Goal: Task Accomplishment & Management: Manage account settings

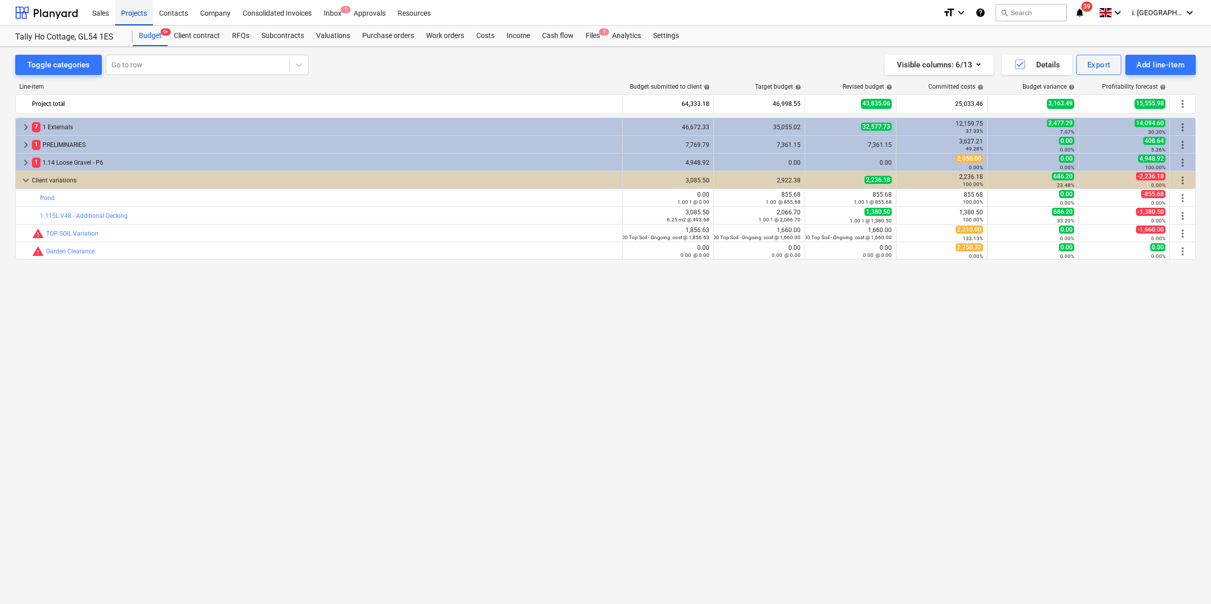
click at [135, 14] on div "Projects" at bounding box center [134, 12] width 38 height 26
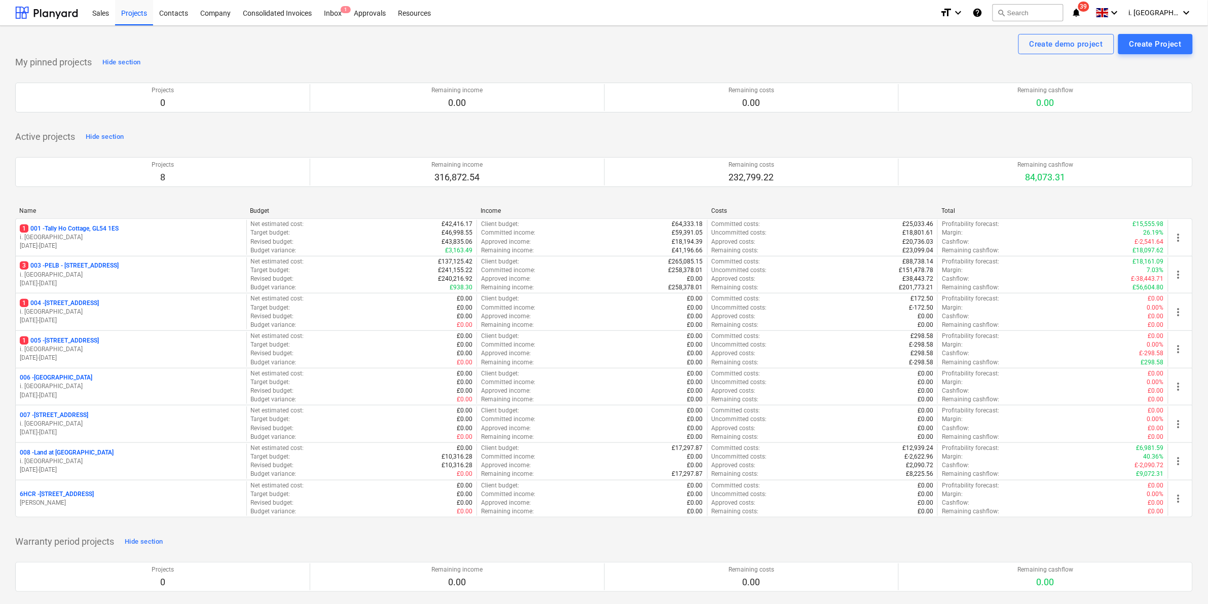
drag, startPoint x: 102, startPoint y: 274, endPoint x: 74, endPoint y: 282, distance: 28.5
click at [102, 275] on p "i. [GEOGRAPHIC_DATA]" at bounding box center [131, 275] width 222 height 9
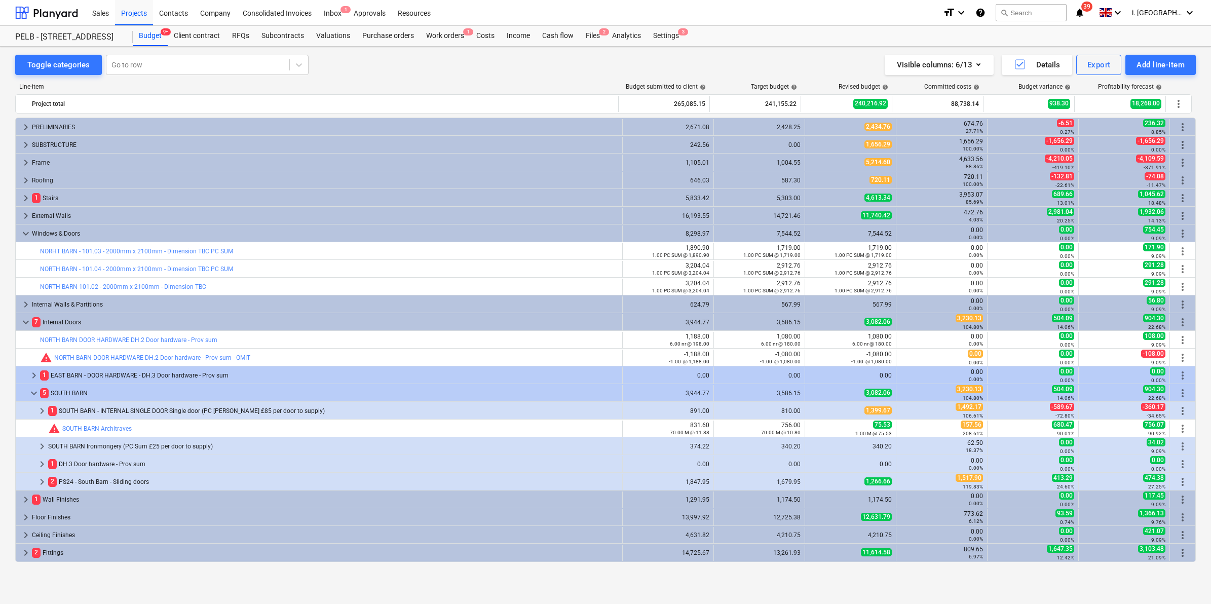
click at [24, 303] on span "keyboard_arrow_right" at bounding box center [26, 304] width 12 height 12
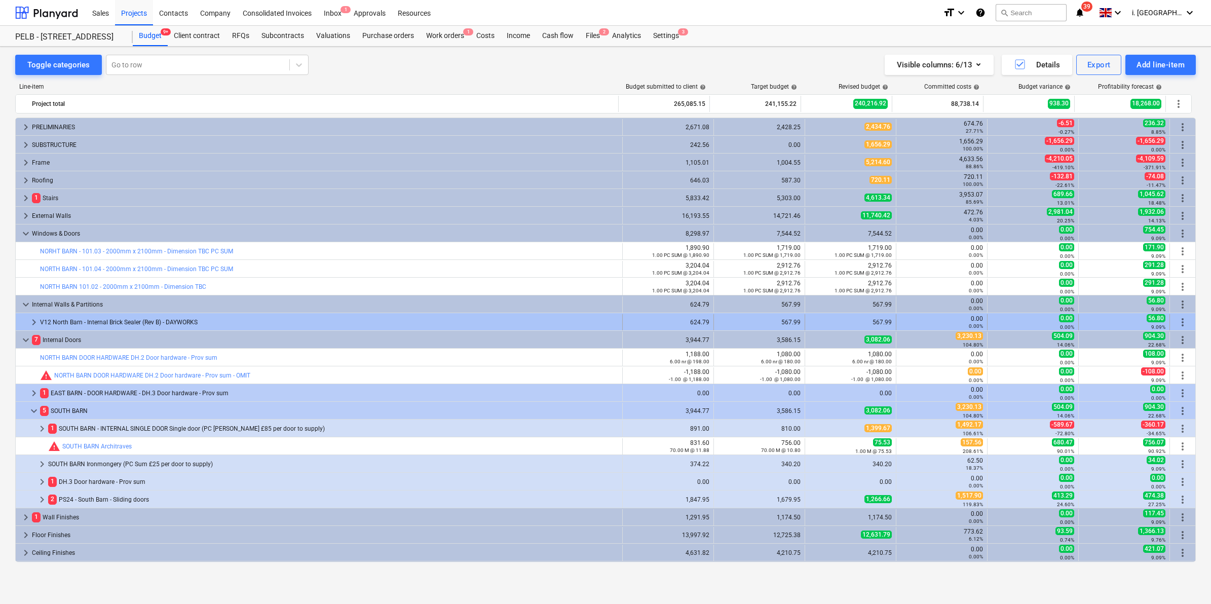
click at [33, 323] on span "keyboard_arrow_right" at bounding box center [34, 322] width 12 height 12
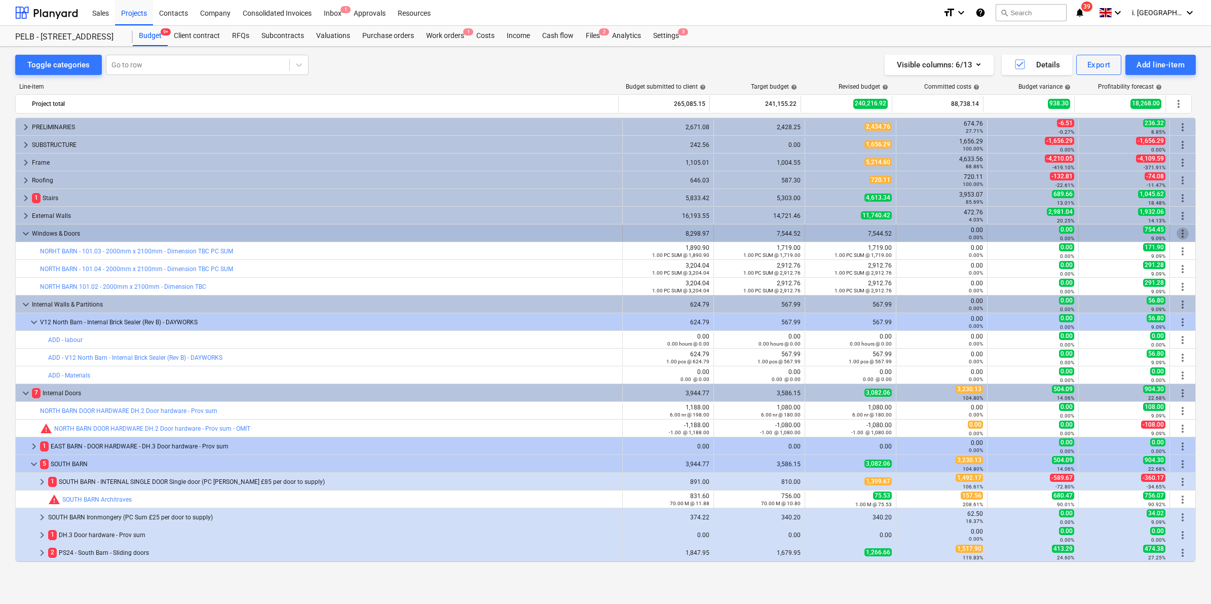
click at [1180, 237] on span "more_vert" at bounding box center [1183, 234] width 12 height 12
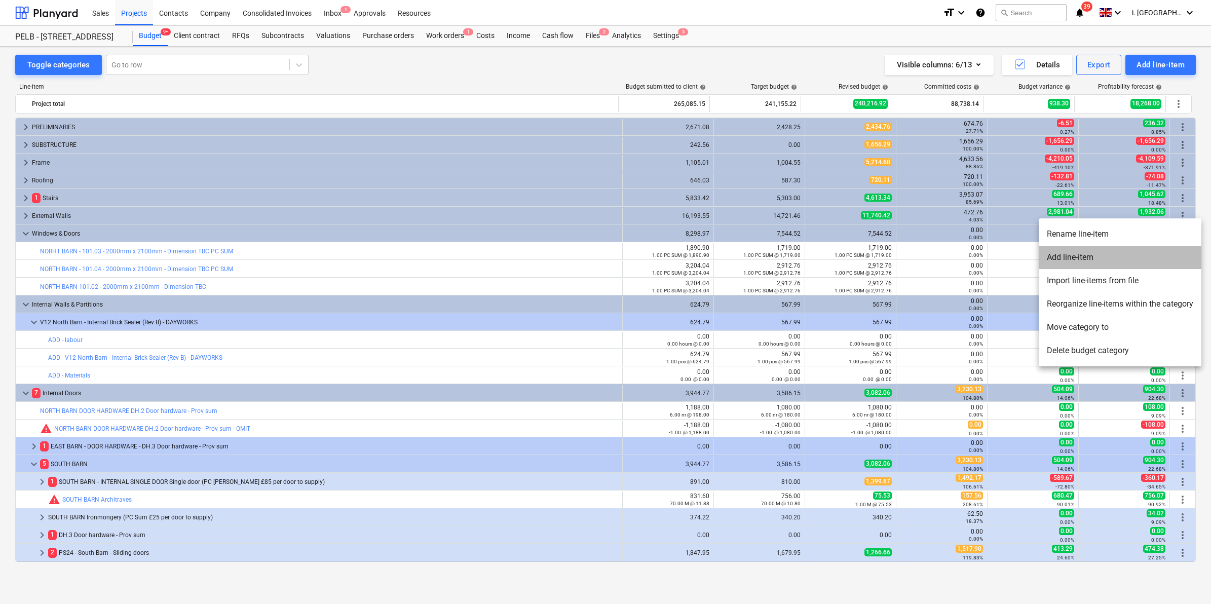
click at [1106, 252] on li "Add line-item" at bounding box center [1120, 257] width 163 height 23
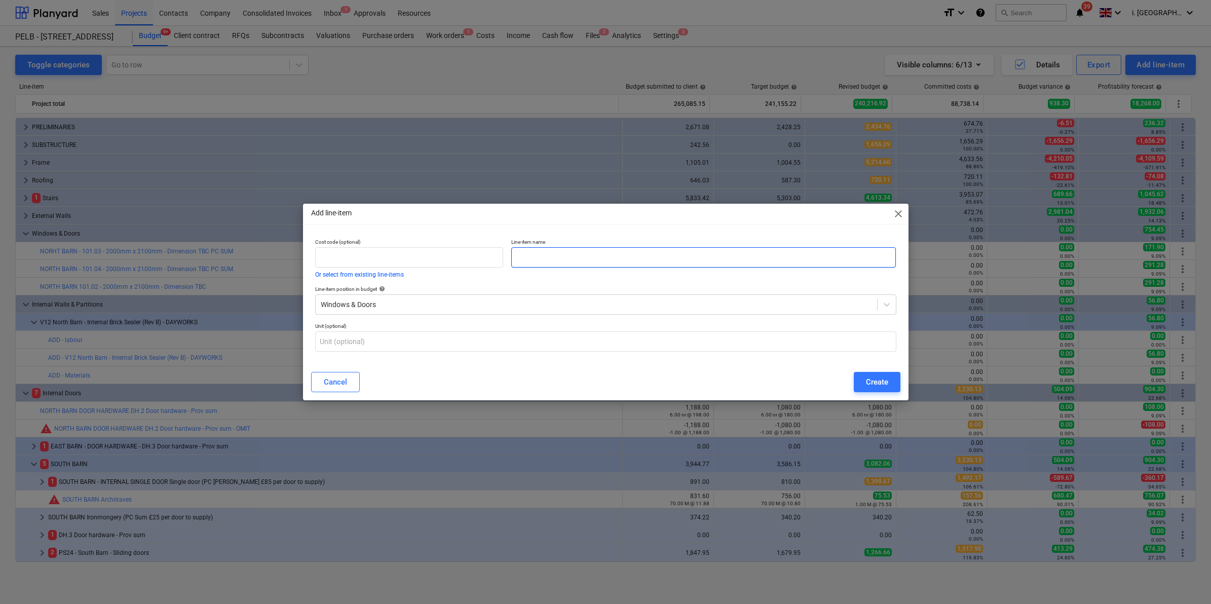
click at [597, 261] on input "text" at bounding box center [703, 257] width 385 height 20
type input "OMMIT NORTH BARN - 101.03 - 2000mm x 2100mm - Dimension TBC PC SUM"
click at [870, 386] on div "Create" at bounding box center [877, 382] width 22 height 13
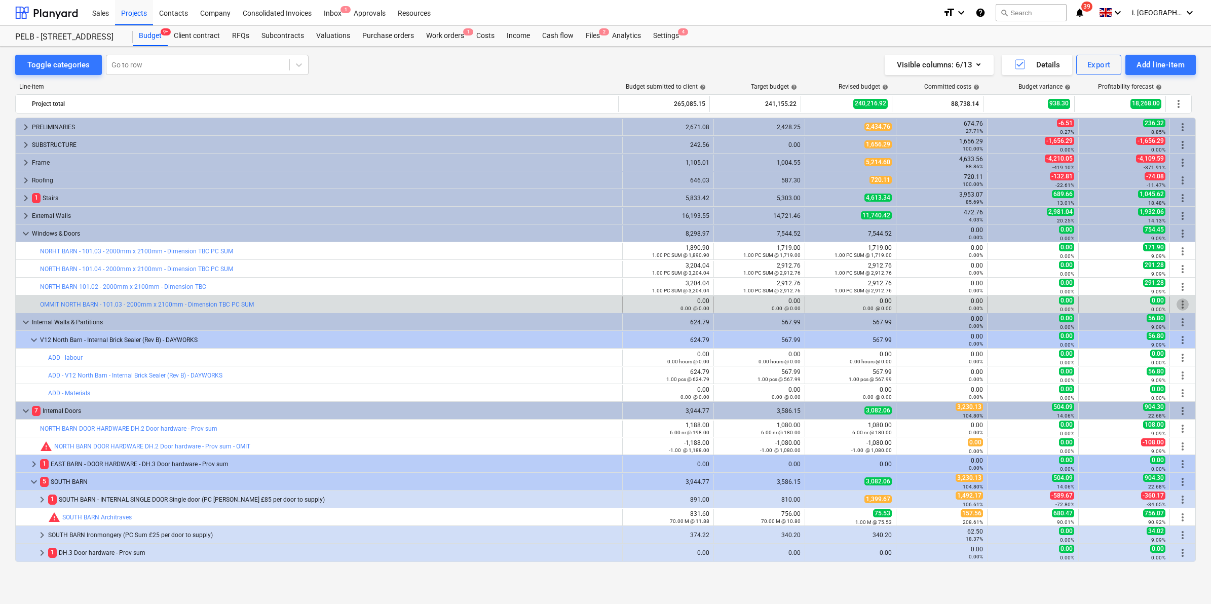
click at [1180, 307] on span "more_vert" at bounding box center [1183, 304] width 12 height 12
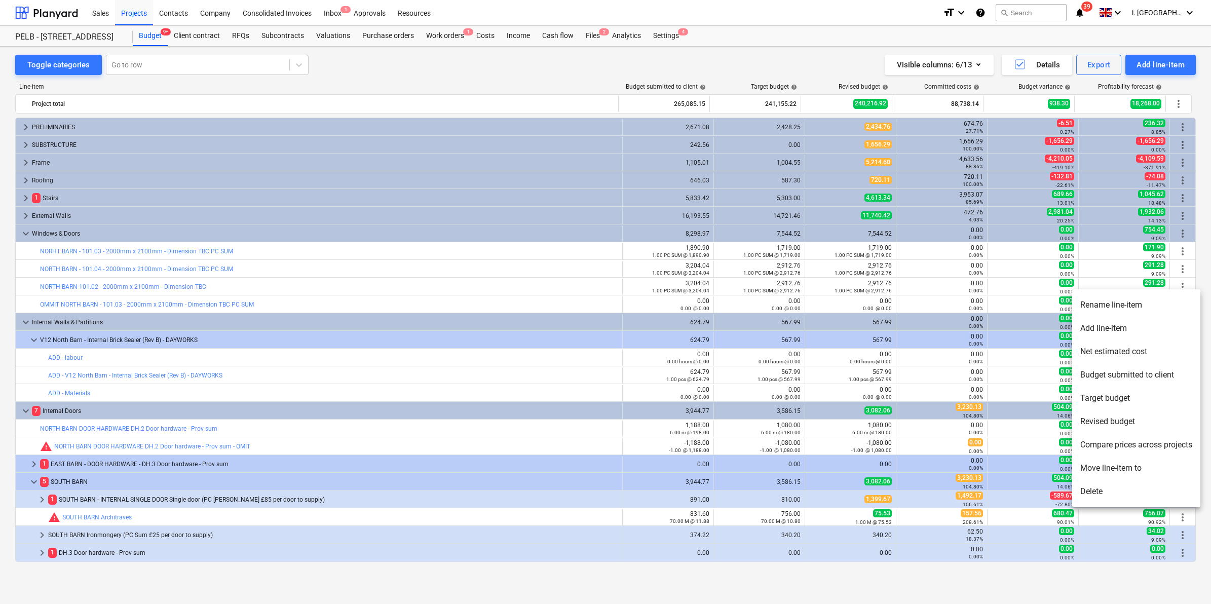
click at [1126, 465] on li "Move line-item to" at bounding box center [1136, 468] width 128 height 23
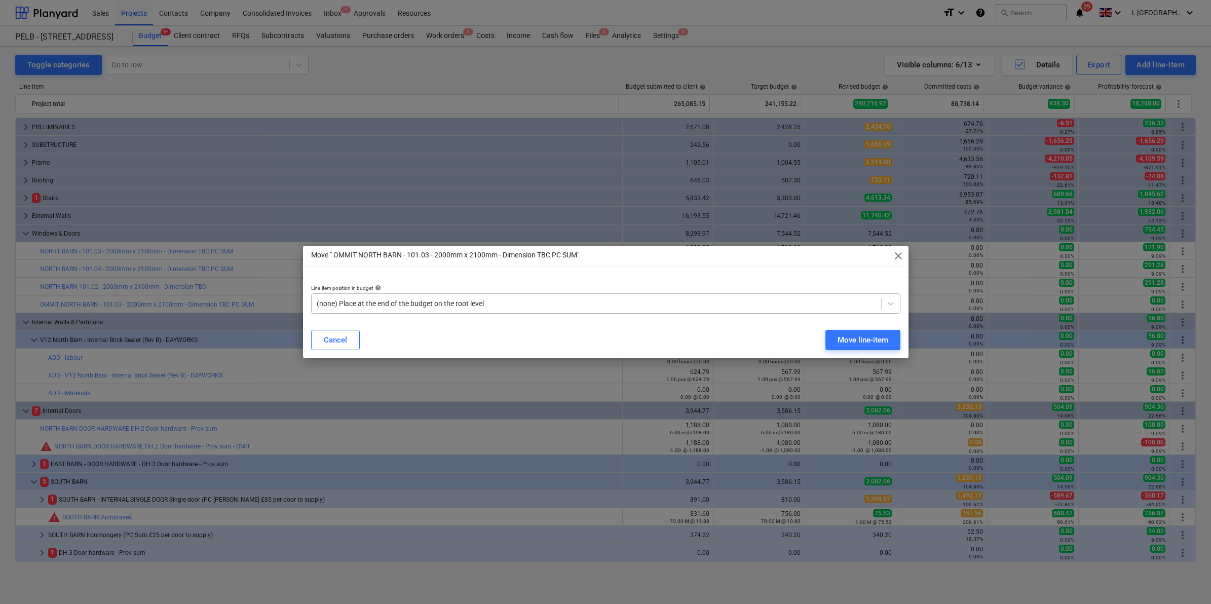
click at [698, 296] on div "(none) Place at the end of the budget on the root level" at bounding box center [597, 303] width 570 height 14
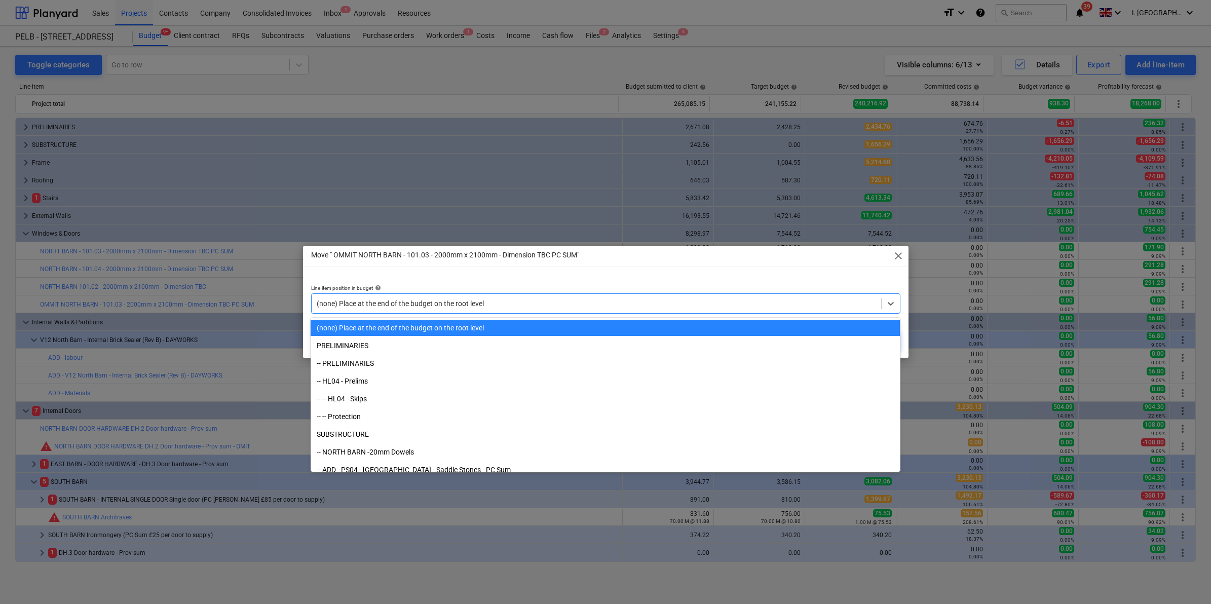
click at [899, 255] on span "close" at bounding box center [898, 256] width 12 height 12
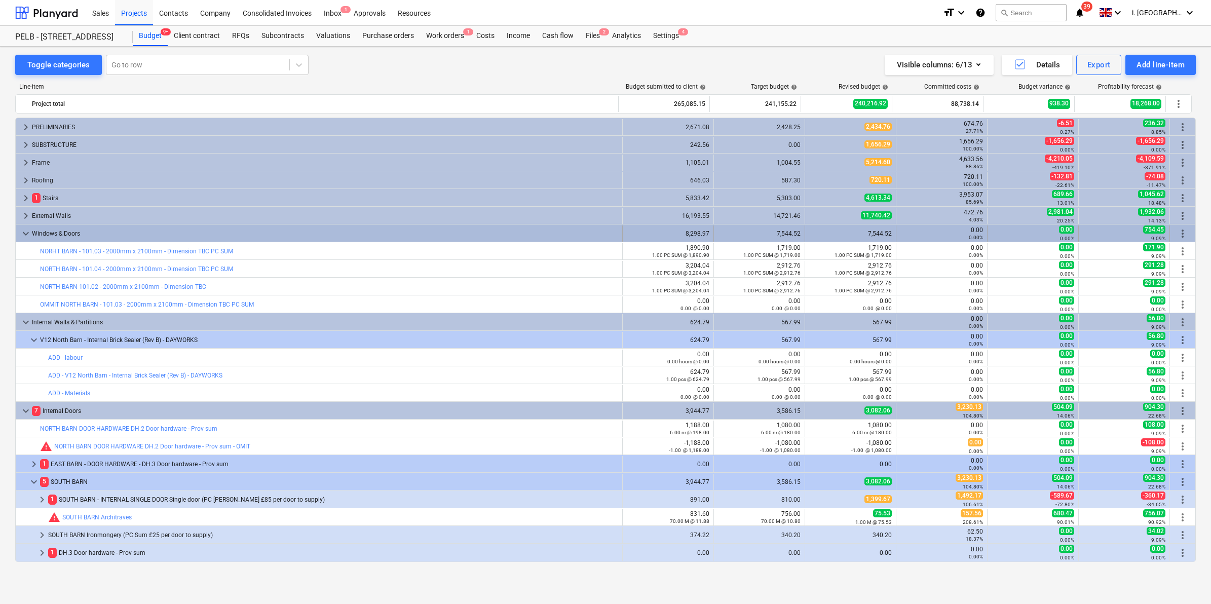
click at [1182, 234] on span "more_vert" at bounding box center [1183, 234] width 12 height 12
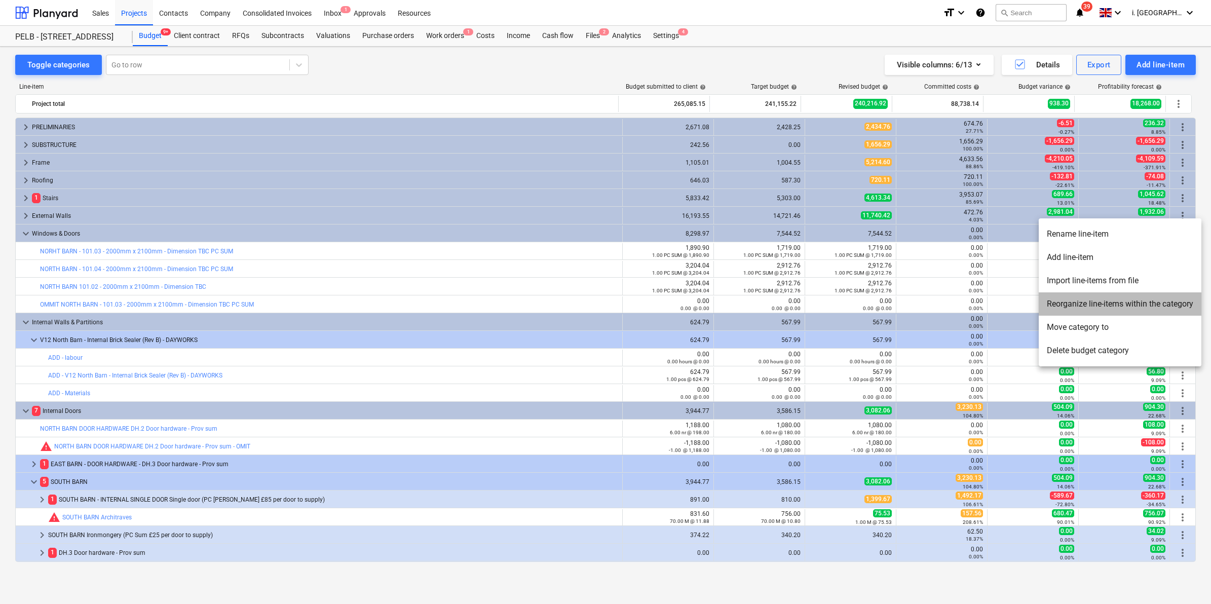
click at [1098, 307] on li "Reorganize line-items within the category" at bounding box center [1120, 303] width 163 height 23
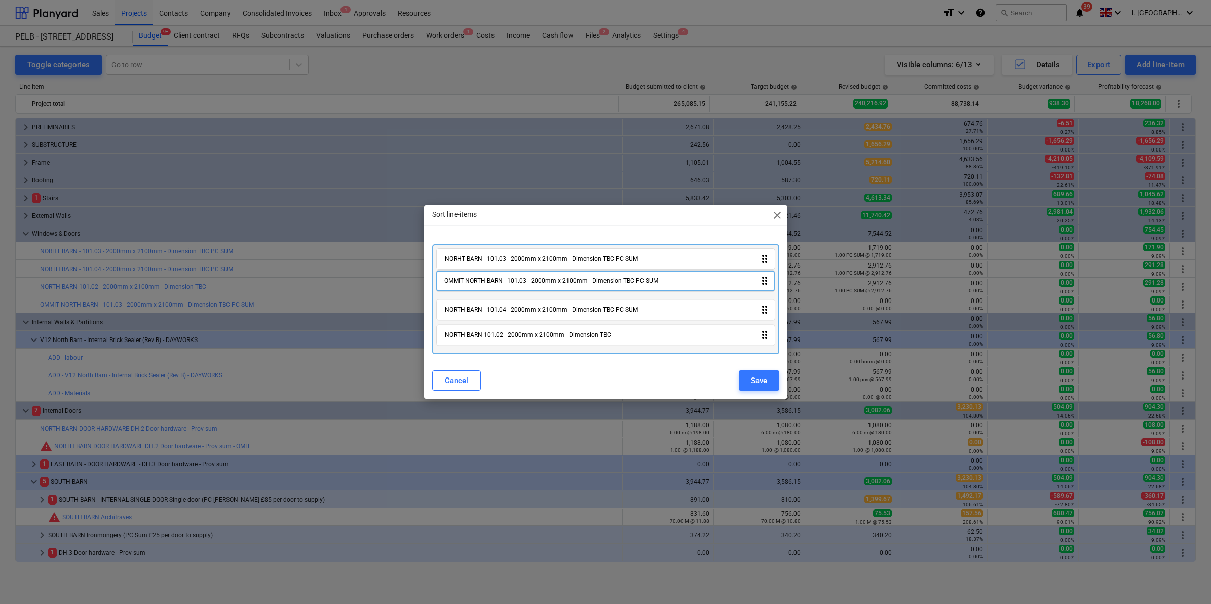
drag, startPoint x: 590, startPoint y: 342, endPoint x: 590, endPoint y: 282, distance: 59.8
click at [590, 282] on div "NORHT BARN - 101.03 - 2000mm x 2100mm - Dimension TBC PC SUM drag_indicator NOR…" at bounding box center [605, 298] width 347 height 109
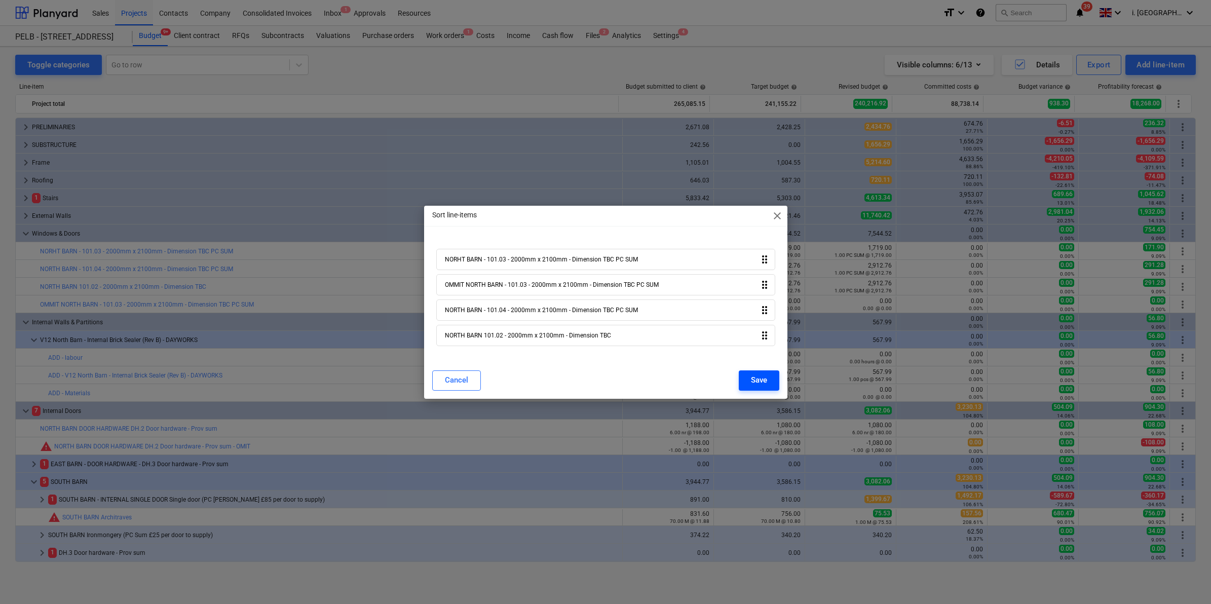
click at [761, 374] on div "Save" at bounding box center [759, 379] width 16 height 13
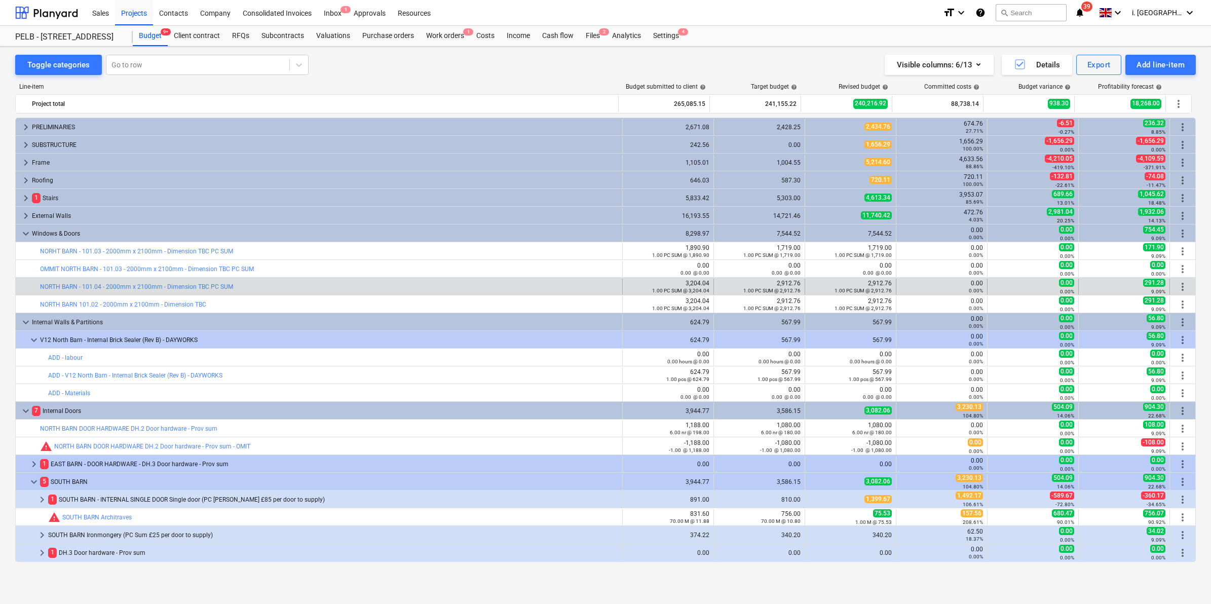
click at [1179, 284] on span "more_vert" at bounding box center [1183, 287] width 12 height 12
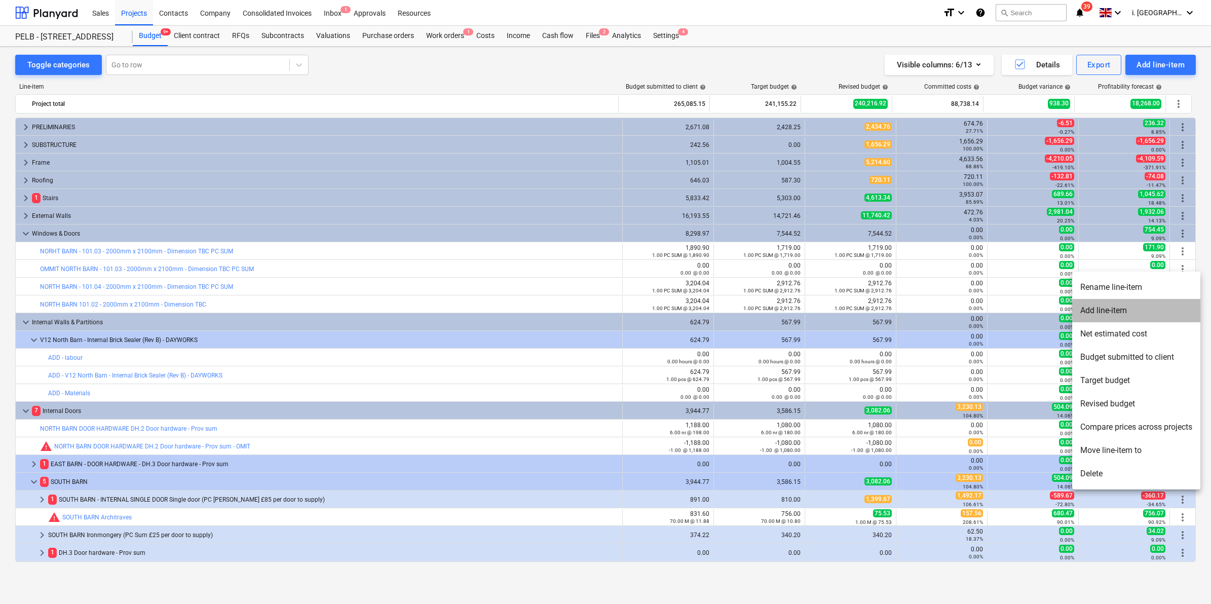
click at [1139, 316] on li "Add line-item" at bounding box center [1136, 310] width 128 height 23
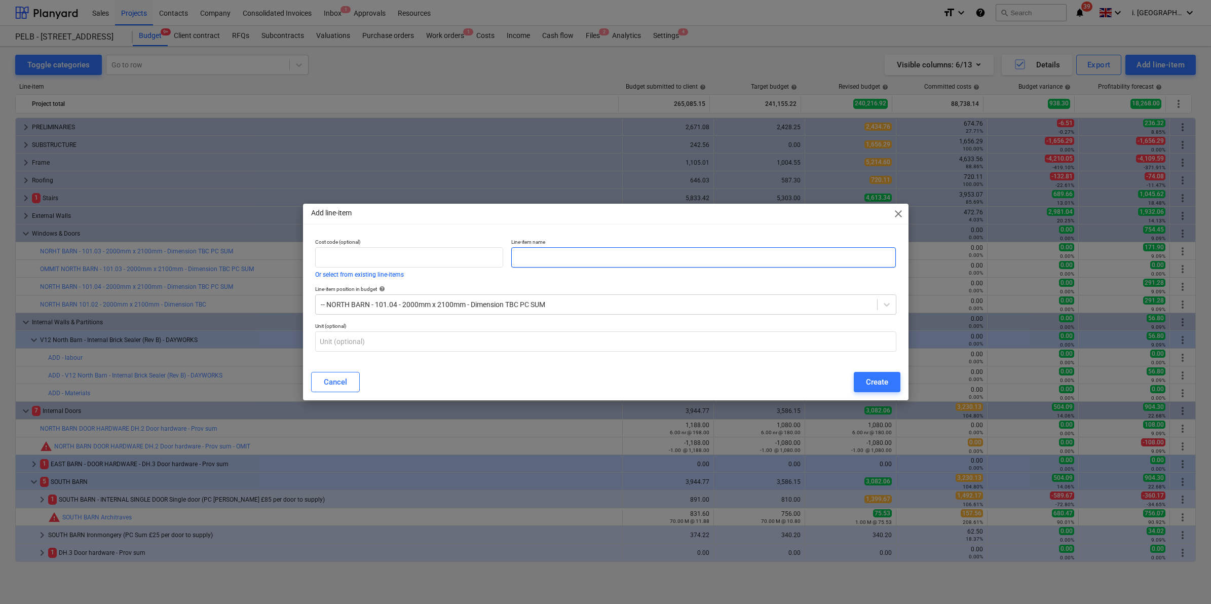
click at [596, 257] on input "text" at bounding box center [703, 257] width 385 height 20
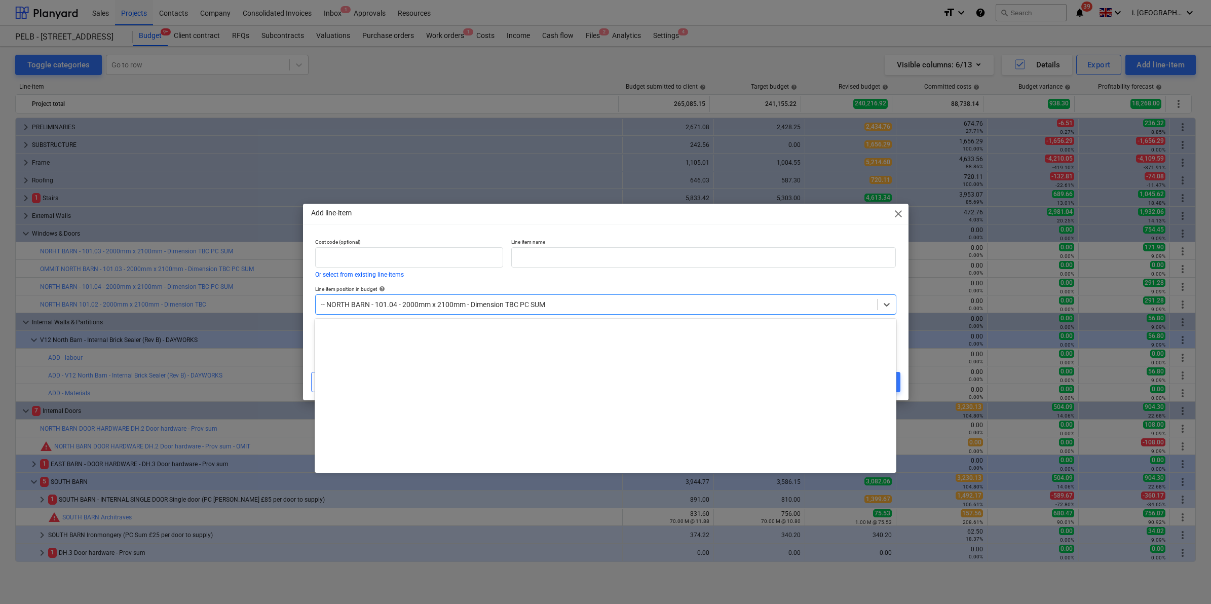
scroll to position [1064, 0]
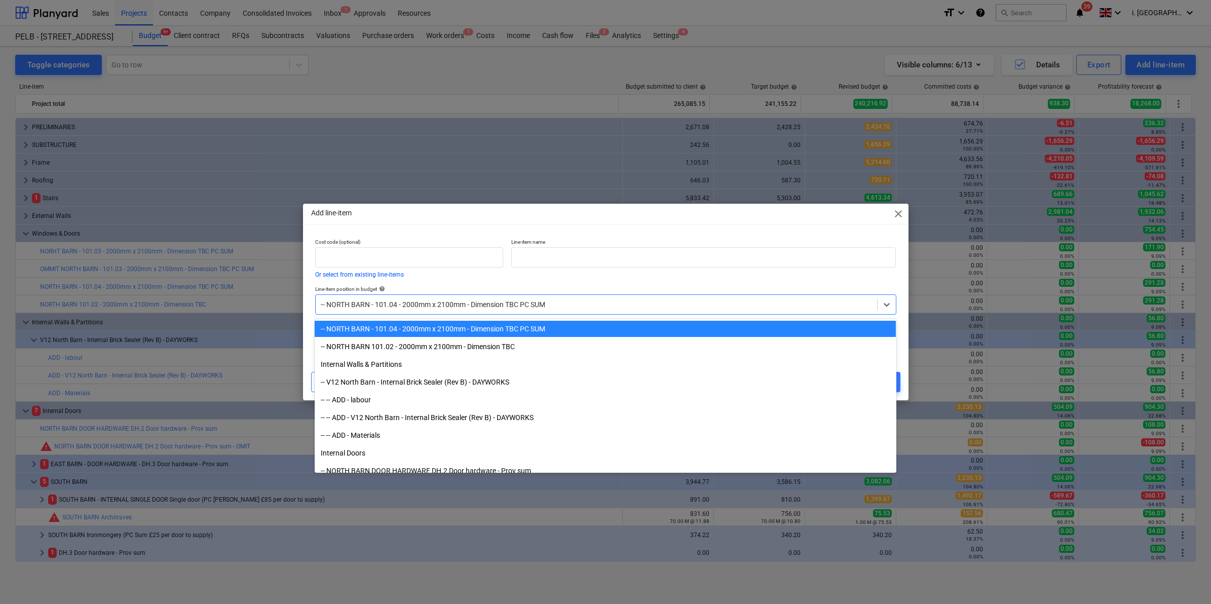
click at [565, 302] on div at bounding box center [596, 304] width 551 height 10
drag, startPoint x: 327, startPoint y: 328, endPoint x: 492, endPoint y: 328, distance: 164.2
click at [488, 328] on div "-- NORTH BARN - 101.04 - 2000mm x 2100mm - Dimension TBC PC SUM" at bounding box center [605, 329] width 581 height 16
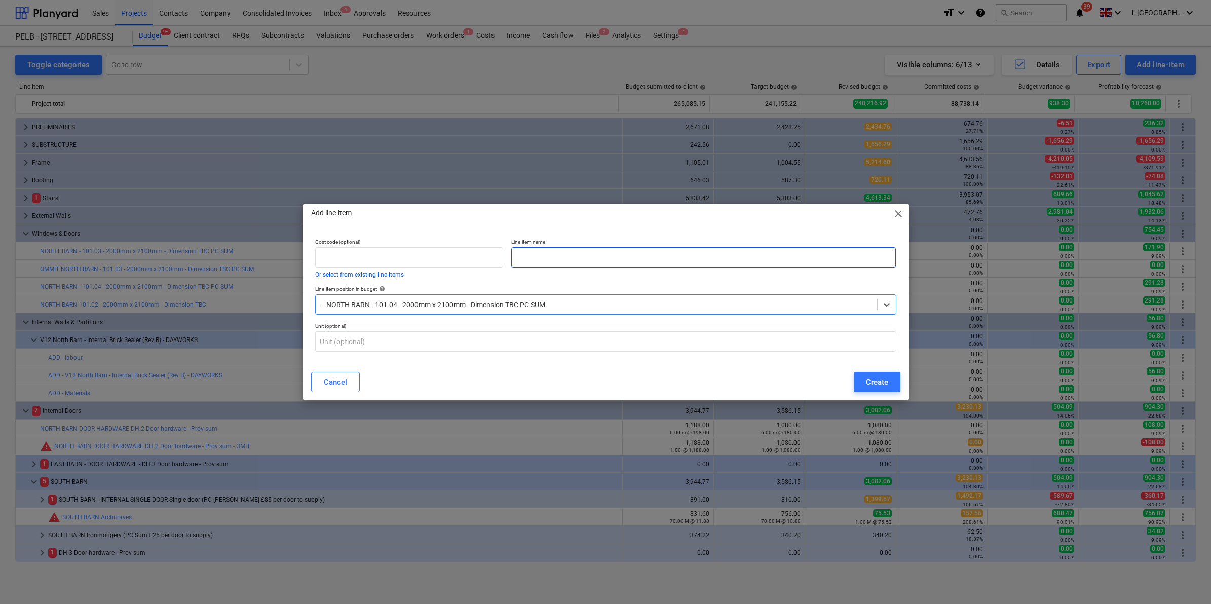
click at [547, 256] on input "text" at bounding box center [703, 257] width 385 height 20
click at [703, 251] on input "Ommit" at bounding box center [703, 257] width 385 height 20
paste input "101.04 - 2000mm x 2100mm - Dimension TBC"
click at [539, 254] on input "Ommit 101.04 - 2000mm x 2100mm - Dimension TBC" at bounding box center [703, 257] width 385 height 20
type input "Ommit North Barn 101.04 - 2000mm x 2100mm - Dimension TBC"
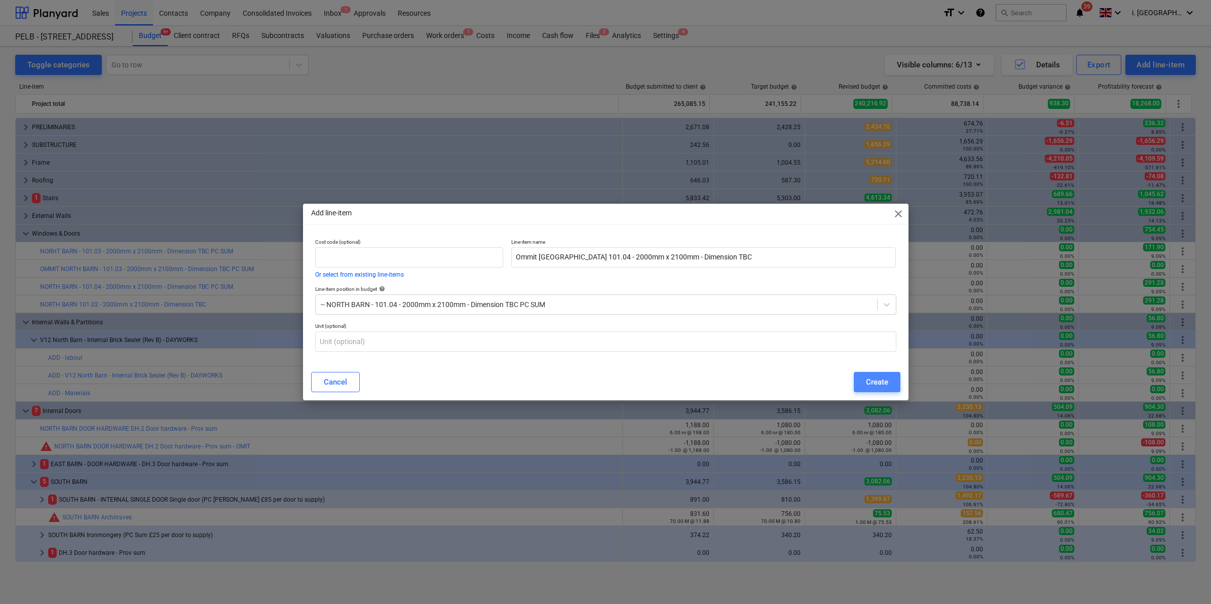
click at [870, 386] on div "Create" at bounding box center [877, 382] width 22 height 13
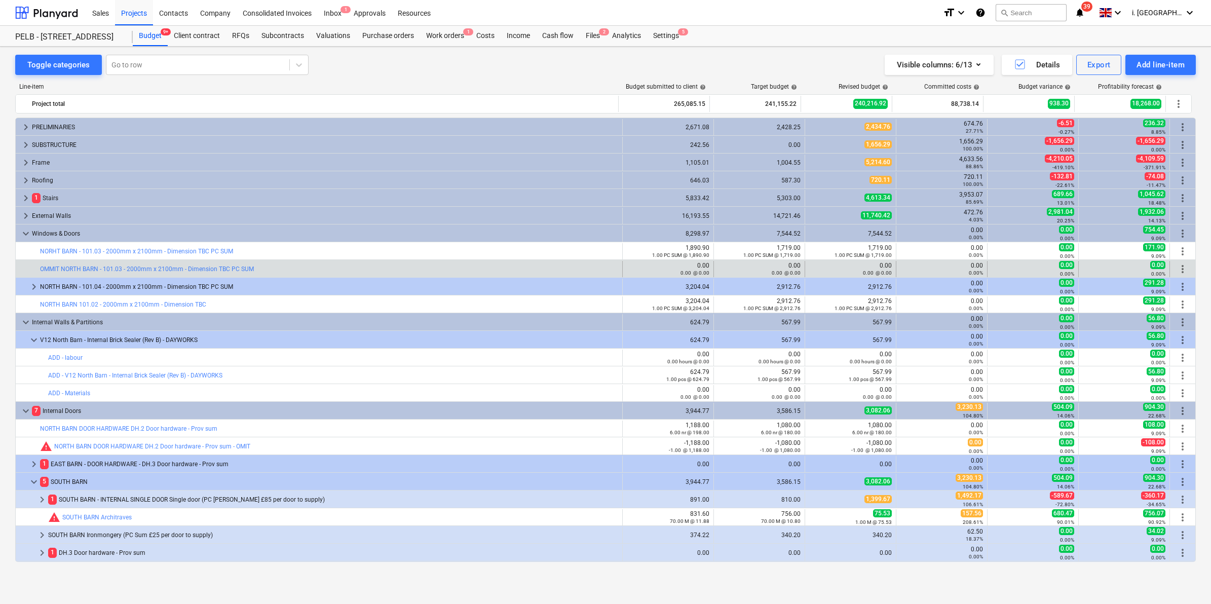
click at [1179, 269] on span "more_vert" at bounding box center [1183, 269] width 12 height 12
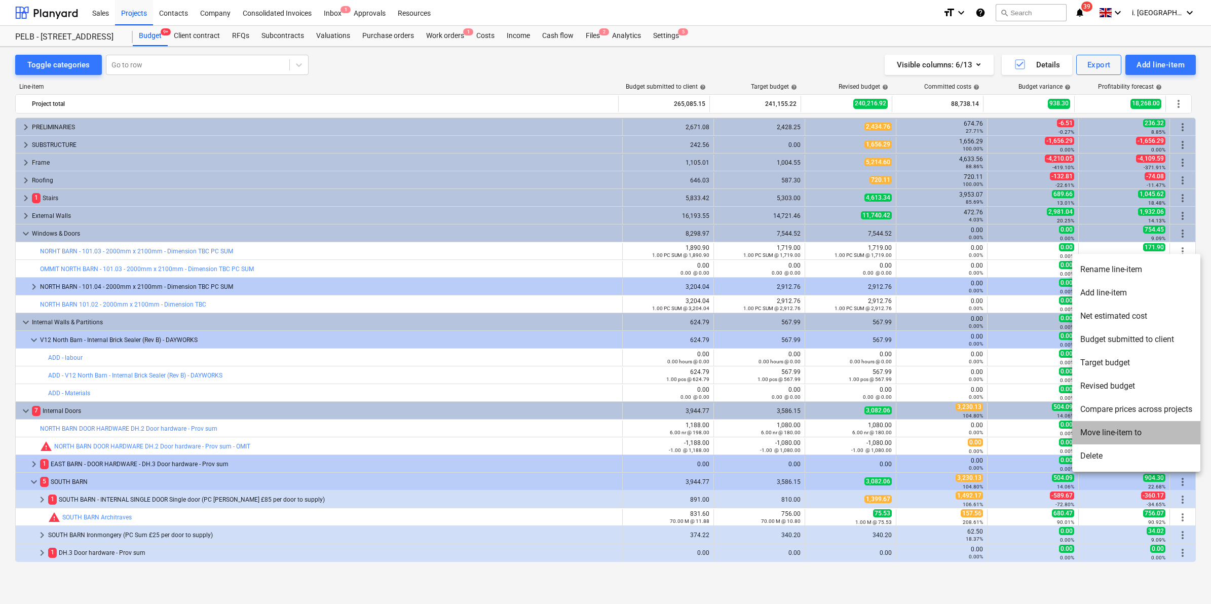
click at [1123, 435] on li "Move line-item to" at bounding box center [1136, 432] width 128 height 23
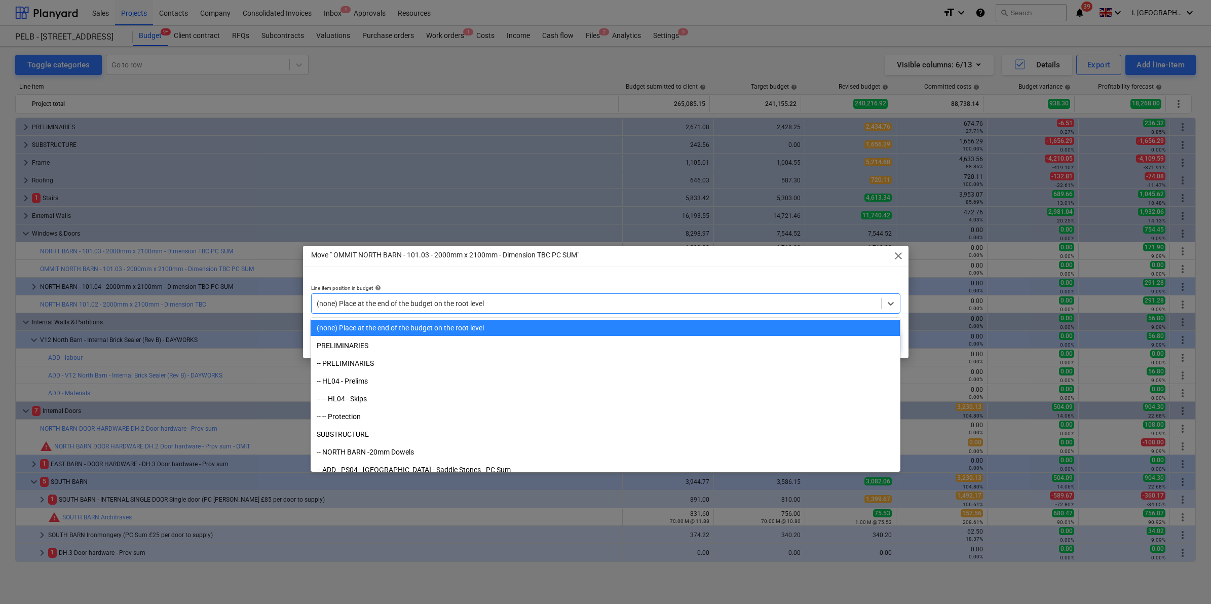
click at [542, 303] on div at bounding box center [596, 303] width 559 height 10
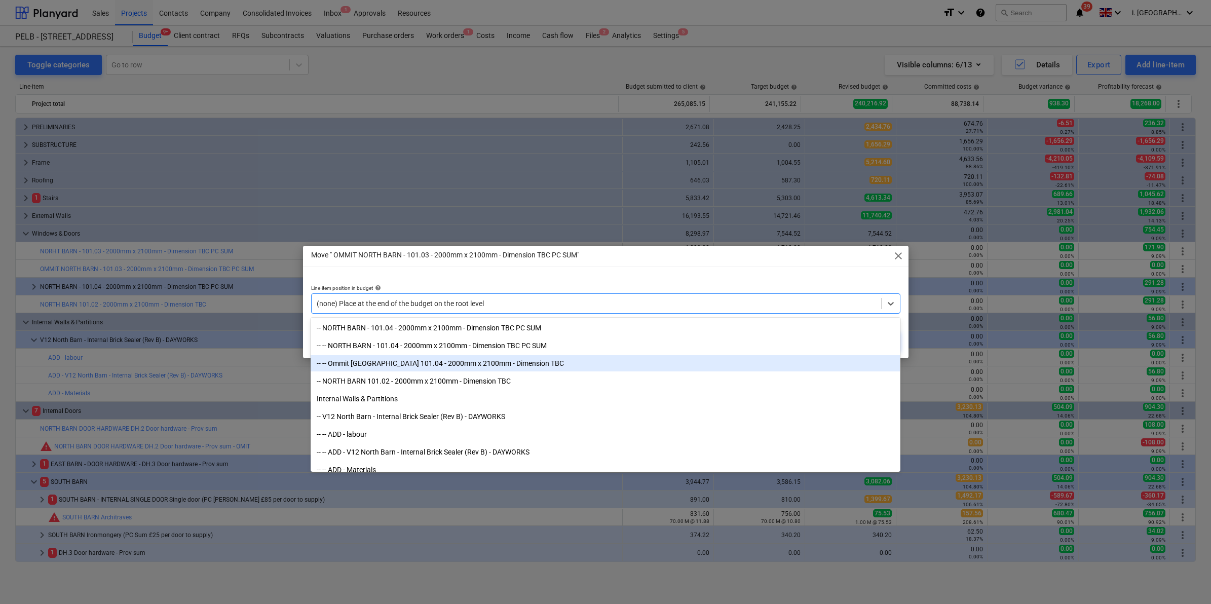
scroll to position [931, 0]
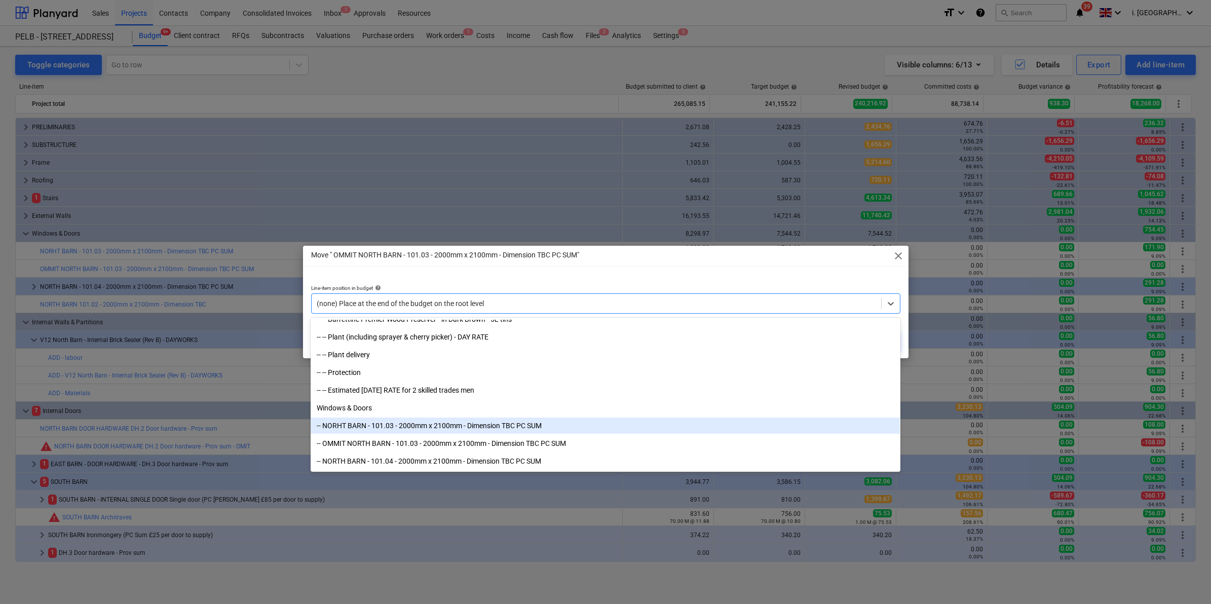
click at [515, 426] on div "-- NORHT BARN - 101.03 - 2000mm x 2100mm - Dimension TBC PC SUM" at bounding box center [605, 426] width 589 height 16
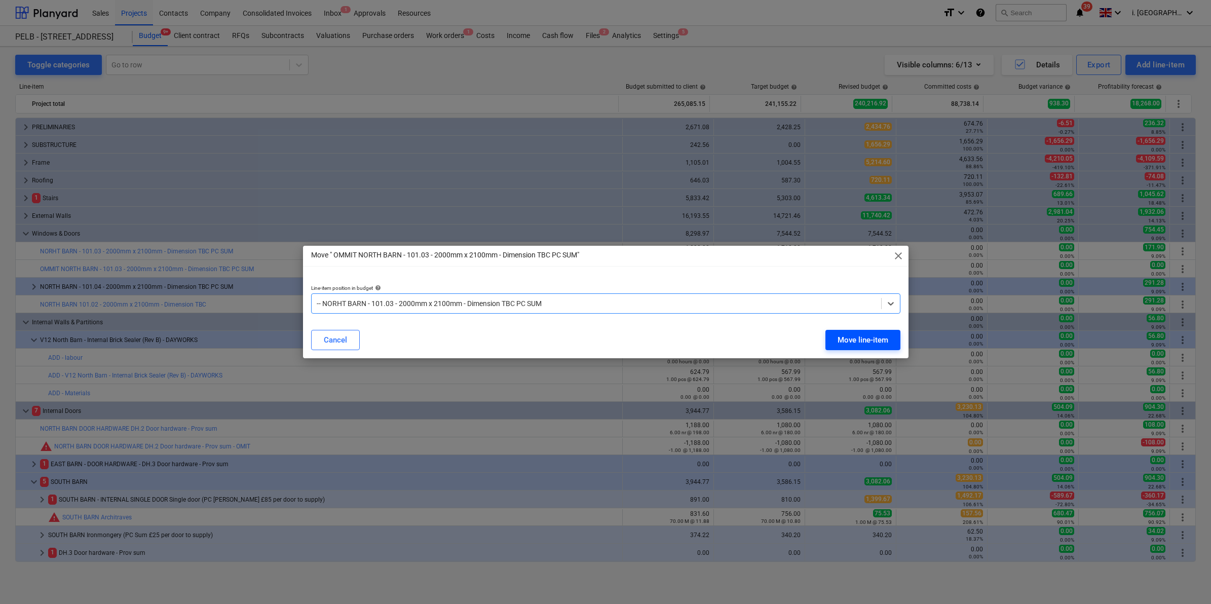
click at [863, 334] on div "Move line-item" at bounding box center [863, 339] width 51 height 13
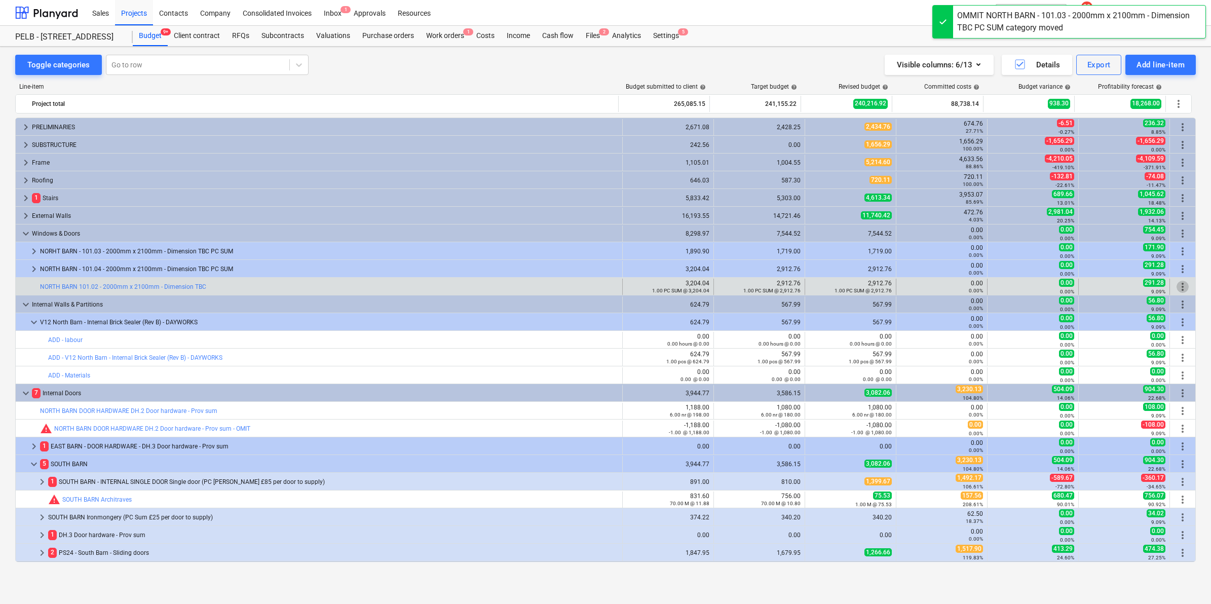
click at [1181, 285] on span "more_vert" at bounding box center [1183, 287] width 12 height 12
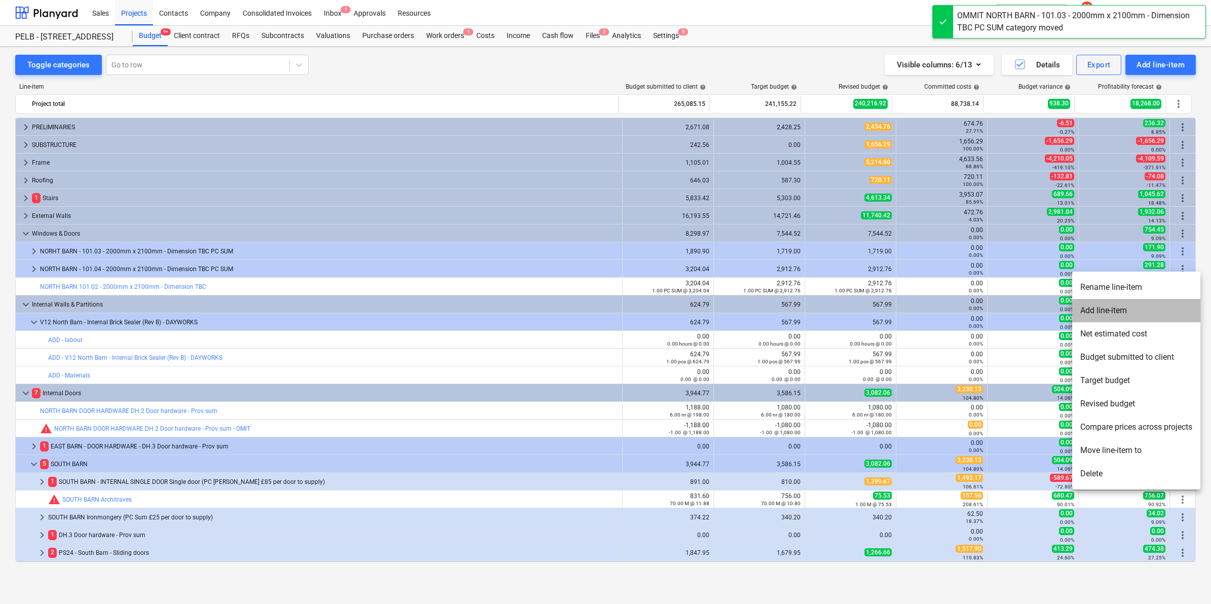
click at [1125, 314] on li "Add line-item" at bounding box center [1136, 310] width 128 height 23
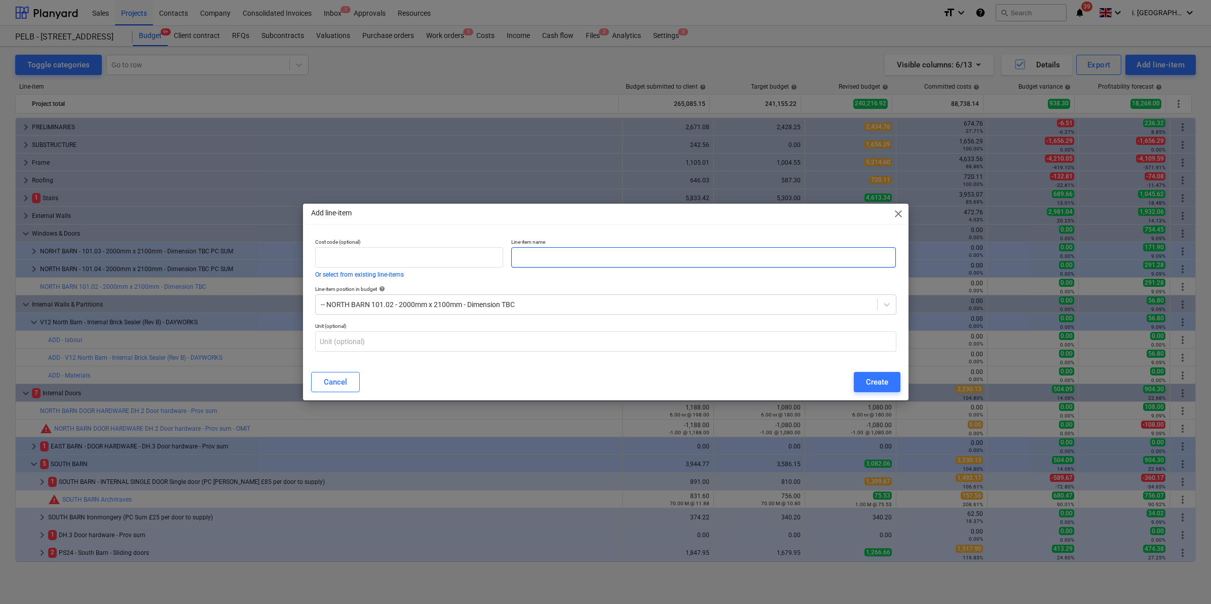
click at [568, 267] on input "text" at bounding box center [703, 257] width 385 height 20
click at [607, 259] on input "Ommit" at bounding box center [703, 257] width 385 height 20
paste input "101.02 - 2000mm x 2100mm - Dimension TBC"
type input "Ommit North Barn 101.02 - 2000mm x 2100mm - Dimension TBC"
click at [882, 381] on div "Create" at bounding box center [877, 382] width 22 height 13
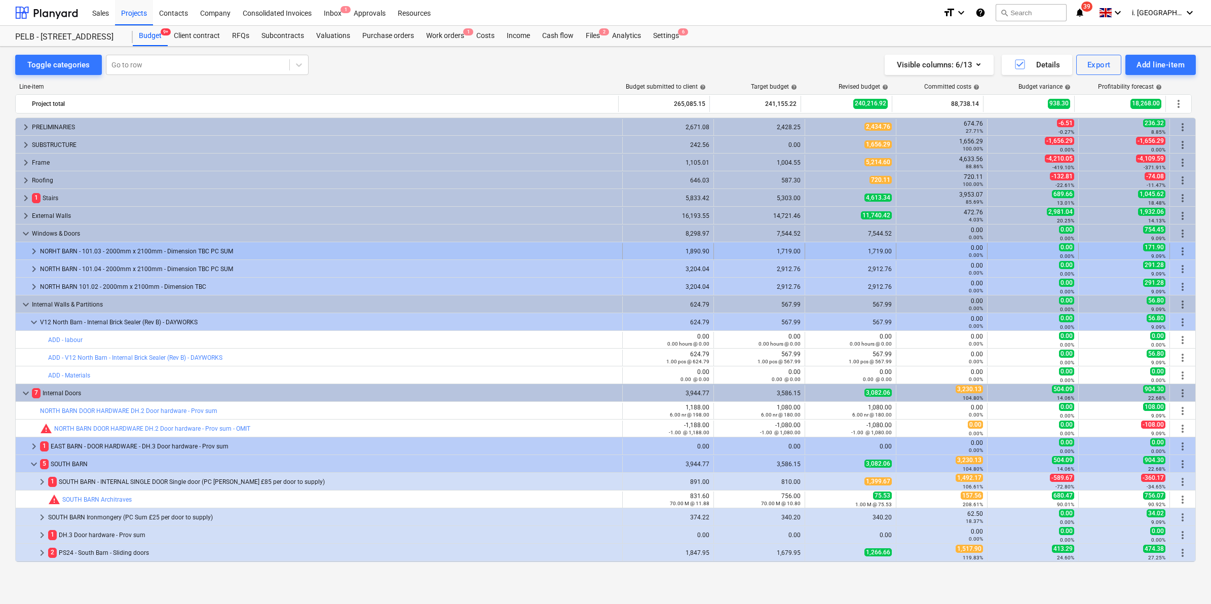
click at [23, 252] on div at bounding box center [24, 251] width 8 height 16
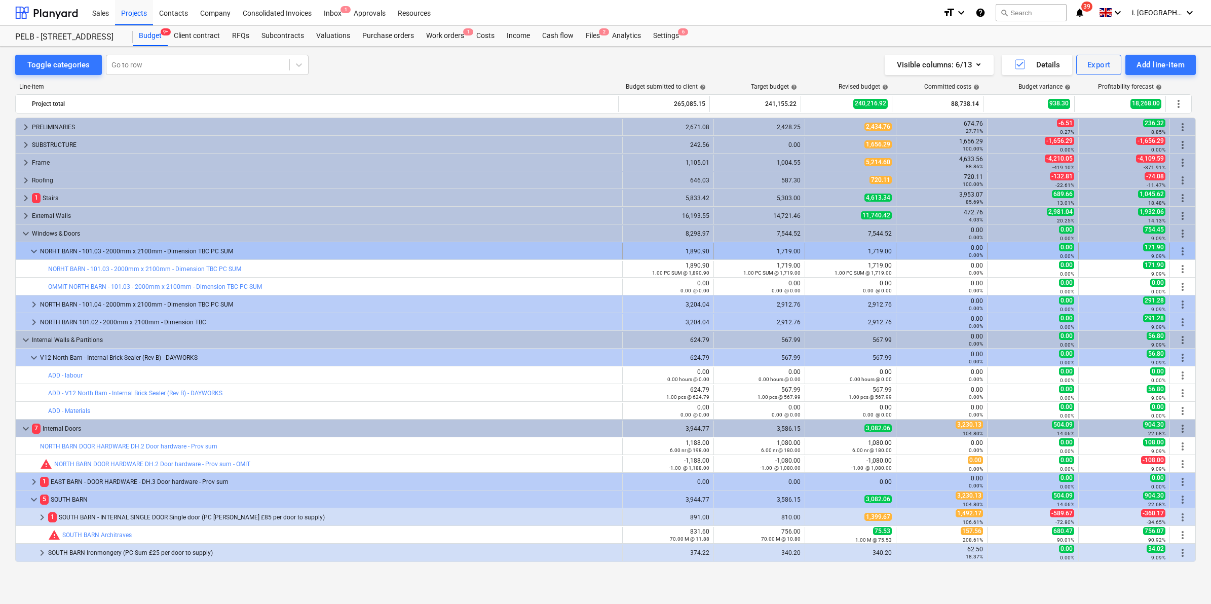
click at [33, 249] on span "keyboard_arrow_down" at bounding box center [34, 251] width 12 height 12
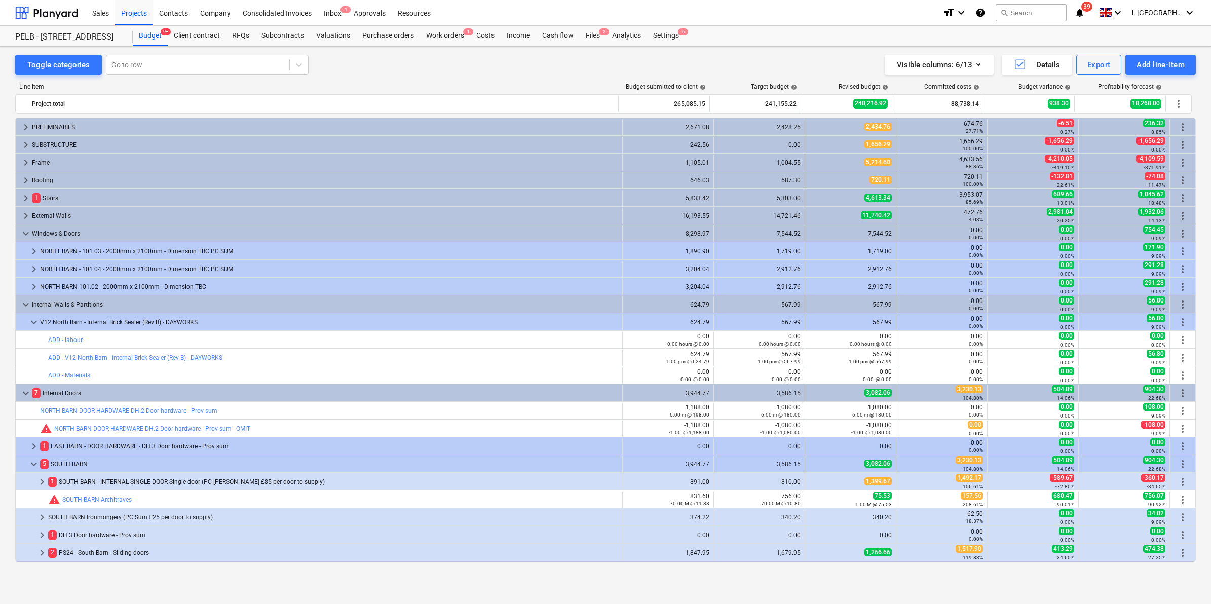
click at [33, 252] on span "keyboard_arrow_right" at bounding box center [34, 251] width 12 height 12
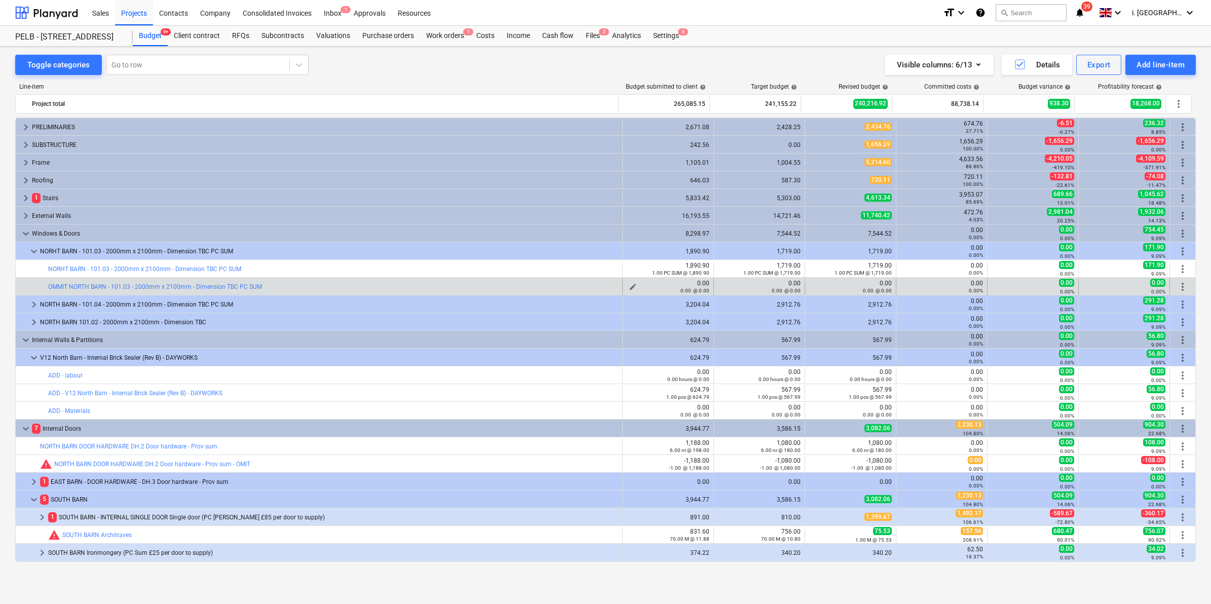
click at [629, 285] on span "edit" at bounding box center [633, 287] width 8 height 8
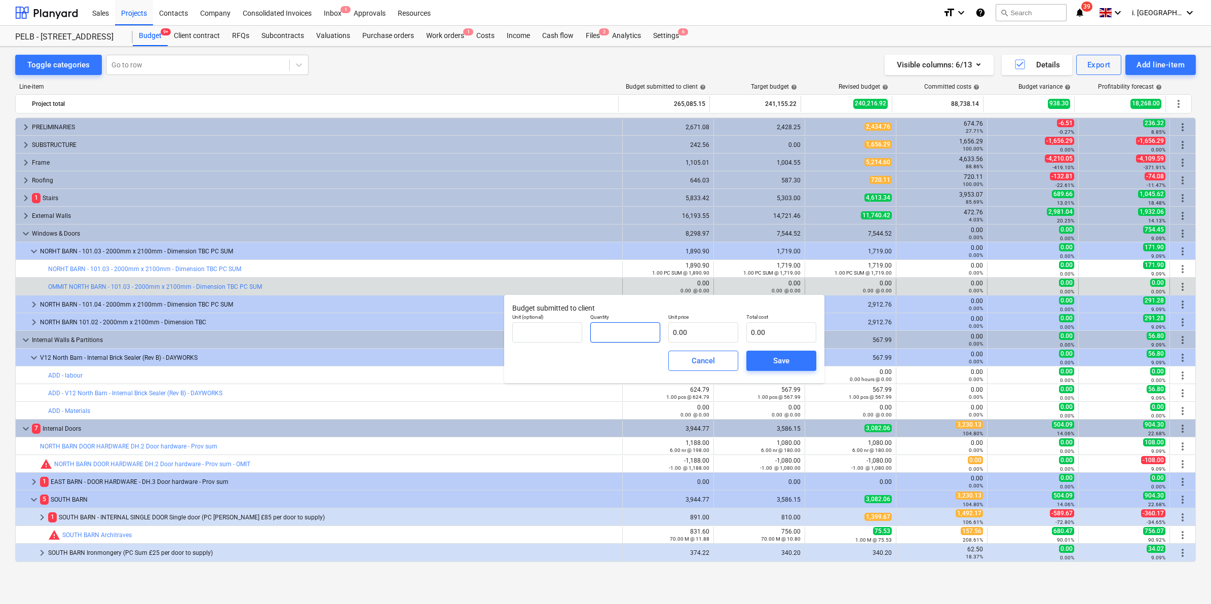
click at [609, 328] on input "text" at bounding box center [625, 332] width 70 height 20
type input "1.00"
type input "1"
type input "1.00"
type input "18"
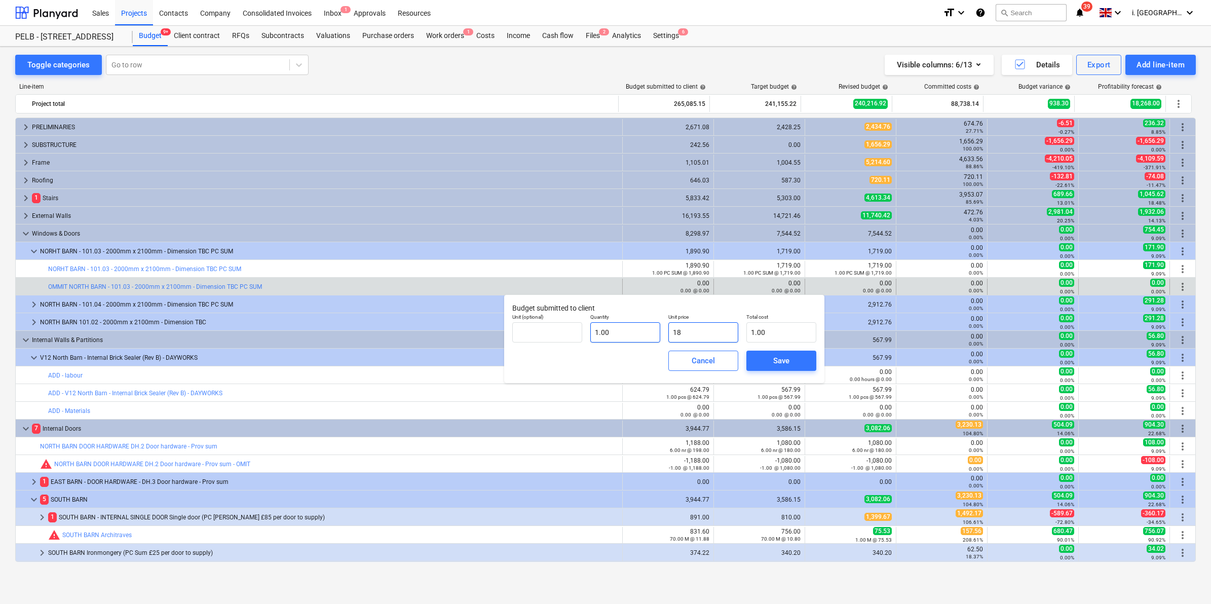
type input "18.00"
type input "189"
type input "189.00"
type input "1890"
type input "1,890.00"
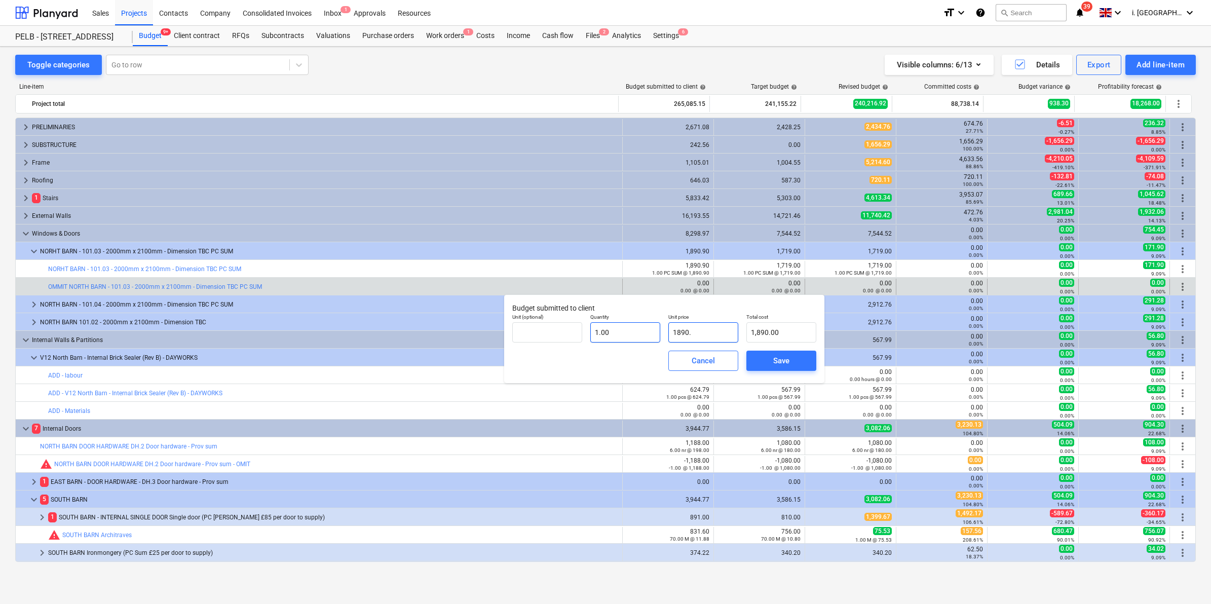
type input "1890.9"
type input "1,890.90"
click at [586, 335] on div "Quantity 1.00" at bounding box center [625, 328] width 78 height 37
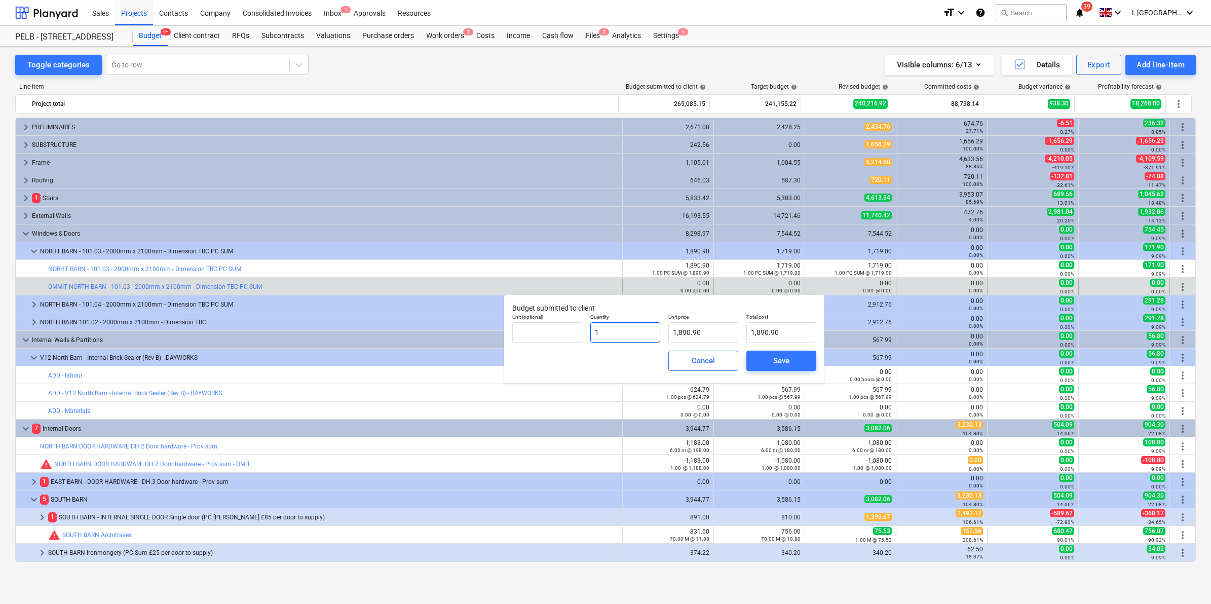
click at [593, 334] on input "1" at bounding box center [625, 332] width 70 height 20
type input "-1"
type input "-1,890.90"
type input "-1.00"
click at [778, 366] on div "Save" at bounding box center [781, 360] width 16 height 13
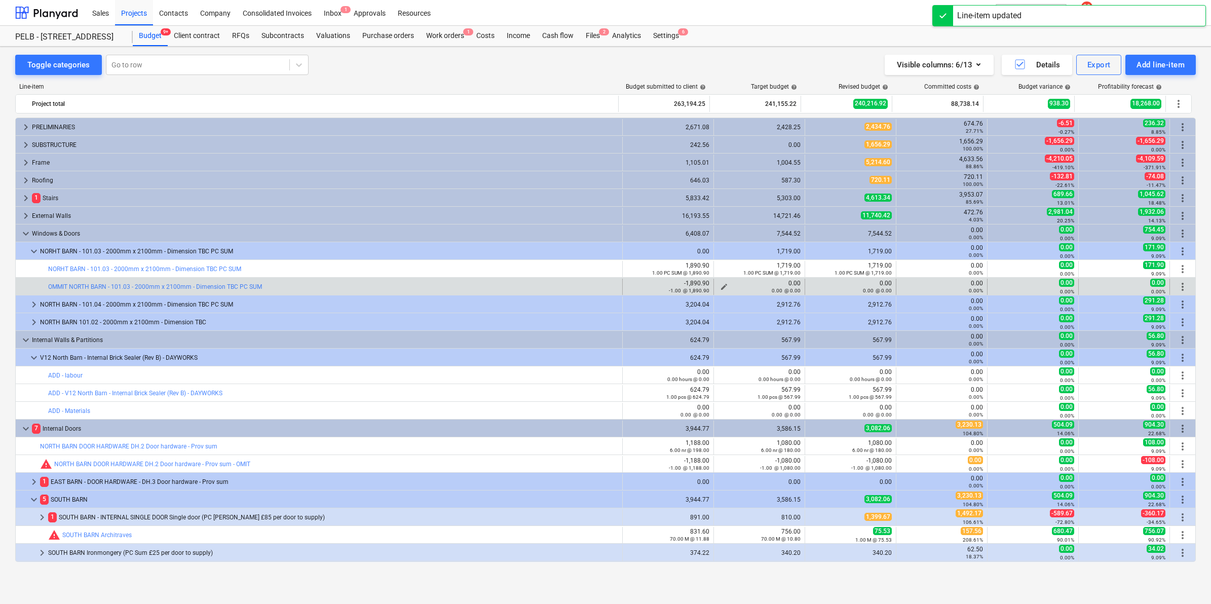
click at [721, 286] on span "edit" at bounding box center [724, 287] width 8 height 8
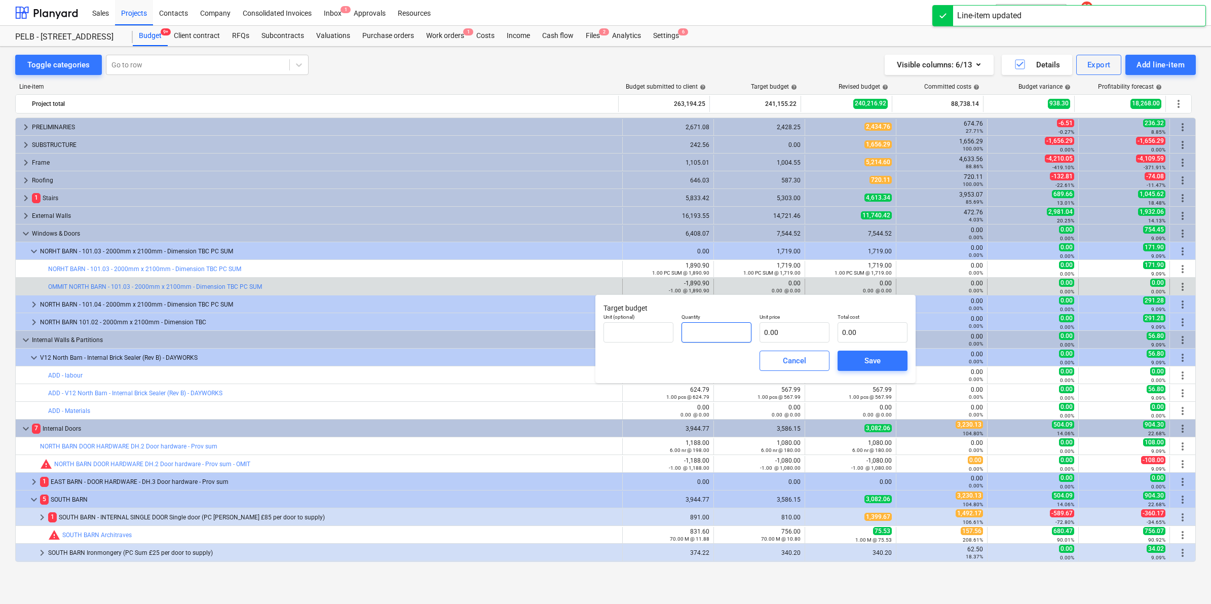
click at [696, 332] on input "text" at bounding box center [717, 332] width 70 height 20
type input "-1.00"
type input "1"
type input "-1.00"
type input "17"
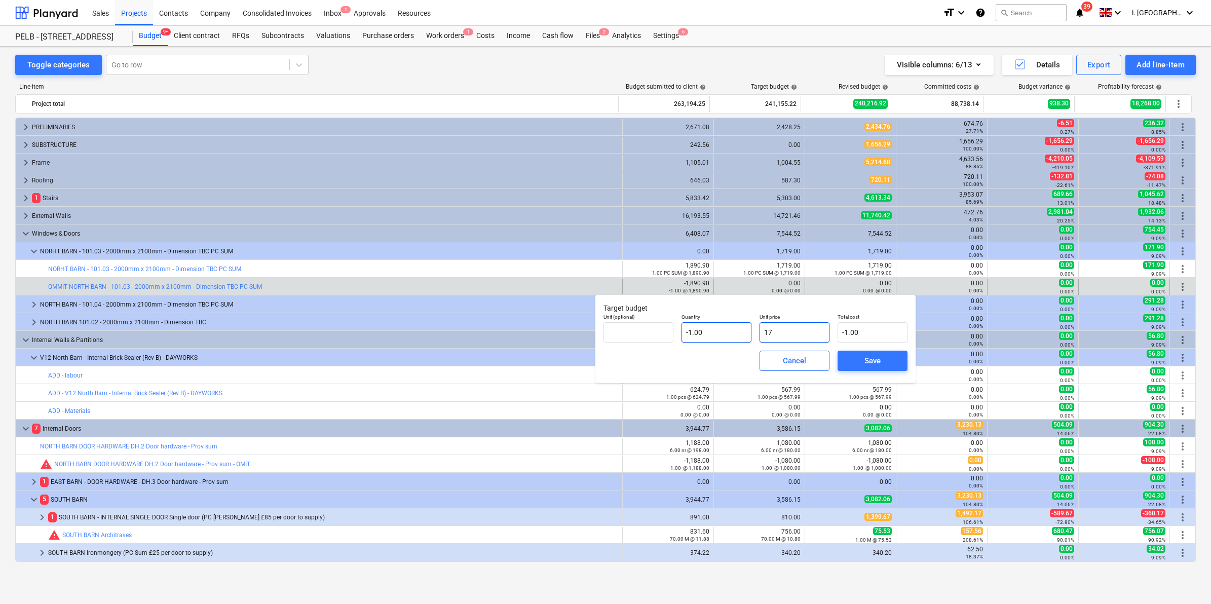
type input "-17.00"
type input "171"
type input "-171.00"
type input "1719"
type input "-1,719.00"
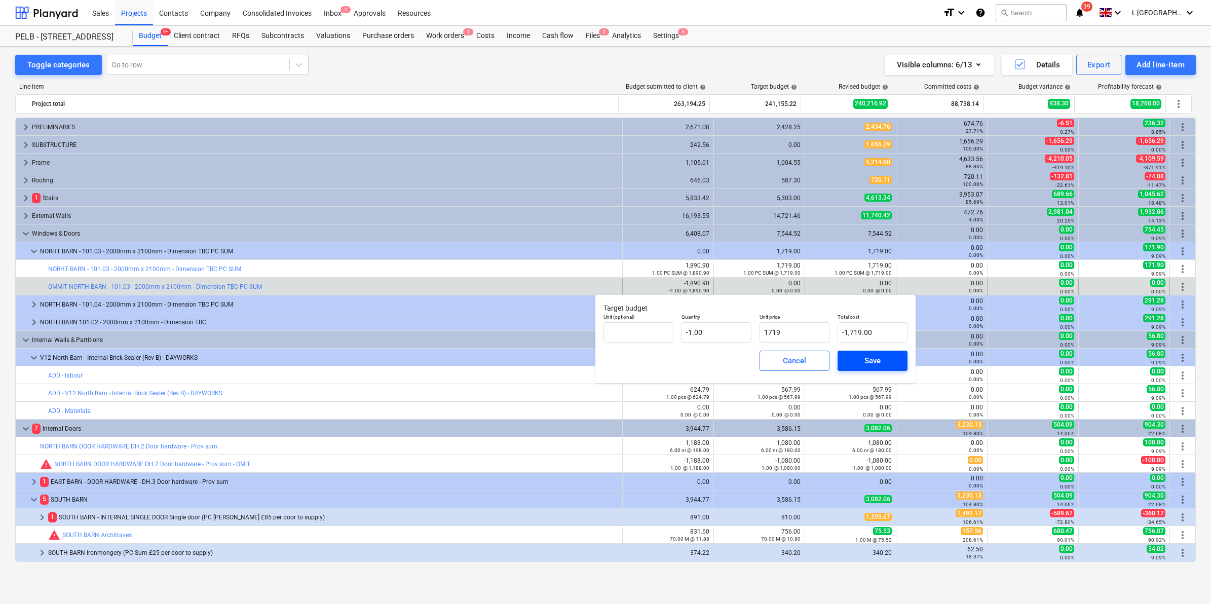
type input "1,719.00"
click at [897, 368] on button "Save" at bounding box center [873, 361] width 70 height 20
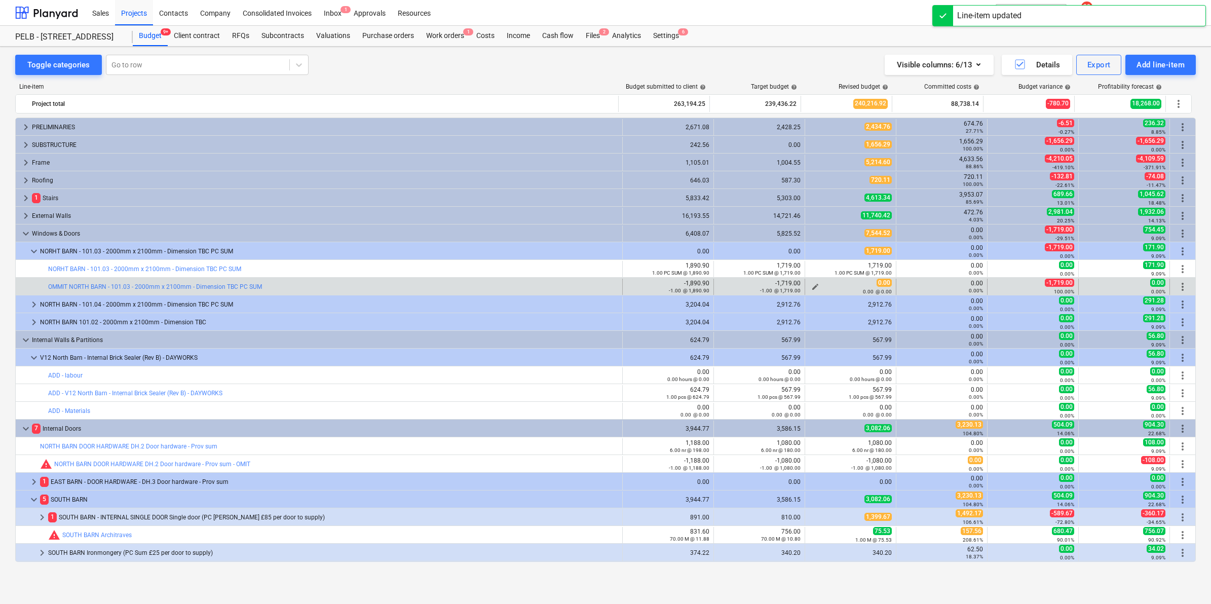
click at [813, 286] on span "edit" at bounding box center [815, 287] width 8 height 8
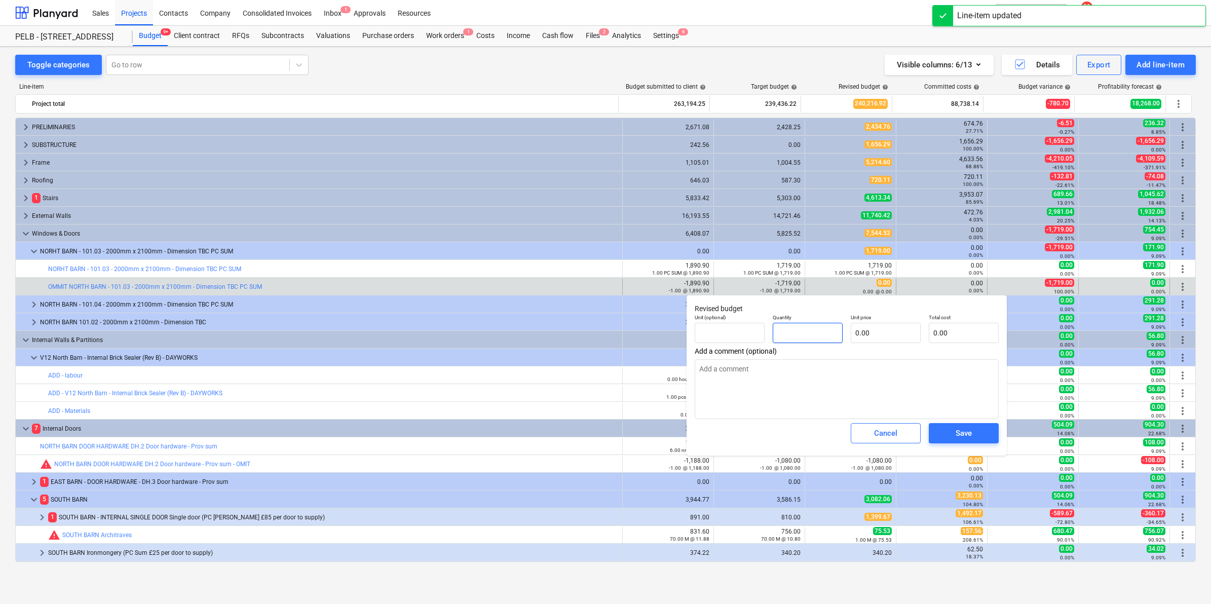
click at [794, 332] on input "text" at bounding box center [808, 333] width 70 height 20
type input "-"
type textarea "x"
type input "-1"
type textarea "x"
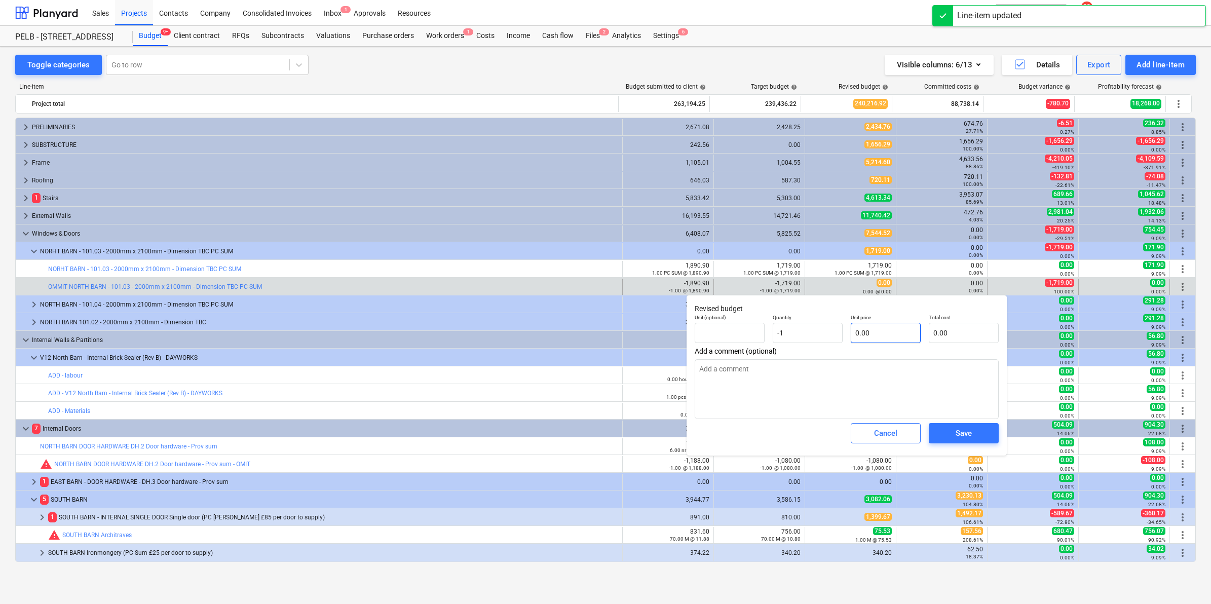
type input "-1.00"
type textarea "x"
type input "1"
type textarea "x"
type input "-1.00"
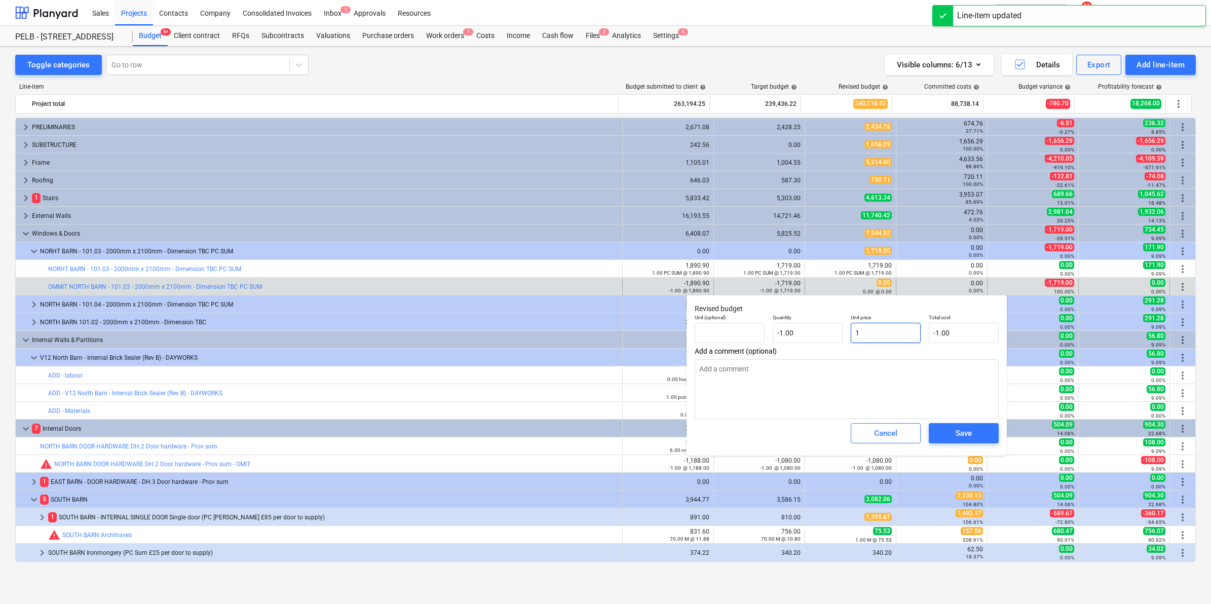
type input "17"
type textarea "x"
type input "-17.00"
type input "171"
type textarea "x"
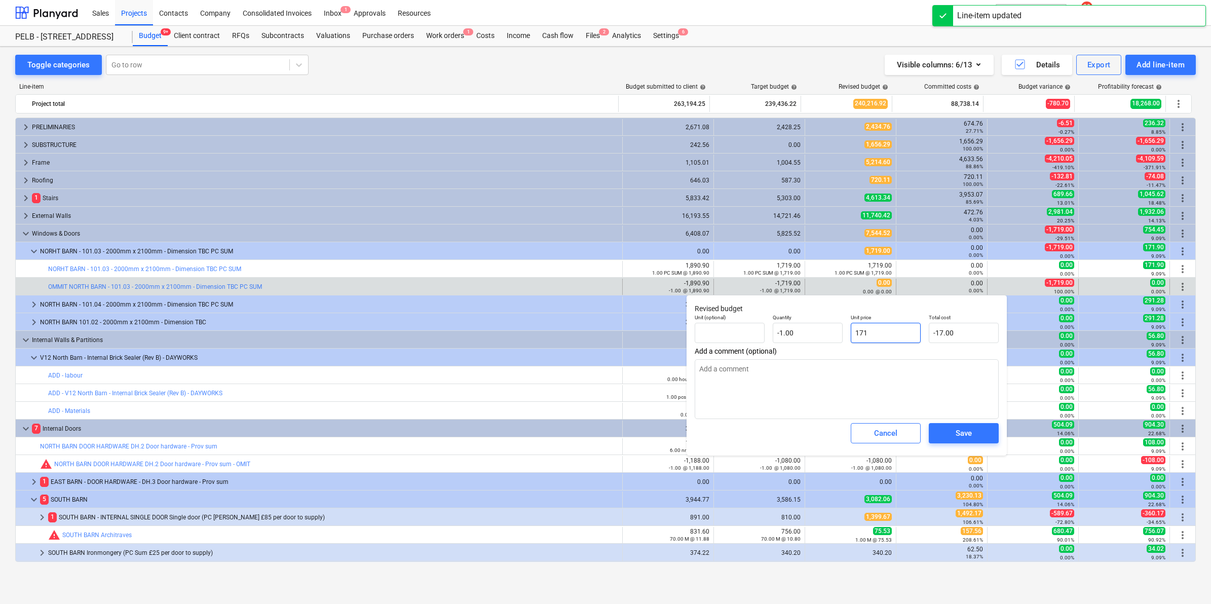
type input "-171.00"
type input "1719"
type textarea "x"
type input "-1,719.00"
type input "1,719.00"
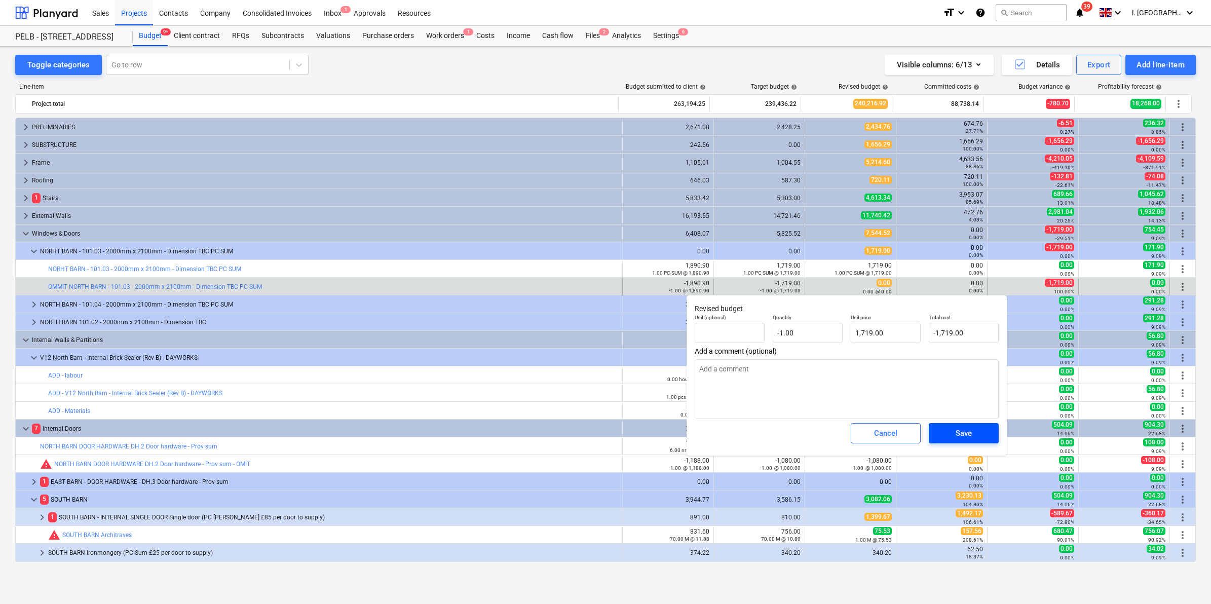
click at [968, 435] on div "Save" at bounding box center [964, 433] width 16 height 13
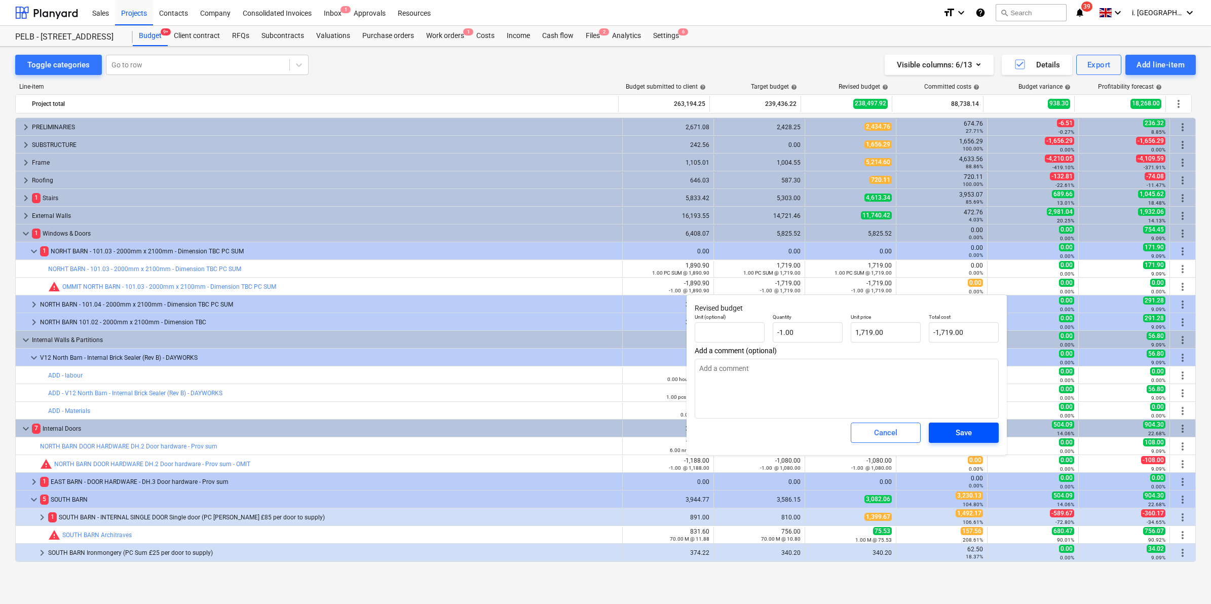
type textarea "x"
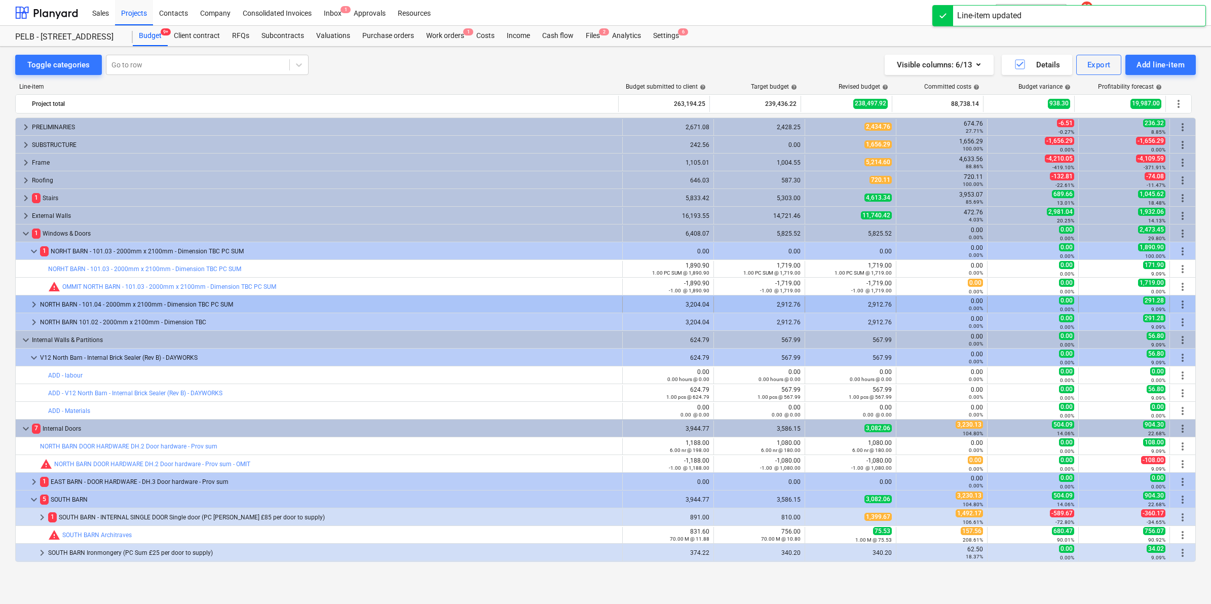
click at [31, 307] on span "keyboard_arrow_right" at bounding box center [34, 304] width 12 height 12
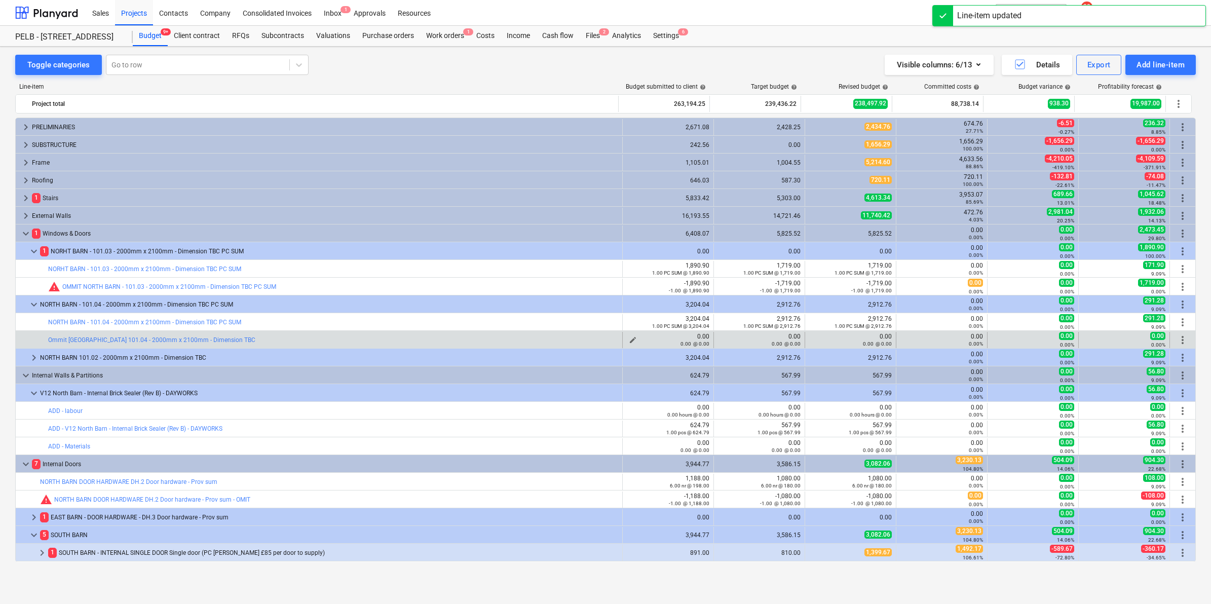
click at [629, 339] on span "edit" at bounding box center [633, 340] width 8 height 8
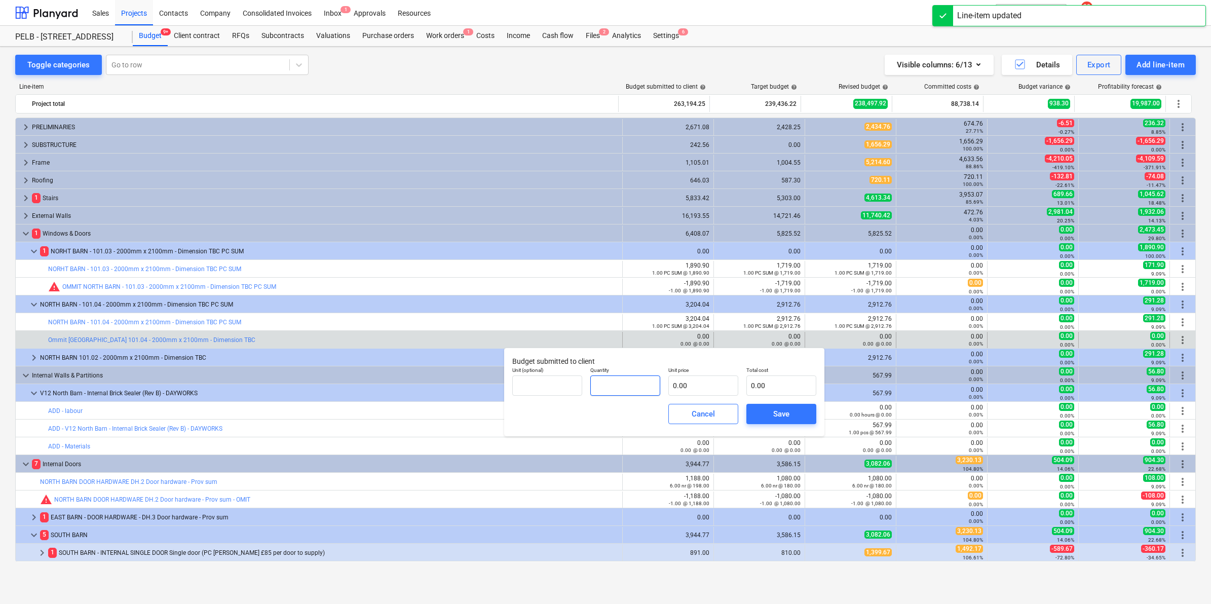
click at [626, 381] on input "text" at bounding box center [625, 386] width 70 height 20
type input "-1.00"
type input "3"
type input "-3.00"
type input "32"
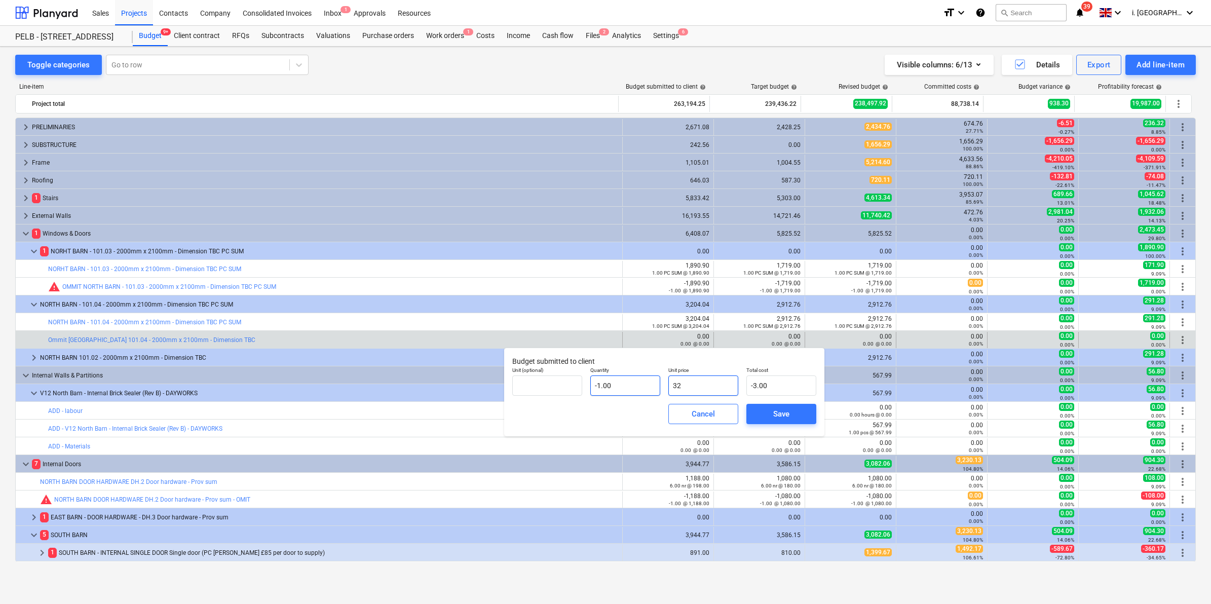
type input "-32.00"
type input "320"
type input "-320.00"
type input "3204"
type input "-3,204.00"
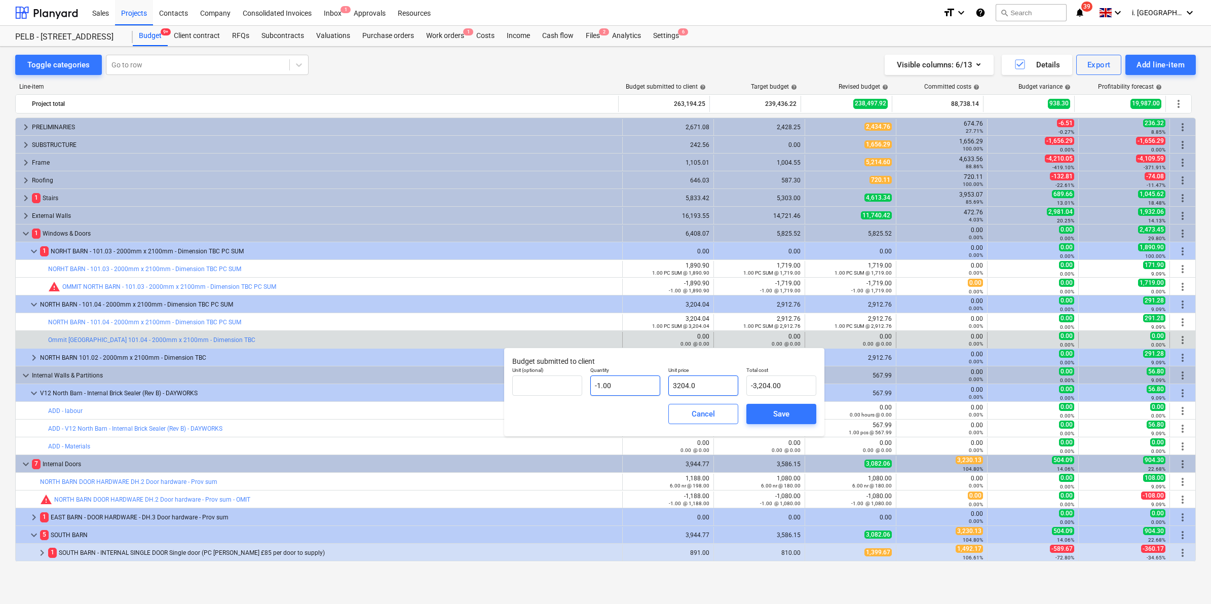
type input "3204.04"
type input "-3,204.04"
type input "3,204.04"
type input "-3,204.04"
click at [781, 419] on div "Save" at bounding box center [781, 413] width 16 height 13
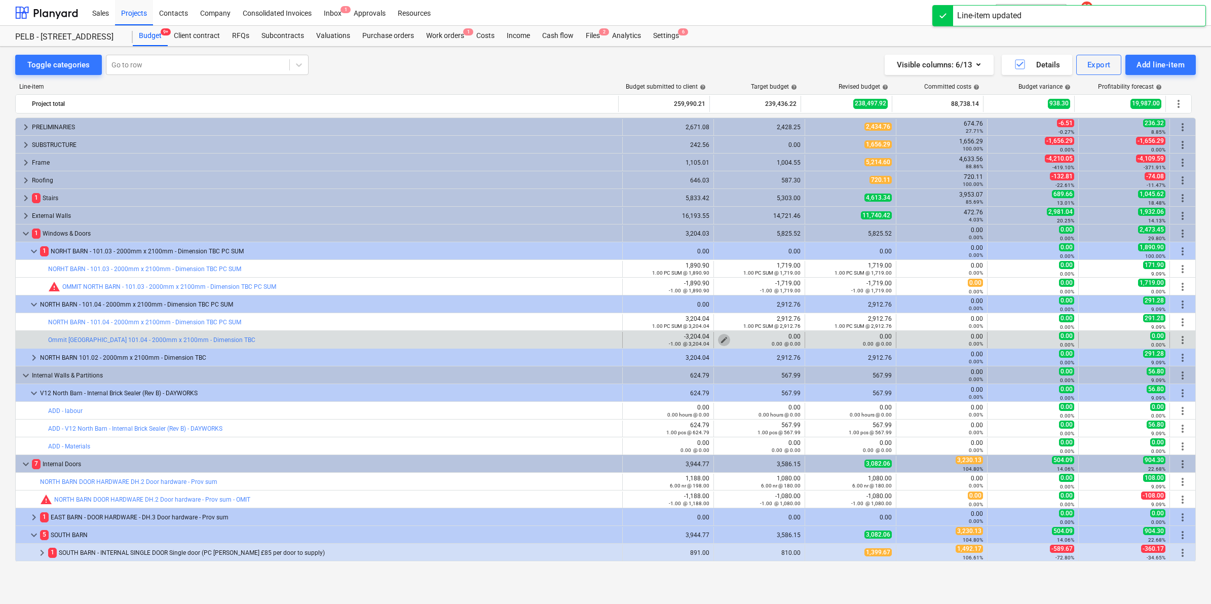
click at [720, 338] on span "edit" at bounding box center [724, 340] width 8 height 8
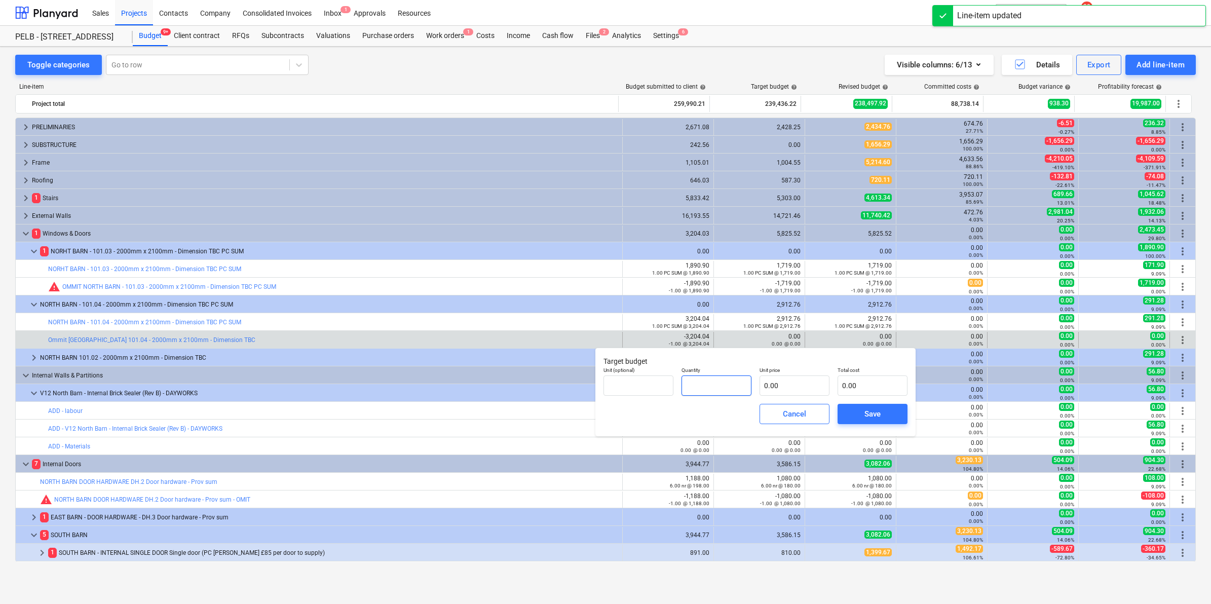
click at [717, 384] on input "text" at bounding box center [717, 386] width 70 height 20
type input "-1.00"
type input "2"
type input "-2.00"
type input "29"
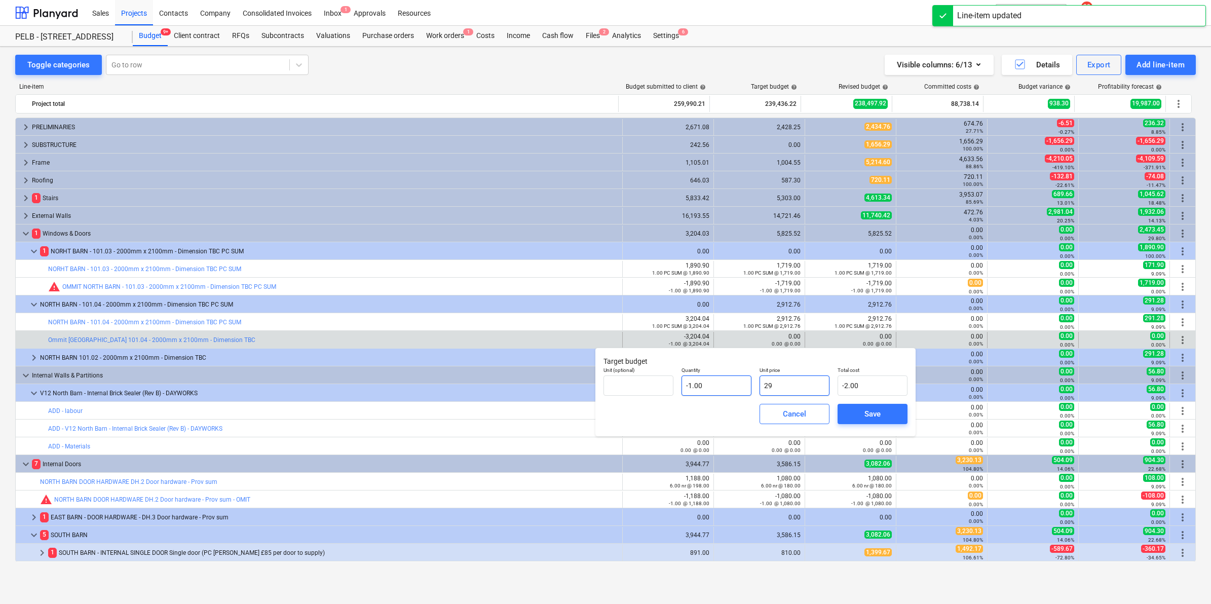
type input "-29.00"
type input "291"
type input "-291.00"
type input "2912"
type input "-2,912.00"
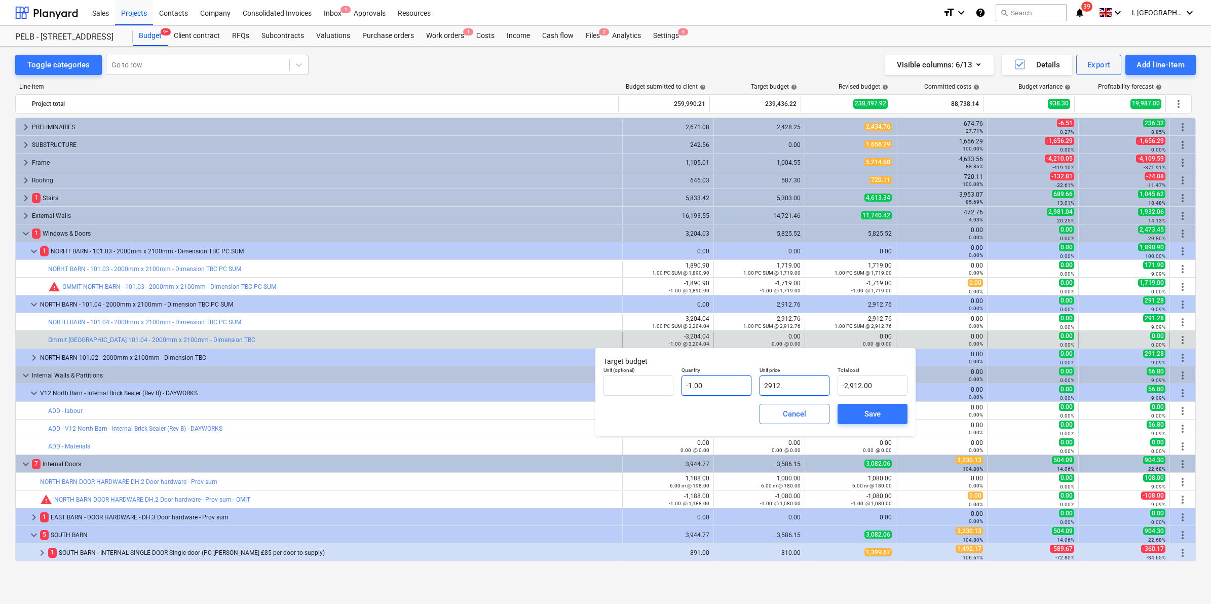
type input "2912.7"
type input "-2,912.70"
type input "2912.76"
type input "-2,912.76"
type input "2,912.76"
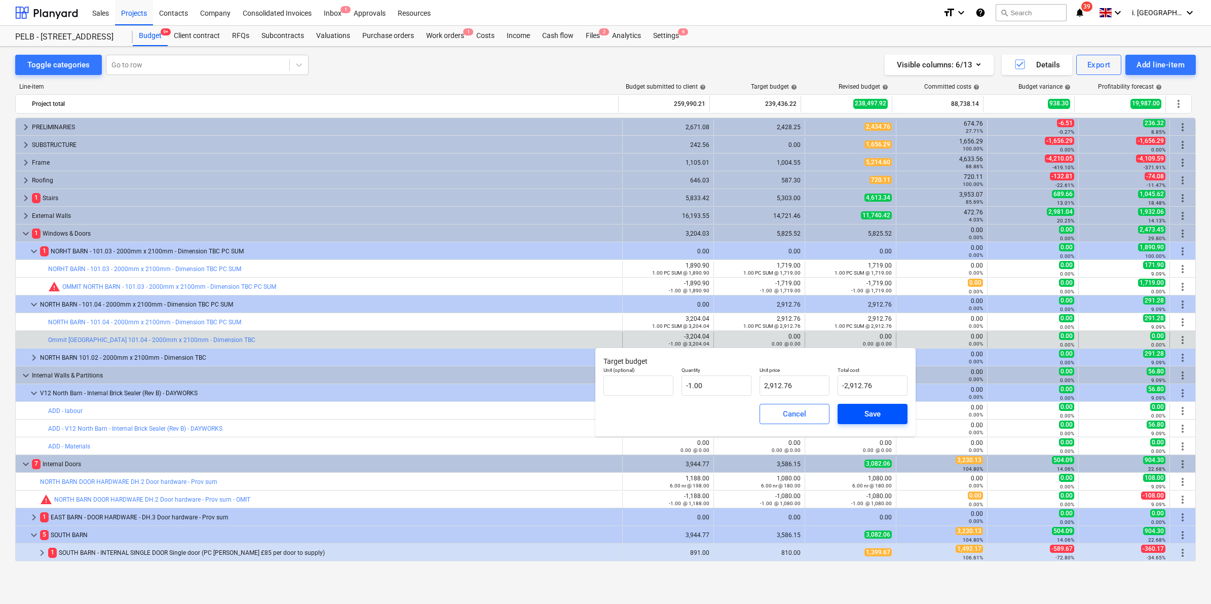
click at [889, 406] on button "Save" at bounding box center [873, 414] width 70 height 20
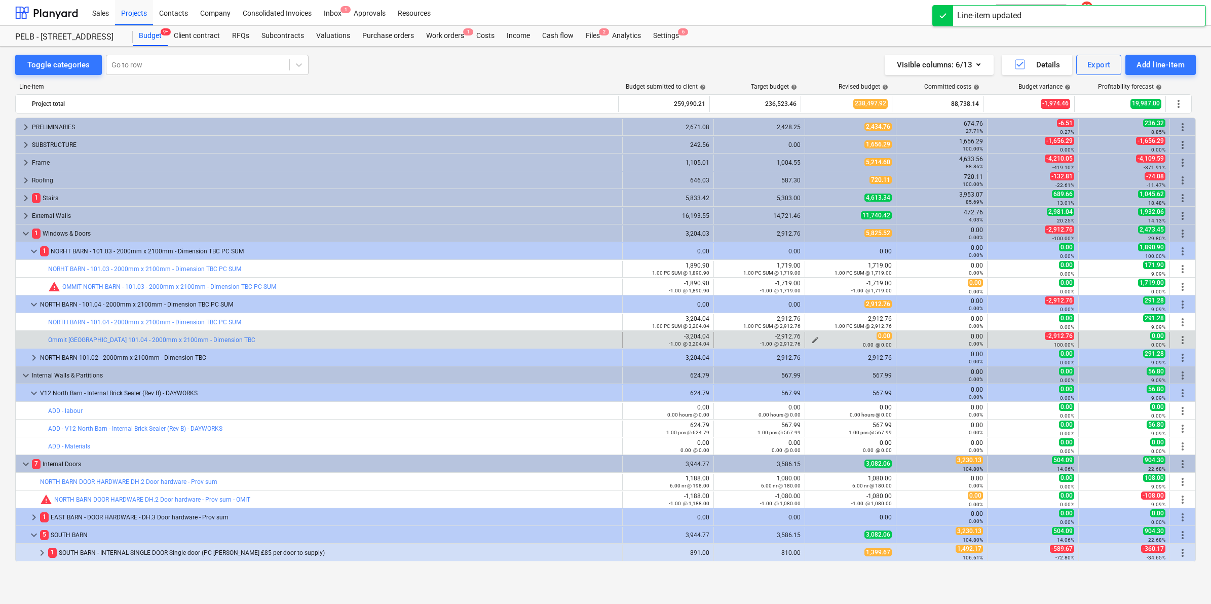
click at [810, 341] on div "0.00 @ 0.00" at bounding box center [850, 344] width 83 height 7
click at [811, 338] on span "edit" at bounding box center [815, 340] width 8 height 8
type textarea "x"
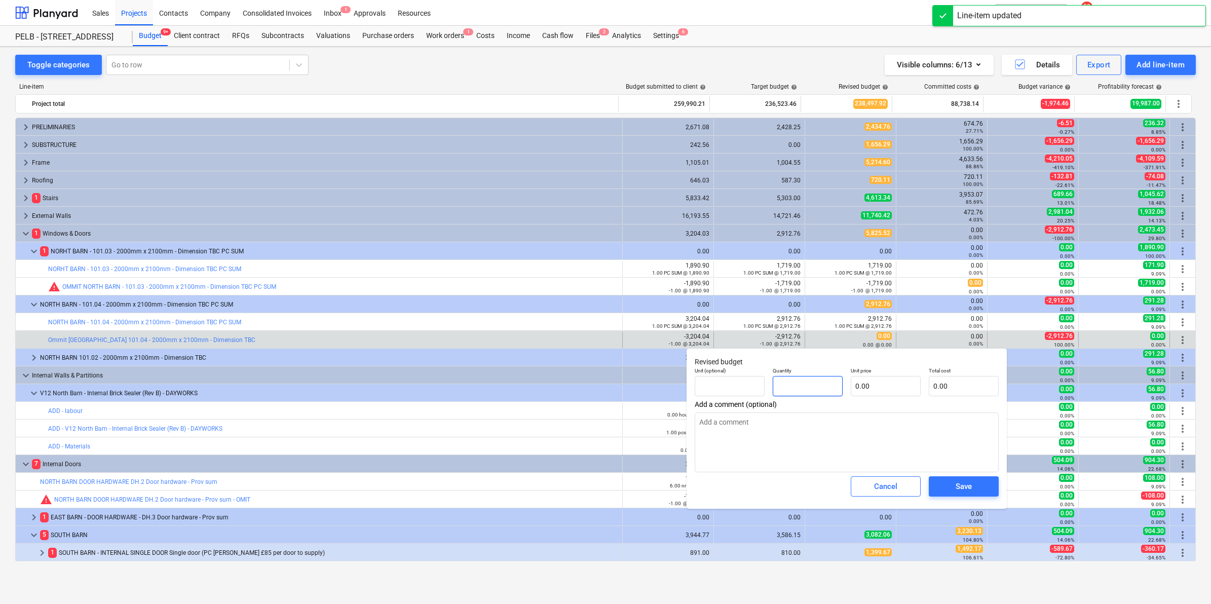
click at [819, 378] on input "text" at bounding box center [808, 386] width 70 height 20
type textarea "x"
type input "-"
type textarea "x"
type input "-1"
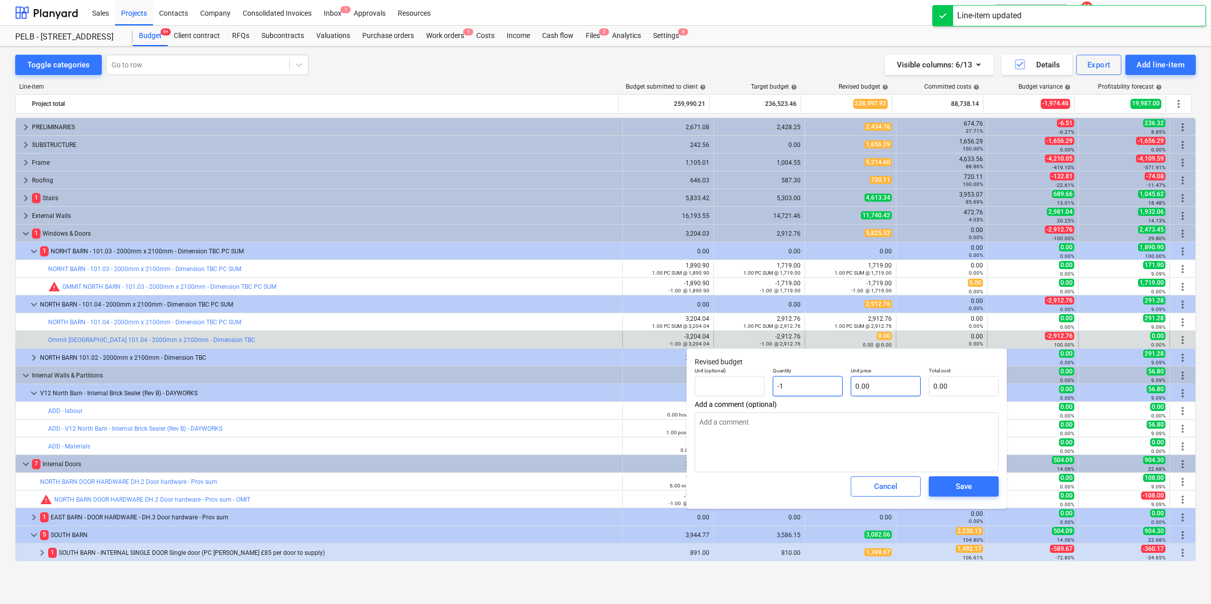
type textarea "x"
type input "-1.00"
type textarea "x"
type input "2"
type input "-2.00"
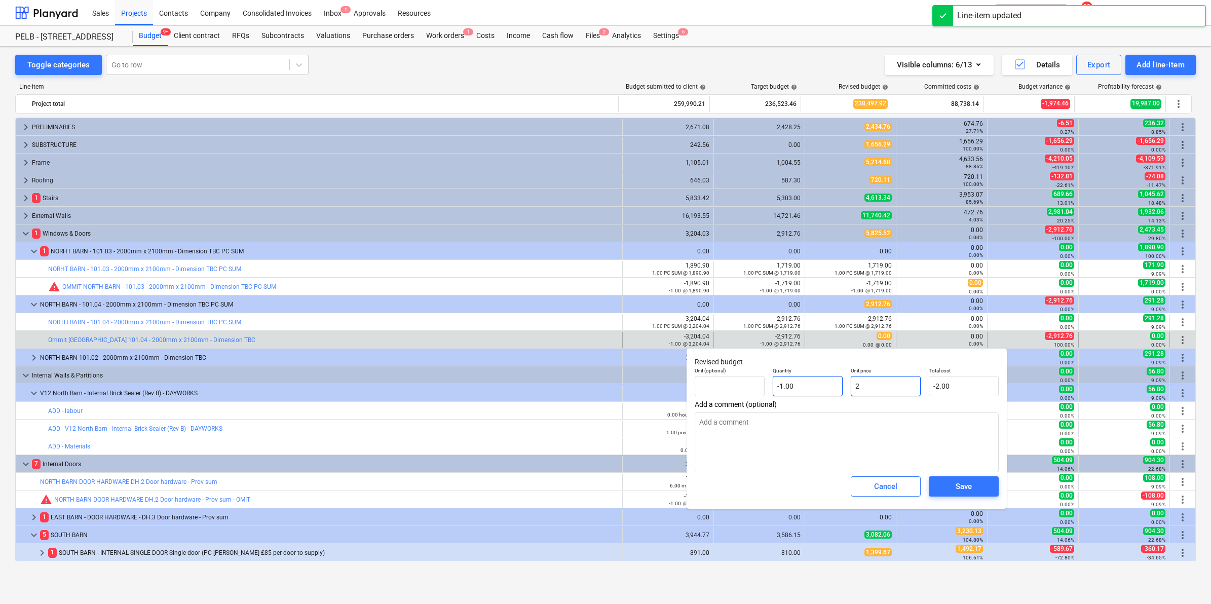
type textarea "x"
type input "29"
type input "-29.00"
type textarea "x"
type input "291"
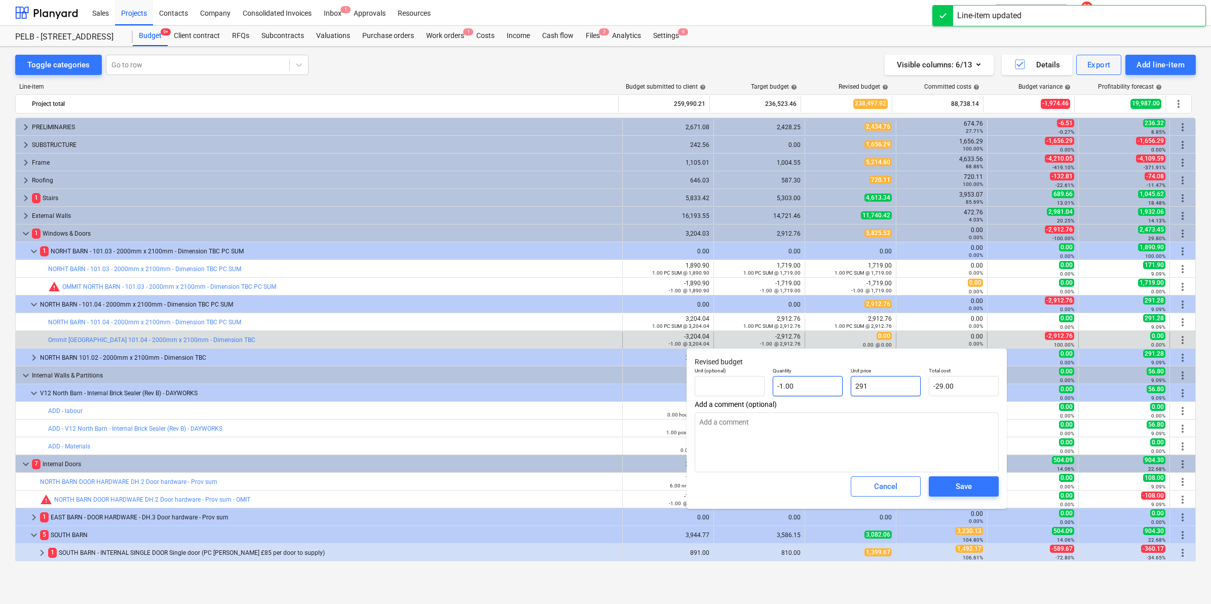
type input "-291.00"
type textarea "x"
type input "2912"
type input "-2,912.00"
type textarea "x"
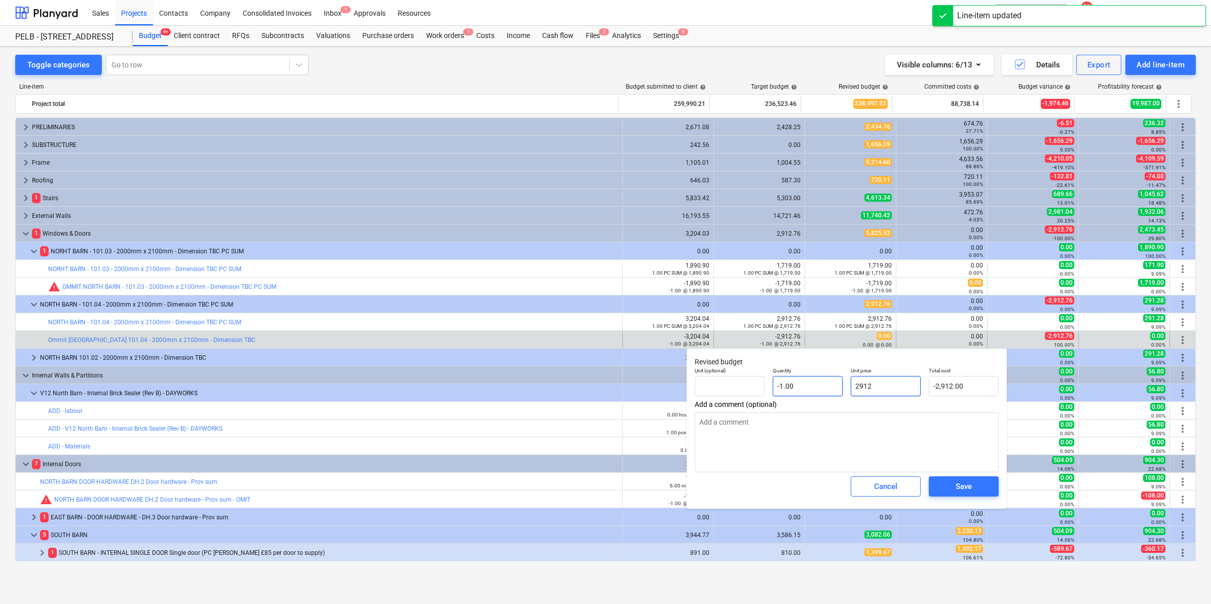
type input "2912."
type textarea "x"
type input "2912.7"
type input "-2,912.70"
type textarea "x"
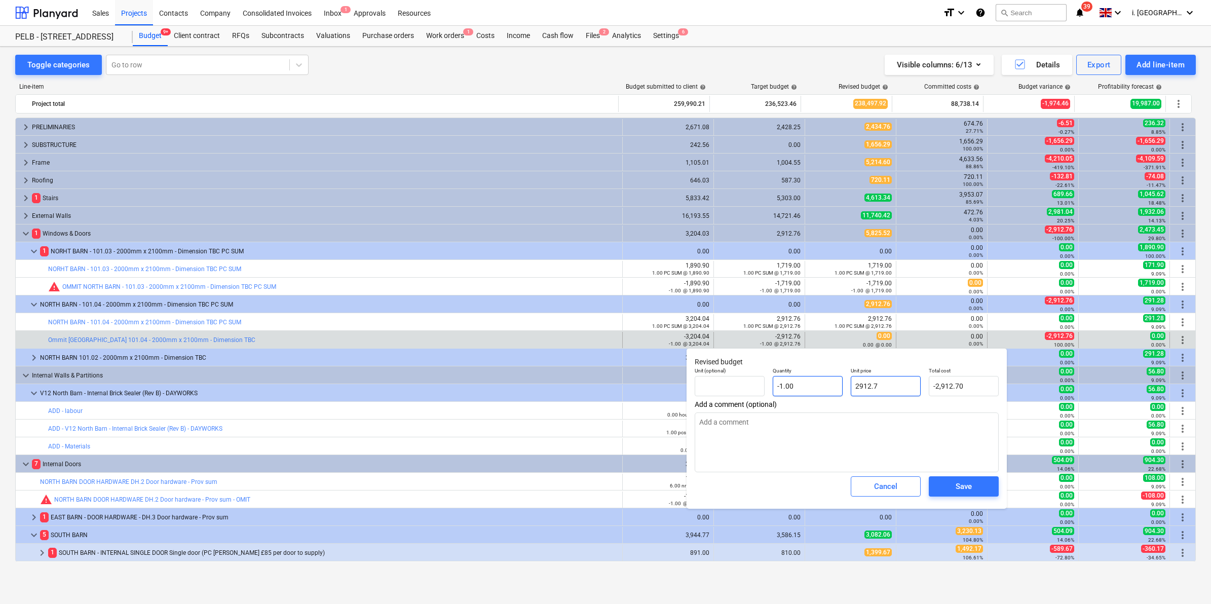
type input "2912.76"
type input "-2,912.76"
type input "2912.76"
type textarea "x"
type input "2,912.76"
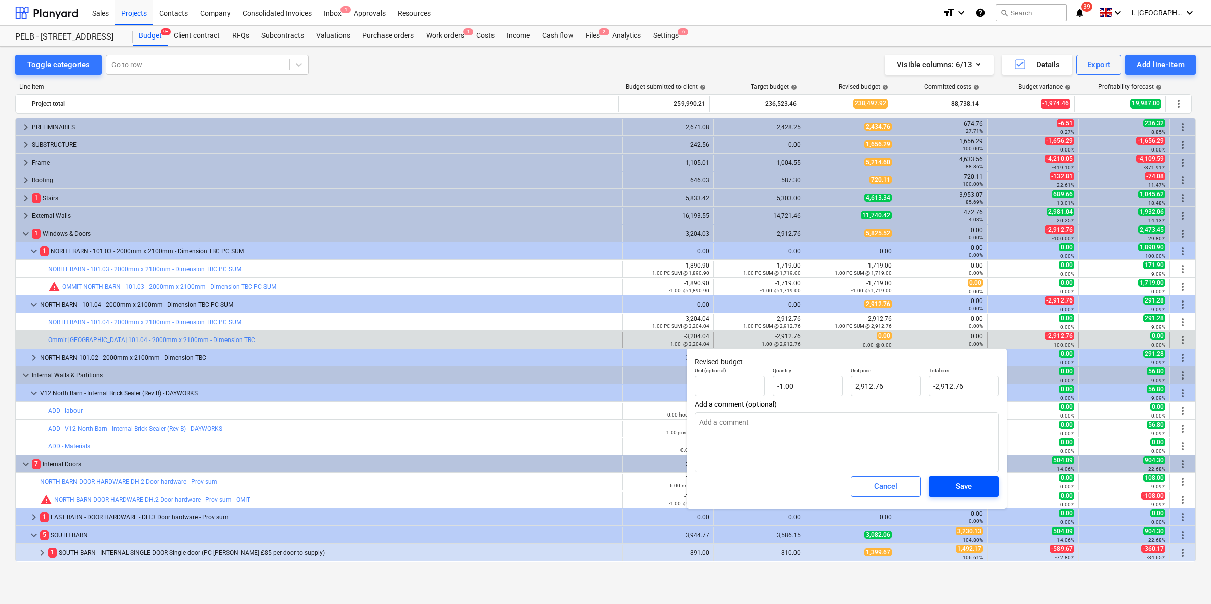
click at [959, 493] on div "Save" at bounding box center [964, 486] width 16 height 13
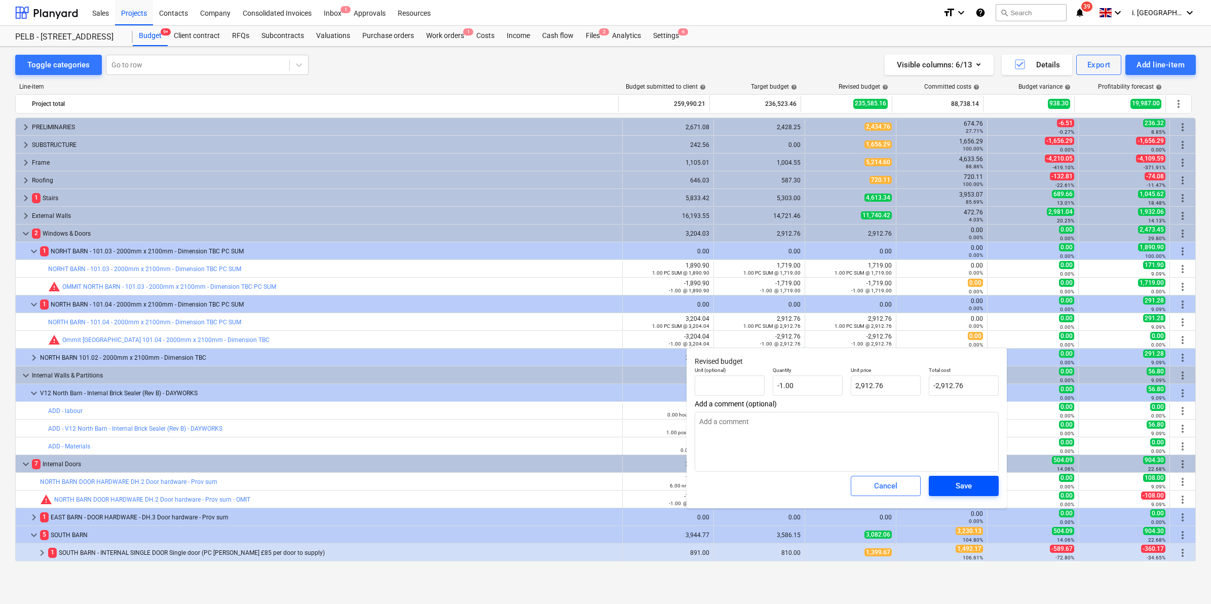
type textarea "x"
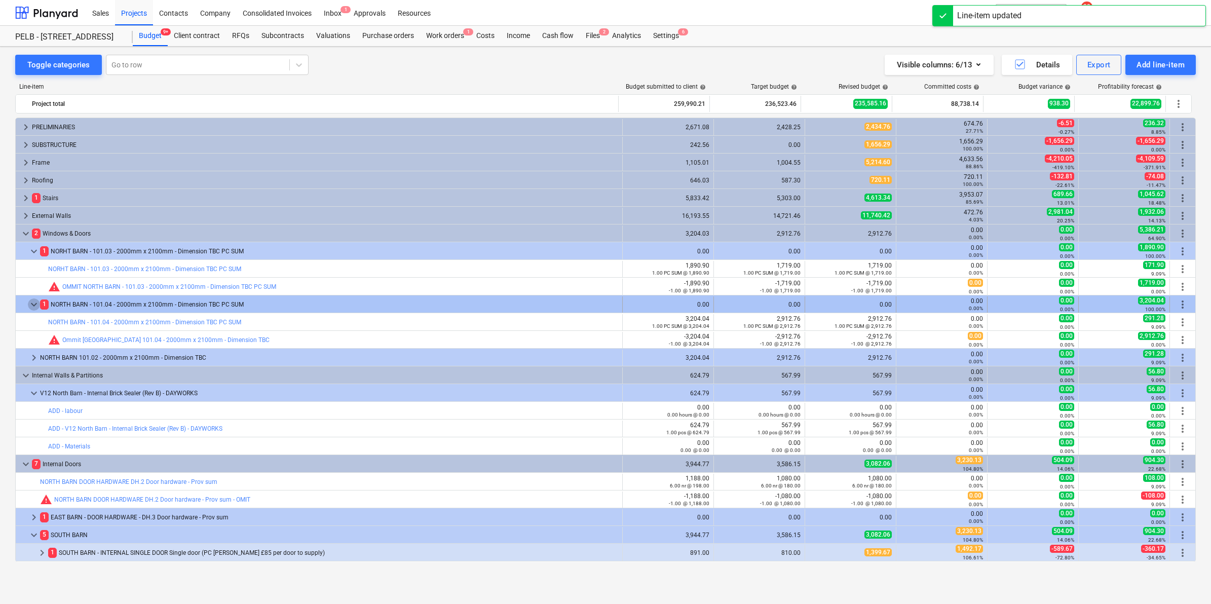
click at [31, 306] on span "keyboard_arrow_down" at bounding box center [34, 304] width 12 height 12
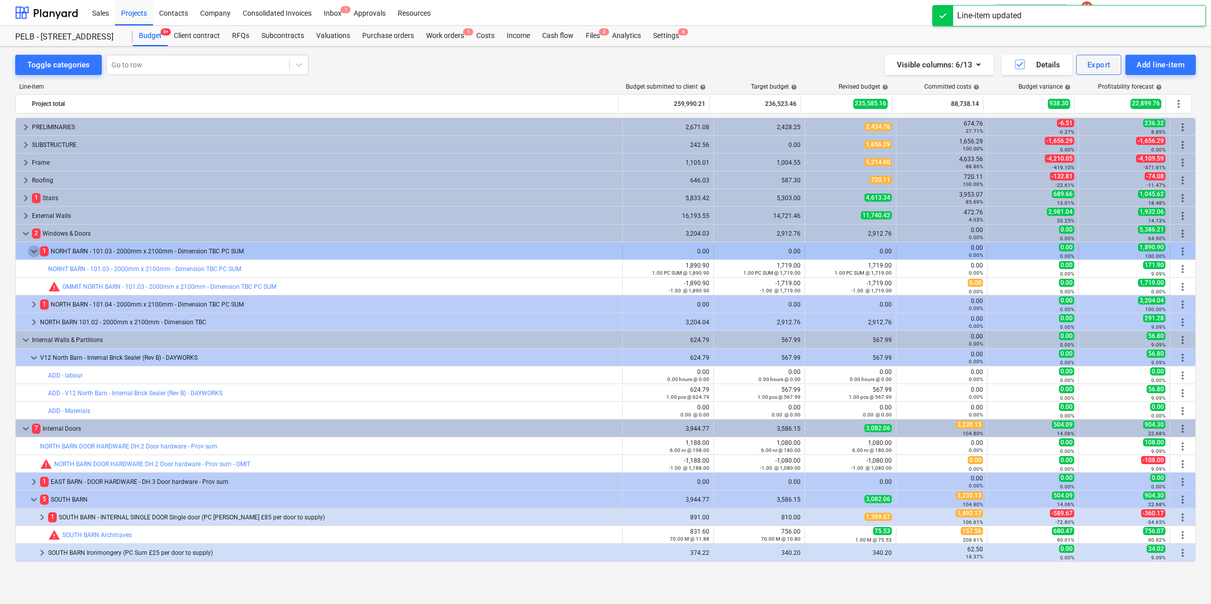
click at [34, 249] on span "keyboard_arrow_down" at bounding box center [34, 251] width 12 height 12
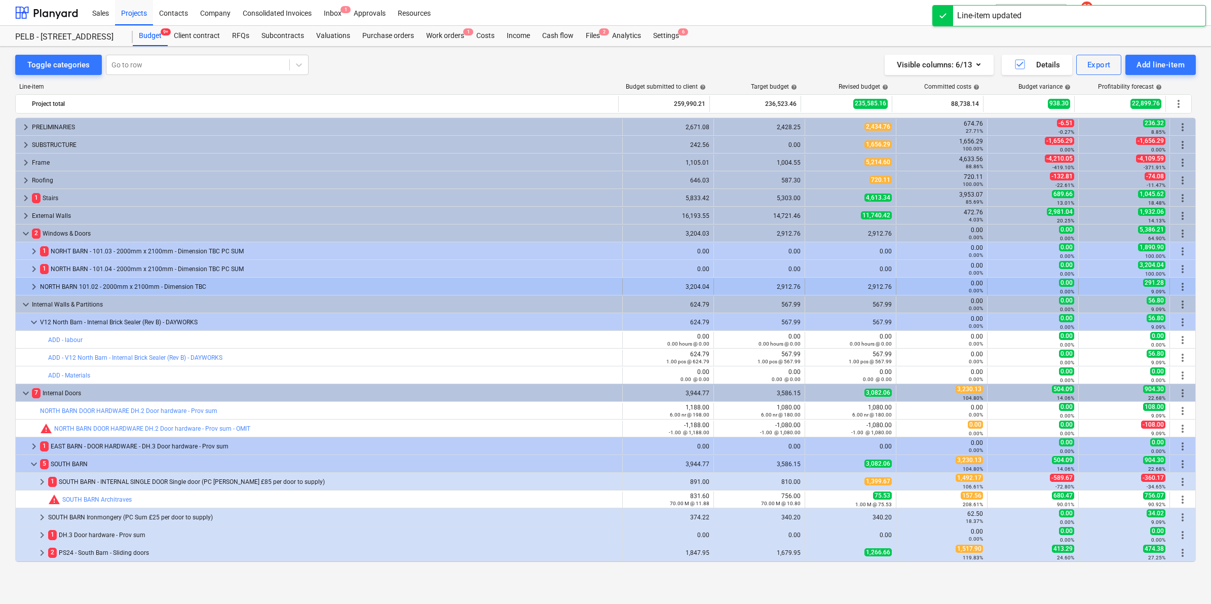
click at [30, 285] on span "keyboard_arrow_right" at bounding box center [34, 287] width 12 height 12
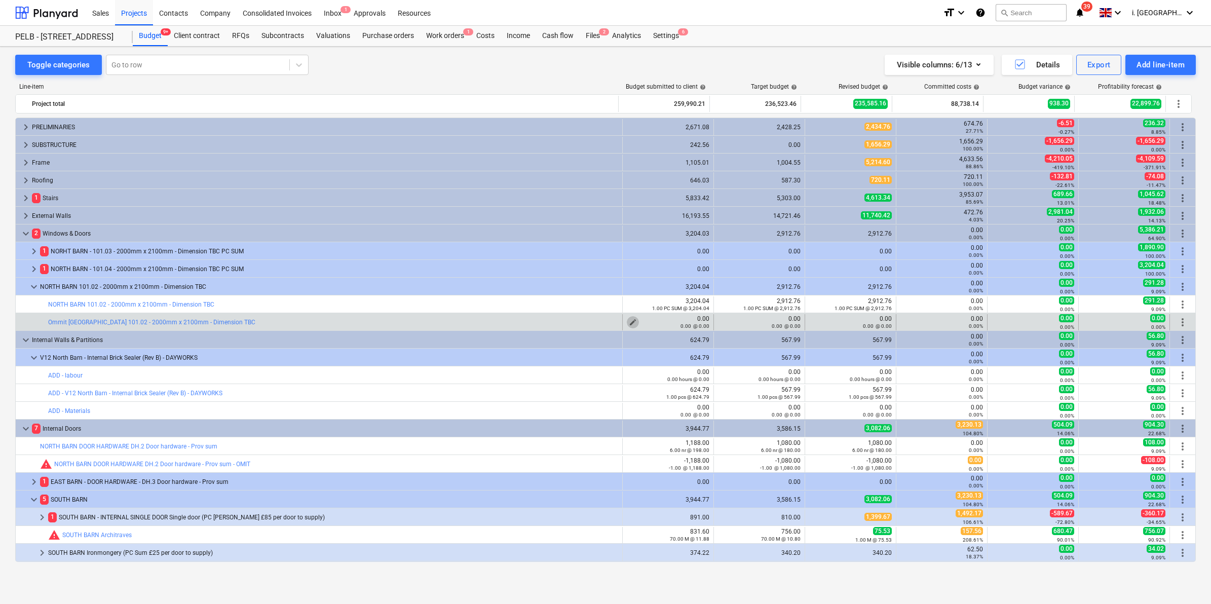
click at [629, 318] on span "edit" at bounding box center [633, 322] width 8 height 8
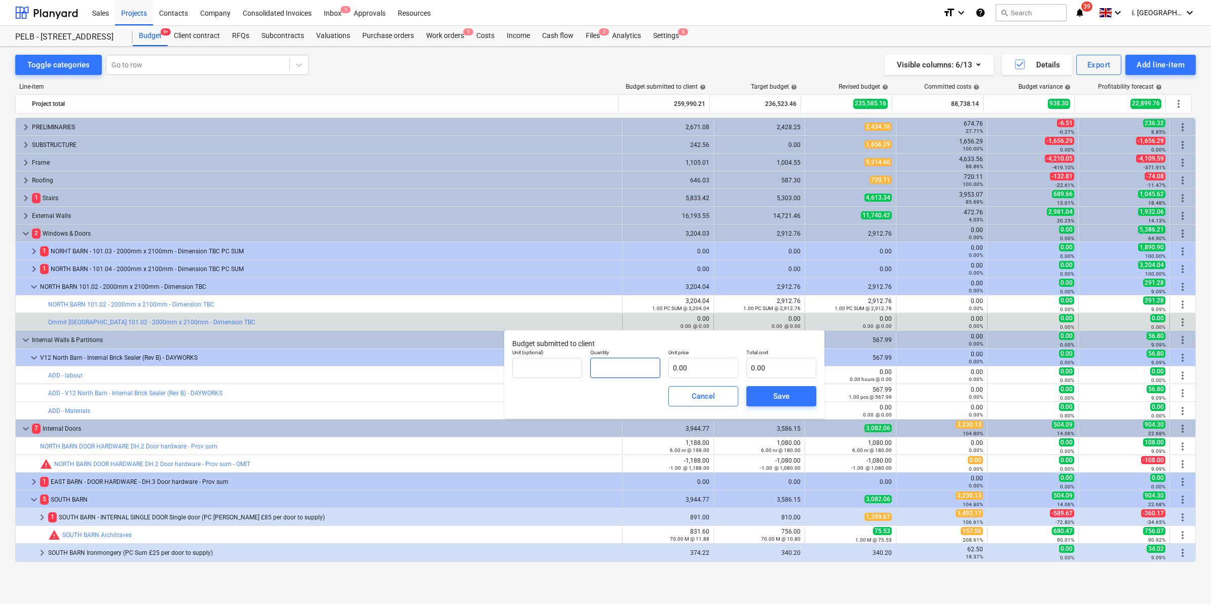
click at [595, 366] on input "text" at bounding box center [625, 368] width 70 height 20
type input "1.00"
type input "3"
type input "3.00"
type input "32"
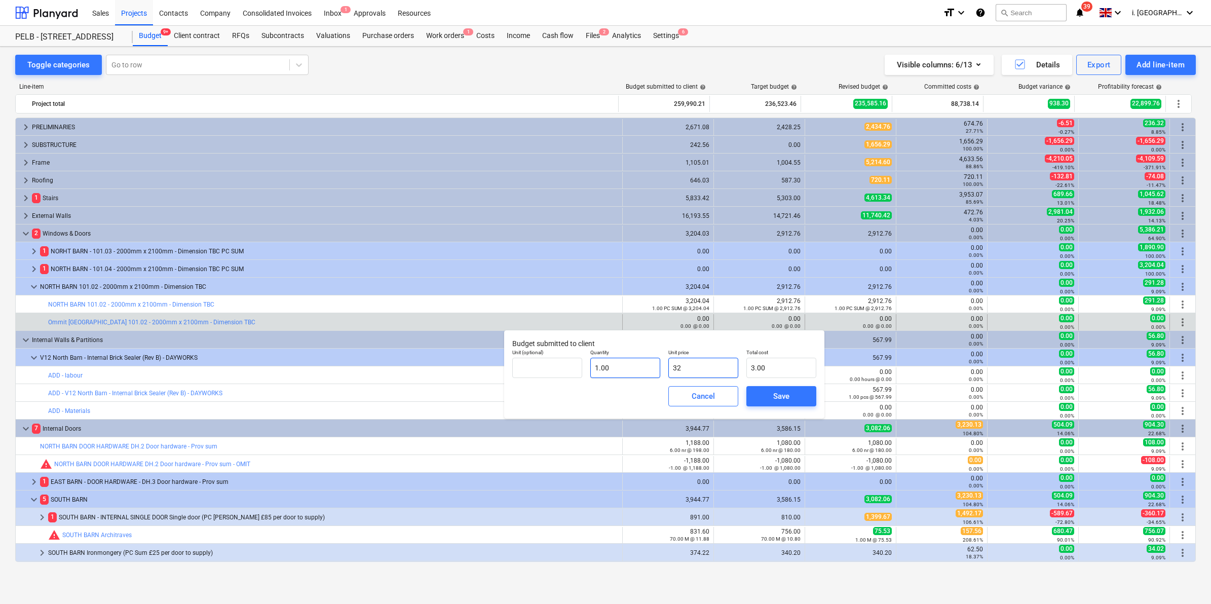
type input "32.00"
type input "320"
type input "320.00"
type input "3204"
type input "3,204.00"
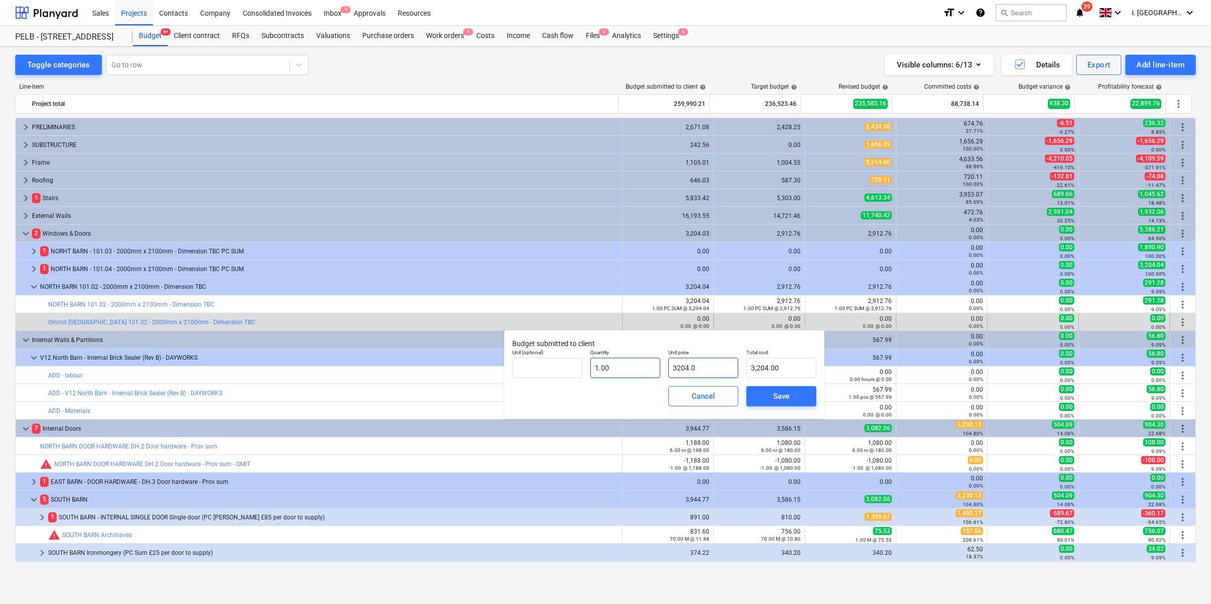
type input "3204.04"
type input "3,204.04"
type input "3204.04"
type input "1"
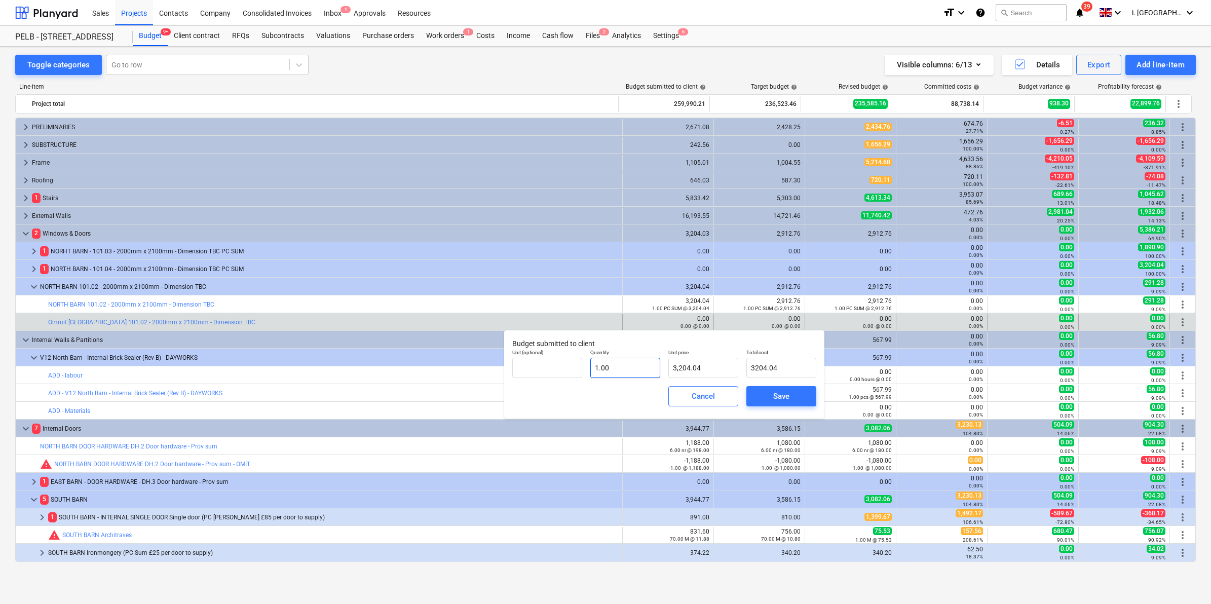
type input "3,204.04"
click at [595, 366] on input "1" at bounding box center [625, 368] width 70 height 20
type input "-1"
type input "-3,204.04"
type input "-1.00"
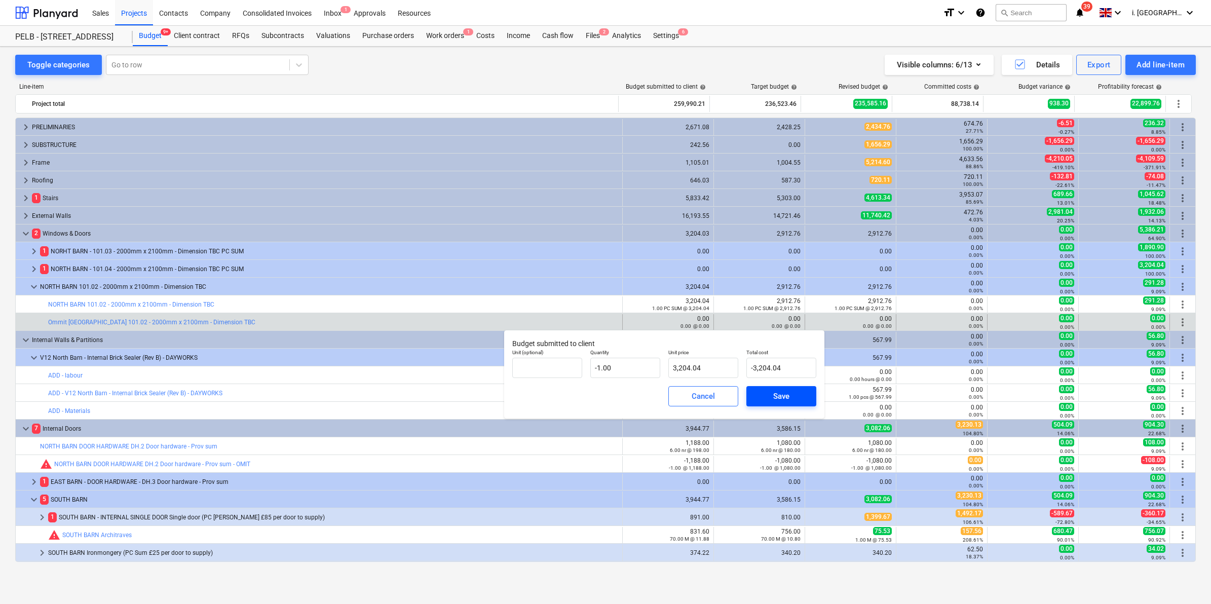
click at [769, 384] on div "Save" at bounding box center [781, 396] width 78 height 28
click at [775, 391] on div "Save" at bounding box center [781, 396] width 16 height 13
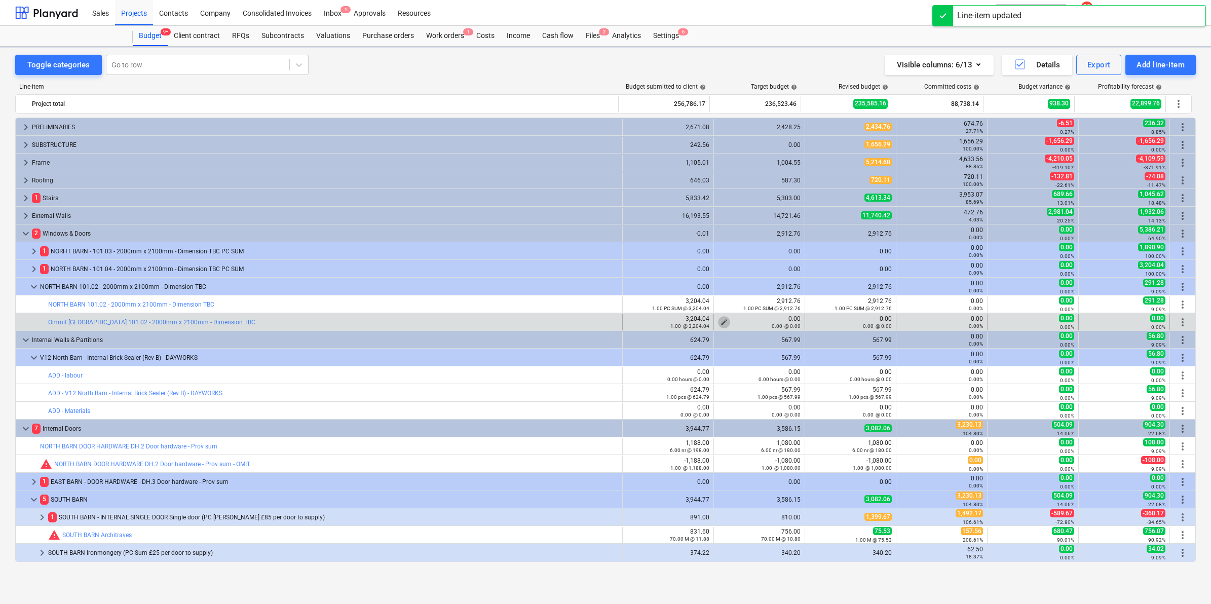
click at [721, 321] on span "edit" at bounding box center [724, 322] width 8 height 8
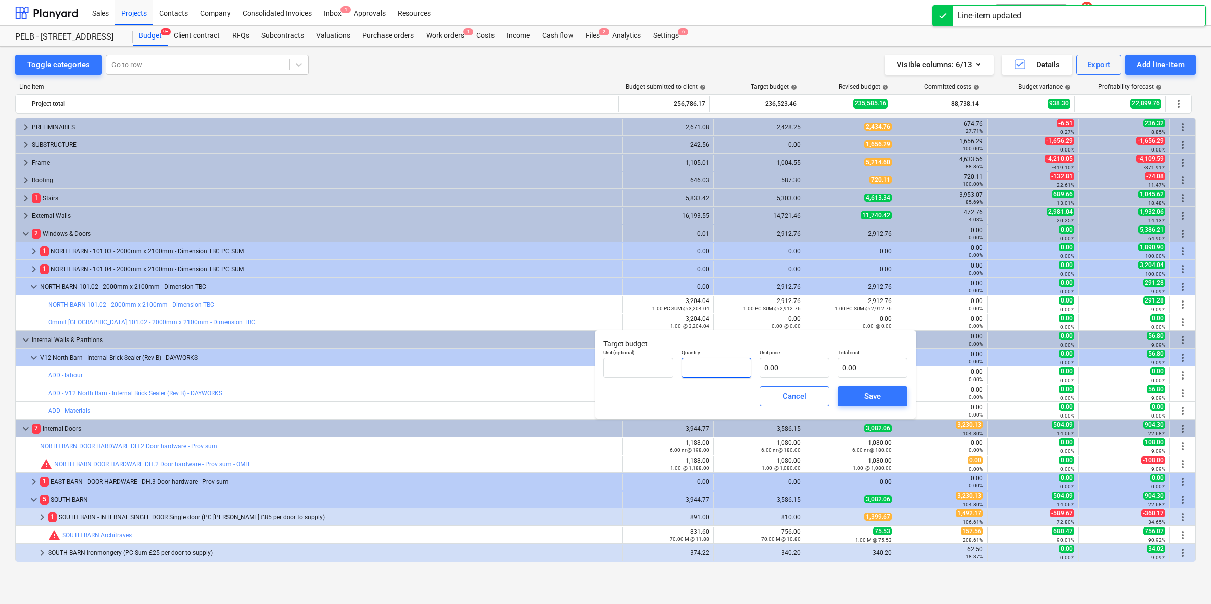
click at [704, 372] on input "text" at bounding box center [717, 368] width 70 height 20
type input "-1.00"
type input "2"
type input "-2.00"
type input "29"
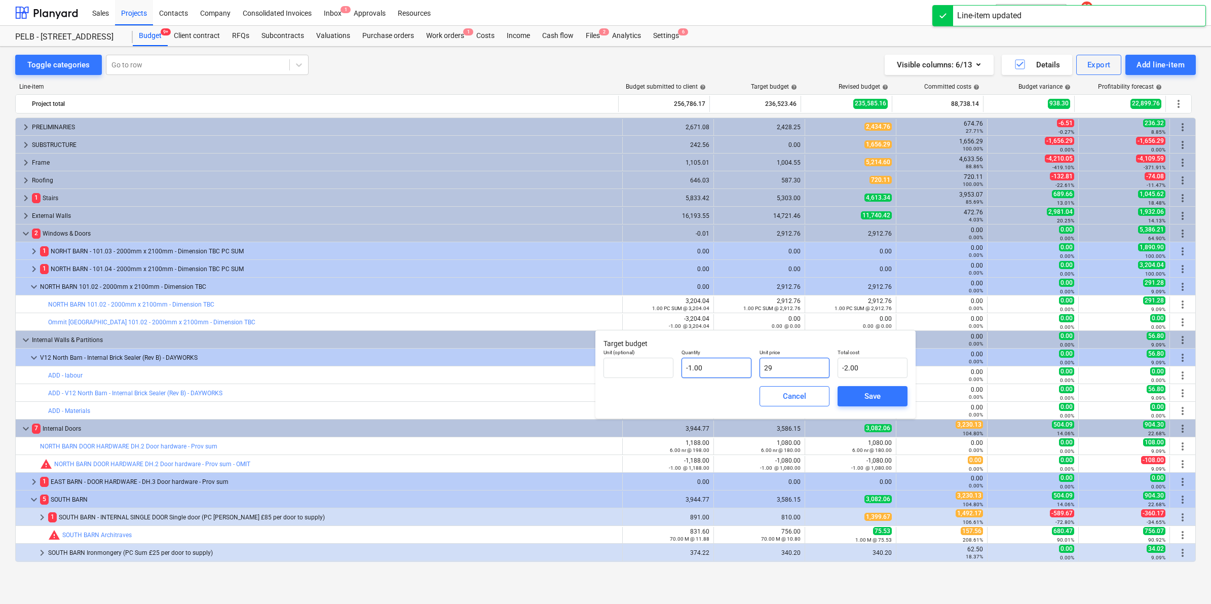
type input "-29.00"
type input "291"
type input "-291.00"
type input "2912"
type input "-2,912.00"
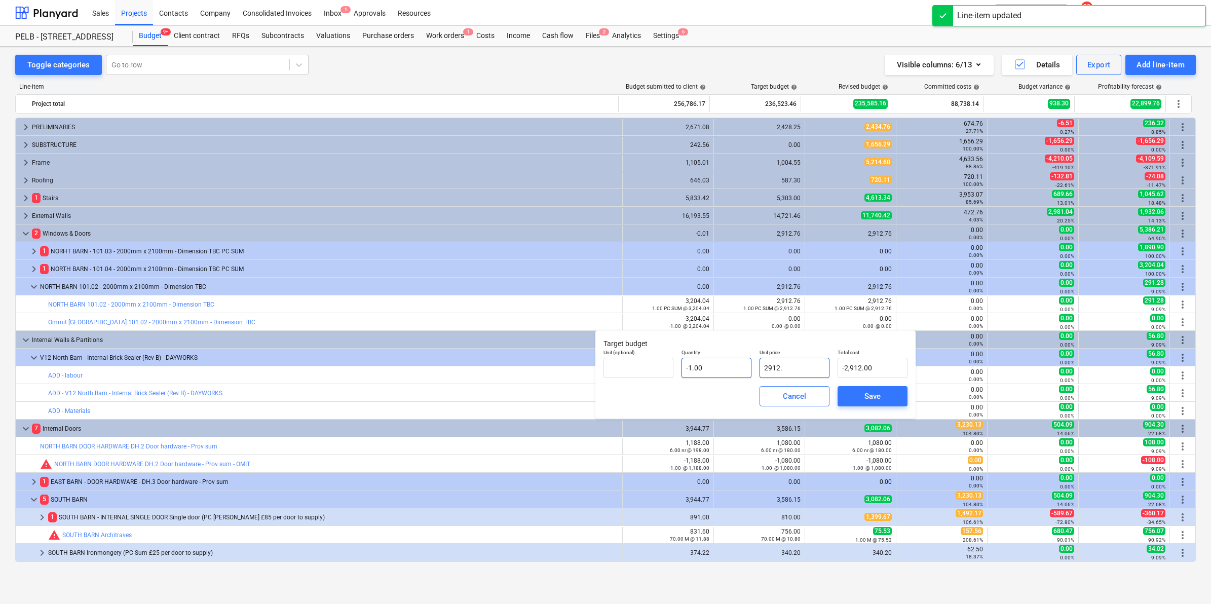
type input "2912.7"
type input "-2,912.70"
type input "2912.76"
type input "-2,912.76"
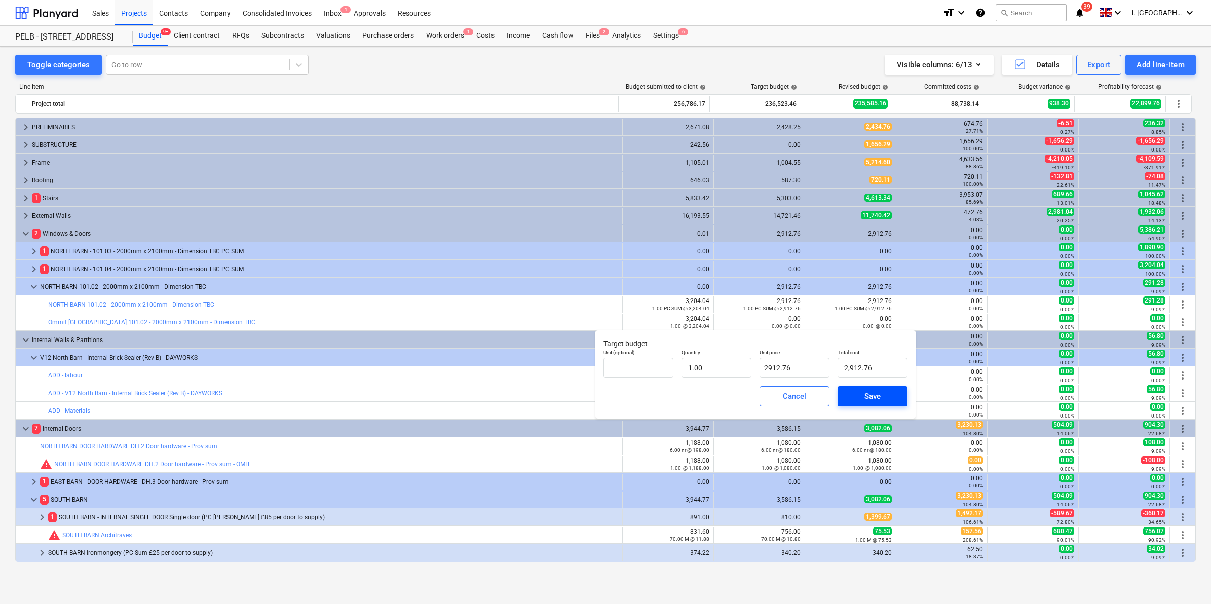
type input "2,912.76"
click at [853, 390] on span "Save" at bounding box center [873, 396] width 46 height 13
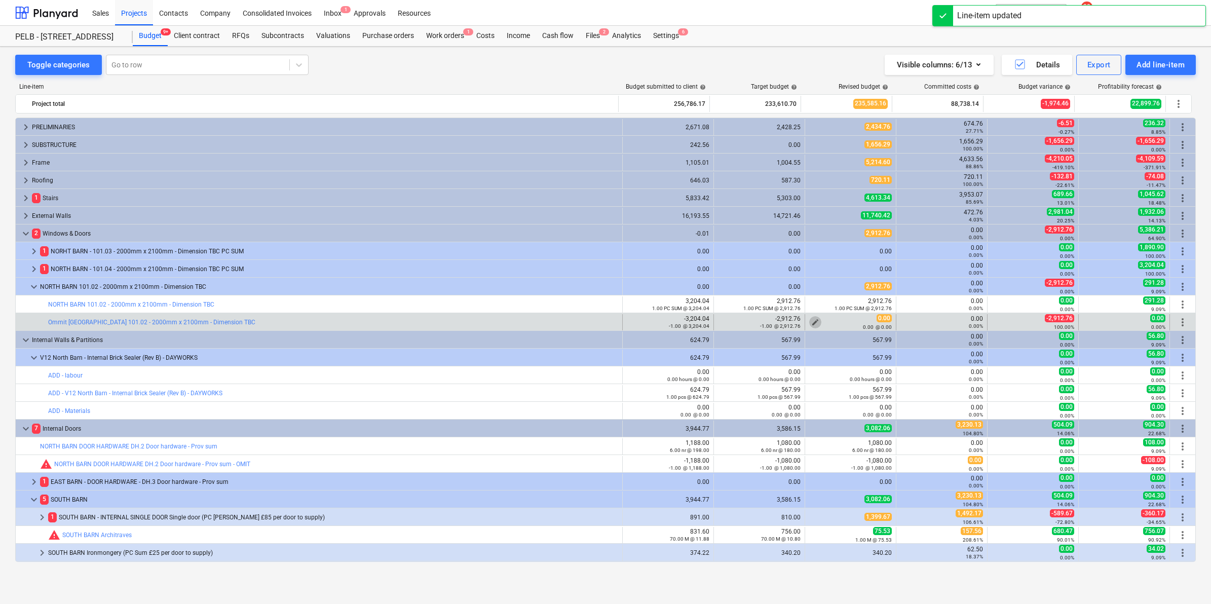
click at [814, 320] on span "edit" at bounding box center [815, 322] width 8 height 8
type textarea "x"
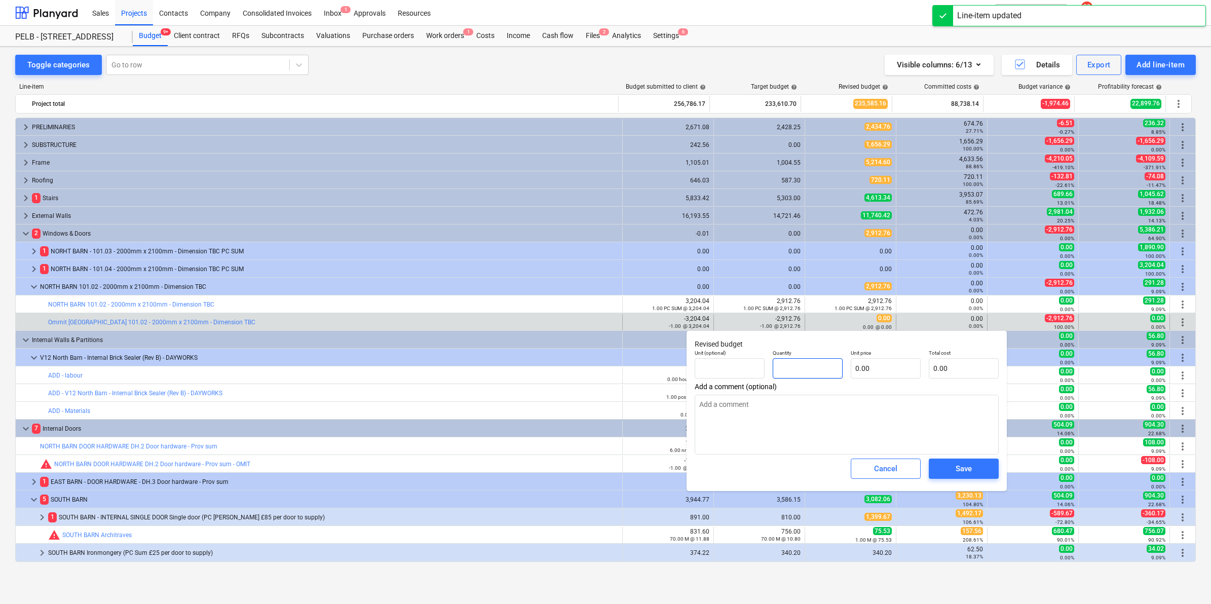
click at [802, 365] on input "text" at bounding box center [808, 368] width 70 height 20
type textarea "x"
type input "-"
type textarea "x"
type input "-1"
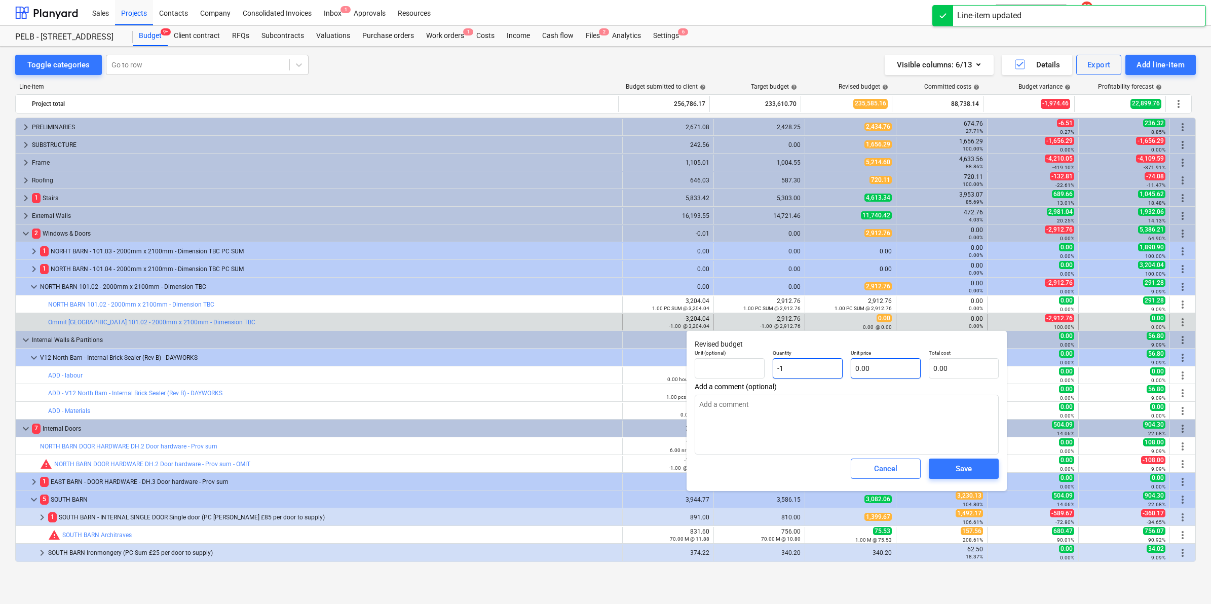
type textarea "x"
type input "-1.00"
type textarea "x"
type input "2"
type input "-2.00"
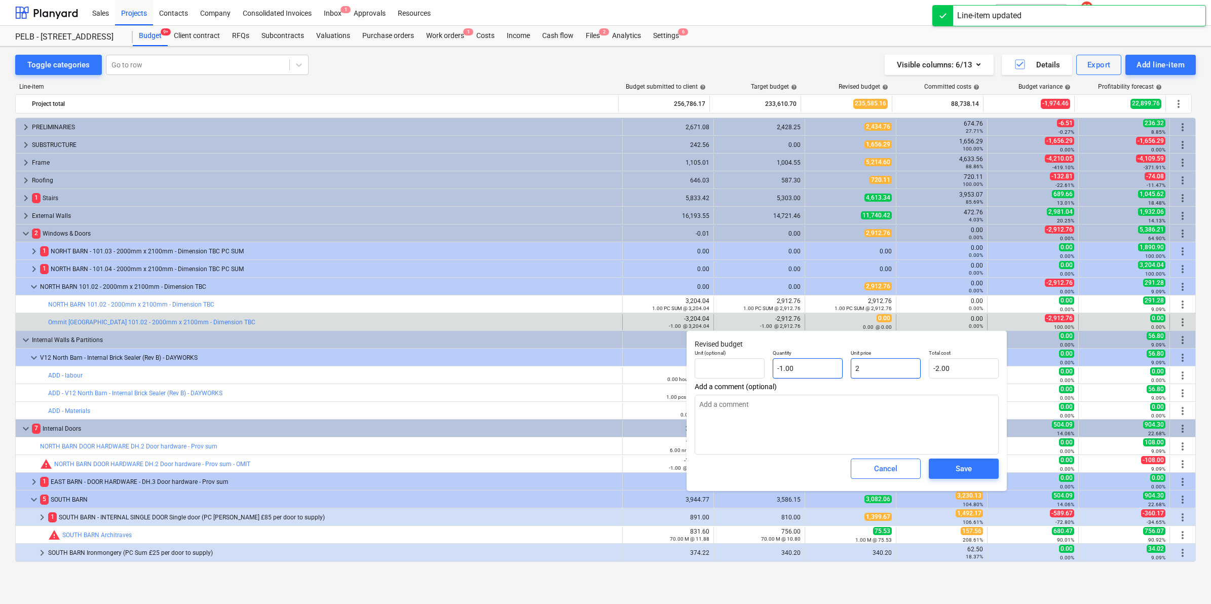
type textarea "x"
type input "29"
type input "-29.00"
type textarea "x"
type input "291"
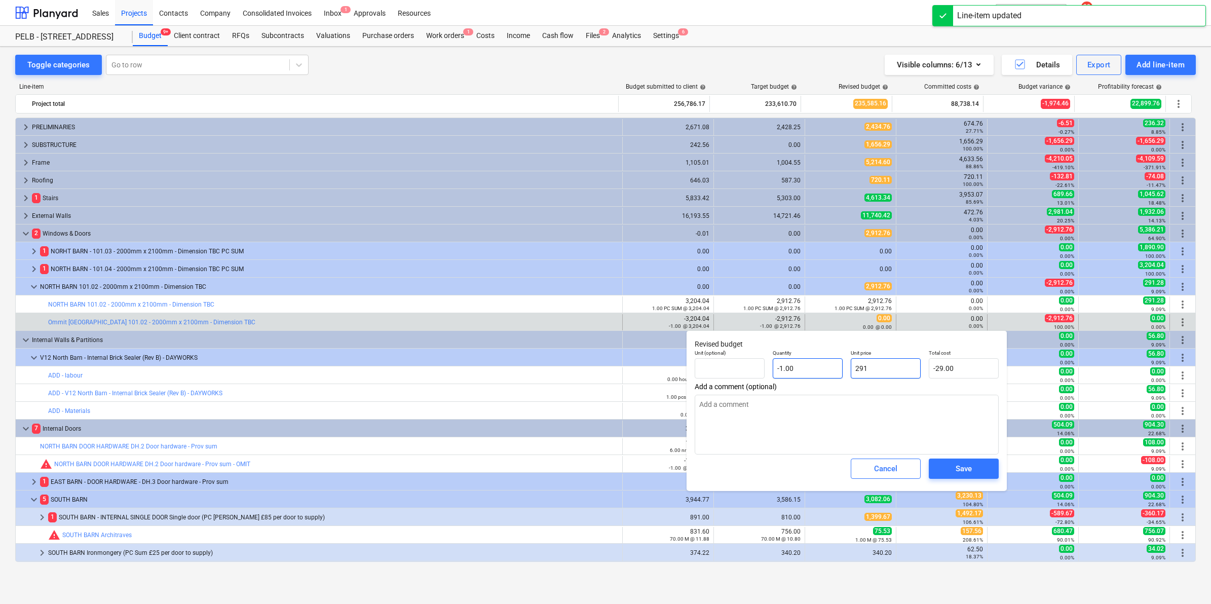
type input "-291.00"
type textarea "x"
type input "2912"
type input "-2,912.00"
type textarea "x"
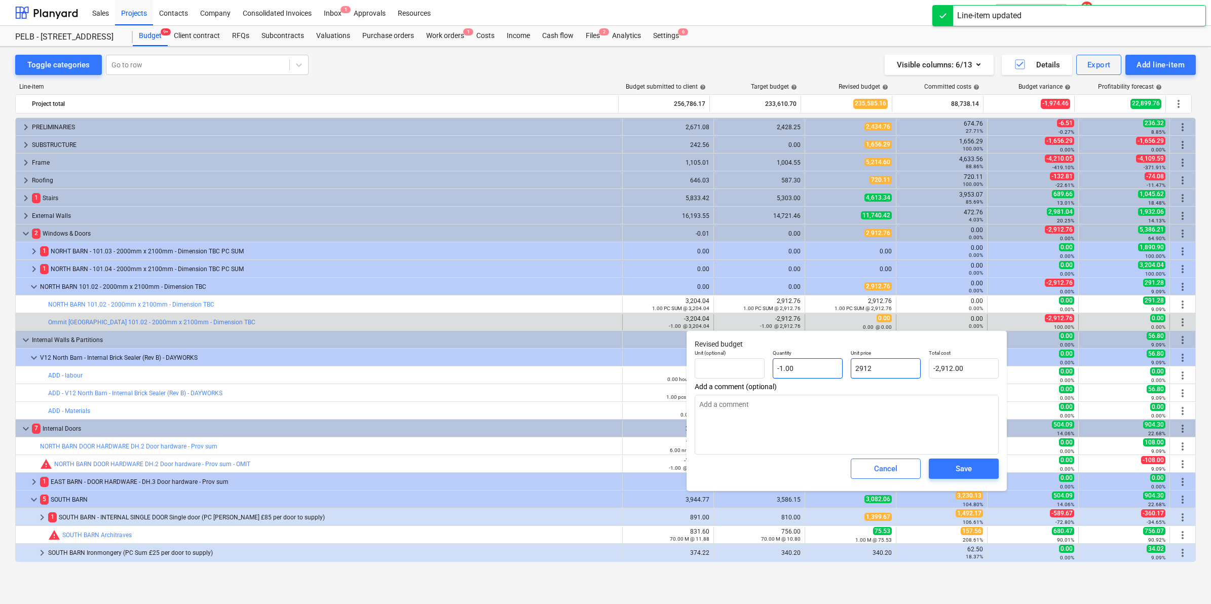
type input "2912."
type textarea "x"
type input "2912.7"
type input "-2,912.70"
type textarea "x"
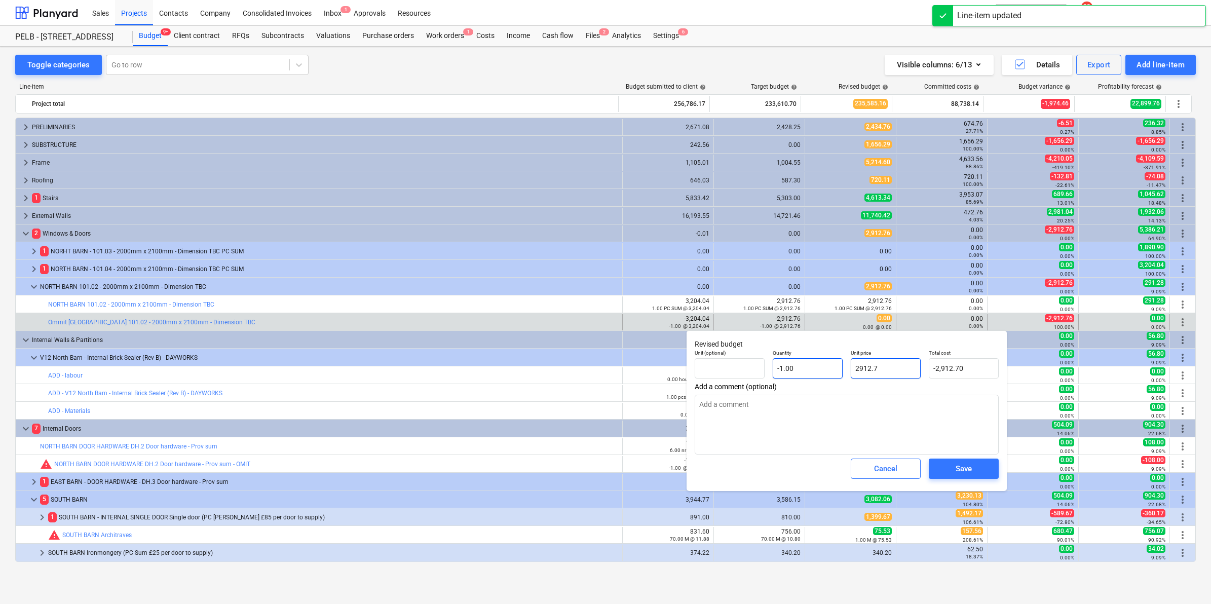
type input "2912.76"
type input "-2,912.76"
type input "2912.76"
type textarea "x"
type input "2,912.76"
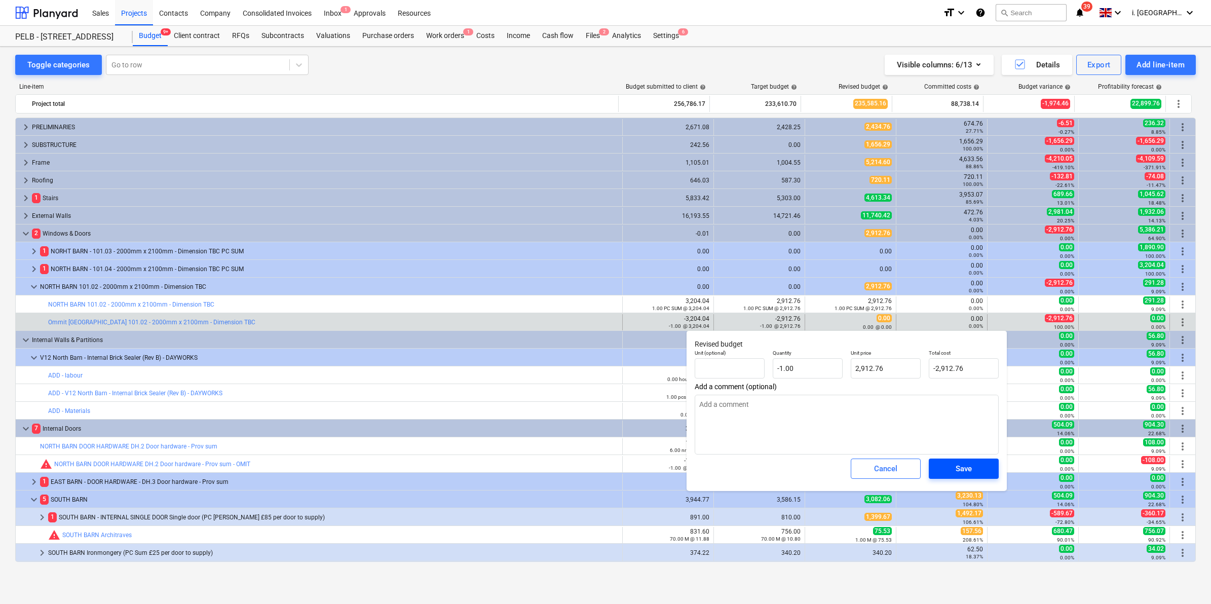
click at [986, 474] on span "Save" at bounding box center [964, 468] width 46 height 13
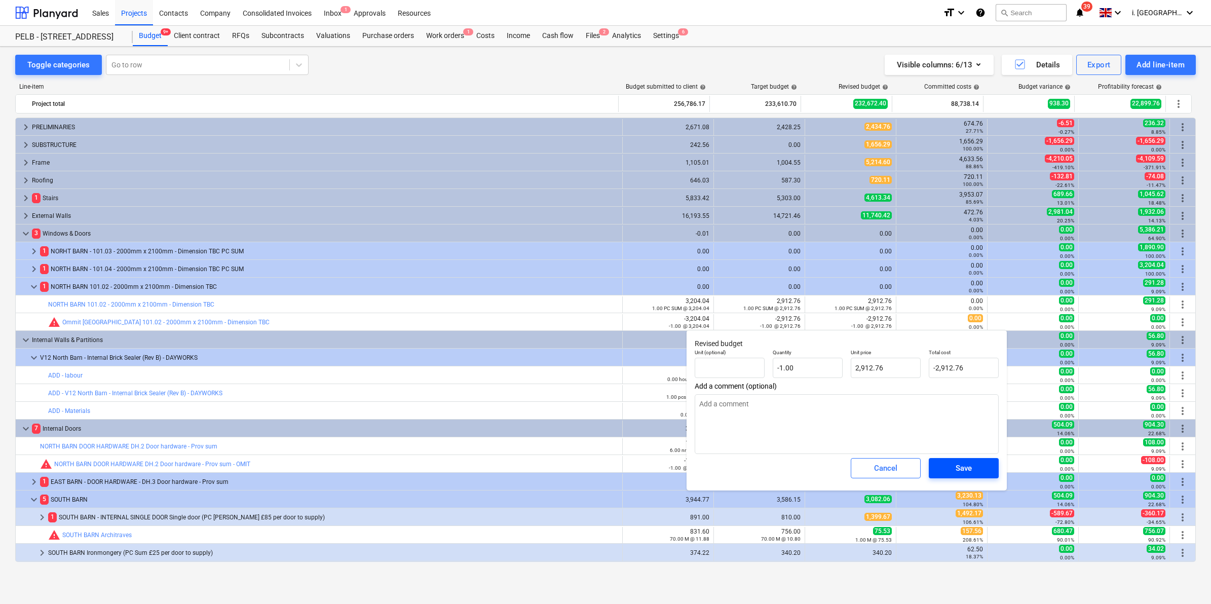
type textarea "x"
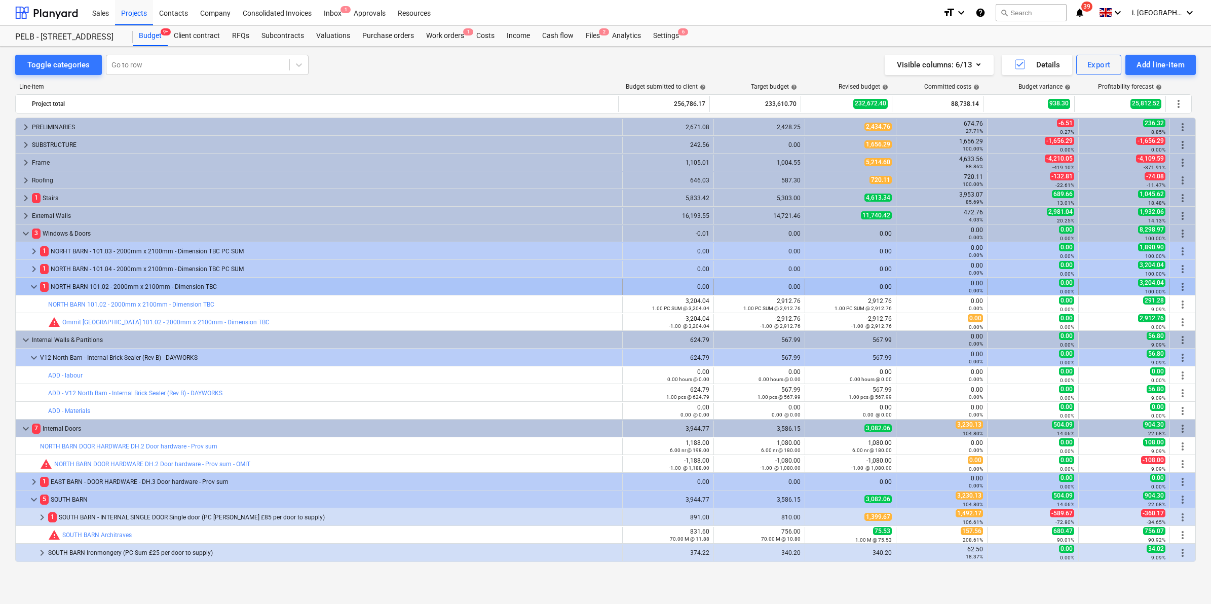
click at [36, 284] on span "keyboard_arrow_down" at bounding box center [34, 287] width 12 height 12
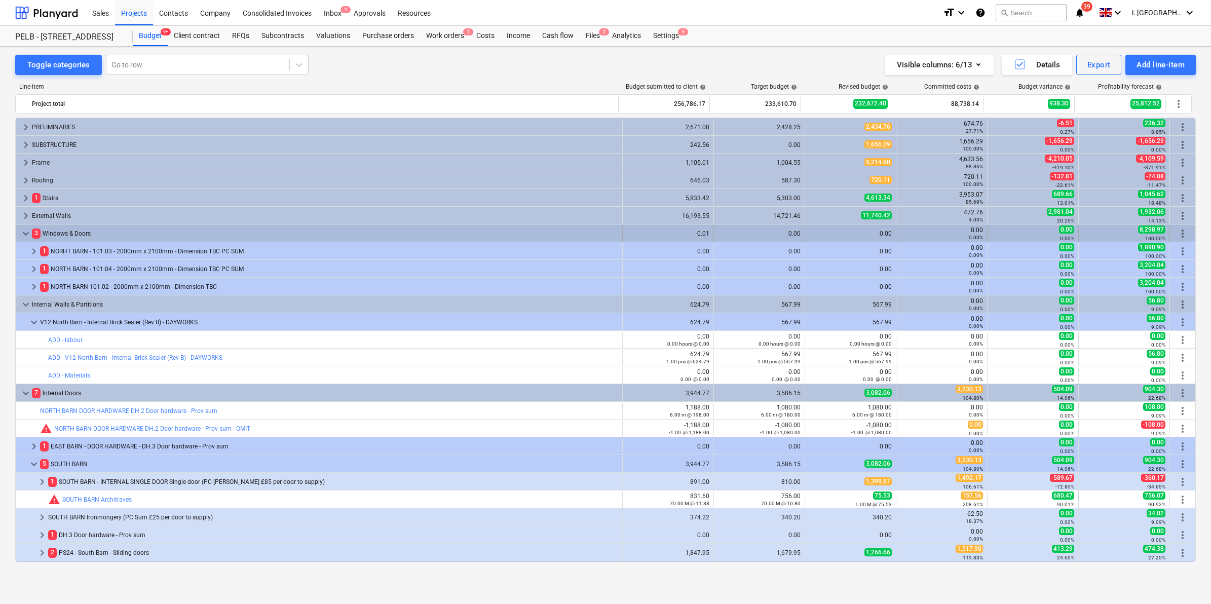
click at [1180, 230] on span "more_vert" at bounding box center [1183, 234] width 12 height 12
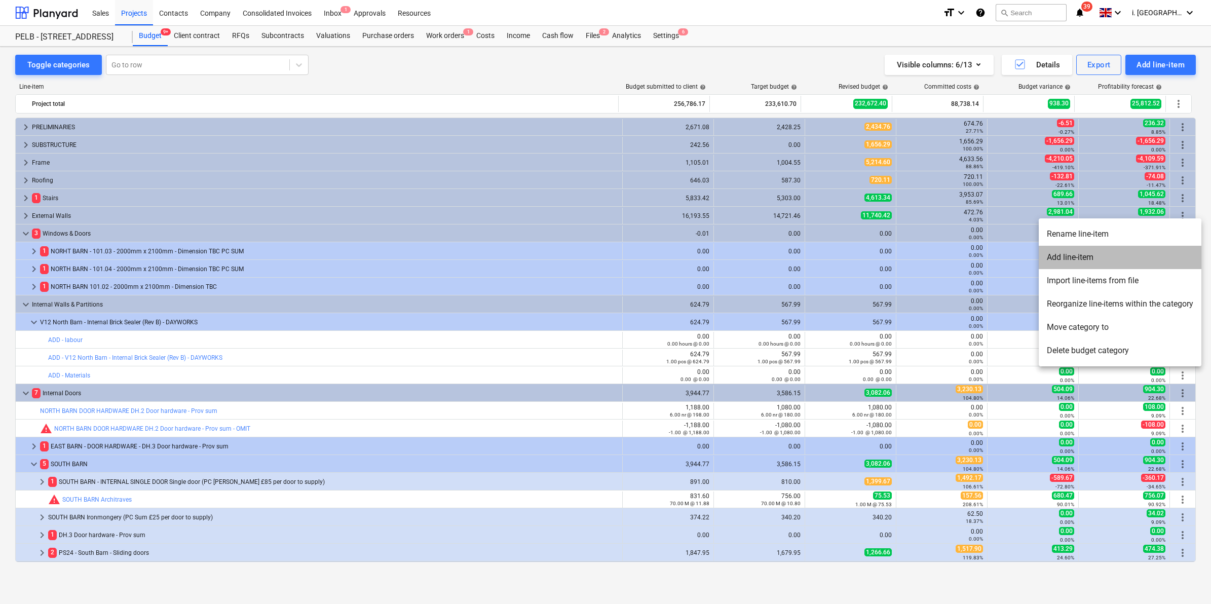
click at [1126, 252] on li "Add line-item" at bounding box center [1120, 257] width 163 height 23
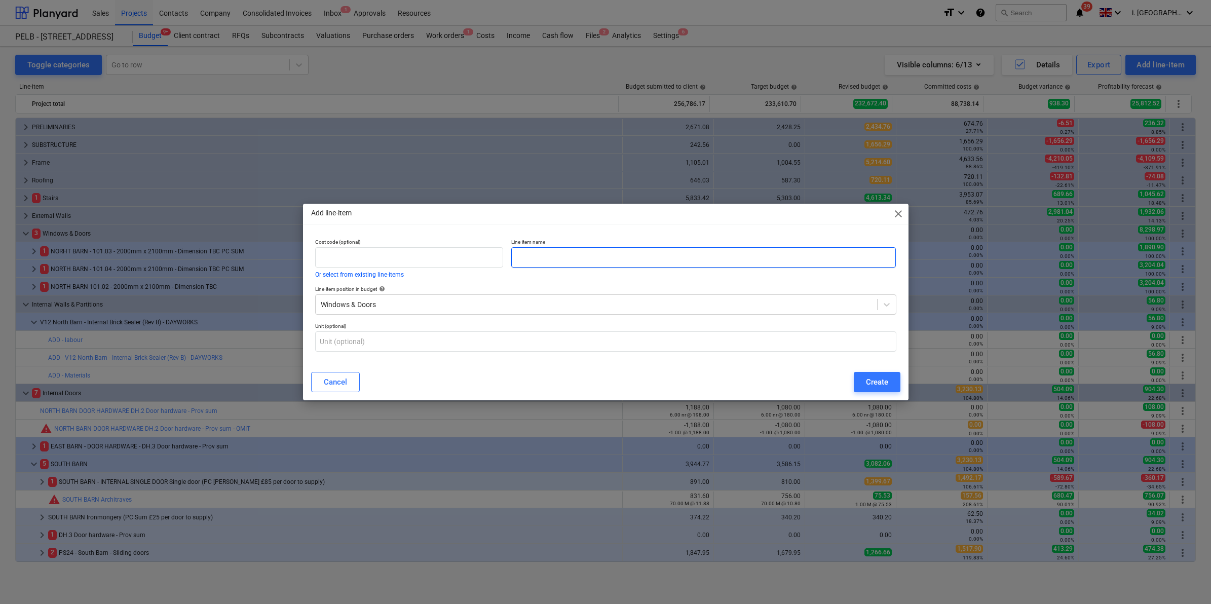
click at [574, 261] on input "text" at bounding box center [703, 257] width 385 height 20
click at [608, 251] on input "PS25" at bounding box center [703, 257] width 385 height 20
paste input "North Barn - Plant Room & Store external doors"
type input "PS25 - North Barn - Plant Room & Store external doors"
click at [892, 383] on button "Create" at bounding box center [877, 382] width 47 height 20
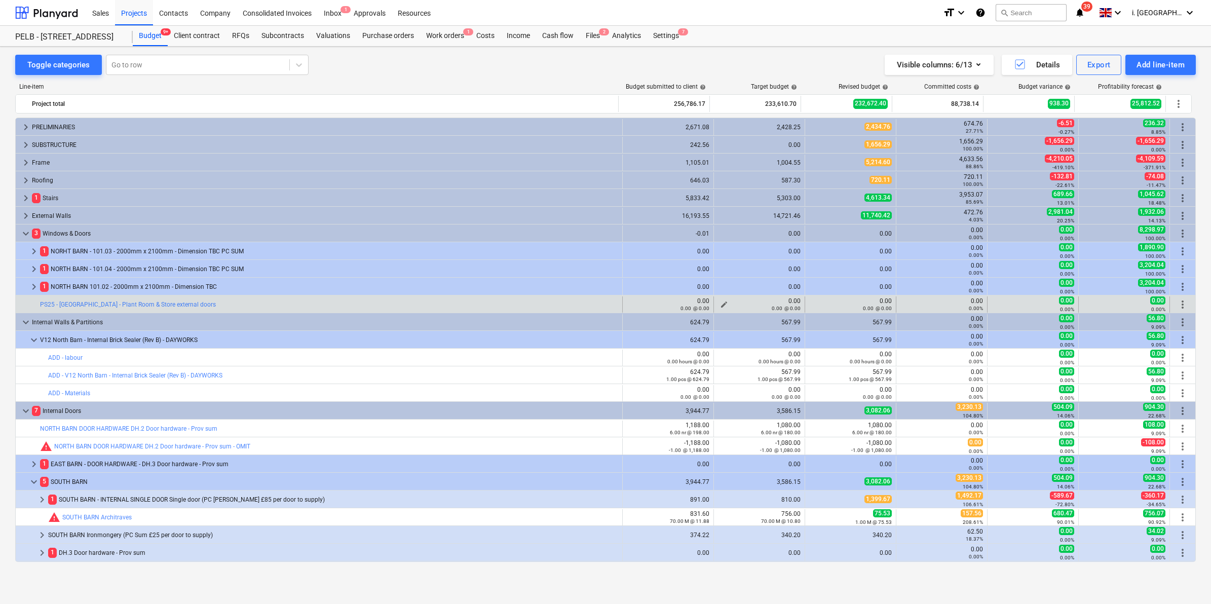
click at [718, 305] on div "0.00 @ 0.00" at bounding box center [759, 308] width 83 height 7
click at [720, 303] on span "edit" at bounding box center [724, 305] width 8 height 8
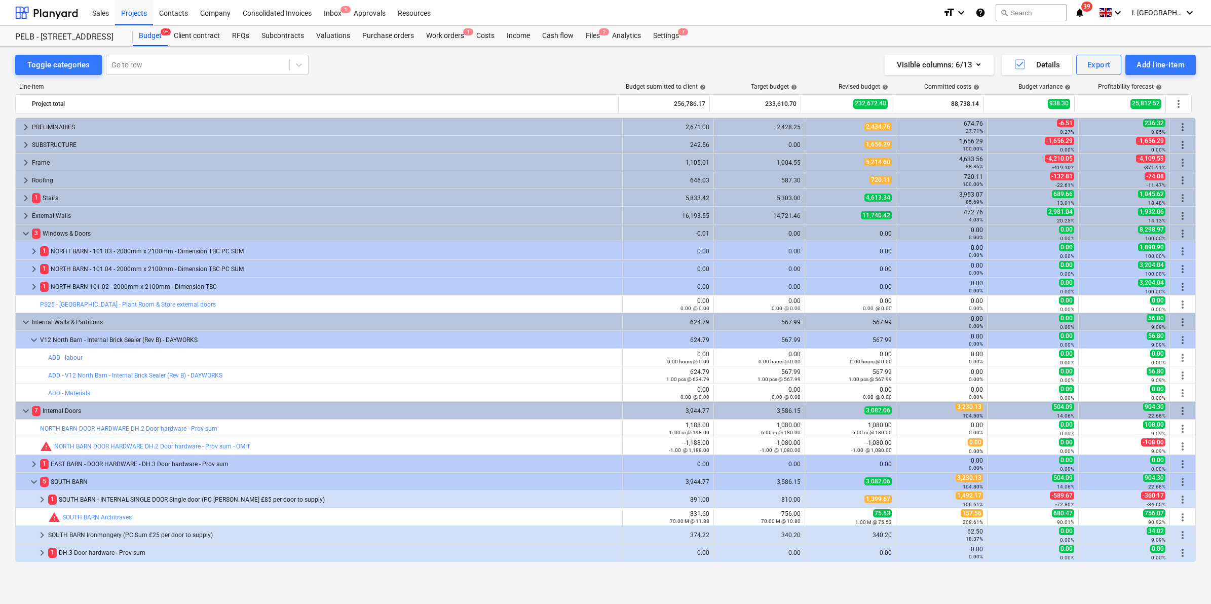
type input "0.00"
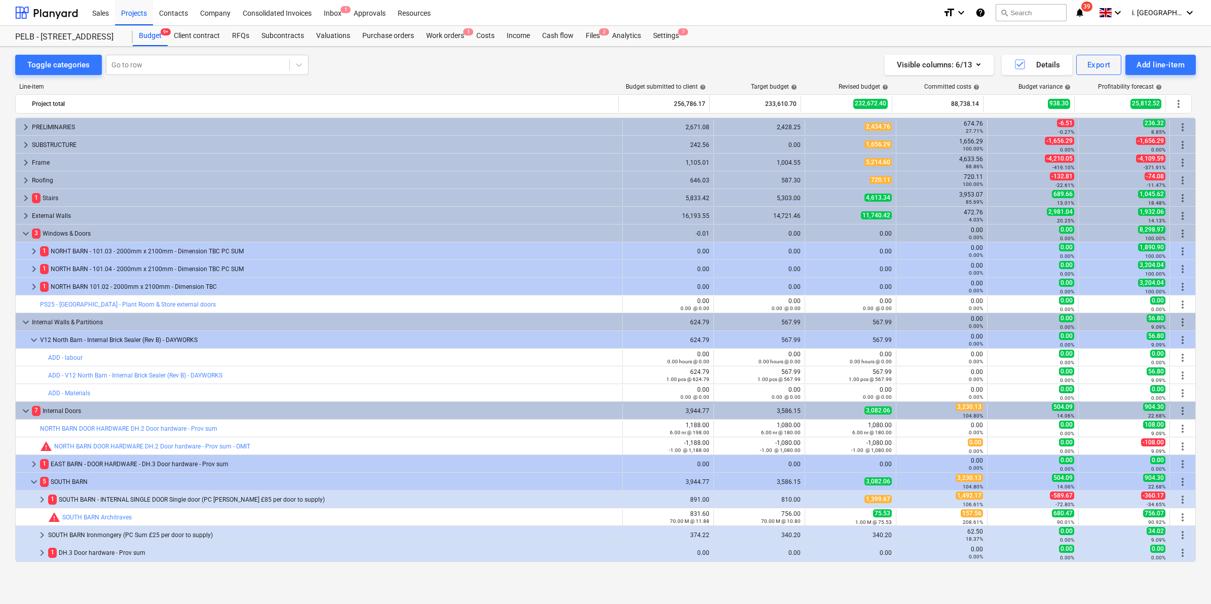
type input "0.00"
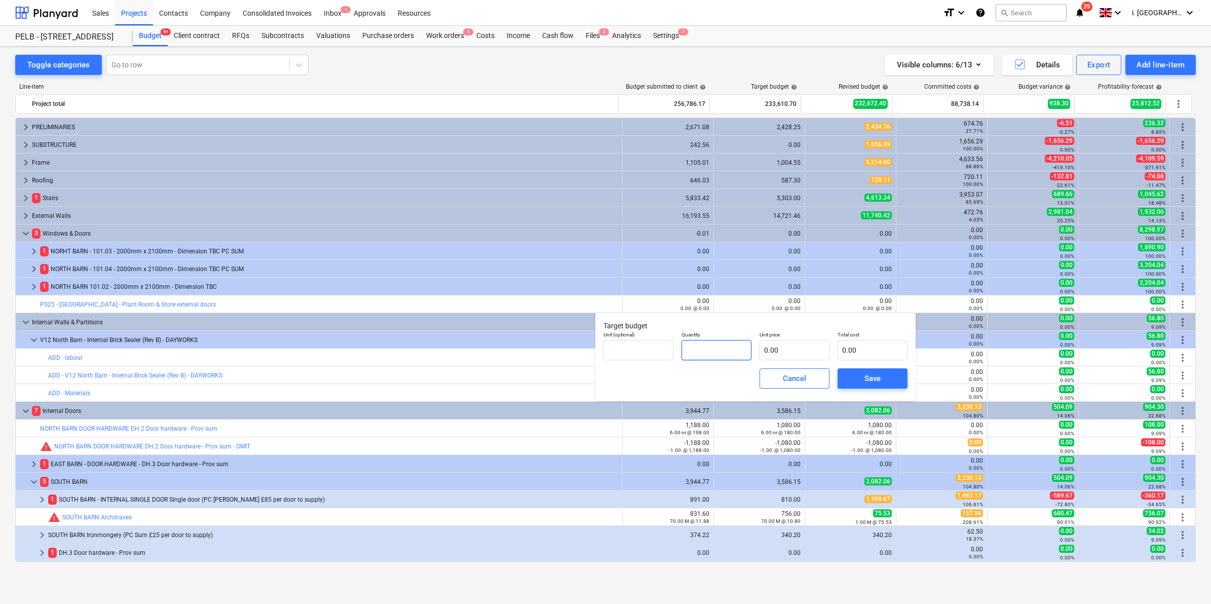
click at [732, 350] on input "text" at bounding box center [717, 350] width 70 height 20
type input "1.00"
type input "2"
type input "2.00"
type input "28"
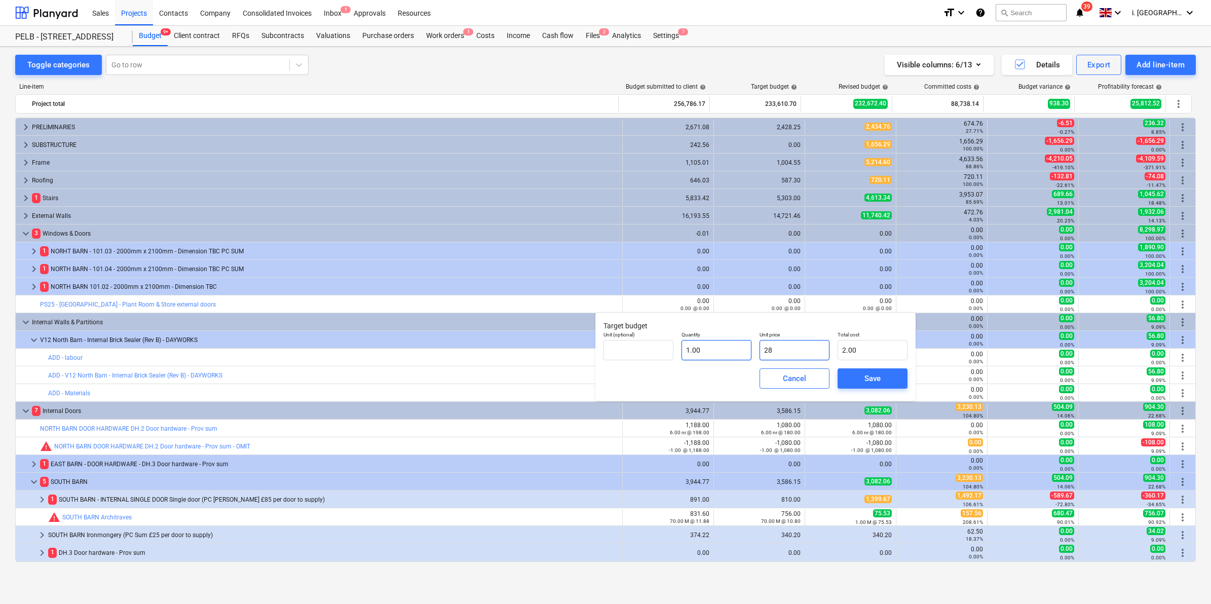
type input "28.00"
type input "280"
type input "280.00"
type input "2800"
type input "2,800.00"
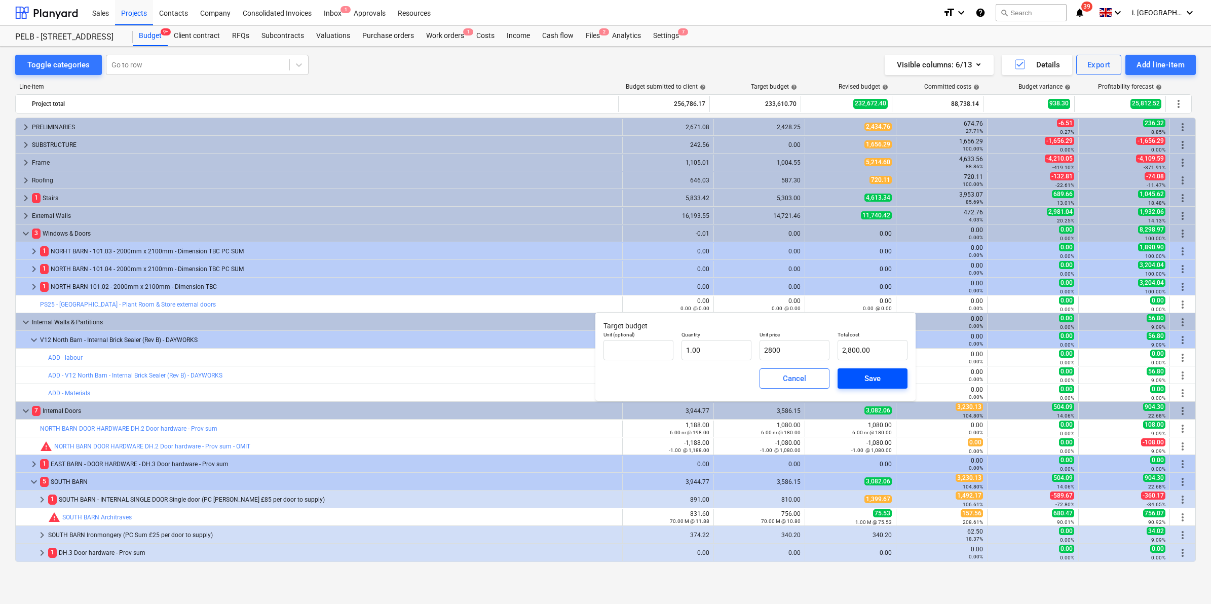
type input "2,800.00"
click at [875, 382] on div "Save" at bounding box center [873, 378] width 16 height 13
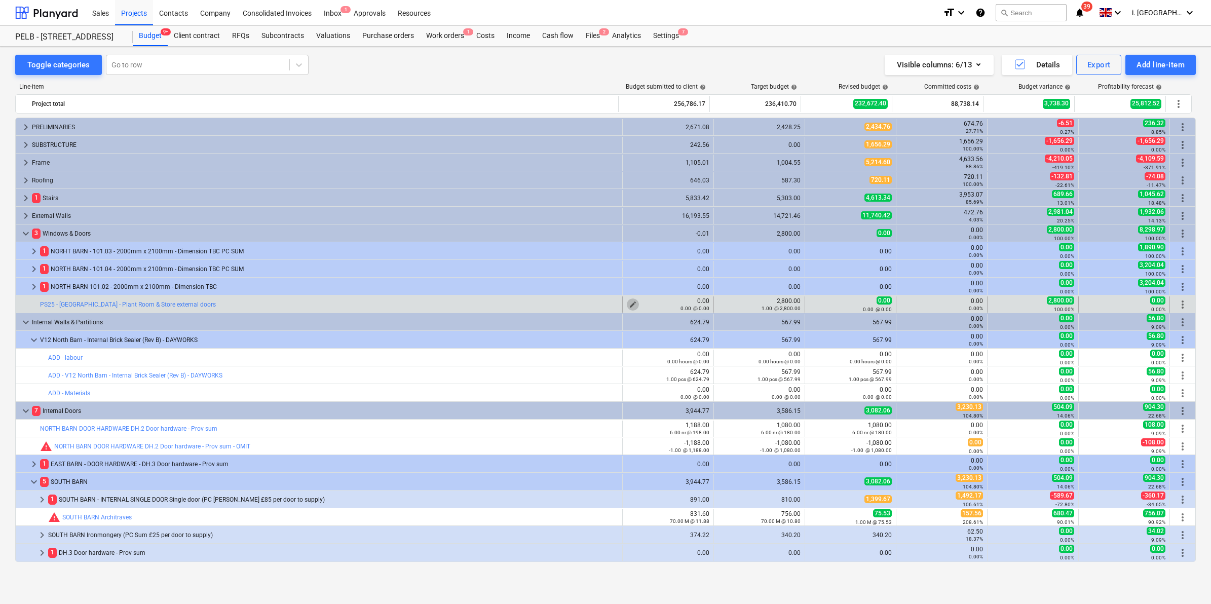
click at [629, 304] on span "edit" at bounding box center [633, 305] width 8 height 8
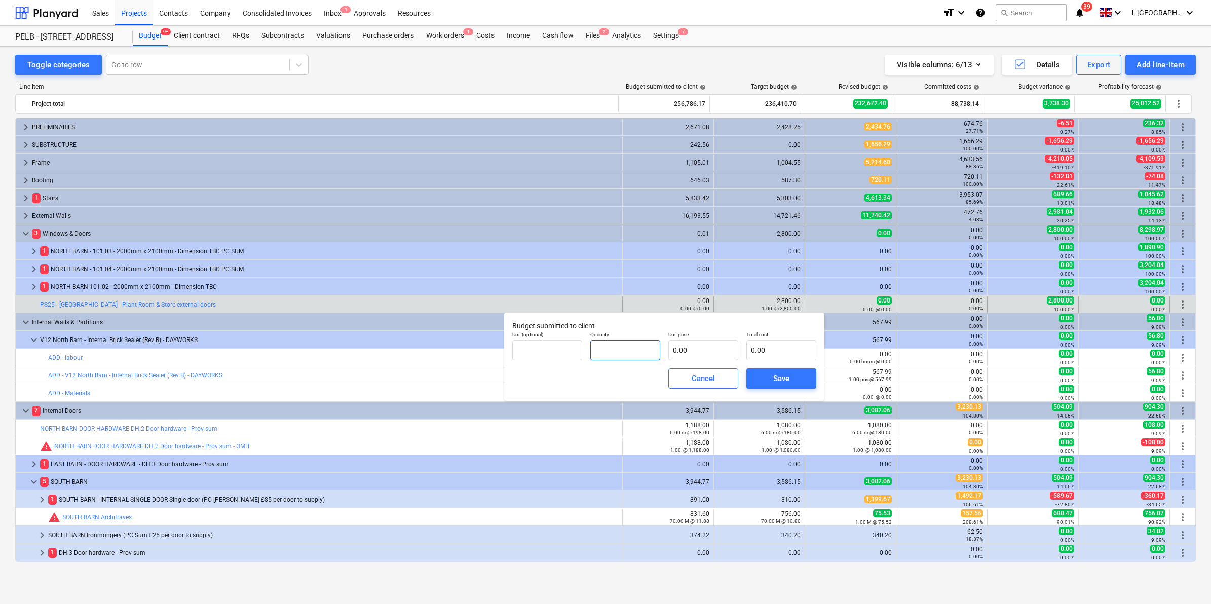
click at [614, 346] on input "text" at bounding box center [625, 350] width 70 height 20
type input "1.00"
type input "3"
type input "3.00"
type input "30"
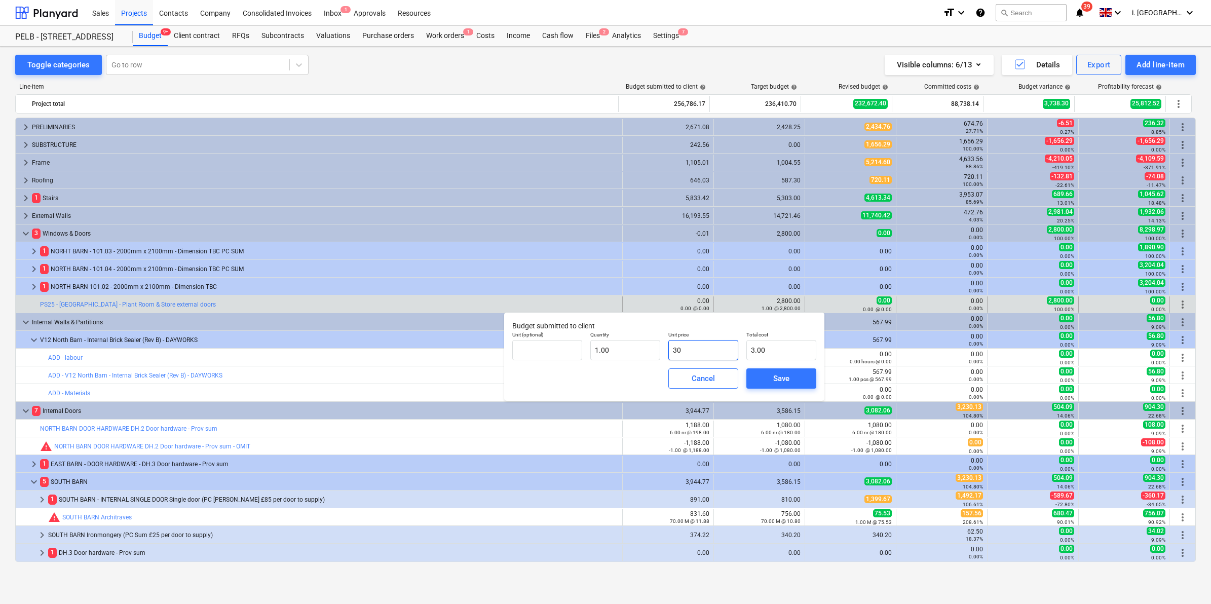
type input "30.00"
type input "308"
type input "308.00"
type input "3080"
click at [765, 384] on span "Save" at bounding box center [782, 378] width 46 height 13
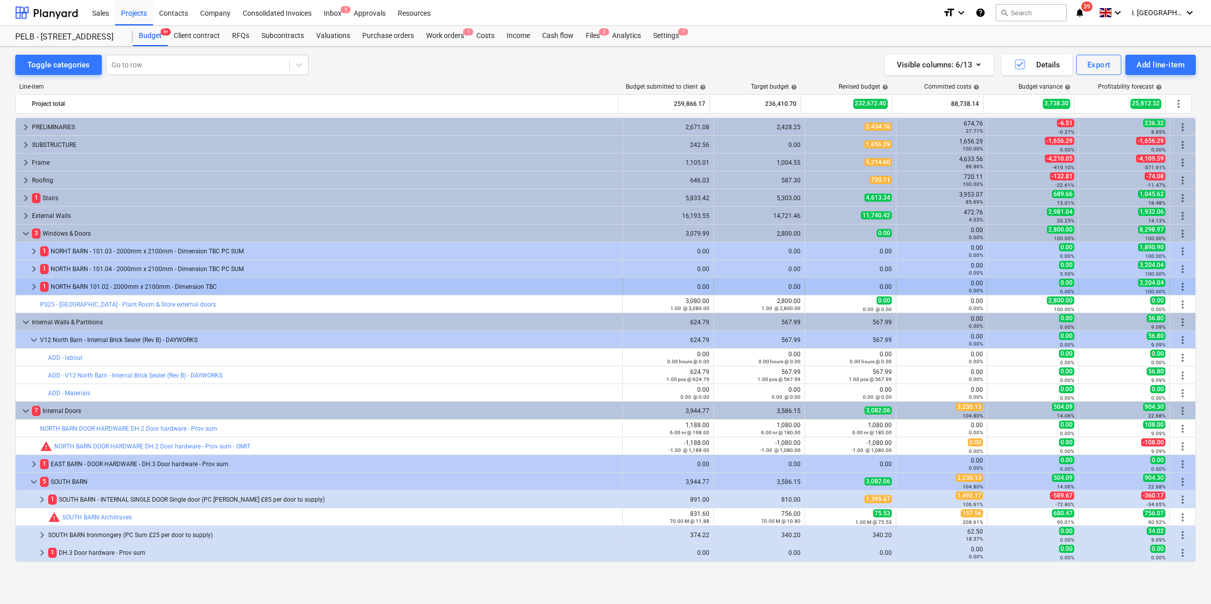
click at [31, 286] on span "keyboard_arrow_right" at bounding box center [34, 287] width 12 height 12
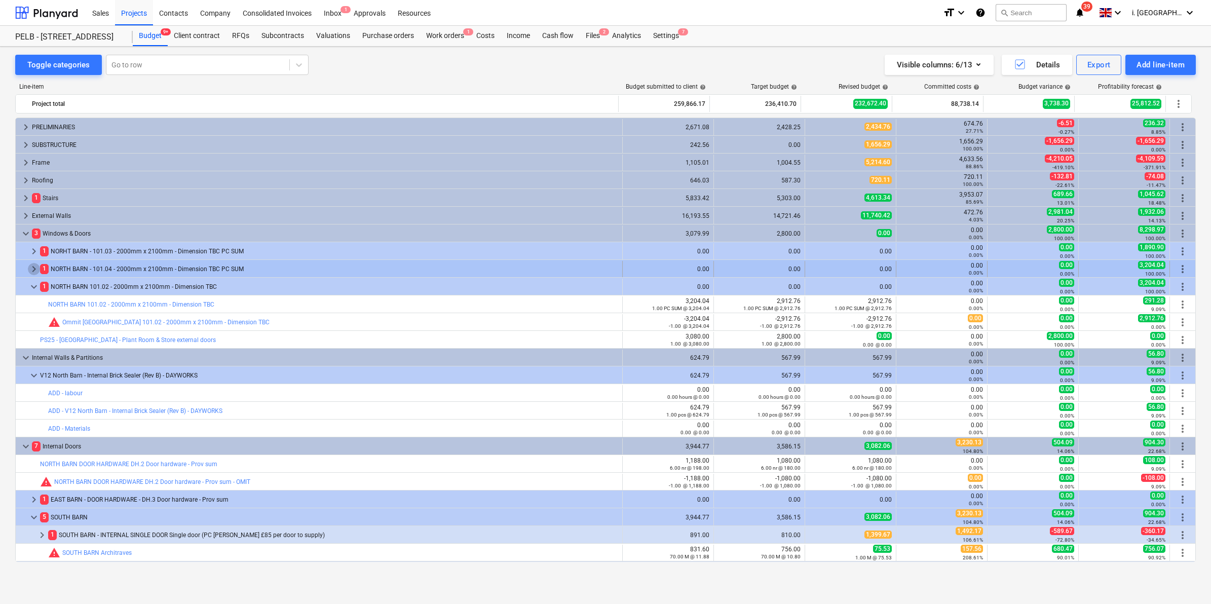
click at [31, 270] on span "keyboard_arrow_right" at bounding box center [34, 269] width 12 height 12
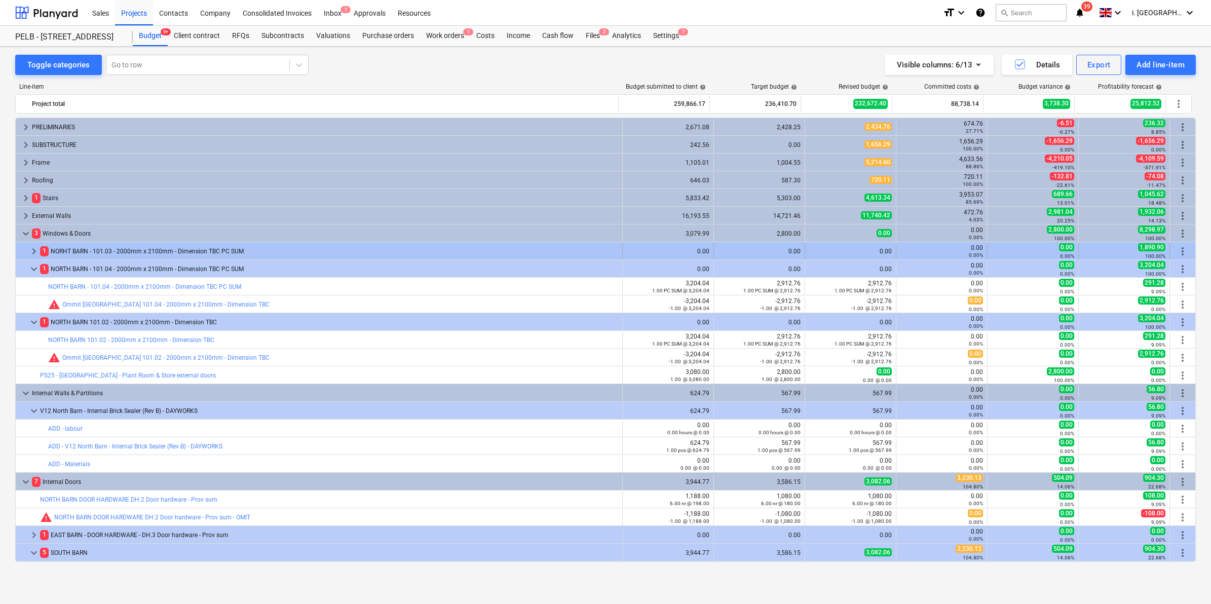
click at [33, 249] on span "keyboard_arrow_right" at bounding box center [34, 251] width 12 height 12
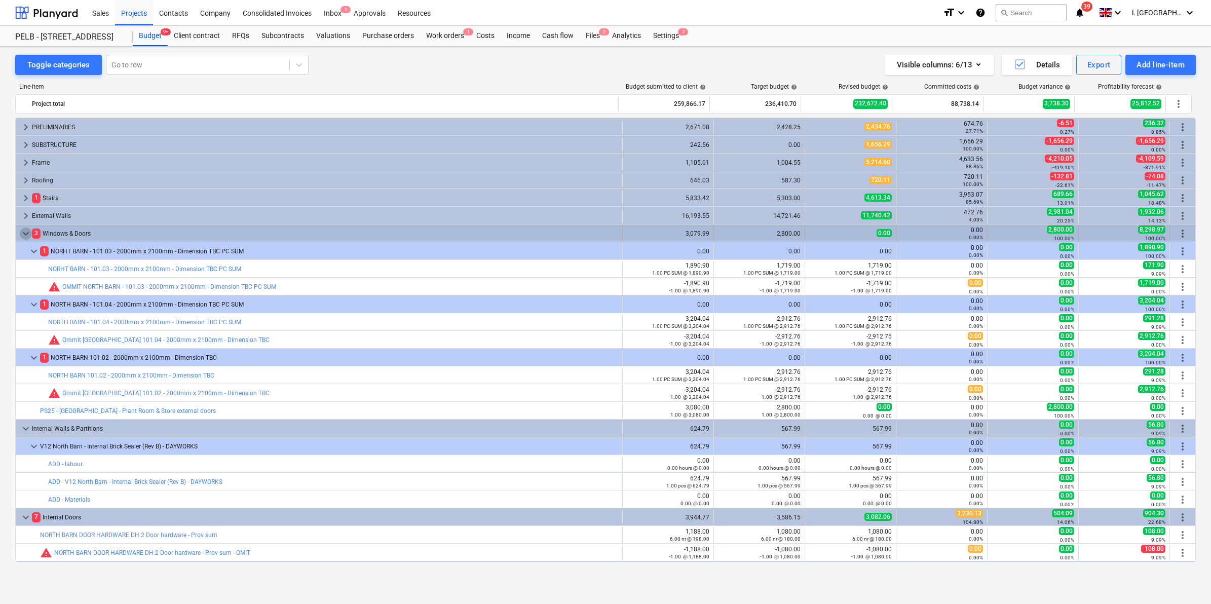
click at [25, 239] on span "keyboard_arrow_down" at bounding box center [26, 234] width 12 height 12
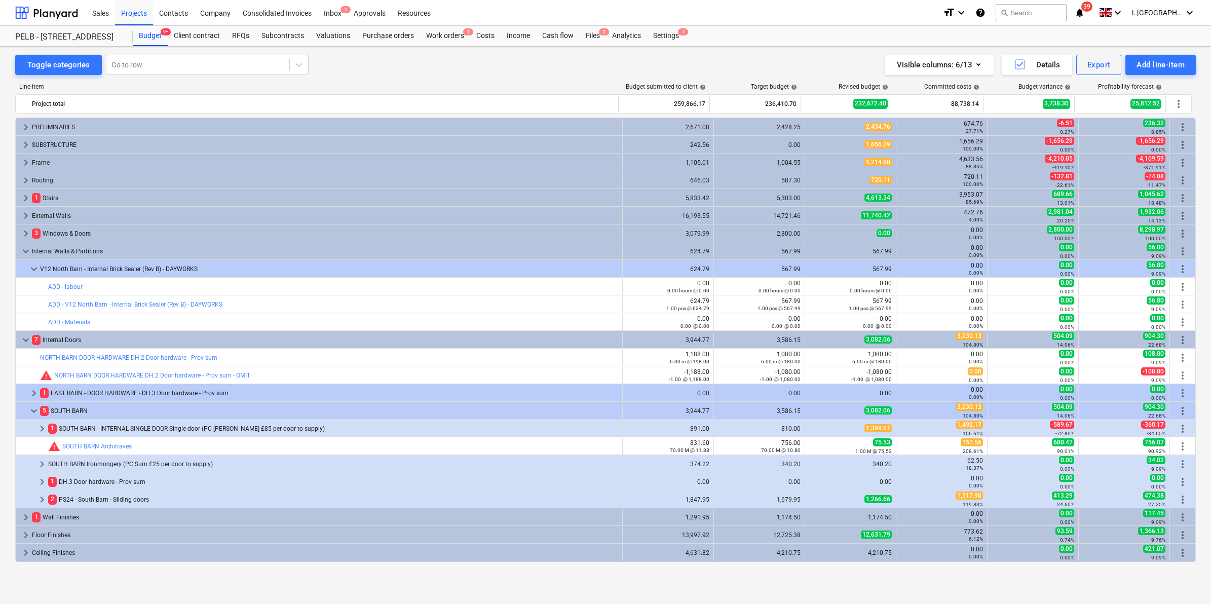
click at [25, 239] on span "keyboard_arrow_right" at bounding box center [26, 234] width 12 height 12
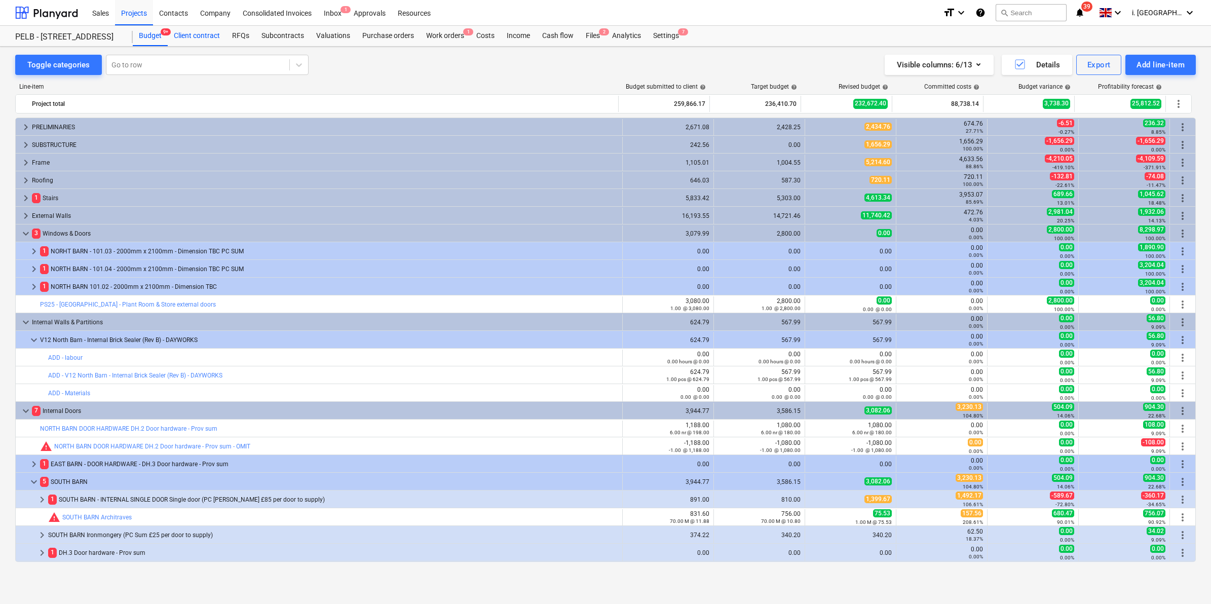
click at [207, 37] on div "Client contract" at bounding box center [197, 36] width 58 height 20
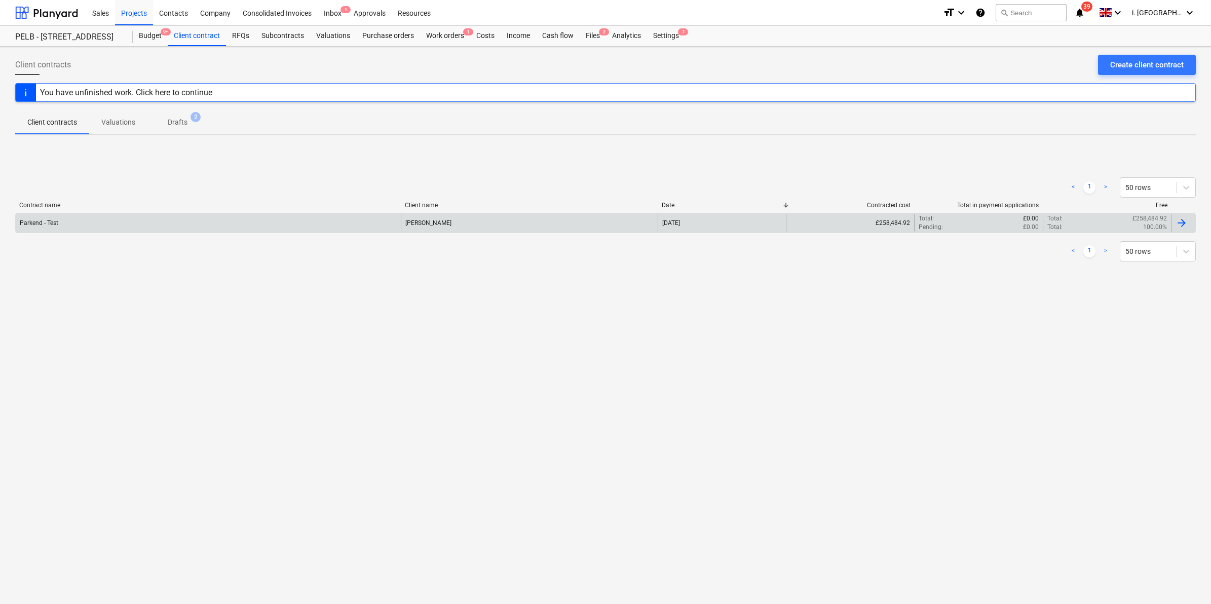
click at [489, 227] on div "[PERSON_NAME]" at bounding box center [529, 222] width 257 height 17
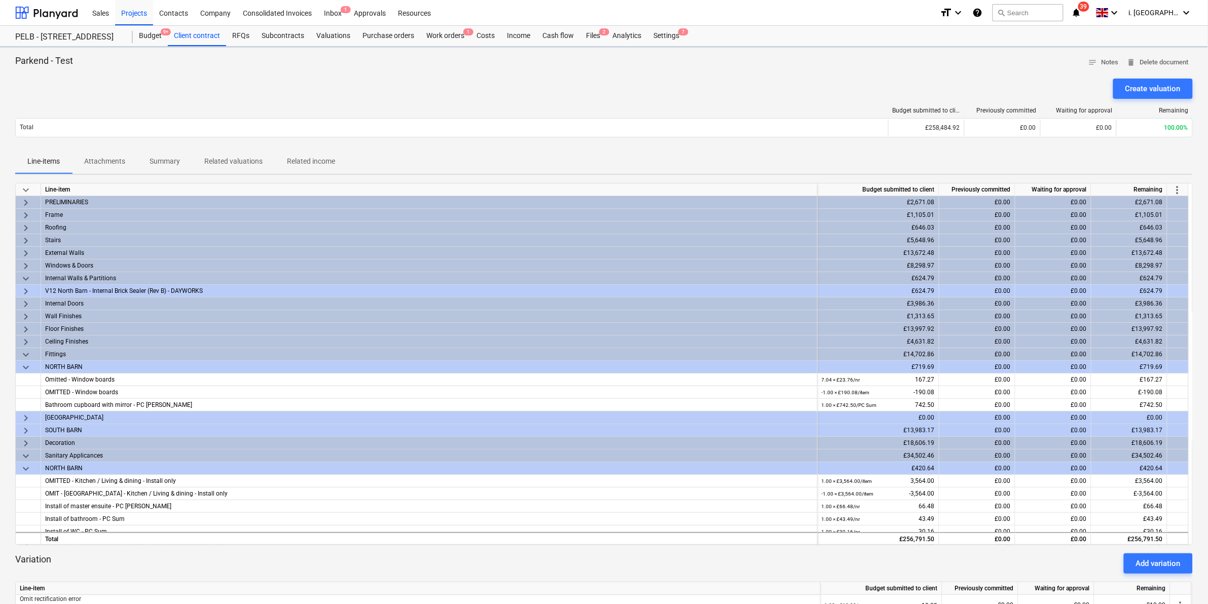
click at [1181, 191] on span "more_vert" at bounding box center [1177, 190] width 12 height 12
click at [1146, 185] on li "Amend line items" at bounding box center [1163, 189] width 78 height 23
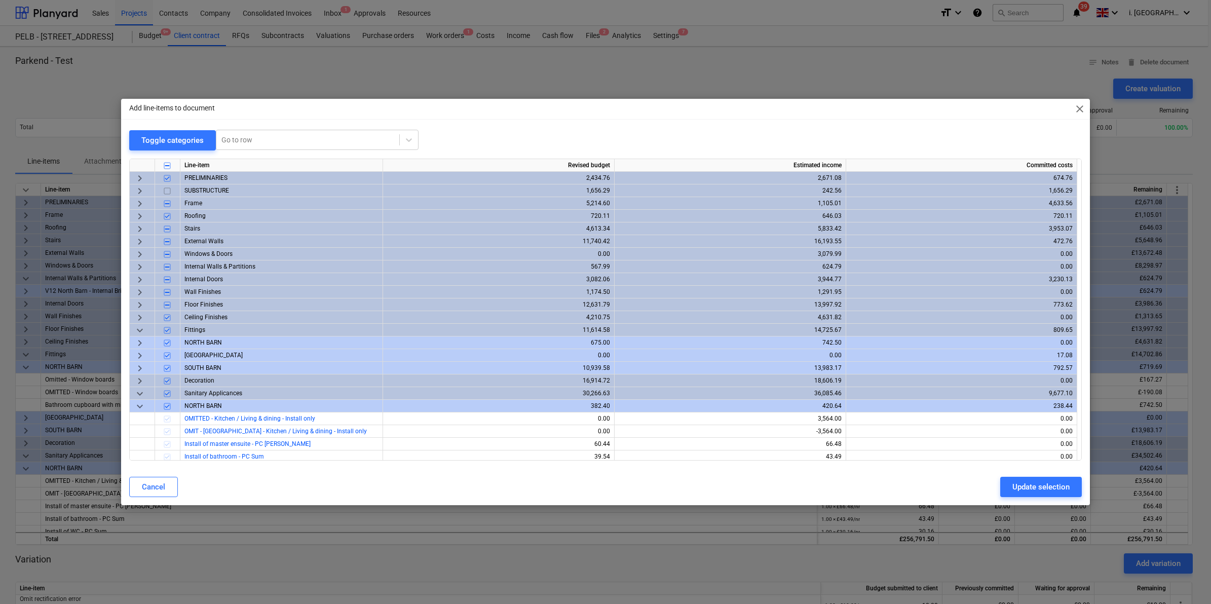
click at [140, 253] on span "keyboard_arrow_right" at bounding box center [140, 254] width 12 height 12
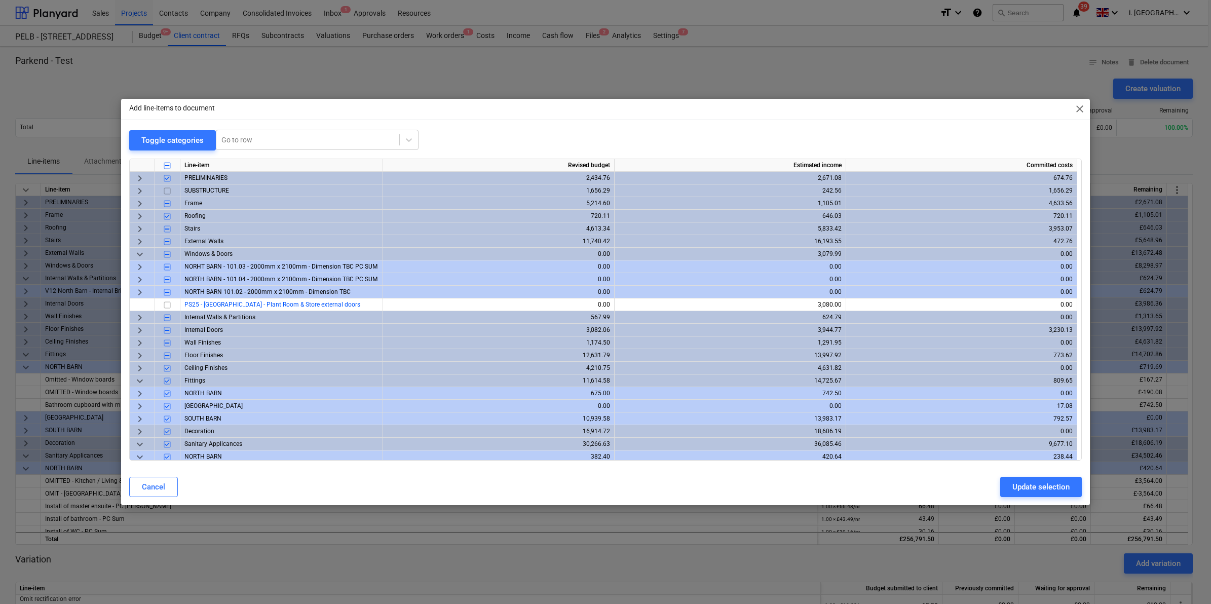
click at [165, 267] on input "checkbox" at bounding box center [167, 267] width 12 height 12
click at [165, 278] on input "checkbox" at bounding box center [167, 280] width 12 height 12
click at [166, 290] on input "checkbox" at bounding box center [167, 292] width 12 height 12
click at [165, 305] on input "checkbox" at bounding box center [167, 305] width 12 height 12
click at [1044, 485] on div "Update selection" at bounding box center [1041, 486] width 57 height 13
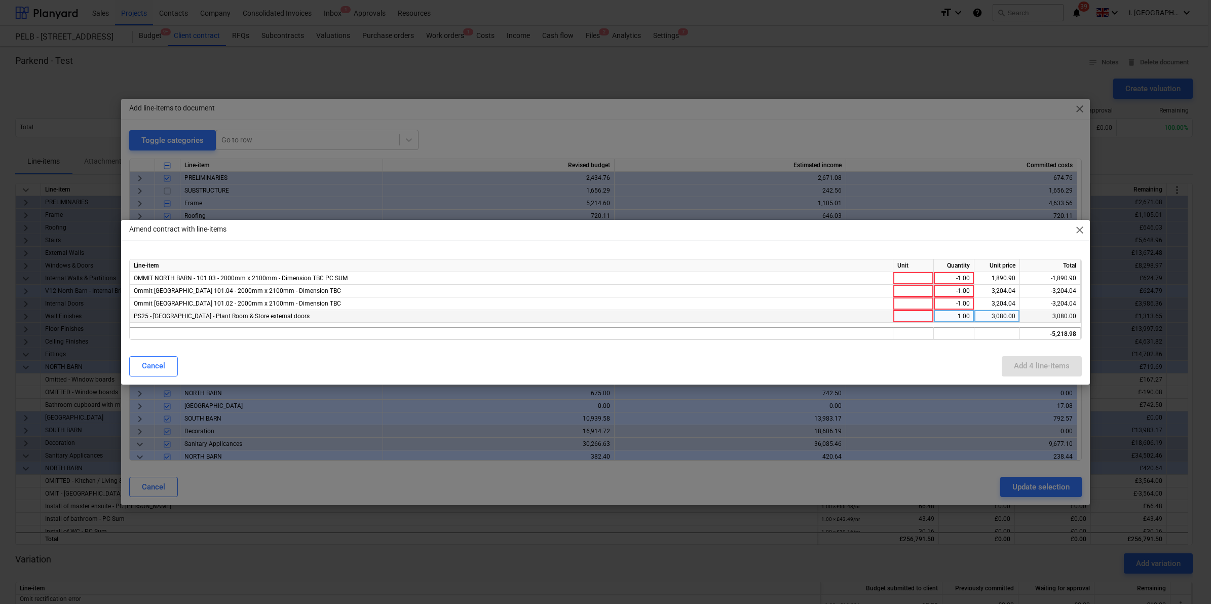
click at [953, 313] on div "1.00" at bounding box center [954, 316] width 32 height 13
click at [916, 275] on div at bounding box center [913, 278] width 41 height 13
drag, startPoint x: 942, startPoint y: 270, endPoint x: 919, endPoint y: 270, distance: 22.8
click at [0, 0] on div "Line-item Unit Quantity Unit price Total" at bounding box center [0, 0] width 0 height 0
drag, startPoint x: 914, startPoint y: 279, endPoint x: 839, endPoint y: 270, distance: 75.6
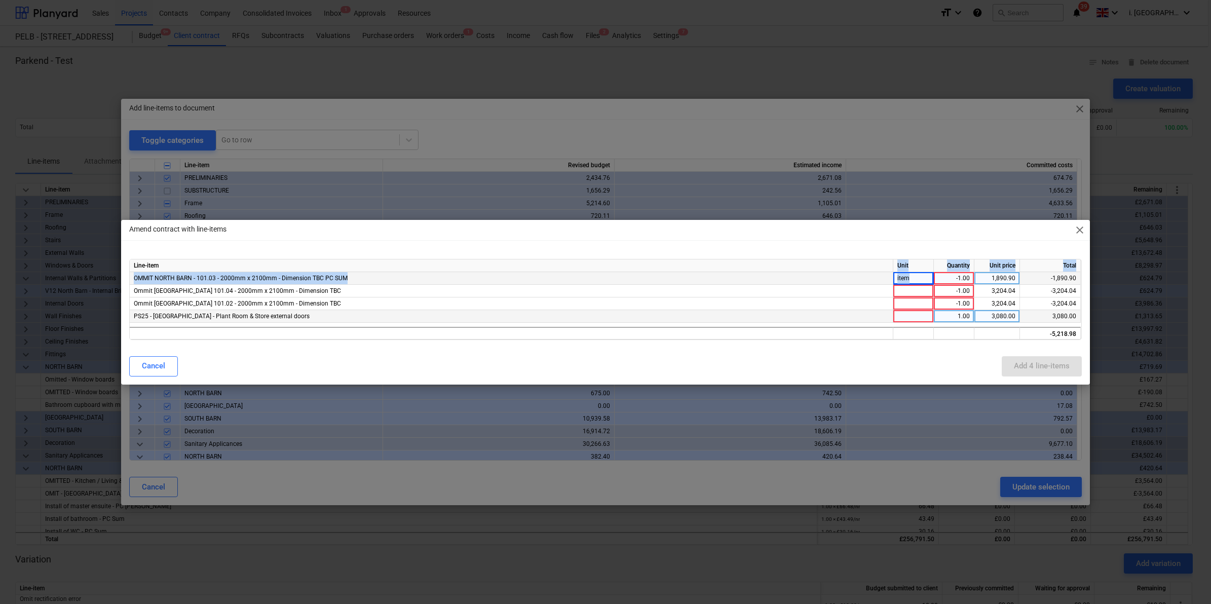
click at [839, 270] on div "Line-item Unit Quantity Unit price Total OMMIT NORTH BARN - 101.03 - 2000mm x 2…" at bounding box center [605, 299] width 953 height 81
drag, startPoint x: 839, startPoint y: 270, endPoint x: 854, endPoint y: 285, distance: 21.9
click at [854, 285] on div "Ommit North Barn 101.04 - 2000mm x 2100mm - Dimension TBC" at bounding box center [512, 291] width 764 height 13
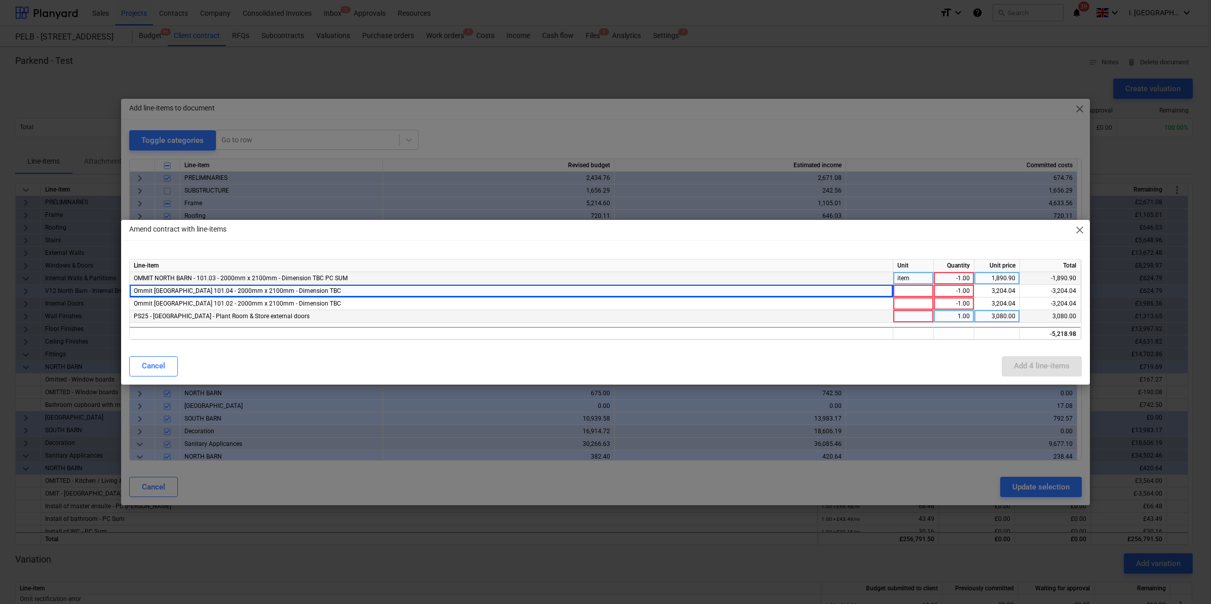
click at [916, 279] on div "item" at bounding box center [913, 278] width 41 height 13
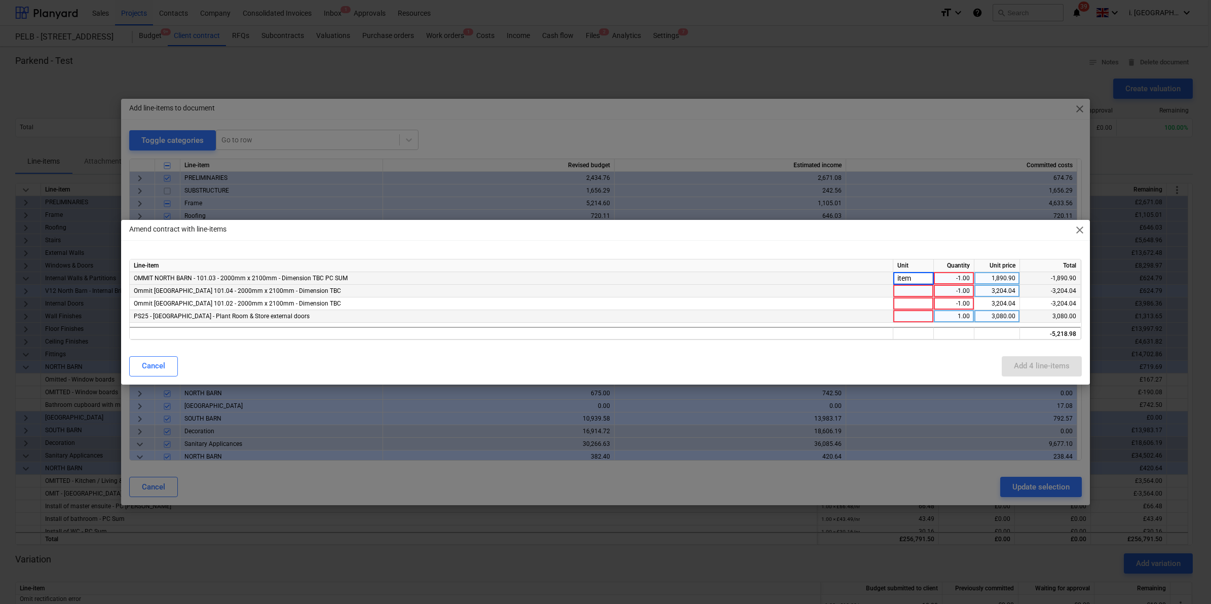
click at [923, 289] on div at bounding box center [913, 291] width 41 height 13
click at [918, 308] on div at bounding box center [913, 303] width 41 height 13
click at [912, 316] on div at bounding box center [913, 316] width 41 height 13
drag, startPoint x: 920, startPoint y: 318, endPoint x: 868, endPoint y: 318, distance: 52.7
click at [0, 0] on div "PS25 - North Barn - Plant Room & Store external doors item 1.00 3,080.00 3,080.…" at bounding box center [0, 0] width 0 height 0
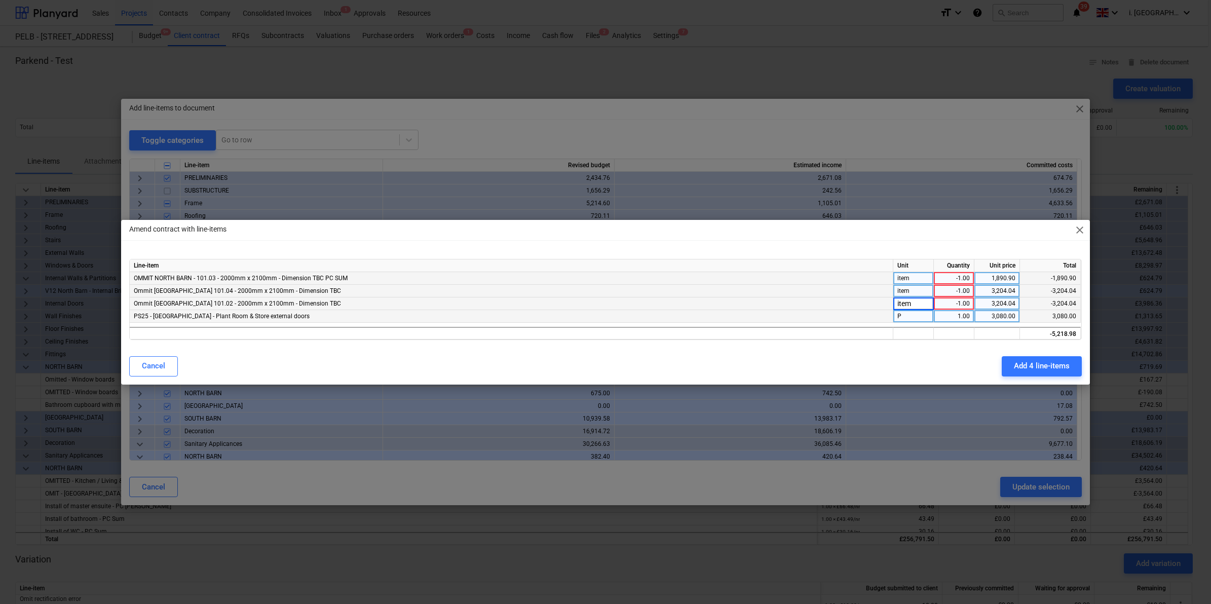
click at [921, 314] on div "P" at bounding box center [913, 316] width 41 height 13
click at [1046, 363] on div "Add 4 line-items" at bounding box center [1042, 365] width 56 height 13
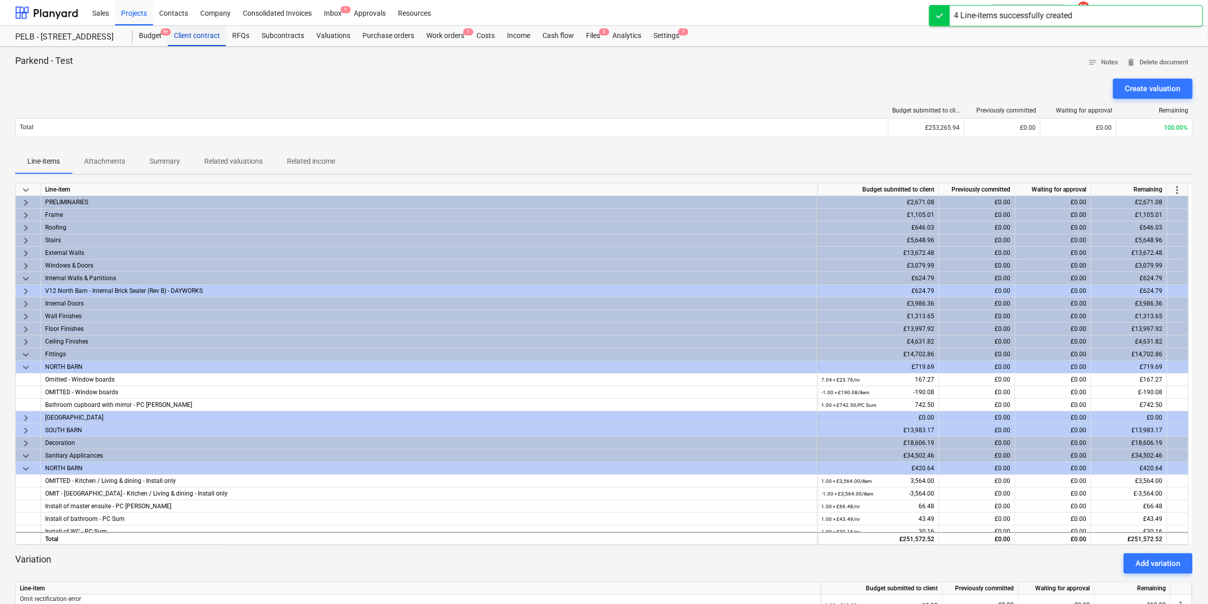
click at [191, 39] on div "Client contract" at bounding box center [197, 36] width 58 height 20
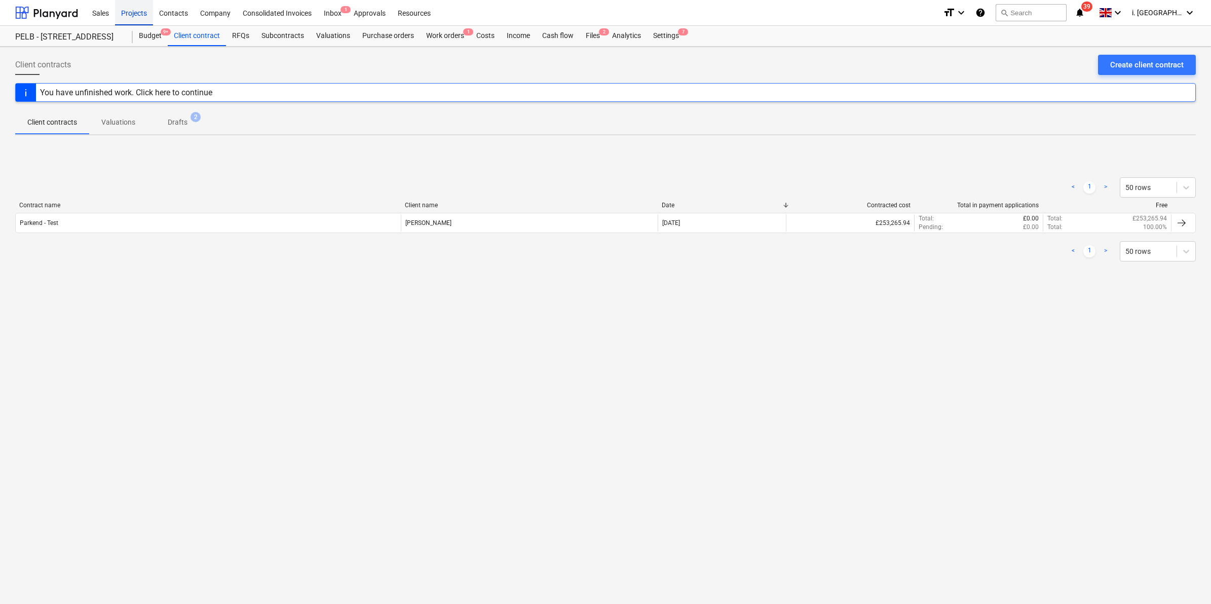
click at [141, 15] on div "Projects" at bounding box center [134, 12] width 38 height 26
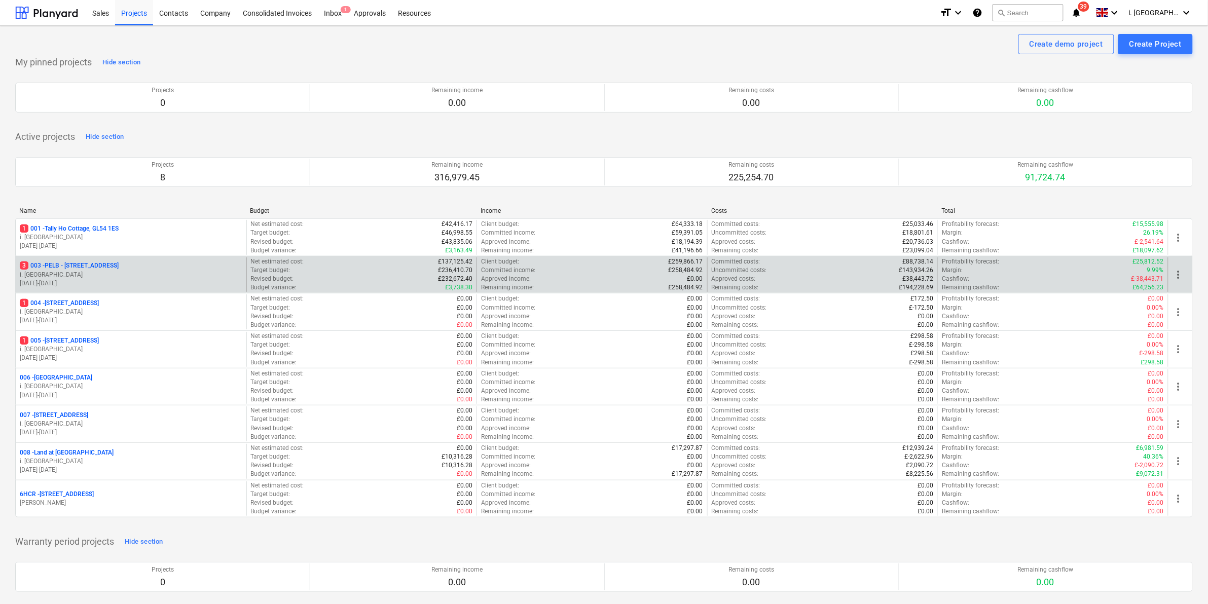
click at [71, 263] on p "3 003 - PELB - Castle lane, Moreton Valence, GL2 7NE" at bounding box center [69, 265] width 99 height 9
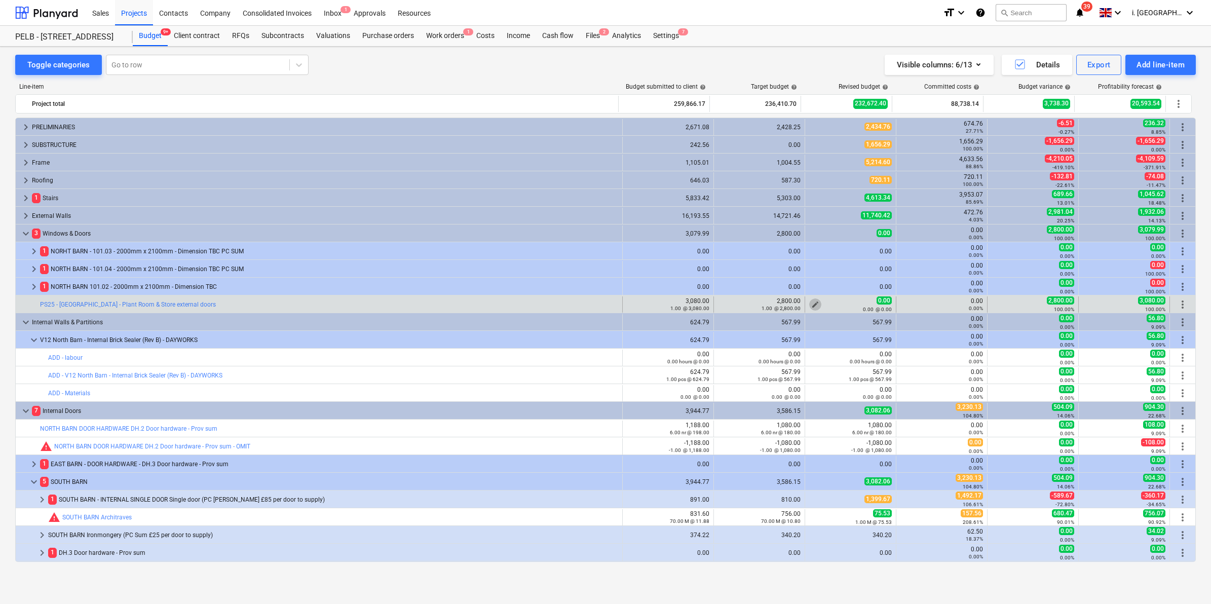
click at [811, 305] on span "edit" at bounding box center [815, 305] width 8 height 8
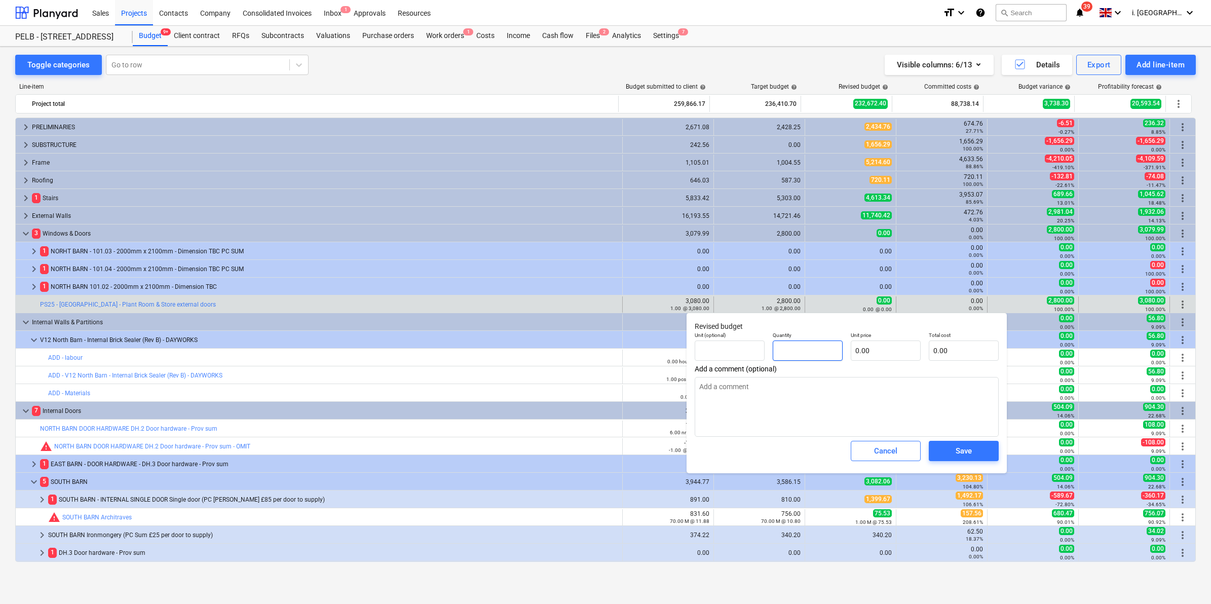
click at [834, 345] on input "text" at bounding box center [808, 351] width 70 height 20
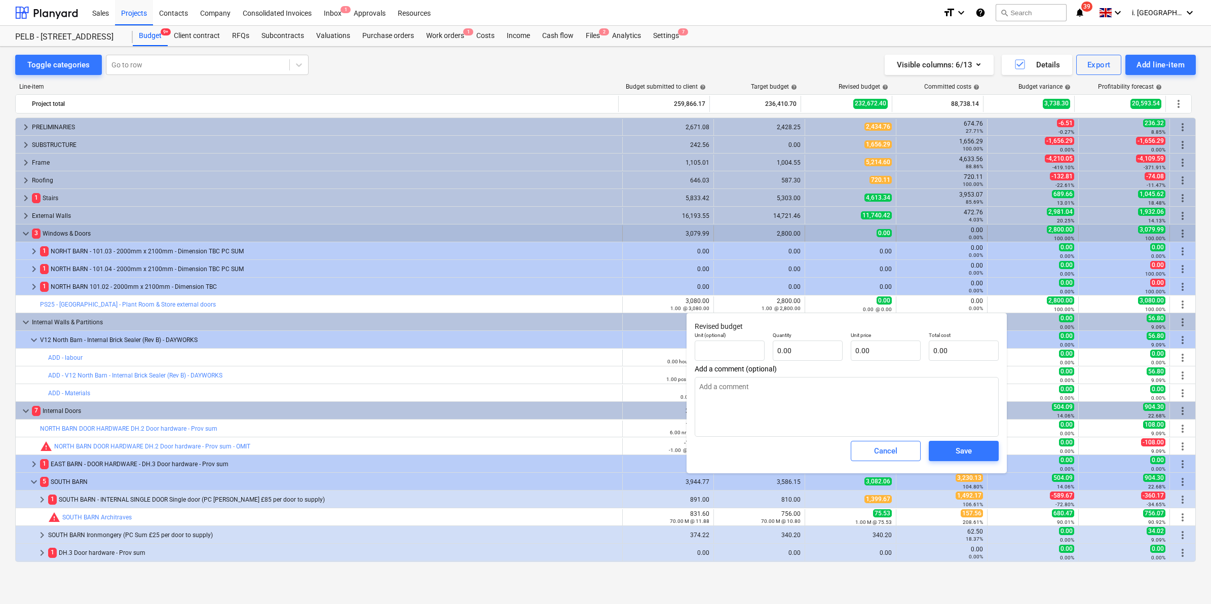
click at [21, 233] on span "keyboard_arrow_down" at bounding box center [26, 234] width 12 height 12
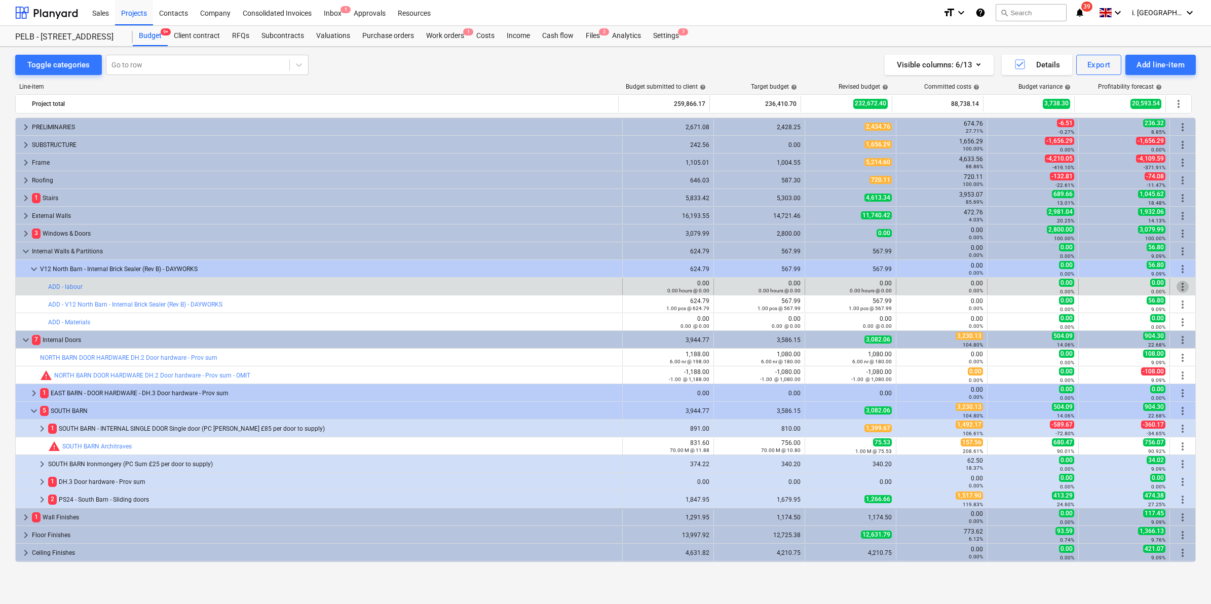
click at [1182, 288] on span "more_vert" at bounding box center [1183, 287] width 12 height 12
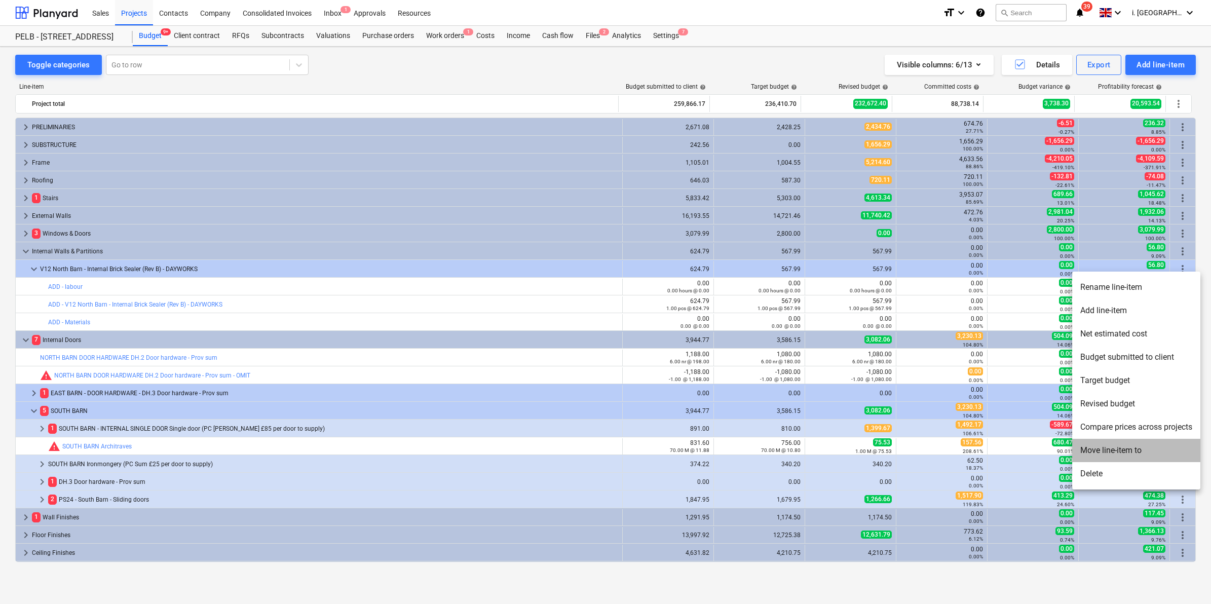
click at [1114, 447] on li "Move line-item to" at bounding box center [1136, 450] width 128 height 23
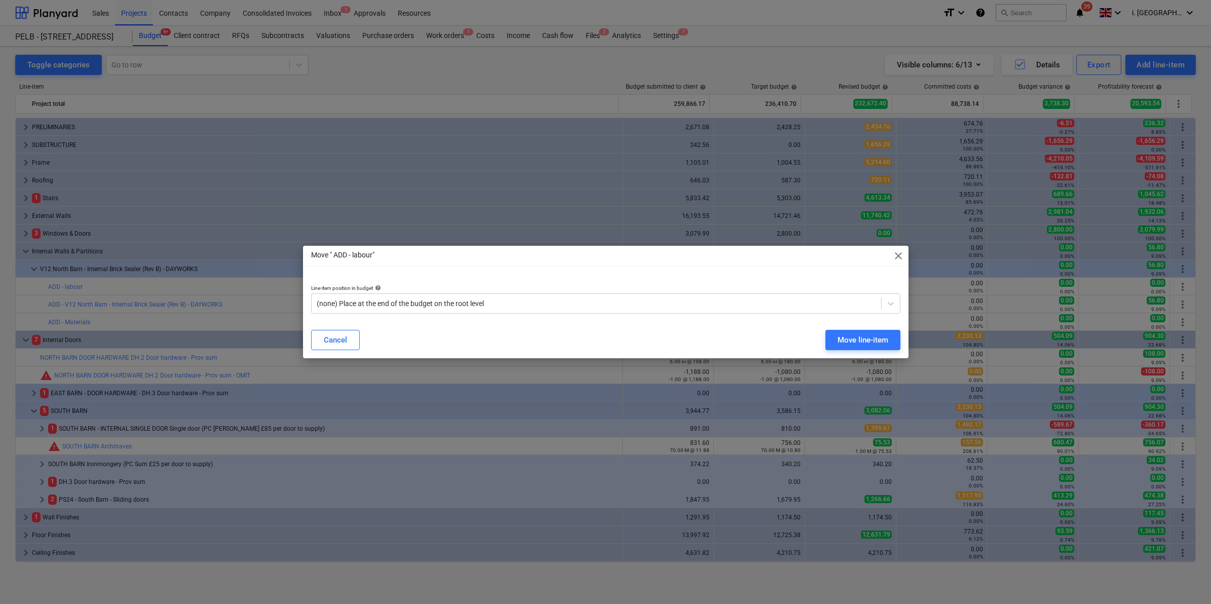
click at [890, 255] on div "Move " ADD - labour" close" at bounding box center [606, 256] width 606 height 20
click at [898, 254] on span "close" at bounding box center [898, 256] width 12 height 12
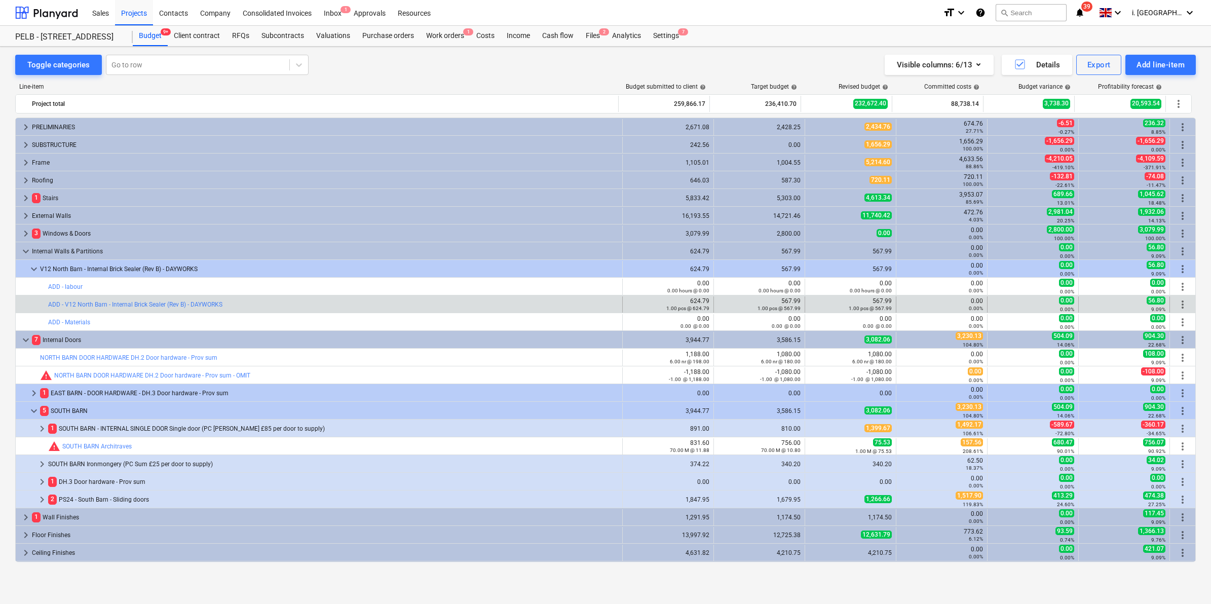
click at [1180, 306] on span "more_vert" at bounding box center [1183, 304] width 12 height 12
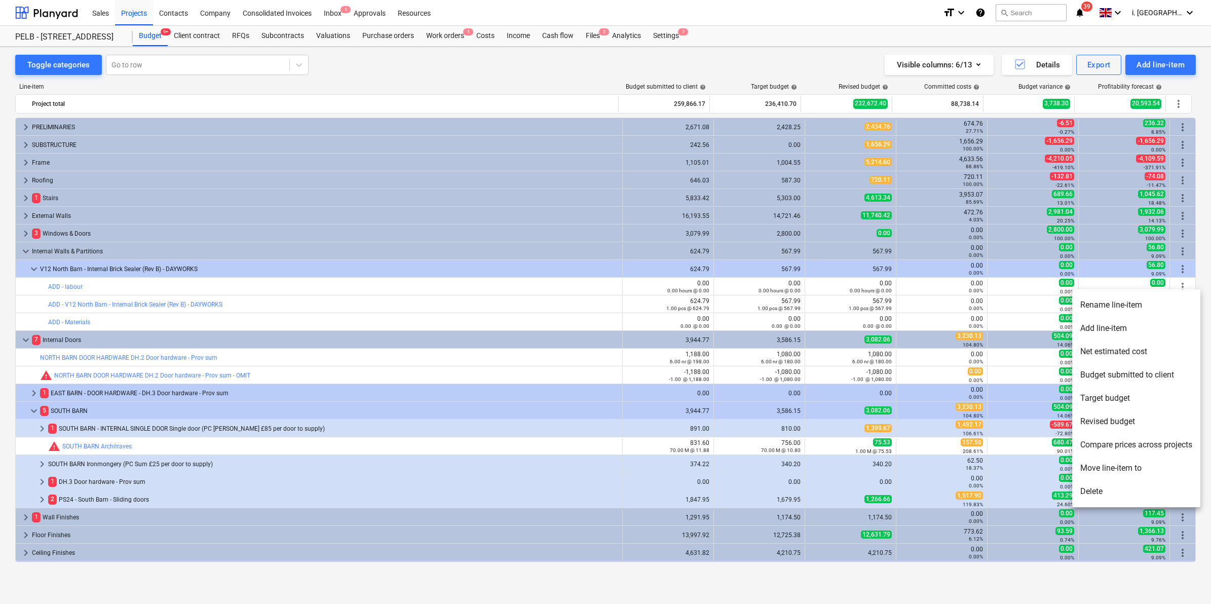
click at [961, 283] on div at bounding box center [605, 302] width 1211 height 604
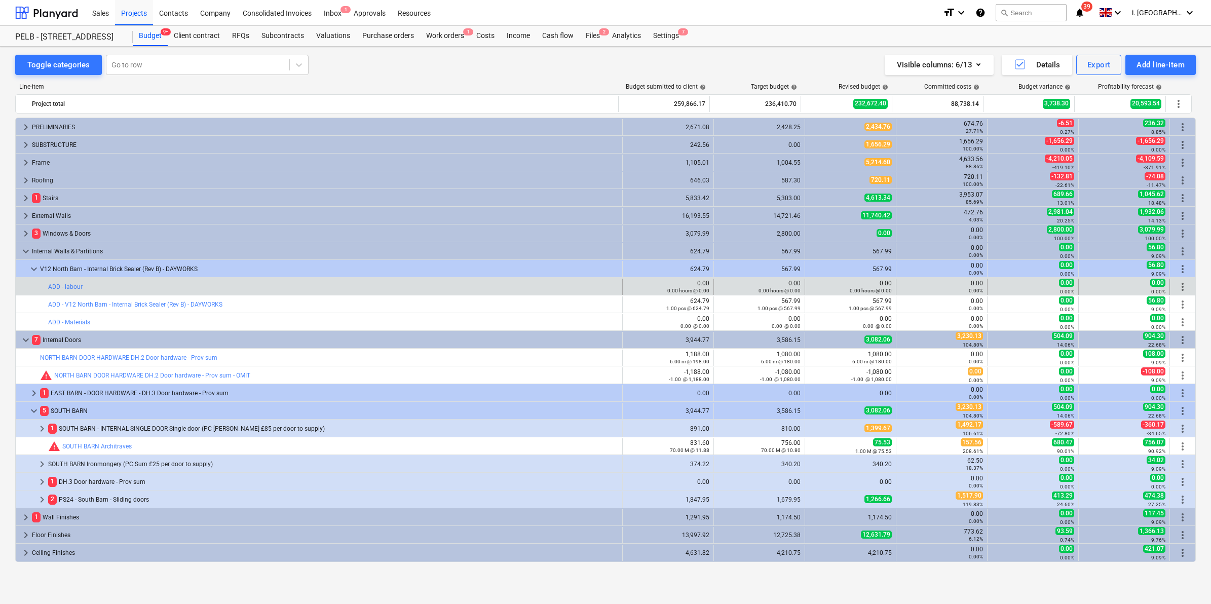
click at [1179, 287] on span "more_vert" at bounding box center [1183, 287] width 12 height 12
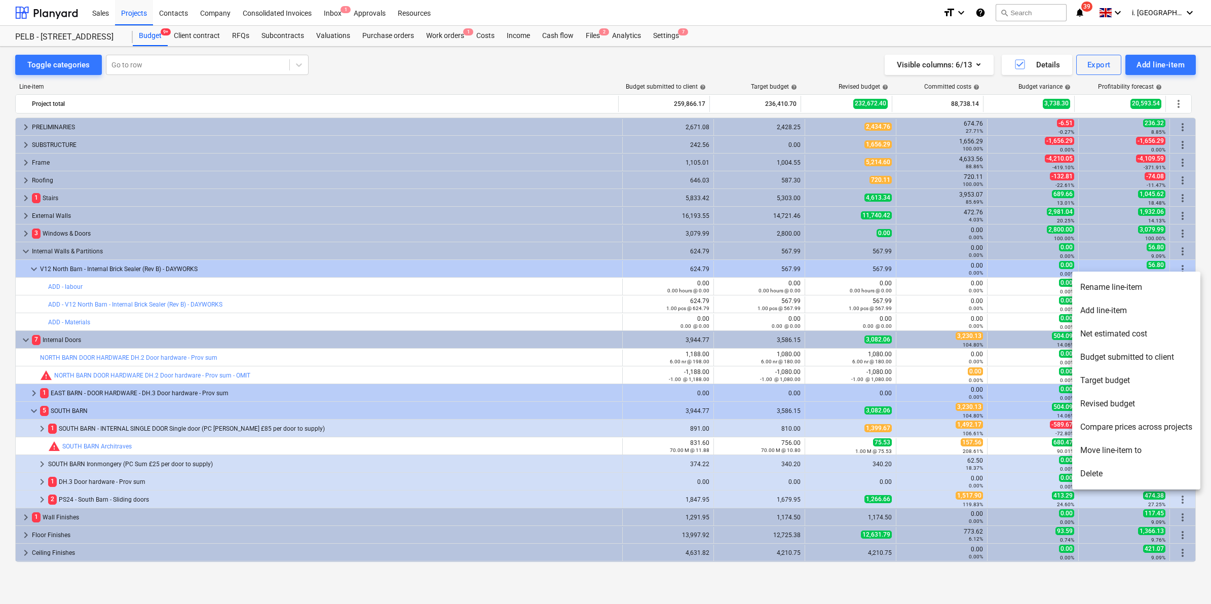
click at [1122, 449] on li "Move line-item to" at bounding box center [1136, 450] width 128 height 23
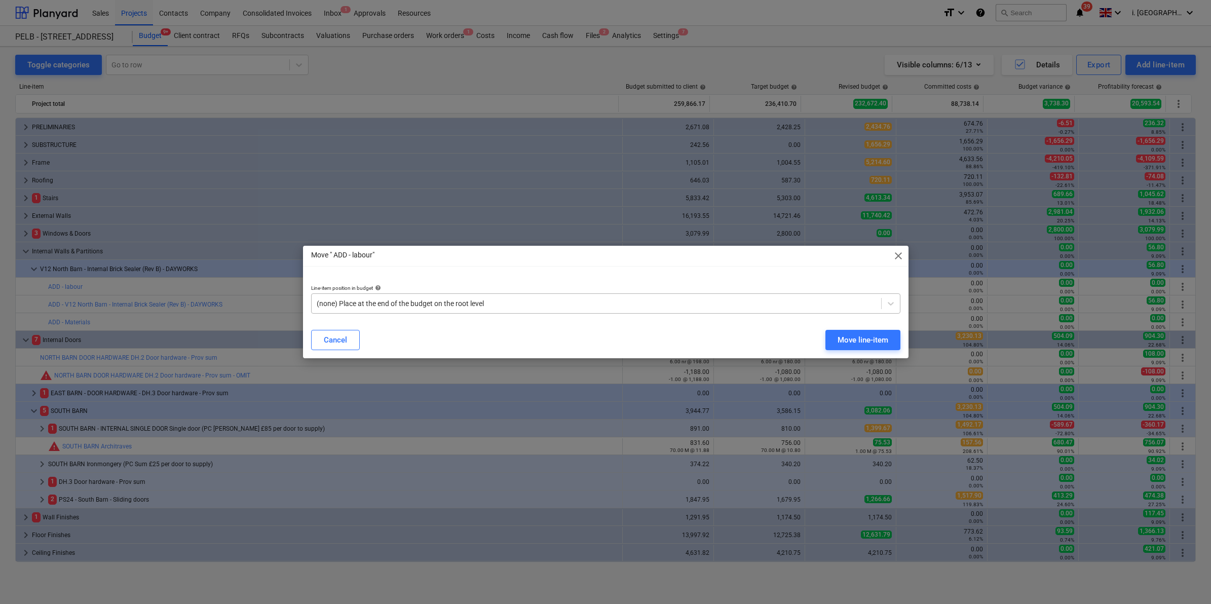
click at [620, 303] on div at bounding box center [596, 303] width 559 height 10
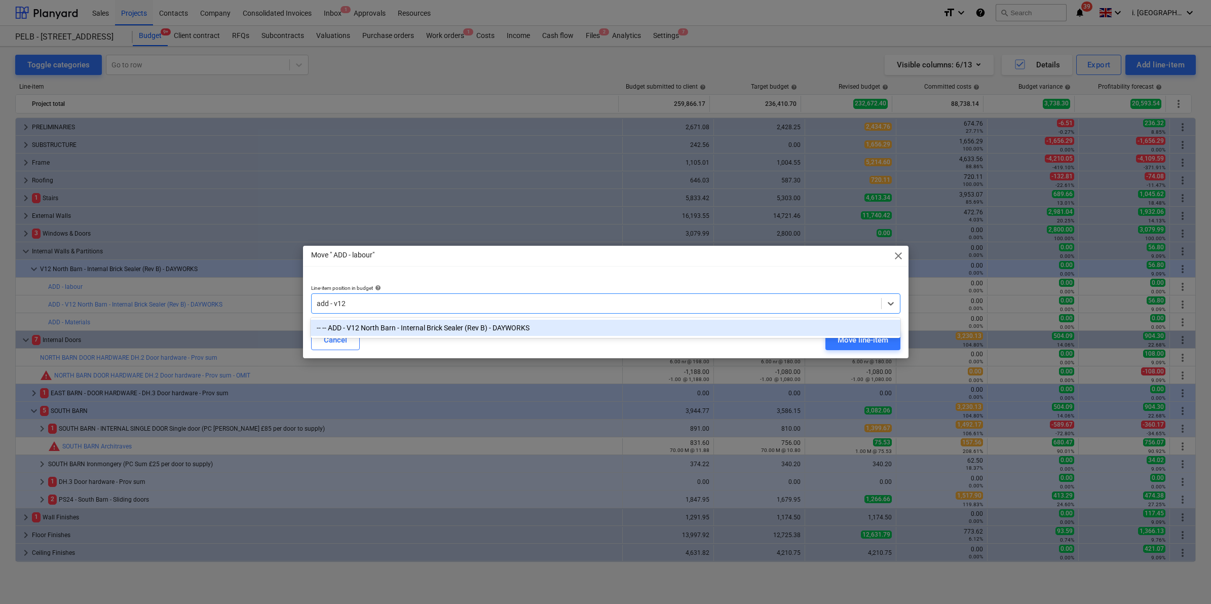
click at [596, 328] on div "-- -- ADD - V12 North Barn - Internal Brick Sealer (Rev B) - DAYWORKS" at bounding box center [605, 328] width 589 height 16
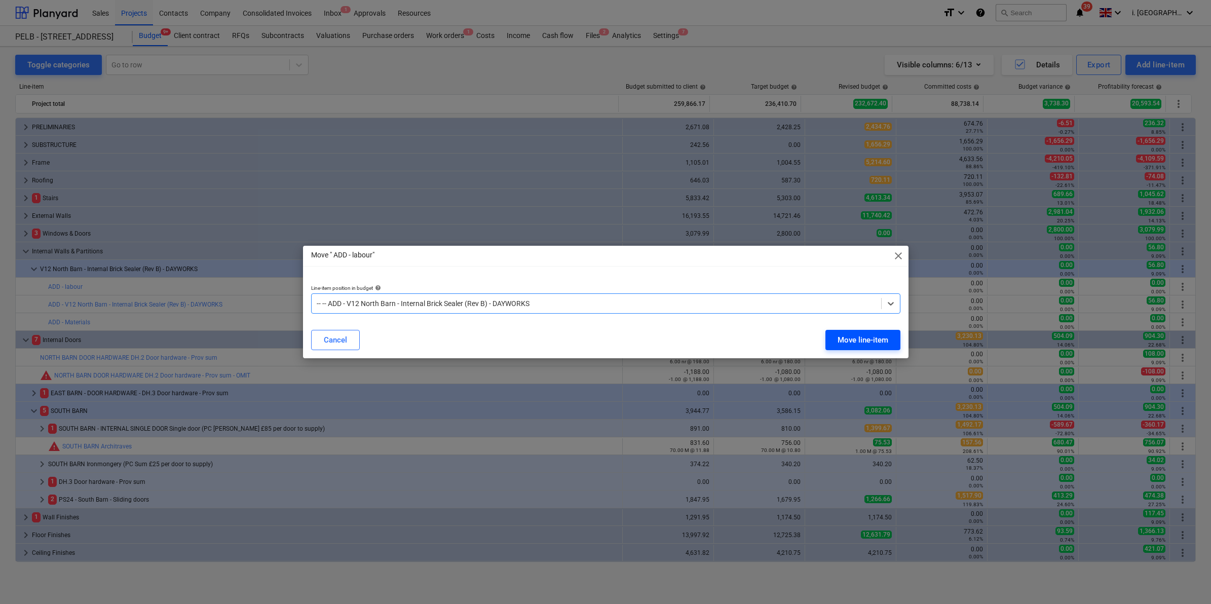
click at [839, 345] on div "Move line-item" at bounding box center [863, 339] width 51 height 13
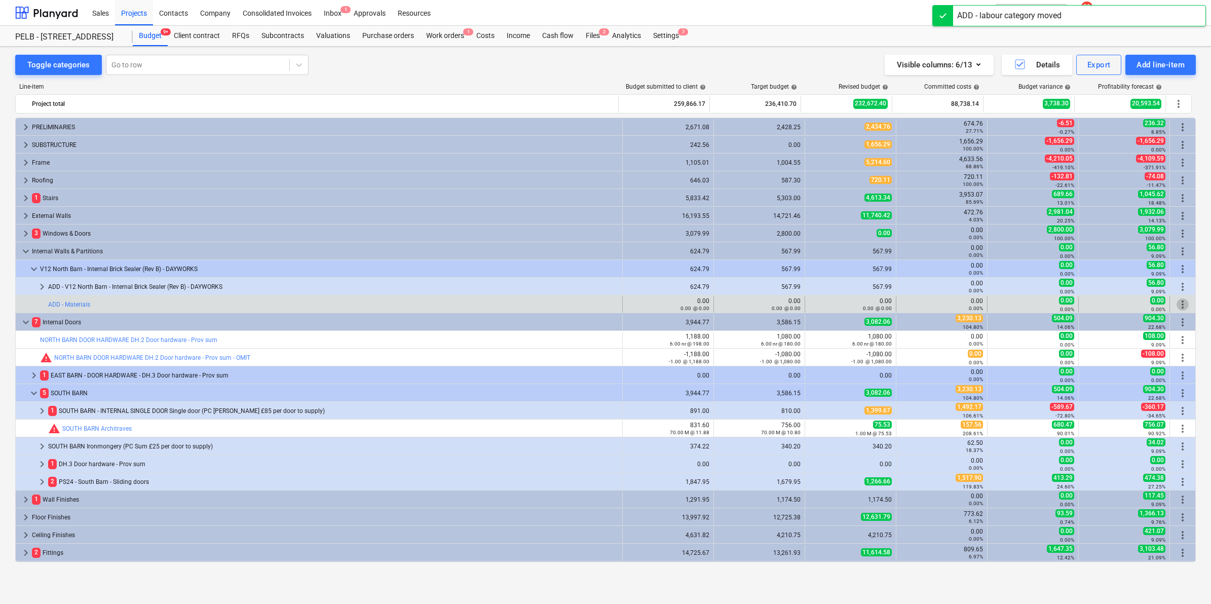
click at [1178, 305] on span "more_vert" at bounding box center [1183, 304] width 12 height 12
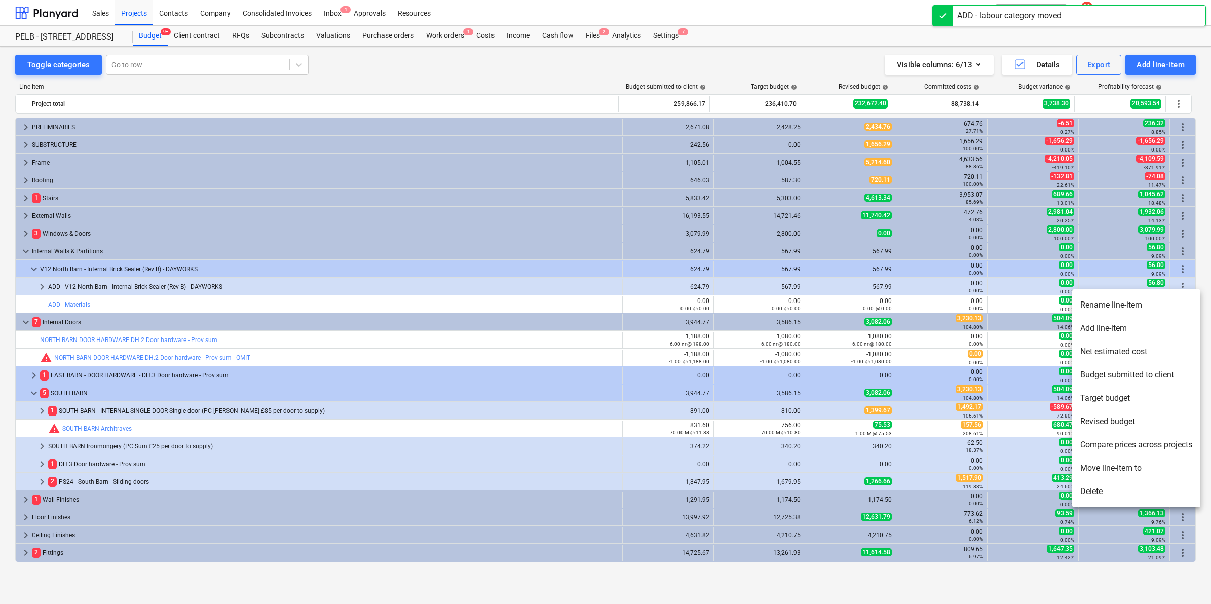
click at [1111, 331] on li "Add line-item" at bounding box center [1136, 328] width 128 height 23
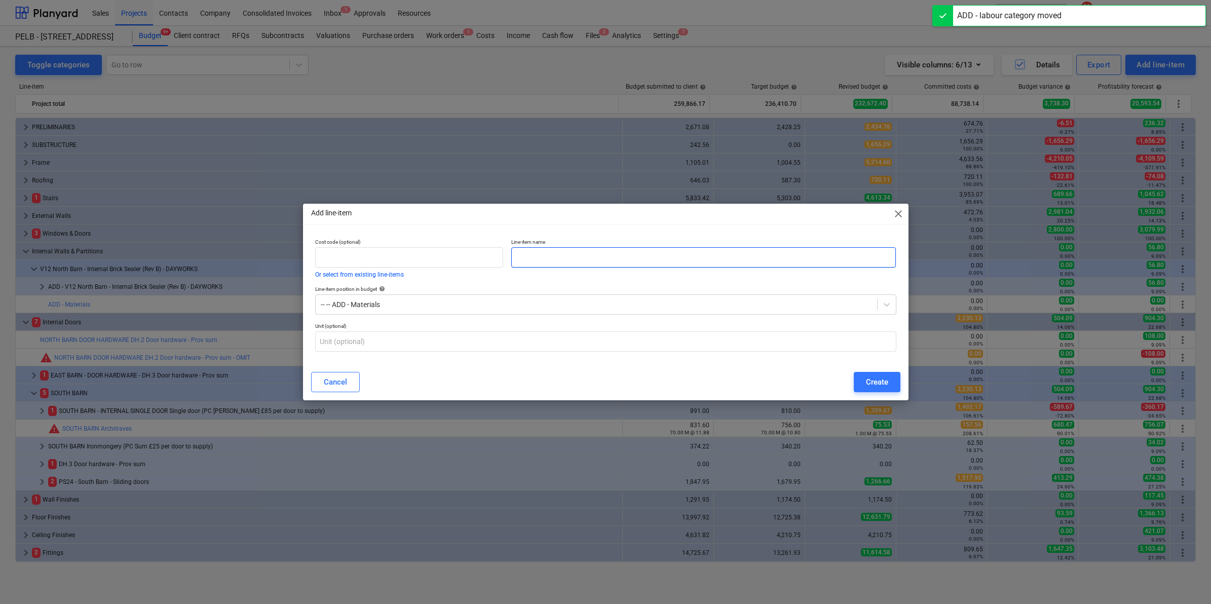
click at [589, 252] on input "text" at bounding box center [703, 257] width 385 height 20
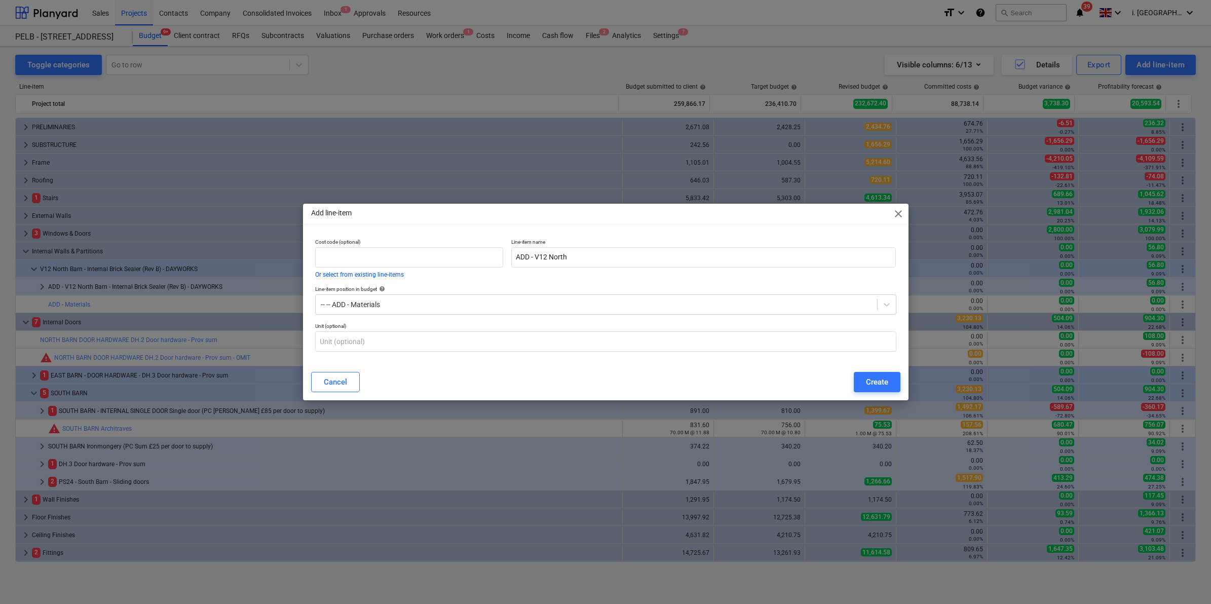
click at [899, 216] on span "close" at bounding box center [898, 214] width 12 height 12
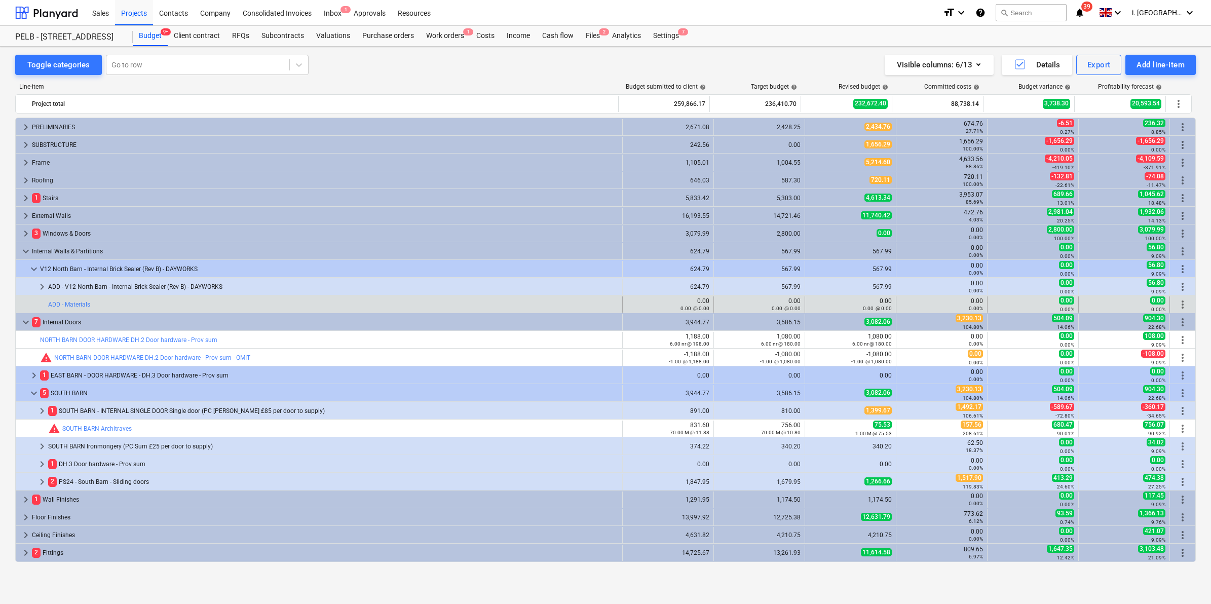
click at [1177, 308] on span "more_vert" at bounding box center [1183, 304] width 12 height 12
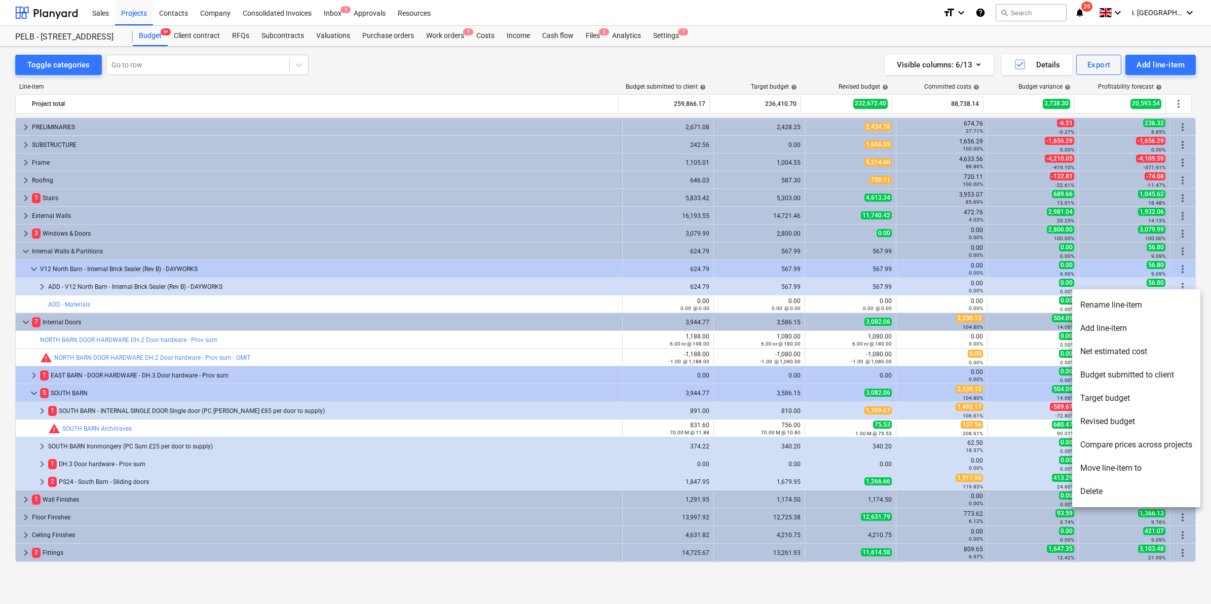
click at [1123, 467] on li "Move line-item to" at bounding box center [1136, 468] width 128 height 23
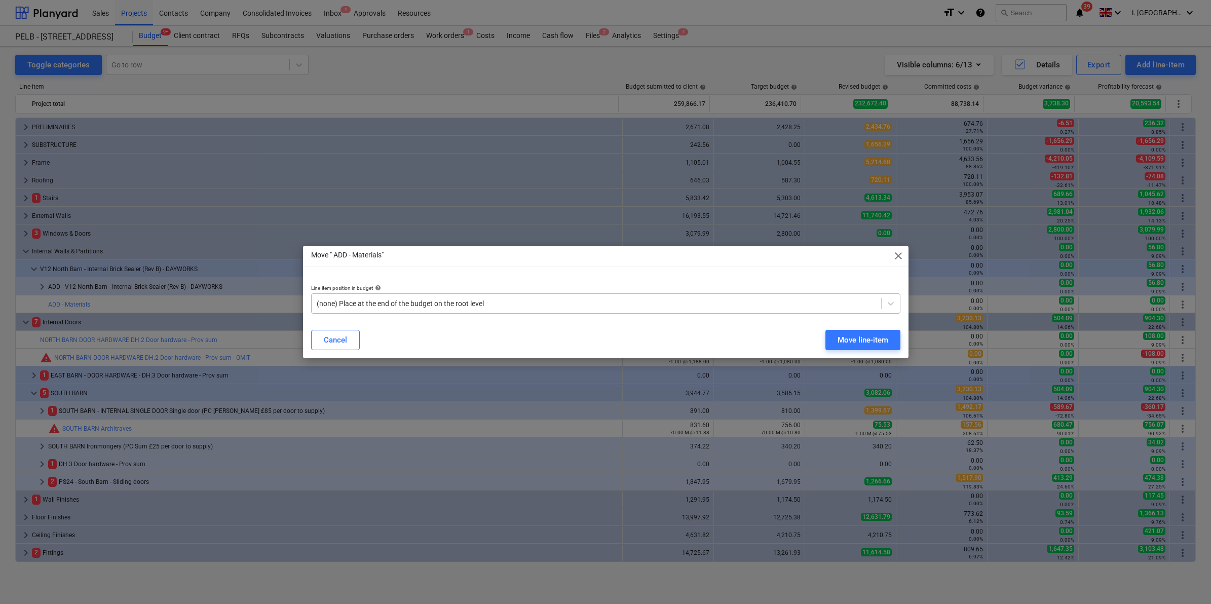
click at [470, 304] on div at bounding box center [596, 303] width 559 height 10
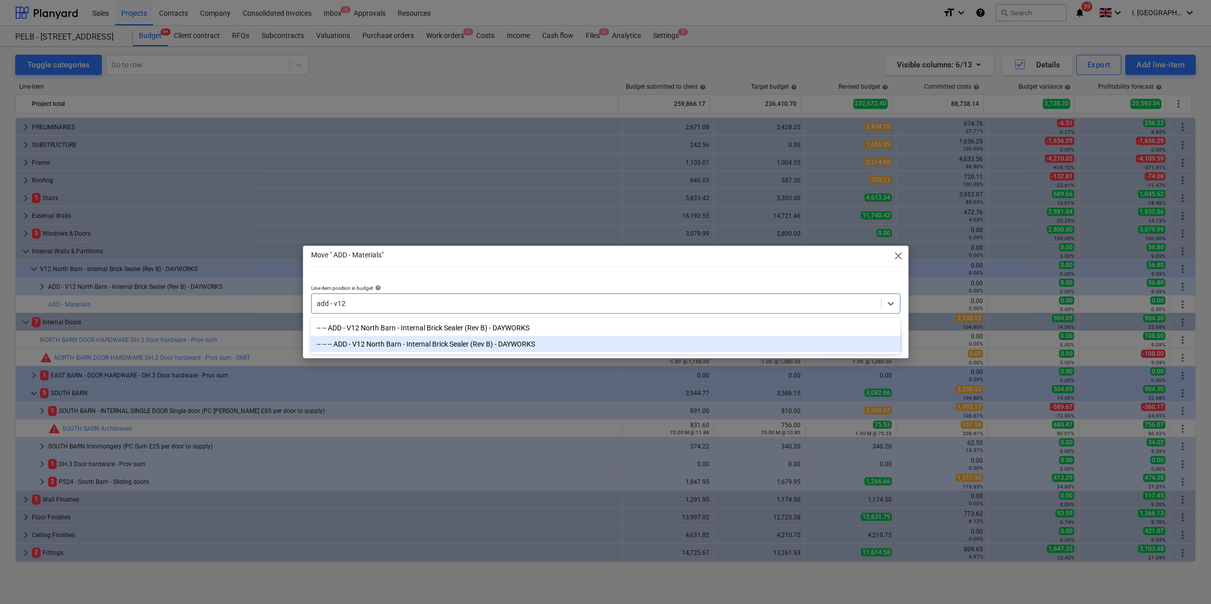
click at [473, 349] on div "-- -- -- ADD - V12 North Barn - Internal Brick Sealer (Rev B) - DAYWORKS" at bounding box center [605, 344] width 589 height 16
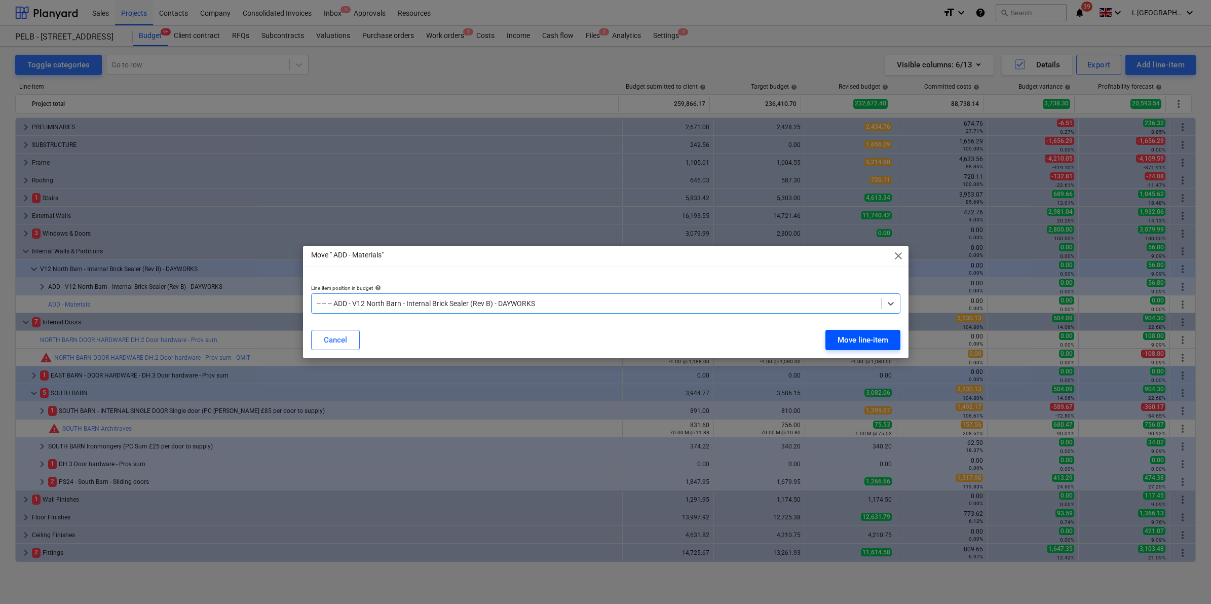
click at [868, 336] on div "Move line-item" at bounding box center [863, 339] width 51 height 13
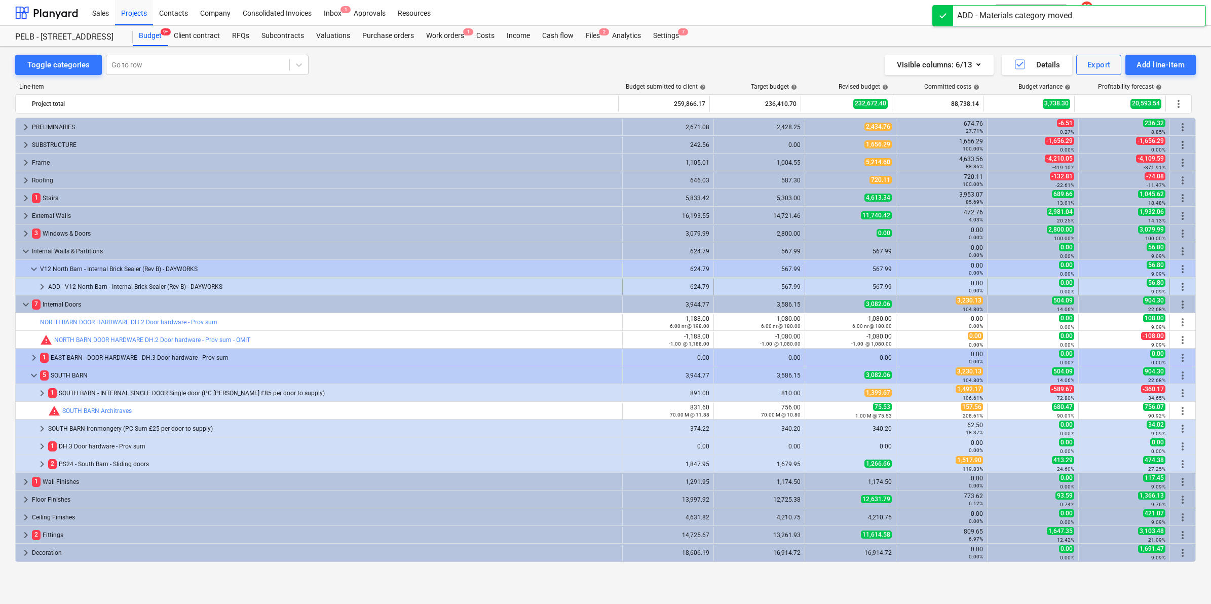
click at [43, 287] on span "keyboard_arrow_right" at bounding box center [42, 287] width 12 height 12
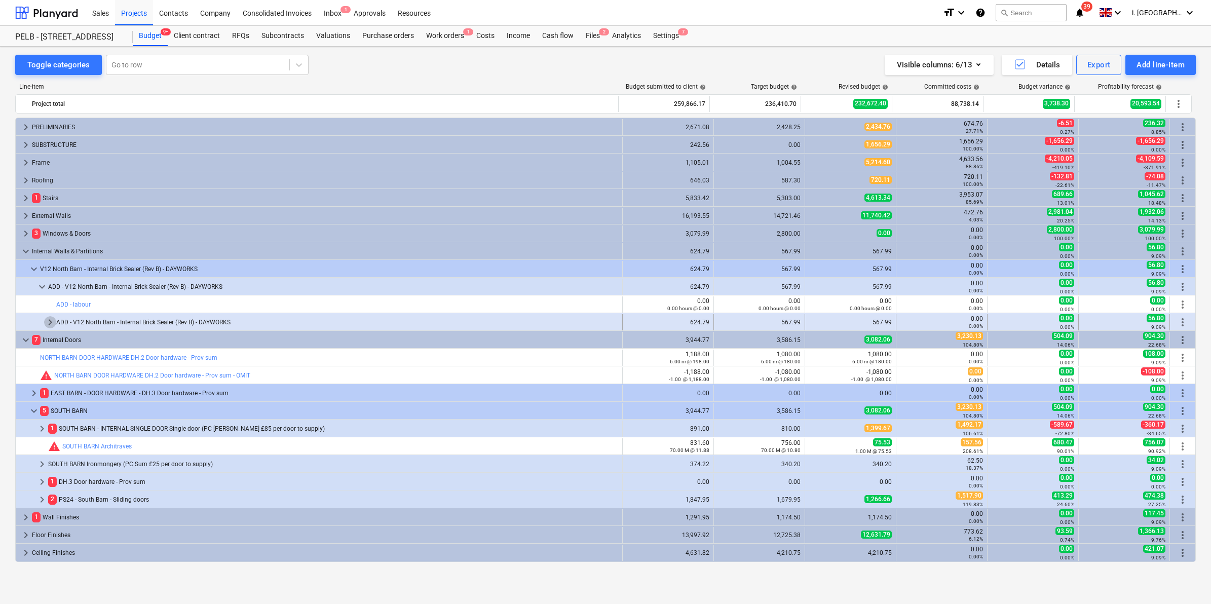
click at [51, 322] on span "keyboard_arrow_right" at bounding box center [50, 322] width 12 height 12
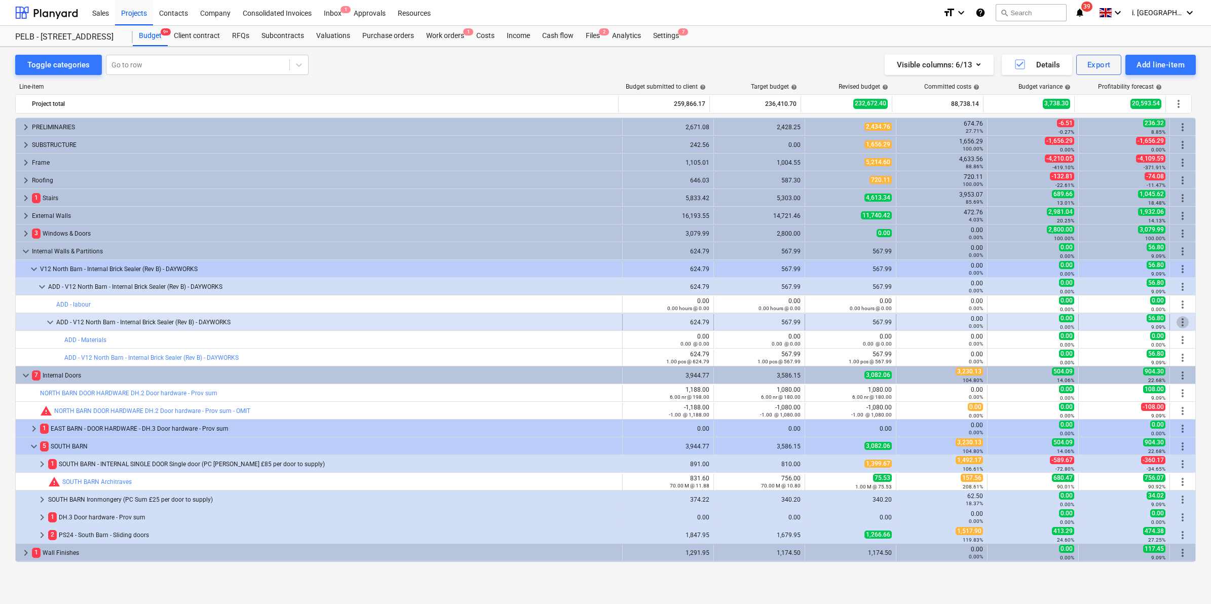
click at [1177, 325] on span "more_vert" at bounding box center [1183, 322] width 12 height 12
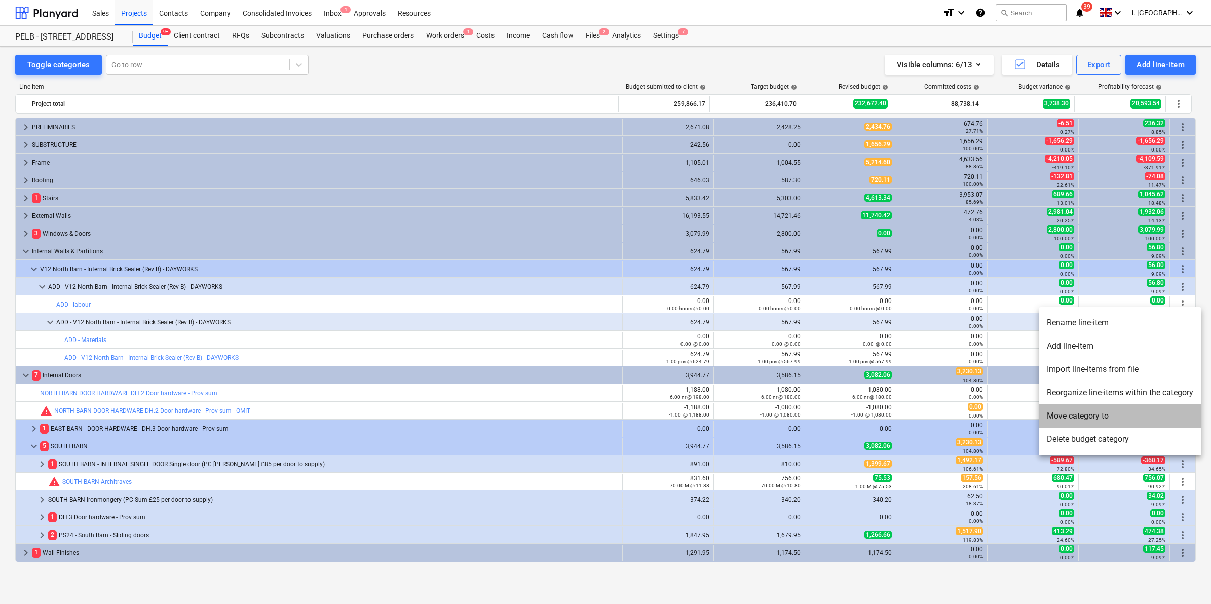
click at [1092, 410] on li "Move category to" at bounding box center [1120, 415] width 163 height 23
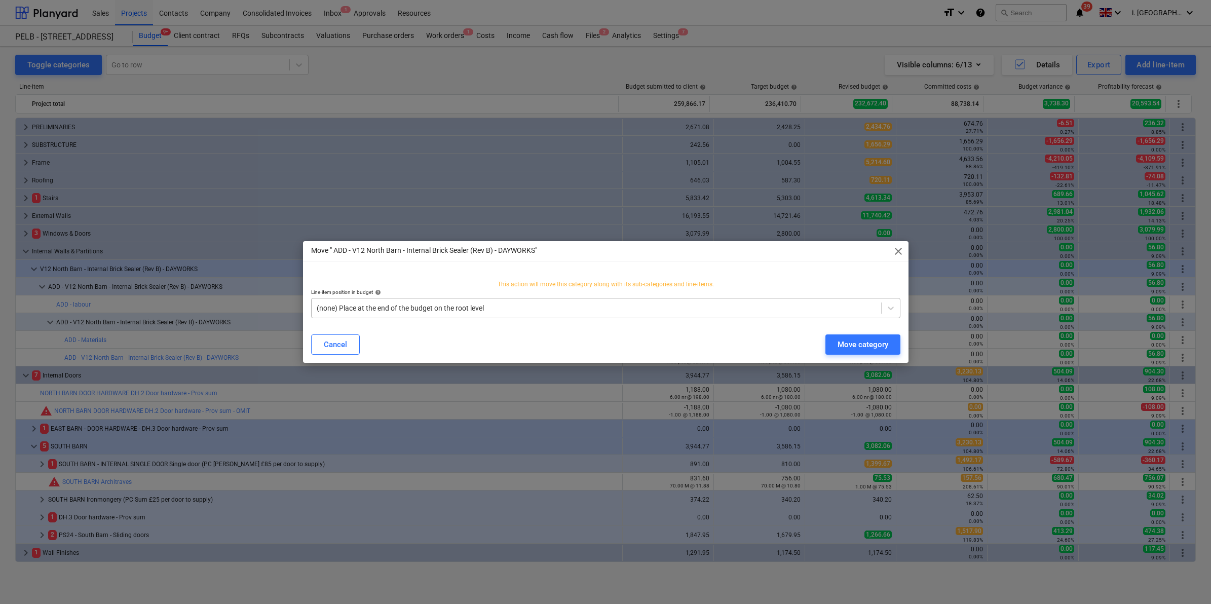
click at [716, 305] on div at bounding box center [596, 308] width 559 height 10
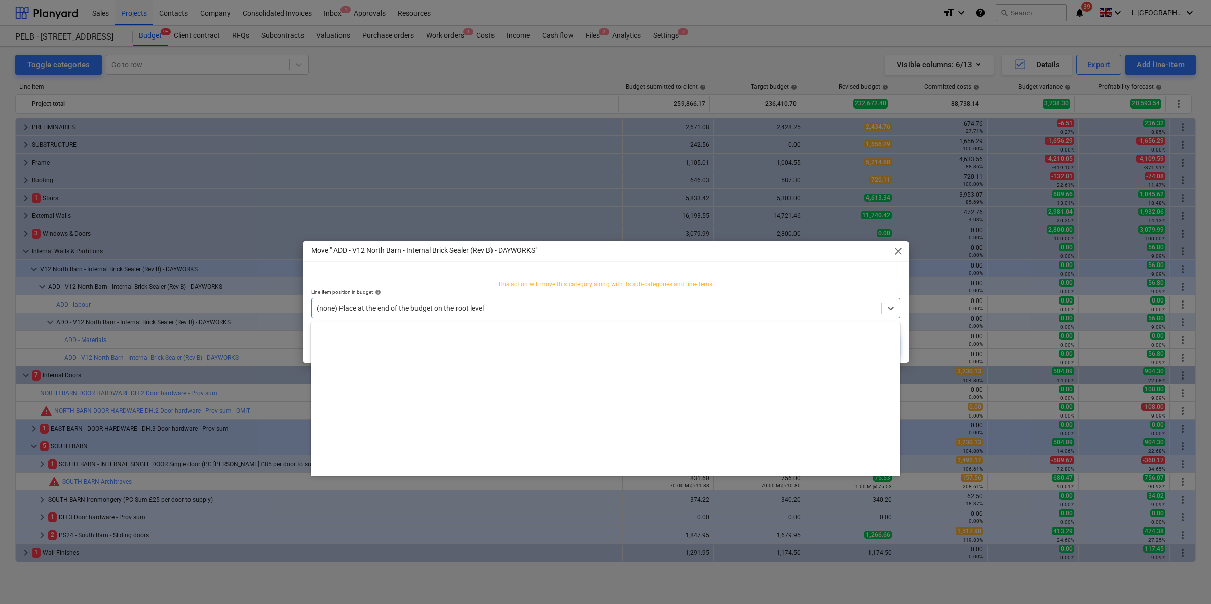
scroll to position [931, 0]
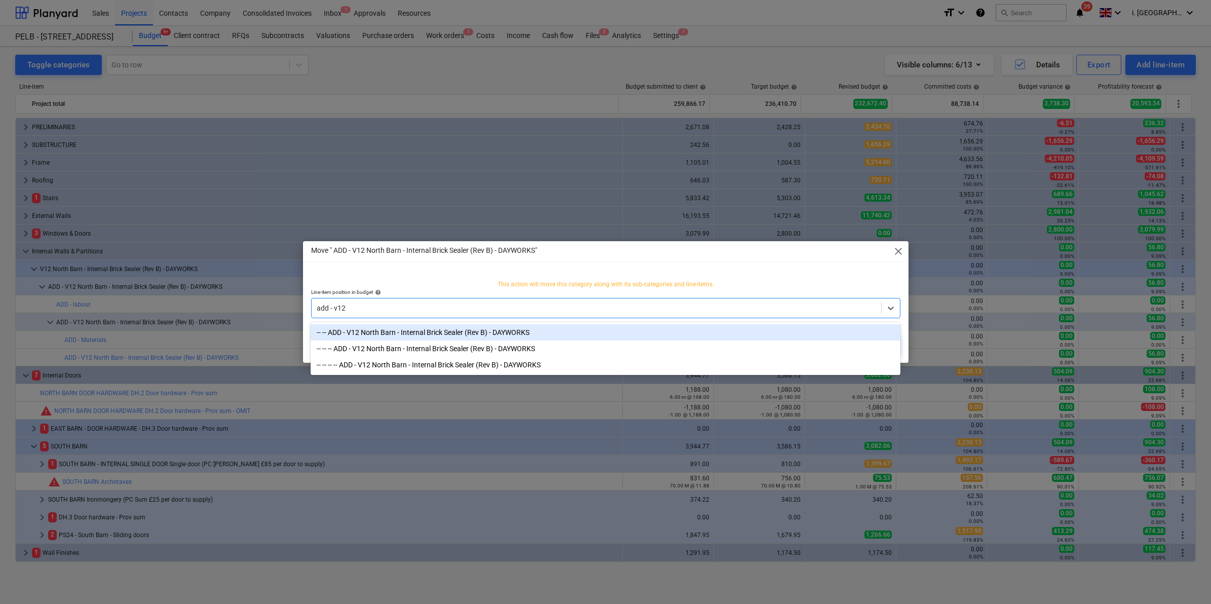
click at [573, 331] on div "-- -- ADD - V12 North Barn - Internal Brick Sealer (Rev B) - DAYWORKS" at bounding box center [605, 332] width 589 height 16
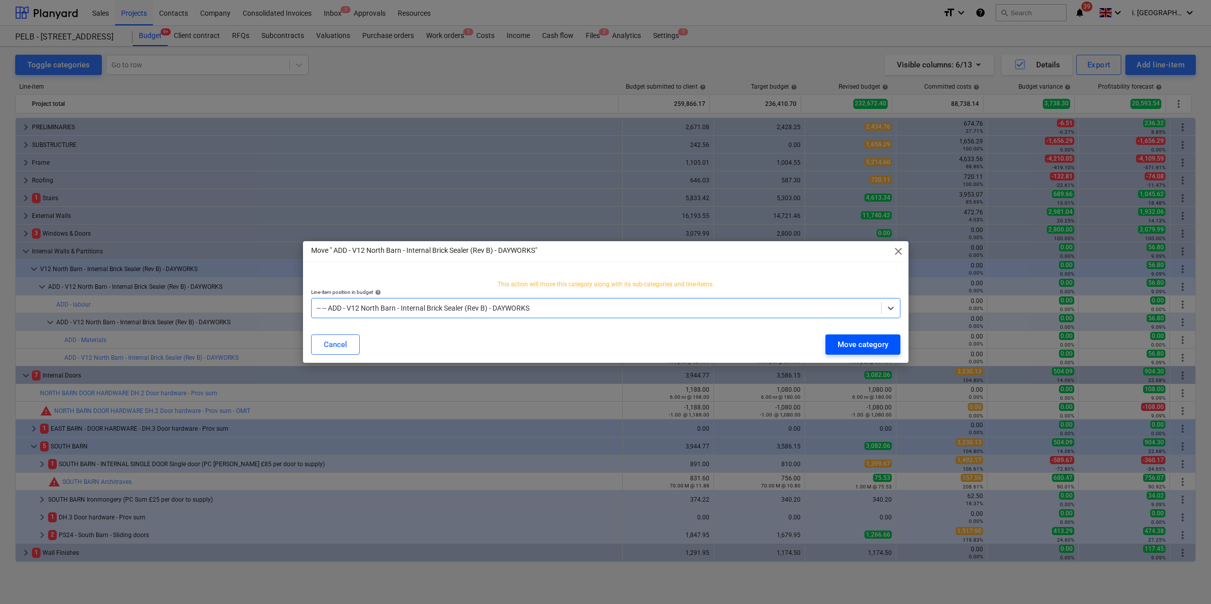
click at [870, 337] on button "Move category" at bounding box center [863, 344] width 75 height 20
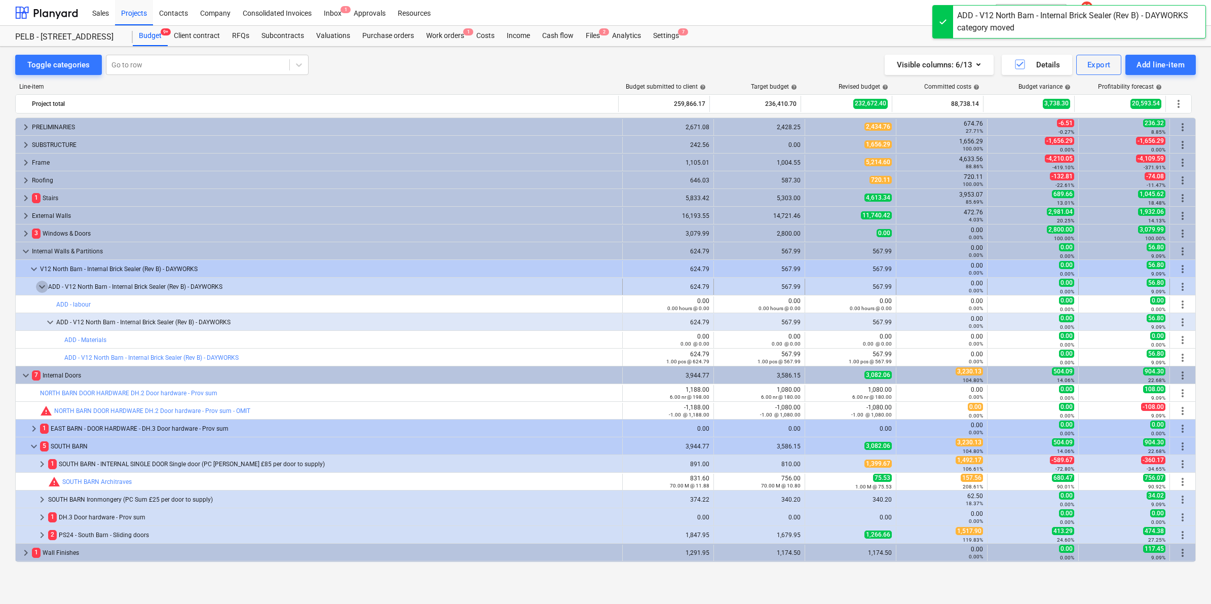
click at [45, 286] on span "keyboard_arrow_down" at bounding box center [42, 287] width 12 height 12
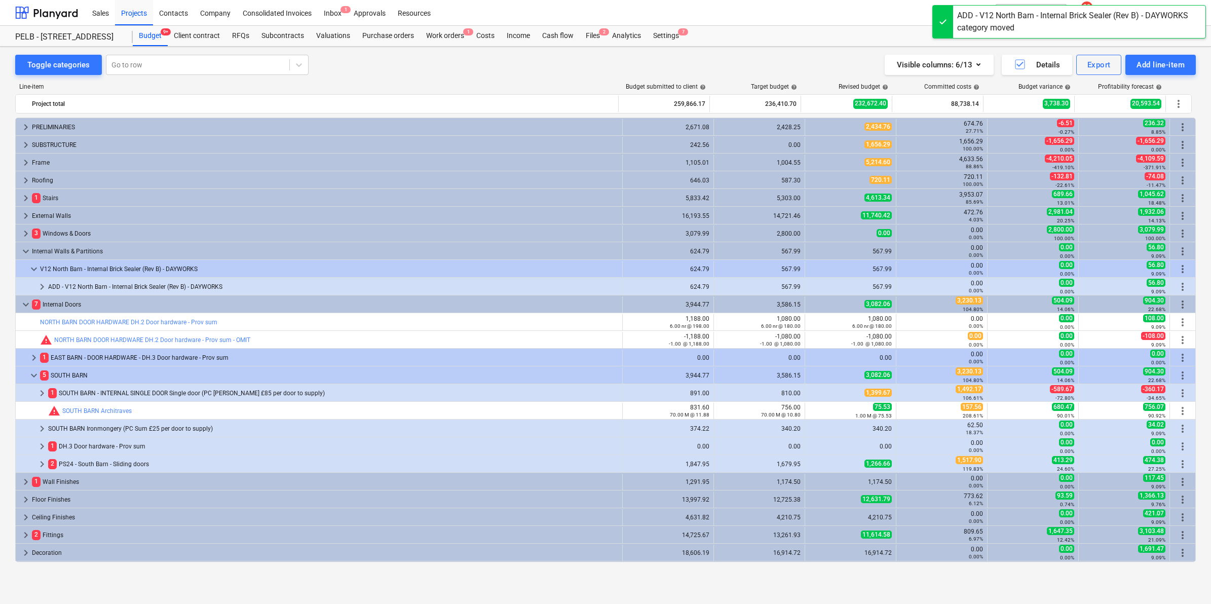
click at [45, 286] on span "keyboard_arrow_right" at bounding box center [42, 287] width 12 height 12
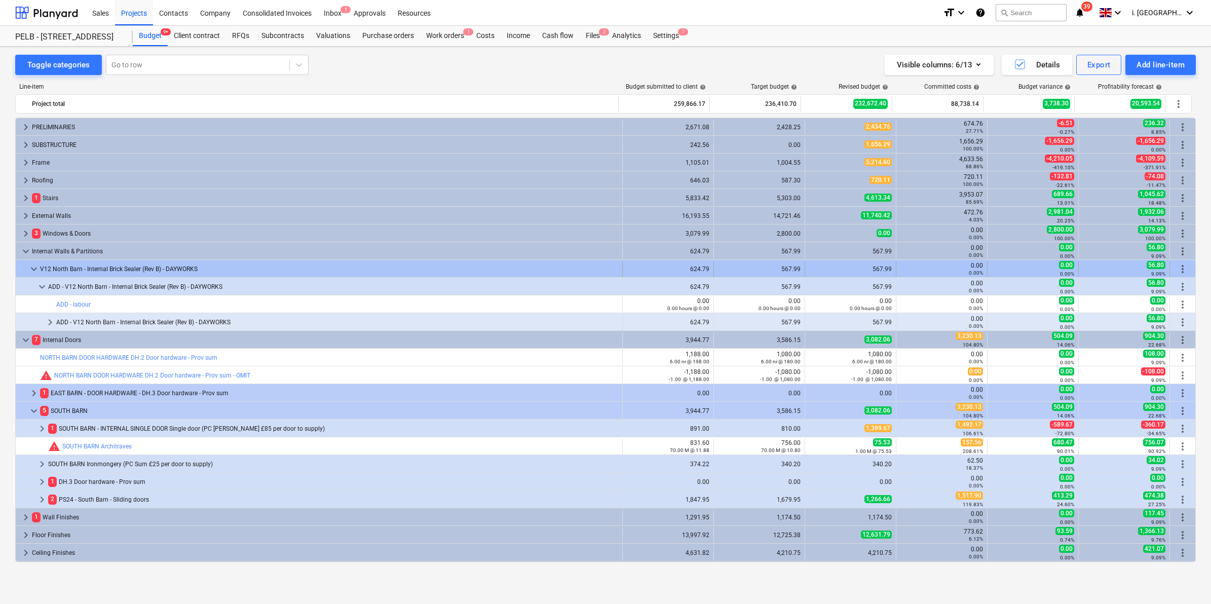
click at [33, 271] on span "keyboard_arrow_down" at bounding box center [34, 269] width 12 height 12
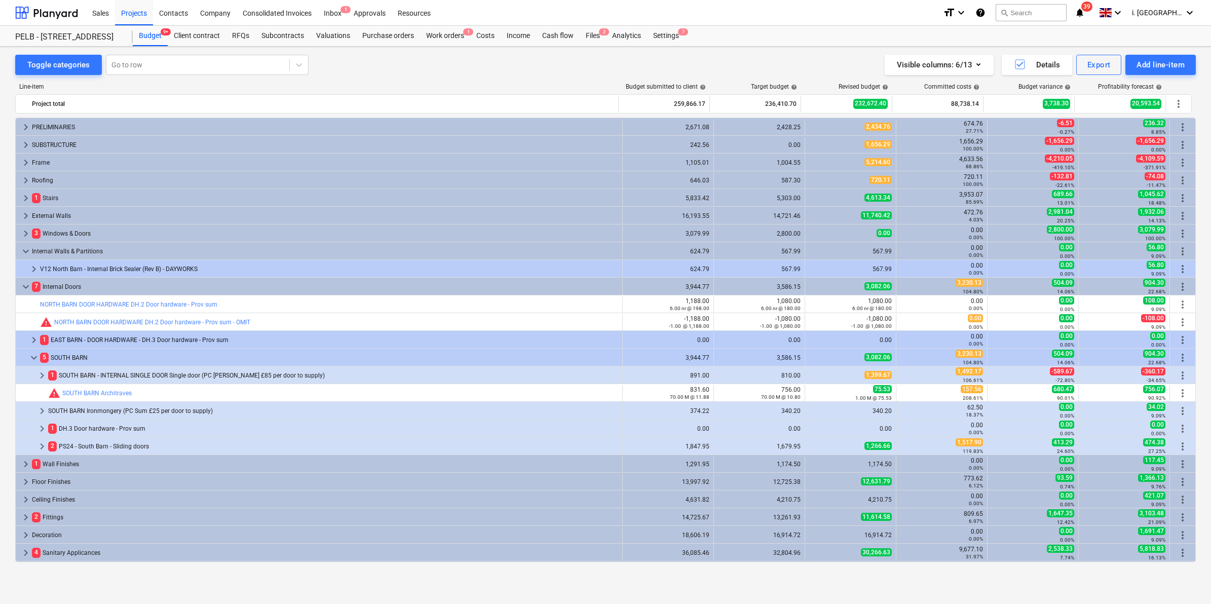
click at [33, 271] on span "keyboard_arrow_right" at bounding box center [34, 269] width 12 height 12
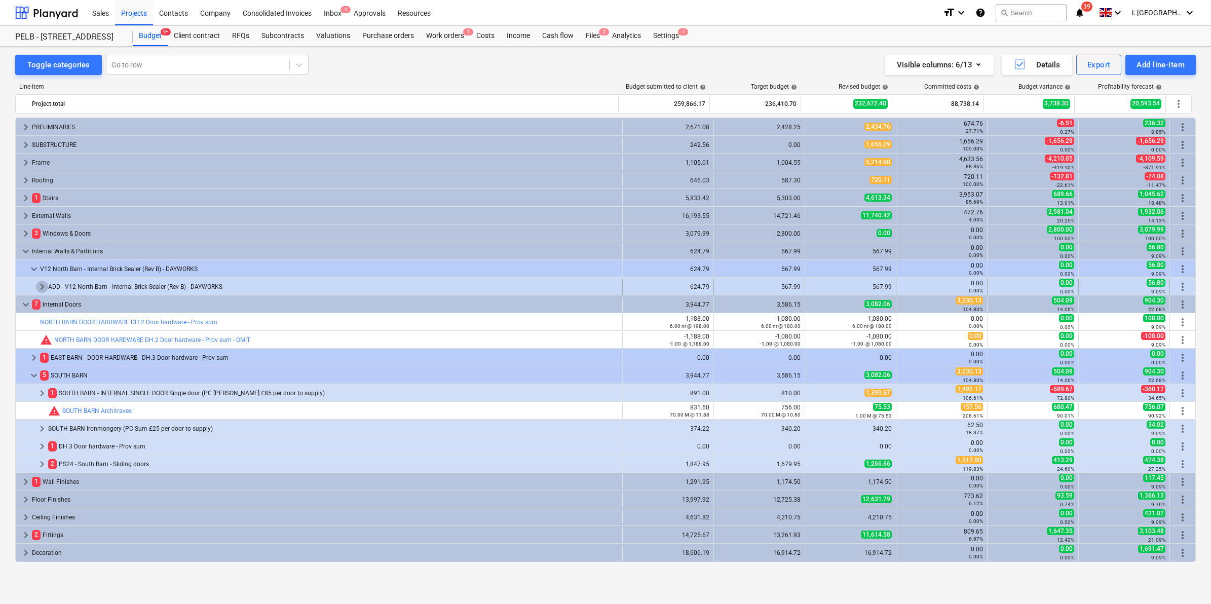
click at [42, 287] on span "keyboard_arrow_right" at bounding box center [42, 287] width 12 height 12
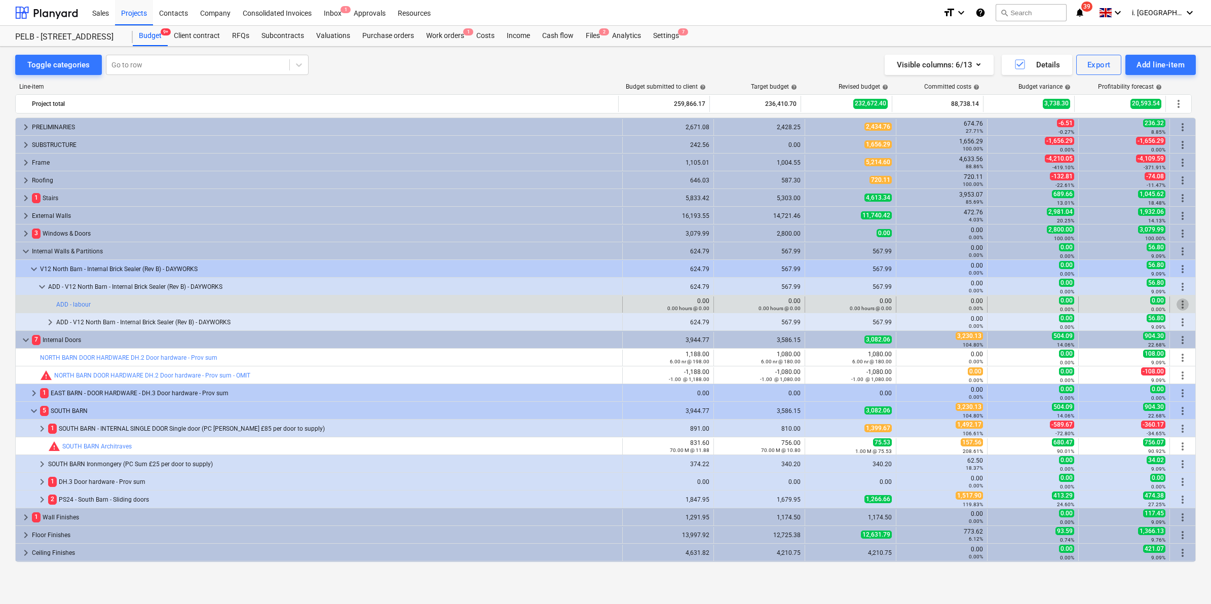
click at [1180, 305] on span "more_vert" at bounding box center [1183, 304] width 12 height 12
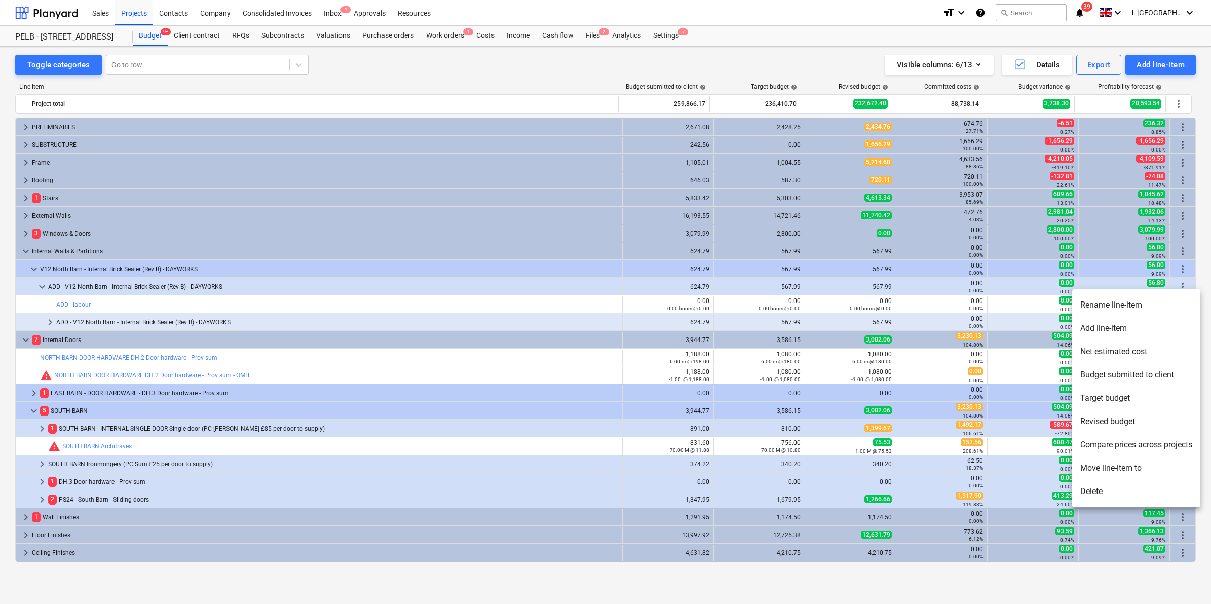
click at [1109, 468] on li "Move line-item to" at bounding box center [1136, 468] width 128 height 23
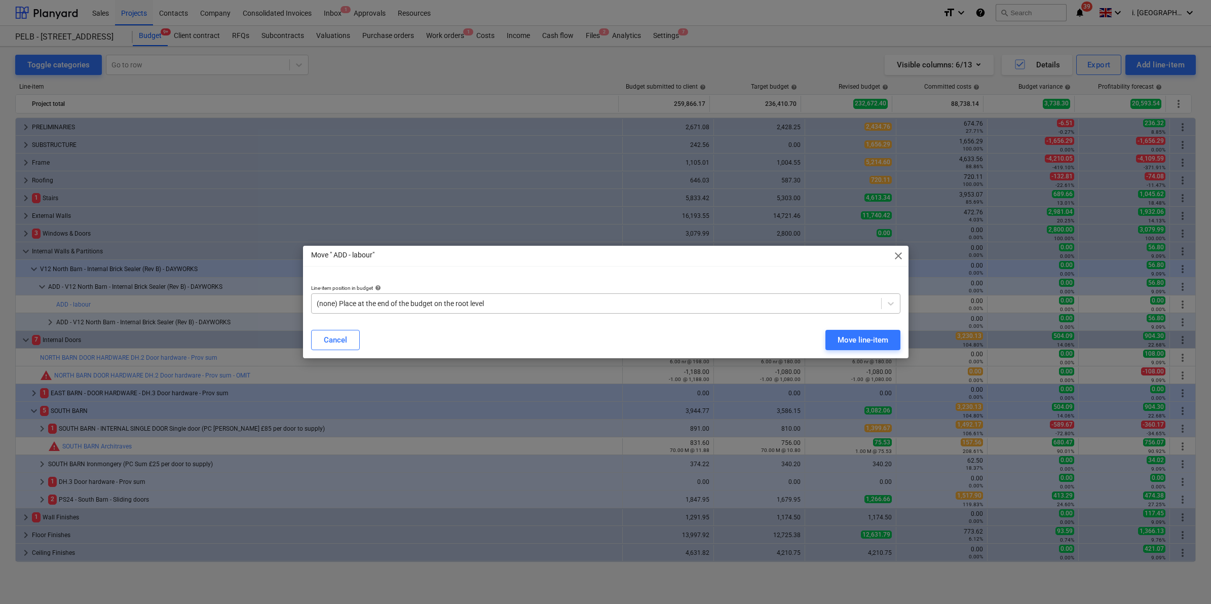
click at [484, 305] on div at bounding box center [596, 303] width 559 height 10
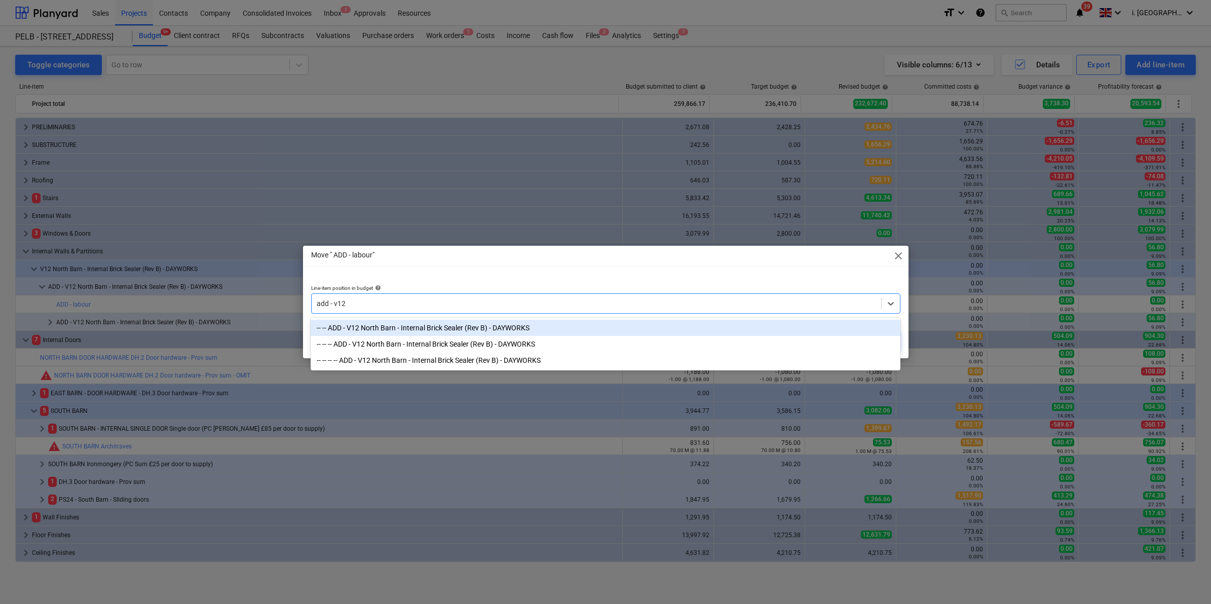
click at [472, 325] on div "-- -- ADD - V12 North Barn - Internal Brick Sealer (Rev B) - DAYWORKS" at bounding box center [605, 328] width 589 height 16
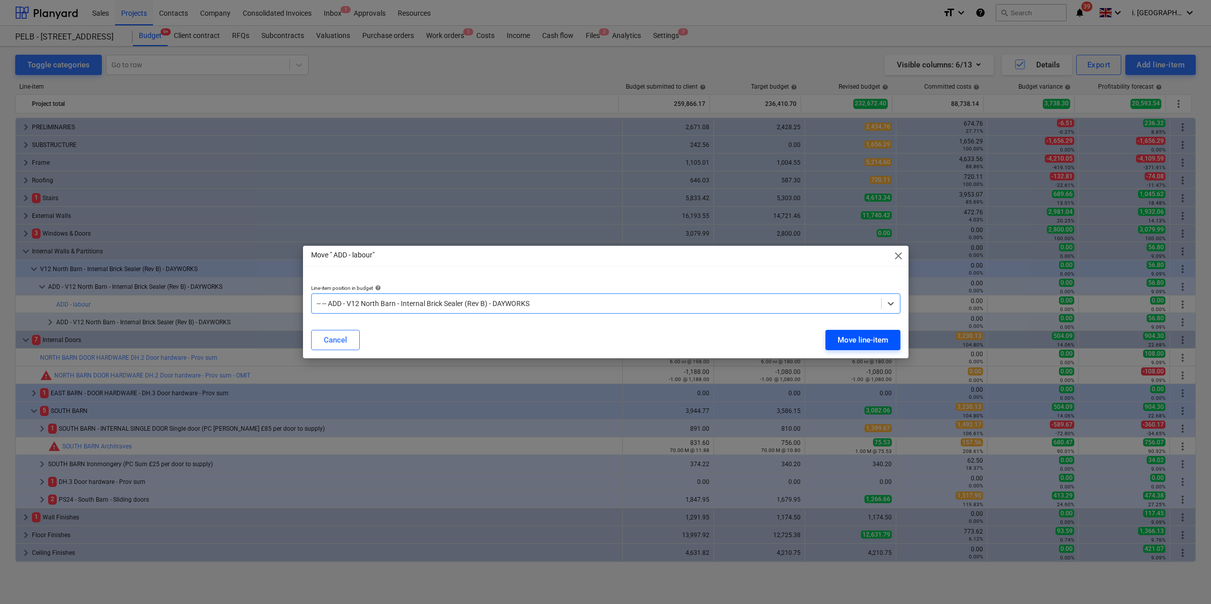
click at [884, 343] on div "Move line-item" at bounding box center [863, 339] width 51 height 13
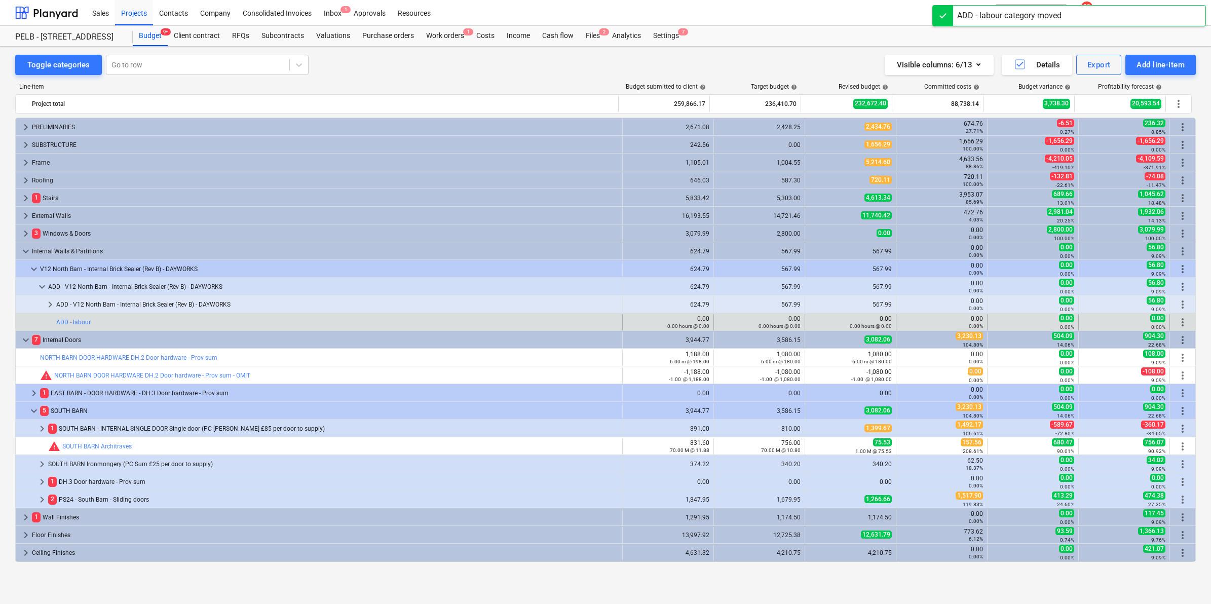
click at [1177, 322] on span "more_vert" at bounding box center [1183, 322] width 12 height 12
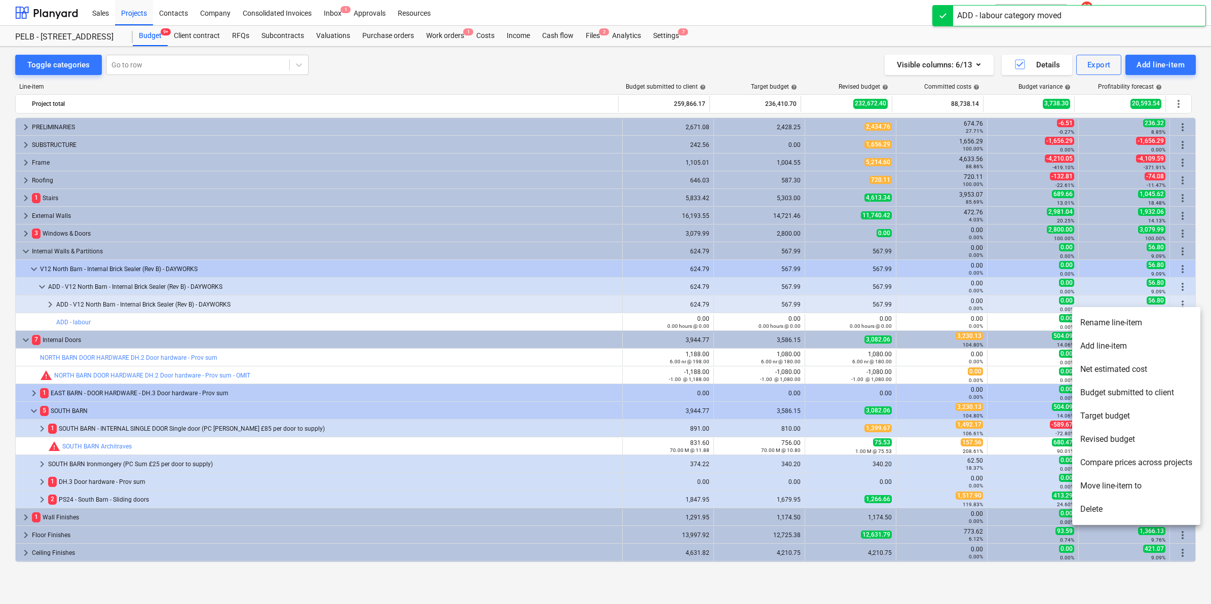
click at [1111, 479] on li "Move line-item to" at bounding box center [1136, 485] width 128 height 23
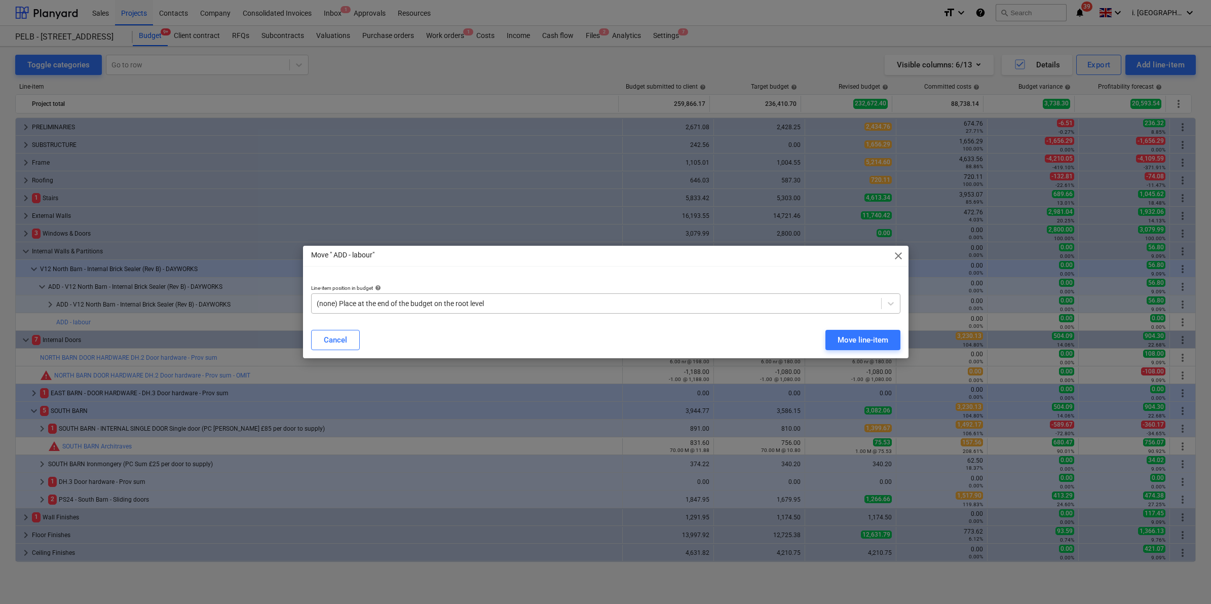
click at [585, 307] on div at bounding box center [596, 303] width 559 height 10
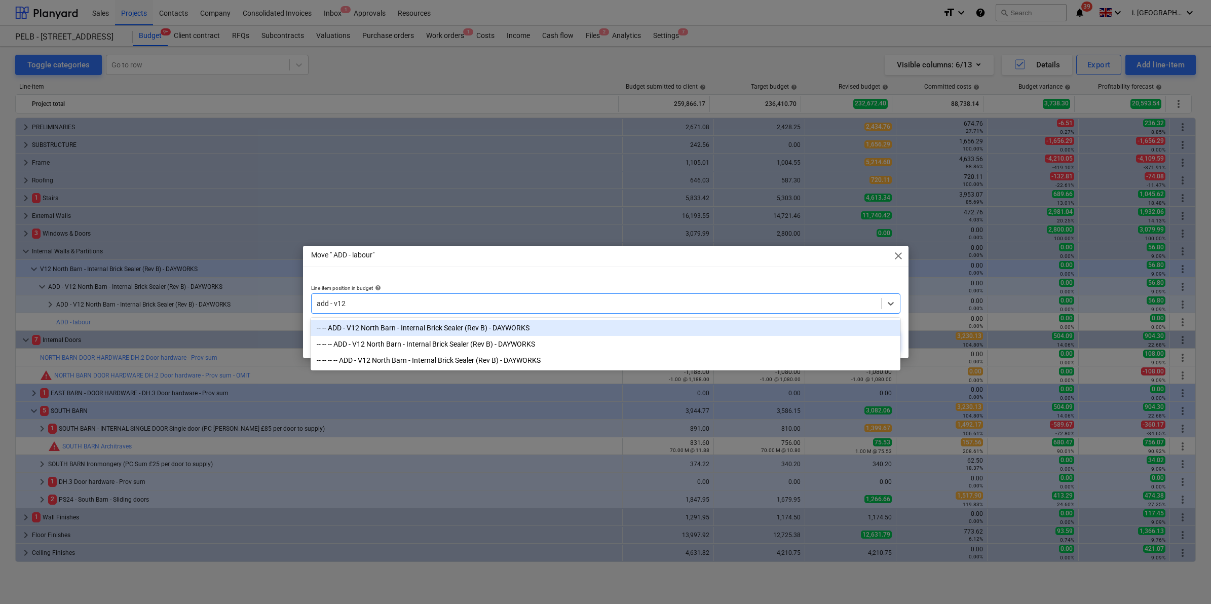
click at [558, 321] on div "-- -- ADD - V12 North Barn - Internal Brick Sealer (Rev B) - DAYWORKS" at bounding box center [605, 328] width 589 height 16
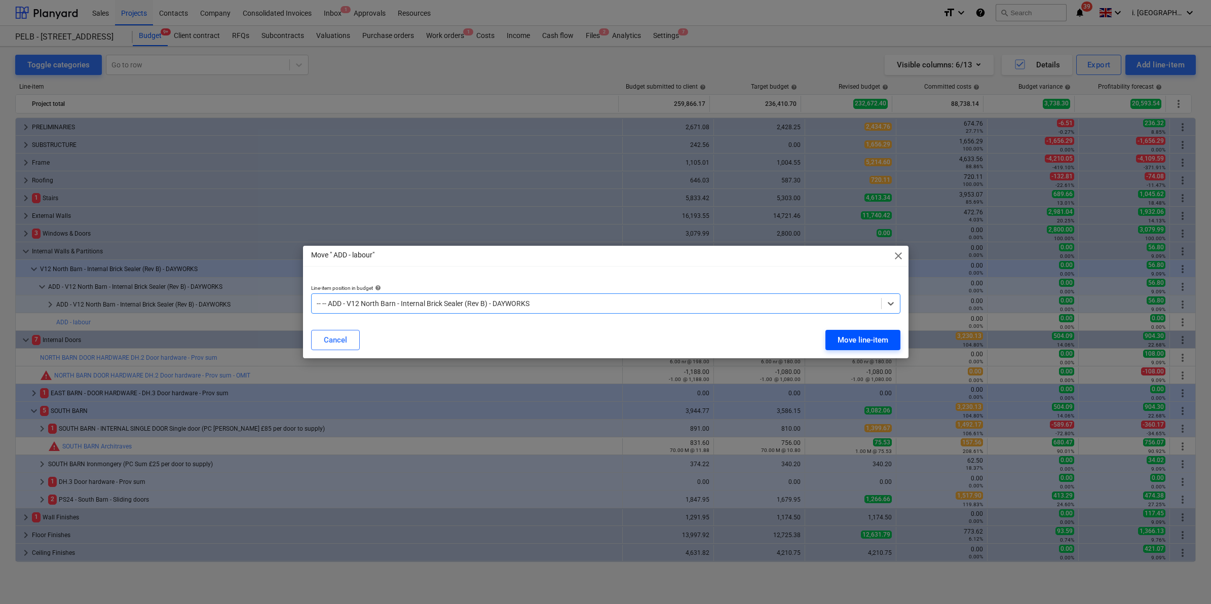
click at [855, 346] on div "Move line-item" at bounding box center [863, 339] width 51 height 13
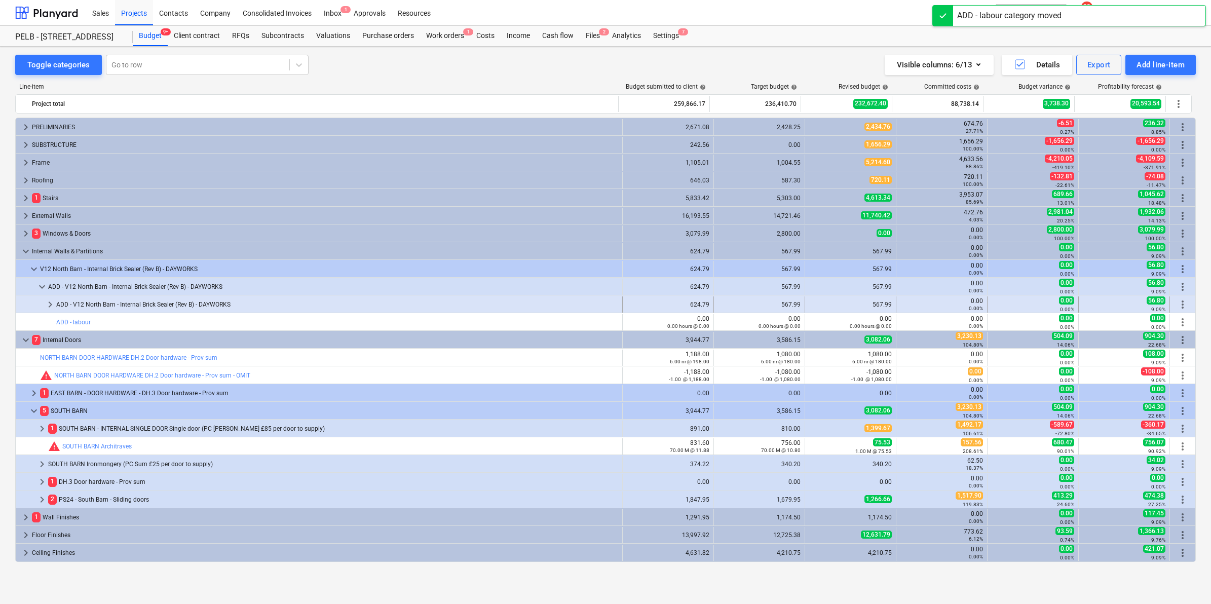
click at [1181, 305] on span "more_vert" at bounding box center [1183, 304] width 12 height 12
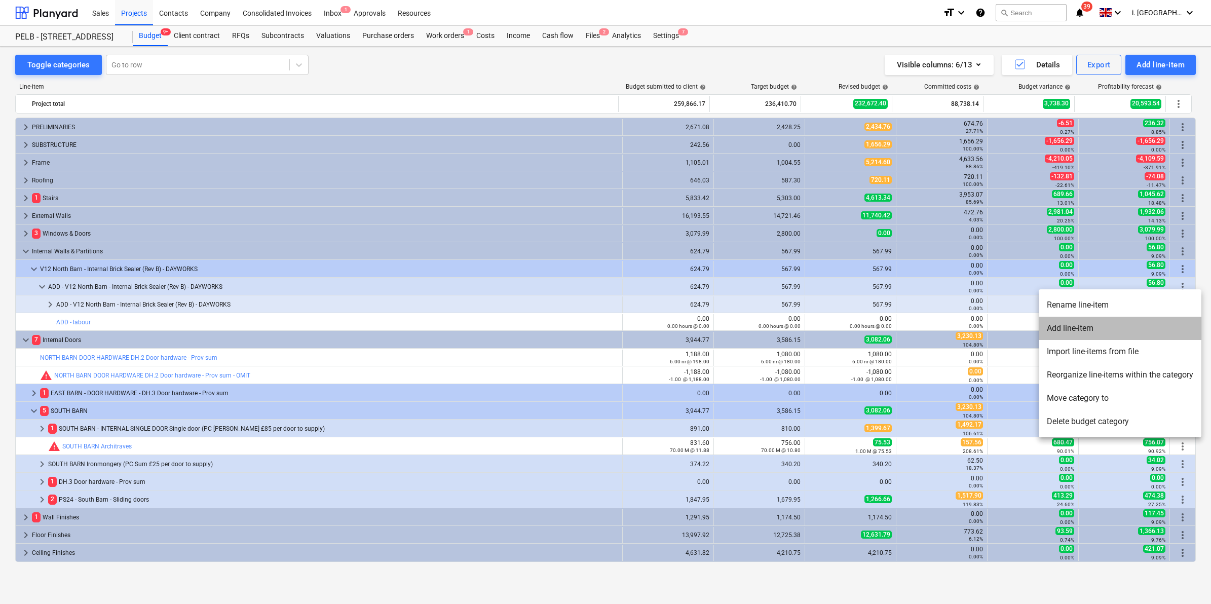
click at [1134, 332] on li "Add line-item" at bounding box center [1120, 328] width 163 height 23
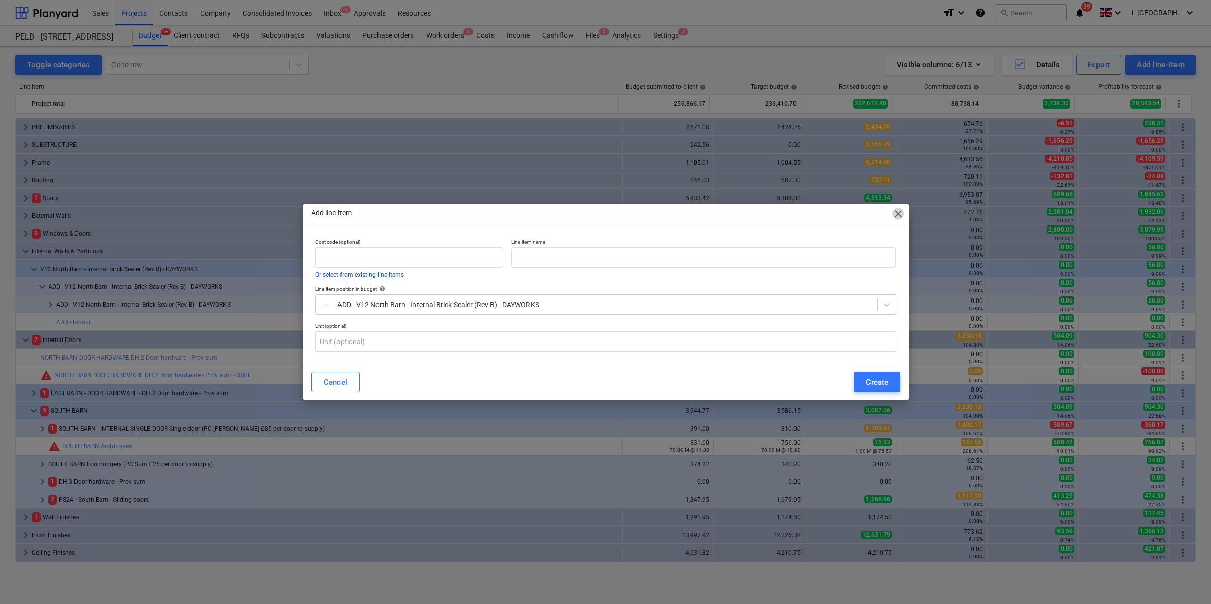
click at [895, 210] on span "close" at bounding box center [898, 214] width 12 height 12
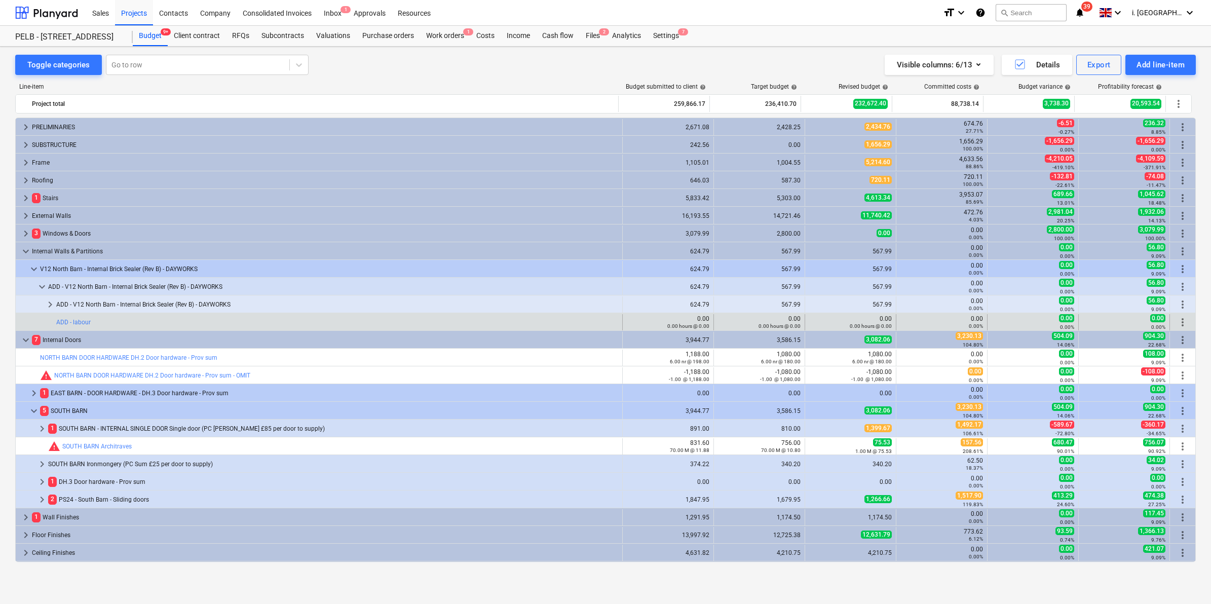
click at [1180, 320] on span "more_vert" at bounding box center [1183, 322] width 12 height 12
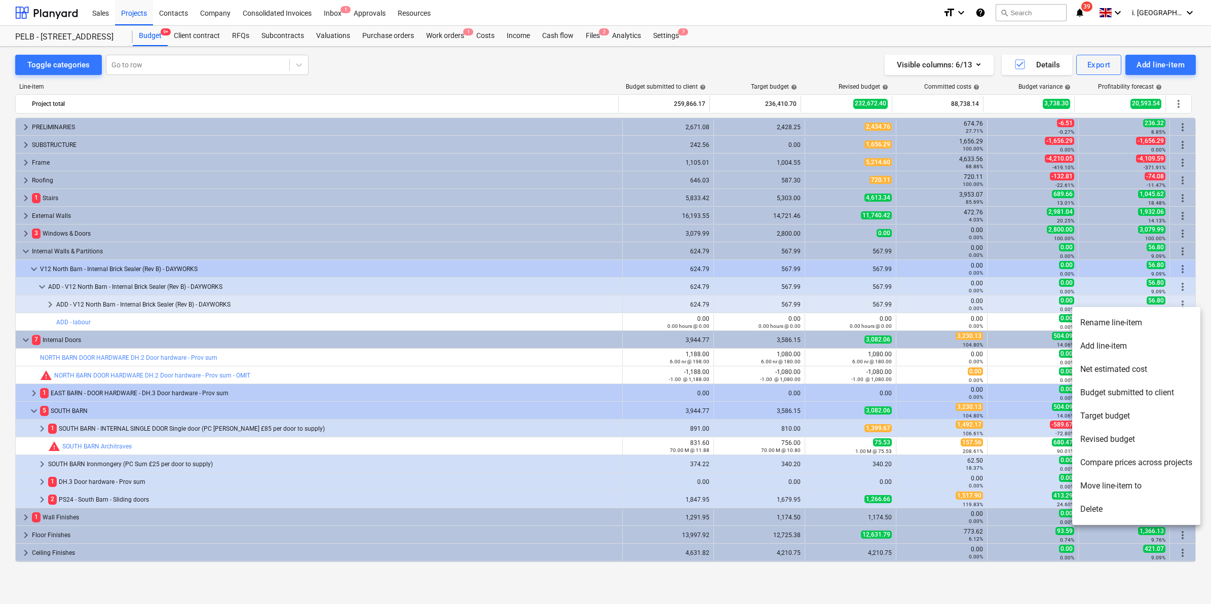
click at [1120, 481] on li "Move line-item to" at bounding box center [1136, 485] width 128 height 23
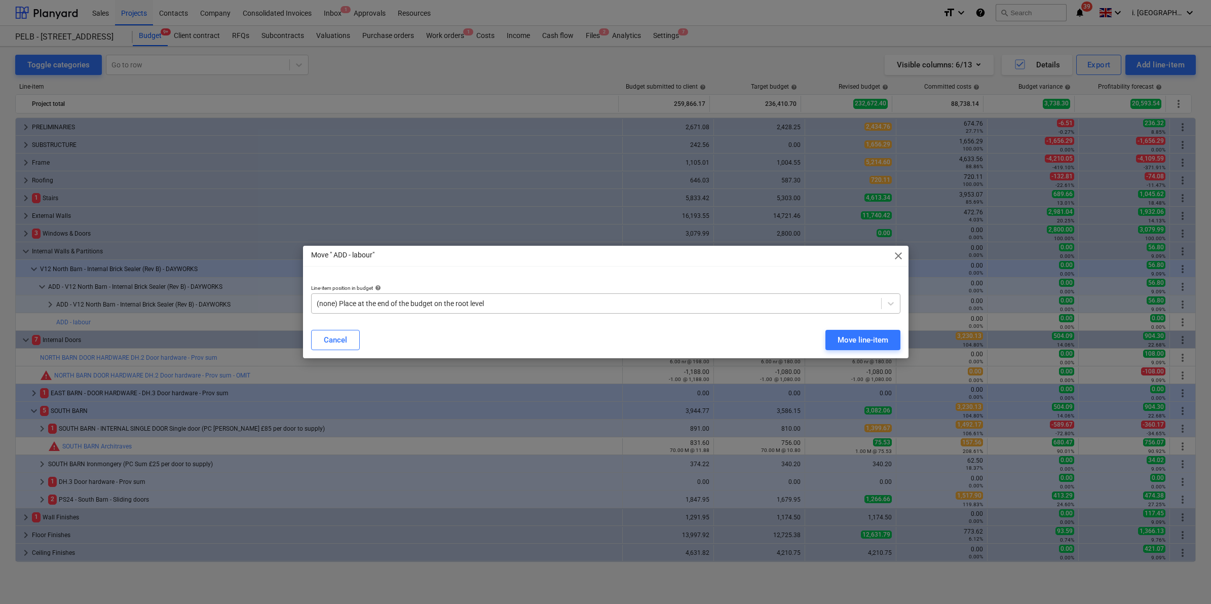
click at [475, 301] on div at bounding box center [596, 303] width 559 height 10
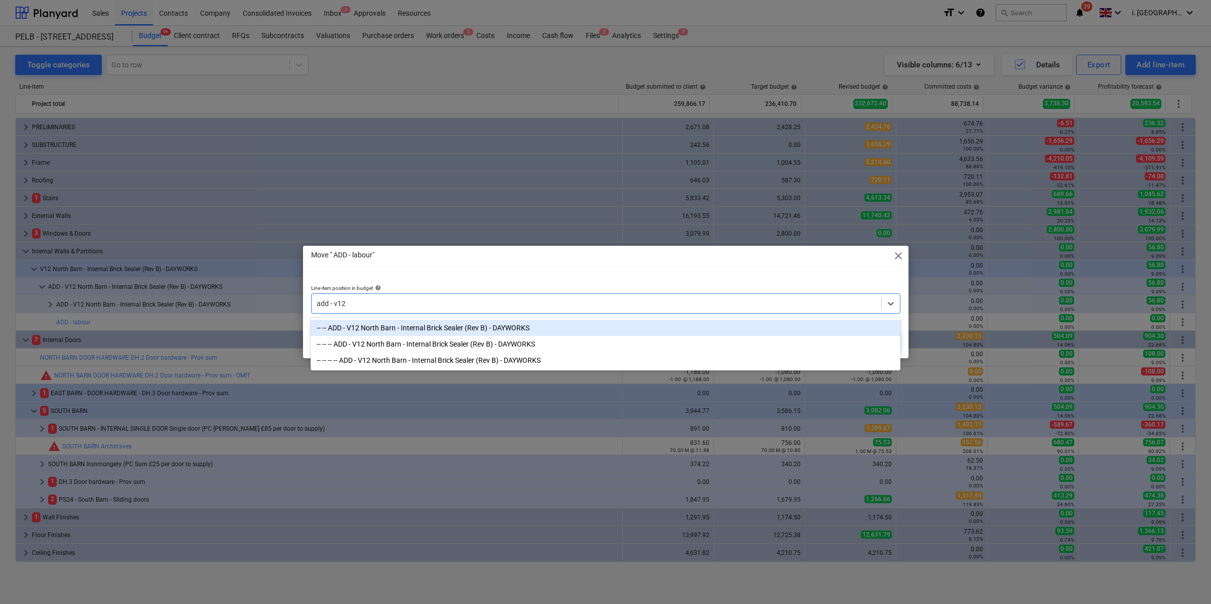
click at [508, 330] on div "-- -- ADD - V12 North Barn - Internal Brick Sealer (Rev B) - DAYWORKS" at bounding box center [605, 328] width 589 height 16
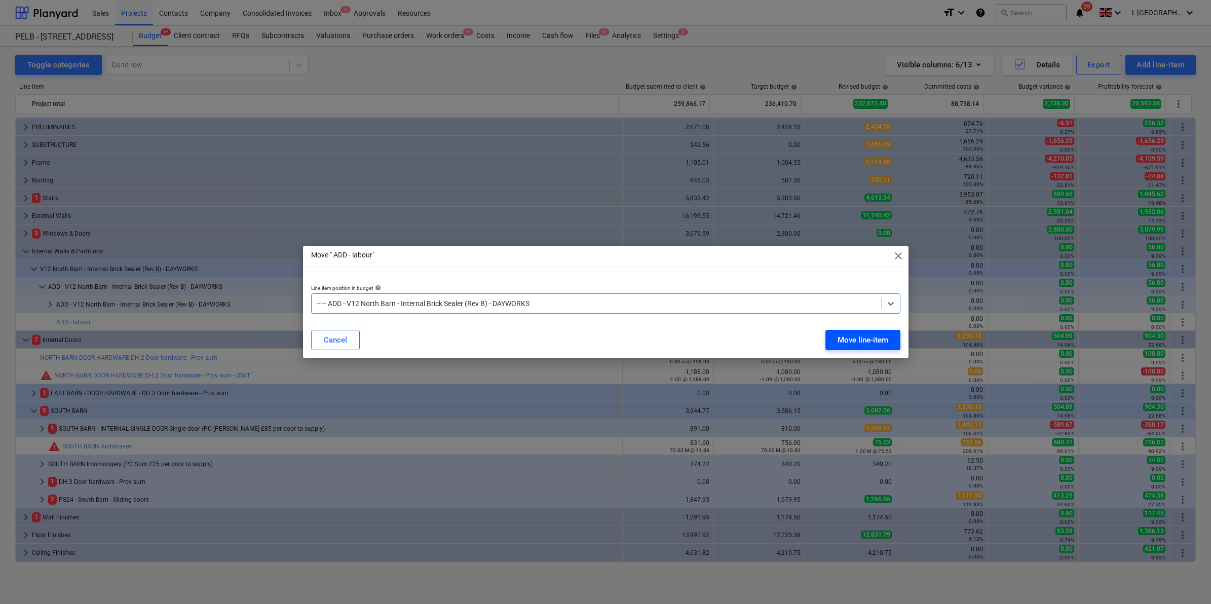
click at [849, 339] on div "Move line-item" at bounding box center [863, 339] width 51 height 13
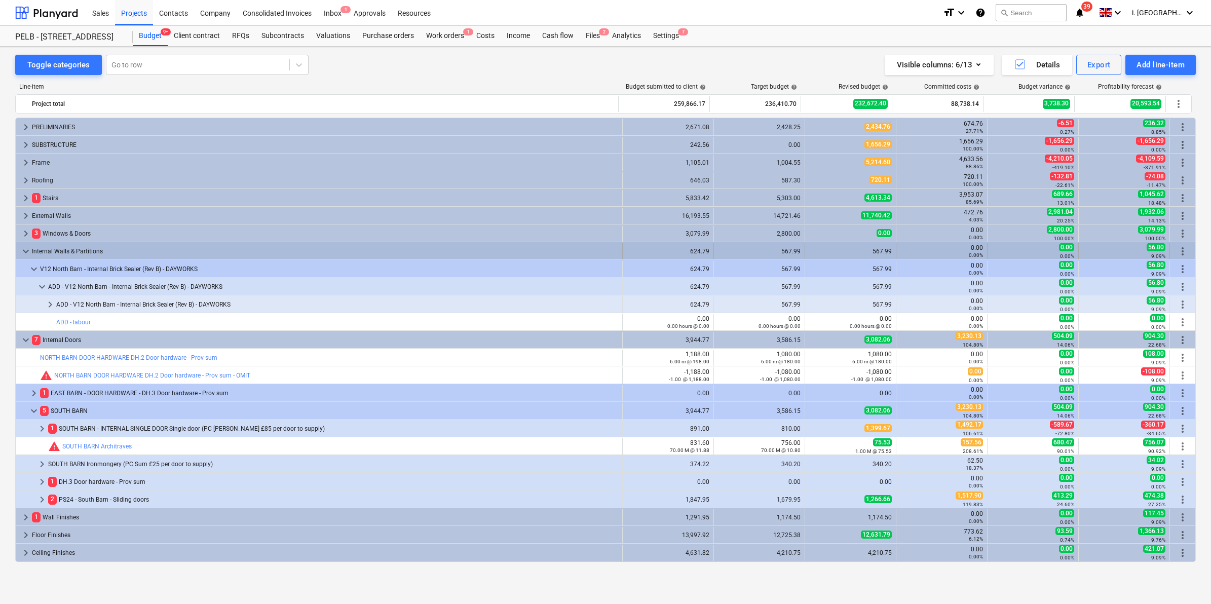
click at [26, 251] on span "keyboard_arrow_down" at bounding box center [26, 251] width 12 height 12
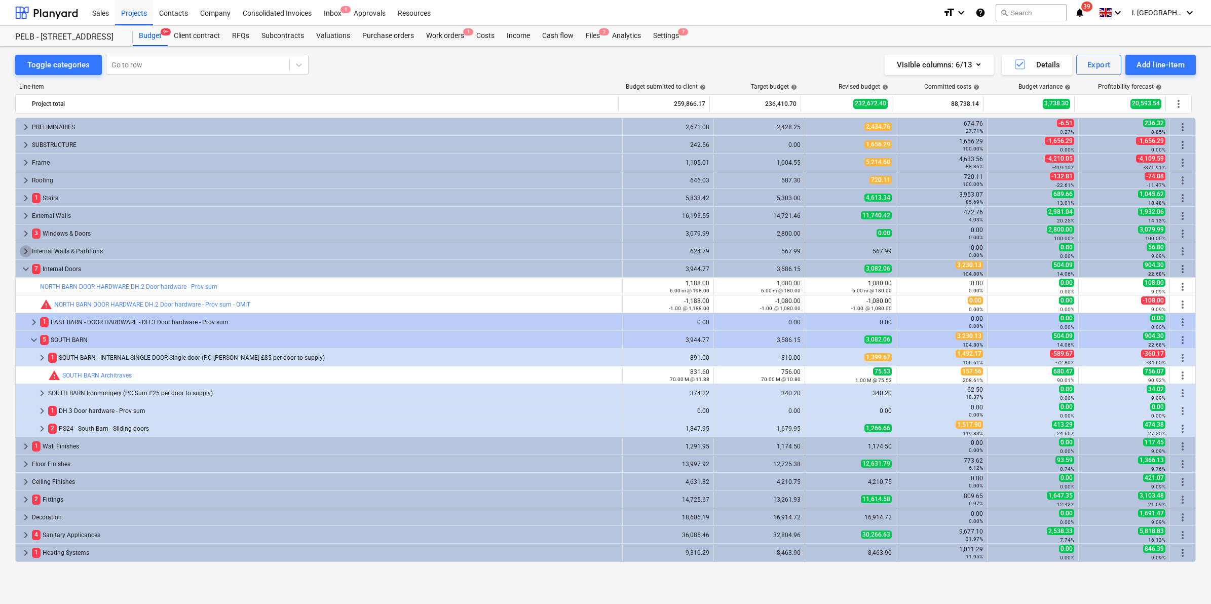
click at [26, 251] on span "keyboard_arrow_right" at bounding box center [26, 251] width 12 height 12
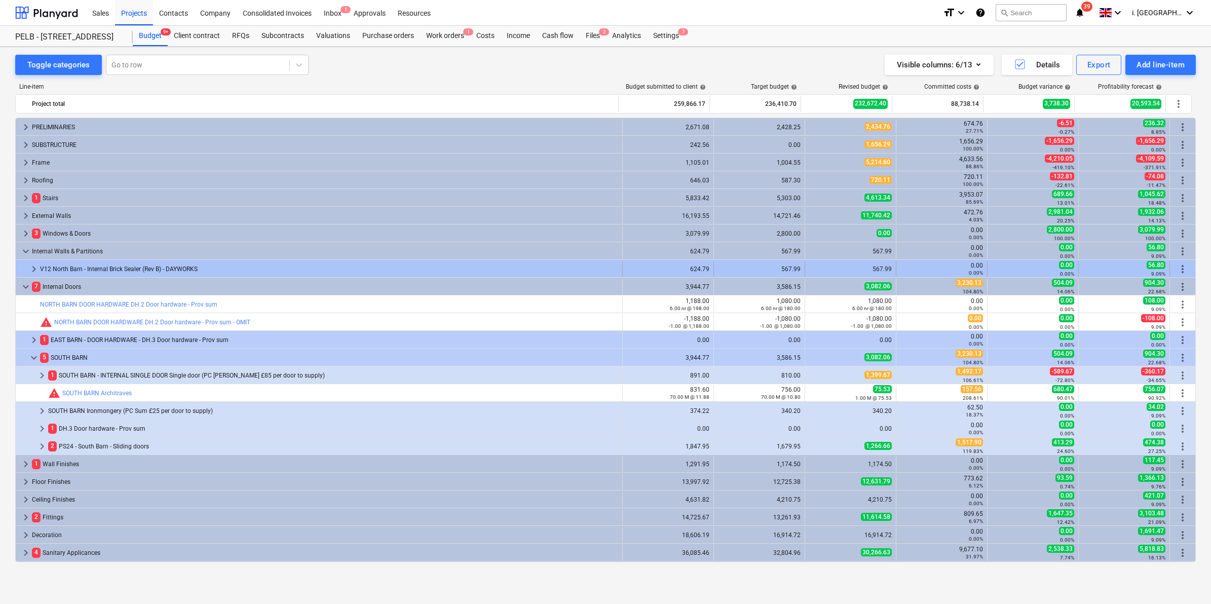
click at [31, 269] on span "keyboard_arrow_right" at bounding box center [34, 269] width 12 height 12
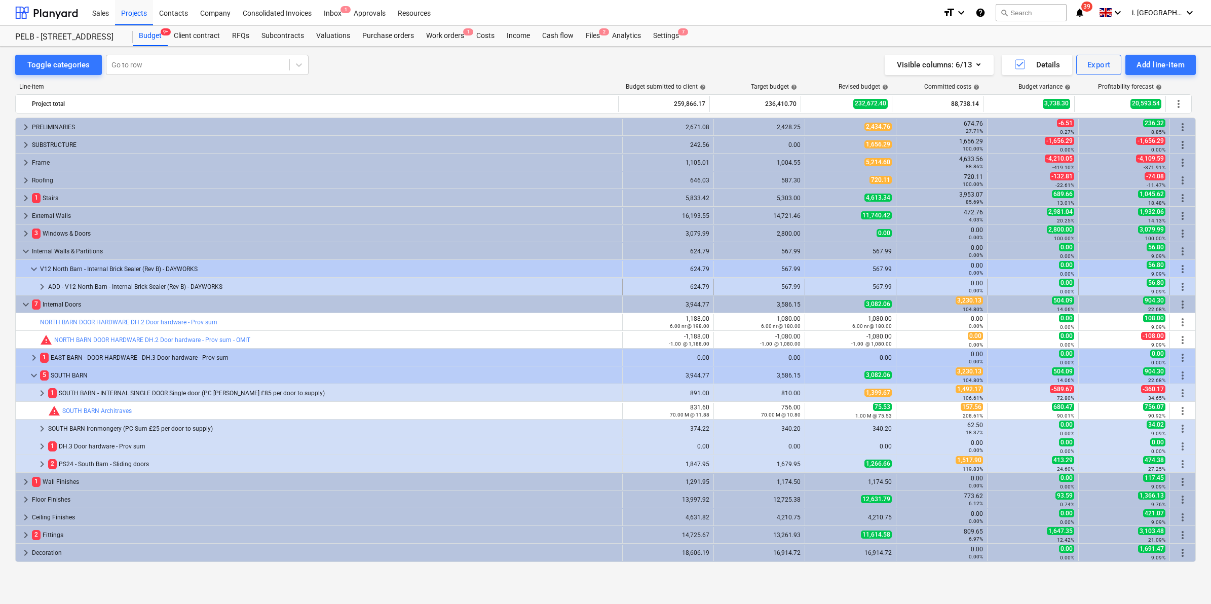
click at [41, 287] on span "keyboard_arrow_right" at bounding box center [42, 287] width 12 height 12
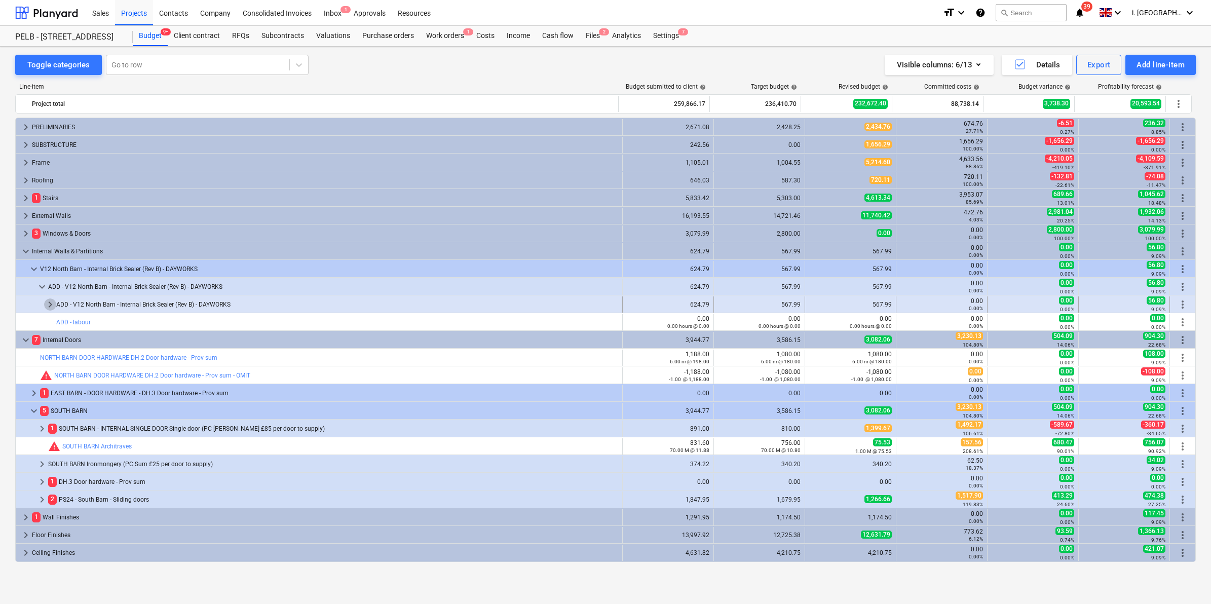
click at [47, 305] on span "keyboard_arrow_right" at bounding box center [50, 304] width 12 height 12
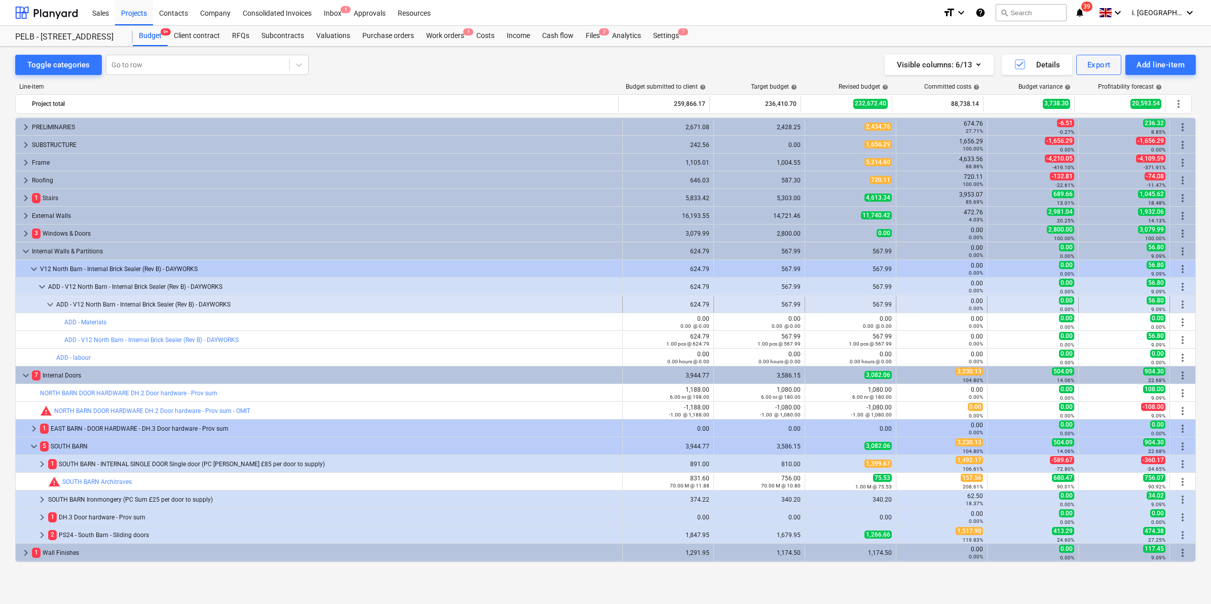
click at [1178, 306] on span "more_vert" at bounding box center [1183, 304] width 12 height 12
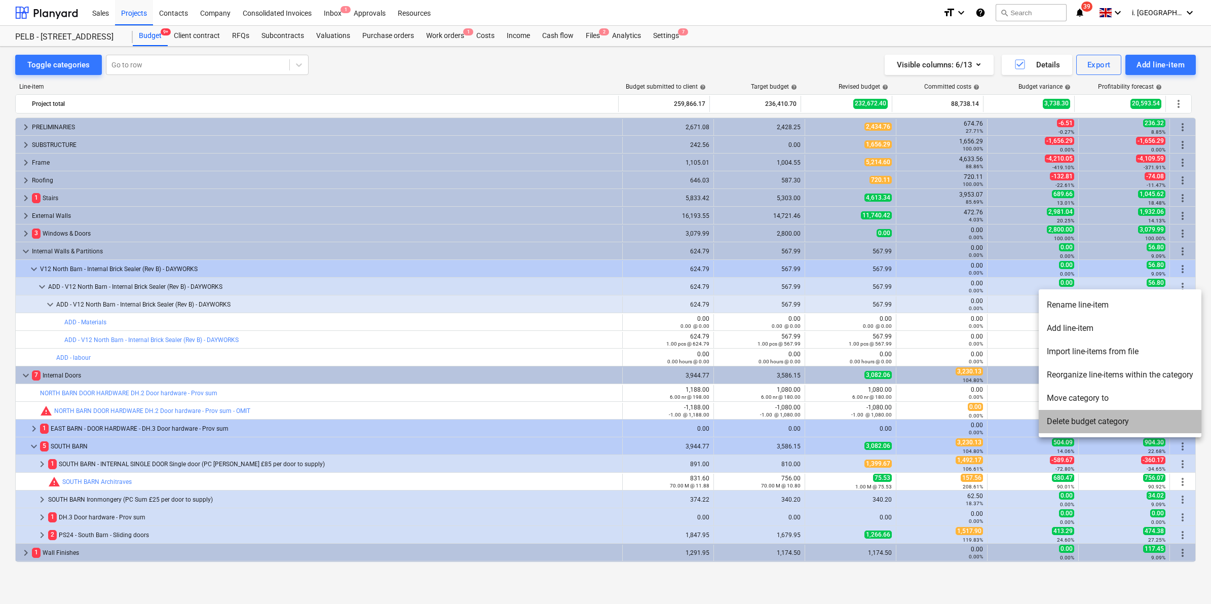
click at [1110, 417] on li "Delete budget category" at bounding box center [1120, 421] width 163 height 23
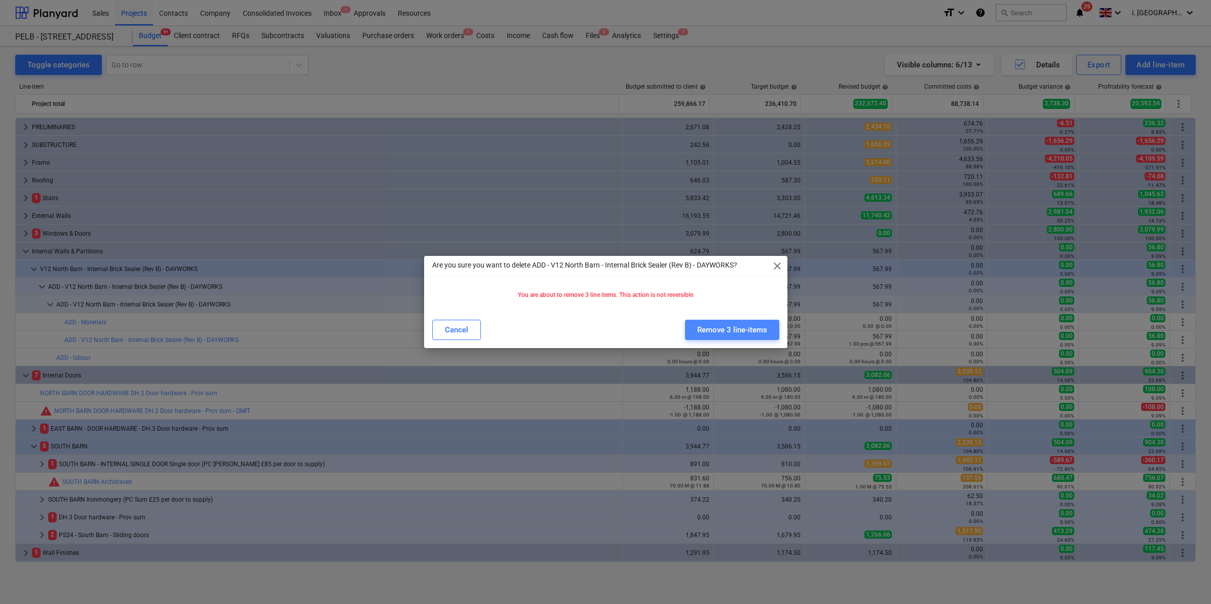
click at [748, 327] on div "Remove 3 line-items" at bounding box center [732, 329] width 70 height 13
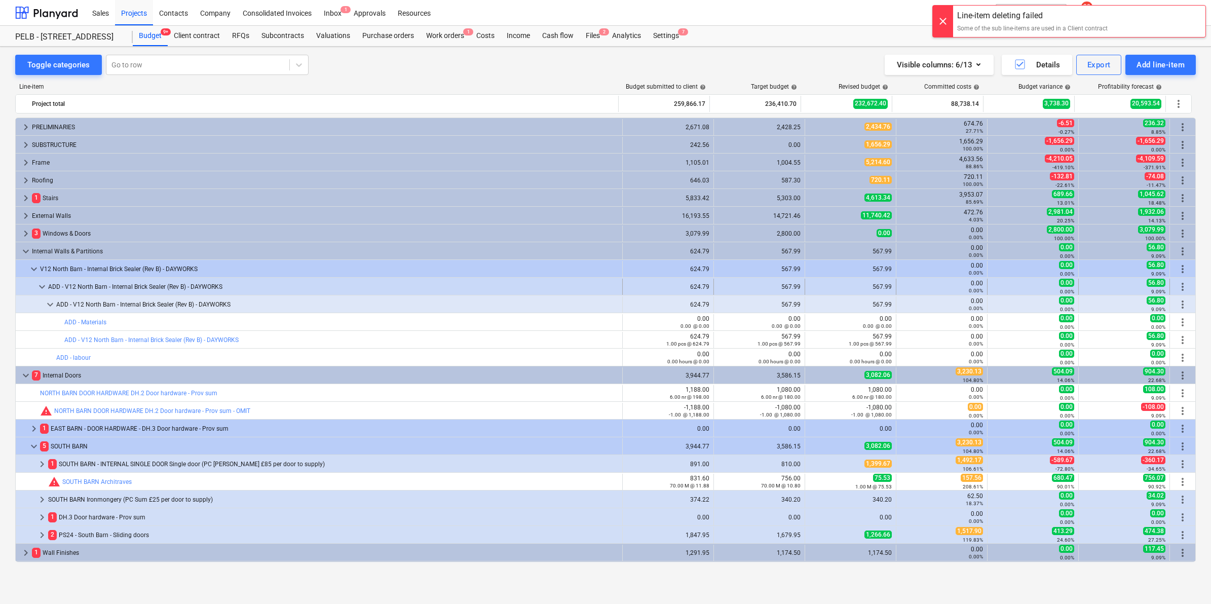
click at [1177, 288] on span "more_vert" at bounding box center [1183, 287] width 12 height 12
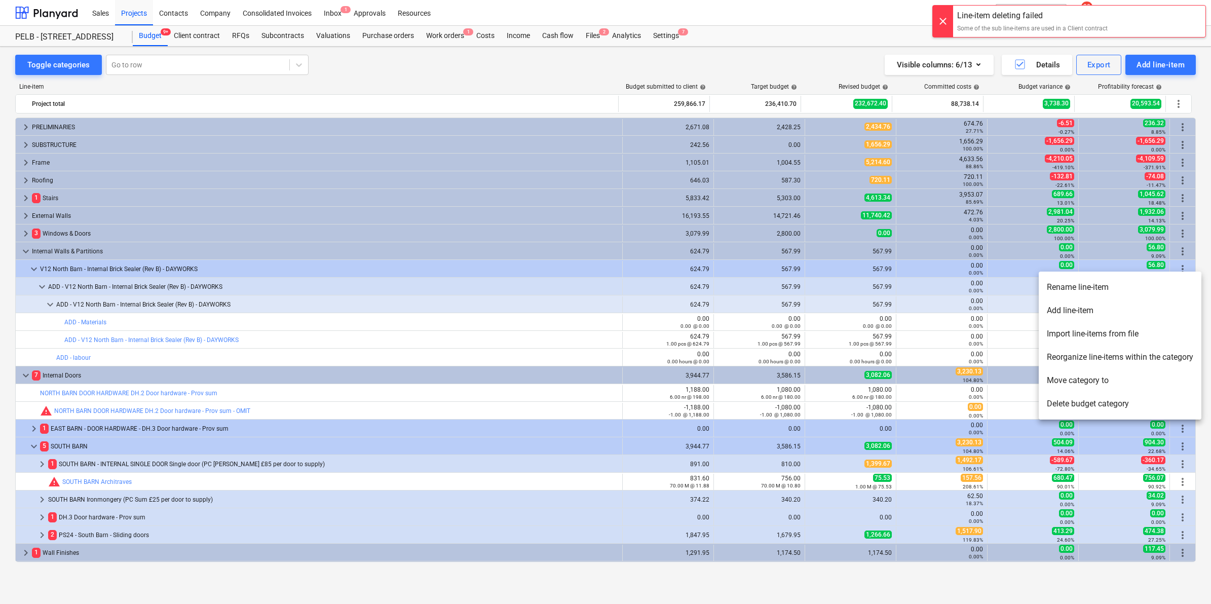
click at [1127, 400] on li "Delete budget category" at bounding box center [1120, 403] width 163 height 23
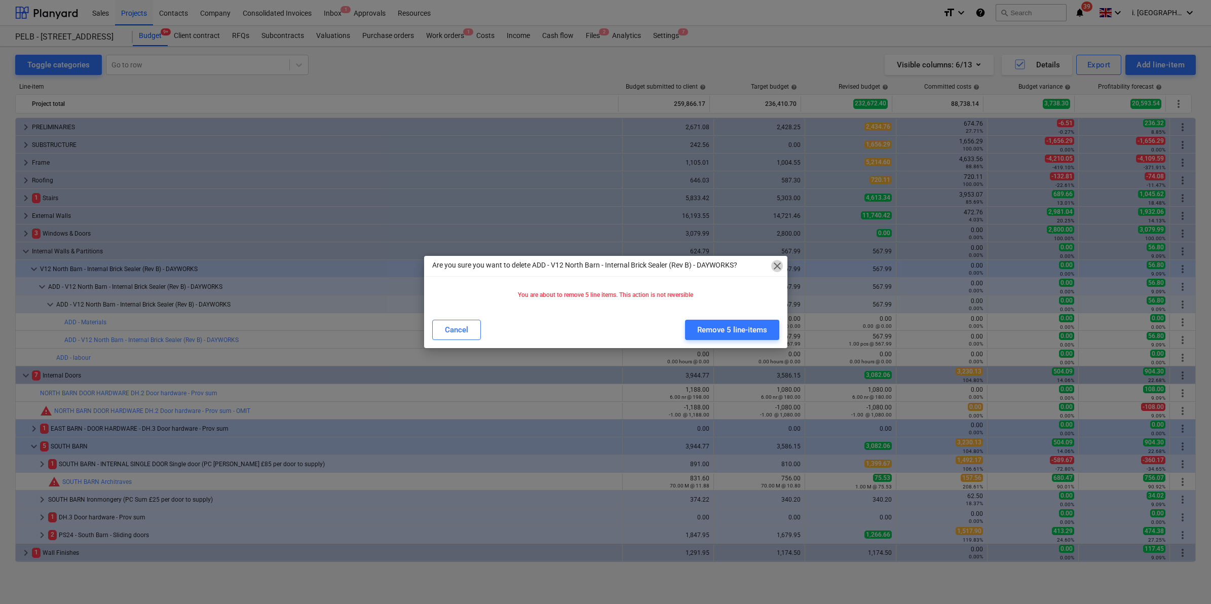
drag, startPoint x: 778, startPoint y: 262, endPoint x: 742, endPoint y: 269, distance: 36.7
click at [778, 263] on span "close" at bounding box center [777, 266] width 12 height 12
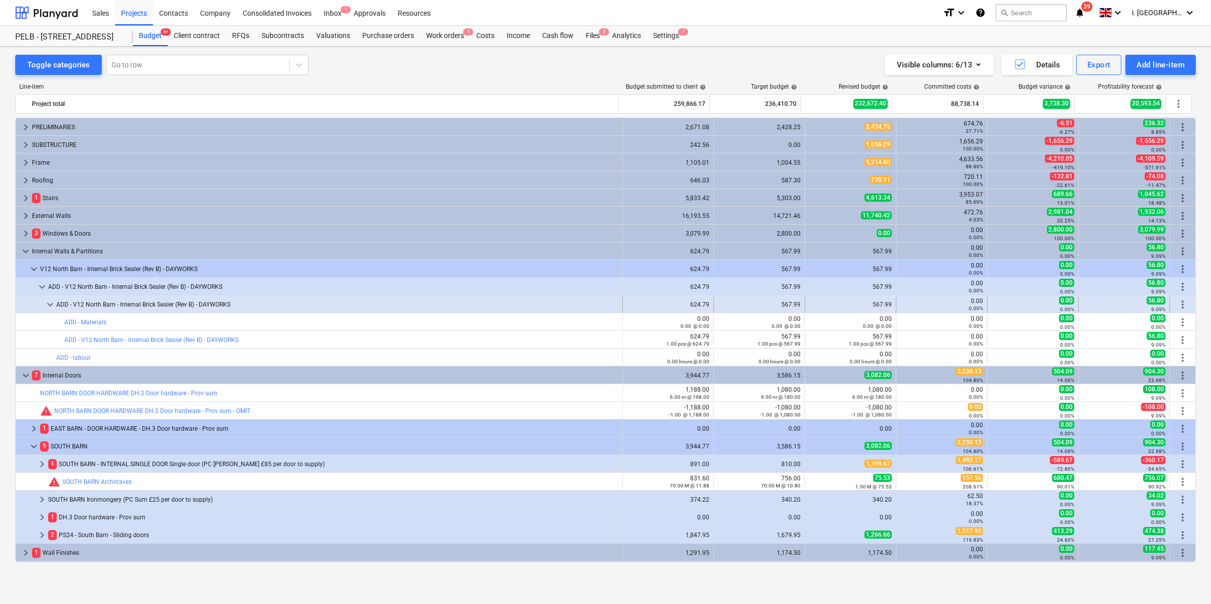
click at [1182, 303] on span "more_vert" at bounding box center [1183, 304] width 12 height 12
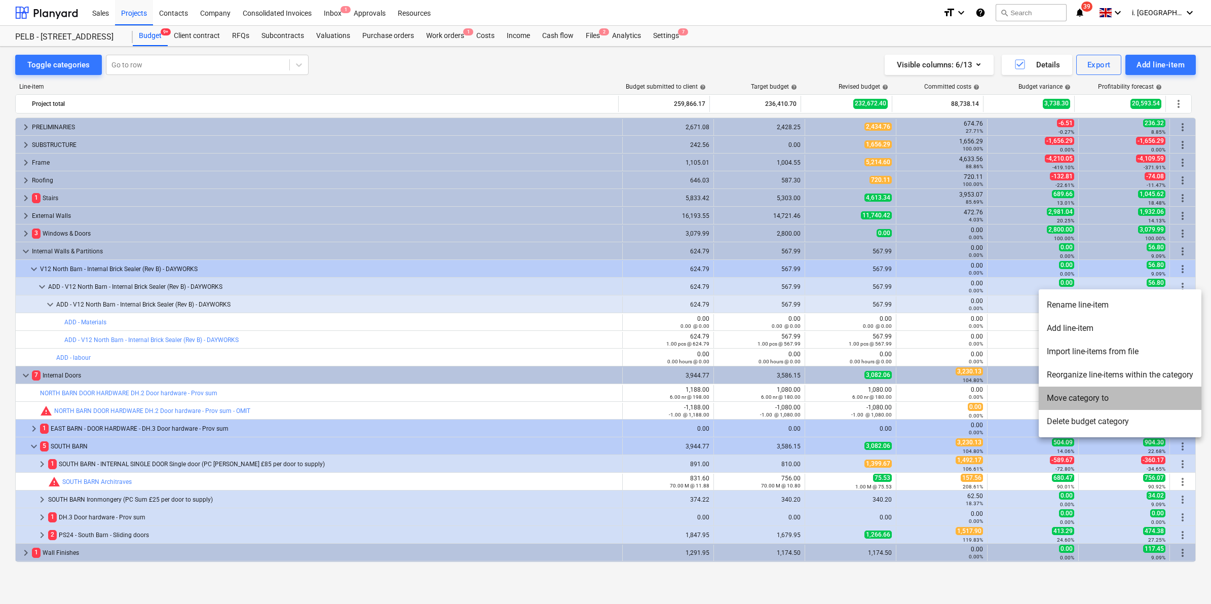
click at [1101, 401] on li "Move category to" at bounding box center [1120, 398] width 163 height 23
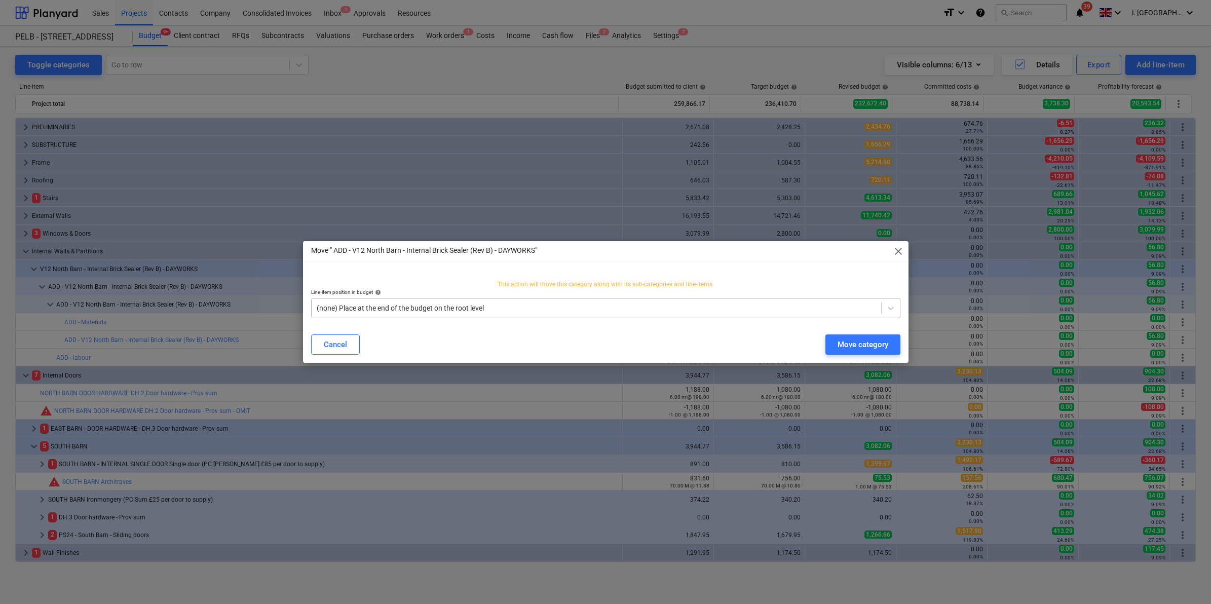
click at [723, 311] on div at bounding box center [596, 308] width 559 height 10
drag, startPoint x: 308, startPoint y: 304, endPoint x: 234, endPoint y: 303, distance: 74.0
click at [234, 303] on div "Move " ADD - V12 North Barn - Internal Brick Sealer (Rev B) - DAYWORKS" close T…" at bounding box center [605, 302] width 1211 height 604
click at [443, 302] on div "(none) Place at the end of the budget on the root level" at bounding box center [597, 308] width 570 height 14
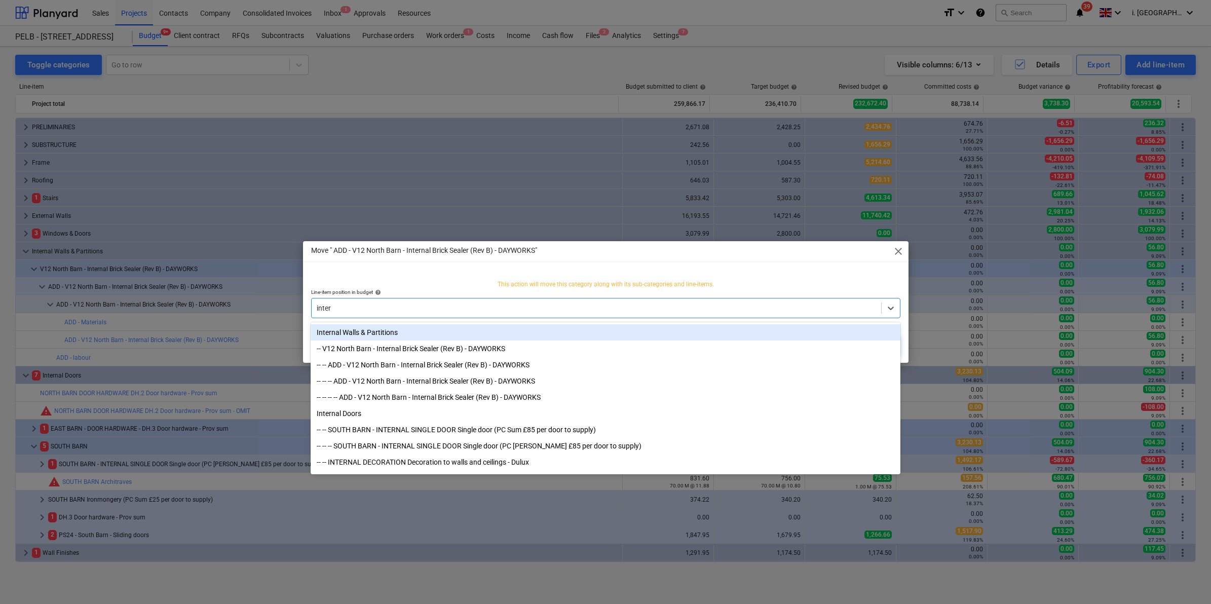
click at [441, 335] on div "Internal Walls & Partitions" at bounding box center [605, 332] width 589 height 16
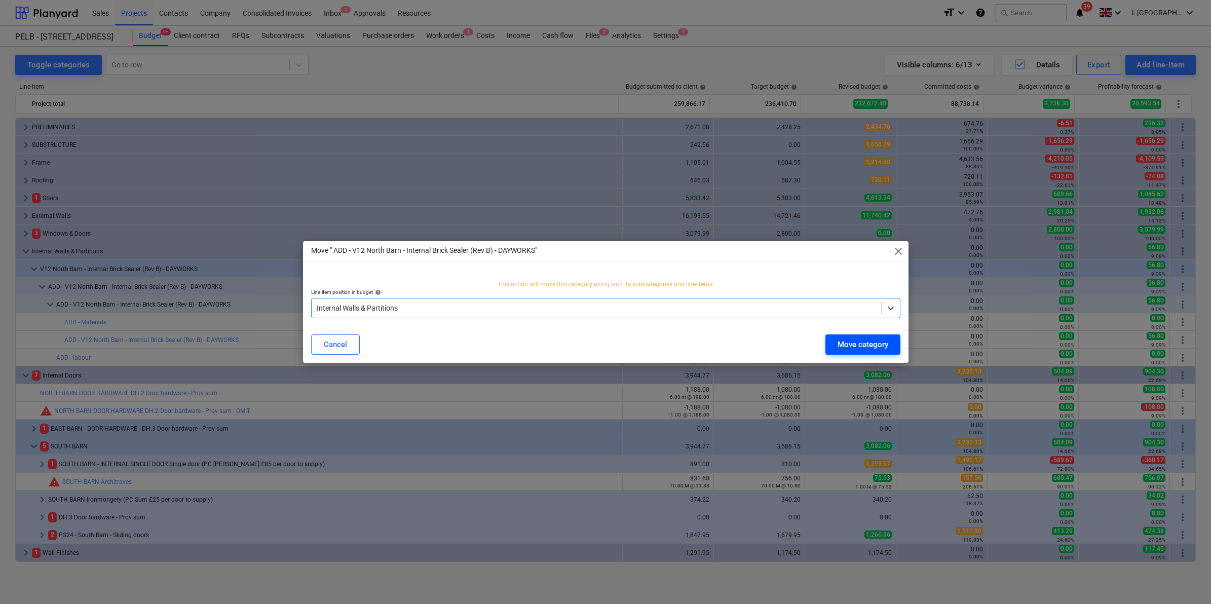
click at [852, 344] on div "Move category" at bounding box center [863, 344] width 51 height 13
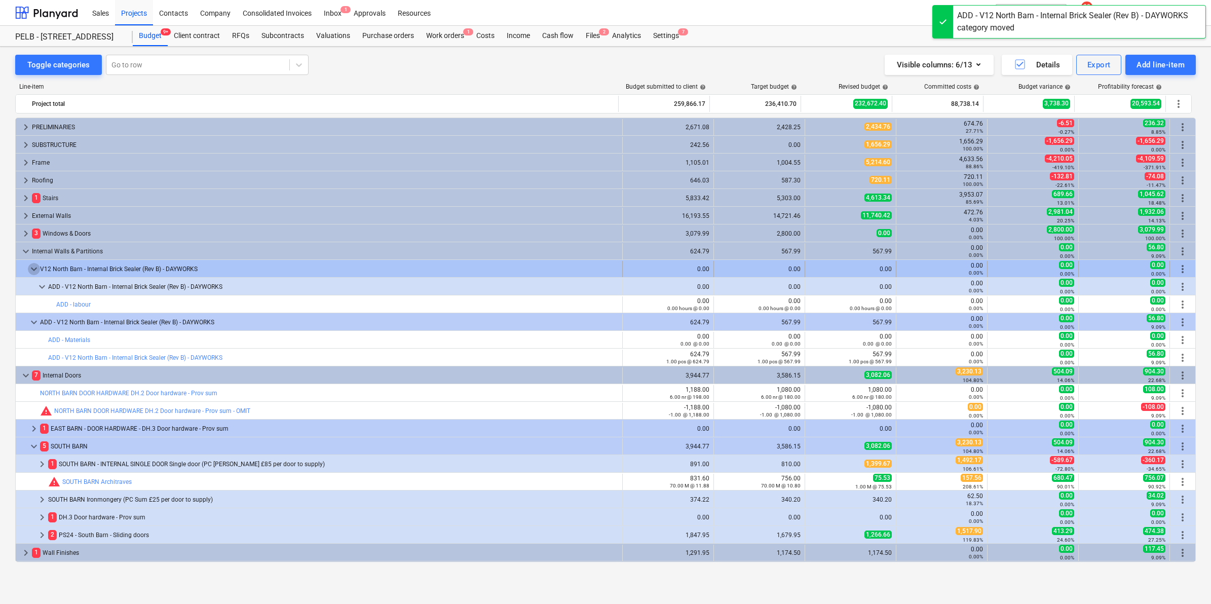
click at [33, 270] on span "keyboard_arrow_down" at bounding box center [34, 269] width 12 height 12
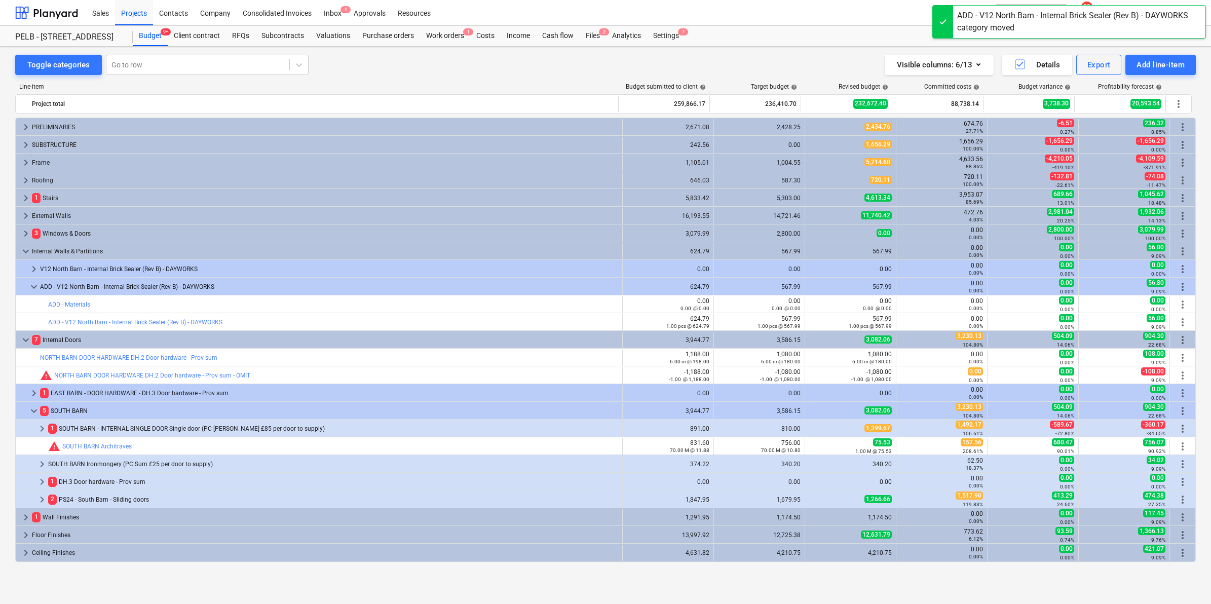
click at [33, 270] on span "keyboard_arrow_right" at bounding box center [34, 269] width 12 height 12
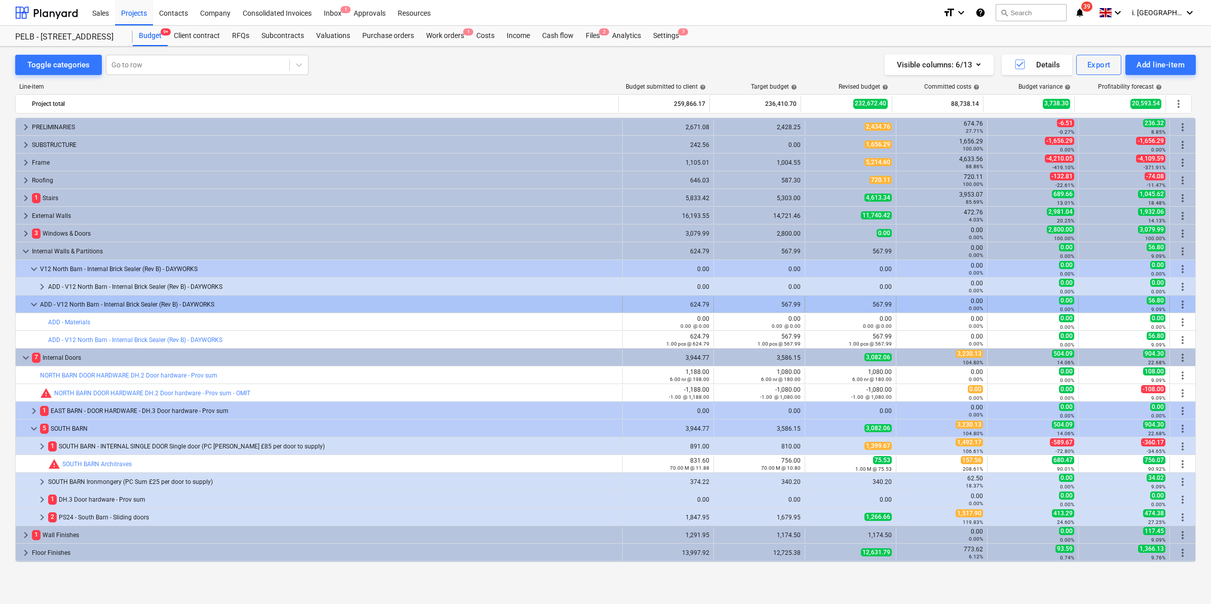
click at [28, 308] on span "keyboard_arrow_down" at bounding box center [34, 304] width 12 height 12
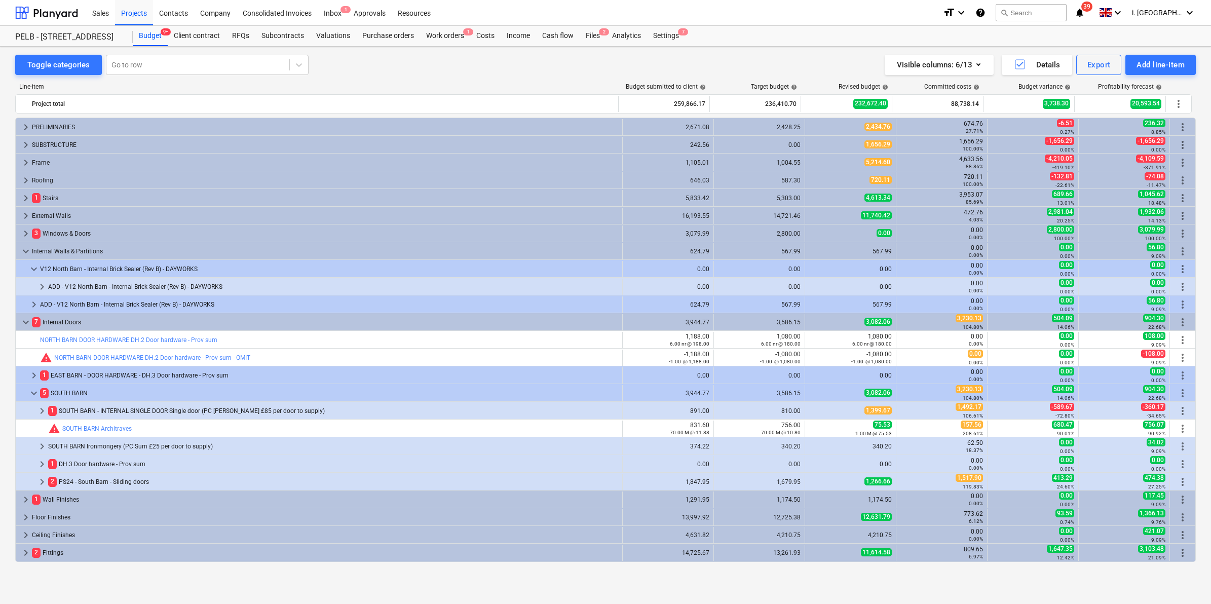
click at [28, 308] on span "keyboard_arrow_right" at bounding box center [34, 304] width 12 height 12
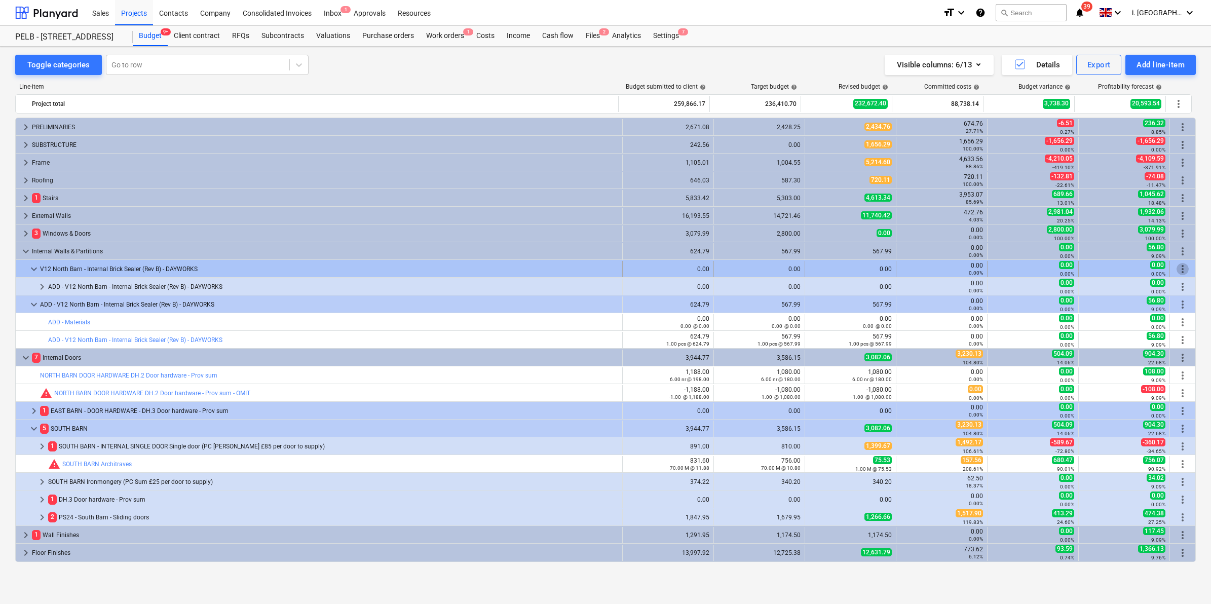
click at [1181, 269] on span "more_vert" at bounding box center [1183, 269] width 12 height 12
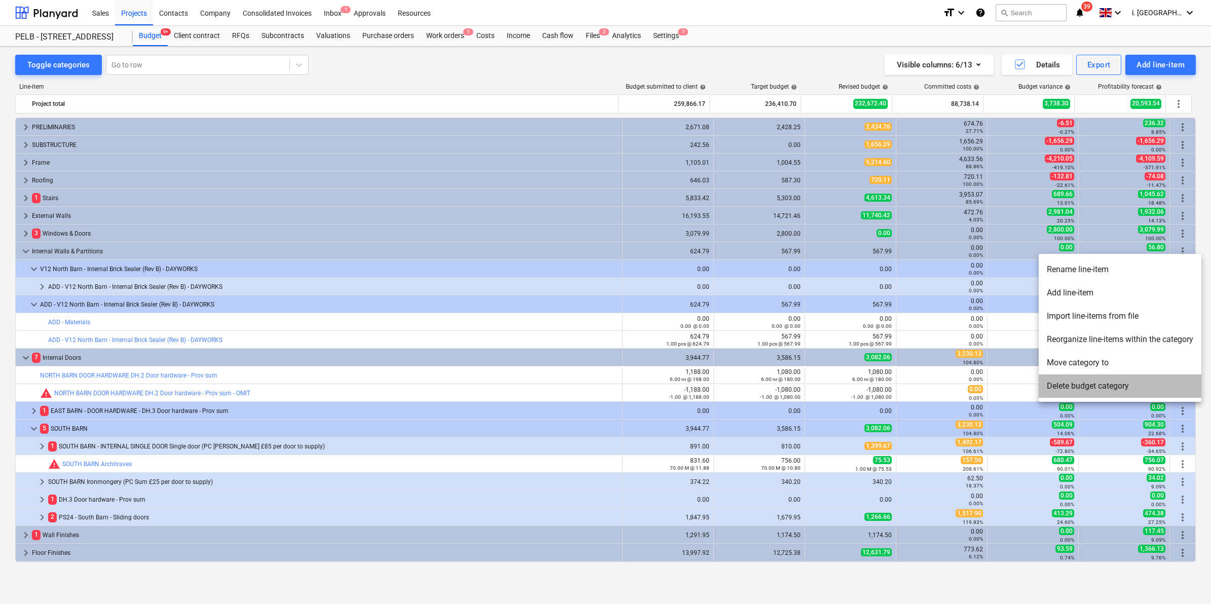
click at [1106, 383] on li "Delete budget category" at bounding box center [1120, 385] width 163 height 23
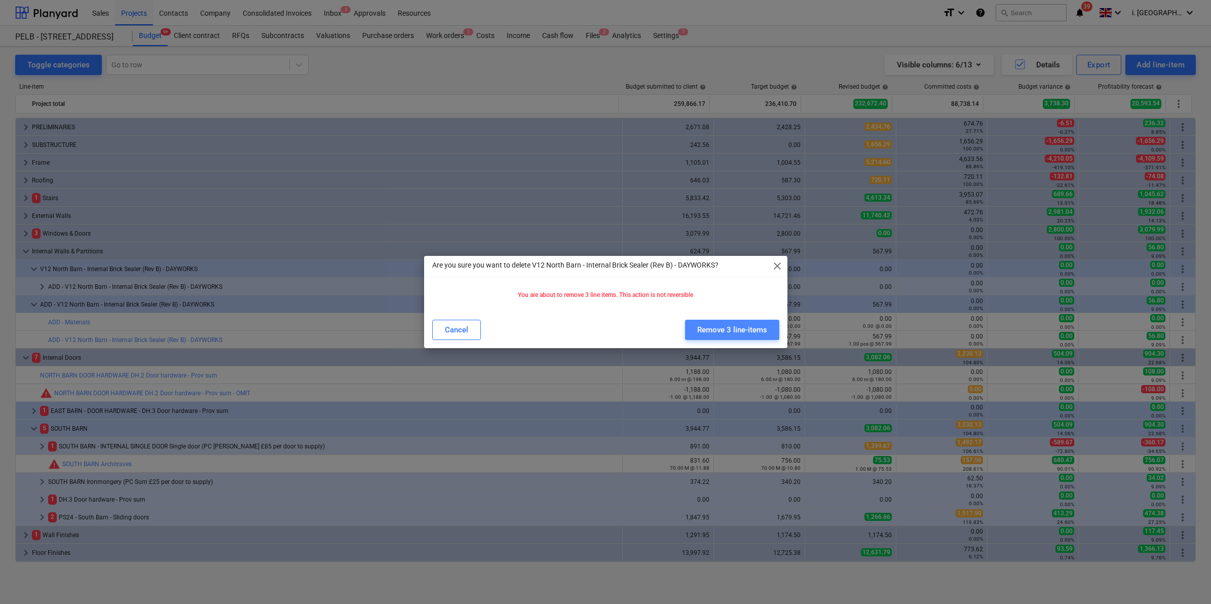
click at [718, 324] on div "Remove 3 line-items" at bounding box center [732, 329] width 70 height 13
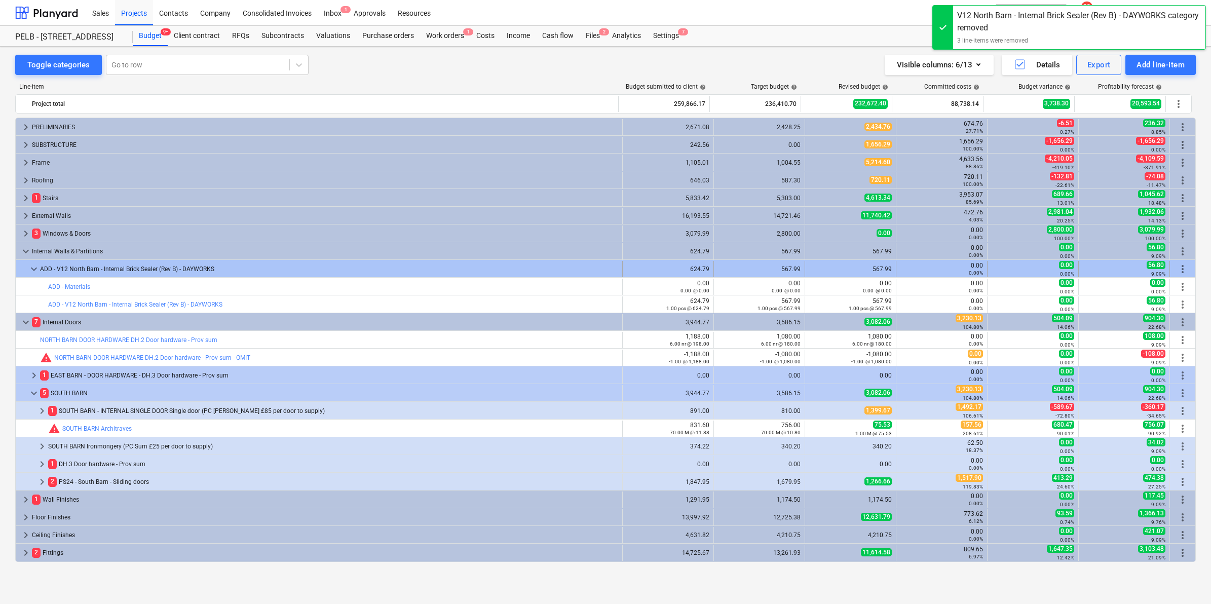
click at [33, 271] on span "keyboard_arrow_down" at bounding box center [34, 269] width 12 height 12
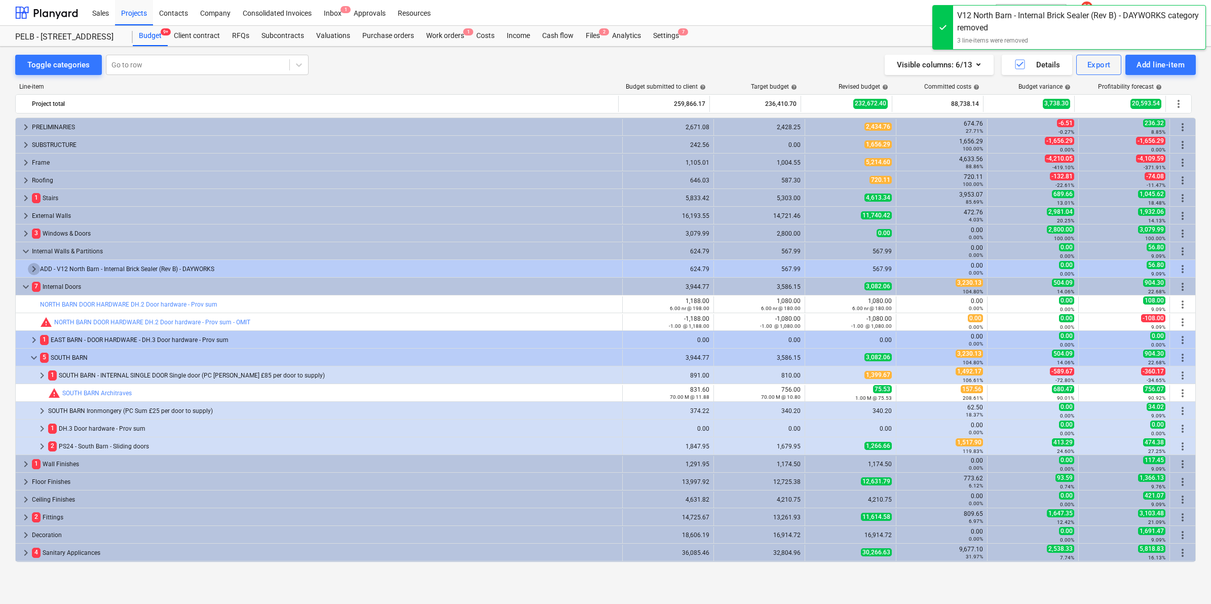
click at [33, 271] on span "keyboard_arrow_right" at bounding box center [34, 269] width 12 height 12
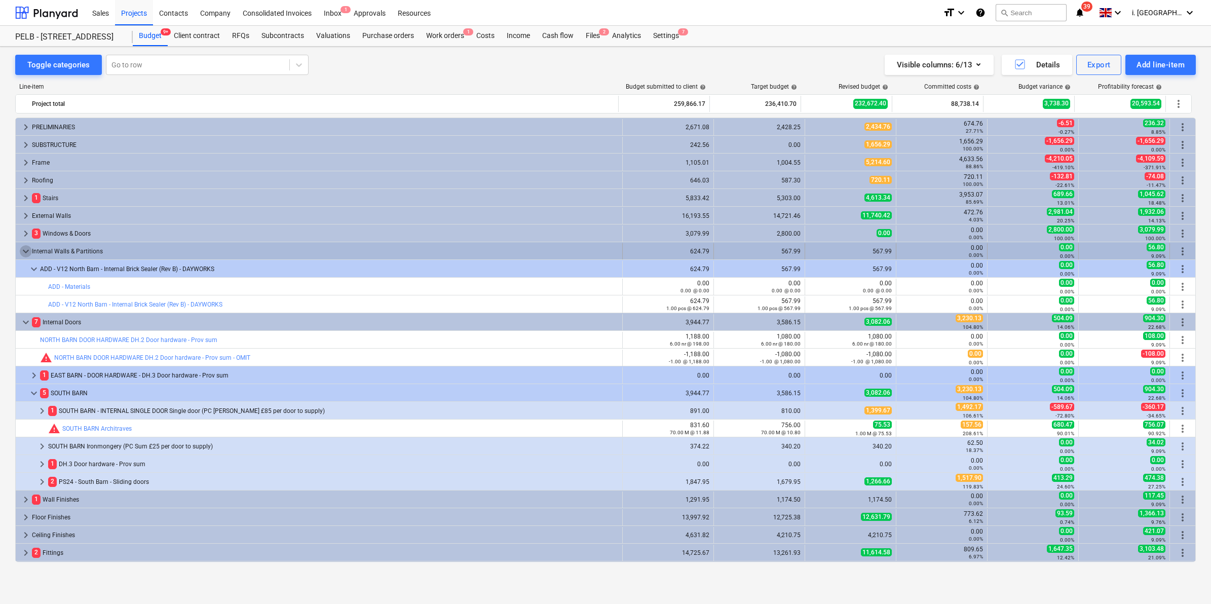
click at [28, 252] on span "keyboard_arrow_down" at bounding box center [26, 251] width 12 height 12
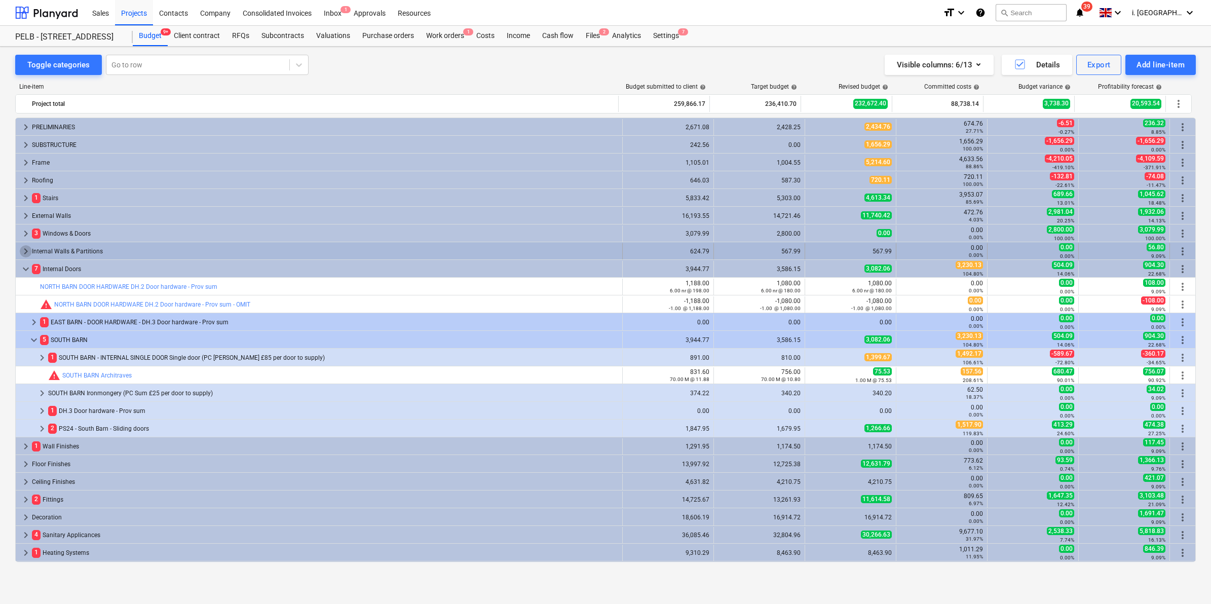
click at [28, 251] on span "keyboard_arrow_right" at bounding box center [26, 251] width 12 height 12
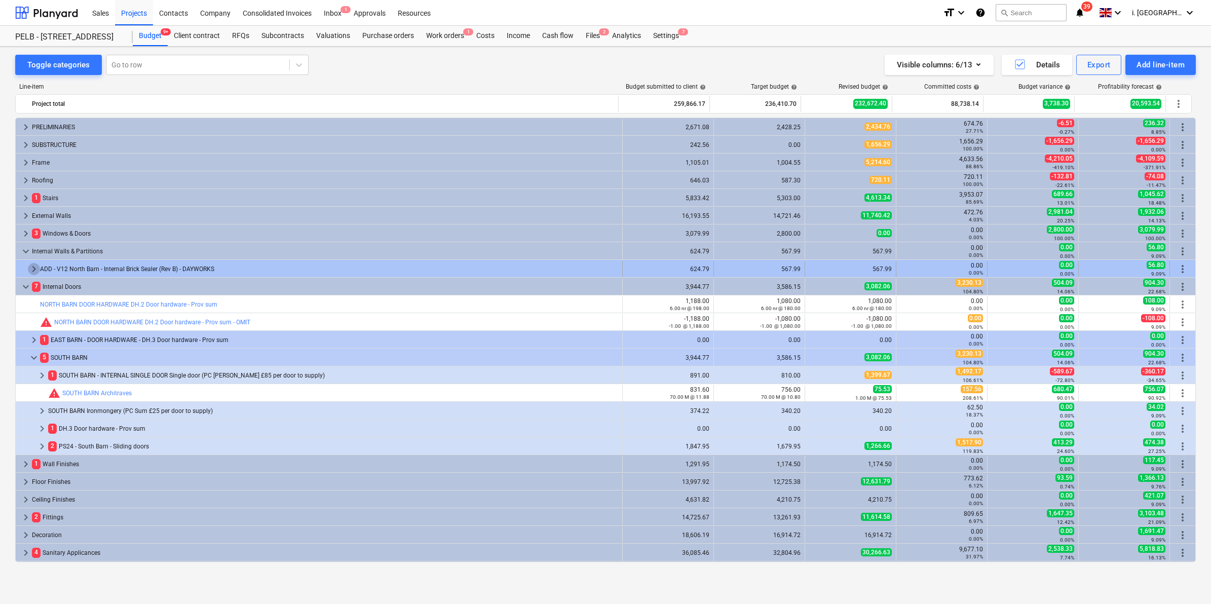
click at [35, 272] on span "keyboard_arrow_right" at bounding box center [34, 269] width 12 height 12
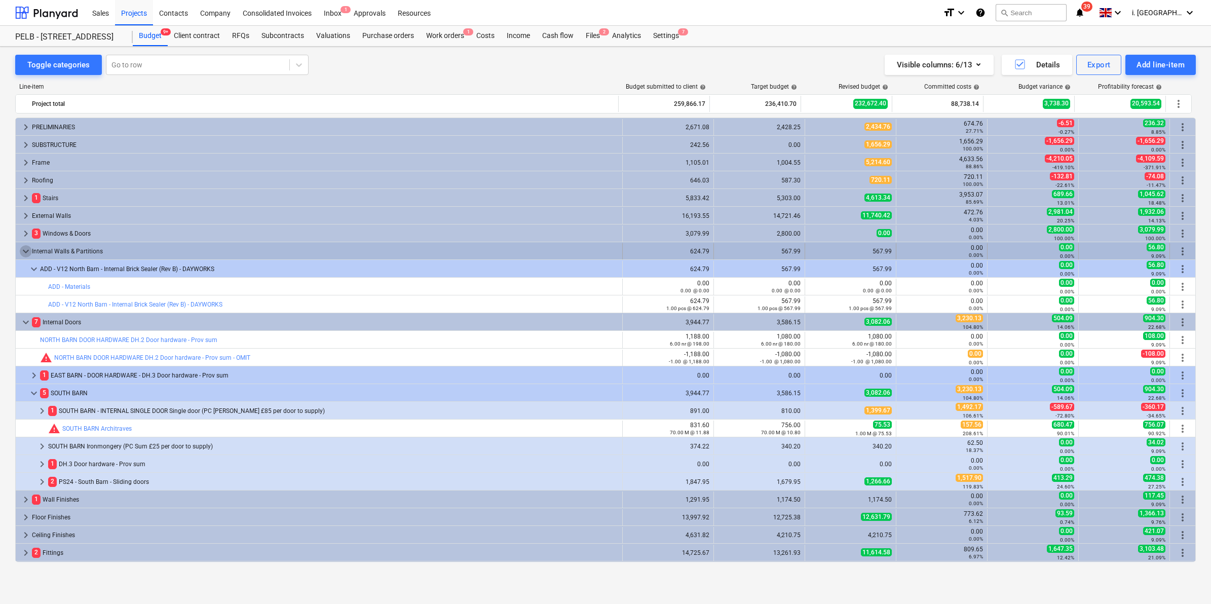
click at [23, 255] on span "keyboard_arrow_down" at bounding box center [26, 251] width 12 height 12
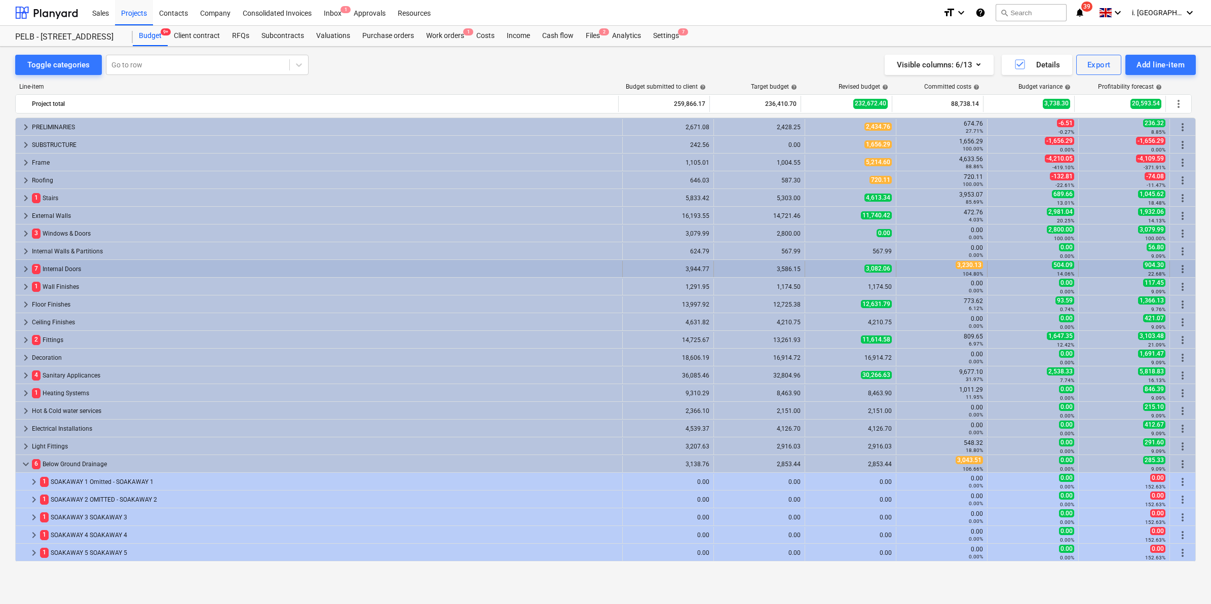
click at [24, 265] on span "keyboard_arrow_right" at bounding box center [26, 269] width 12 height 12
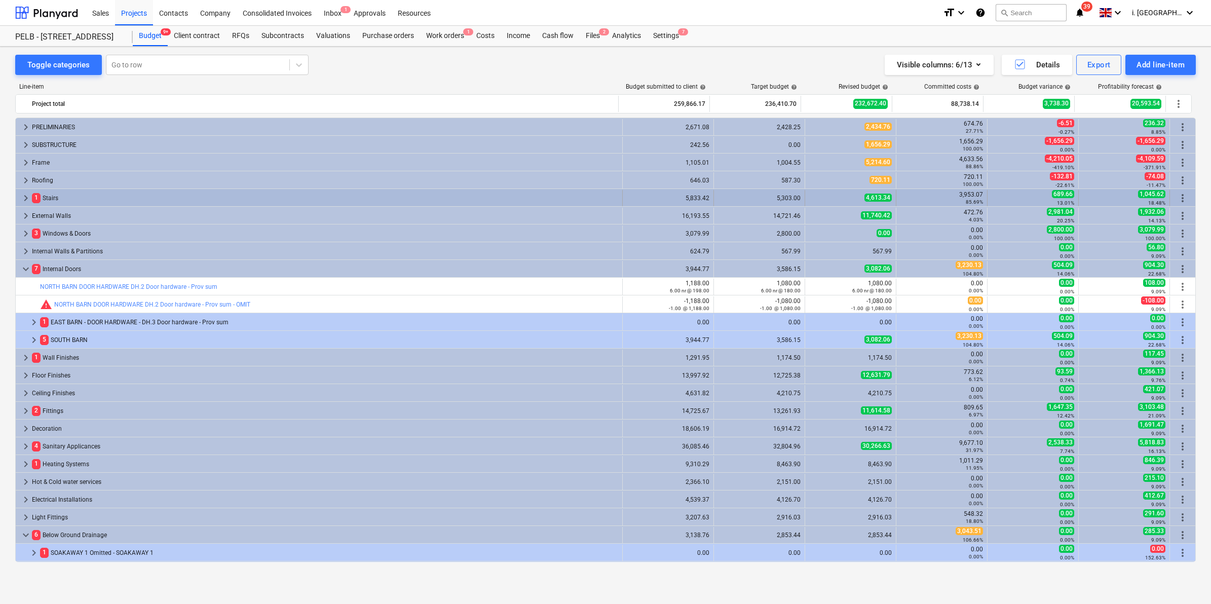
click at [842, 198] on div "4,613.34" at bounding box center [850, 198] width 83 height 9
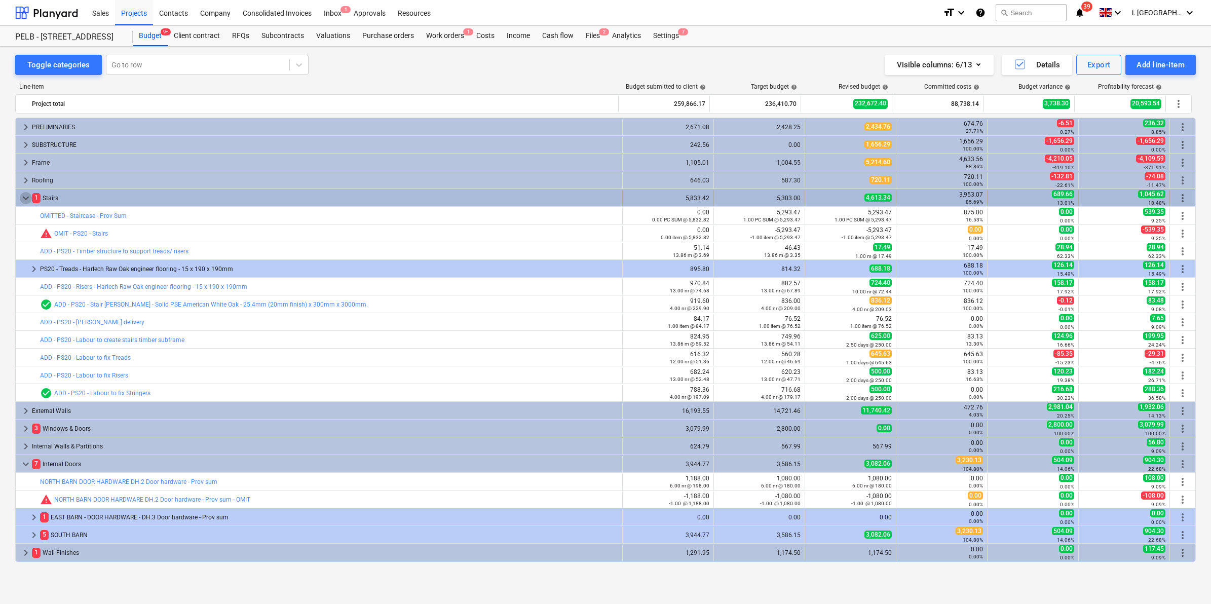
click at [26, 199] on span "keyboard_arrow_down" at bounding box center [26, 198] width 12 height 12
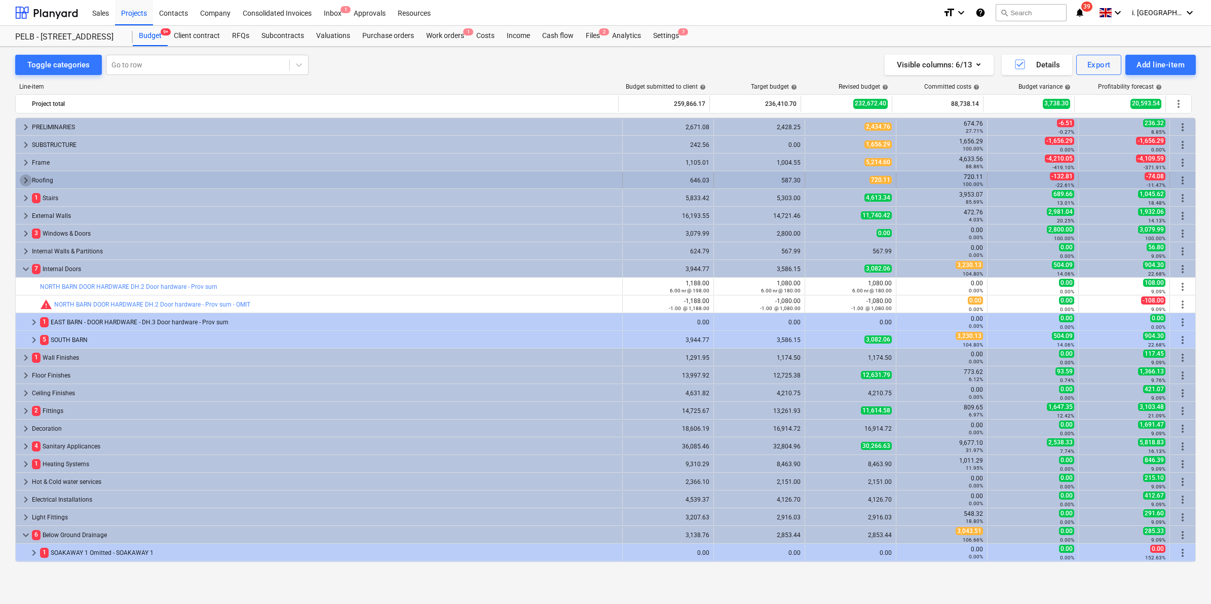
click at [25, 180] on span "keyboard_arrow_right" at bounding box center [26, 180] width 12 height 12
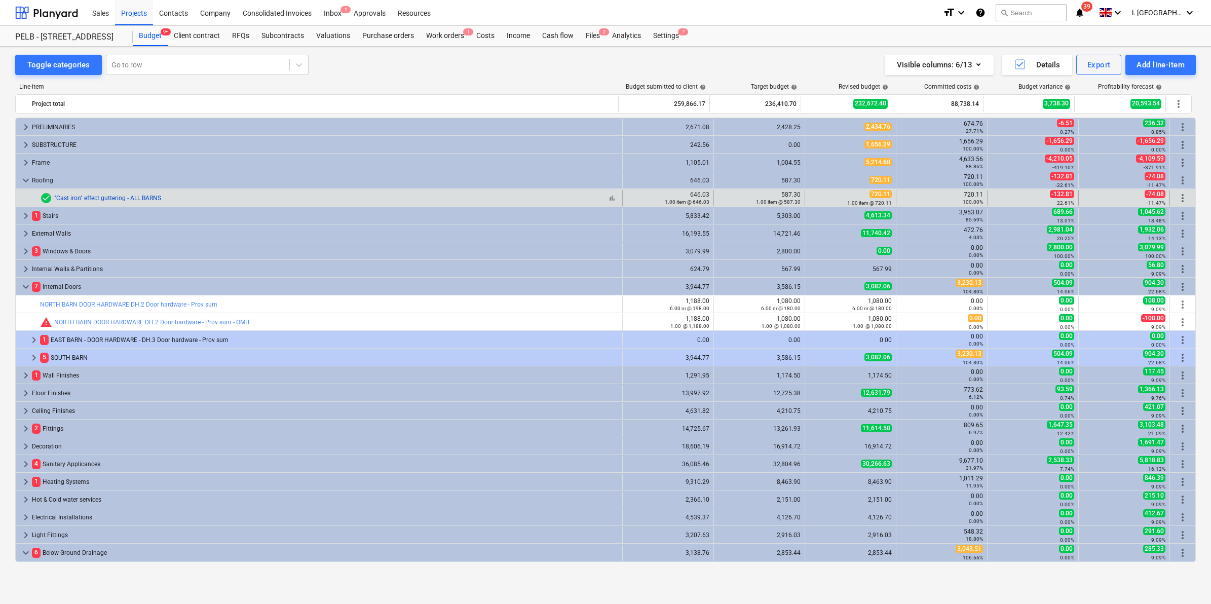
click at [94, 196] on link ""Cast iron" effect guttering - ALL BARNS" at bounding box center [107, 198] width 107 height 7
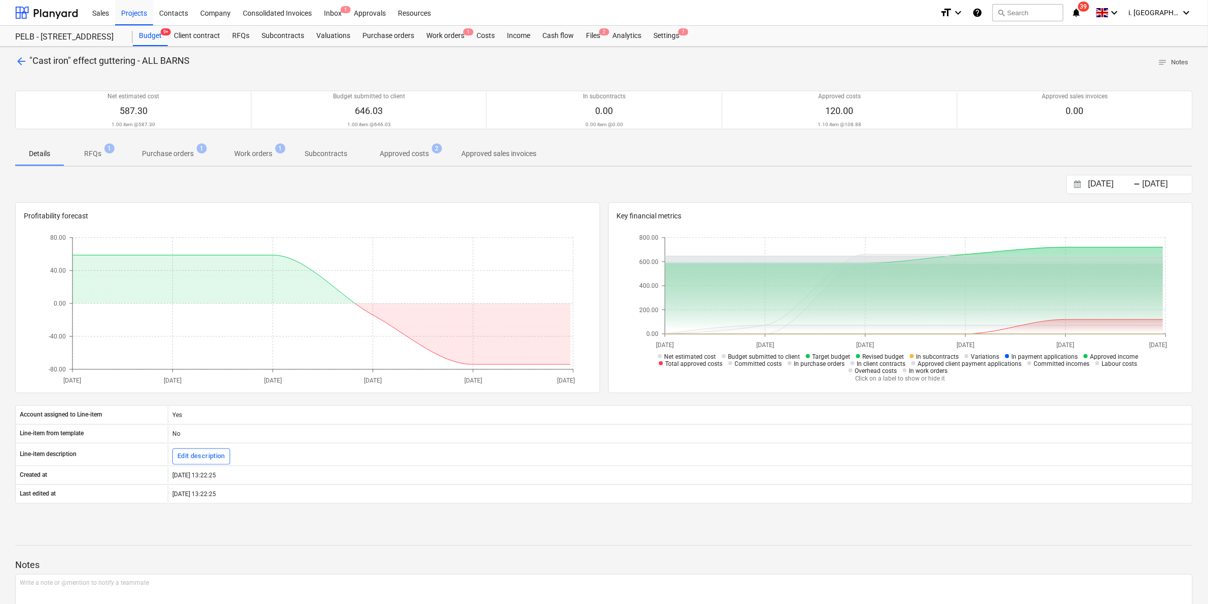
click at [167, 155] on p "Purchase orders" at bounding box center [168, 153] width 52 height 11
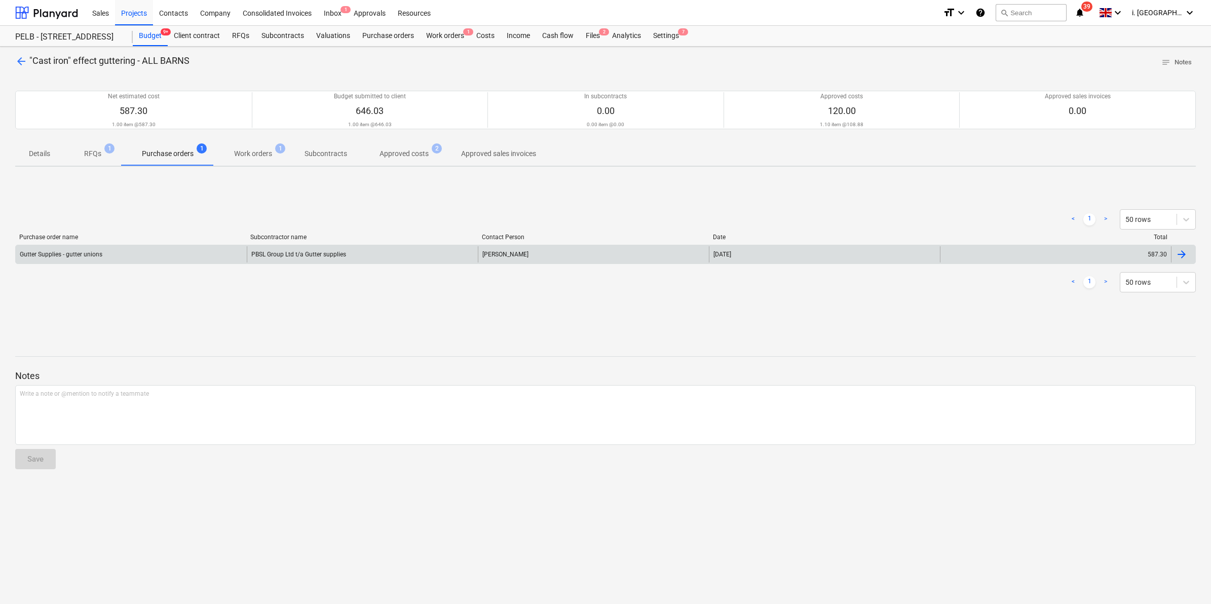
click at [132, 251] on div "Gutter Supplies - gutter unions" at bounding box center [131, 254] width 231 height 16
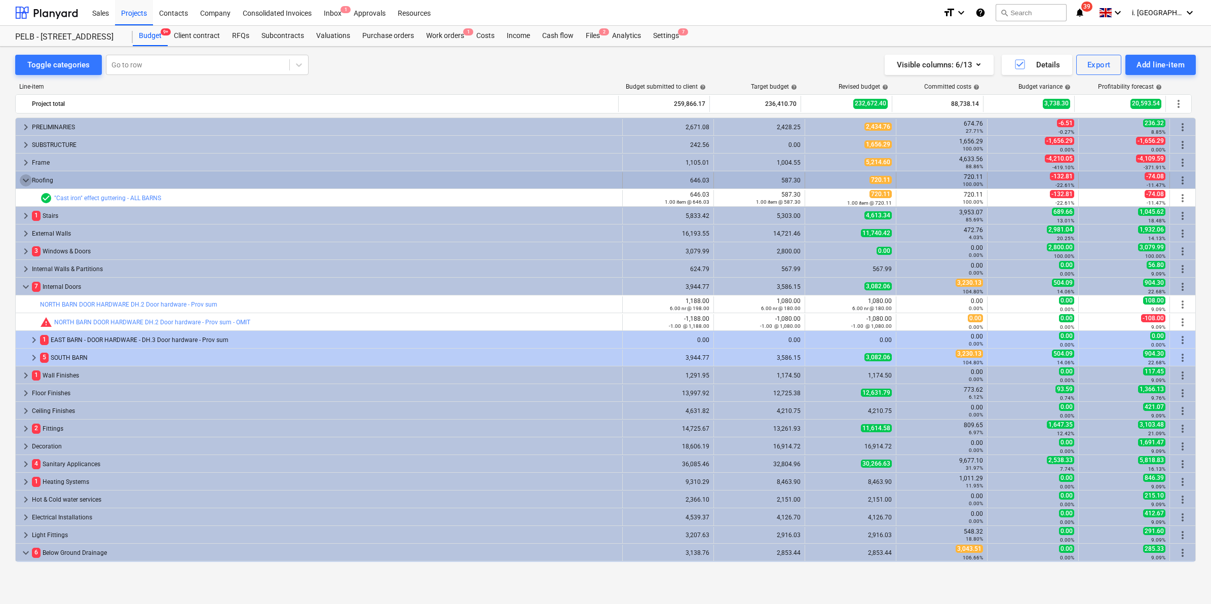
click at [25, 179] on span "keyboard_arrow_down" at bounding box center [26, 180] width 12 height 12
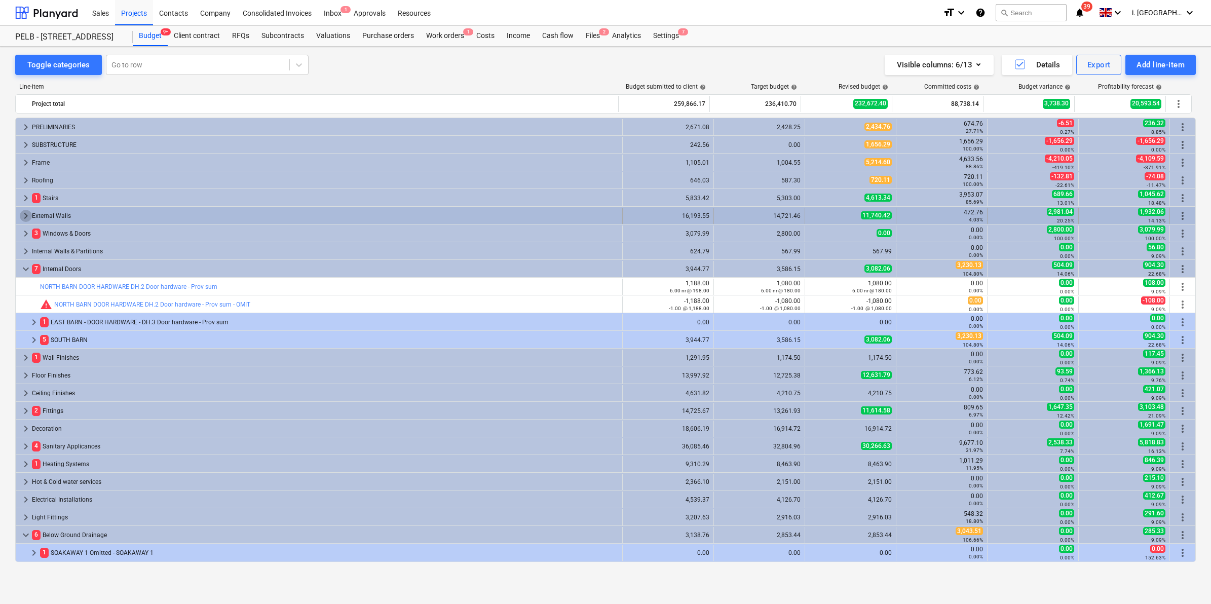
click at [25, 214] on span "keyboard_arrow_right" at bounding box center [26, 216] width 12 height 12
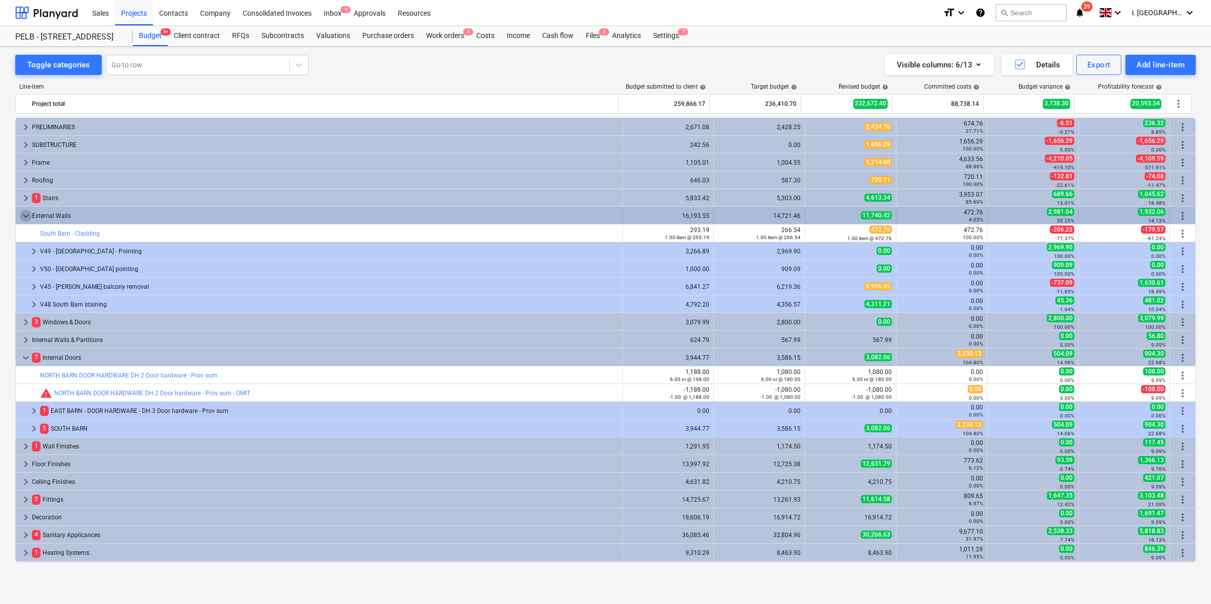
click at [24, 215] on span "keyboard_arrow_down" at bounding box center [26, 216] width 12 height 12
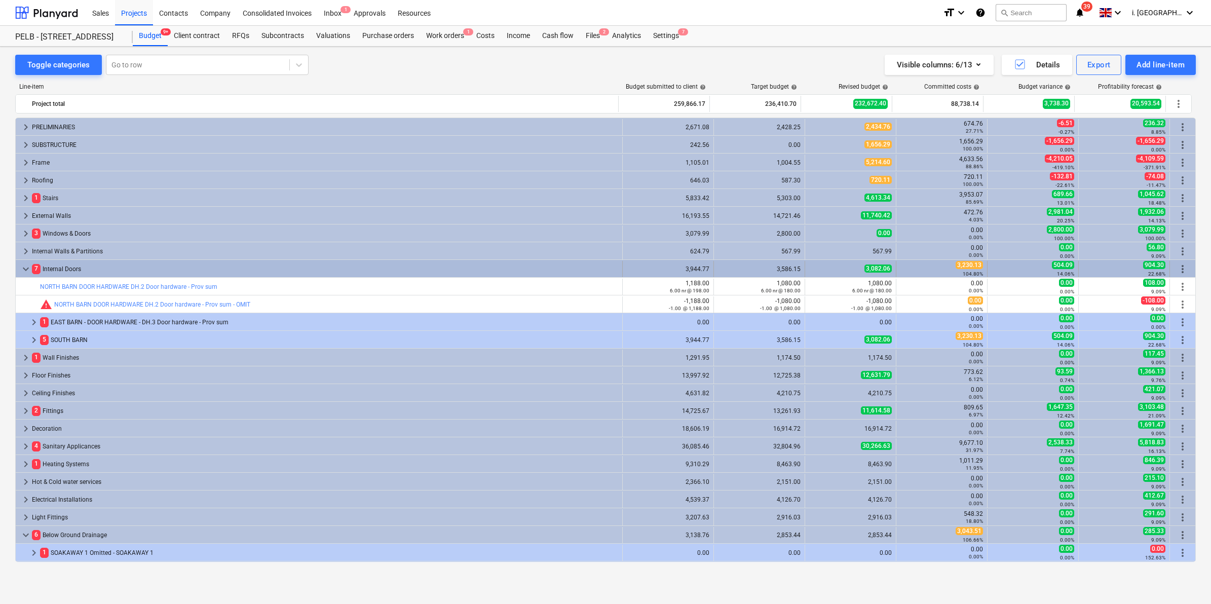
click at [26, 269] on span "keyboard_arrow_down" at bounding box center [26, 269] width 12 height 12
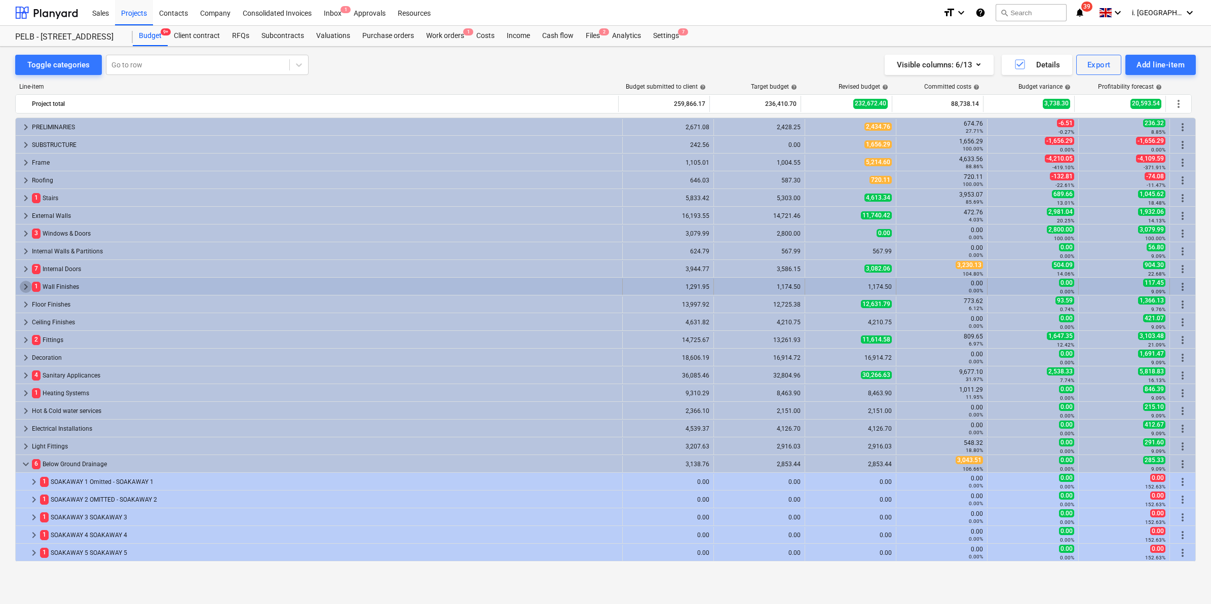
click at [24, 288] on span "keyboard_arrow_right" at bounding box center [26, 287] width 12 height 12
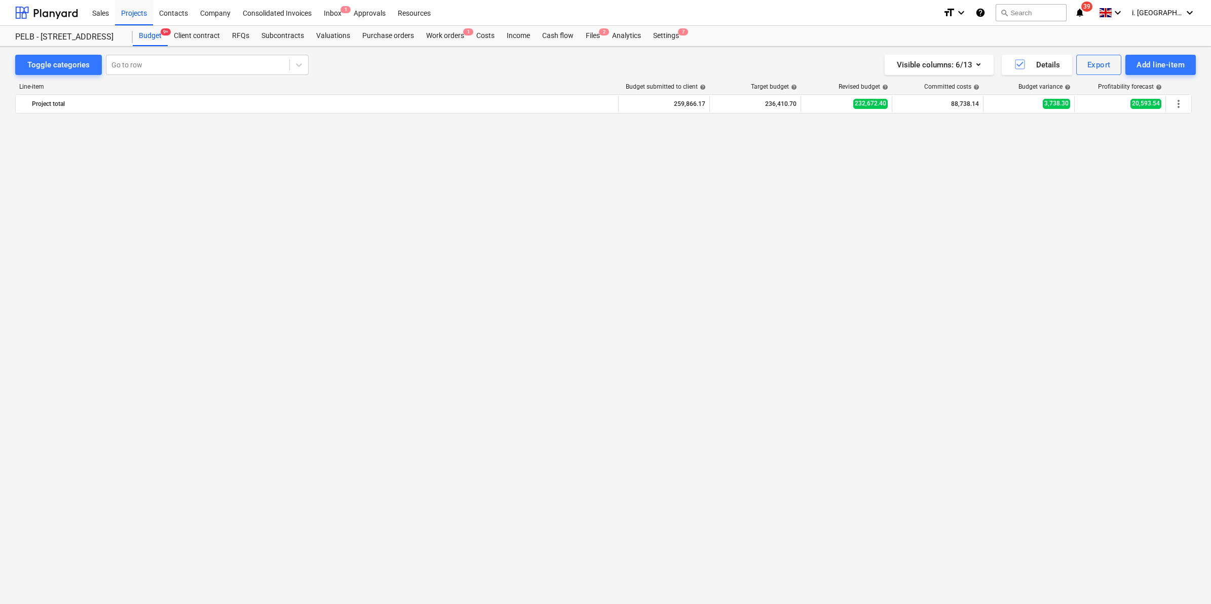
scroll to position [672, 0]
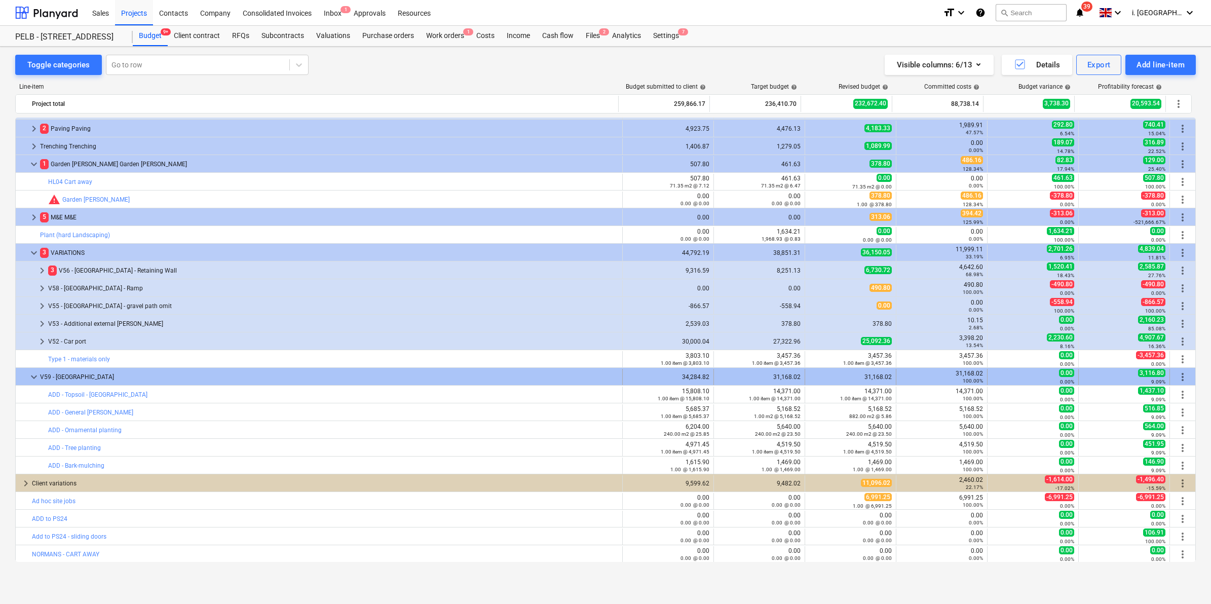
click at [26, 378] on div at bounding box center [24, 377] width 8 height 16
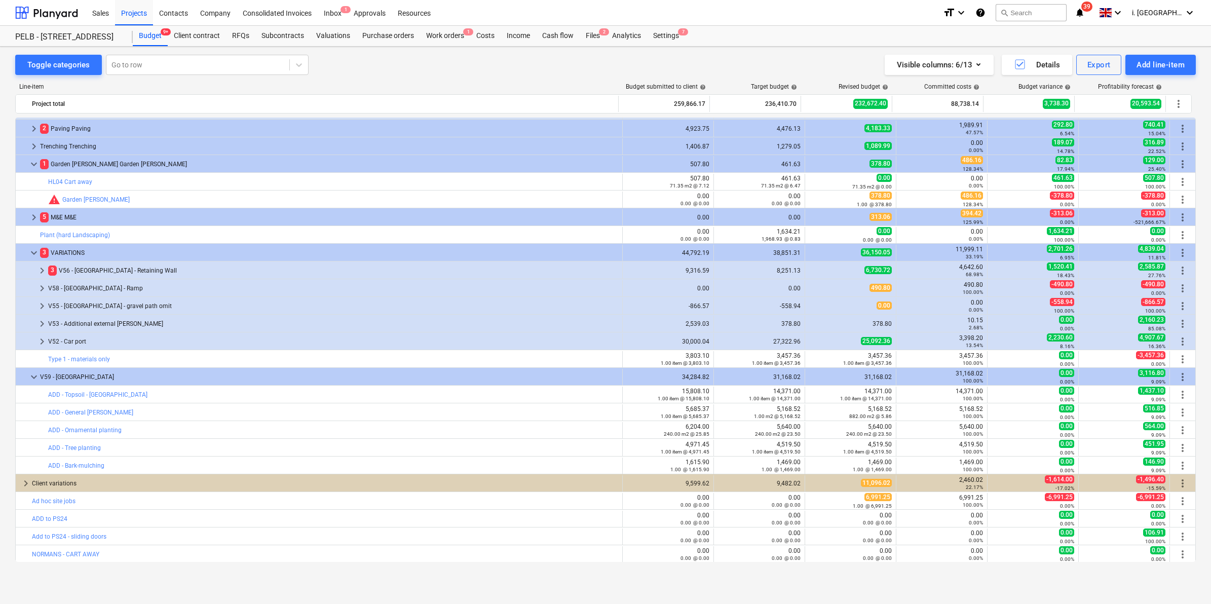
scroll to position [584, 0]
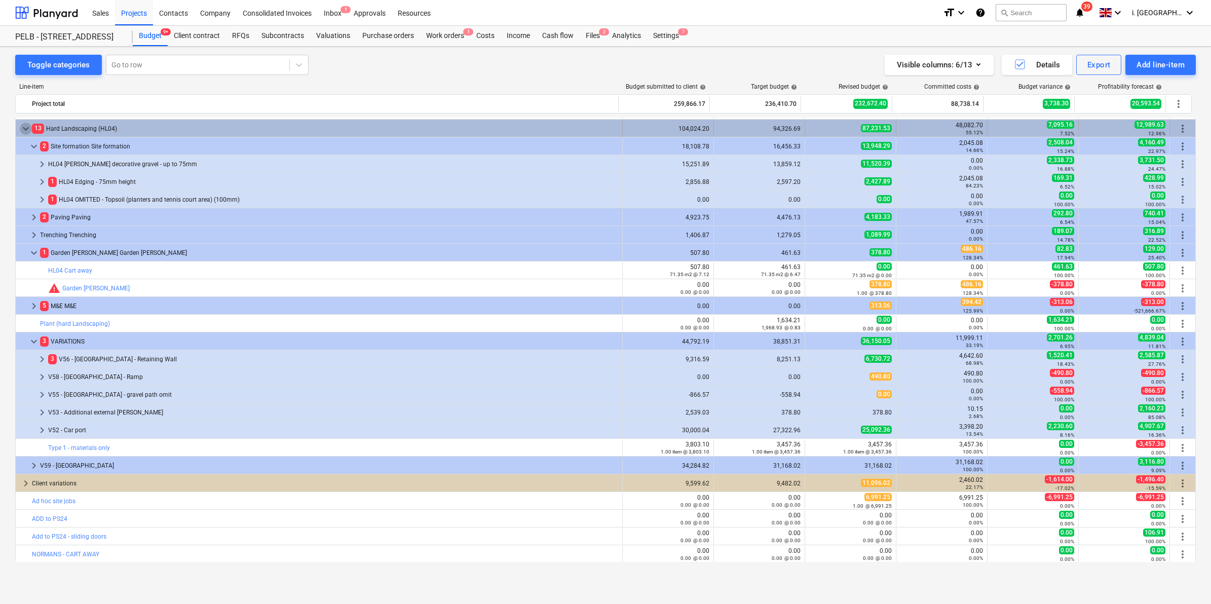
click at [26, 130] on span "keyboard_arrow_down" at bounding box center [26, 129] width 12 height 12
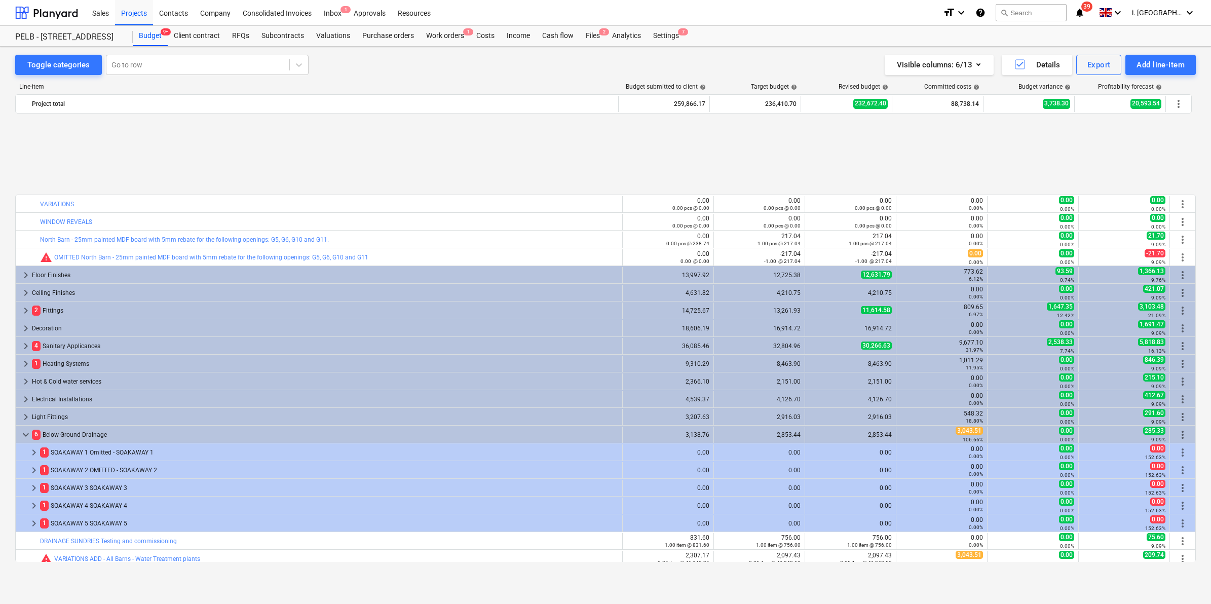
scroll to position [247, 0]
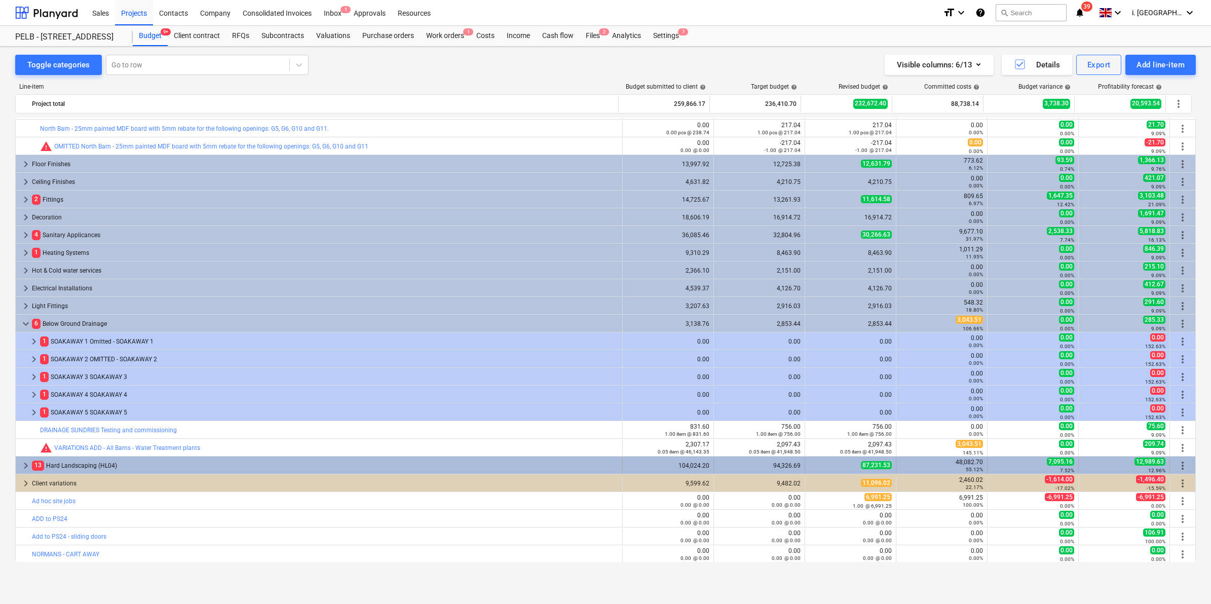
click at [21, 467] on span "keyboard_arrow_right" at bounding box center [26, 466] width 12 height 12
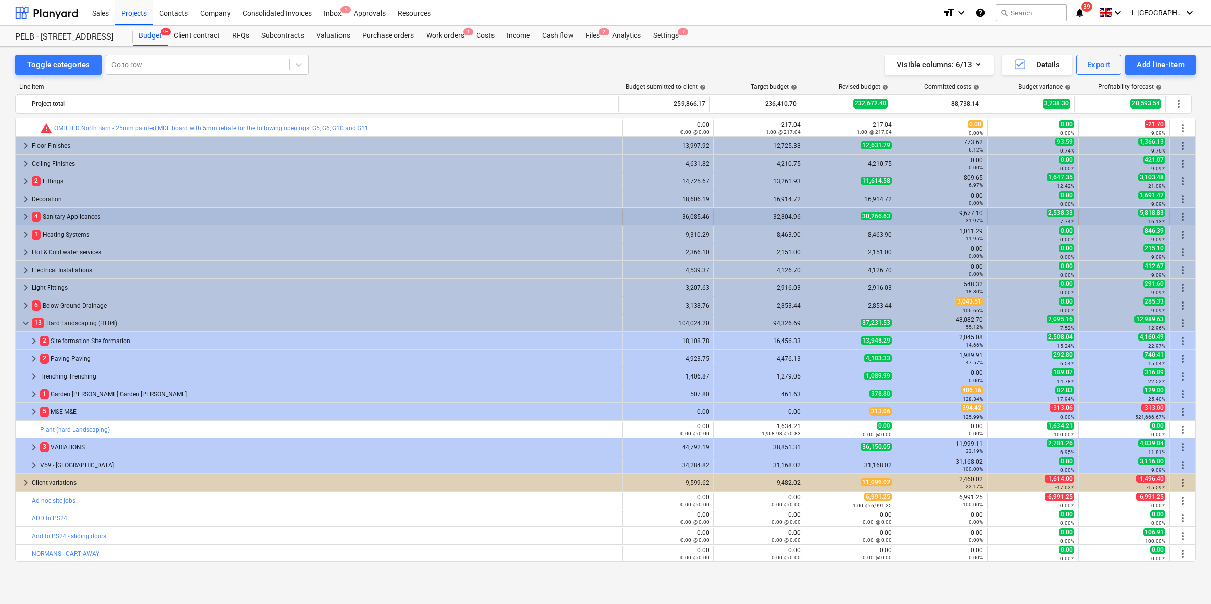
scroll to position [265, 0]
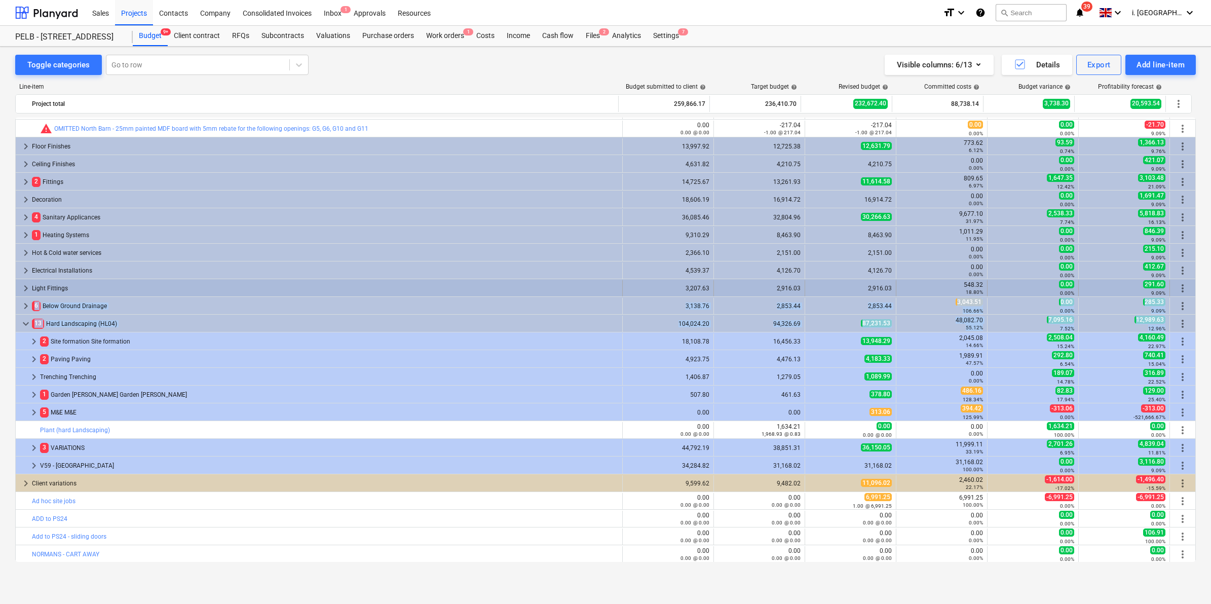
drag, startPoint x: 1192, startPoint y: 326, endPoint x: 1184, endPoint y: 282, distance: 44.7
click at [1184, 282] on div "keyboard_arrow_right PRELIMINARIES 2,671.08 2,428.25 2,434.76 674.76 27.71% -6.…" at bounding box center [605, 207] width 1181 height 709
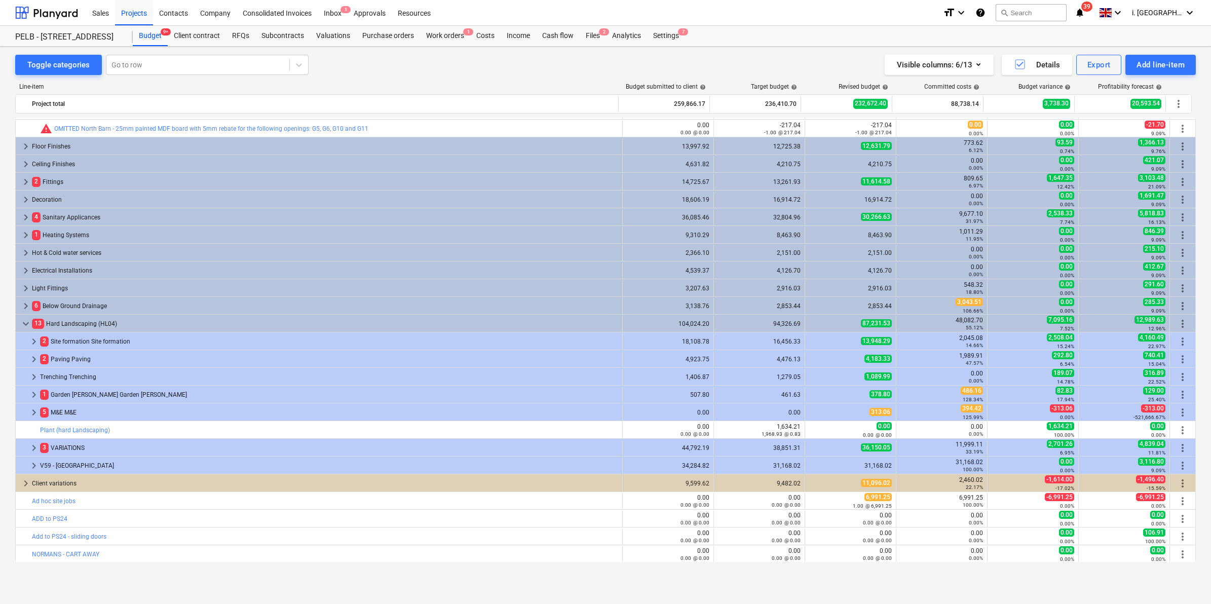
drag, startPoint x: 1184, startPoint y: 282, endPoint x: 1209, endPoint y: 345, distance: 67.9
click at [1209, 345] on div "Toggle categories Go to row Visible columns : 6/13 Details Export Add line-item…" at bounding box center [605, 315] width 1211 height 536
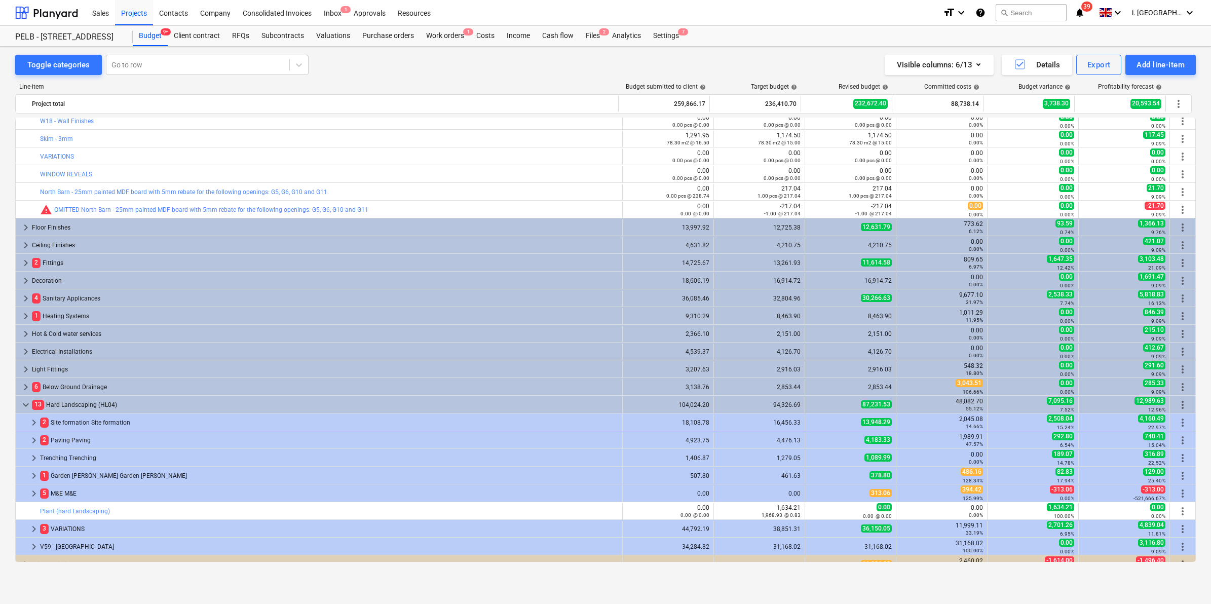
scroll to position [176, 0]
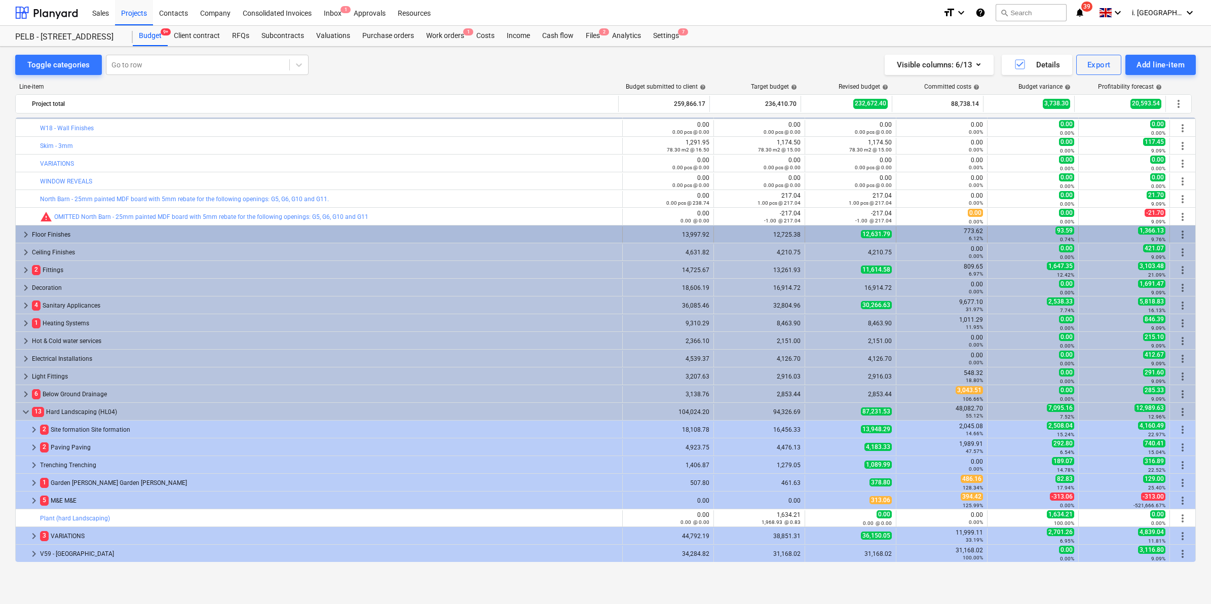
click at [24, 233] on span "keyboard_arrow_right" at bounding box center [26, 235] width 12 height 12
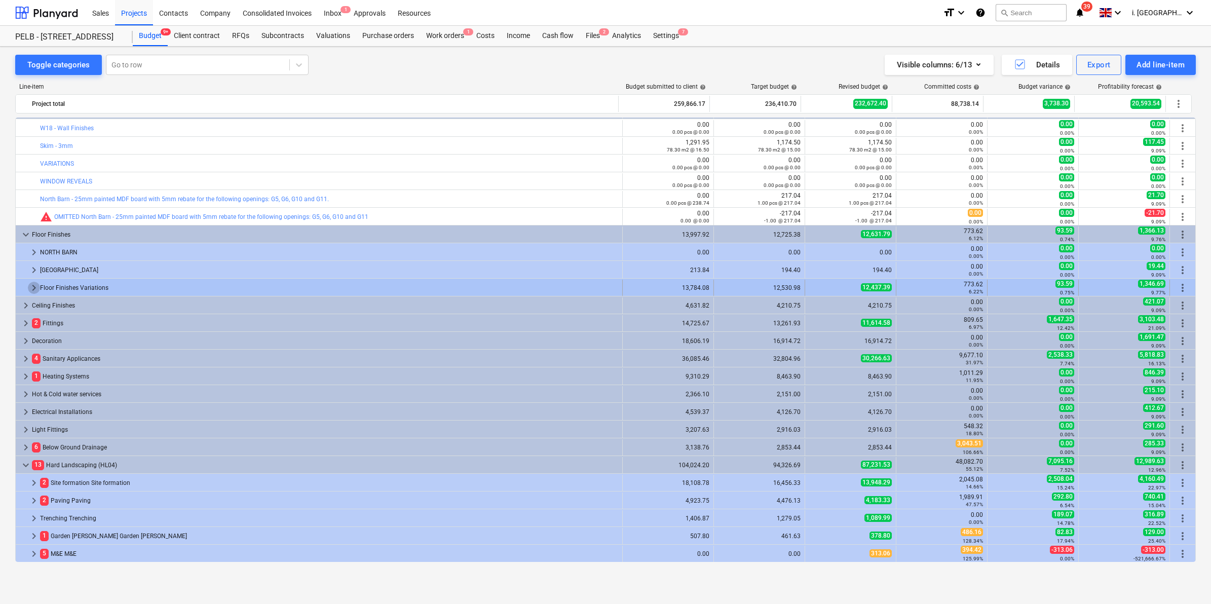
click at [34, 287] on span "keyboard_arrow_right" at bounding box center [34, 288] width 12 height 12
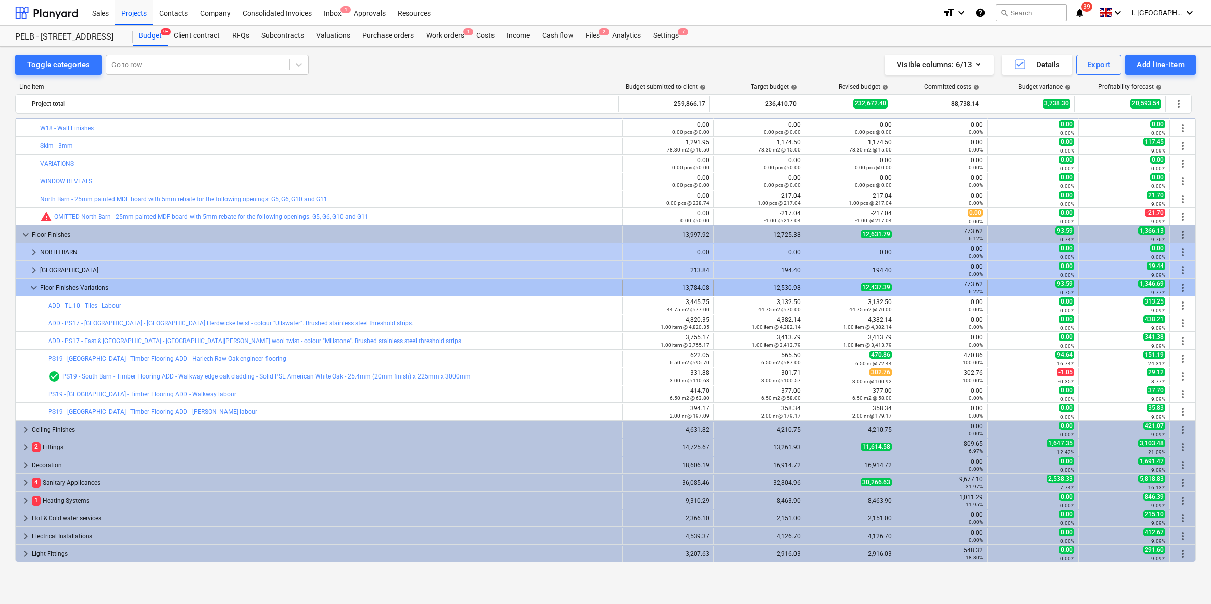
click at [33, 292] on span "keyboard_arrow_down" at bounding box center [34, 288] width 12 height 12
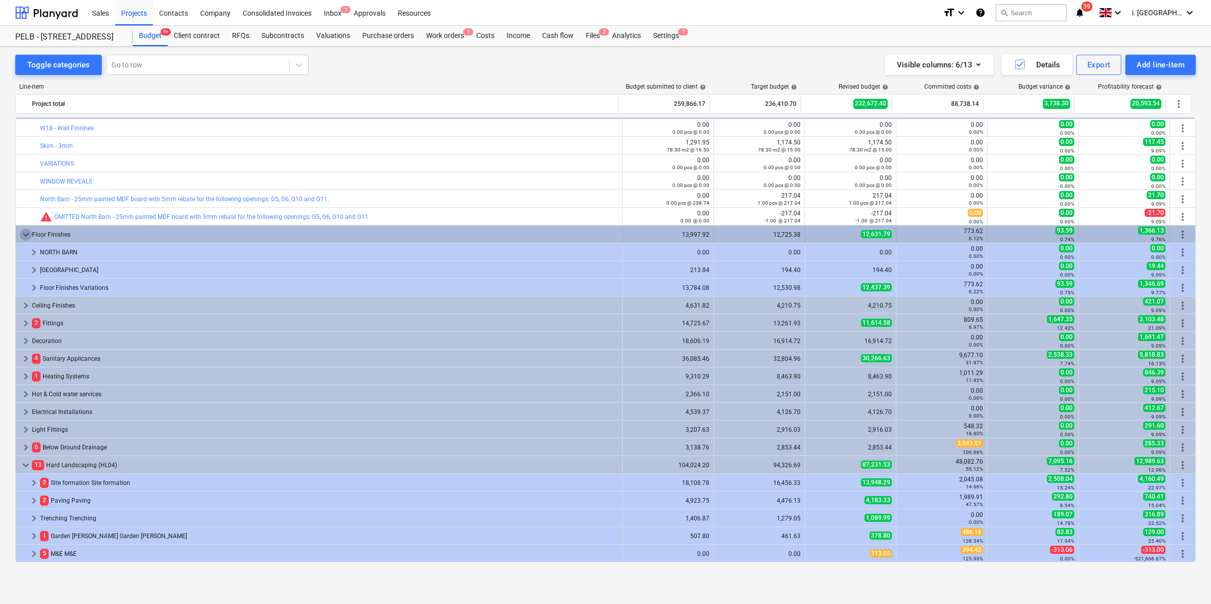
click at [26, 235] on span "keyboard_arrow_down" at bounding box center [26, 235] width 12 height 12
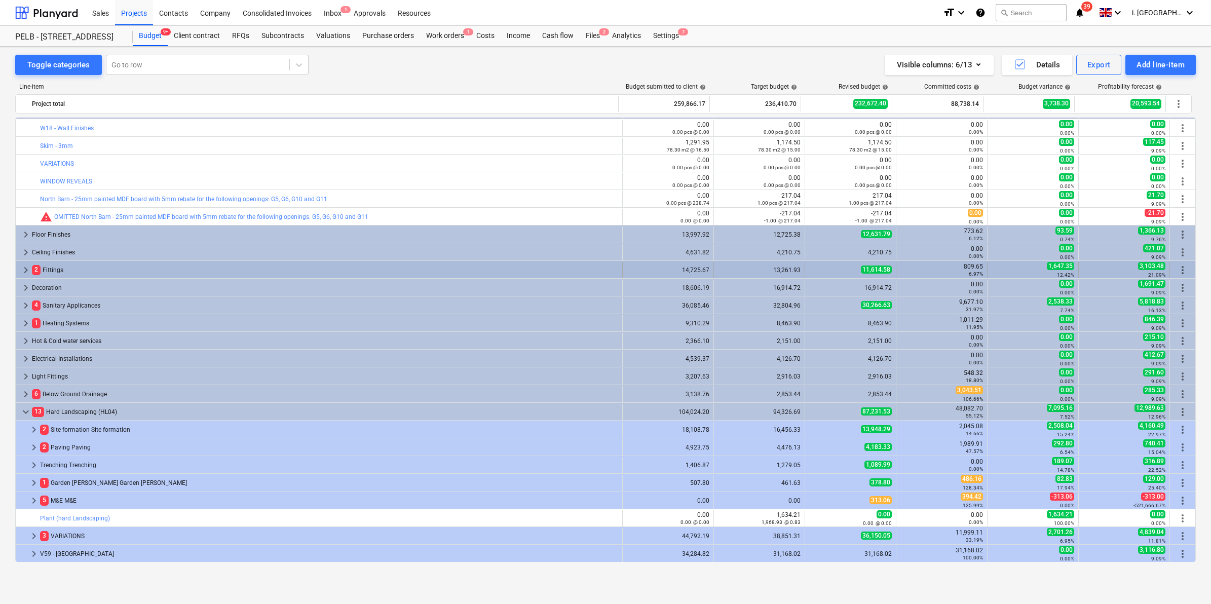
click at [25, 270] on span "keyboard_arrow_right" at bounding box center [26, 270] width 12 height 12
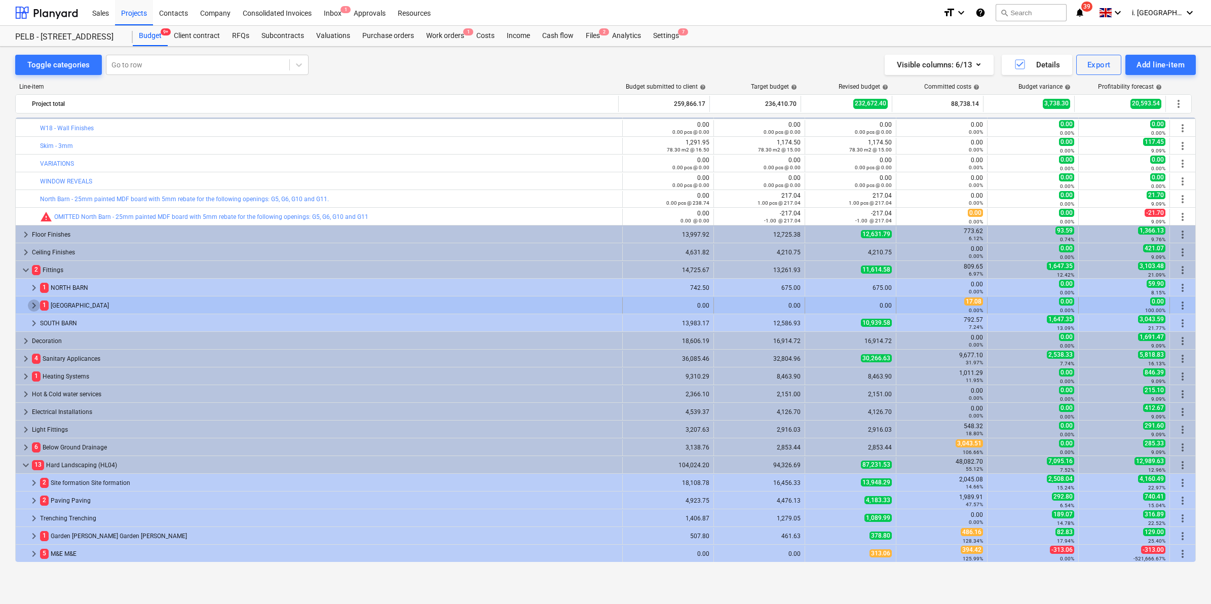
click at [33, 310] on span "keyboard_arrow_right" at bounding box center [34, 305] width 12 height 12
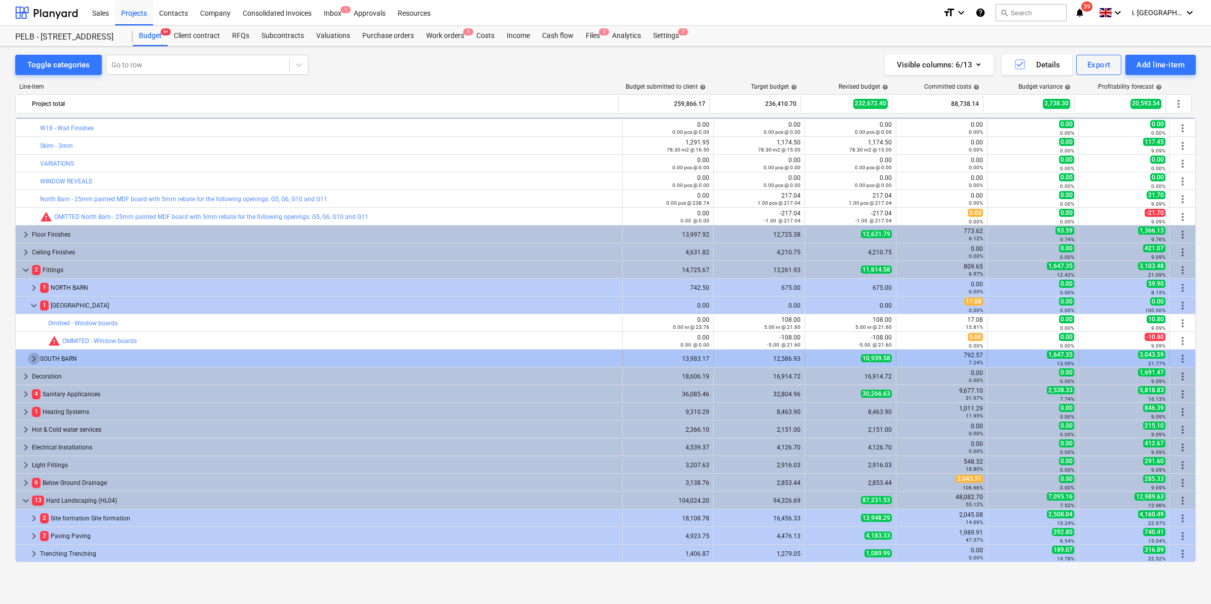
click at [33, 358] on span "keyboard_arrow_right" at bounding box center [34, 359] width 12 height 12
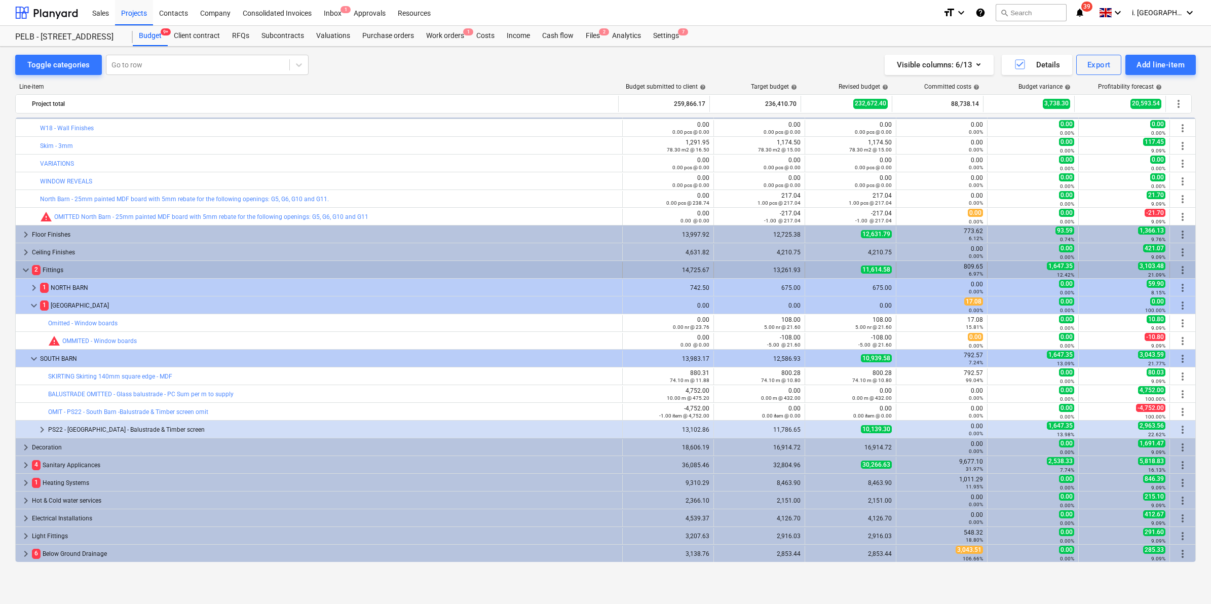
click at [24, 274] on span "keyboard_arrow_down" at bounding box center [26, 270] width 12 height 12
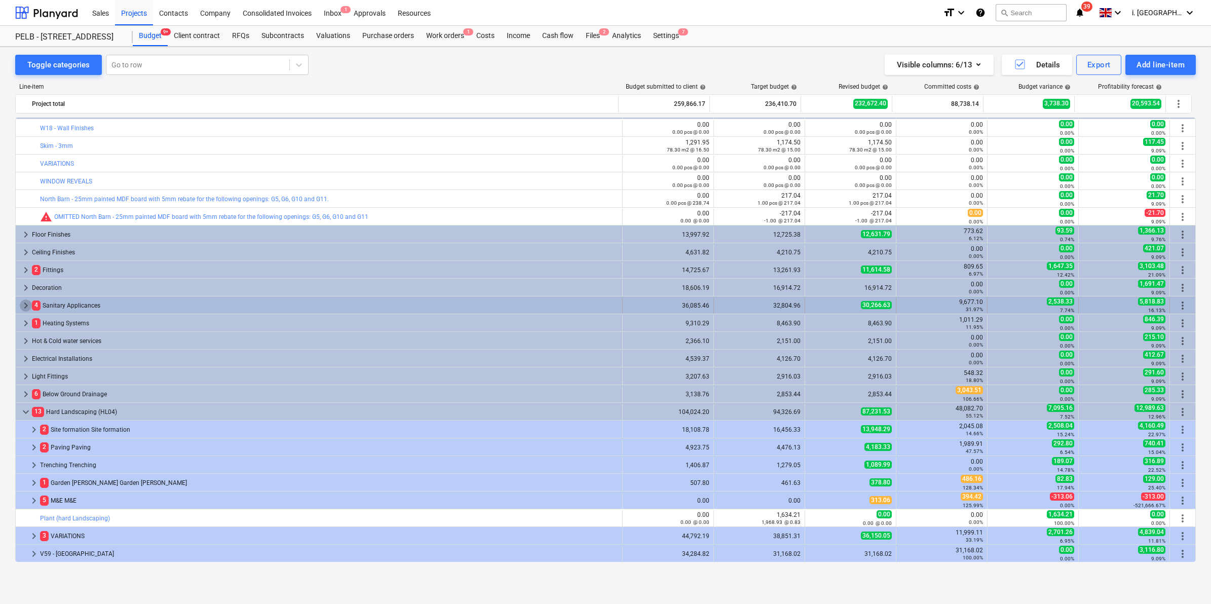
click at [26, 305] on span "keyboard_arrow_right" at bounding box center [26, 305] width 12 height 12
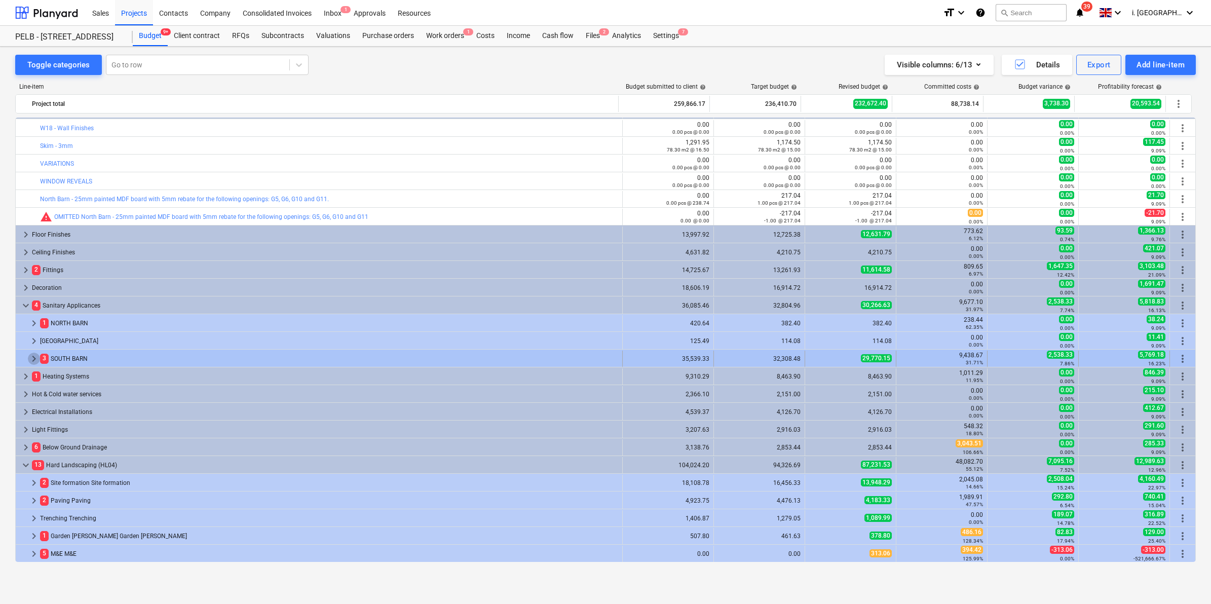
click at [32, 358] on span "keyboard_arrow_right" at bounding box center [34, 359] width 12 height 12
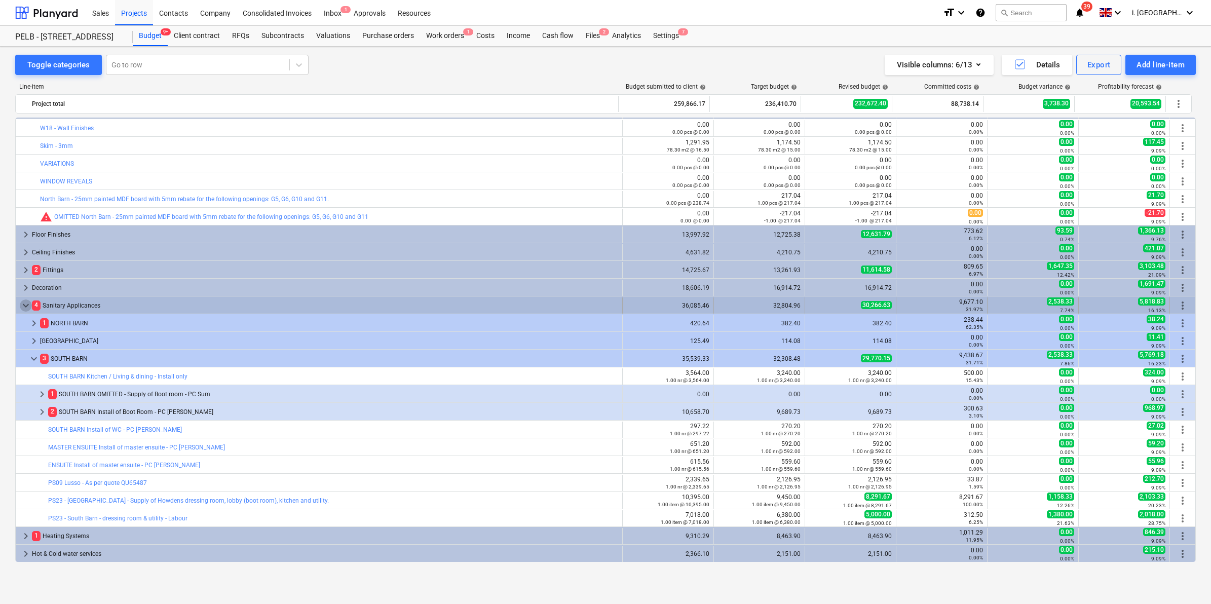
click at [23, 303] on span "keyboard_arrow_down" at bounding box center [26, 305] width 12 height 12
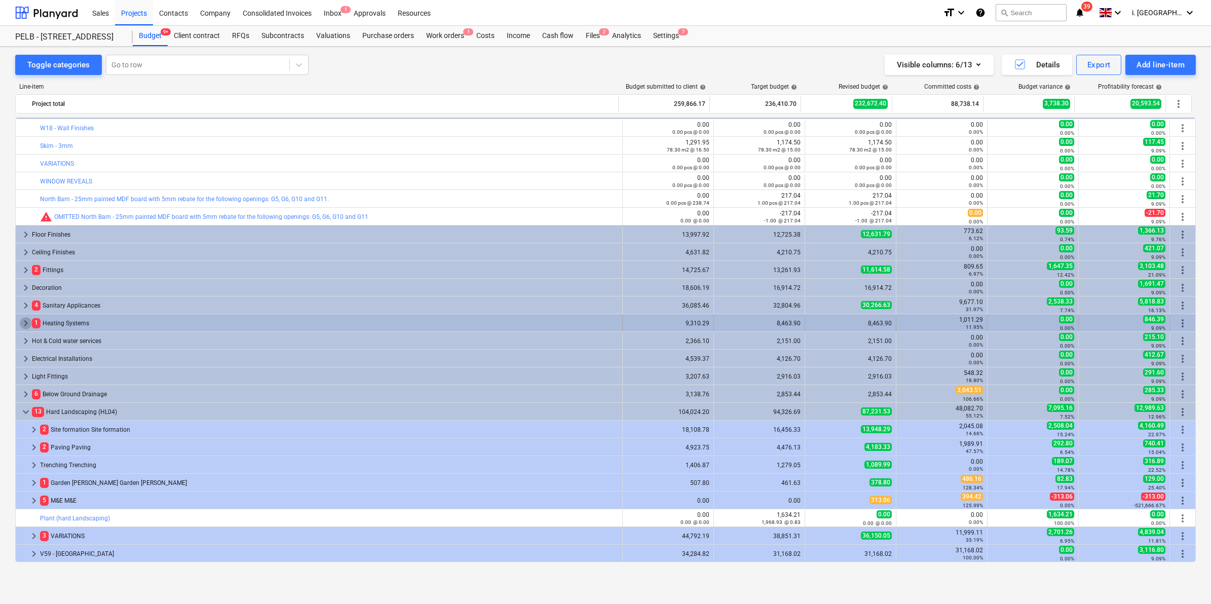
click at [20, 324] on span "keyboard_arrow_right" at bounding box center [26, 323] width 12 height 12
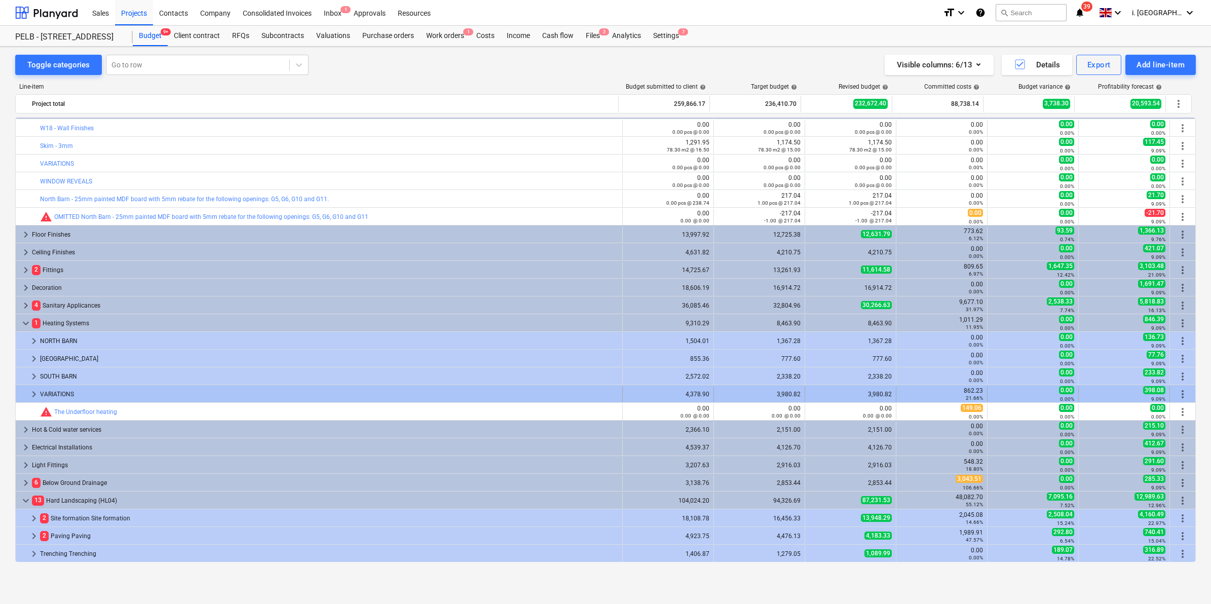
click at [28, 396] on span "keyboard_arrow_right" at bounding box center [34, 394] width 12 height 12
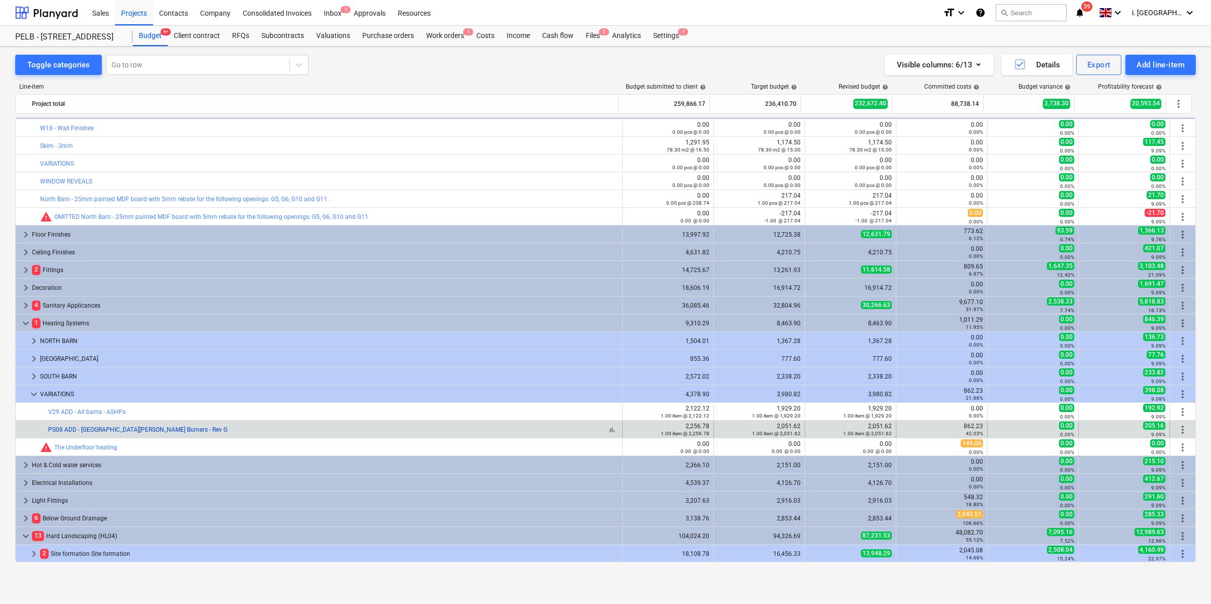
click at [151, 427] on link "PS08 ADD - North & East Barns - Wood Burners - Rev G" at bounding box center [137, 429] width 179 height 7
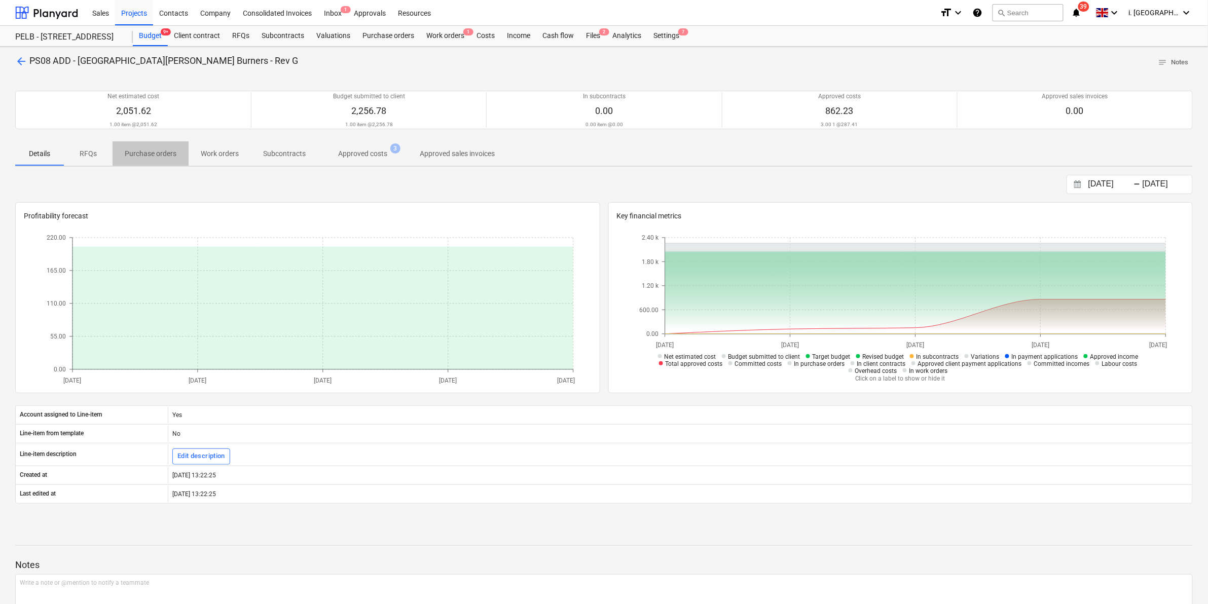
click at [149, 151] on p "Purchase orders" at bounding box center [151, 153] width 52 height 11
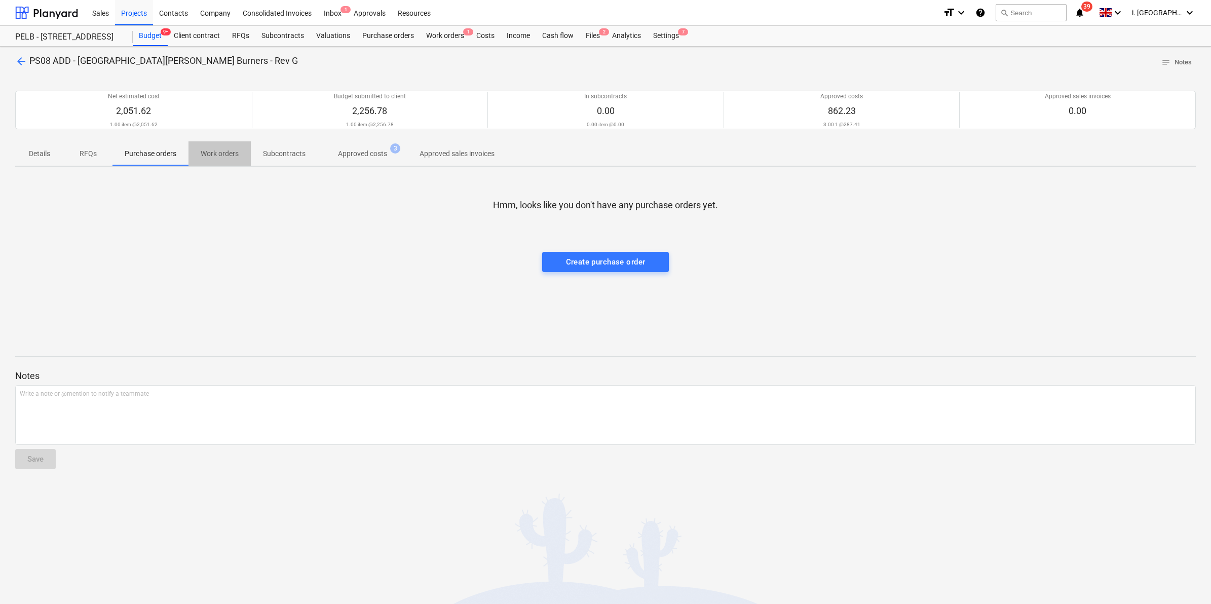
click at [231, 151] on p "Work orders" at bounding box center [220, 153] width 38 height 11
click at [352, 149] on p "Approved costs" at bounding box center [362, 153] width 49 height 11
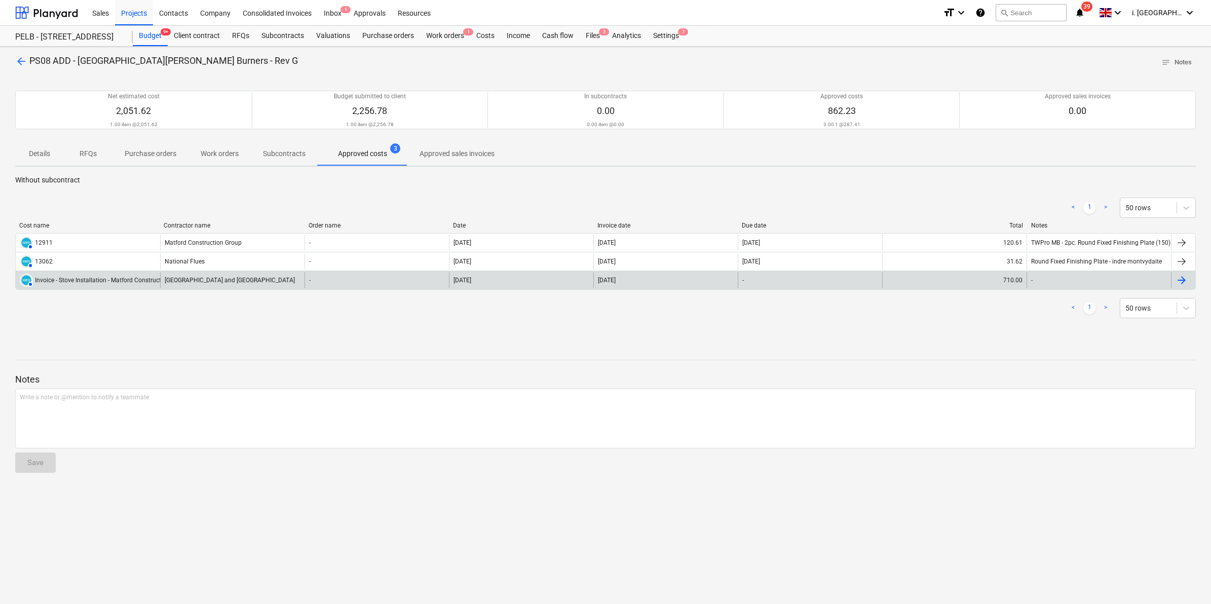
click at [201, 281] on div "South West Stoves and Chimneys" at bounding box center [232, 280] width 144 height 16
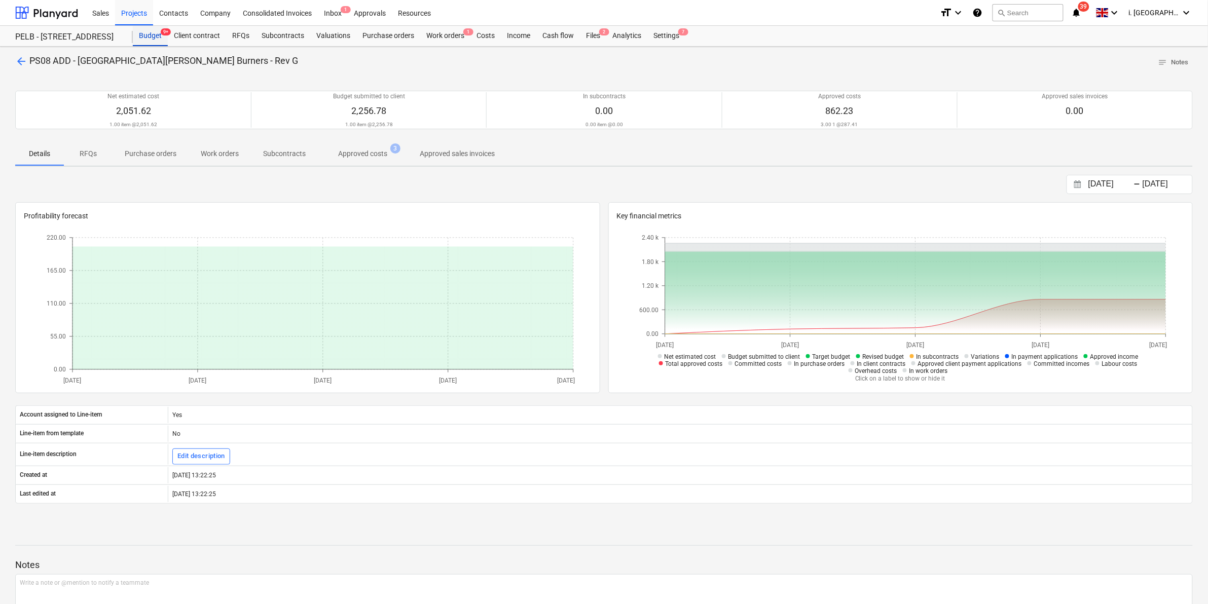
click at [151, 29] on div "Budget 9+" at bounding box center [150, 36] width 35 height 20
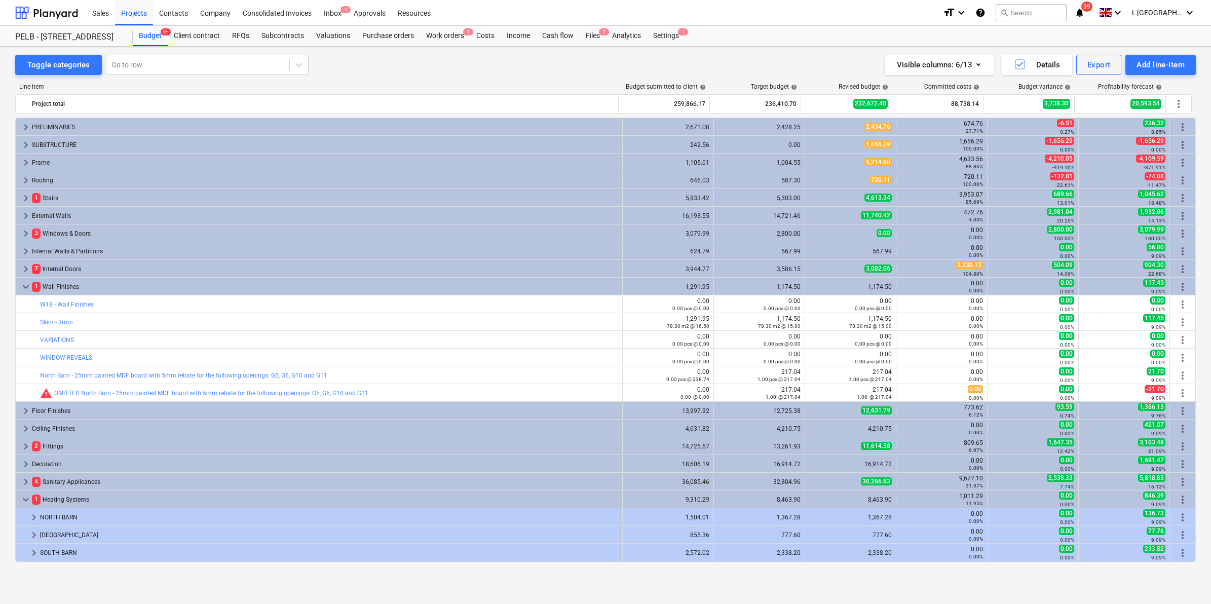
scroll to position [176, 0]
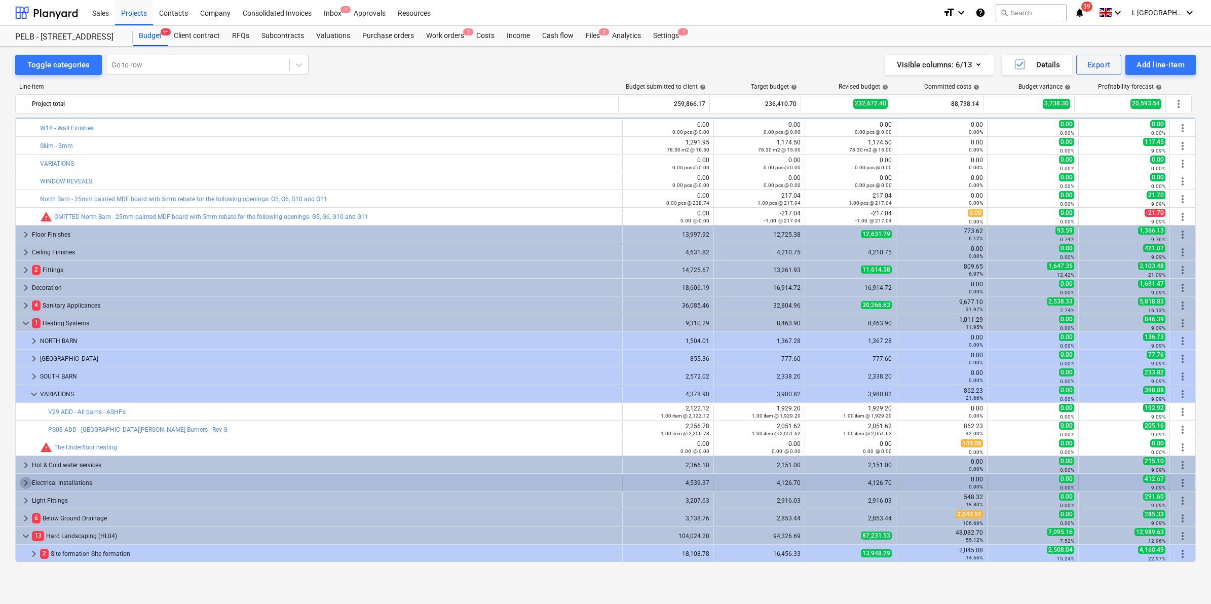
click at [26, 480] on span "keyboard_arrow_right" at bounding box center [26, 483] width 12 height 12
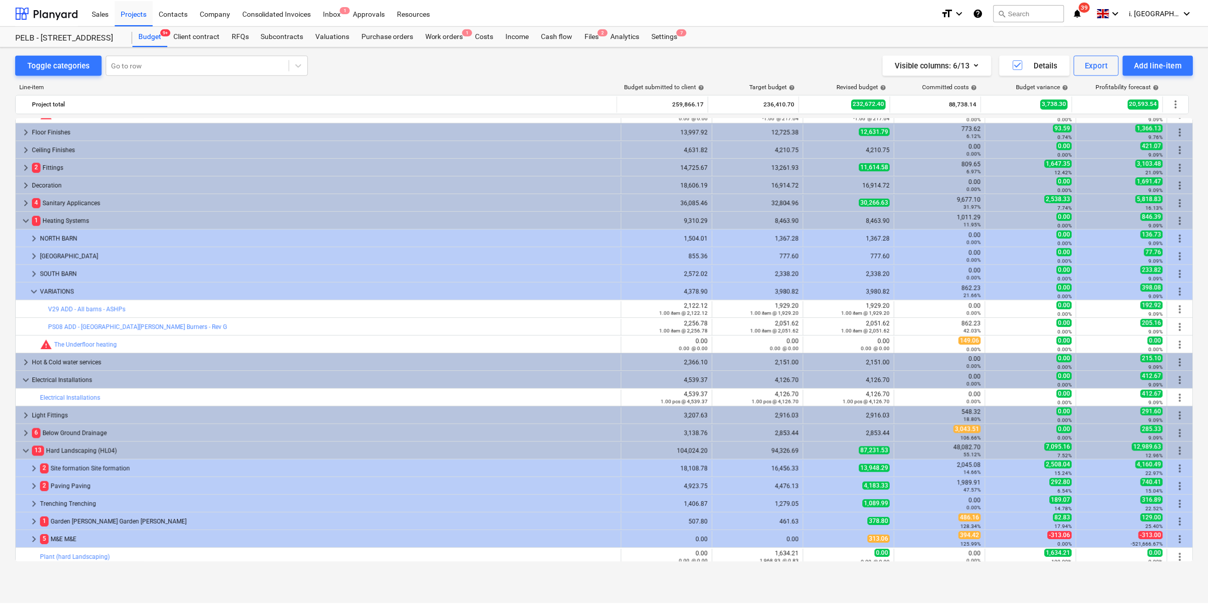
scroll to position [290, 0]
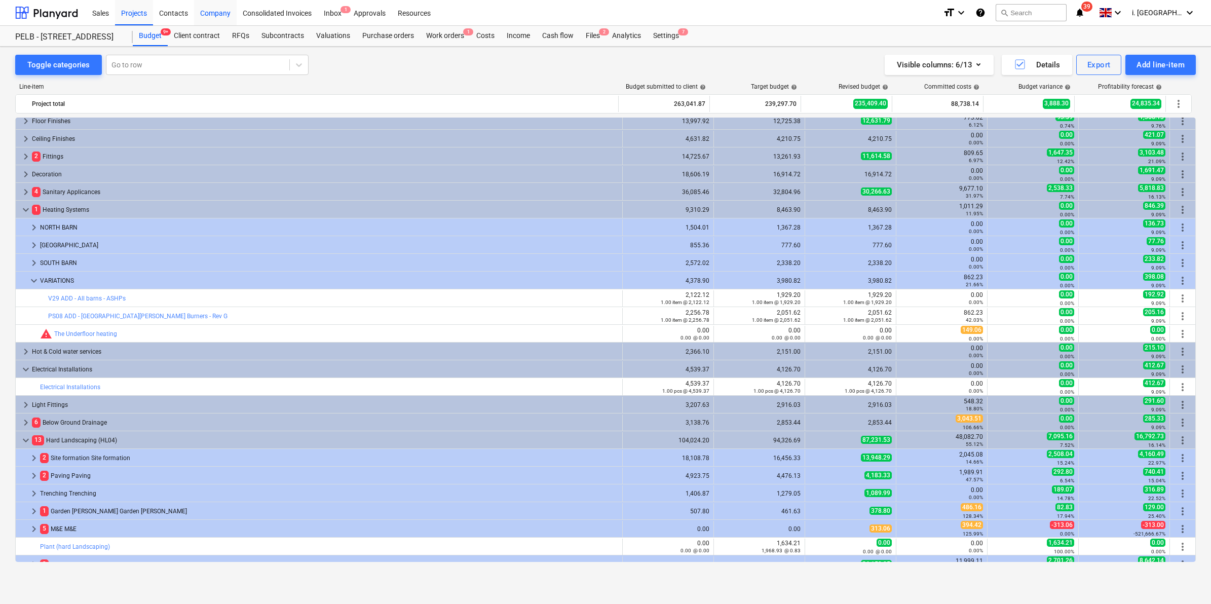
click at [227, 11] on div "Company" at bounding box center [215, 12] width 43 height 26
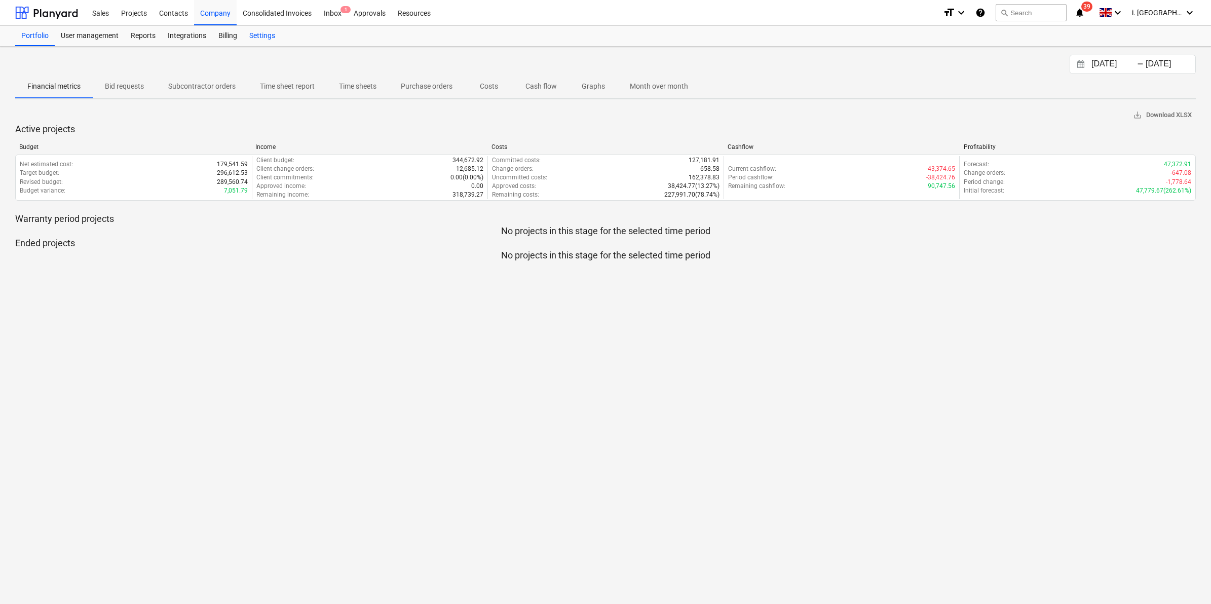
click at [264, 39] on div "Settings" at bounding box center [262, 36] width 38 height 20
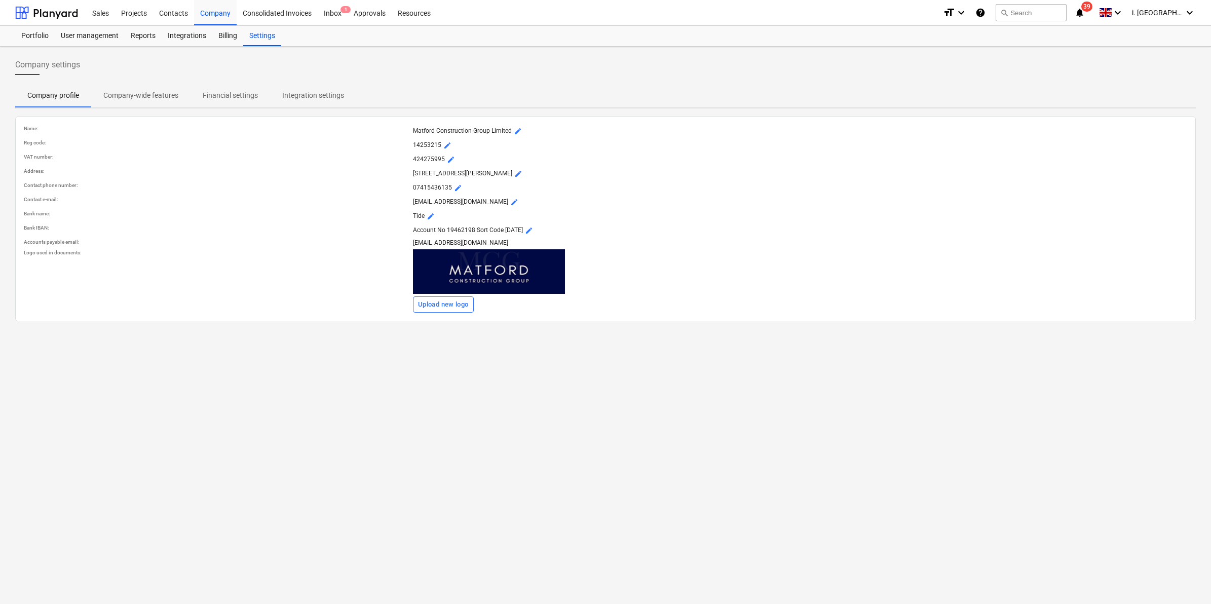
click at [240, 94] on p "Financial settings" at bounding box center [230, 95] width 55 height 11
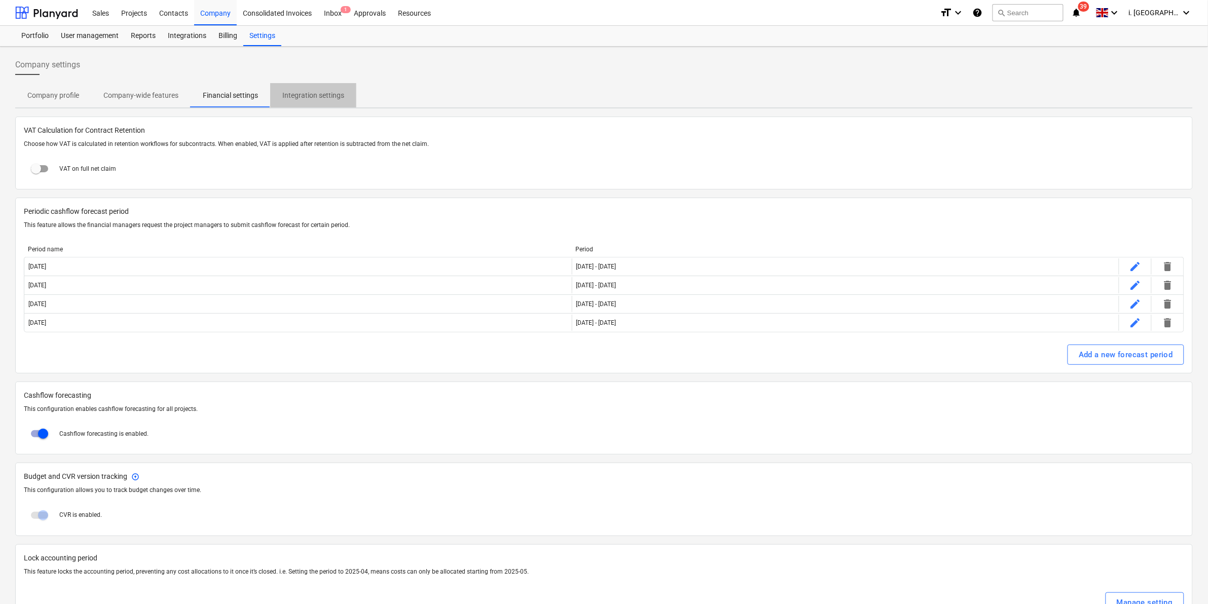
click at [294, 95] on p "Integration settings" at bounding box center [313, 95] width 62 height 11
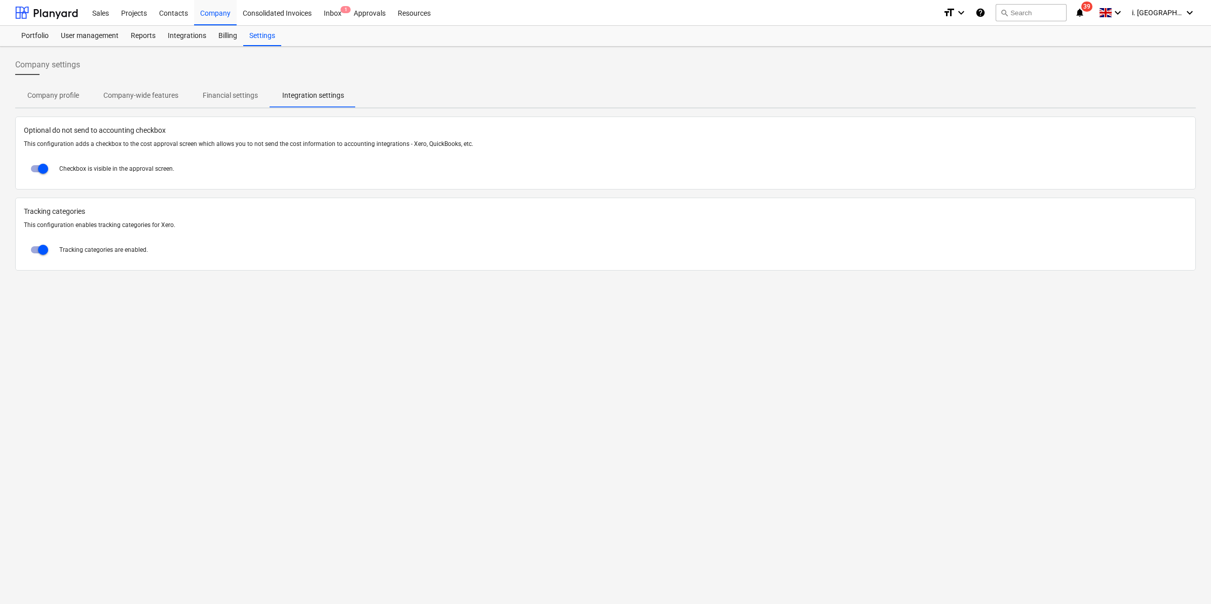
click at [122, 93] on p "Company-wide features" at bounding box center [140, 95] width 75 height 11
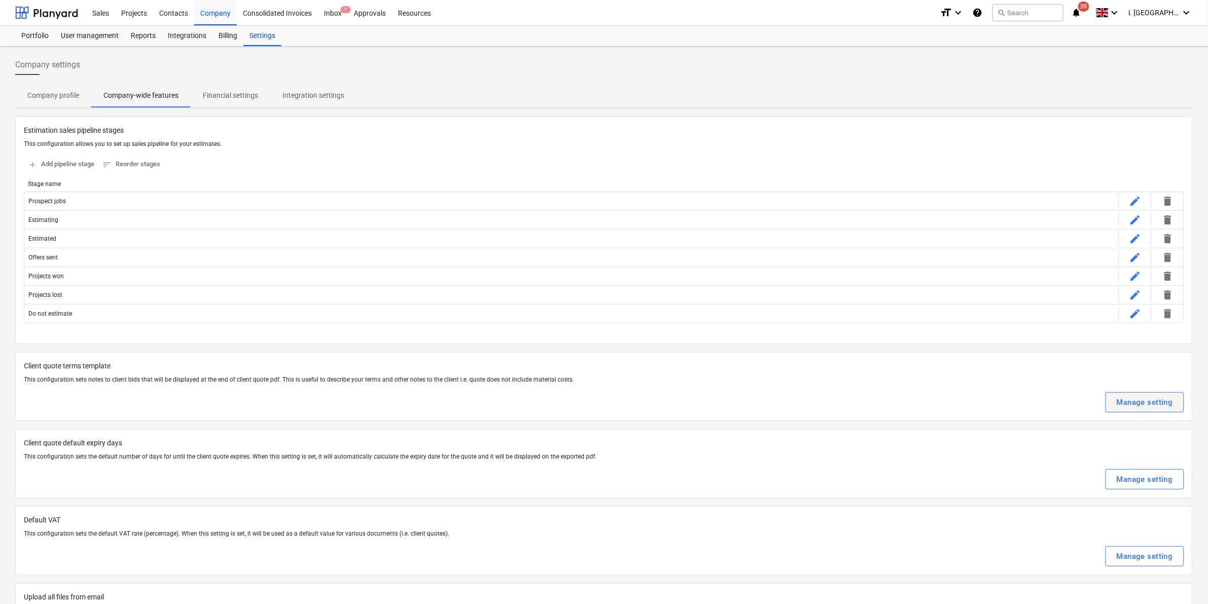
click at [1175, 403] on button "Manage setting" at bounding box center [1144, 402] width 79 height 20
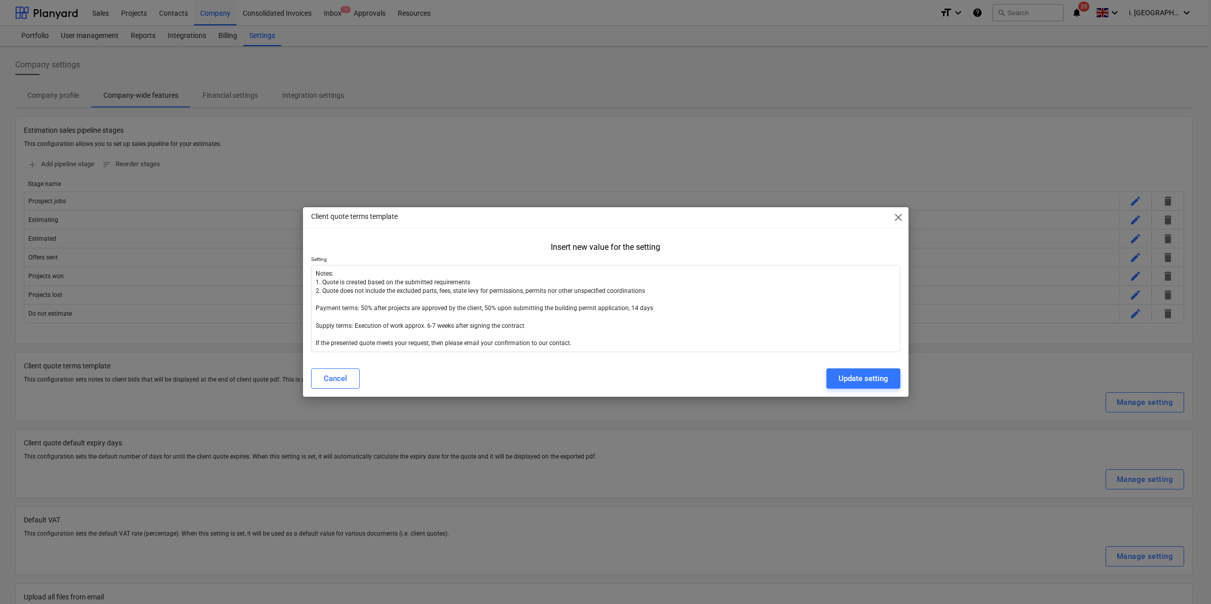
click at [892, 215] on span "close" at bounding box center [898, 217] width 12 height 12
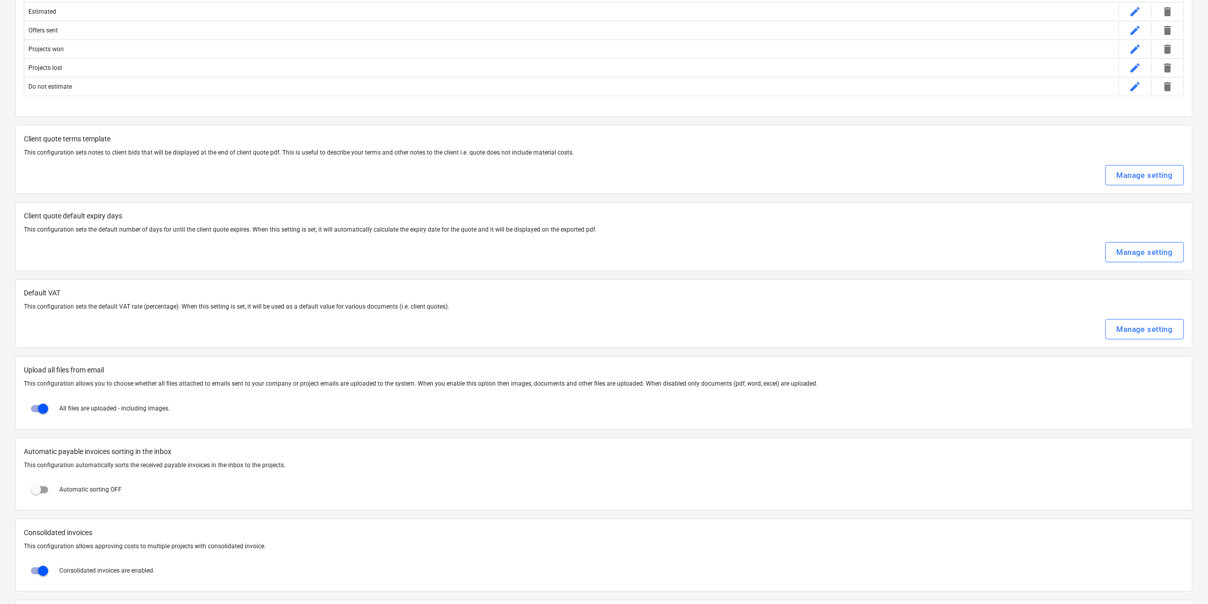
scroll to position [234, 0]
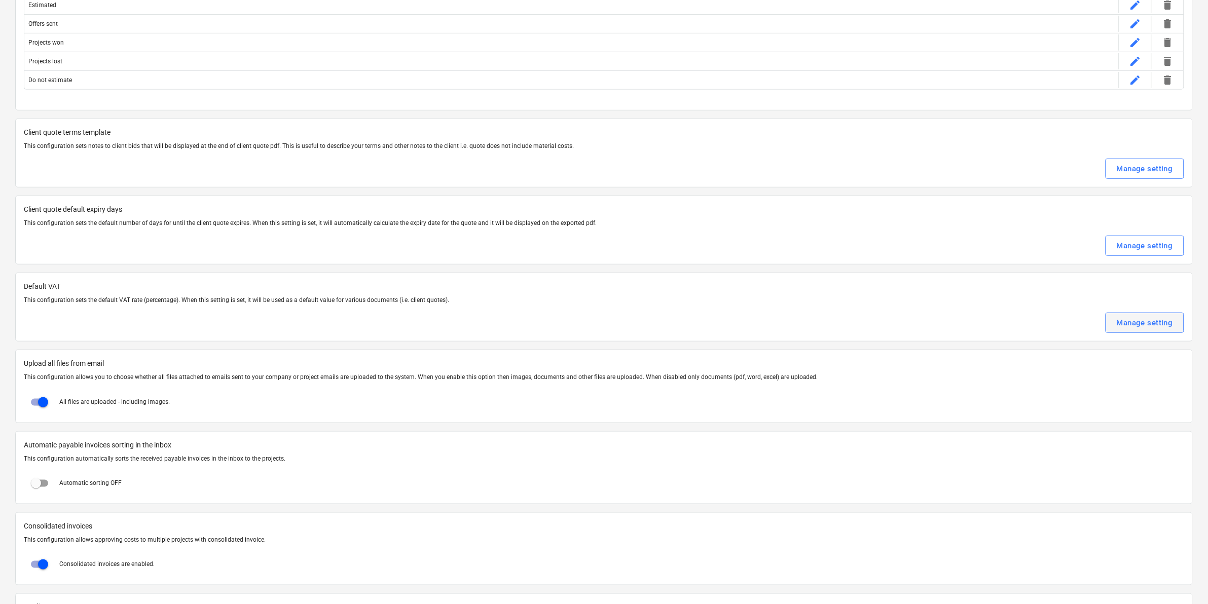
click at [1142, 319] on div "Manage setting" at bounding box center [1144, 322] width 56 height 13
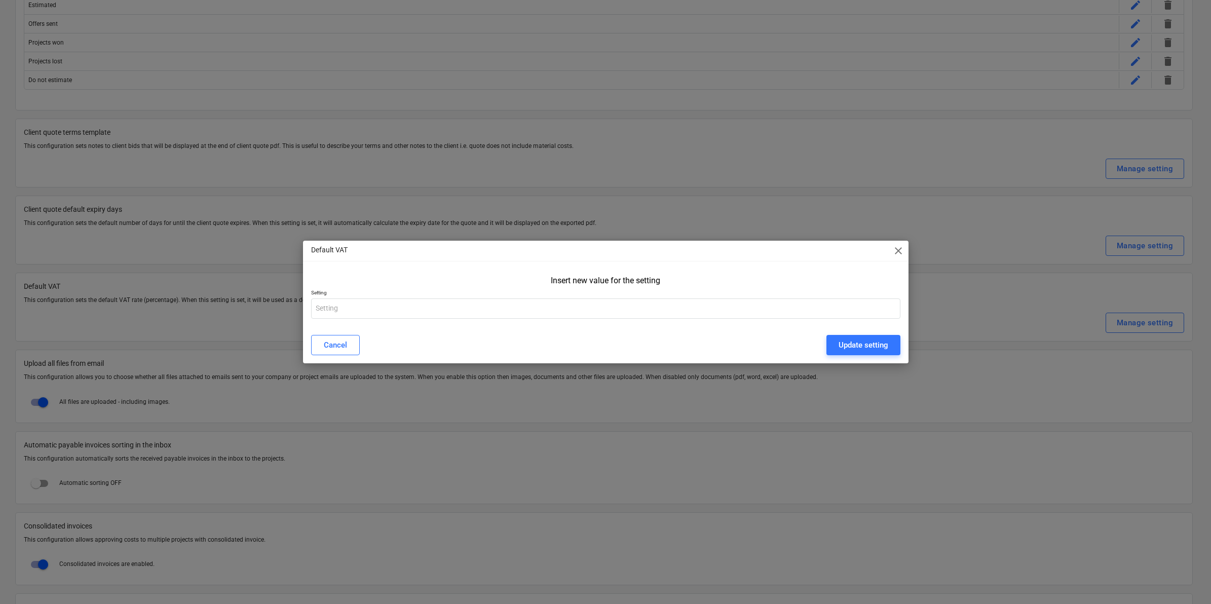
click at [842, 322] on div "Insert new value for the setting Setting" at bounding box center [606, 299] width 606 height 55
click at [837, 312] on input "text" at bounding box center [605, 308] width 589 height 20
click at [900, 246] on span "close" at bounding box center [898, 251] width 12 height 12
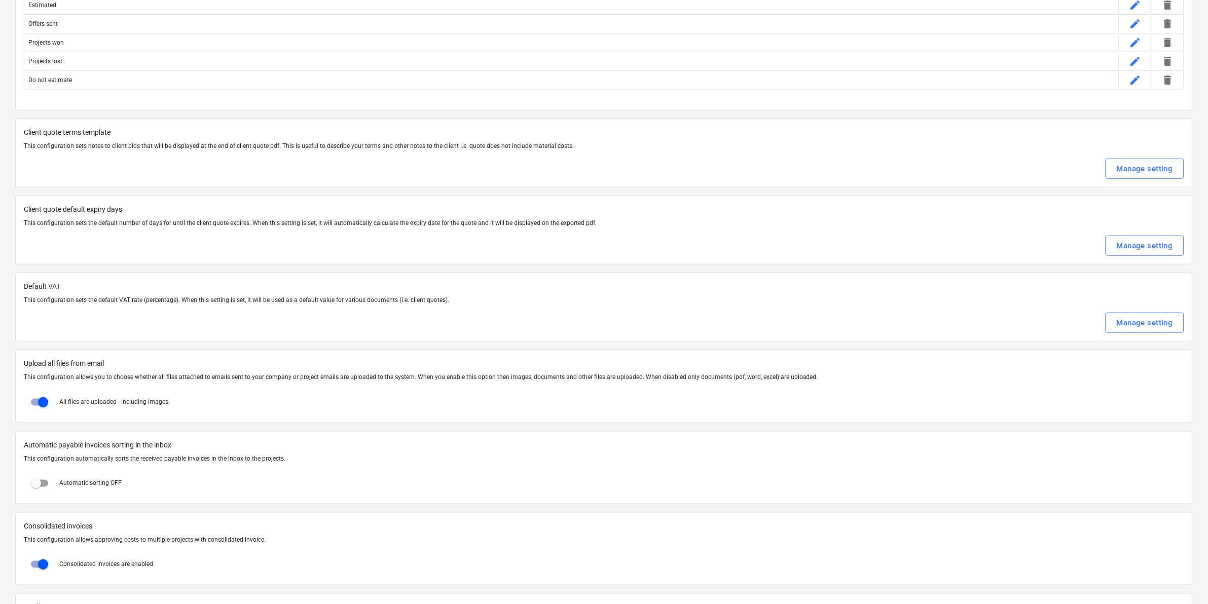
click at [44, 484] on input "checkbox" at bounding box center [36, 483] width 24 height 24
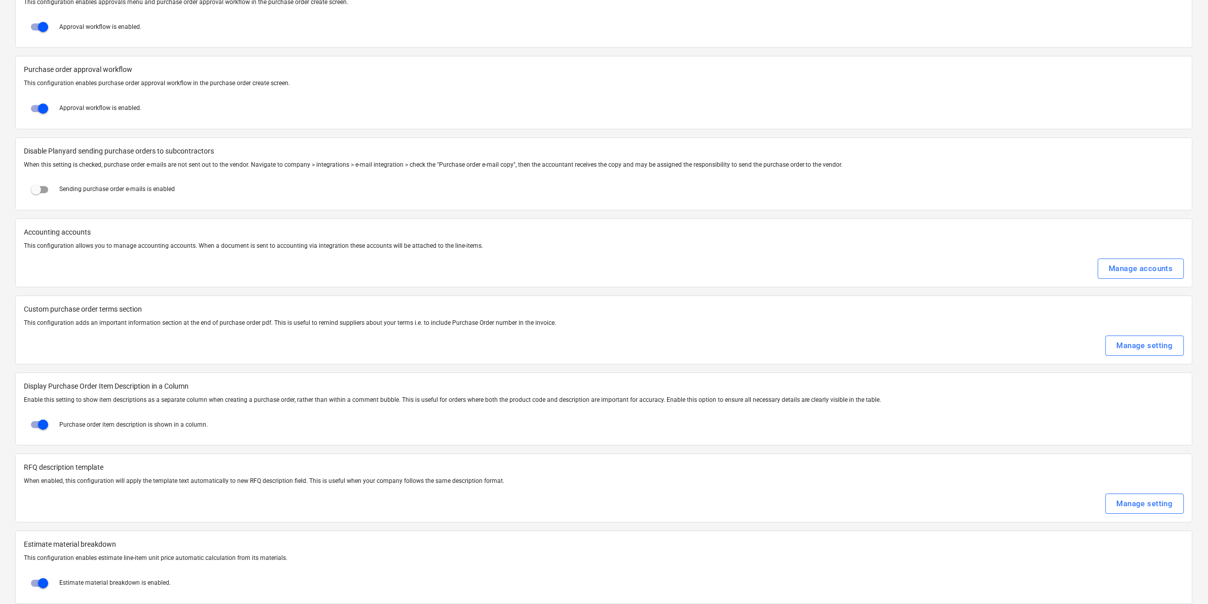
scroll to position [1098, 0]
click at [1138, 350] on div "Manage setting" at bounding box center [1144, 342] width 56 height 13
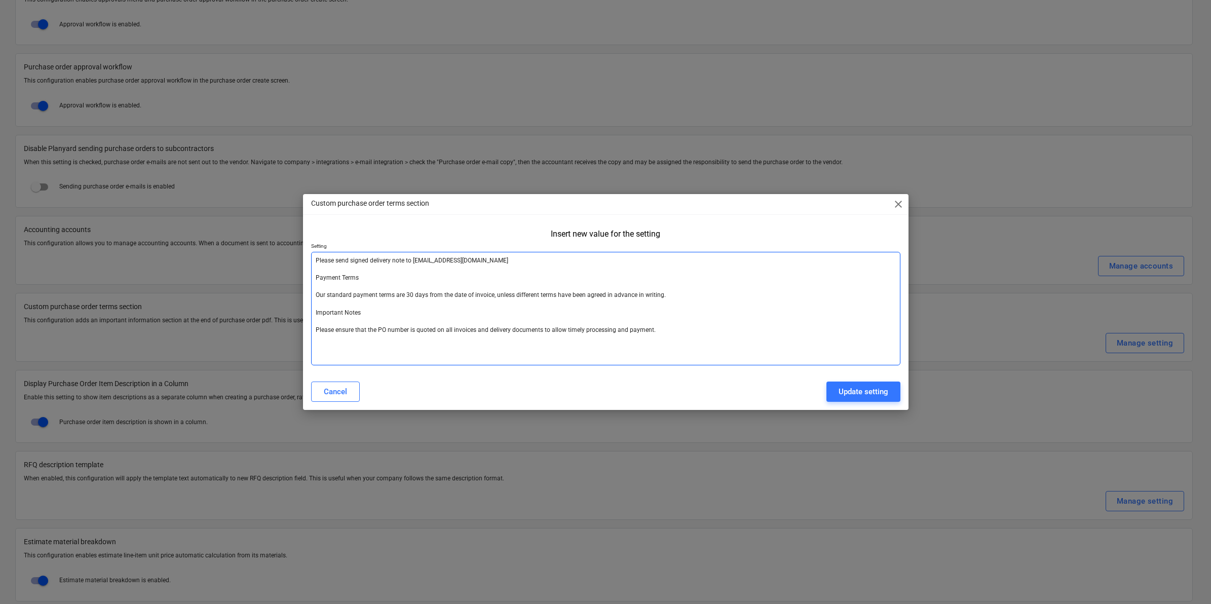
drag, startPoint x: 663, startPoint y: 319, endPoint x: 322, endPoint y: 279, distance: 343.4
click at [257, 259] on div "Custom purchase order terms section close Insert new value for the setting Sett…" at bounding box center [605, 302] width 1211 height 604
click at [558, 313] on textarea "Please send signed delivery note to accounts@matfordconstruction.co.uk Payment …" at bounding box center [605, 309] width 589 height 114
drag, startPoint x: 664, startPoint y: 331, endPoint x: 317, endPoint y: 234, distance: 360.9
click at [317, 234] on div "Insert new value for the setting Setting Please send signed delivery note to ac…" at bounding box center [605, 295] width 589 height 140
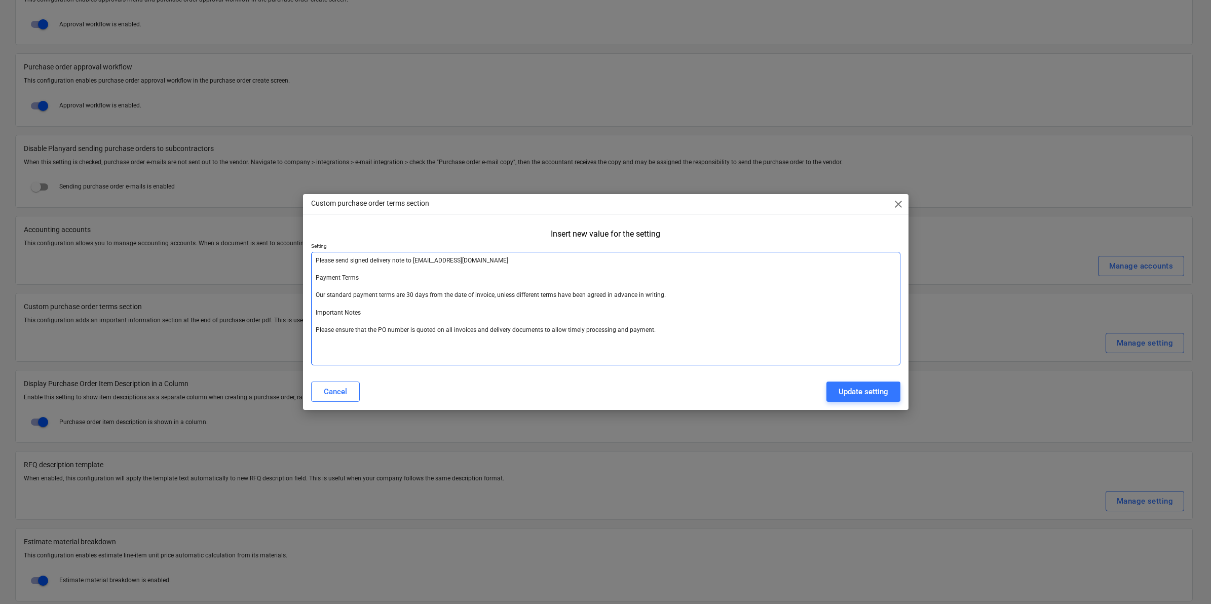
paste textarea "urchase Order Terms – Matford Construction Group Ltd Retention By accepting thi…"
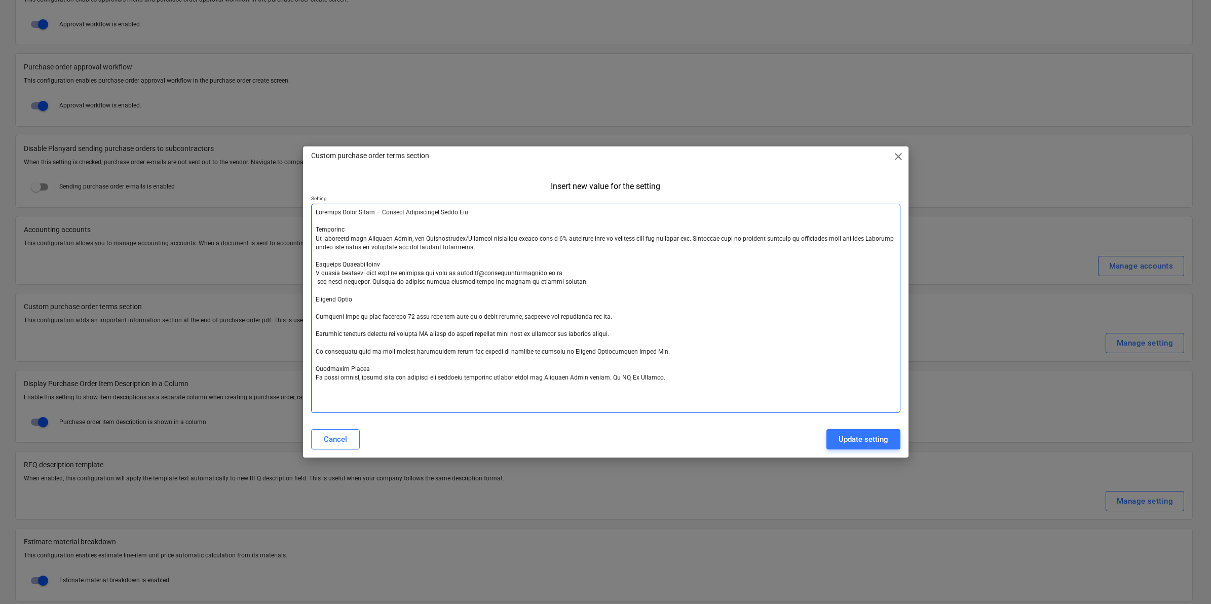
click at [474, 277] on textarea at bounding box center [605, 308] width 589 height 209
click at [455, 236] on textarea at bounding box center [605, 308] width 589 height 209
click at [455, 237] on textarea at bounding box center [605, 308] width 589 height 209
click at [602, 273] on textarea at bounding box center [605, 308] width 589 height 209
click at [320, 280] on textarea at bounding box center [605, 308] width 589 height 209
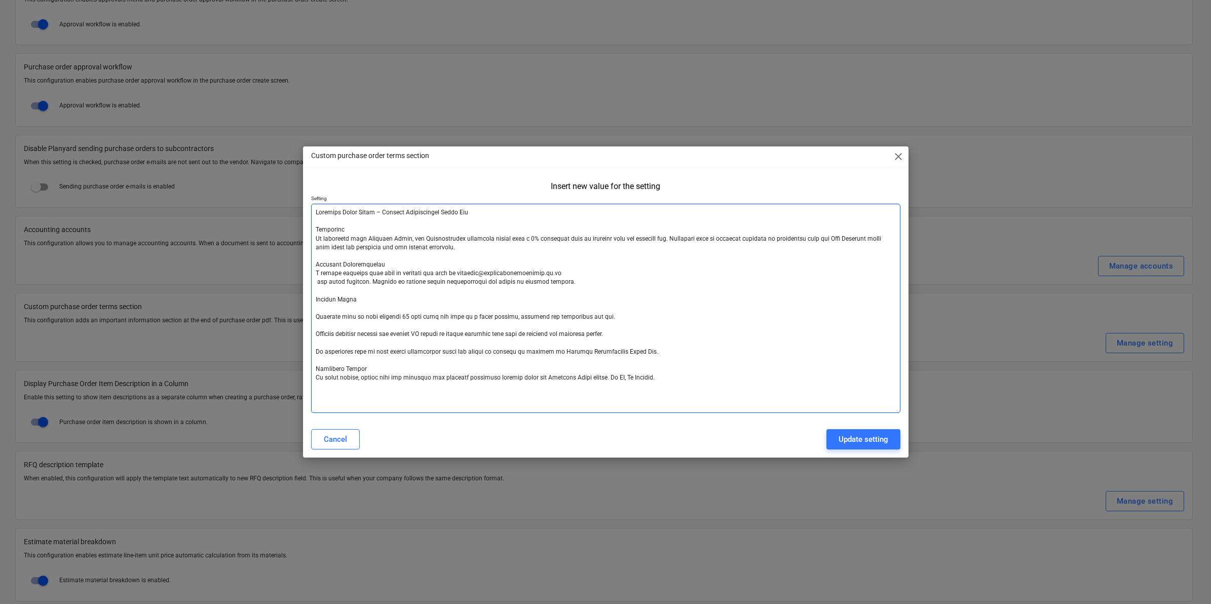
click at [341, 282] on textarea at bounding box center [605, 308] width 589 height 209
click at [316, 280] on textarea at bounding box center [605, 308] width 589 height 209
click at [870, 441] on div "Update setting" at bounding box center [864, 439] width 50 height 13
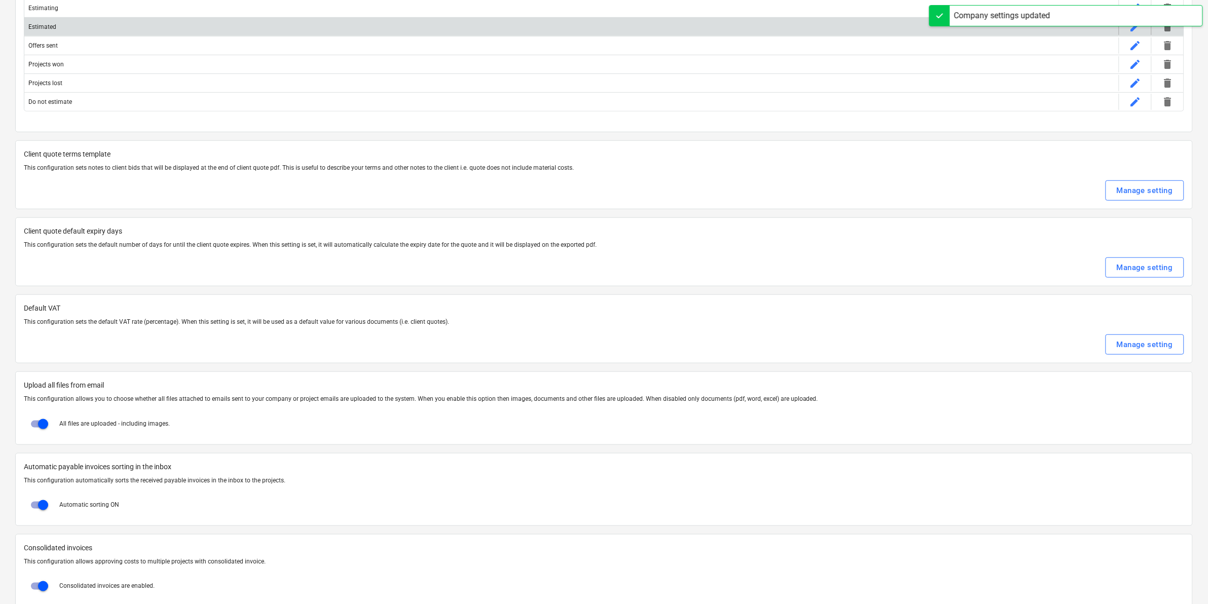
scroll to position [0, 0]
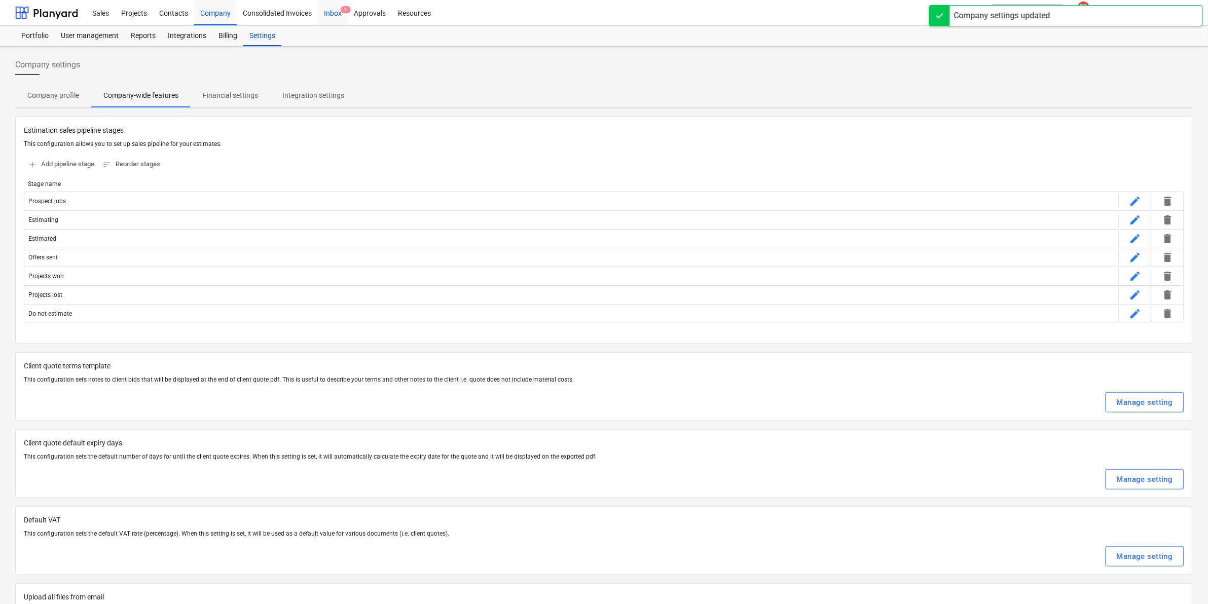
click at [338, 11] on div "Inbox 1" at bounding box center [333, 12] width 30 height 26
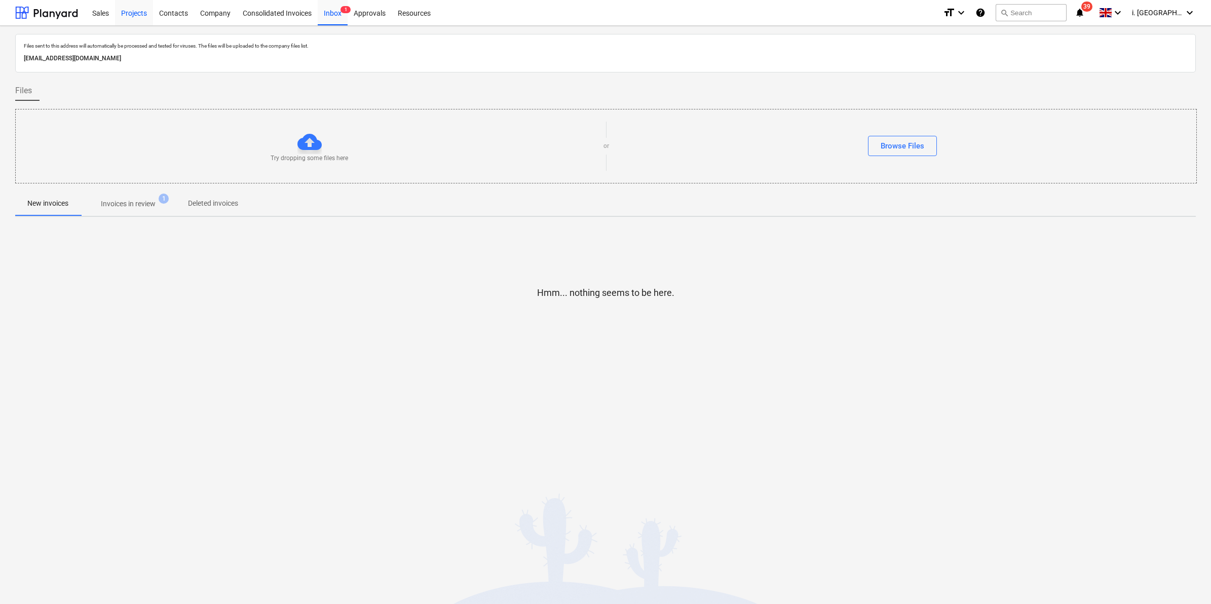
click at [139, 14] on div "Projects" at bounding box center [134, 12] width 38 height 26
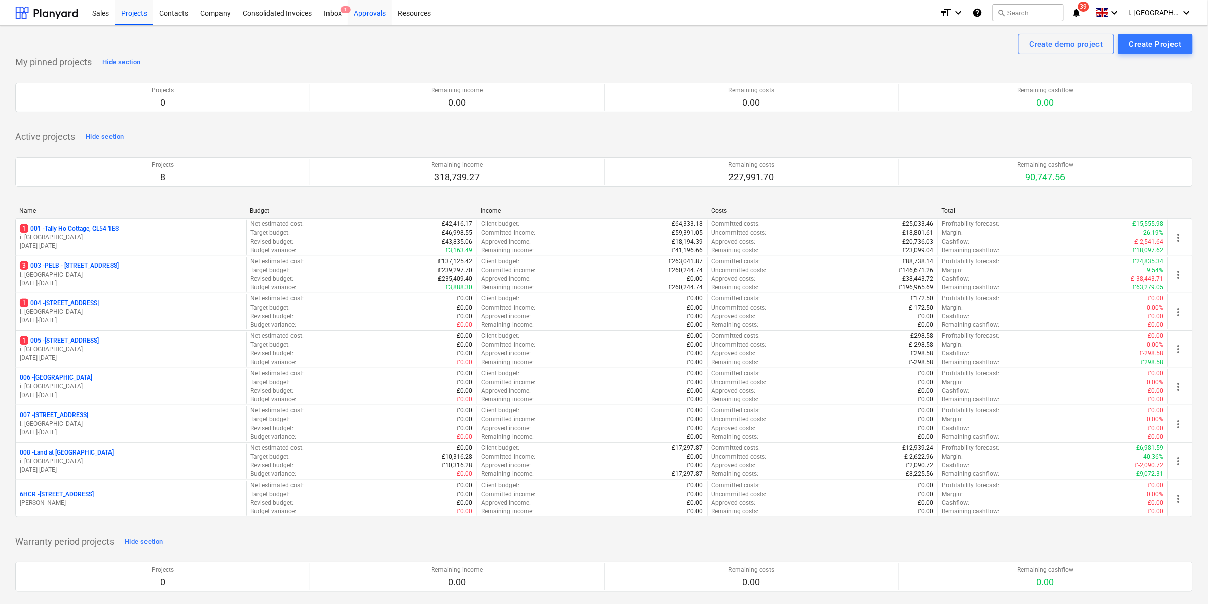
click at [364, 14] on div "Approvals" at bounding box center [370, 12] width 44 height 26
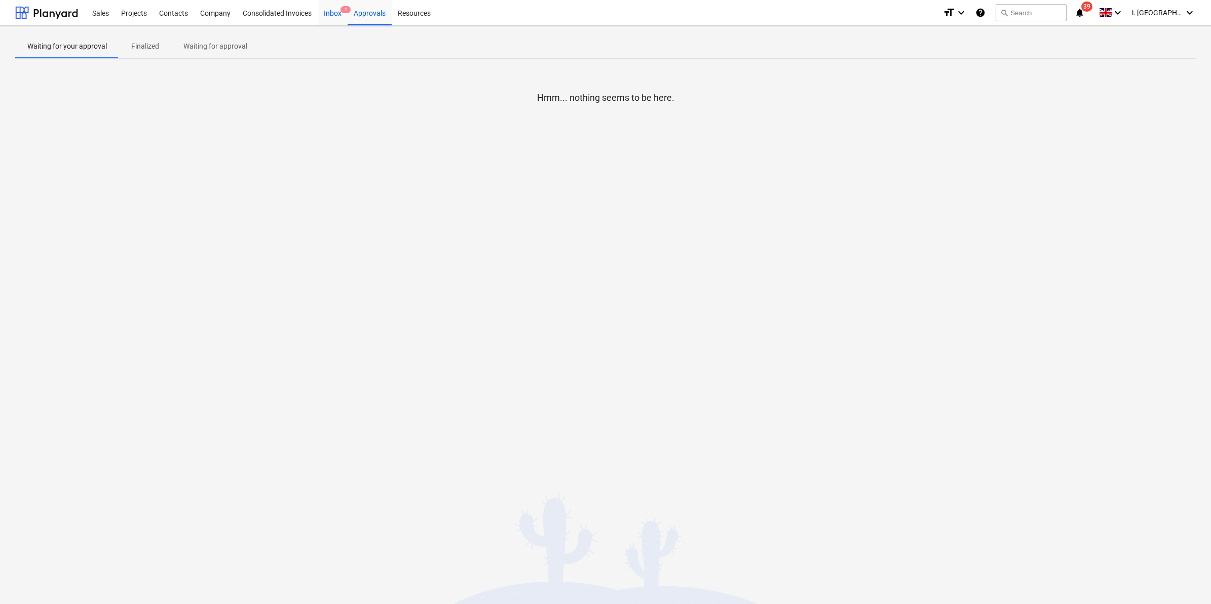
click at [343, 9] on span "1" at bounding box center [346, 9] width 10 height 7
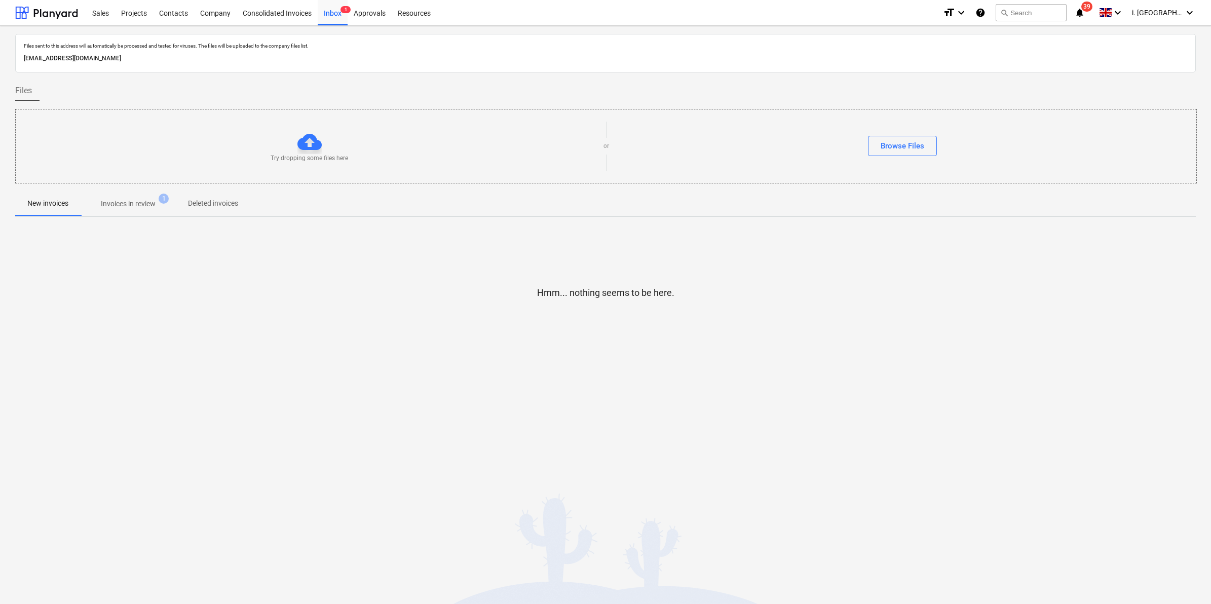
drag, startPoint x: 237, startPoint y: 61, endPoint x: 23, endPoint y: 62, distance: 213.9
click at [24, 62] on p "f894d147-f485-4f22-90b8-114e8cae7737@companies.planyard.com" at bounding box center [606, 58] width 1164 height 11
copy p "f894d147-f485-4f22-90b8-114e8cae7737@companies.planyard.com"
click at [323, 16] on div "Inbox 1" at bounding box center [333, 12] width 30 height 26
click at [59, 207] on p "New invoices" at bounding box center [55, 204] width 41 height 11
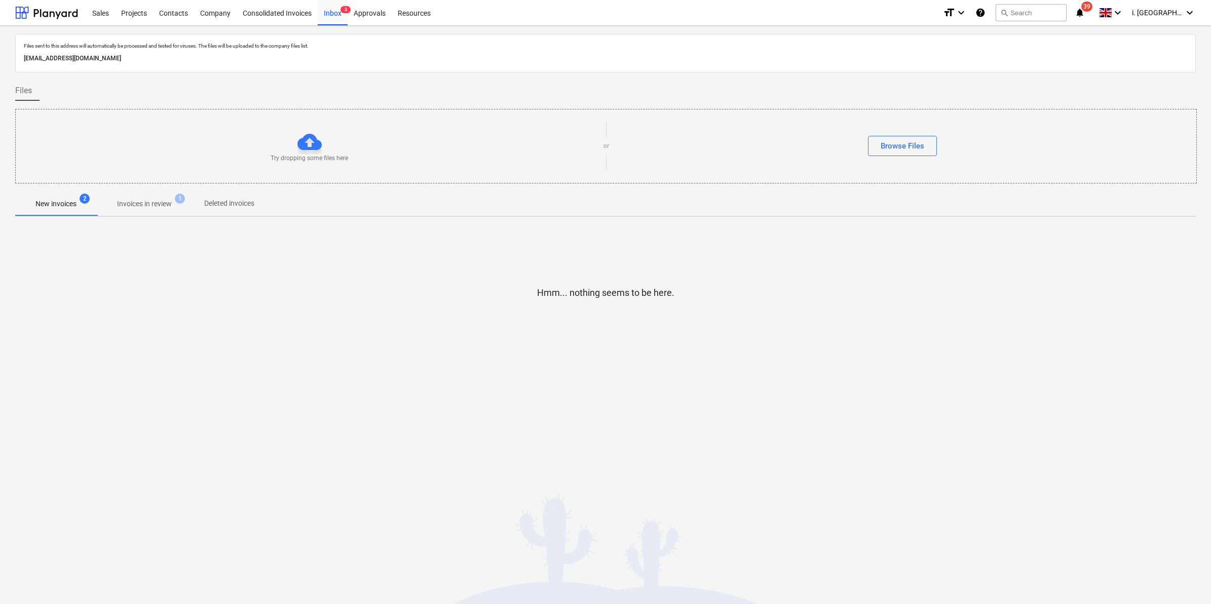
click at [140, 208] on p "Invoices in review" at bounding box center [144, 204] width 55 height 11
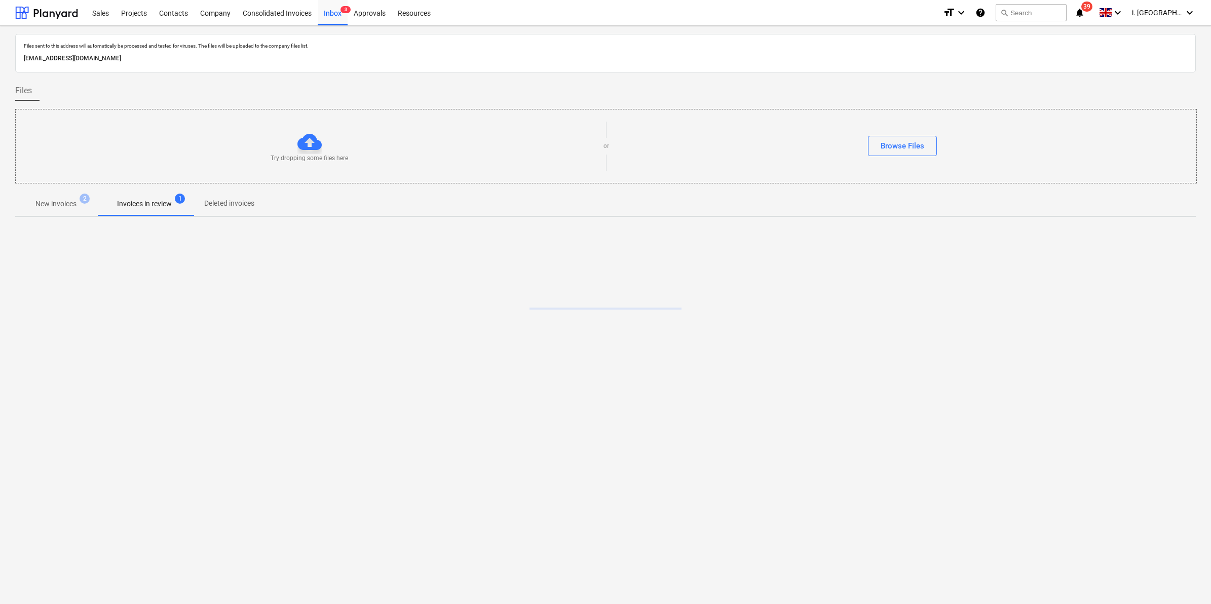
click at [61, 204] on p "New invoices" at bounding box center [55, 204] width 41 height 11
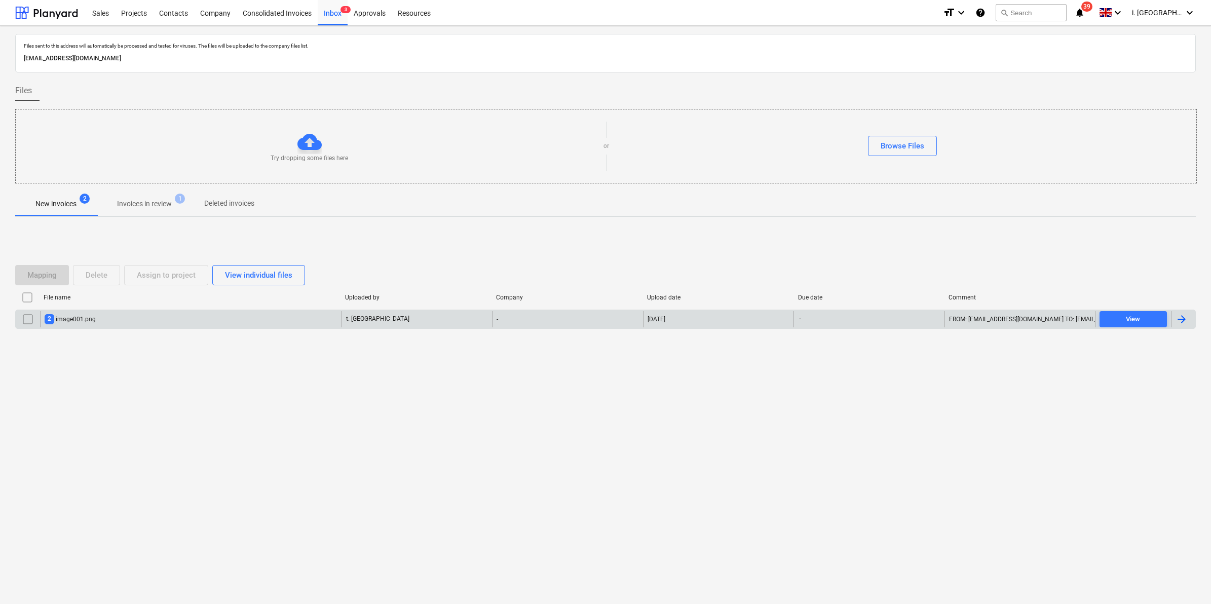
click at [72, 319] on div "2 image001.png" at bounding box center [70, 319] width 51 height 10
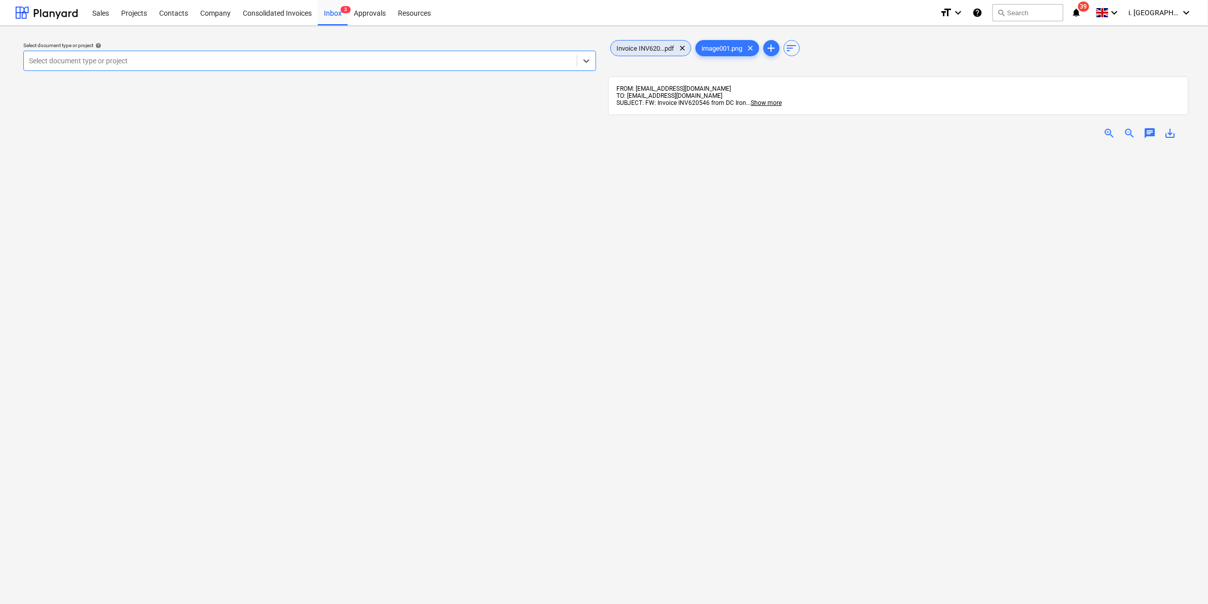
click at [652, 45] on span "Invoice INV620...pdf" at bounding box center [646, 49] width 70 height 8
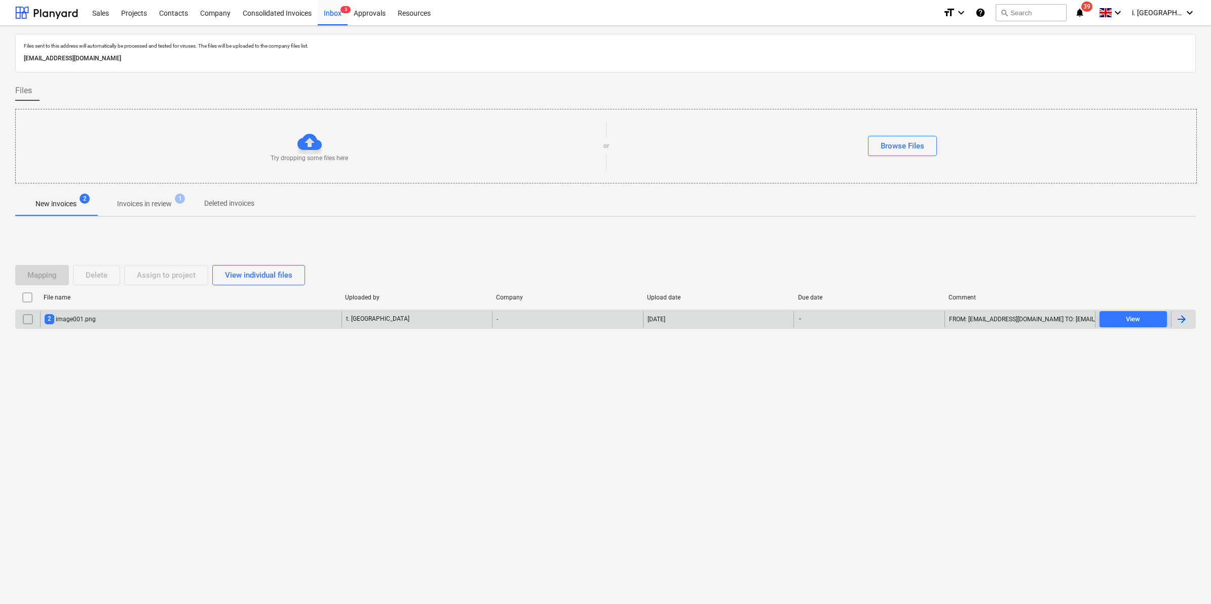
drag, startPoint x: 33, startPoint y: 314, endPoint x: 30, endPoint y: 310, distance: 5.5
click at [29, 317] on input "checkbox" at bounding box center [28, 319] width 16 height 16
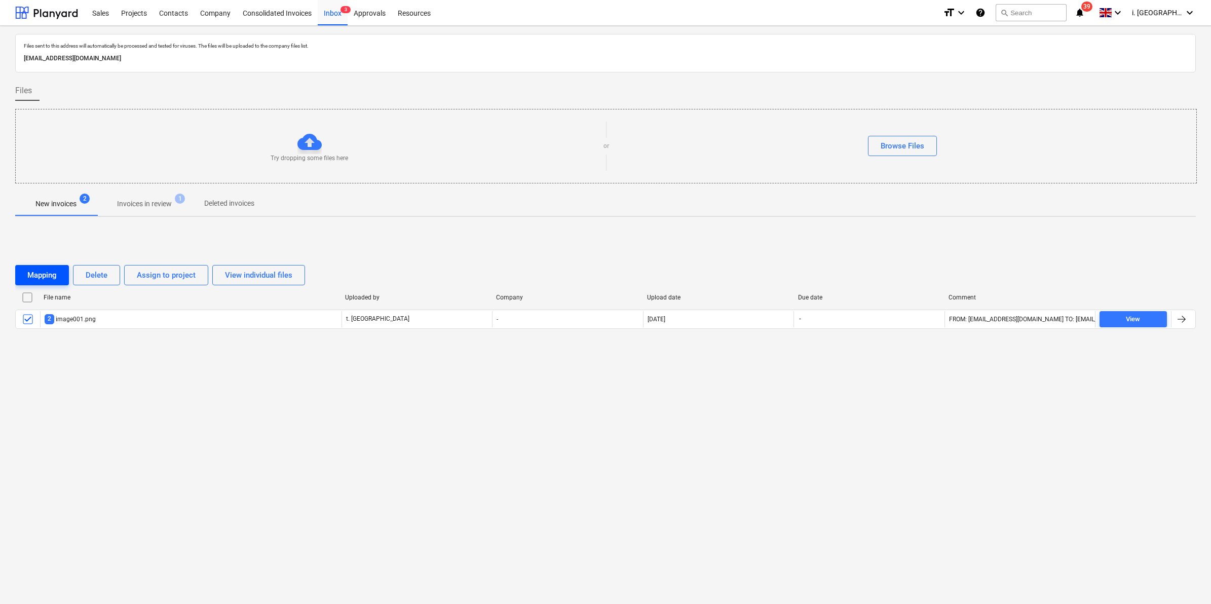
click at [40, 266] on button "Mapping" at bounding box center [42, 275] width 54 height 20
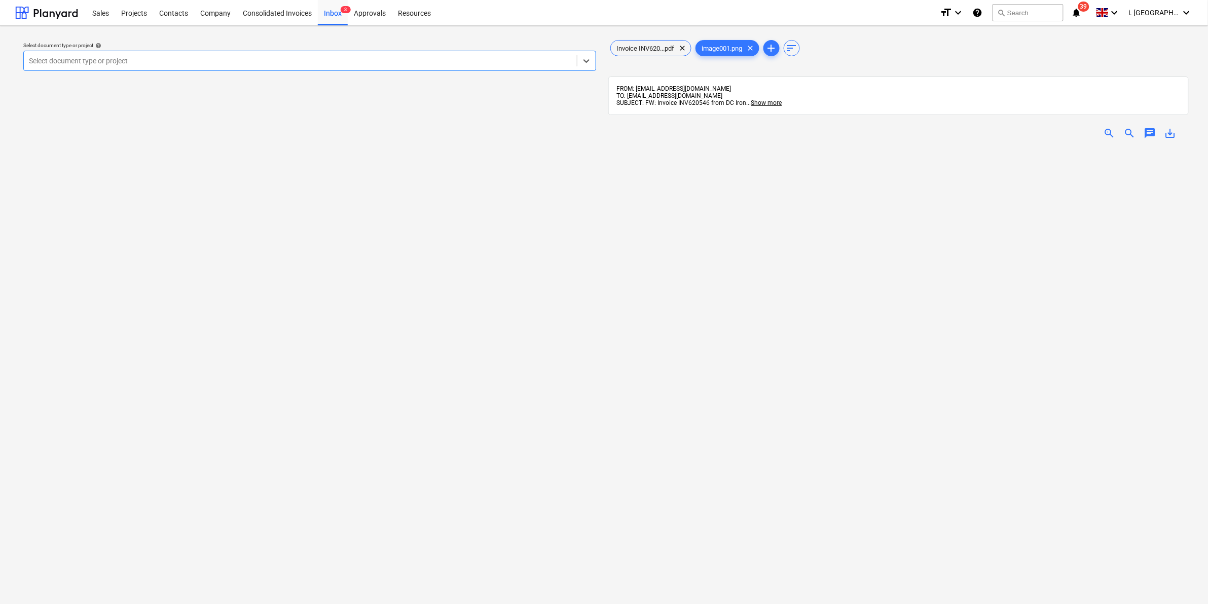
click at [257, 52] on div "Select document type or project" at bounding box center [309, 61] width 573 height 20
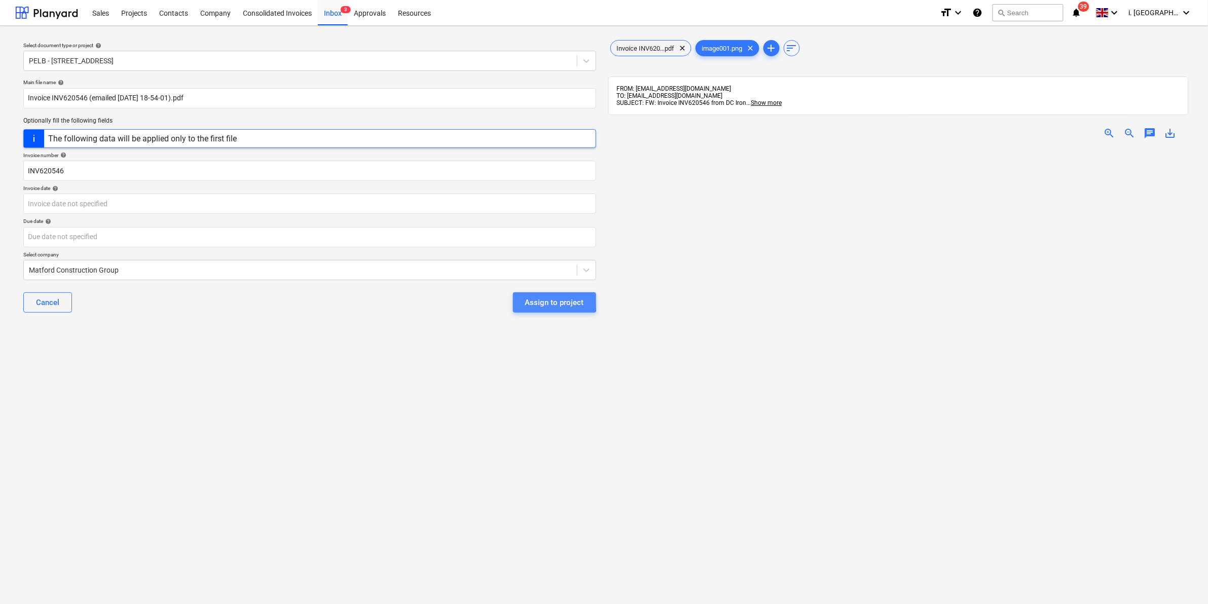
click at [543, 301] on div "Assign to project" at bounding box center [554, 302] width 59 height 13
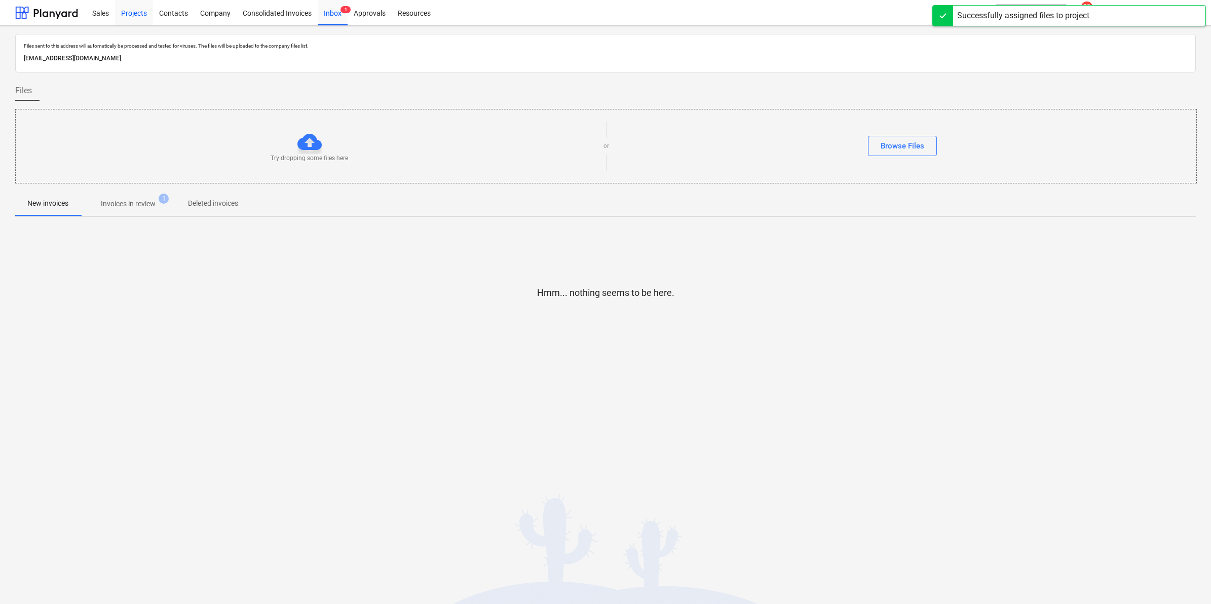
click at [143, 9] on div "Projects" at bounding box center [134, 12] width 38 height 26
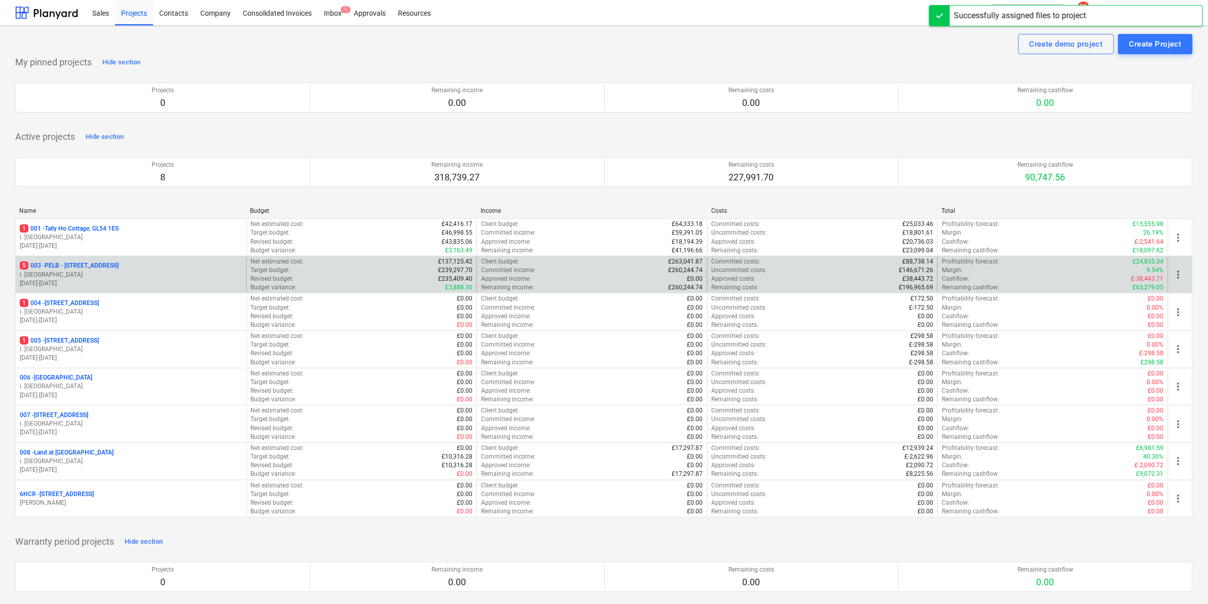
click at [115, 269] on p "5 003 - PELB - Castle lane, Moreton Valence, GL2 7NE" at bounding box center [69, 265] width 99 height 9
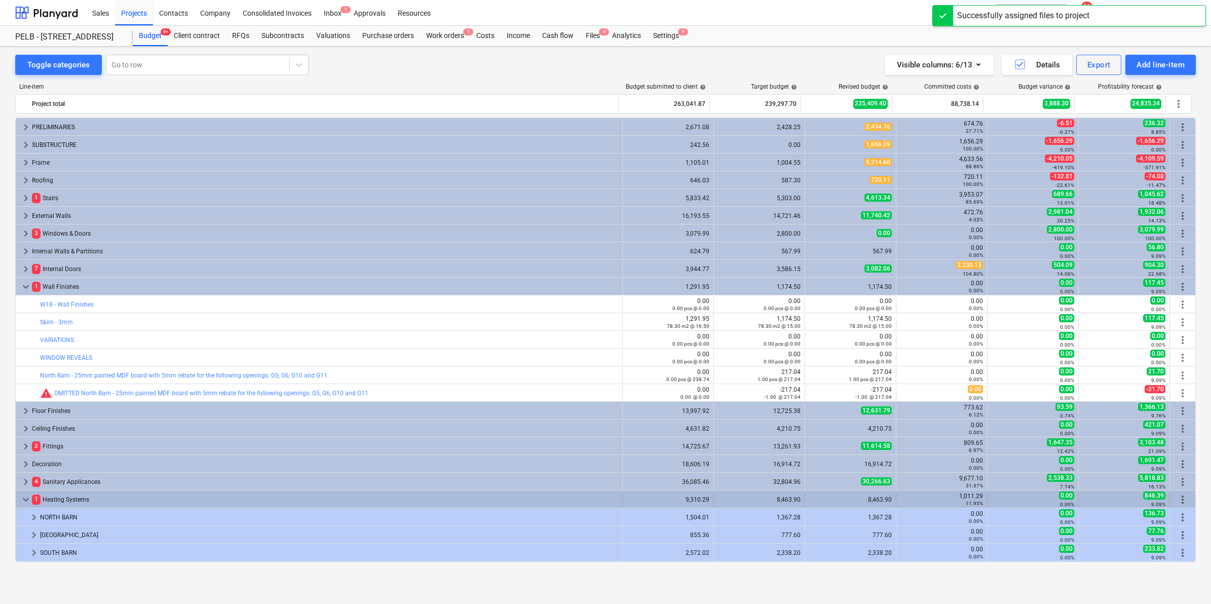
scroll to position [290, 0]
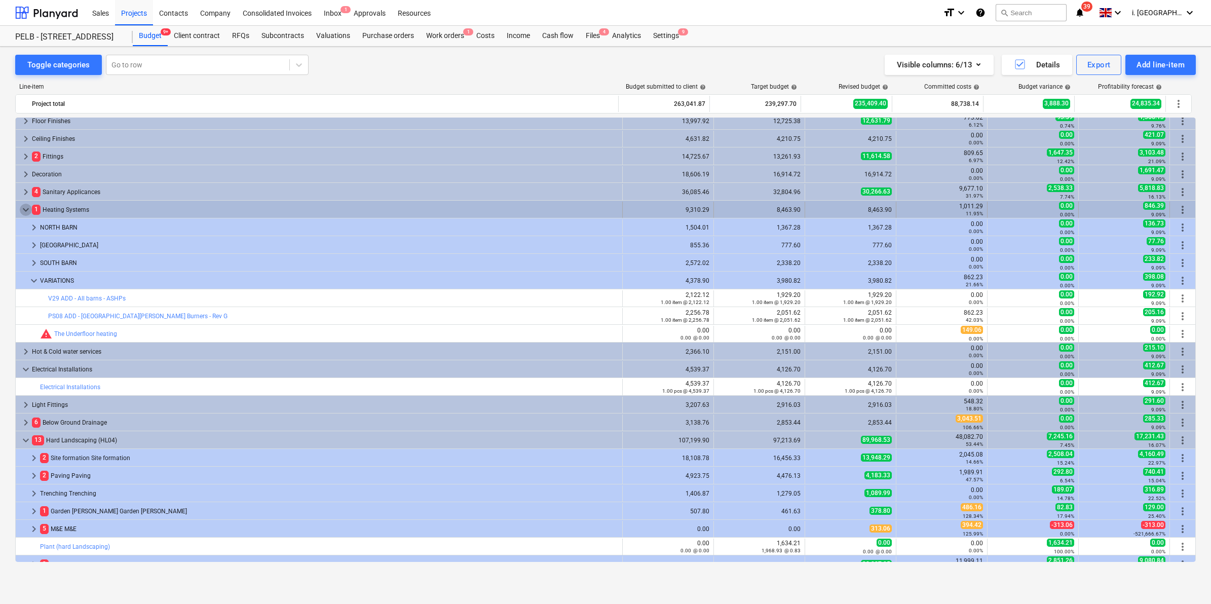
click at [21, 208] on span "keyboard_arrow_down" at bounding box center [26, 210] width 12 height 12
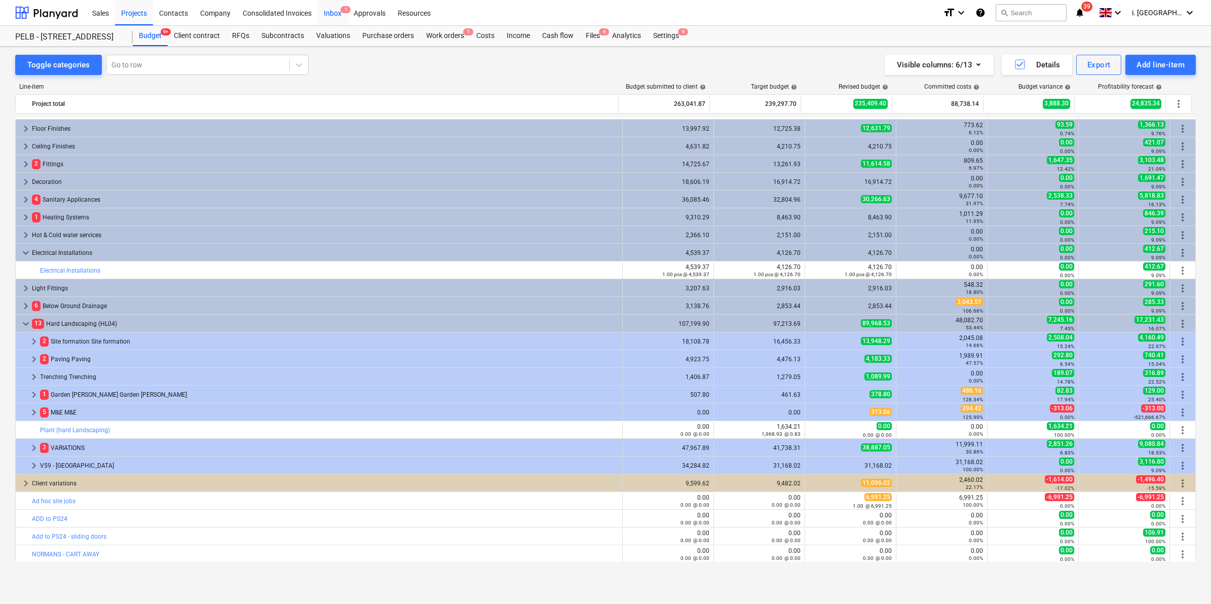
click at [335, 11] on div "Inbox 1" at bounding box center [333, 12] width 30 height 26
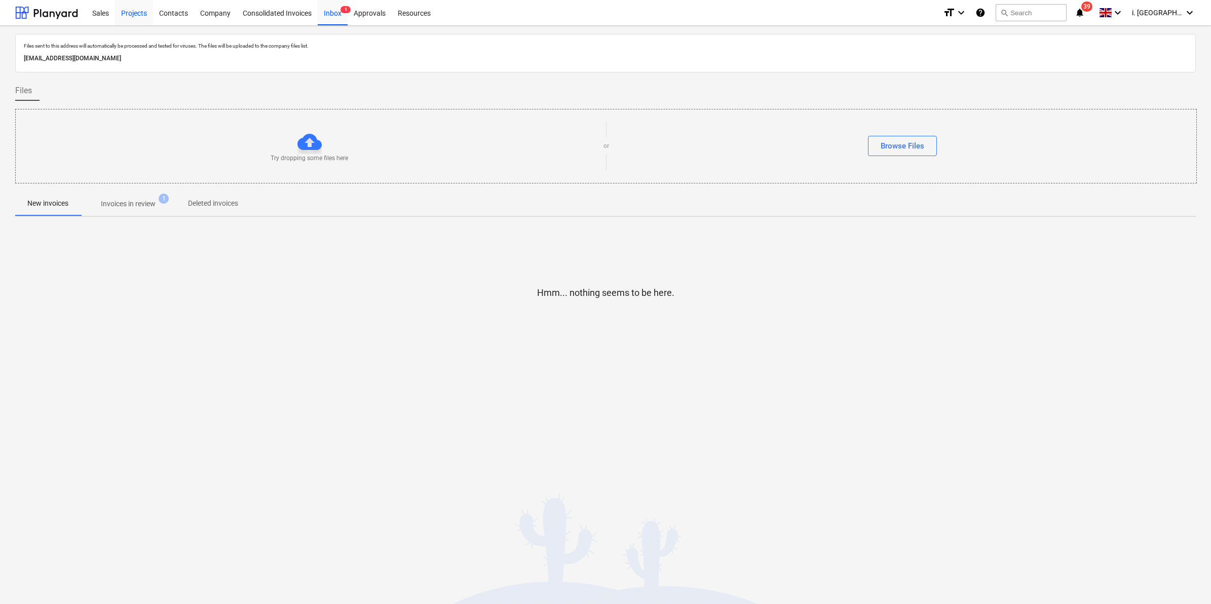
click at [138, 11] on div "Projects" at bounding box center [134, 12] width 38 height 26
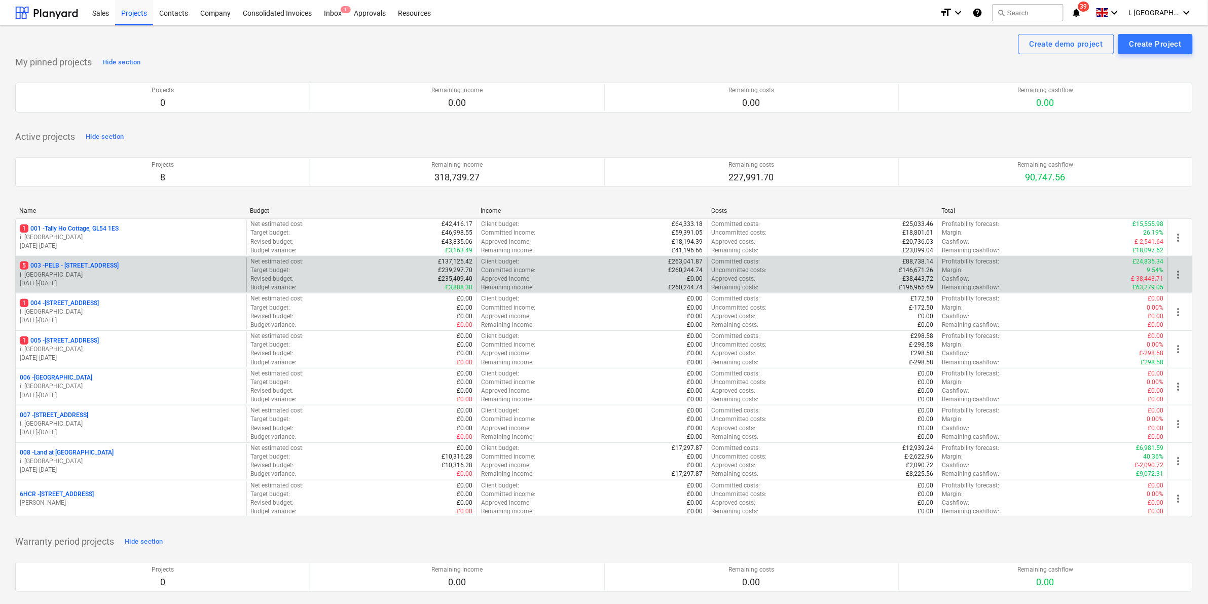
click at [108, 267] on p "5 003 - PELB - Castle lane, Moreton Valence, GL2 7NE" at bounding box center [69, 265] width 99 height 9
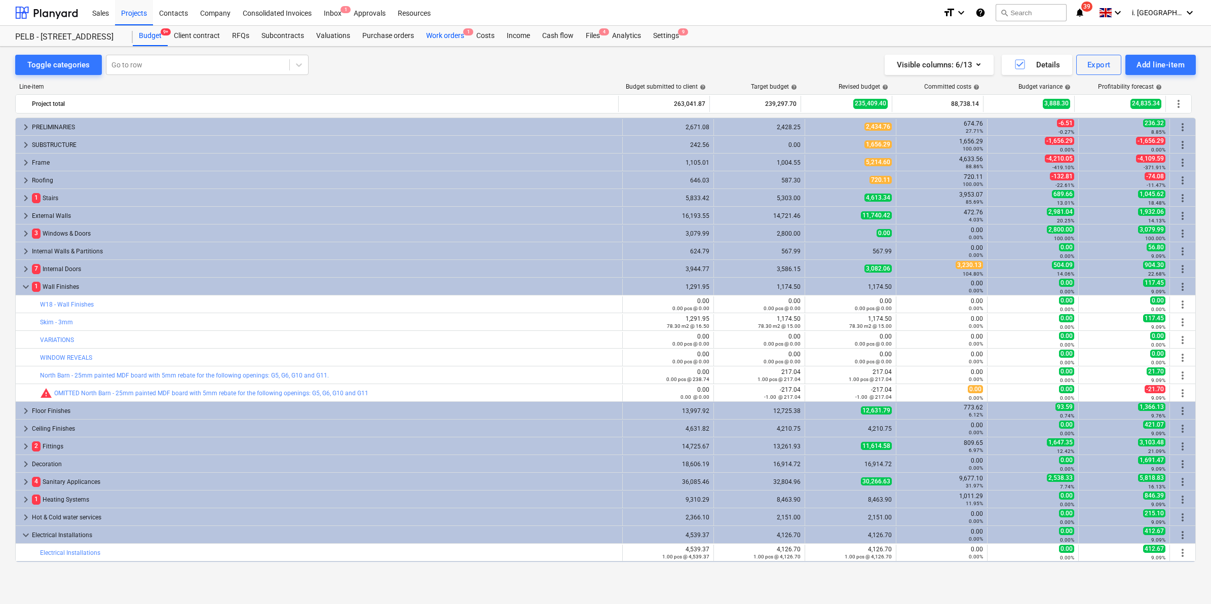
scroll to position [282, 0]
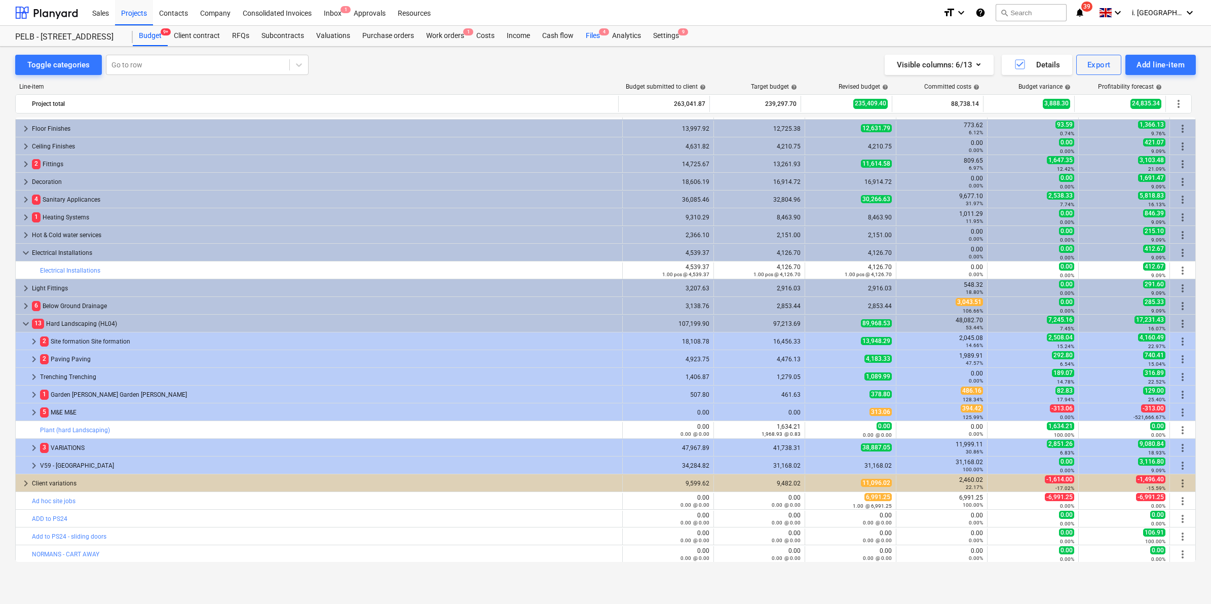
click at [580, 32] on div "Files 4" at bounding box center [593, 36] width 26 height 20
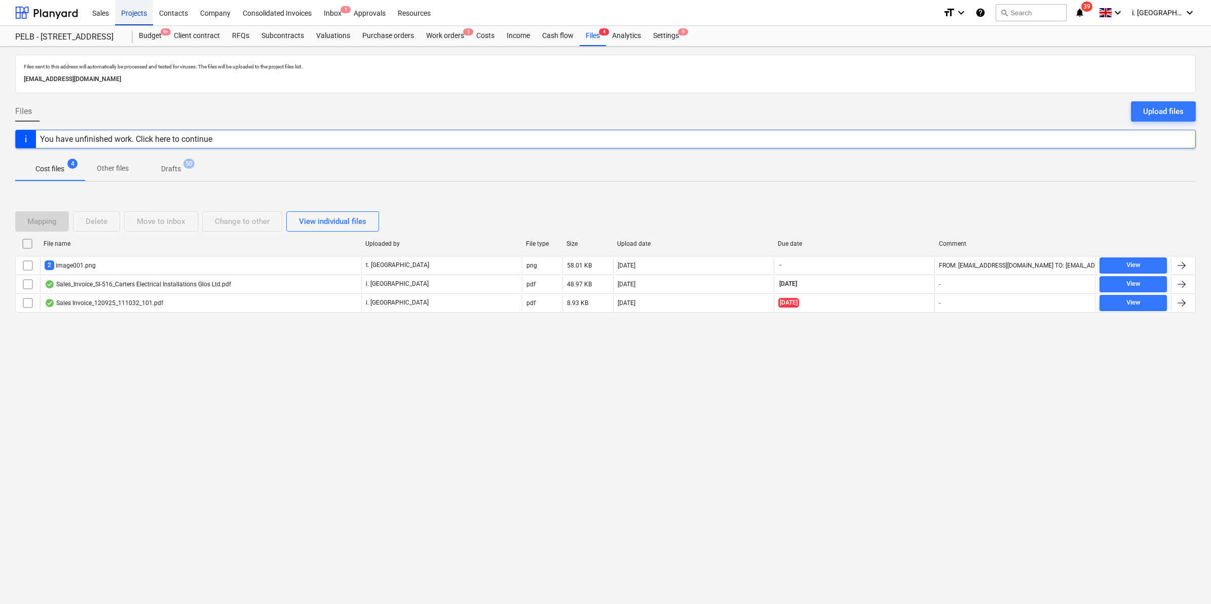
click at [138, 23] on div "Projects" at bounding box center [134, 12] width 38 height 26
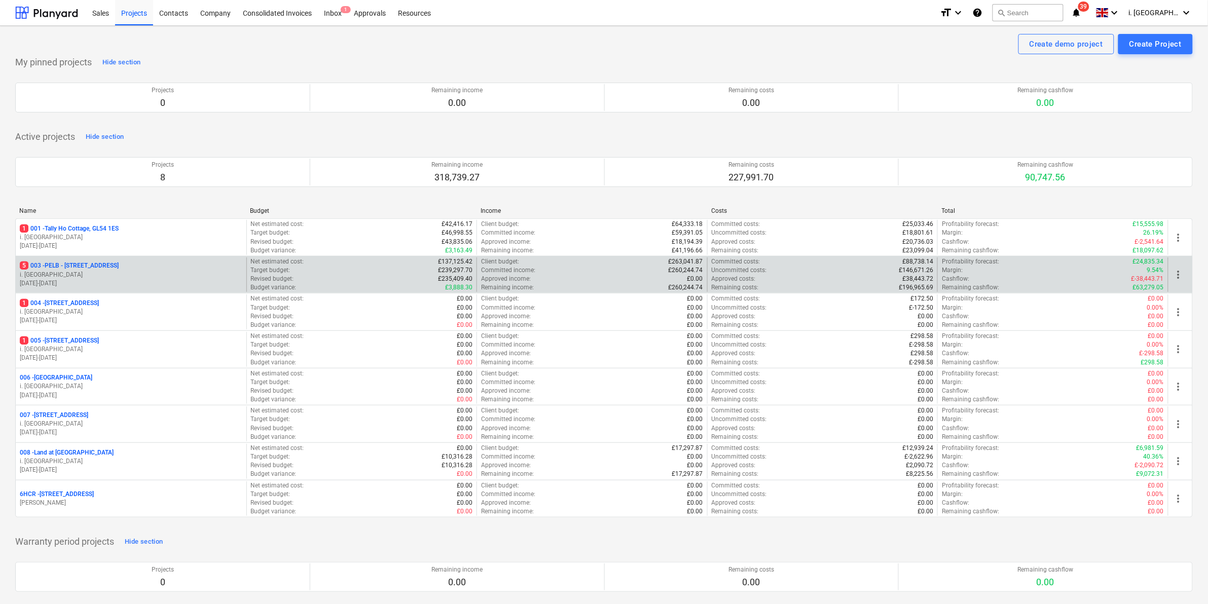
click at [182, 286] on p "01.09.2025 - 31.10.2025" at bounding box center [131, 283] width 222 height 9
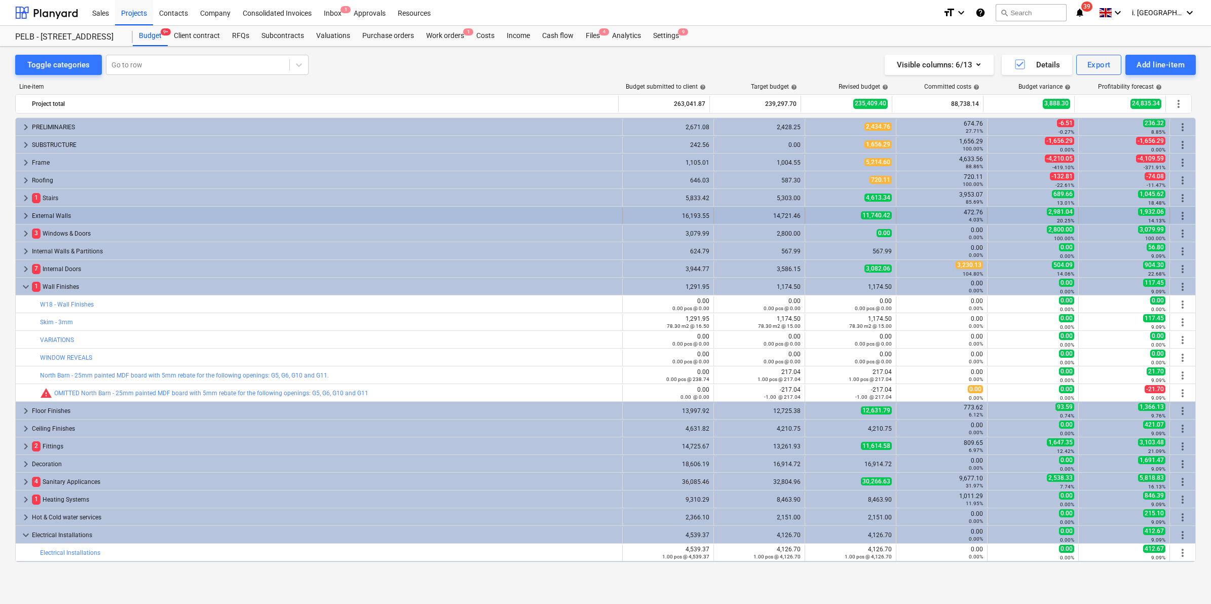
click at [20, 216] on span "keyboard_arrow_right" at bounding box center [26, 216] width 12 height 12
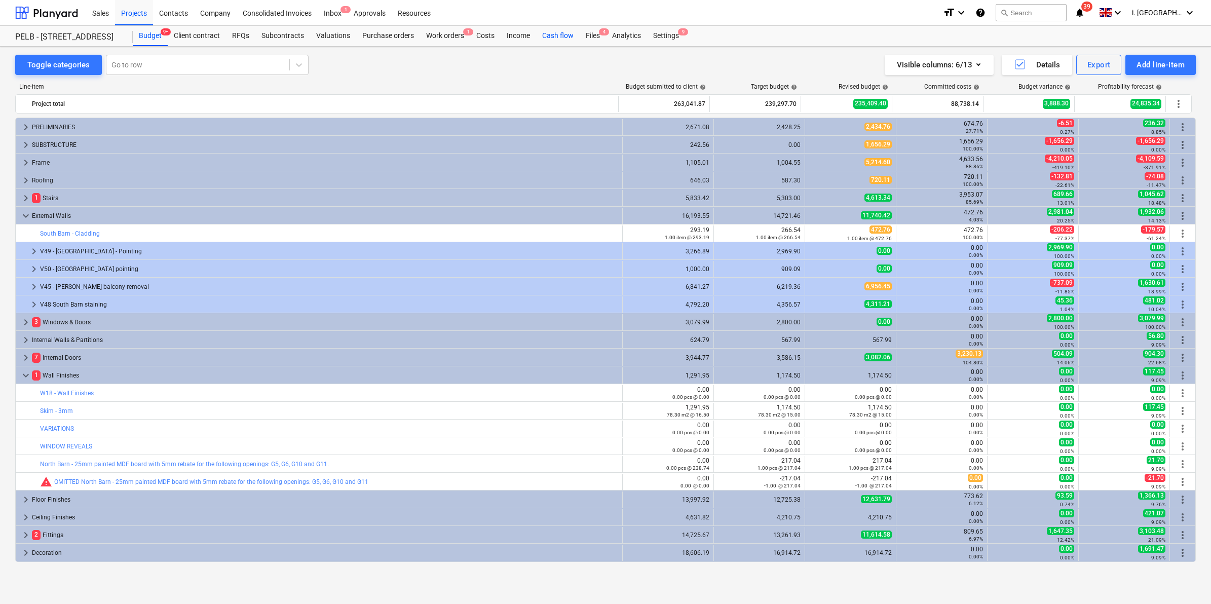
drag, startPoint x: 585, startPoint y: 34, endPoint x: 566, endPoint y: 41, distance: 20.8
click at [585, 34] on div "Files 4" at bounding box center [593, 36] width 26 height 20
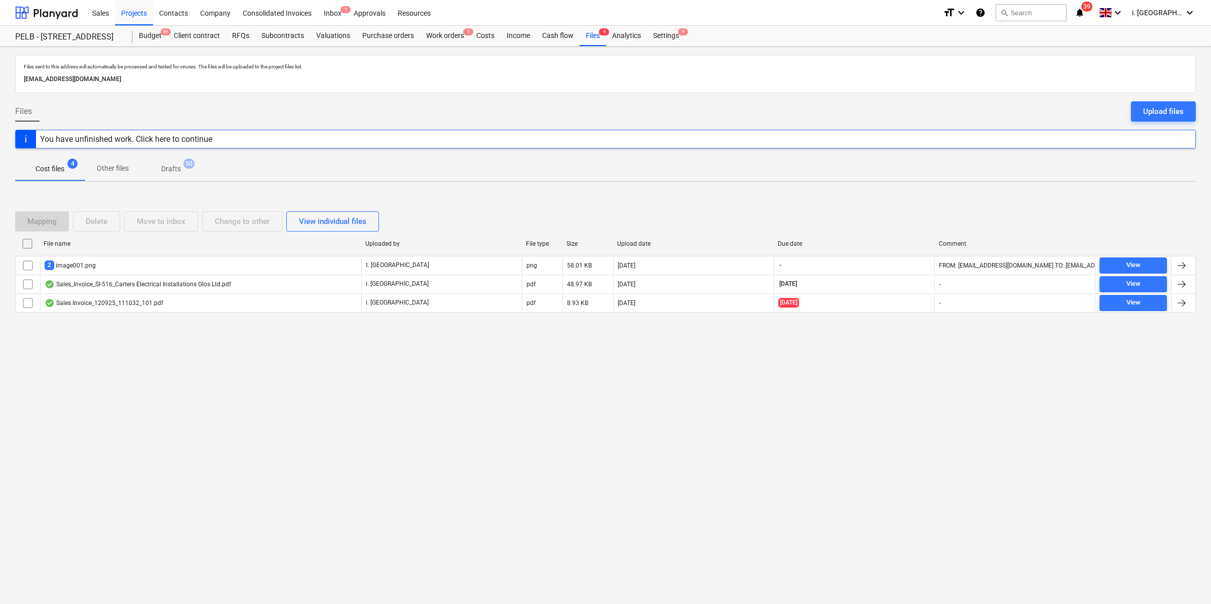
drag, startPoint x: 231, startPoint y: 82, endPoint x: 11, endPoint y: 74, distance: 220.6
click at [11, 74] on div "Files sent to this address will automatically be processed and tested for virus…" at bounding box center [605, 325] width 1211 height 557
copy p "004a2021-cd60-49e4-bb4e-252efa0bc006@projects.planyard.com"
drag, startPoint x: 127, startPoint y: 329, endPoint x: 82, endPoint y: 178, distance: 157.6
click at [127, 329] on div "Mapping Delete Move to inbox Change to other View individual files File name Up…" at bounding box center [605, 266] width 1181 height 134
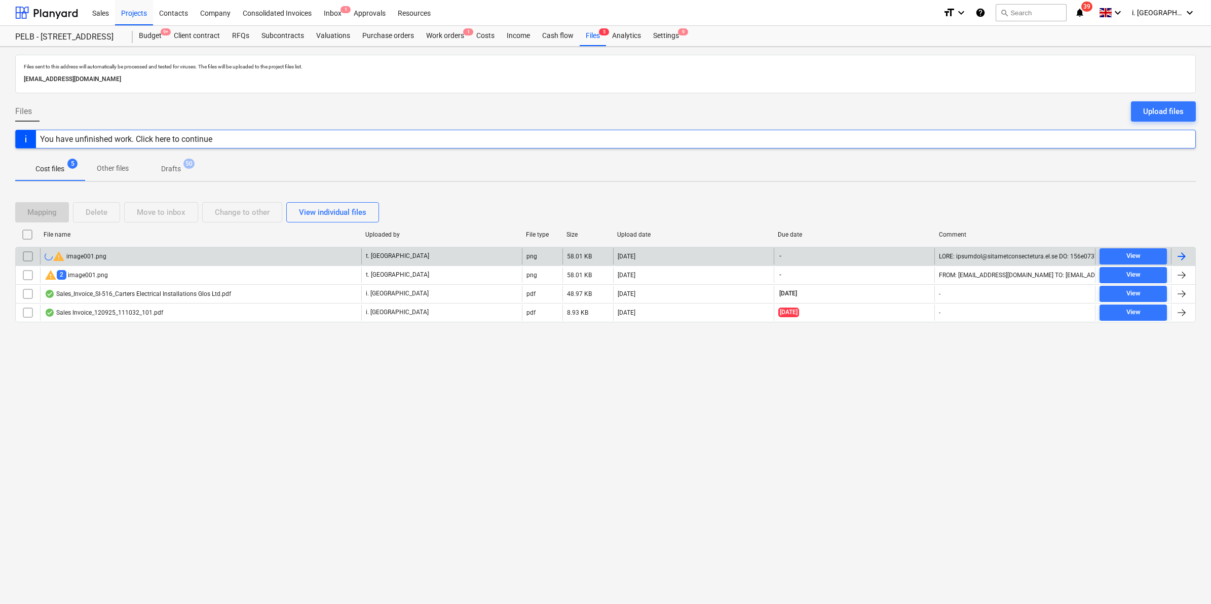
click at [95, 254] on div "warning image001.png" at bounding box center [76, 256] width 62 height 12
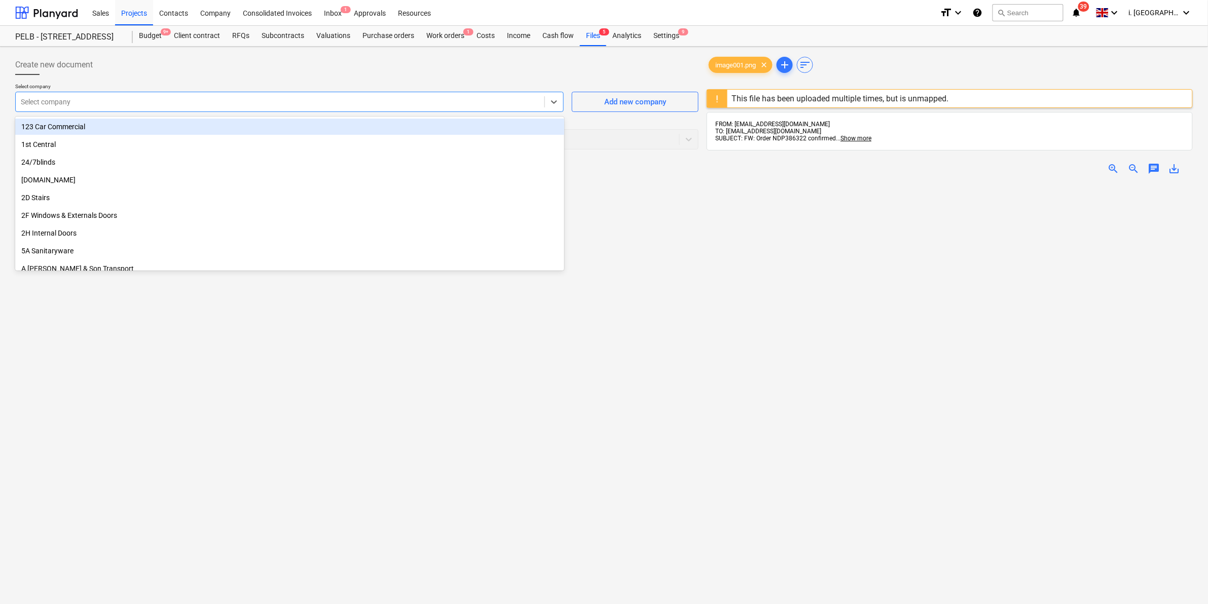
click at [525, 103] on div at bounding box center [280, 102] width 518 height 10
click at [725, 58] on div "image001.png clear" at bounding box center [740, 65] width 64 height 16
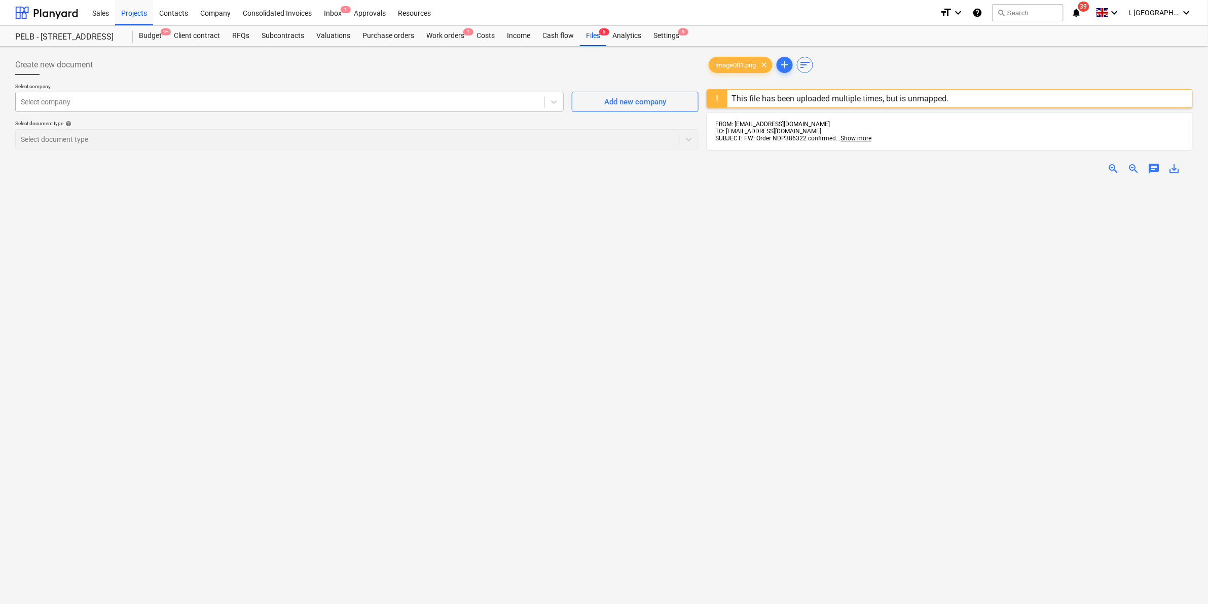
drag, startPoint x: 168, startPoint y: 88, endPoint x: 179, endPoint y: 95, distance: 12.8
click at [170, 88] on p "Select company" at bounding box center [289, 87] width 548 height 9
click at [180, 97] on div at bounding box center [280, 102] width 518 height 10
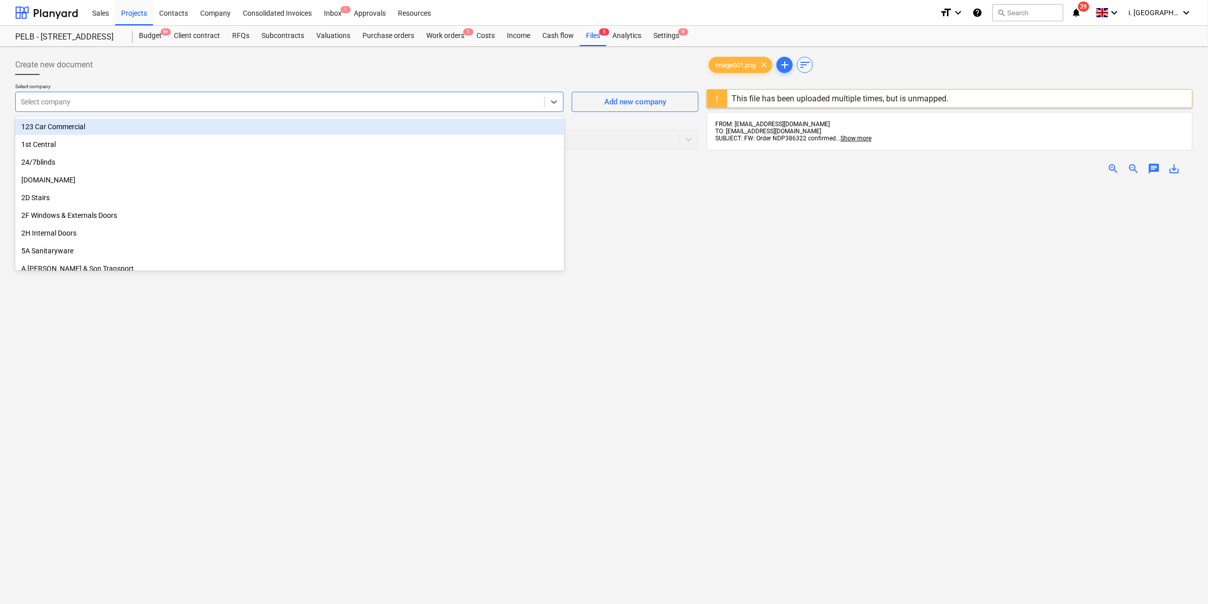
click at [437, 92] on div "Select company" at bounding box center [289, 102] width 548 height 20
click at [289, 97] on div at bounding box center [280, 102] width 518 height 10
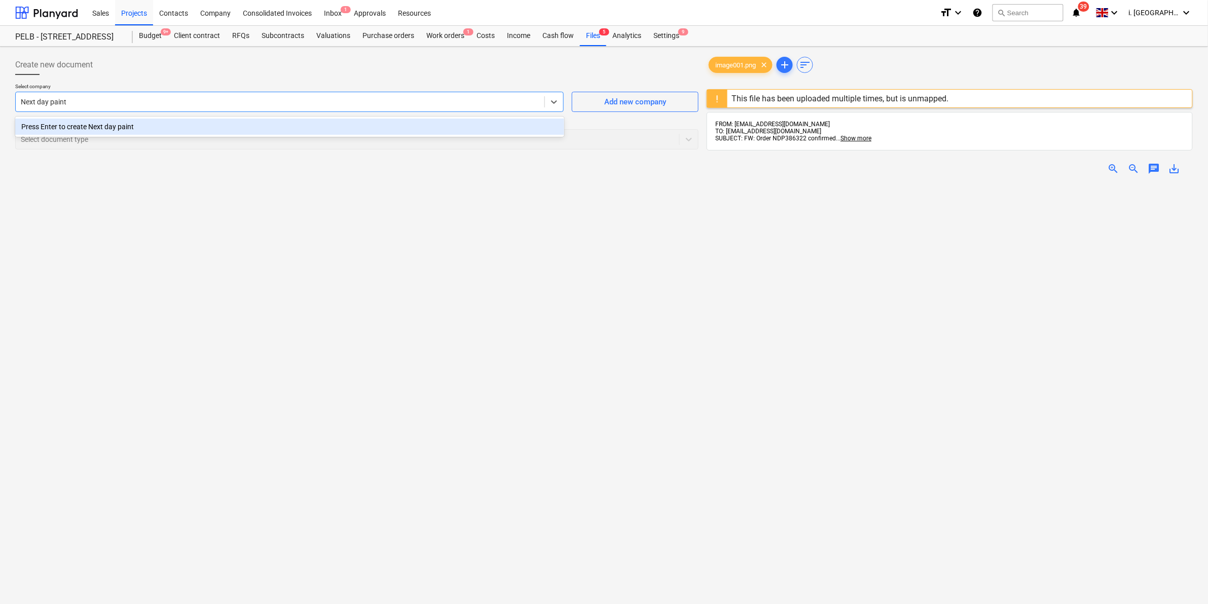
type input "Next day paint"
click at [553, 218] on div "Create new document Select company option Press Enter to create Next day paint …" at bounding box center [356, 407] width 691 height 712
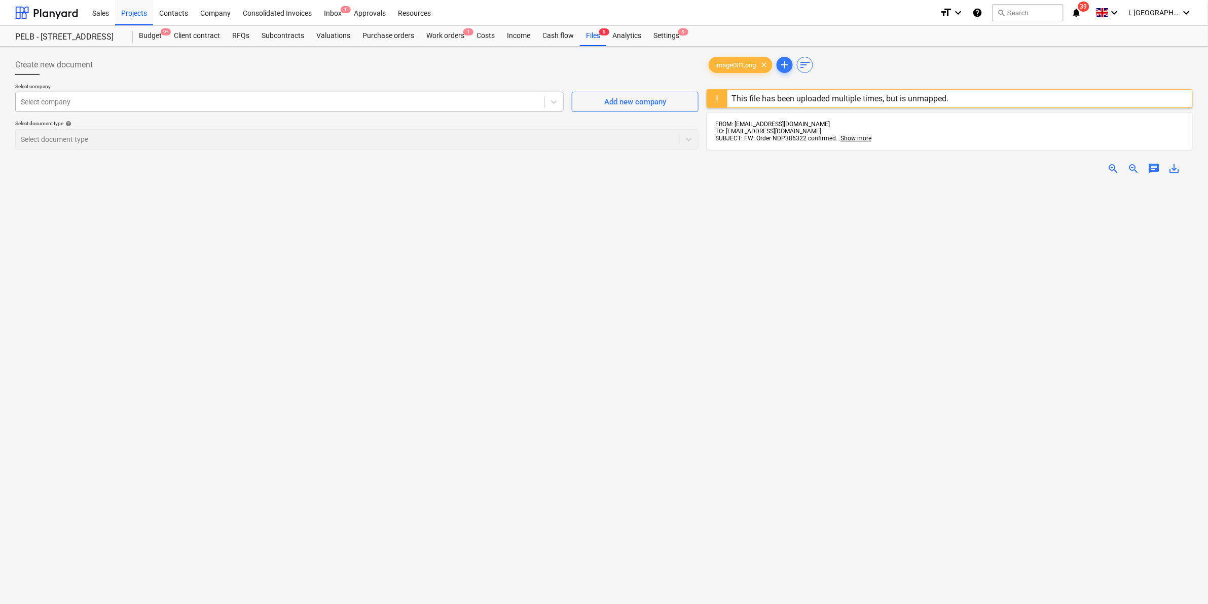
click at [469, 99] on div at bounding box center [280, 102] width 518 height 10
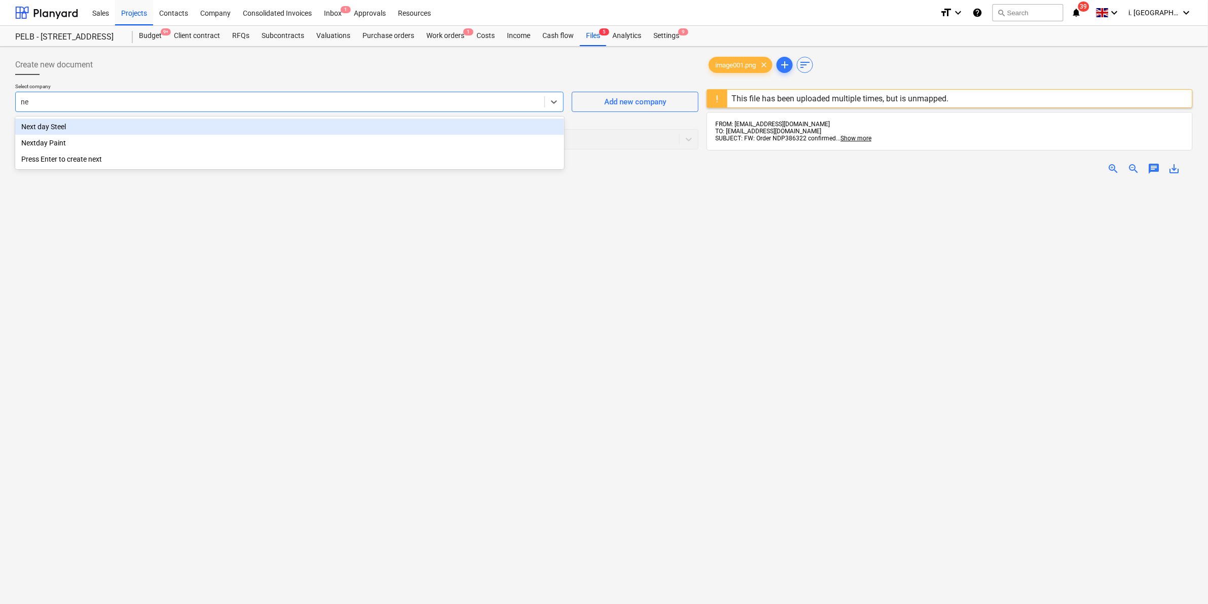
type input "n"
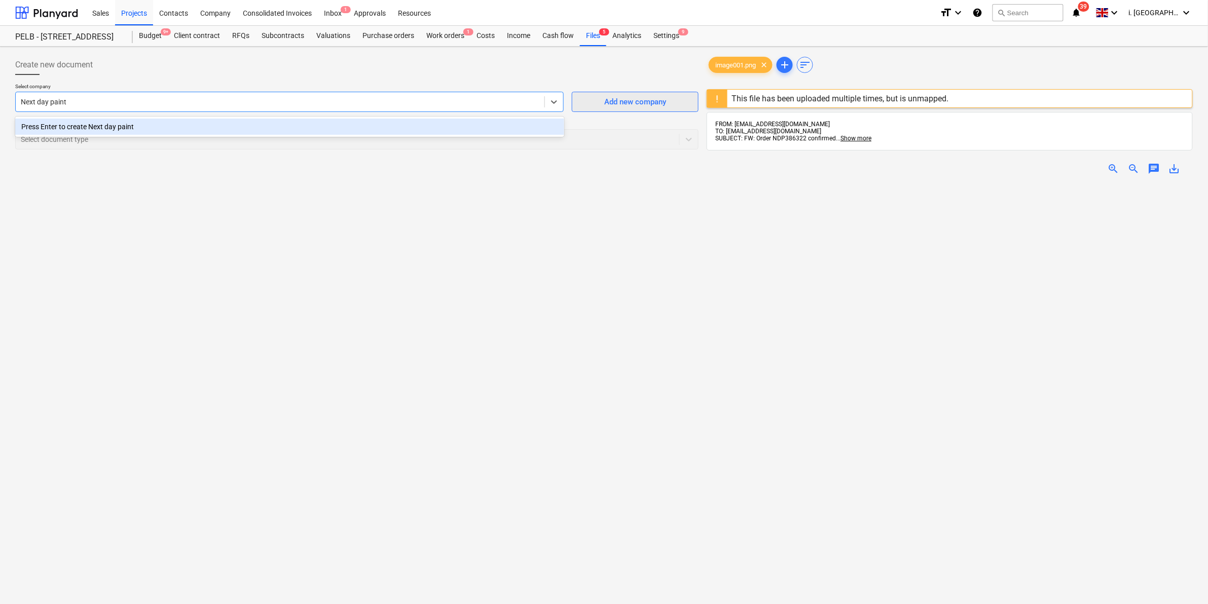
type input "Next day paint"
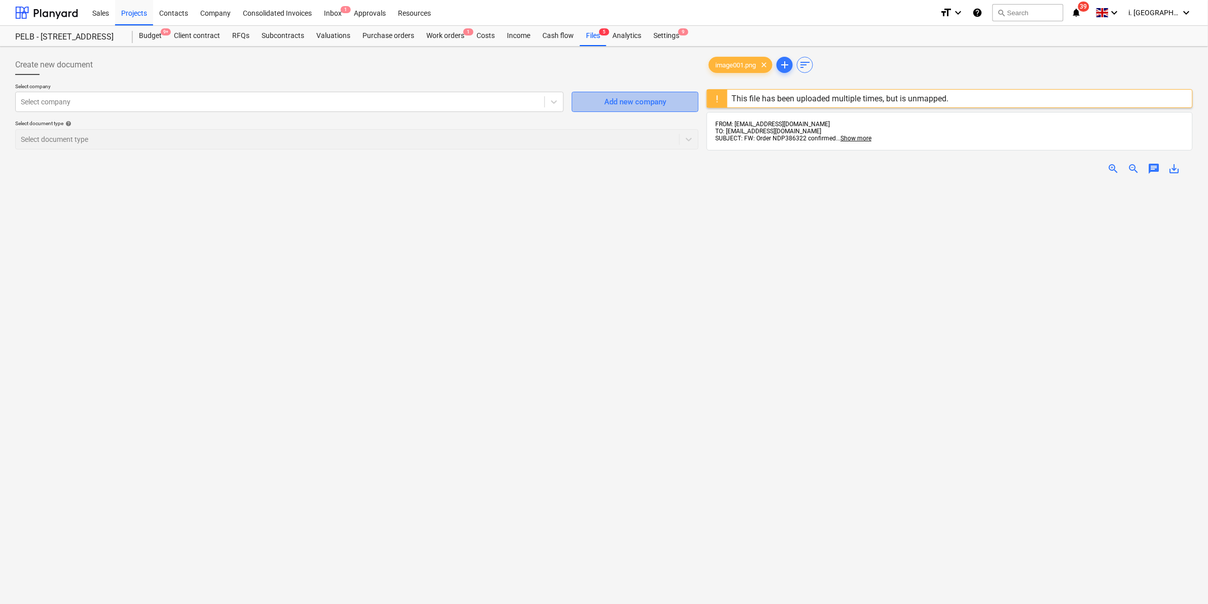
click at [627, 95] on div "Add new company" at bounding box center [635, 101] width 62 height 13
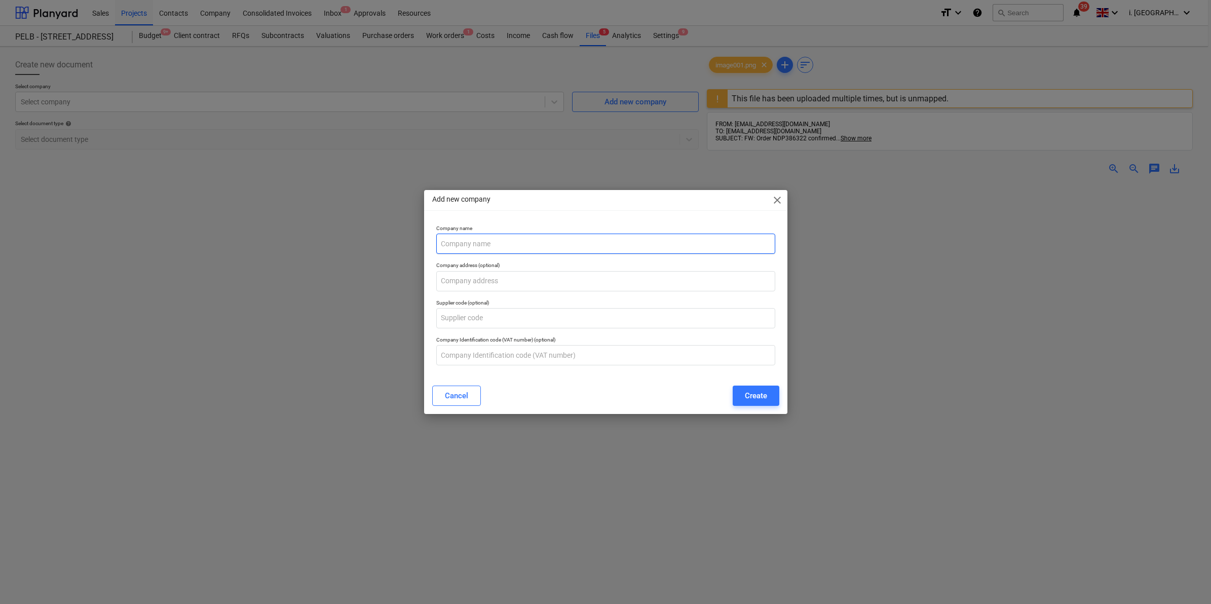
click at [581, 249] on input "text" at bounding box center [605, 244] width 339 height 20
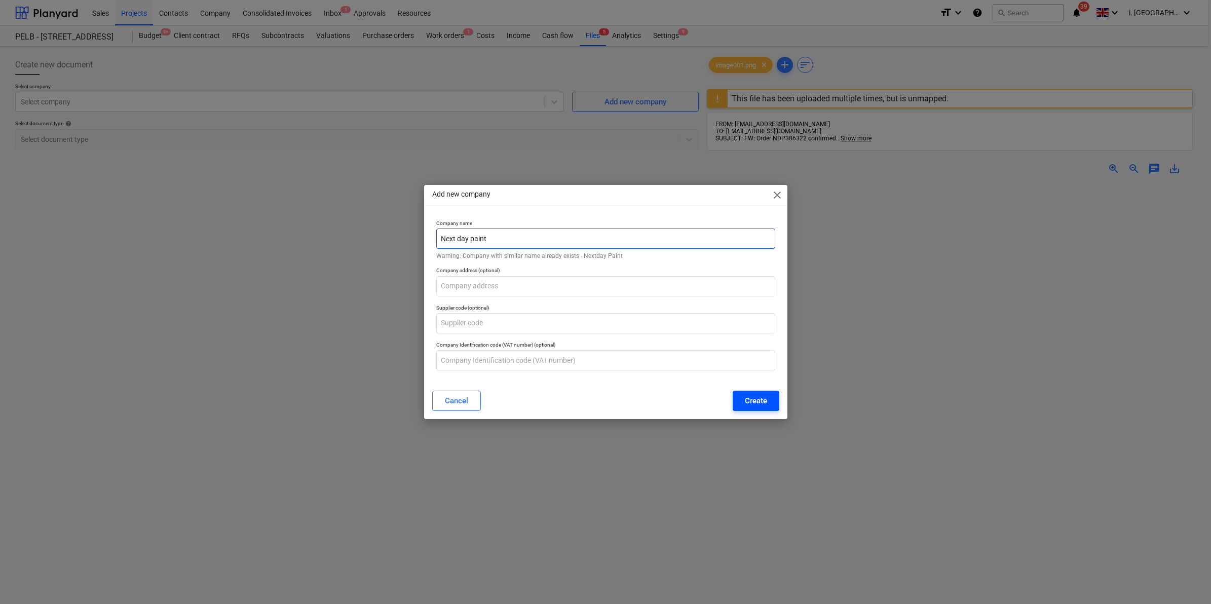
type input "Next day paint"
click at [759, 404] on div "Create" at bounding box center [756, 400] width 22 height 13
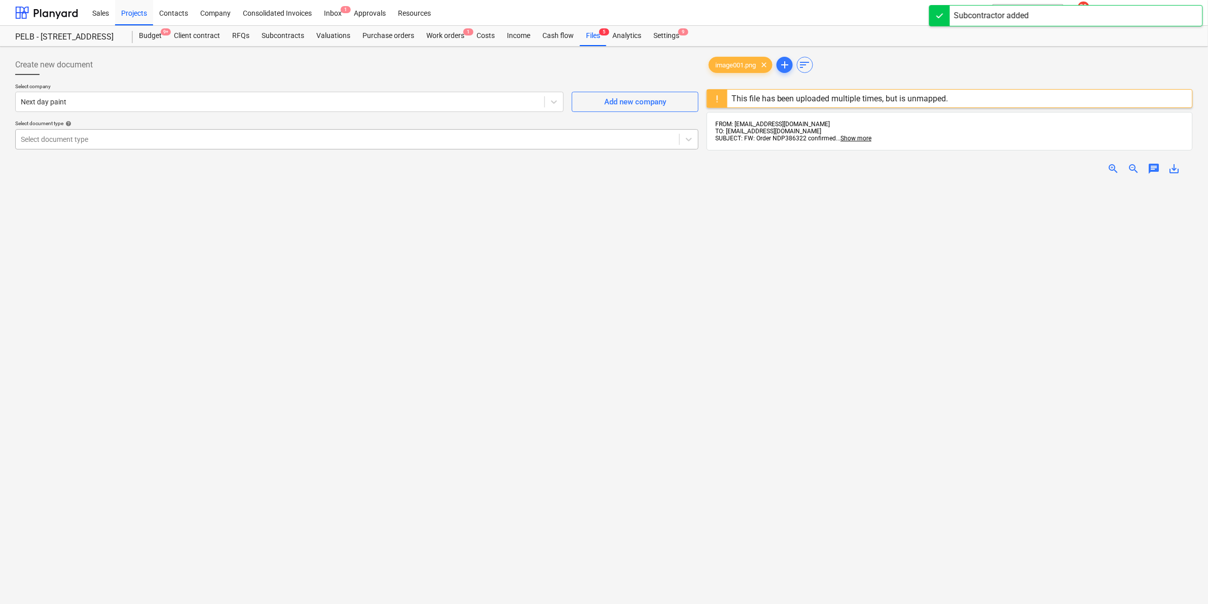
click at [437, 143] on div at bounding box center [347, 139] width 653 height 10
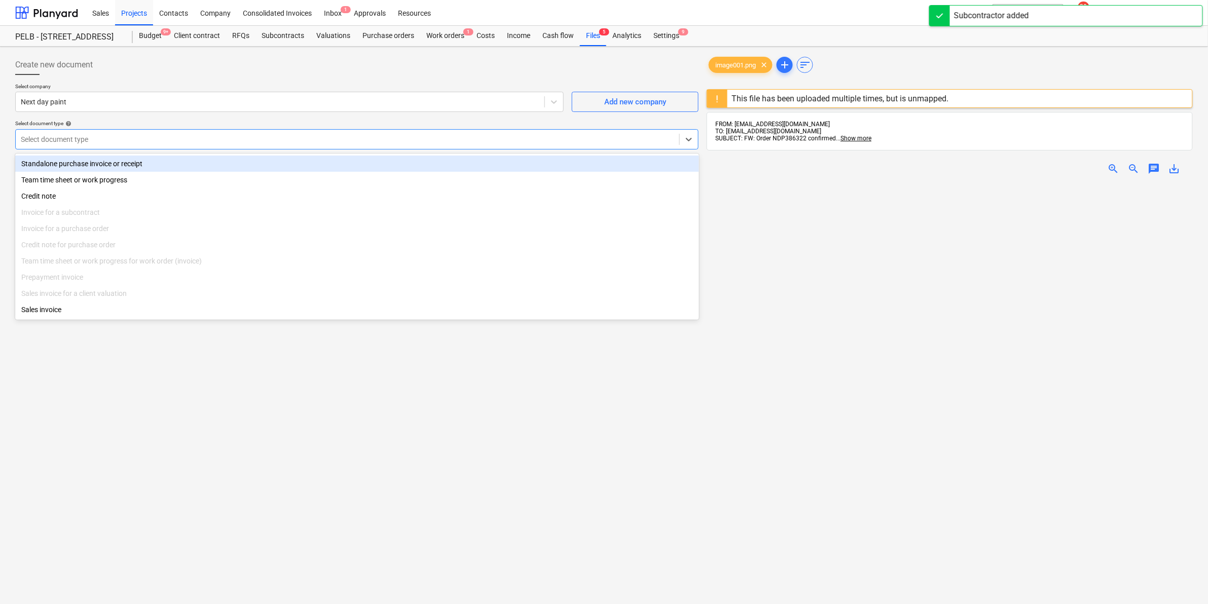
click at [429, 169] on div "Standalone purchase invoice or receipt" at bounding box center [357, 164] width 684 height 16
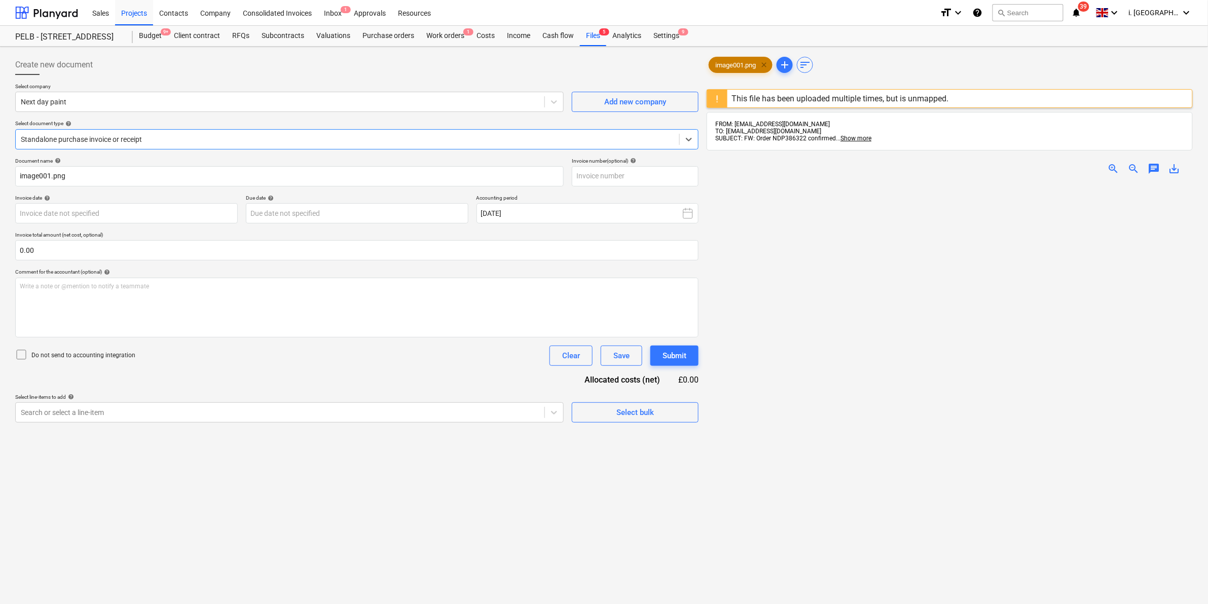
click at [763, 64] on span "clear" at bounding box center [764, 65] width 12 height 12
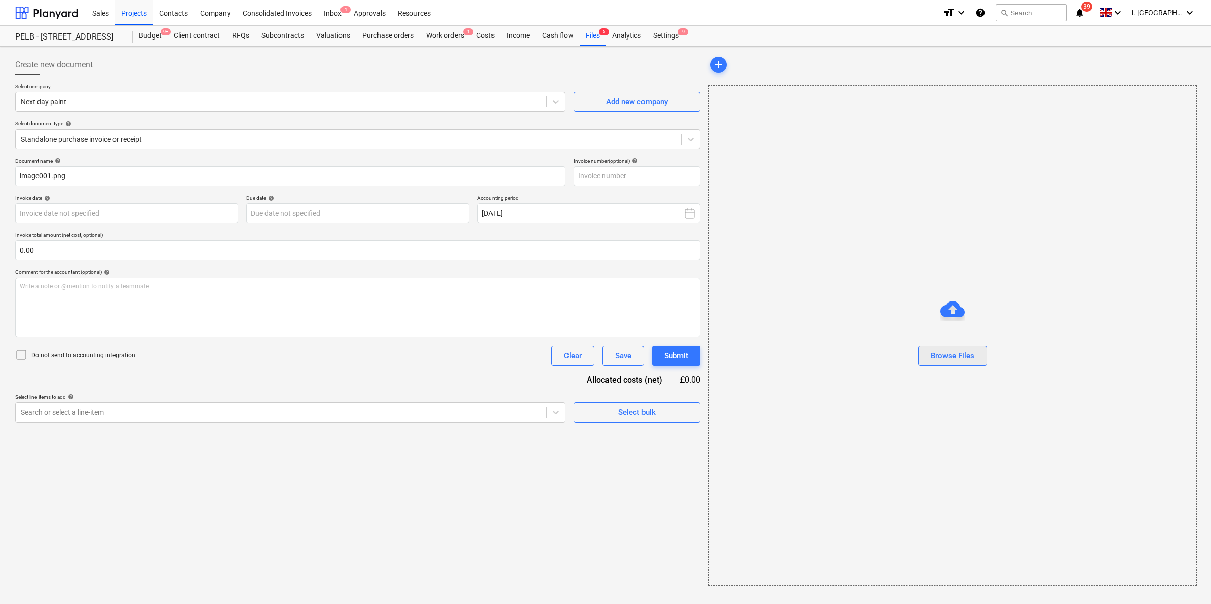
click at [951, 357] on div "Browse Files" at bounding box center [953, 355] width 44 height 13
click at [182, 202] on p "Invoice date help" at bounding box center [126, 199] width 223 height 9
click at [523, 417] on div at bounding box center [281, 412] width 520 height 10
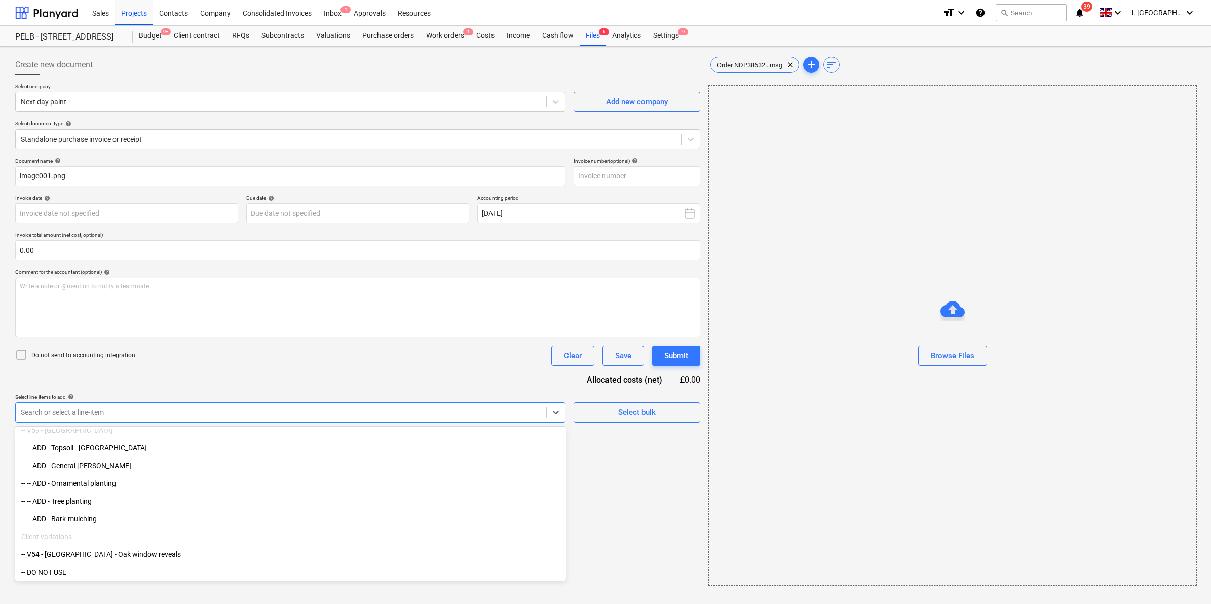
scroll to position [6518, 0]
click at [447, 409] on div at bounding box center [281, 412] width 520 height 10
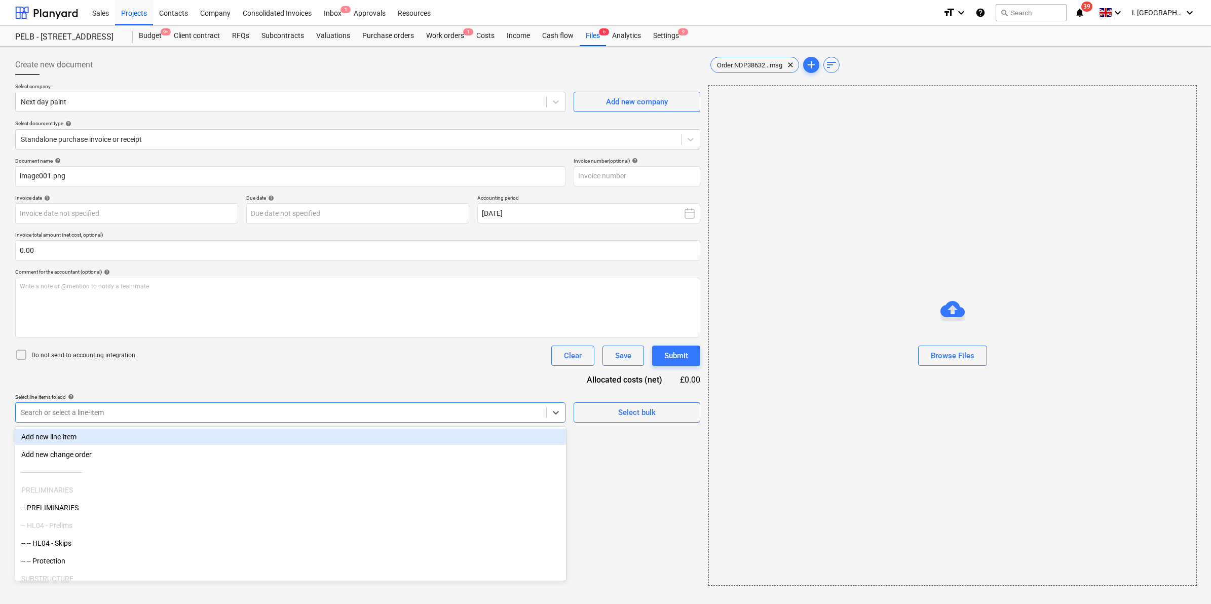
click at [447, 409] on div at bounding box center [281, 412] width 520 height 10
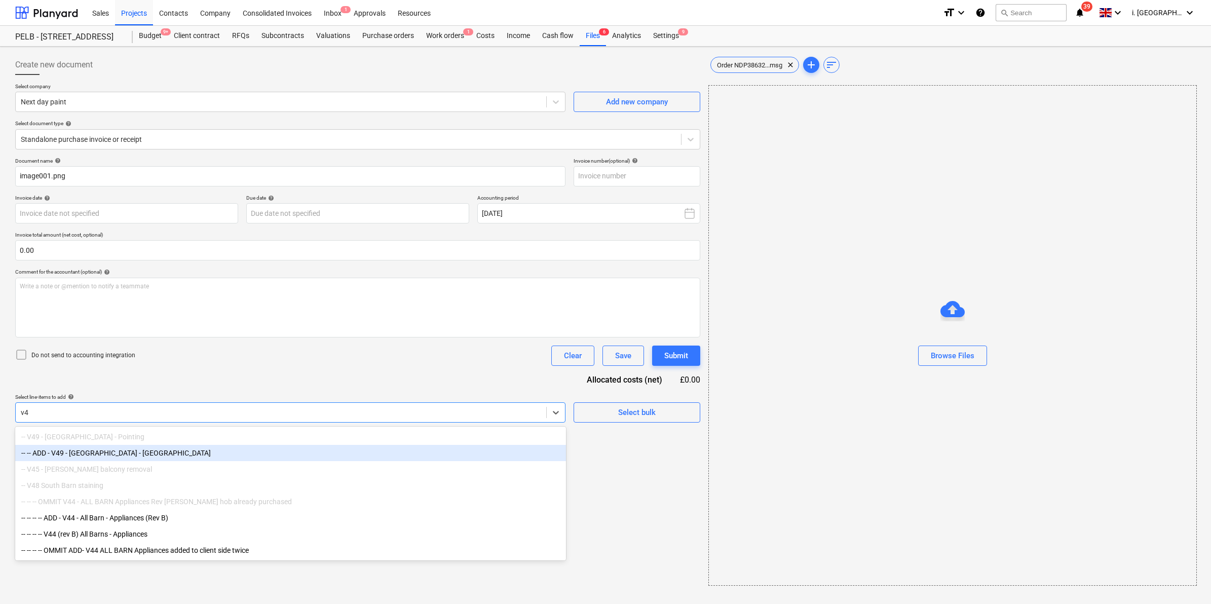
type input "v4"
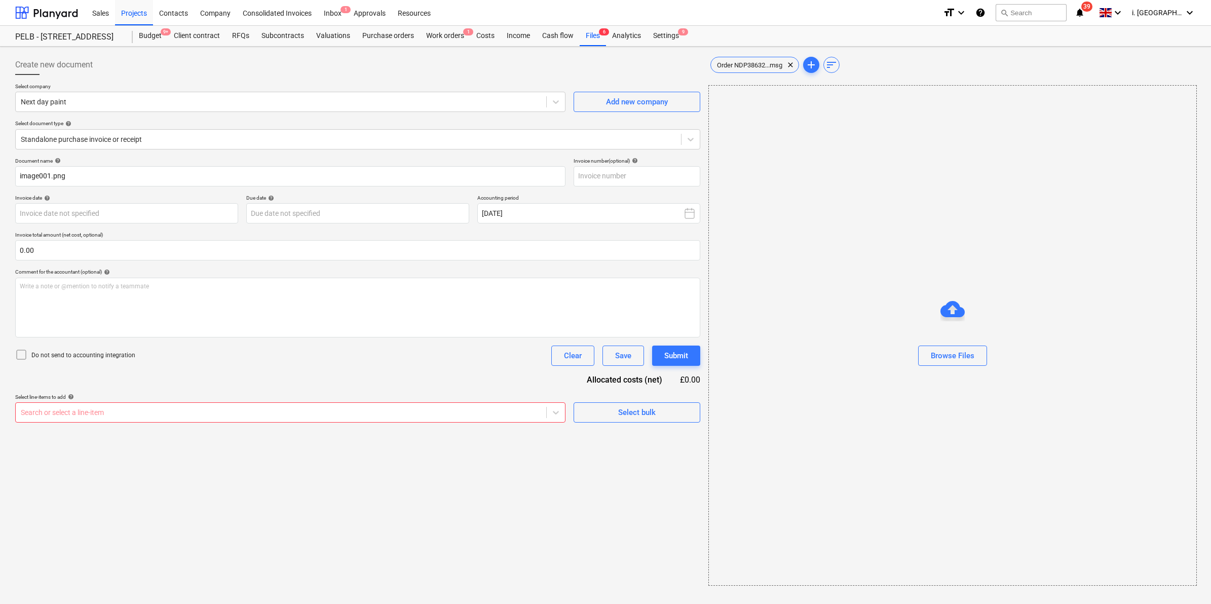
click at [449, 399] on div "Select line-items to add help" at bounding box center [290, 397] width 550 height 7
click at [454, 417] on div at bounding box center [281, 412] width 520 height 10
click at [385, 413] on div at bounding box center [281, 412] width 520 height 10
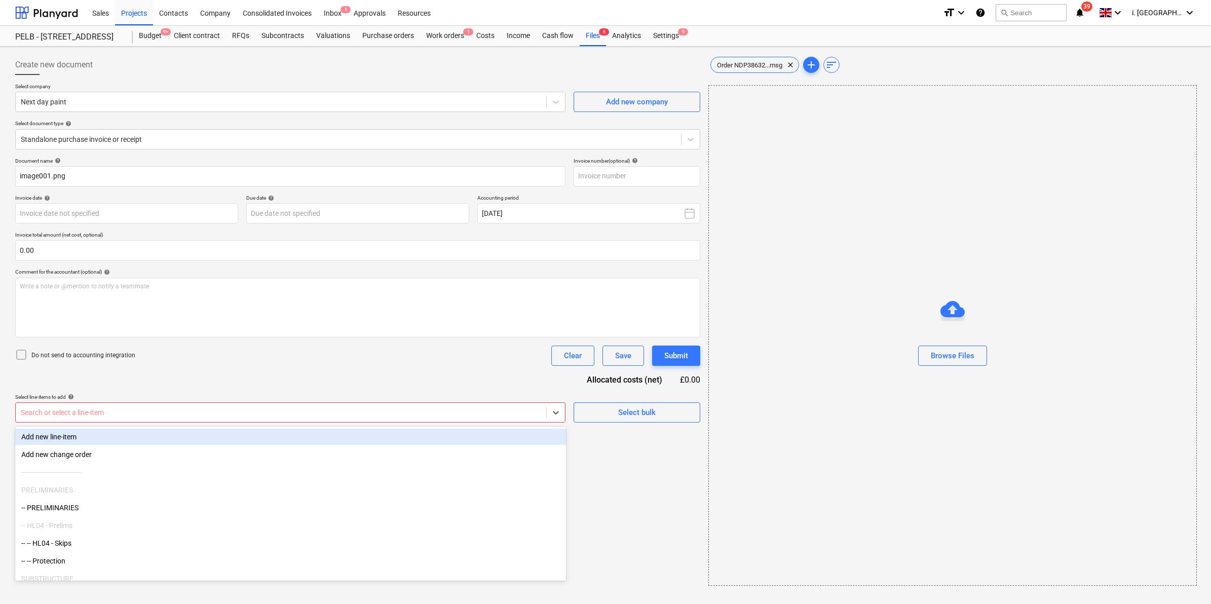
click at [384, 413] on div at bounding box center [281, 412] width 520 height 10
click at [601, 408] on span "Select bulk" at bounding box center [636, 412] width 101 height 13
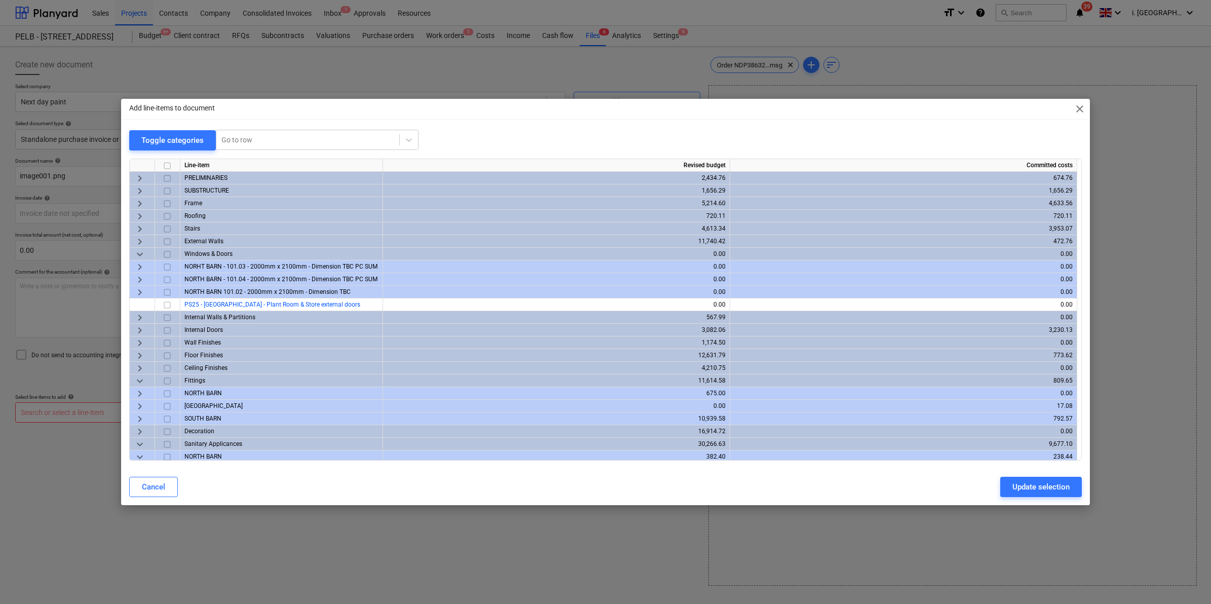
click at [142, 242] on span "keyboard_arrow_right" at bounding box center [140, 242] width 12 height 12
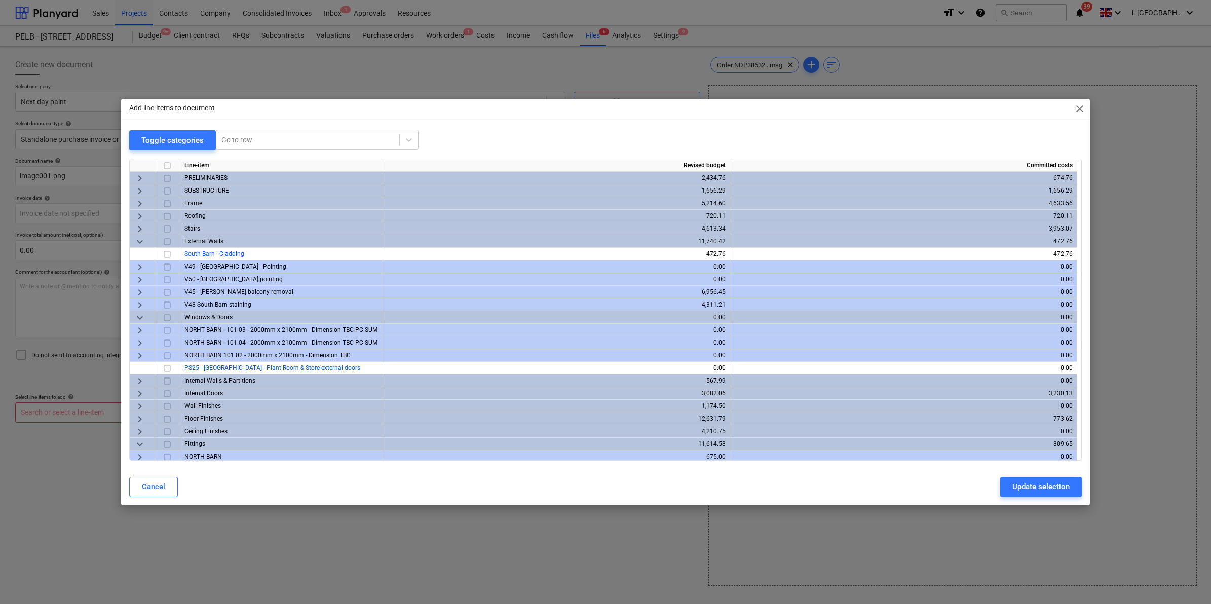
click at [138, 303] on span "keyboard_arrow_right" at bounding box center [140, 305] width 12 height 12
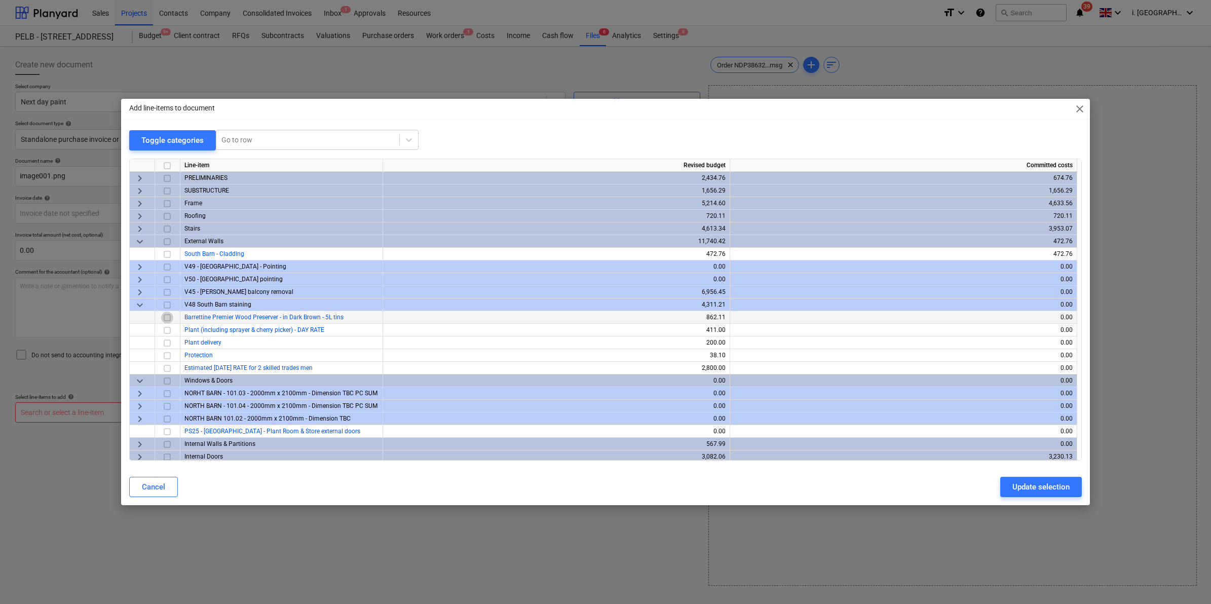
click at [166, 314] on input "checkbox" at bounding box center [167, 318] width 12 height 12
click at [1046, 480] on div "Update selection" at bounding box center [1041, 486] width 57 height 13
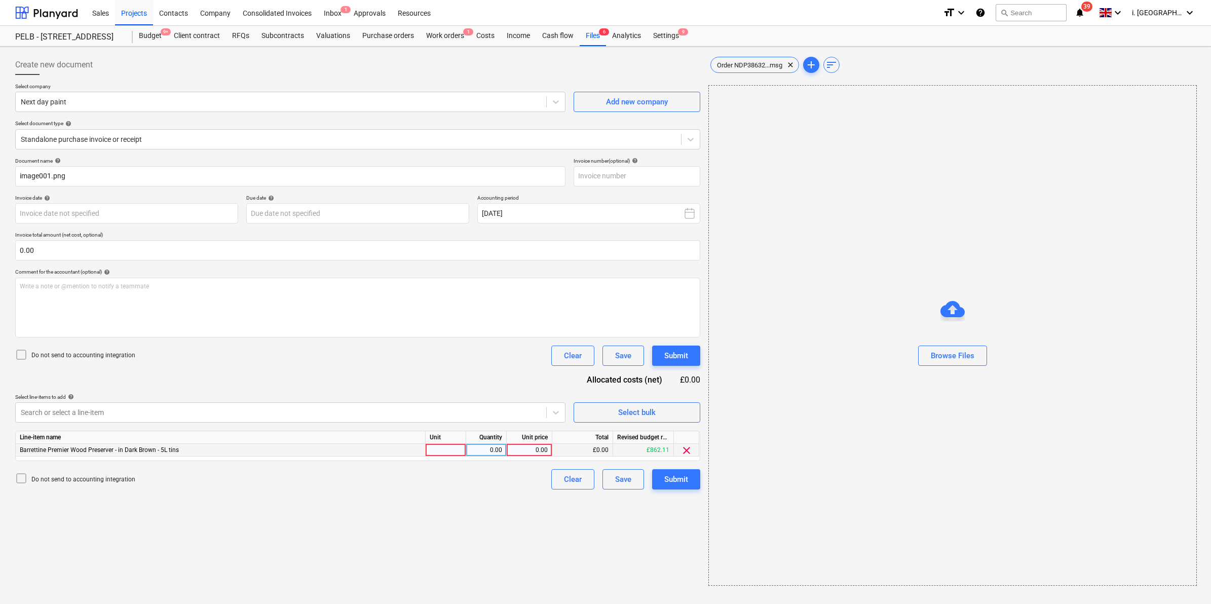
click at [462, 444] on div at bounding box center [446, 450] width 41 height 13
type input "1"
click at [488, 453] on div "0.00" at bounding box center [486, 450] width 32 height 13
type input "1"
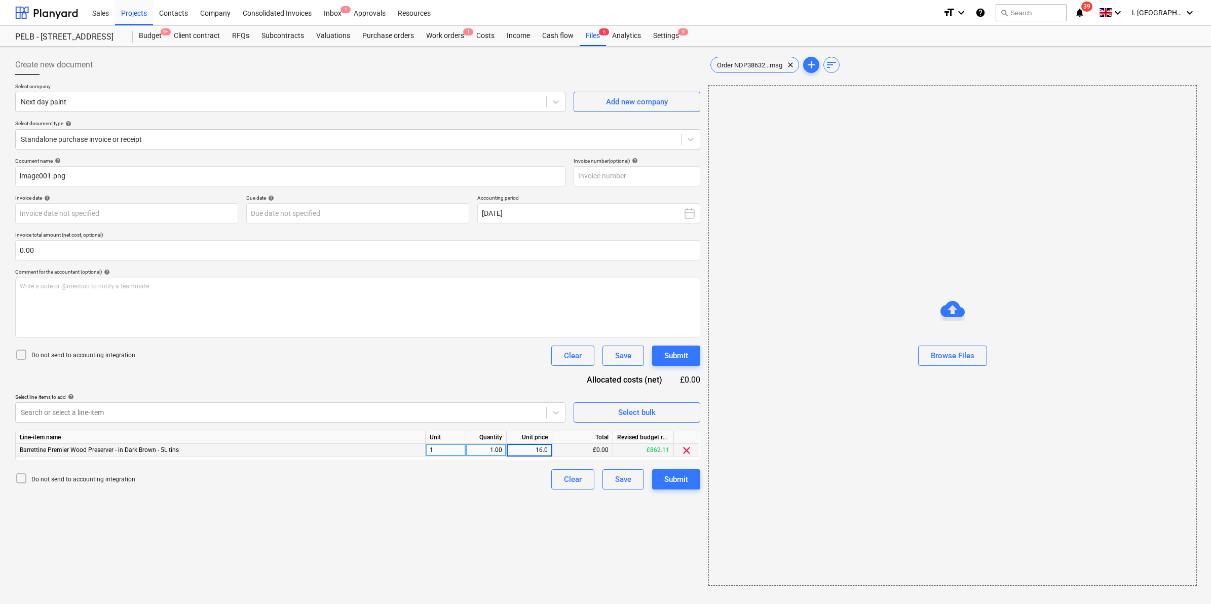
type input "16.05"
click at [686, 482] on div "Submit" at bounding box center [676, 479] width 24 height 13
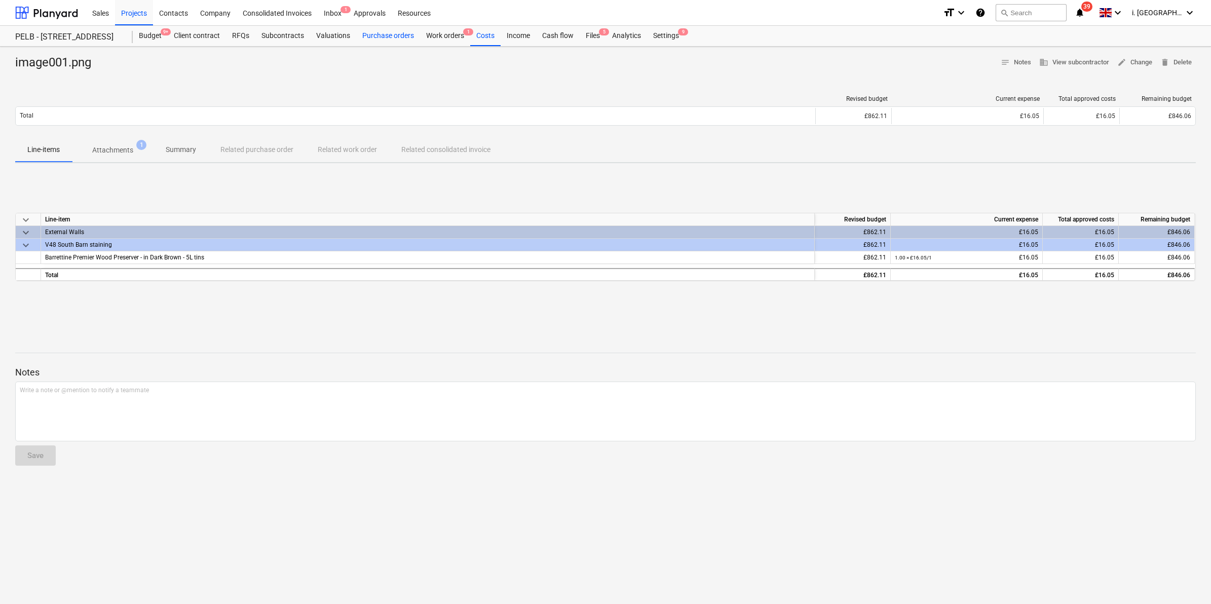
drag, startPoint x: 376, startPoint y: 31, endPoint x: 371, endPoint y: 42, distance: 11.8
click at [376, 31] on div "Purchase orders" at bounding box center [388, 36] width 64 height 20
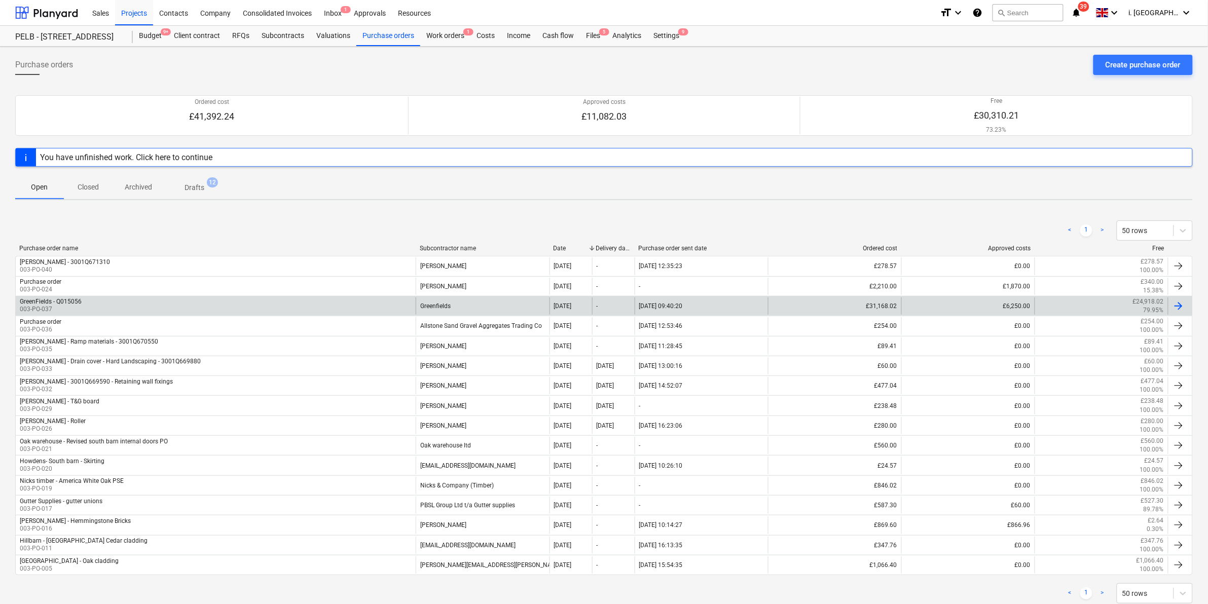
click at [87, 303] on div "GreenFields - Q015056 003-PO-037" at bounding box center [216, 305] width 400 height 17
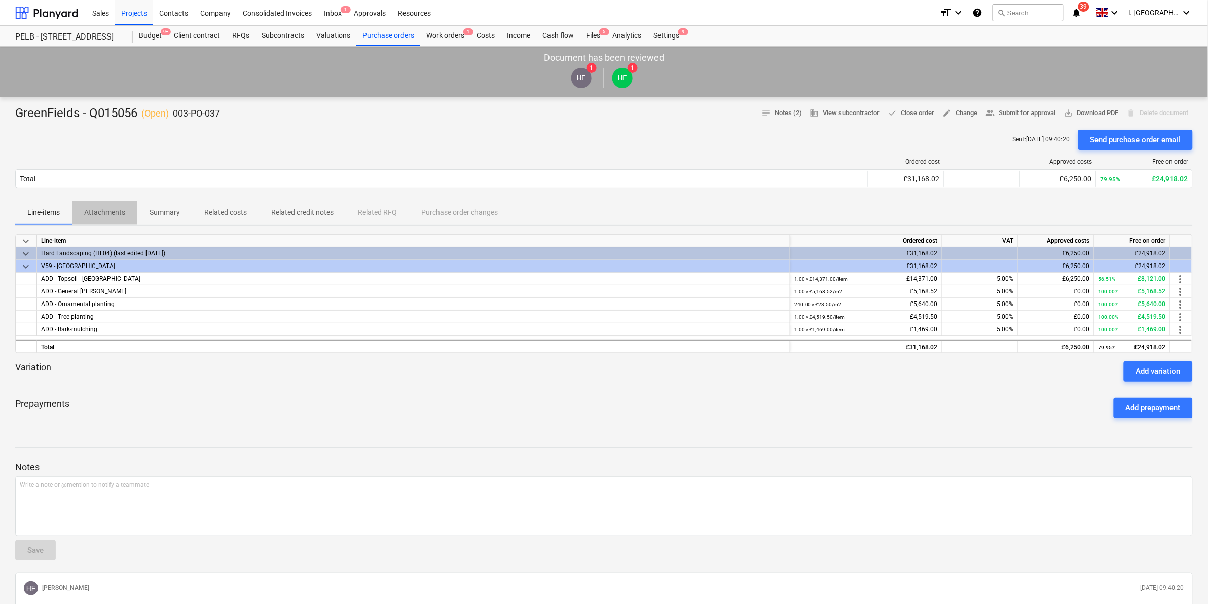
click at [107, 214] on p "Attachments" at bounding box center [104, 212] width 41 height 11
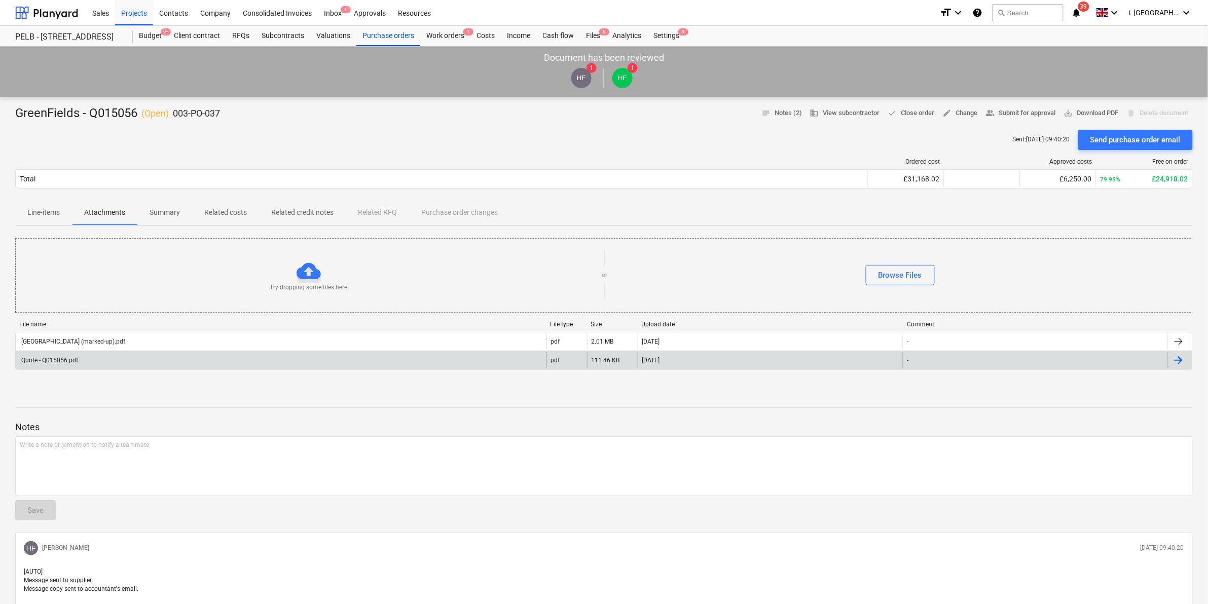
click at [70, 360] on div "Quote - Q015056.pdf" at bounding box center [49, 360] width 58 height 7
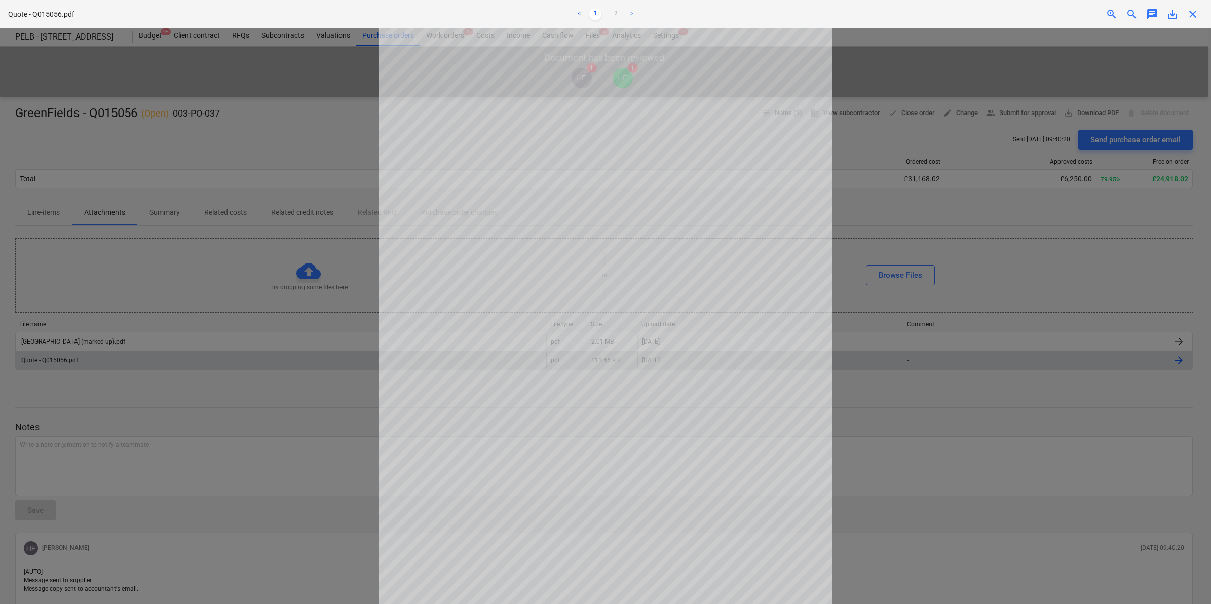
scroll to position [66, 0]
click at [634, 14] on link ">" at bounding box center [632, 14] width 12 height 12
click at [1173, 15] on span "save_alt" at bounding box center [1173, 14] width 12 height 12
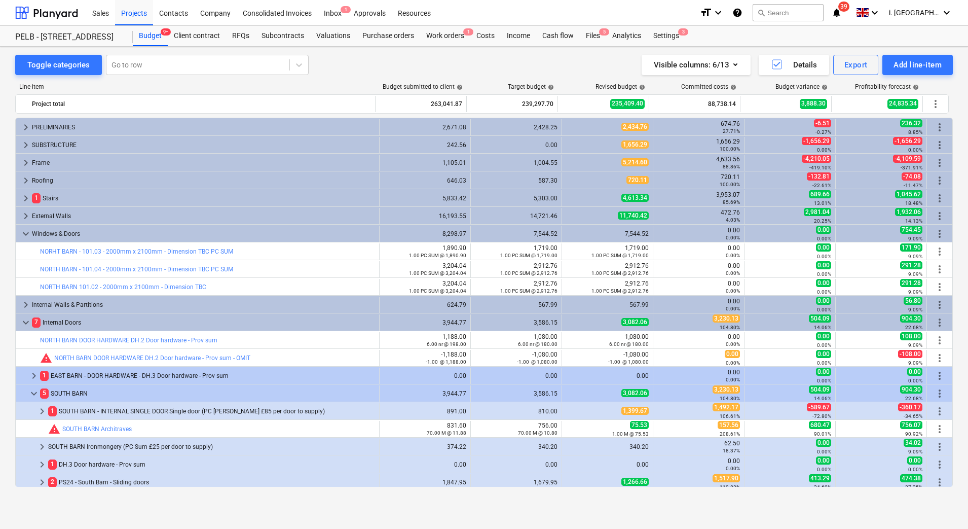
scroll to position [323, 0]
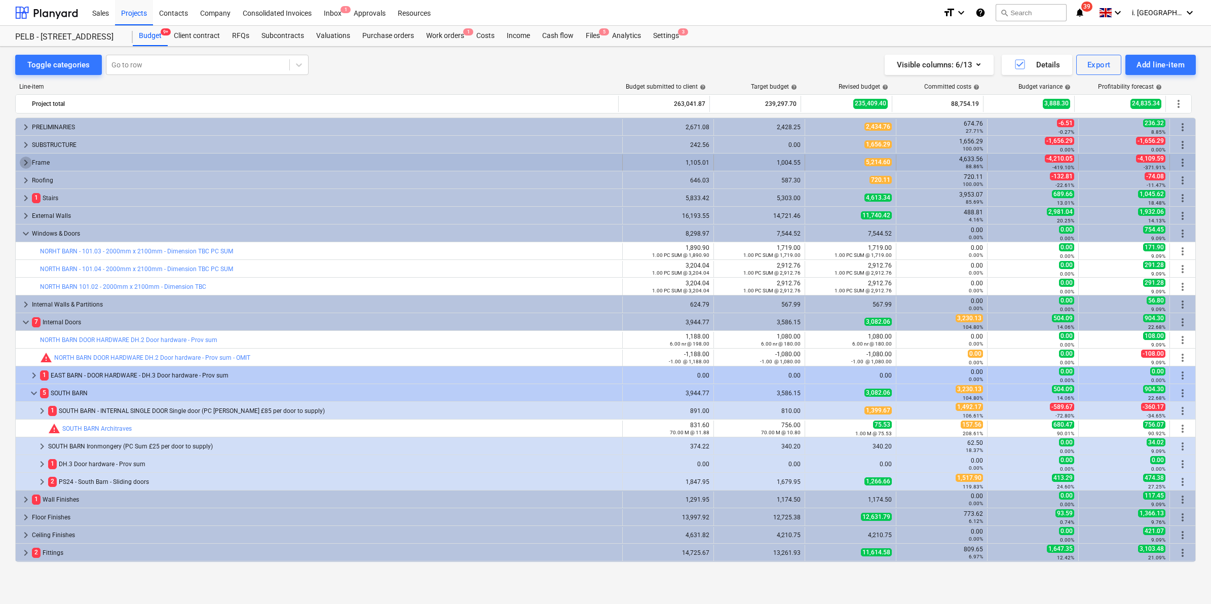
click at [20, 161] on span "keyboard_arrow_right" at bounding box center [26, 163] width 12 height 12
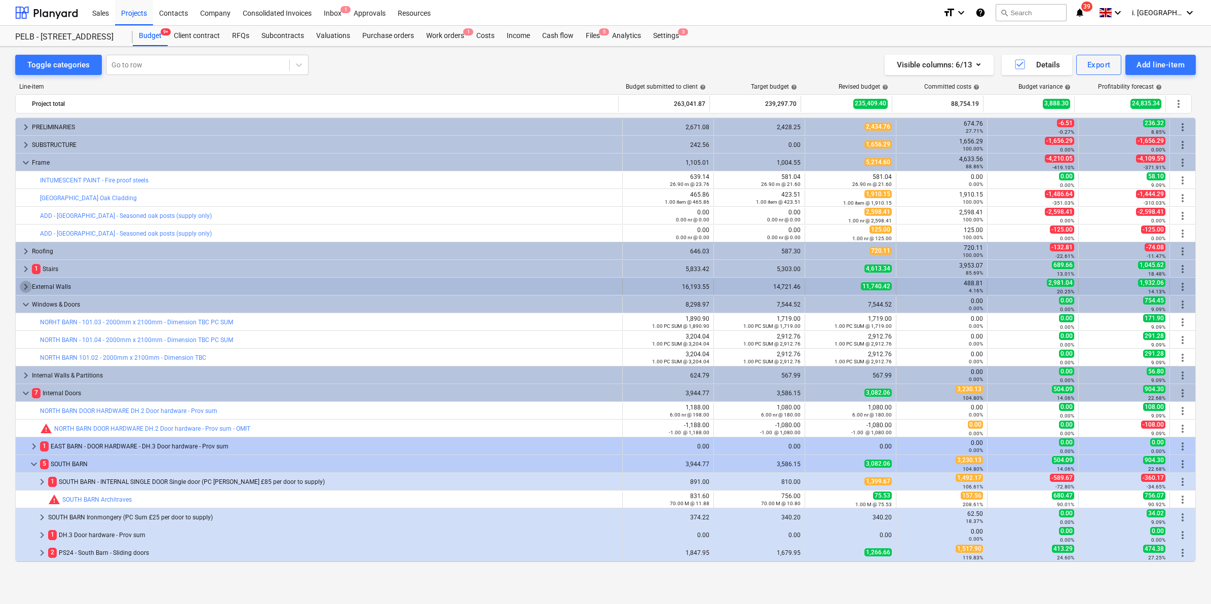
click at [23, 285] on span "keyboard_arrow_right" at bounding box center [26, 287] width 12 height 12
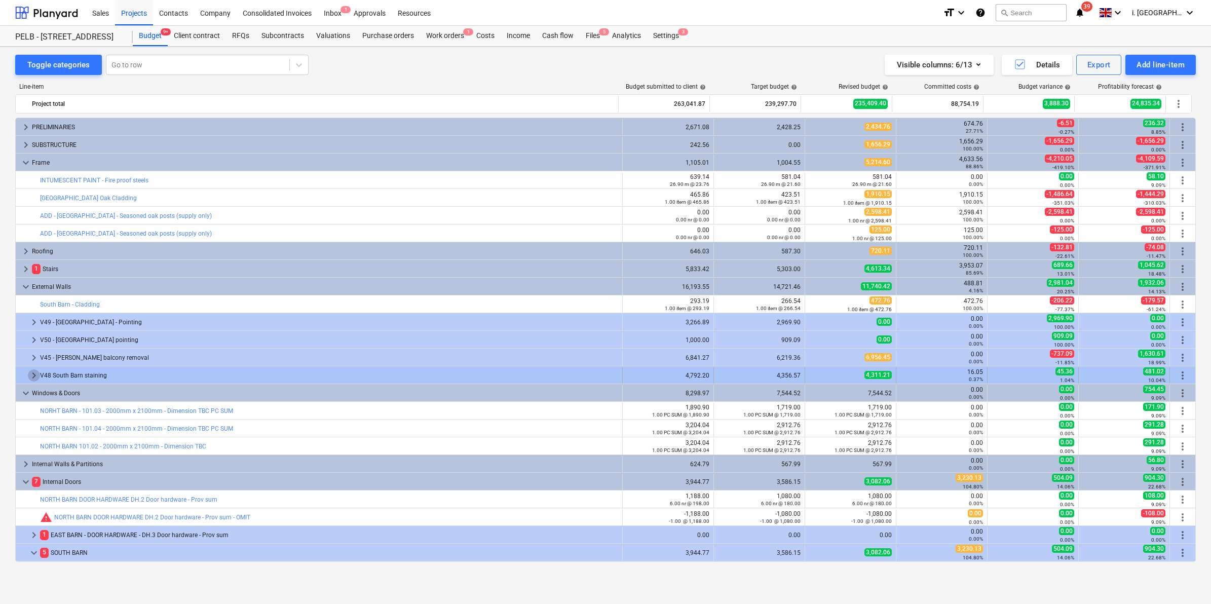
click at [31, 373] on span "keyboard_arrow_right" at bounding box center [34, 375] width 12 height 12
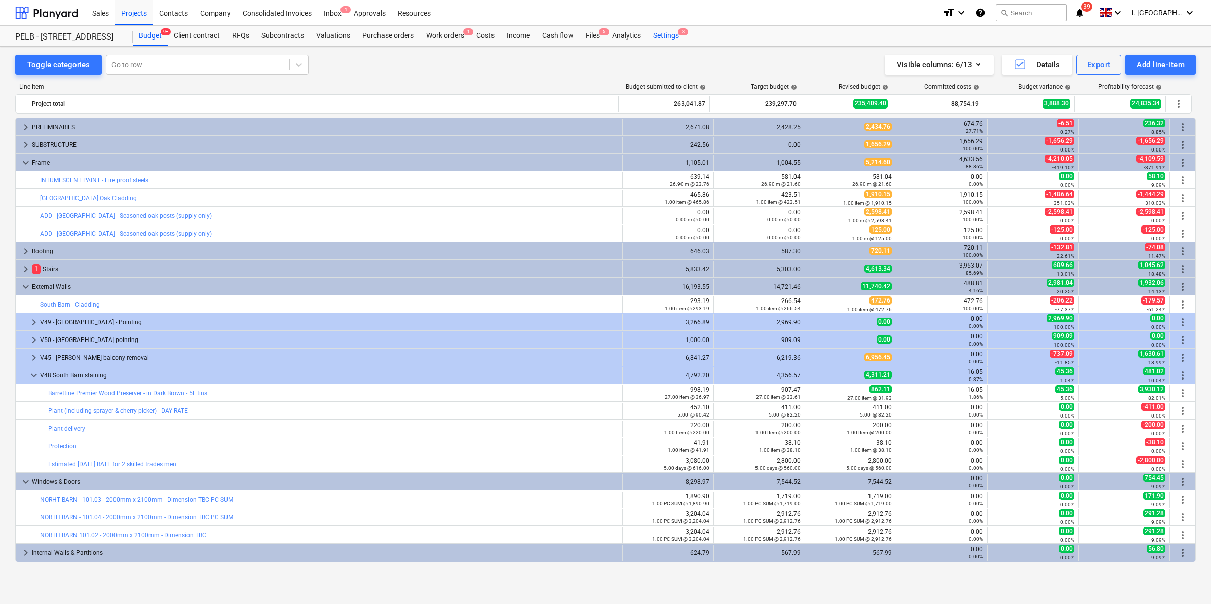
click at [660, 39] on div "Settings 3" at bounding box center [666, 36] width 38 height 20
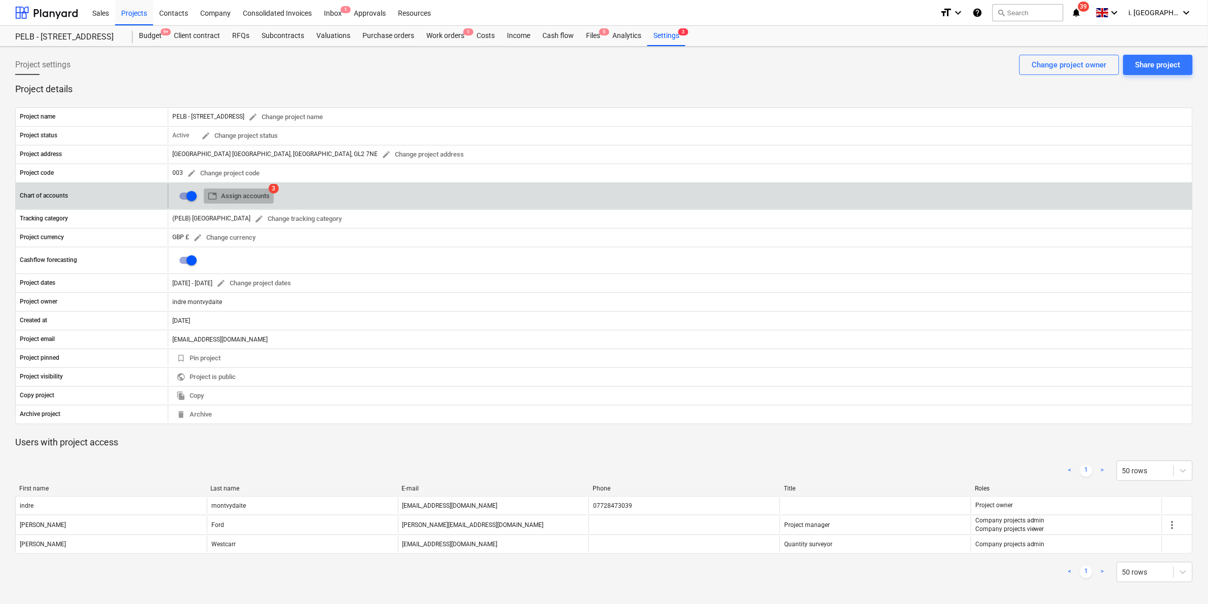
click at [235, 193] on span "table Assign accounts" at bounding box center [239, 197] width 62 height 12
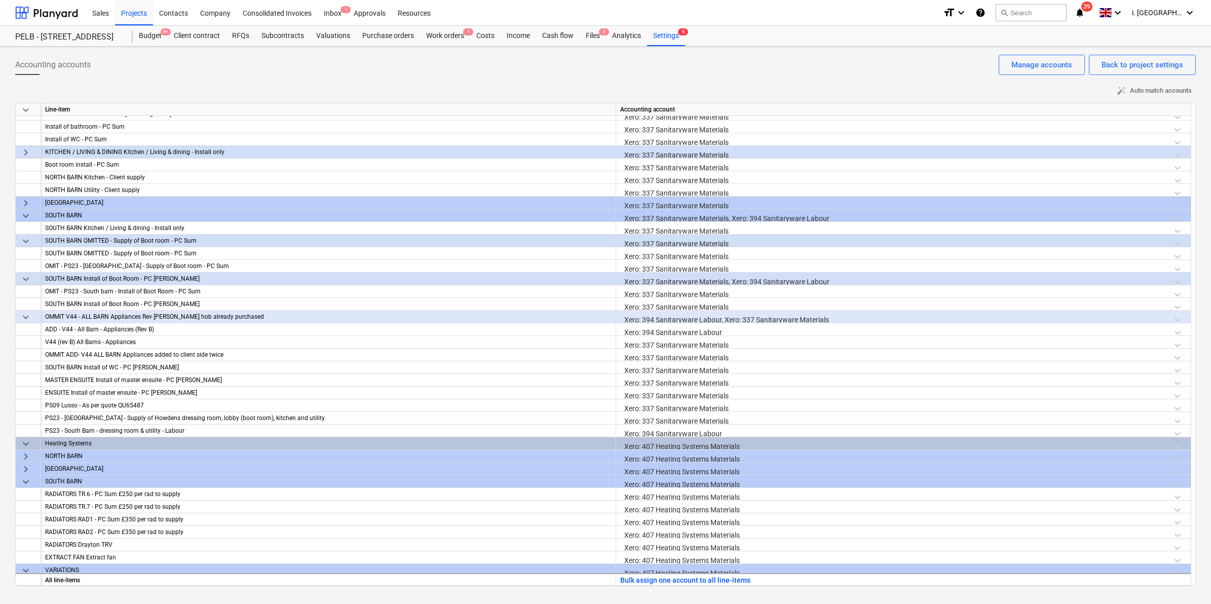
scroll to position [257, 0]
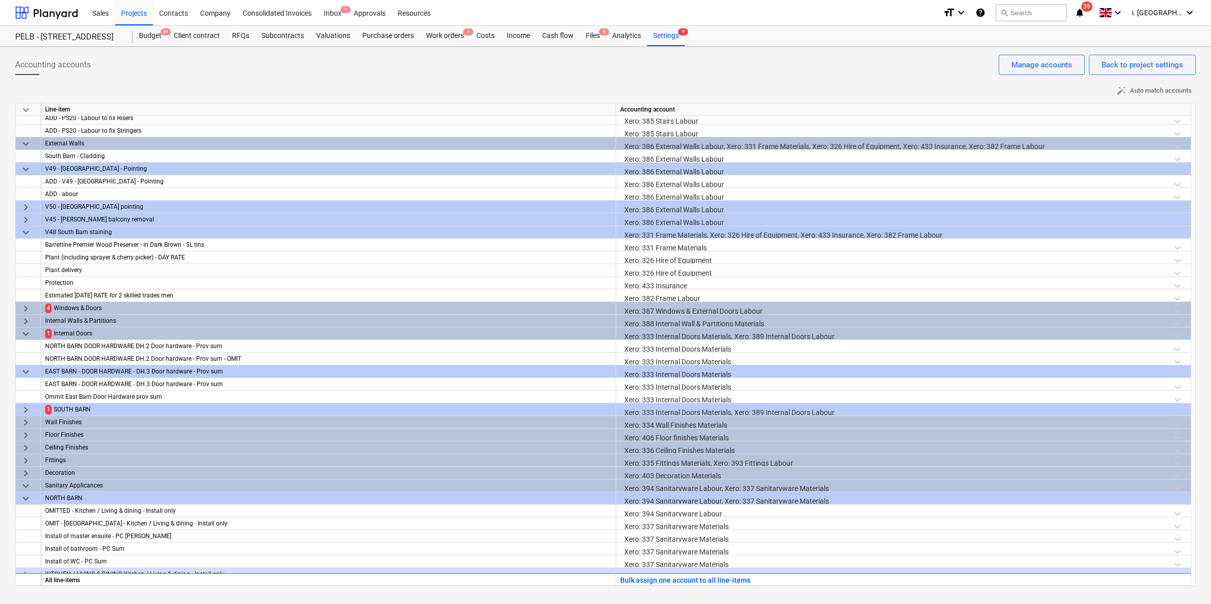
click at [666, 235] on div "Xero: 331 Frame Materials, Xero: 326 Hire of Equipment, Xero: 433 Insurance, Xe…" at bounding box center [903, 235] width 567 height 18
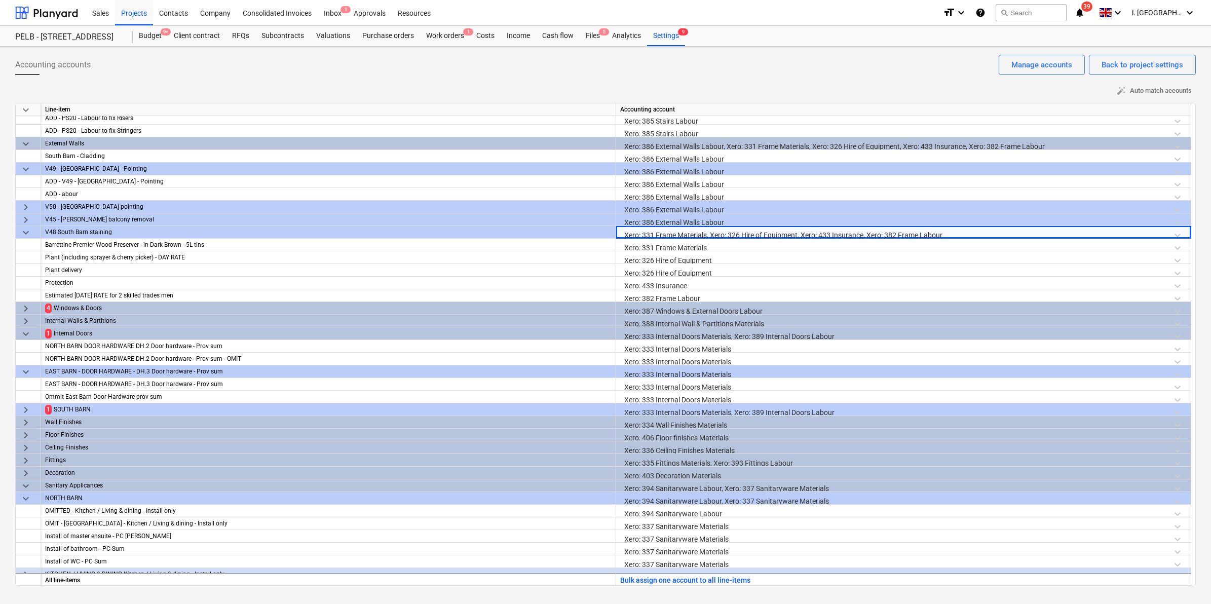
click at [675, 234] on div "Xero: 331 Frame Materials, Xero: 326 Hire of Equipment, Xero: 433 Insurance, Xe…" at bounding box center [903, 235] width 567 height 18
click at [706, 234] on div "Xero: 331 Frame Materials, Xero: 326 Hire of Equipment, Xero: 433 Insurance, Xe…" at bounding box center [903, 235] width 567 height 18
click at [707, 236] on div "Xero: 331 Frame Materials, Xero: 326 Hire of Equipment, Xero: 433 Insurance, Xe…" at bounding box center [903, 235] width 567 height 18
click at [691, 247] on div "Xero: 331 Frame Materials" at bounding box center [903, 248] width 567 height 18
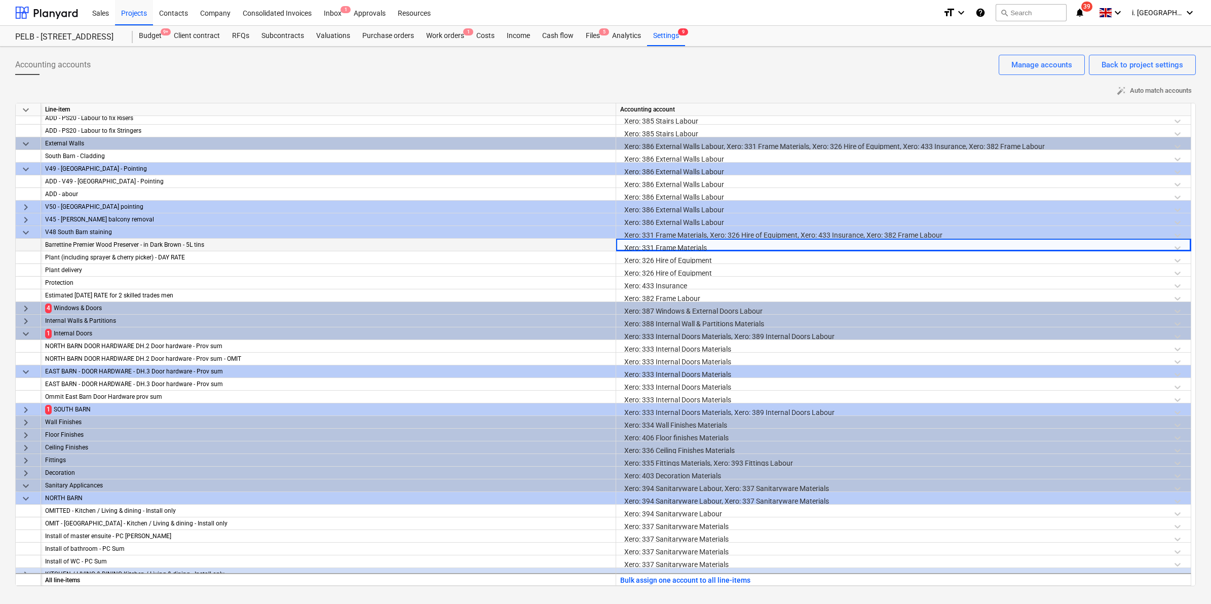
drag, startPoint x: 731, startPoint y: 247, endPoint x: 572, endPoint y: 244, distance: 159.6
click at [0, 0] on div "Barrettine Premier Wood Preserver - in Dark Brown - 5L tins Xero: 331 Frame Mat…" at bounding box center [0, 0] width 0 height 0
click at [661, 244] on div "Xero: 331 Frame Materials" at bounding box center [903, 248] width 567 height 18
drag, startPoint x: 728, startPoint y: 247, endPoint x: 608, endPoint y: 243, distance: 120.2
click at [0, 0] on div "Barrettine Premier Wood Preserver - in Dark Brown - 5L tins Xero: 331 Frame Mat…" at bounding box center [0, 0] width 0 height 0
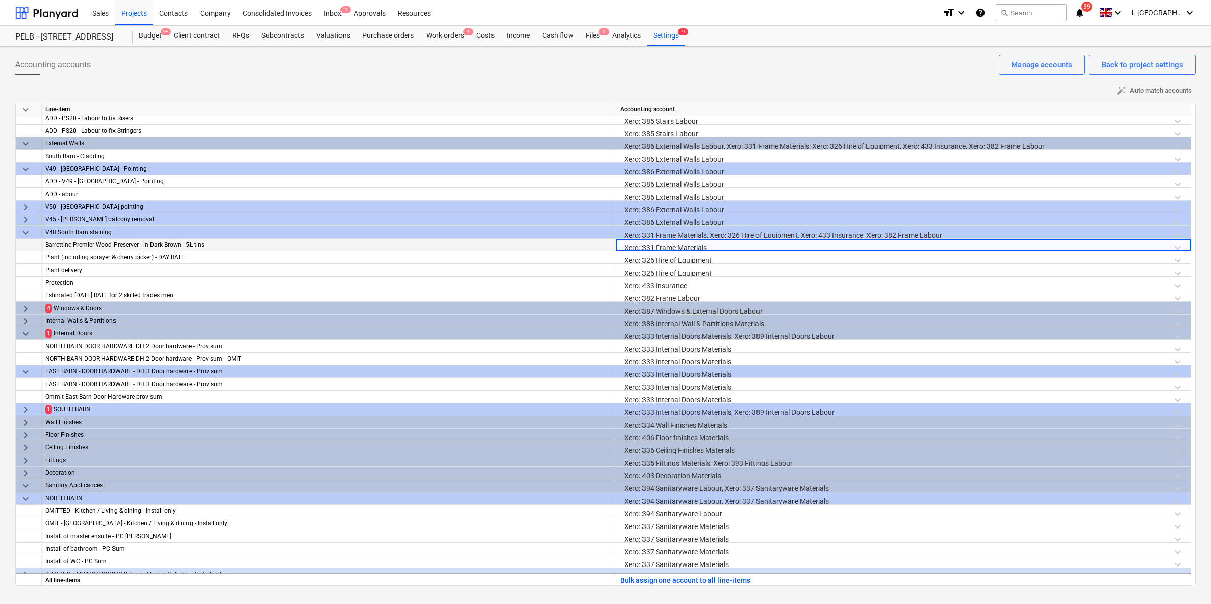
drag, startPoint x: 608, startPoint y: 243, endPoint x: 717, endPoint y: 244, distance: 109.0
click at [716, 244] on div "Xero: 331 Frame Materials" at bounding box center [903, 248] width 567 height 18
drag, startPoint x: 717, startPoint y: 244, endPoint x: 604, endPoint y: 244, distance: 113.5
click at [0, 0] on div "Barrettine Premier Wood Preserver - in Dark Brown - 5L tins Xero: 331 Frame Mat…" at bounding box center [0, 0] width 0 height 0
drag, startPoint x: 604, startPoint y: 244, endPoint x: 727, endPoint y: 244, distance: 123.7
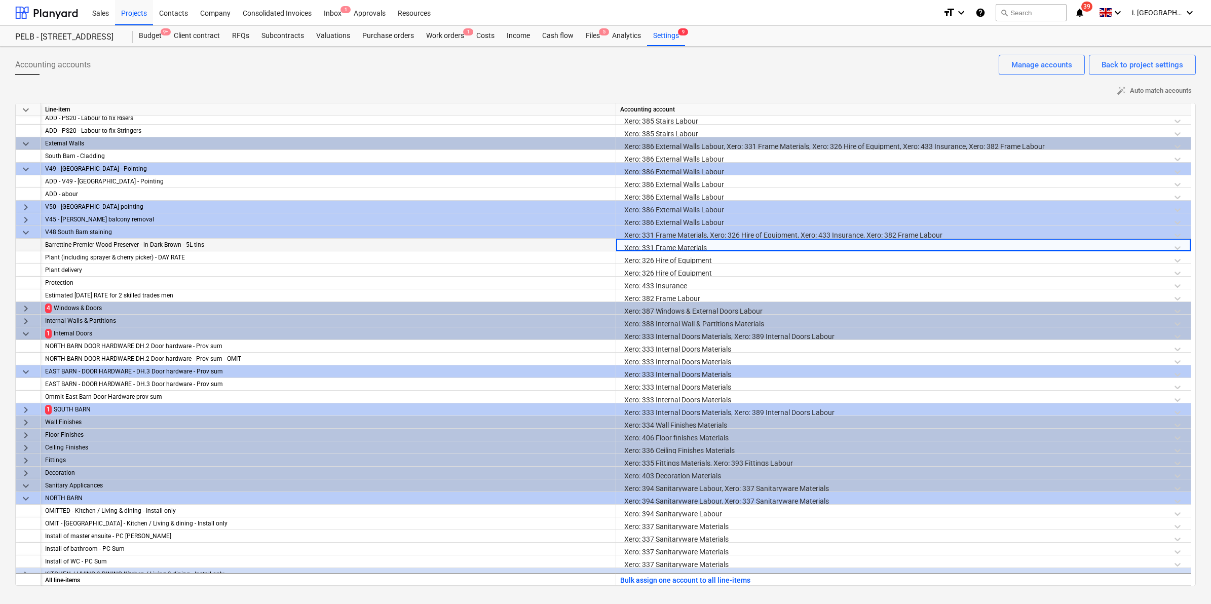
click at [722, 244] on div "Xero: 331 Frame Materials" at bounding box center [903, 248] width 567 height 18
click at [967, 248] on div "Xero: 331 Frame Materials" at bounding box center [903, 248] width 567 height 18
click at [967, 247] on div "Xero: 331 Frame Materials" at bounding box center [903, 248] width 567 height 18
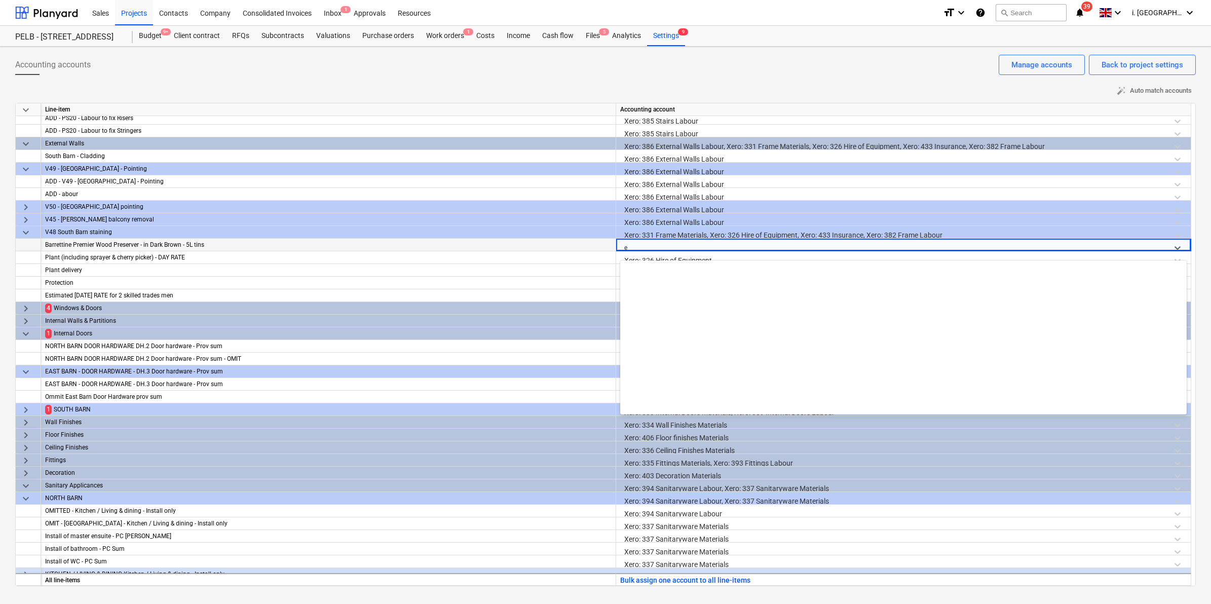
scroll to position [958, 0]
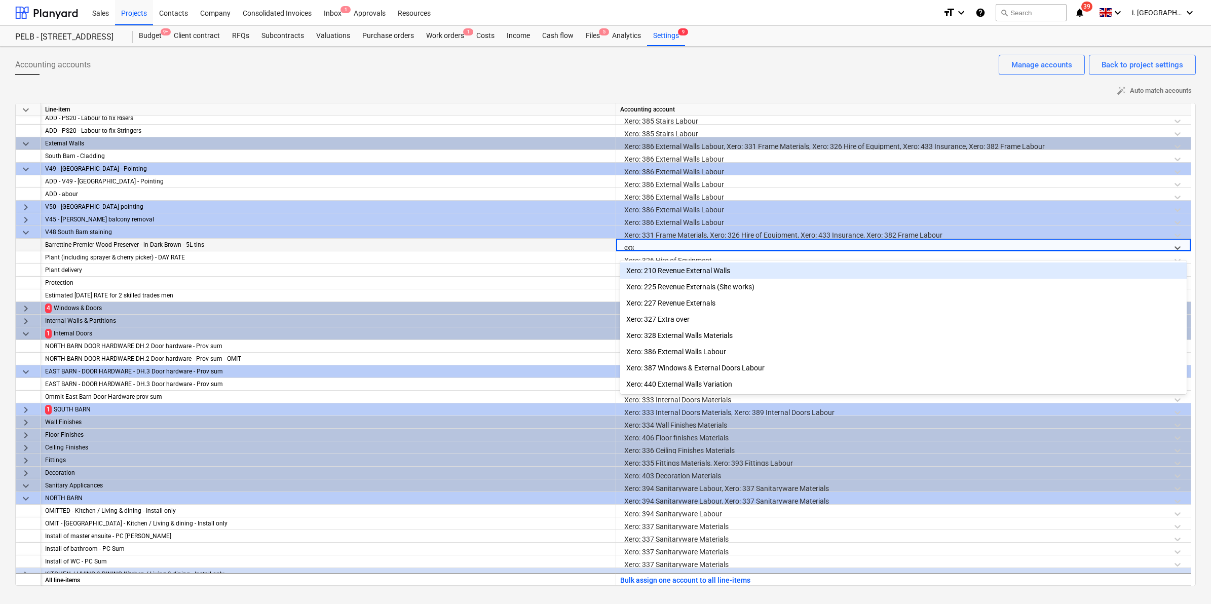
type input "exter"
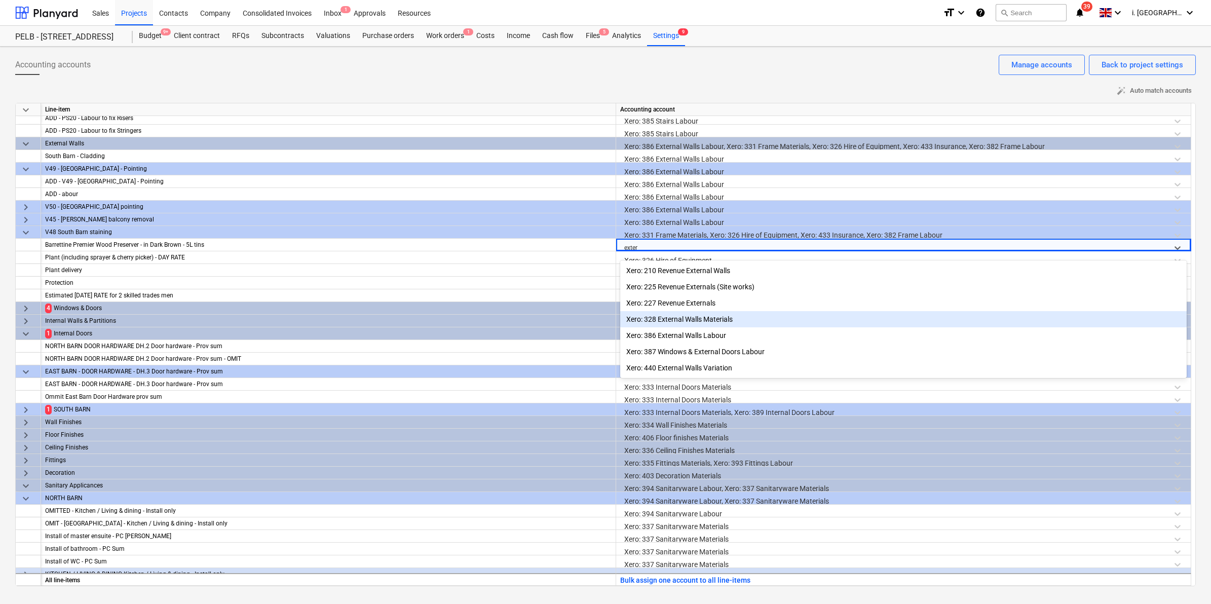
click at [727, 319] on div "Xero: 328 External Walls Materials" at bounding box center [903, 319] width 567 height 16
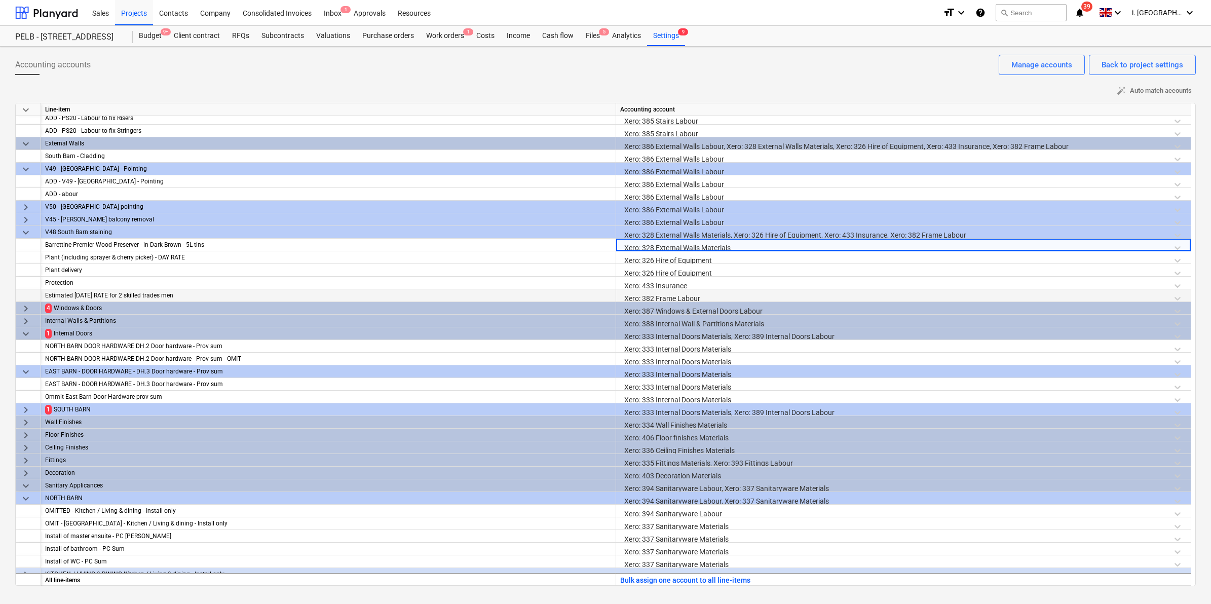
click at [712, 297] on div "Xero: 382 Frame Labour" at bounding box center [903, 298] width 567 height 18
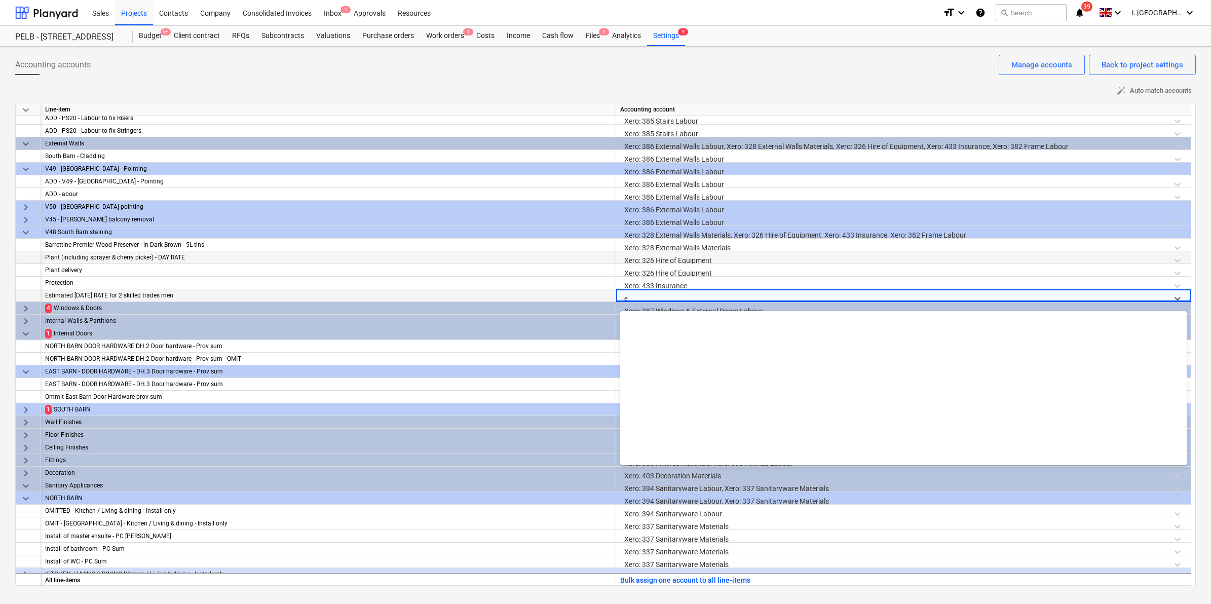
scroll to position [1313, 0]
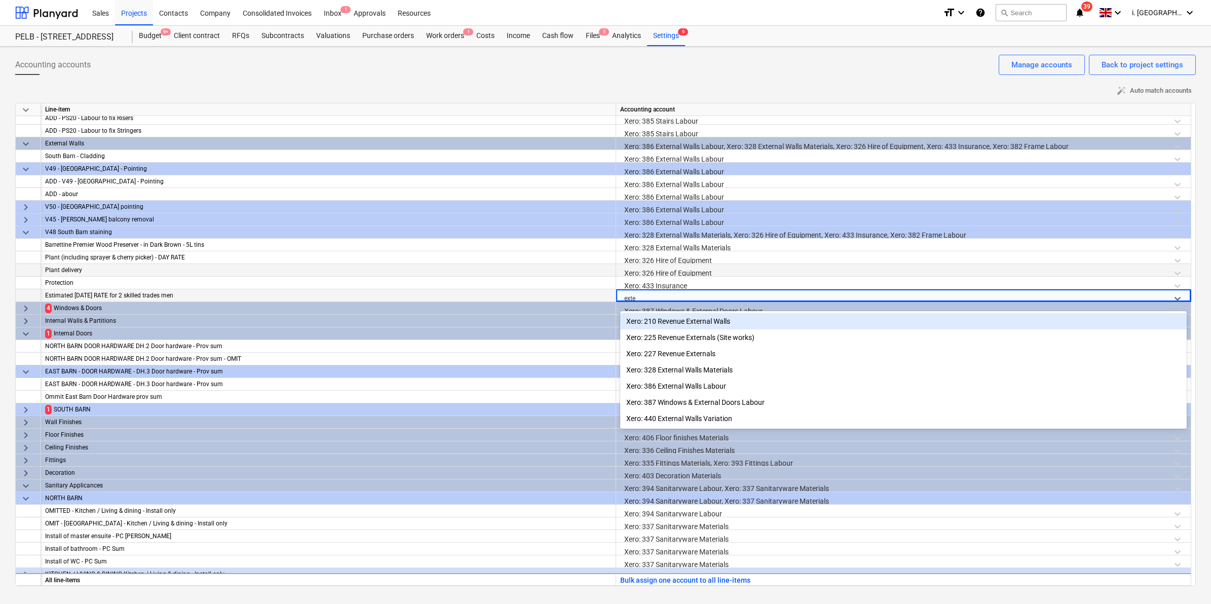
type input "exter"
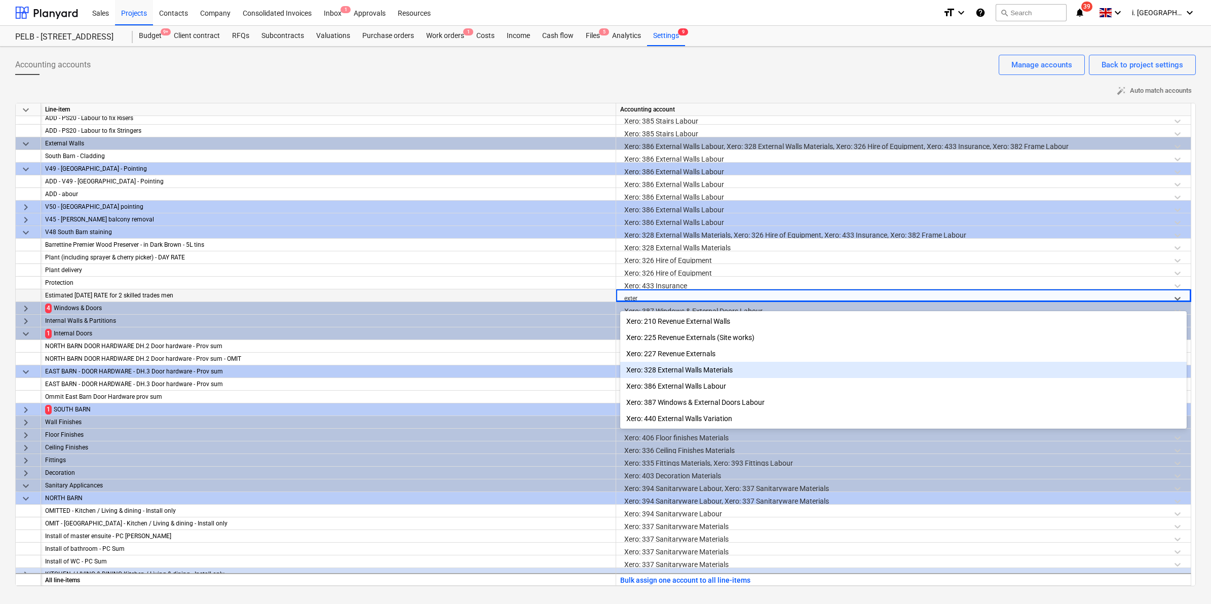
click at [717, 370] on div "Xero: 328 External Walls Materials" at bounding box center [903, 370] width 567 height 16
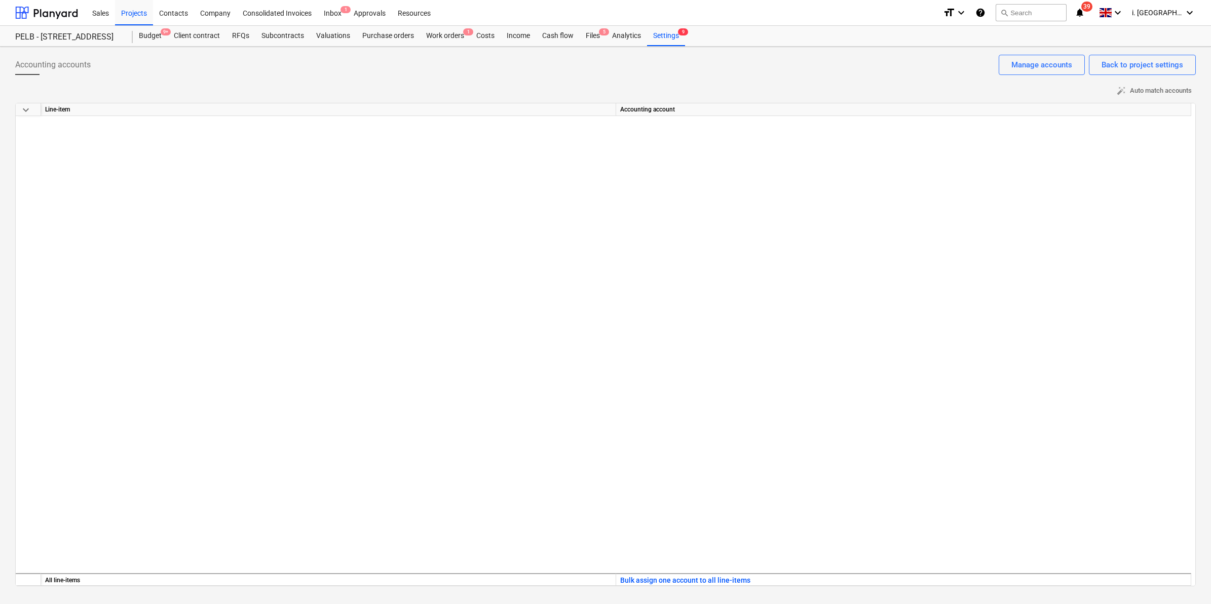
scroll to position [0, 0]
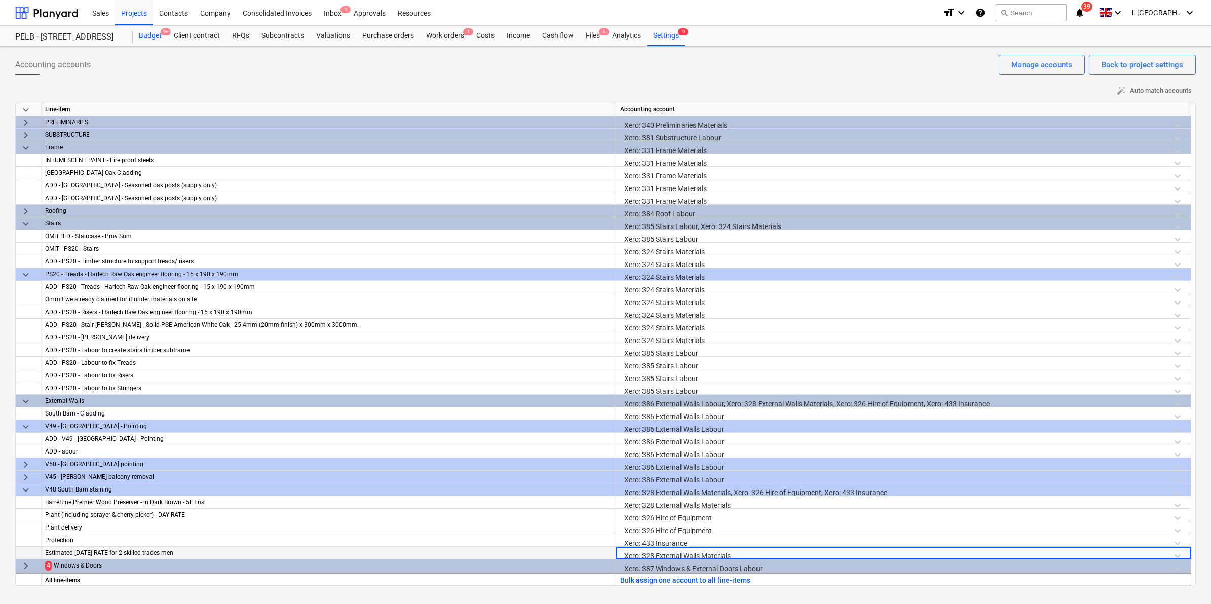
drag, startPoint x: 158, startPoint y: 33, endPoint x: 157, endPoint y: 41, distance: 8.2
click at [158, 33] on div "Budget 9+" at bounding box center [150, 36] width 35 height 20
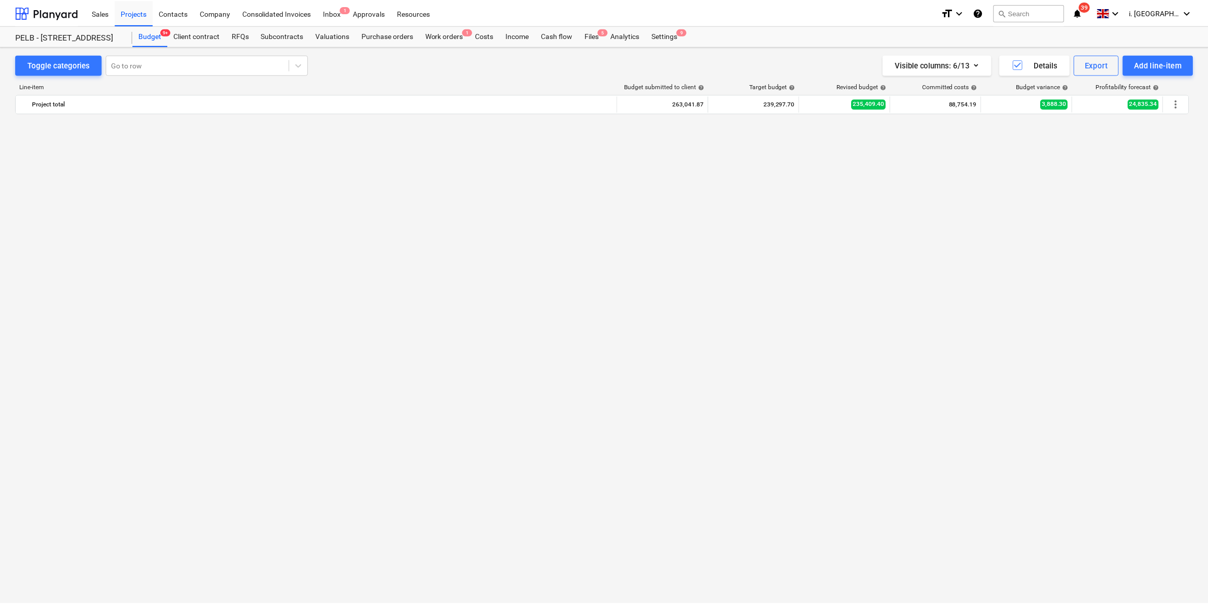
scroll to position [1045, 0]
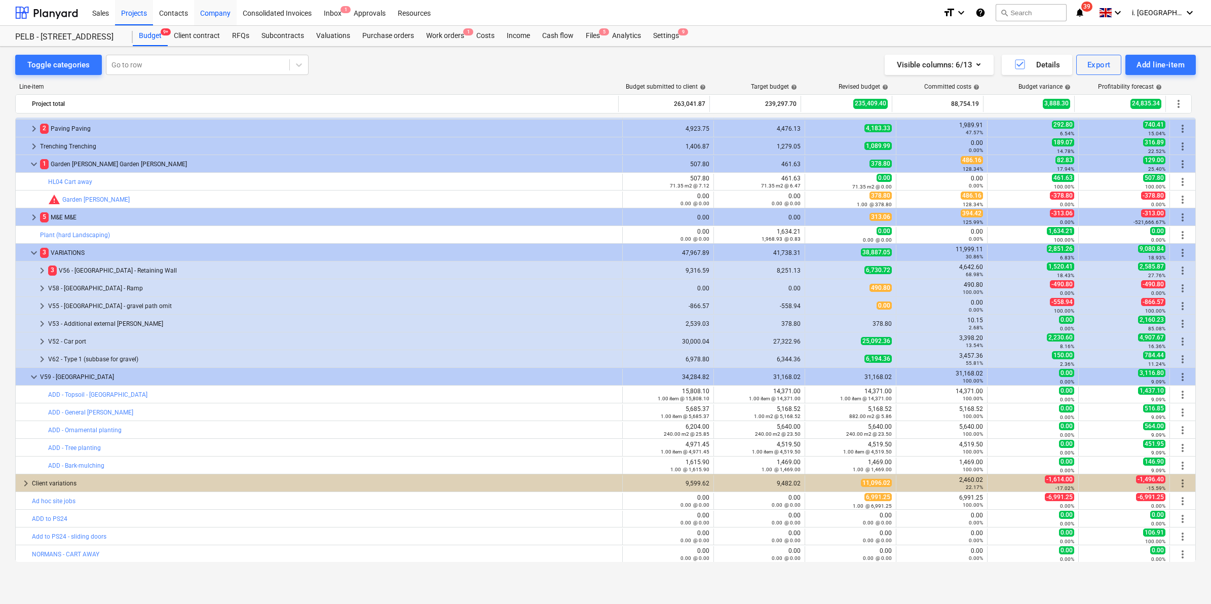
click at [219, 13] on div "Company" at bounding box center [215, 12] width 43 height 26
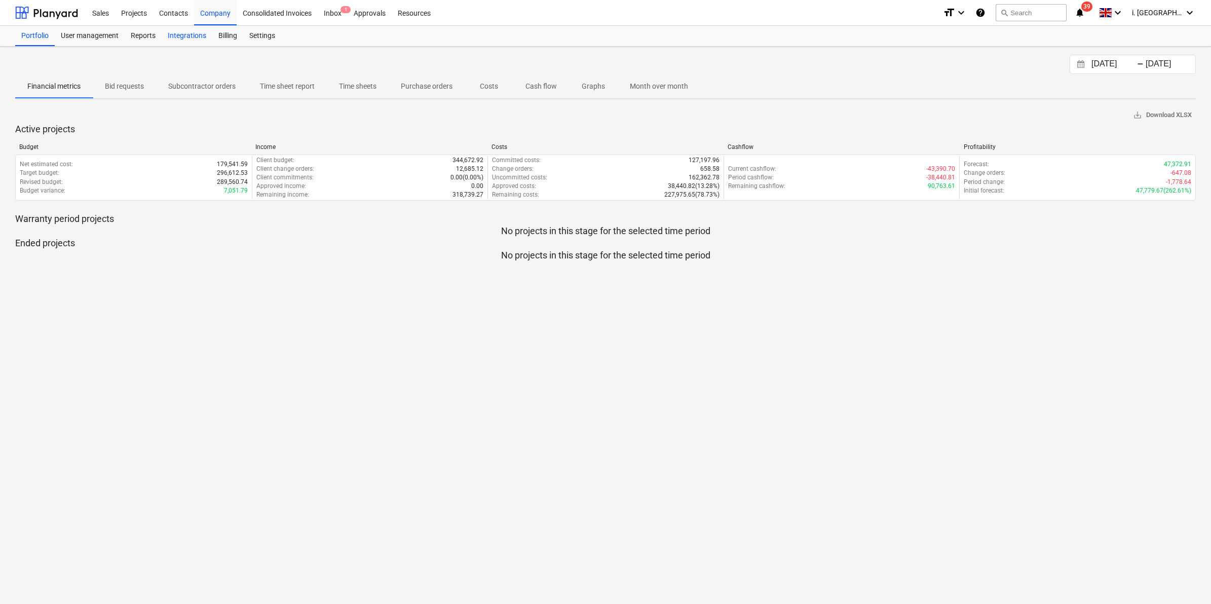
click at [188, 33] on div "Integrations" at bounding box center [187, 36] width 51 height 20
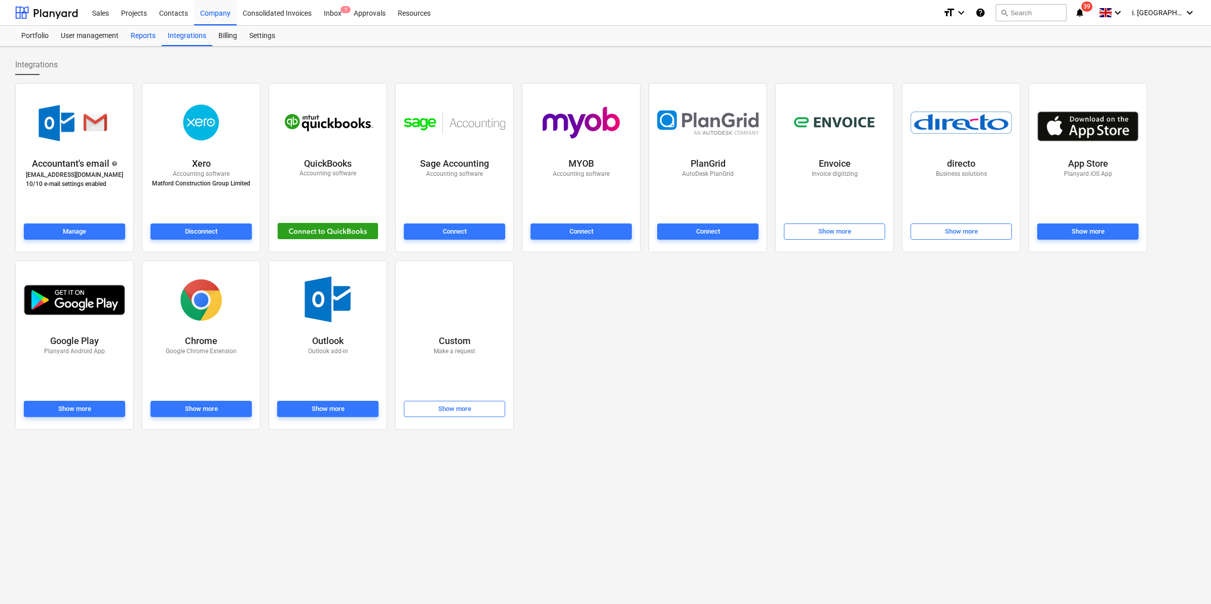
click at [125, 34] on div "Reports" at bounding box center [143, 36] width 37 height 20
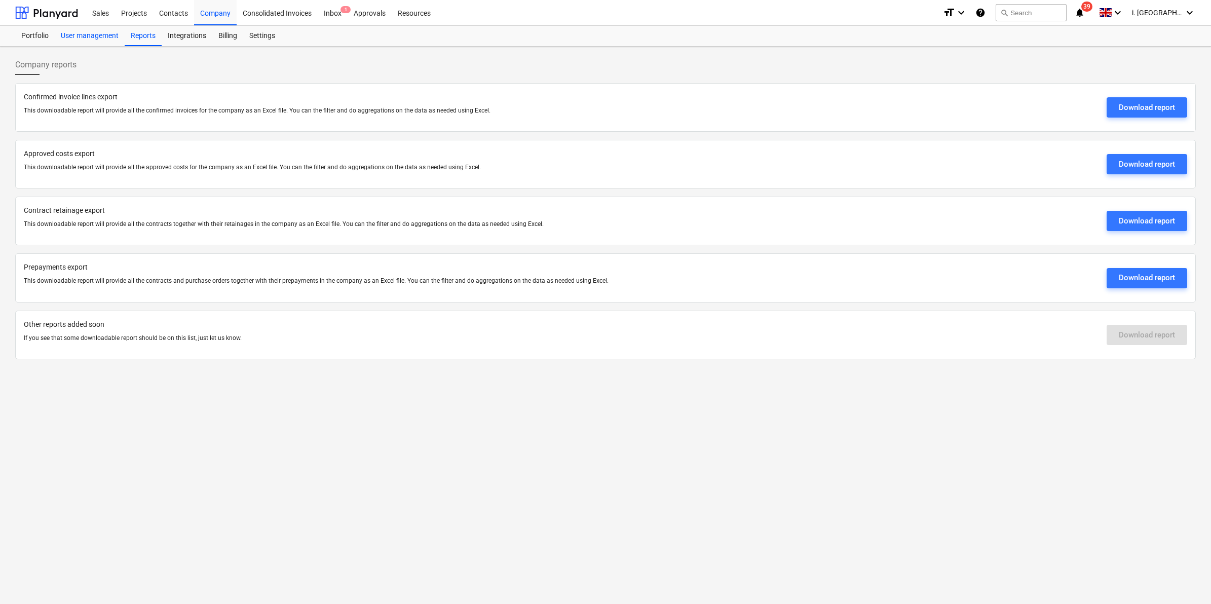
click at [97, 38] on div "User management" at bounding box center [90, 36] width 70 height 20
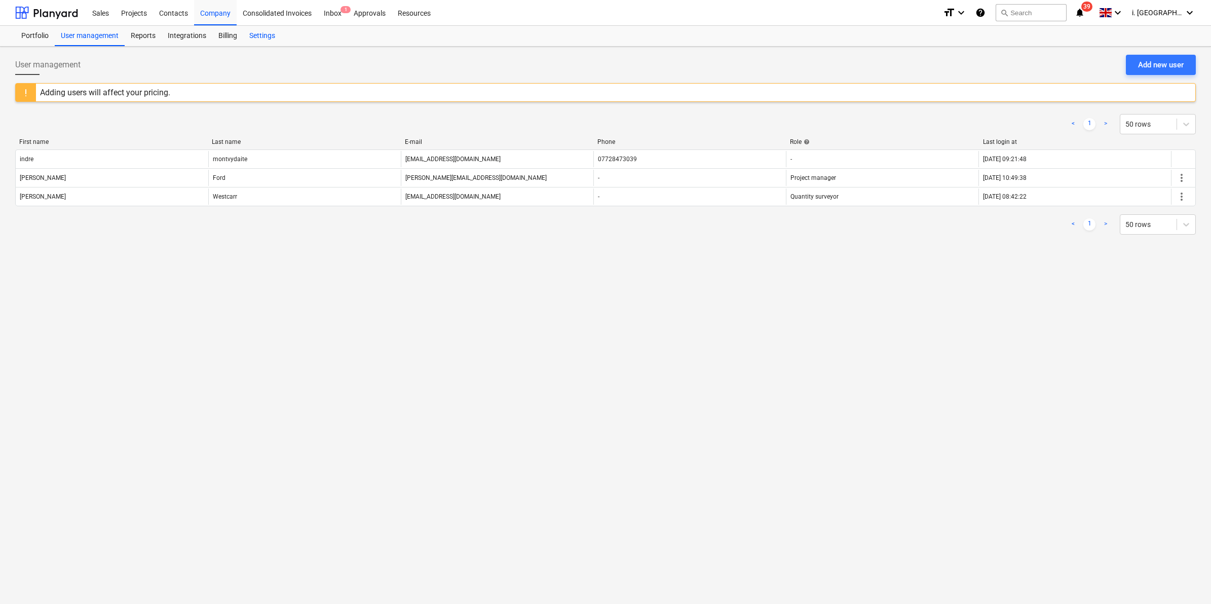
click at [251, 33] on div "Settings" at bounding box center [262, 36] width 38 height 20
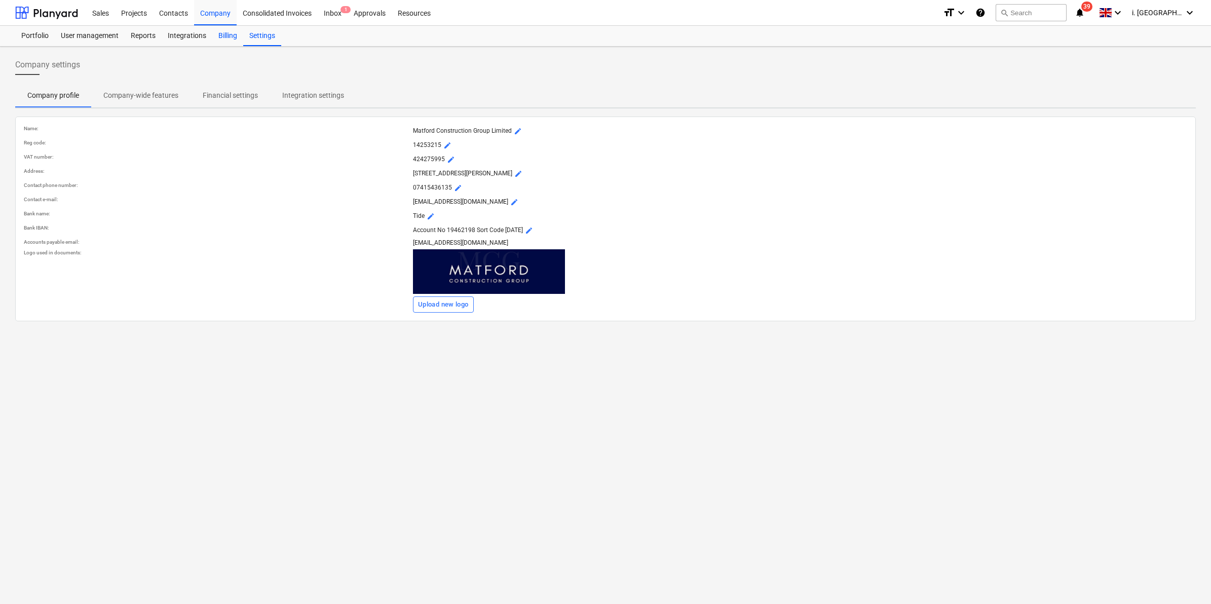
click at [220, 38] on div "Billing" at bounding box center [227, 36] width 31 height 20
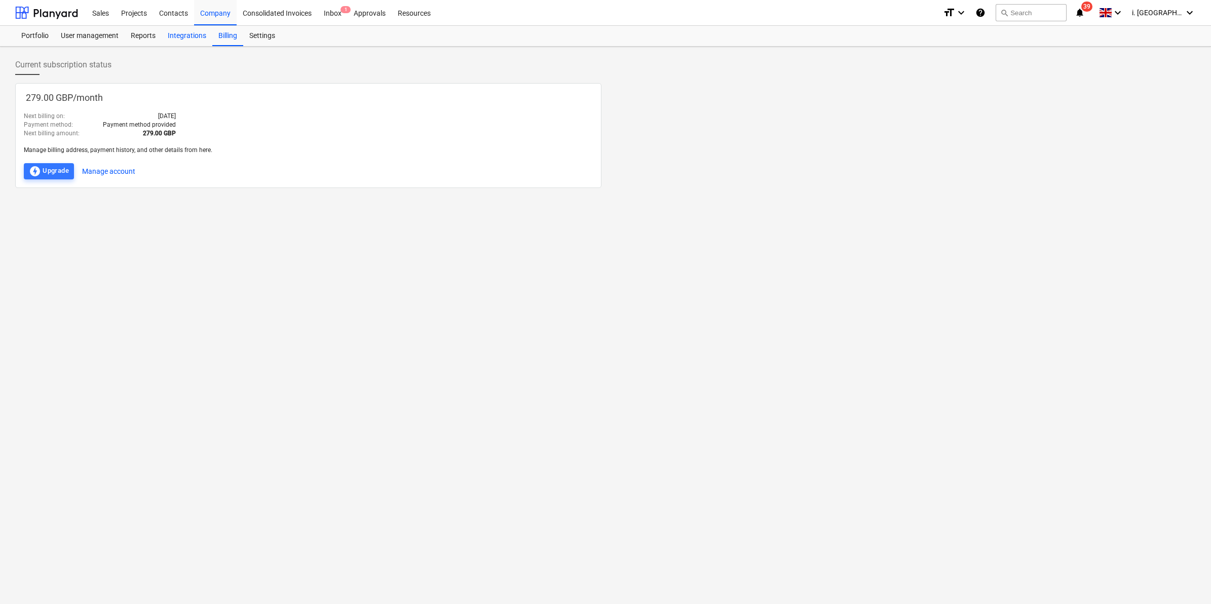
click at [199, 38] on div "Integrations" at bounding box center [187, 36] width 51 height 20
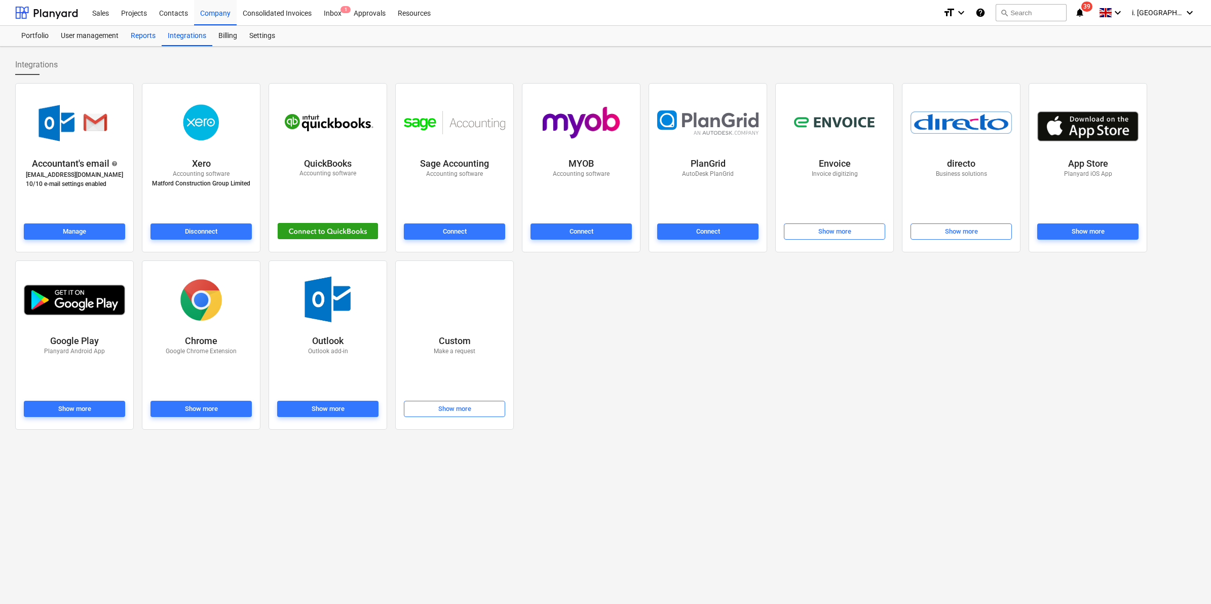
click at [150, 34] on div "Reports" at bounding box center [143, 36] width 37 height 20
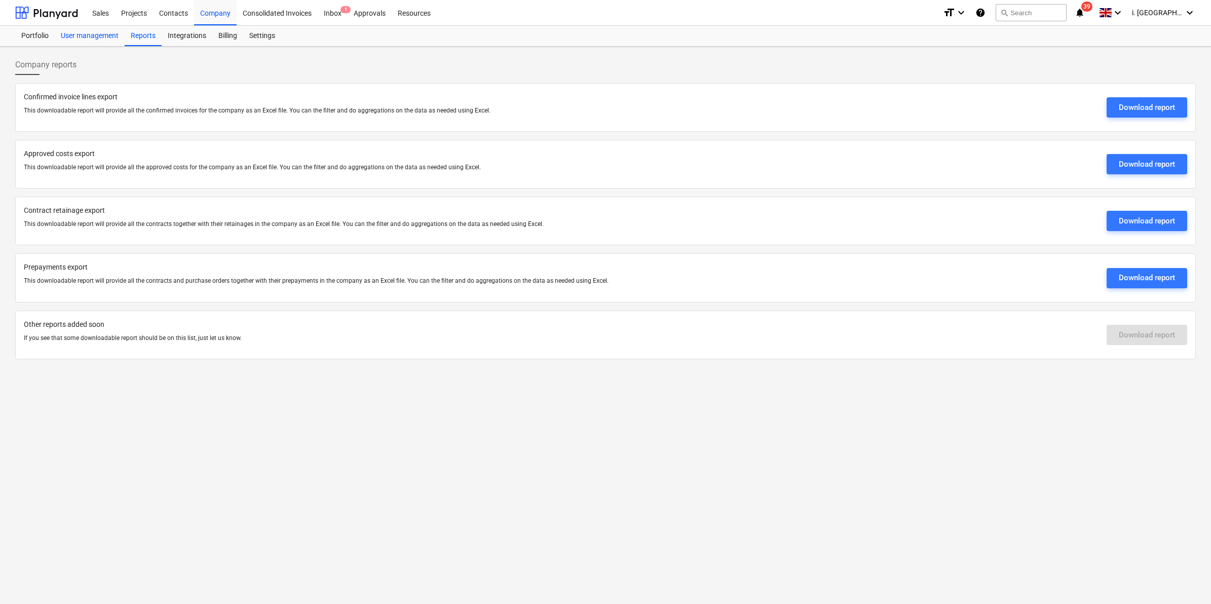
click at [104, 40] on div "User management" at bounding box center [90, 36] width 70 height 20
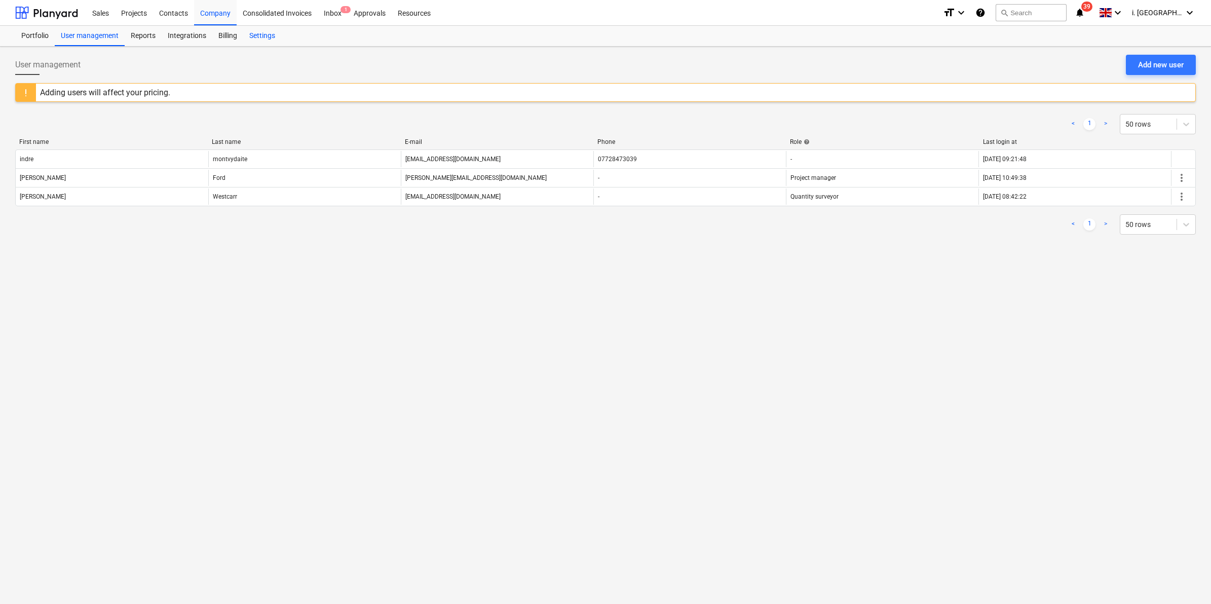
click at [260, 34] on div "Settings" at bounding box center [262, 36] width 38 height 20
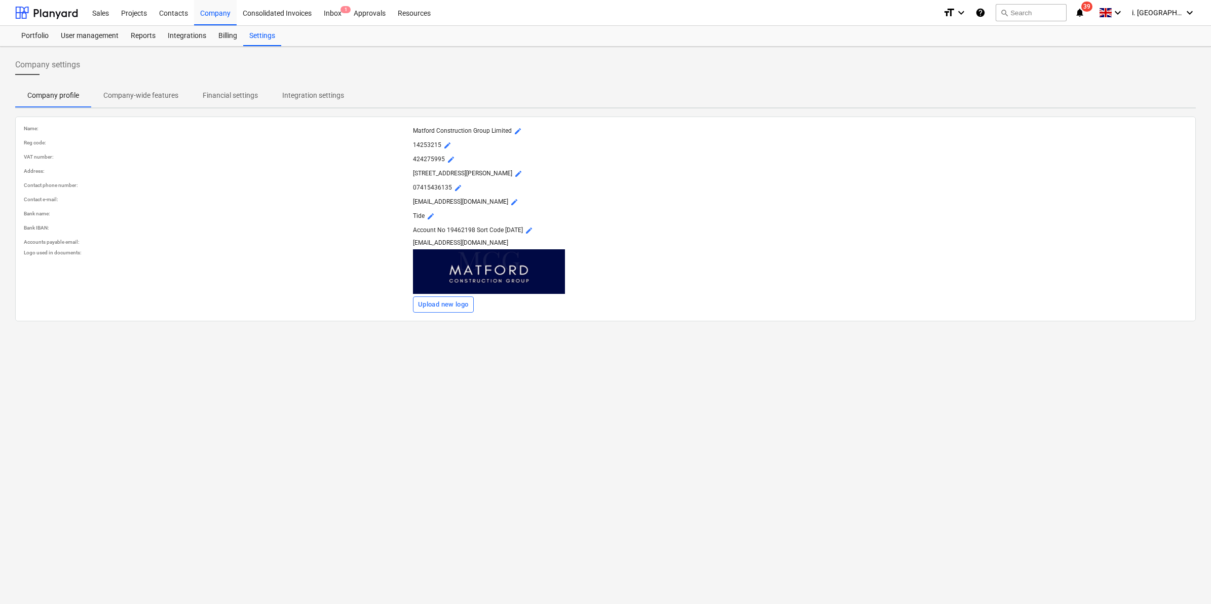
click at [221, 100] on span "Financial settings" at bounding box center [231, 95] width 80 height 17
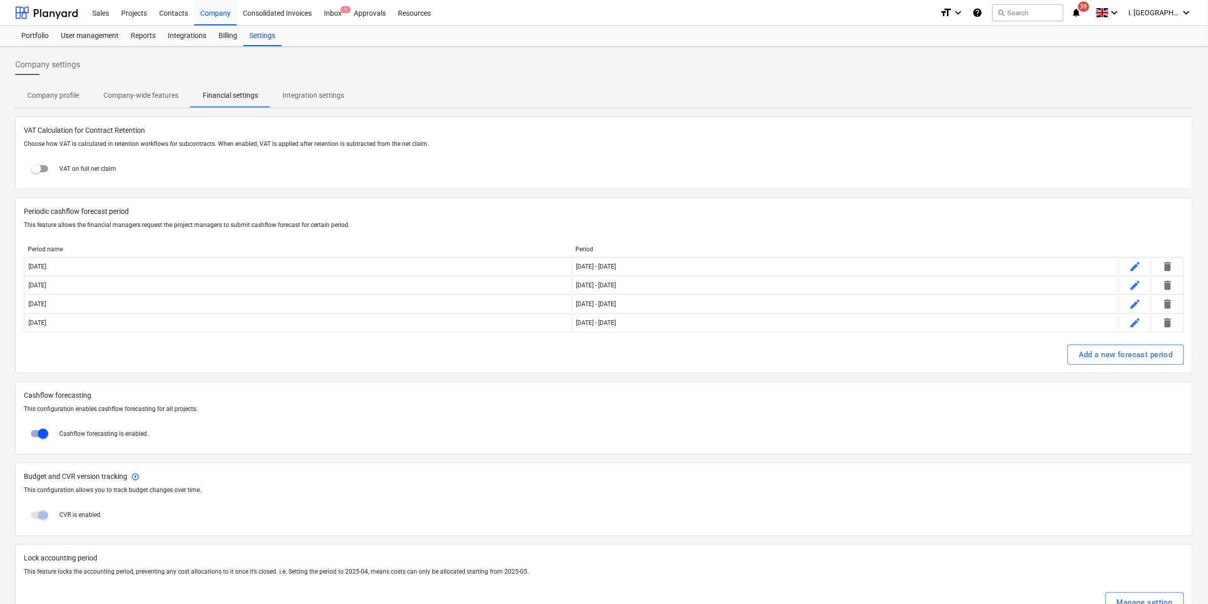
click at [313, 93] on p "Integration settings" at bounding box center [313, 95] width 62 height 11
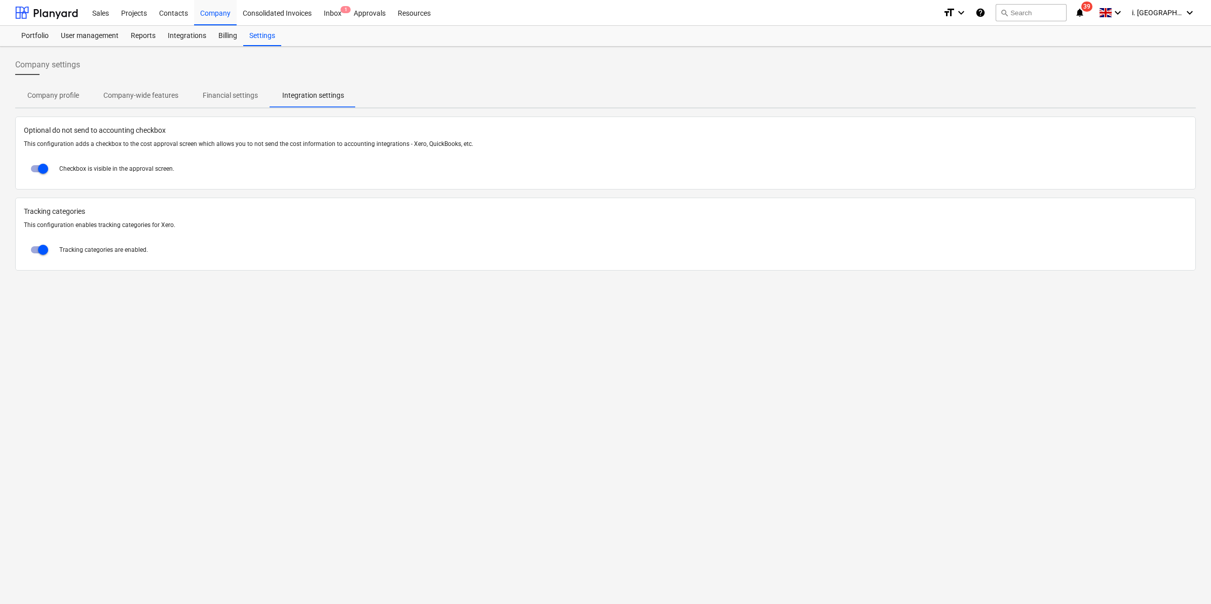
click at [147, 94] on p "Company-wide features" at bounding box center [140, 95] width 75 height 11
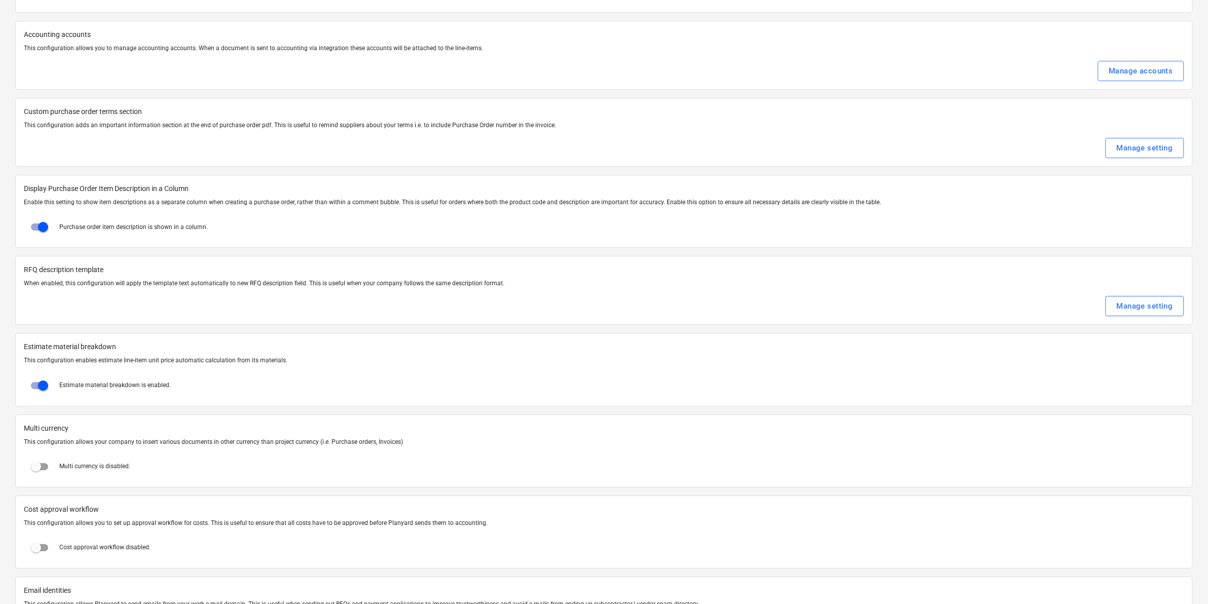
scroll to position [1278, 0]
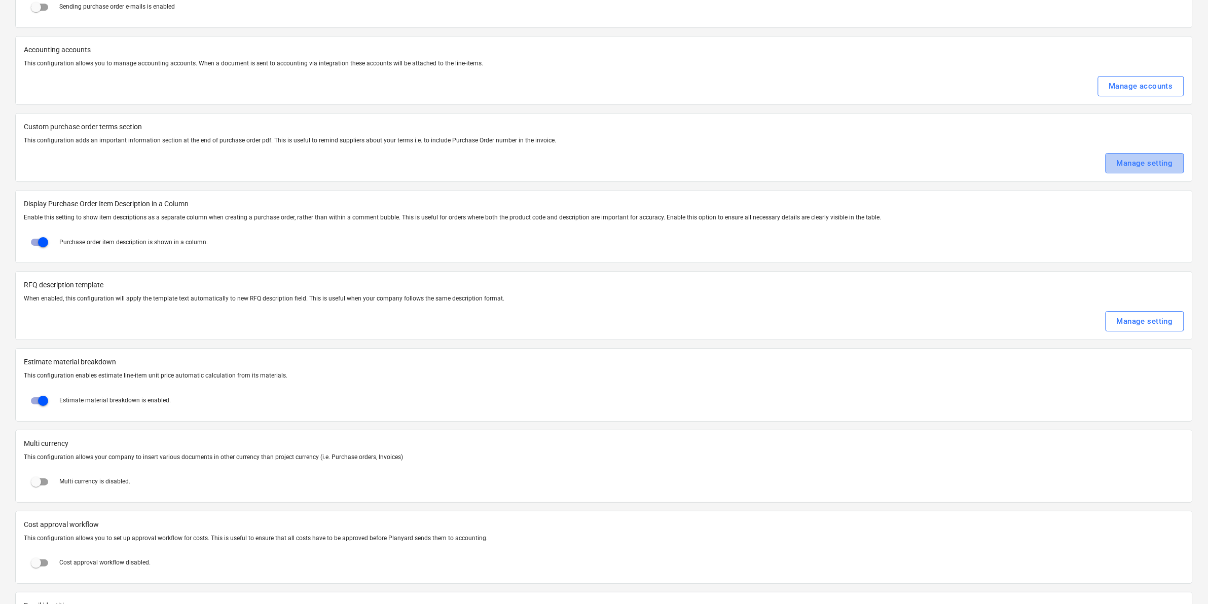
click at [967, 163] on div "Manage setting" at bounding box center [1144, 163] width 56 height 13
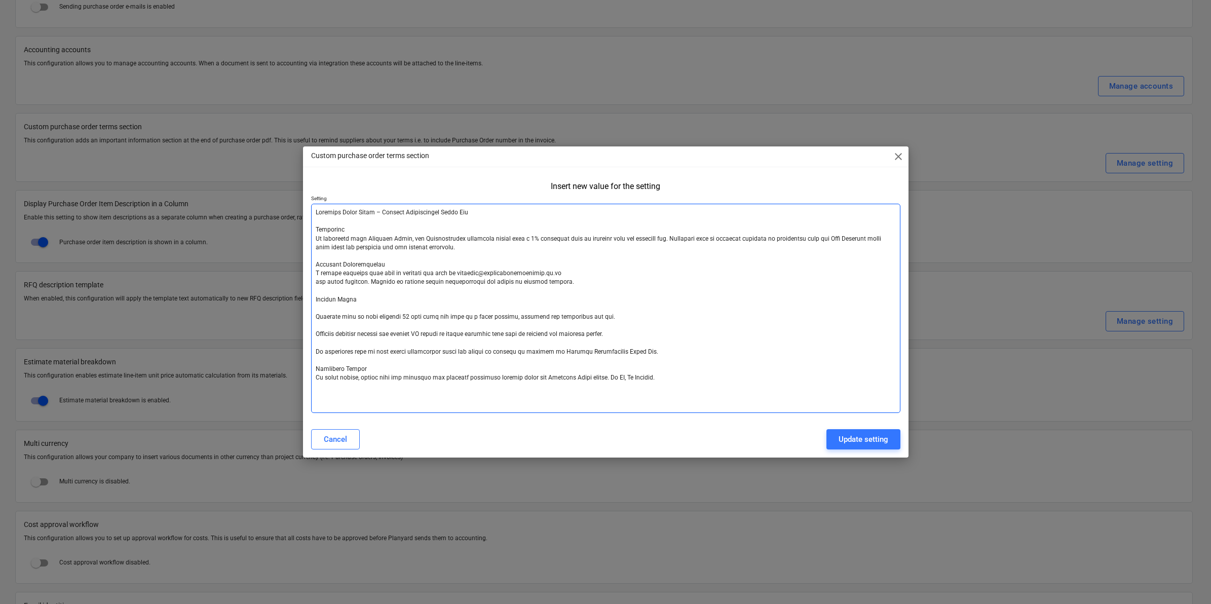
click at [442, 284] on textarea at bounding box center [605, 308] width 589 height 209
drag, startPoint x: 366, startPoint y: 276, endPoint x: 465, endPoint y: 288, distance: 99.0
click at [465, 288] on textarea at bounding box center [605, 308] width 589 height 209
click at [436, 346] on textarea at bounding box center [605, 308] width 589 height 209
click at [900, 164] on div "Custom purchase order terms section close" at bounding box center [606, 156] width 606 height 20
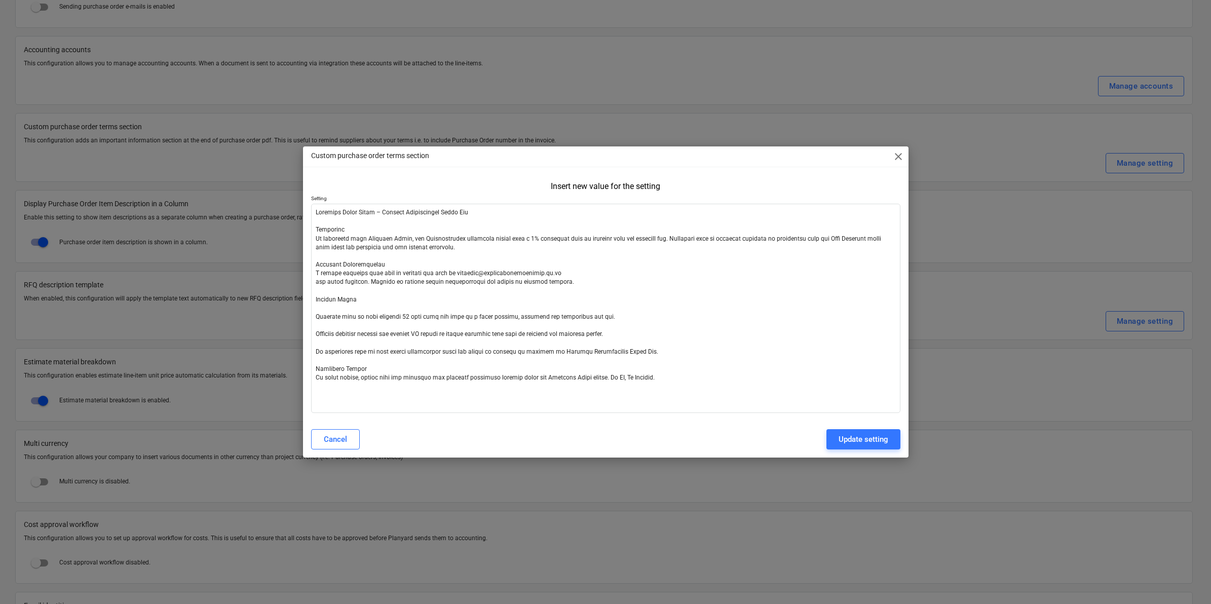
click at [889, 146] on div "Custom purchase order terms section close" at bounding box center [606, 156] width 606 height 20
drag, startPoint x: 901, startPoint y: 151, endPoint x: 597, endPoint y: 47, distance: 320.8
click at [896, 151] on span "close" at bounding box center [898, 157] width 12 height 12
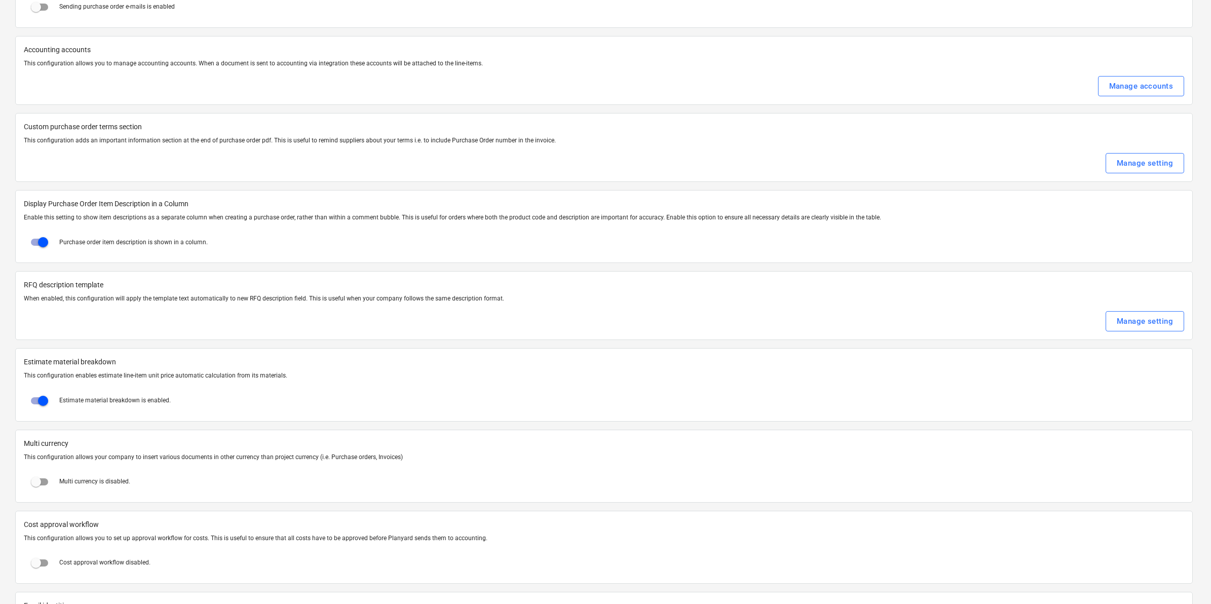
type textarea "x"
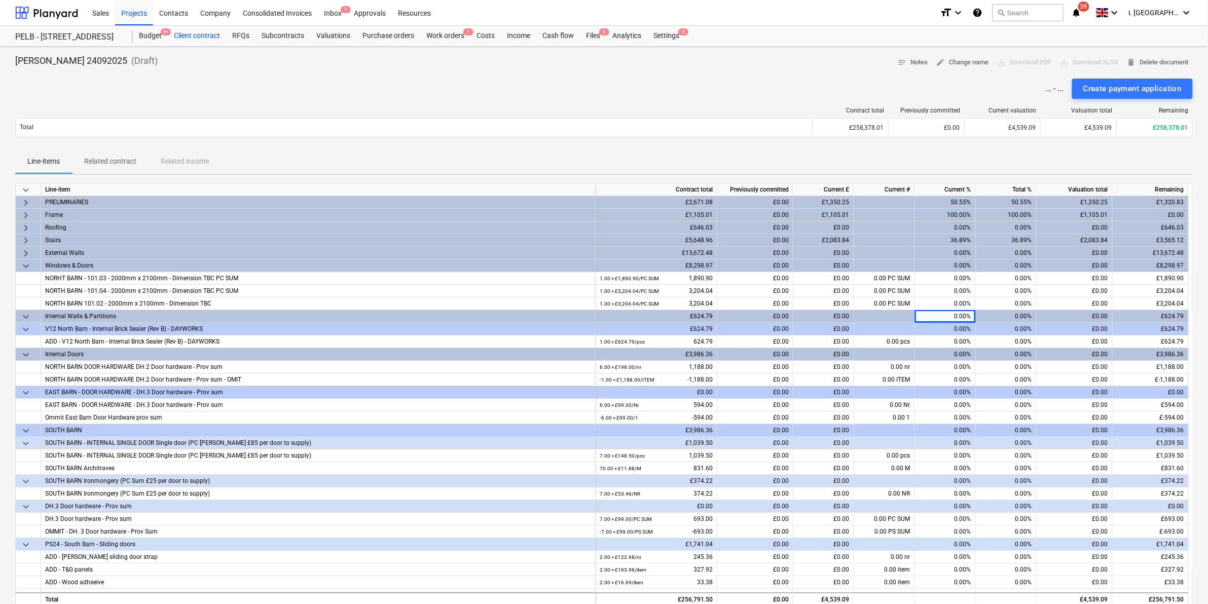
click at [183, 39] on div "Client contract" at bounding box center [197, 36] width 58 height 20
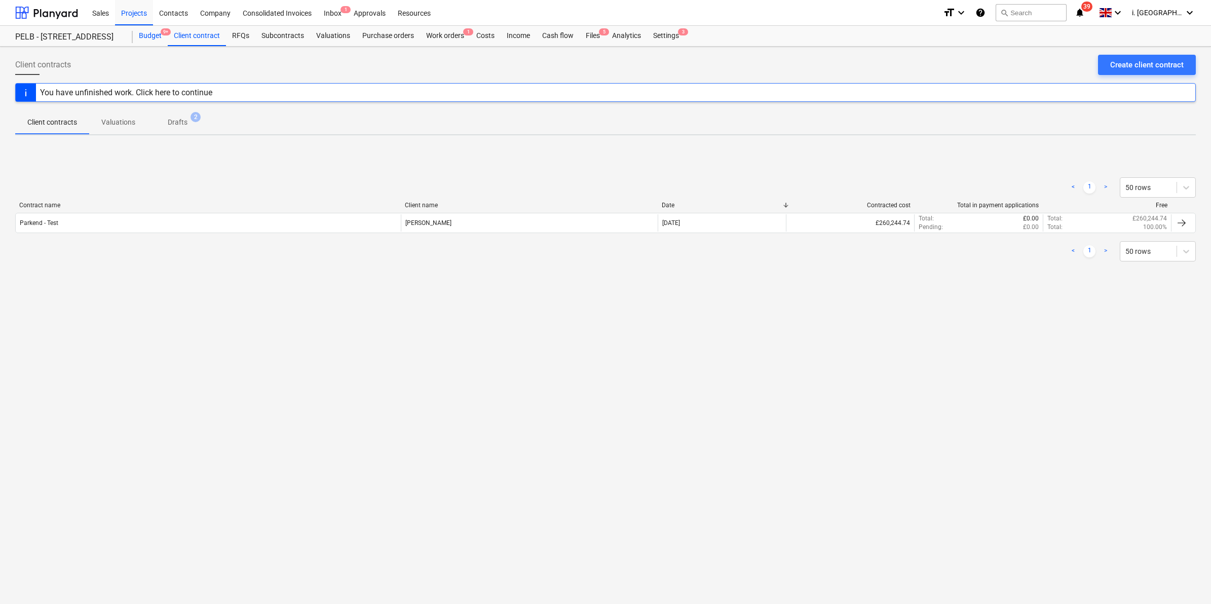
click at [150, 36] on div "Budget 9+" at bounding box center [150, 36] width 35 height 20
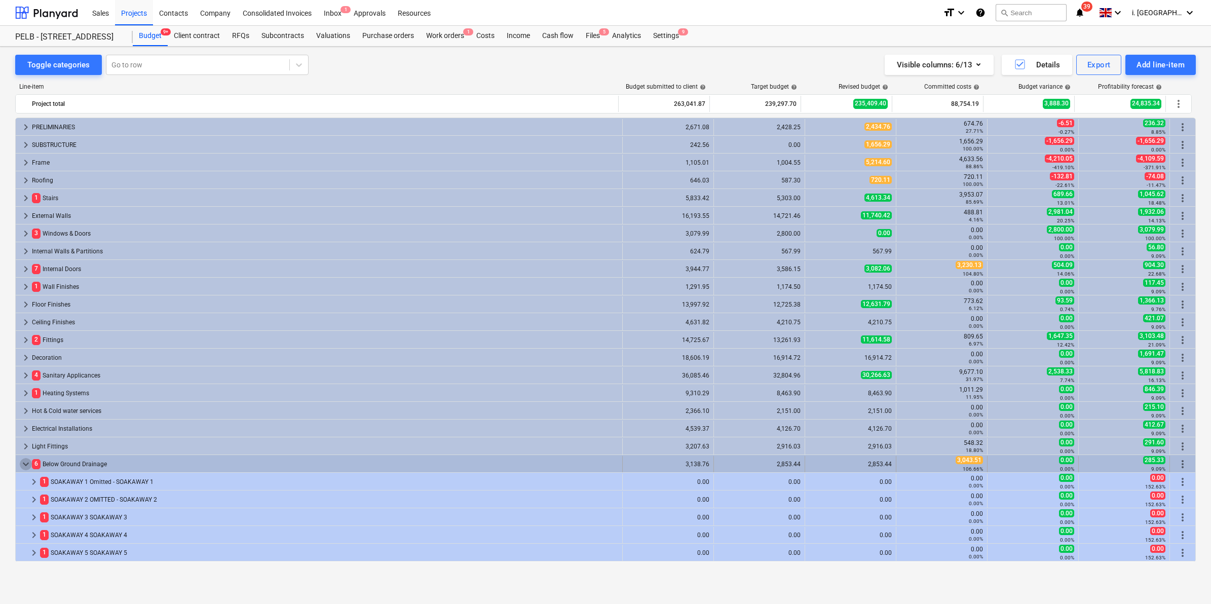
click at [22, 467] on span "keyboard_arrow_down" at bounding box center [26, 464] width 12 height 12
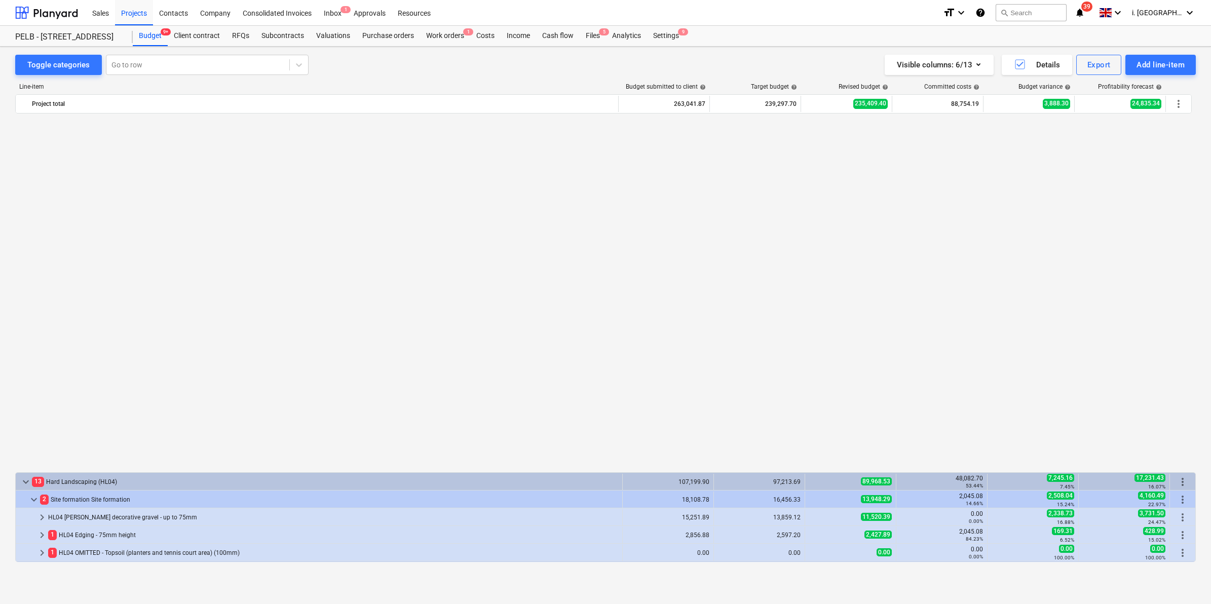
scroll to position [389, 0]
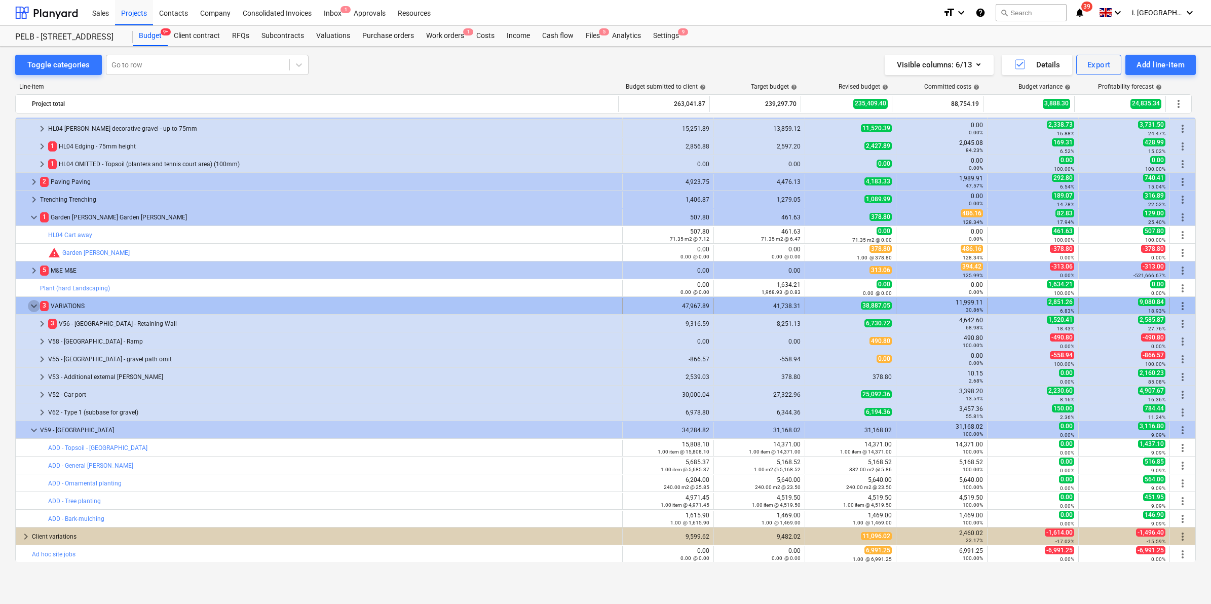
click at [31, 307] on span "keyboard_arrow_down" at bounding box center [34, 306] width 12 height 12
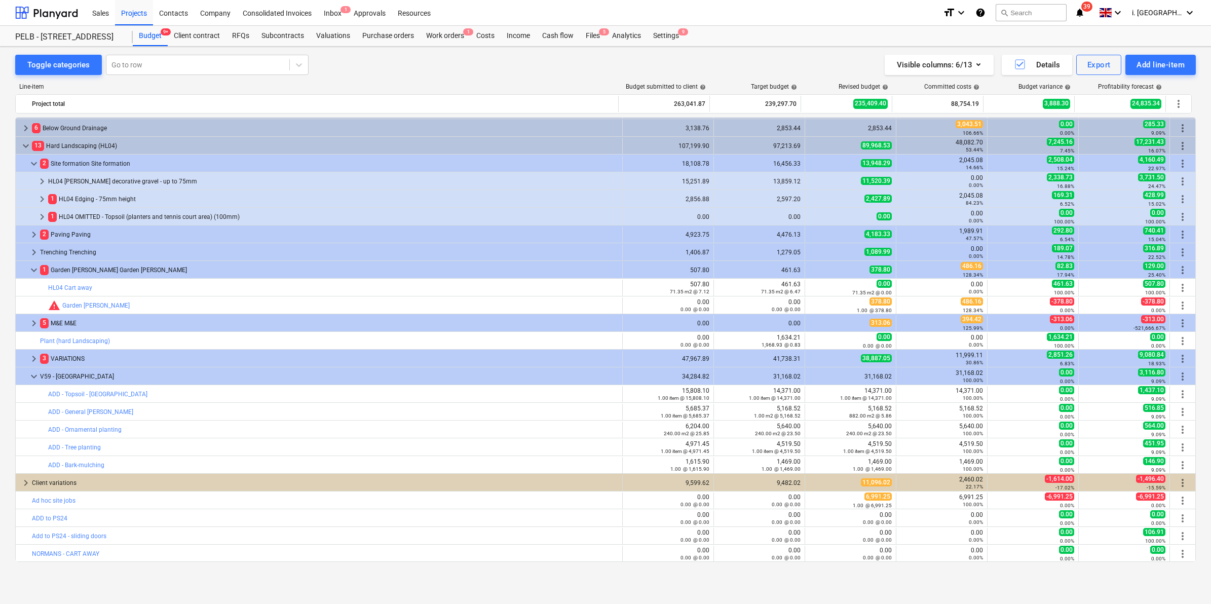
scroll to position [335, 0]
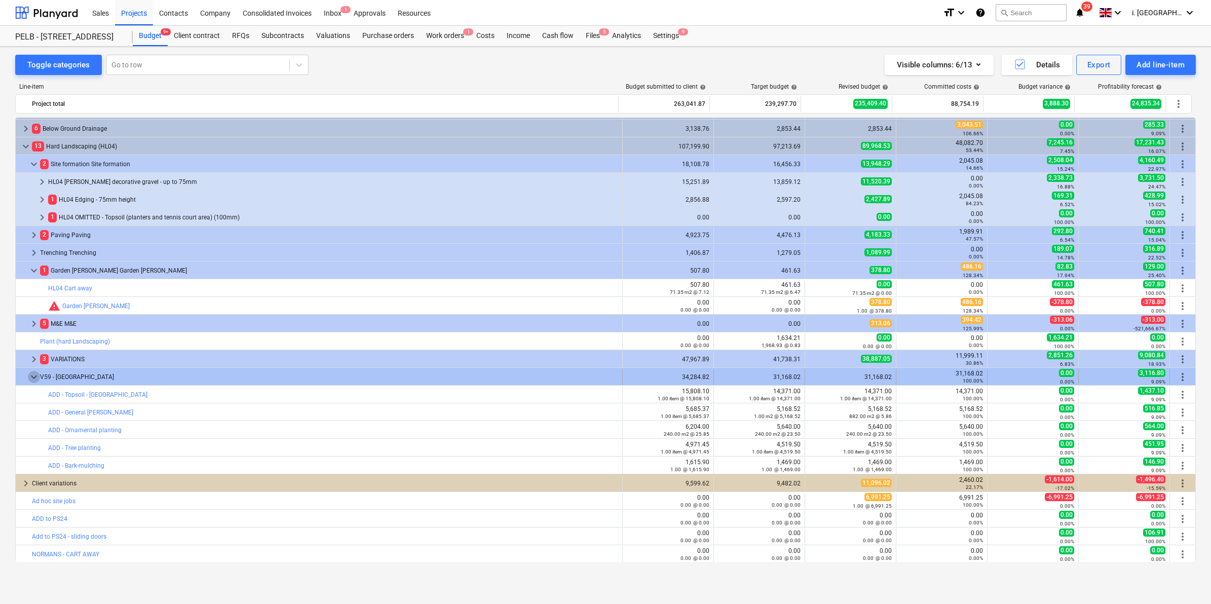
click at [31, 375] on span "keyboard_arrow_down" at bounding box center [34, 377] width 12 height 12
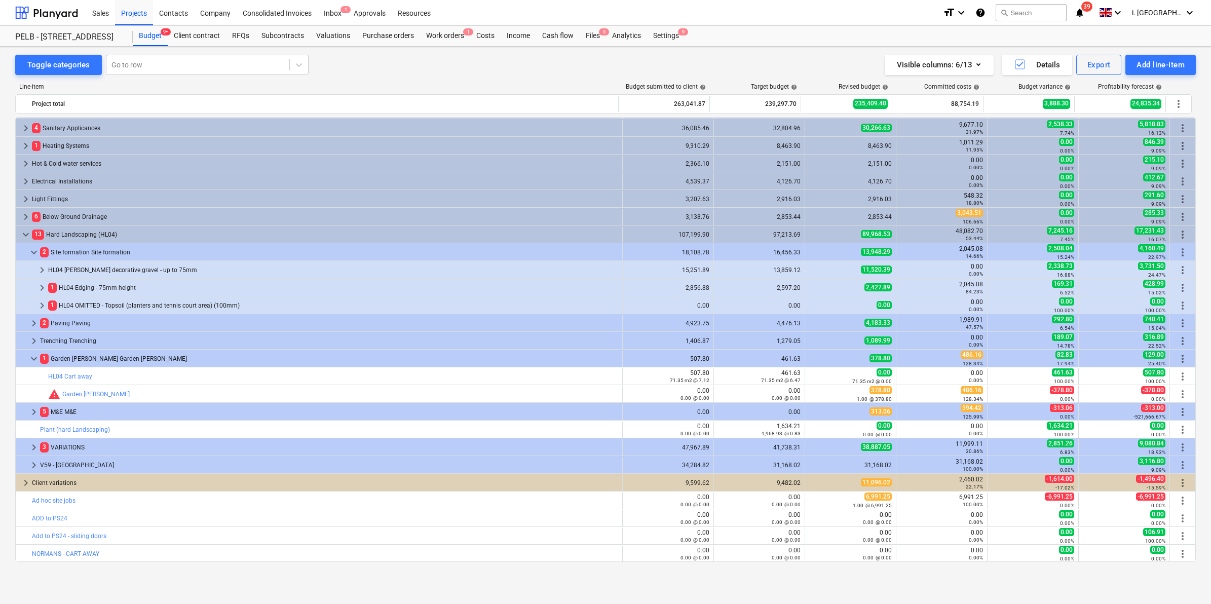
scroll to position [247, 0]
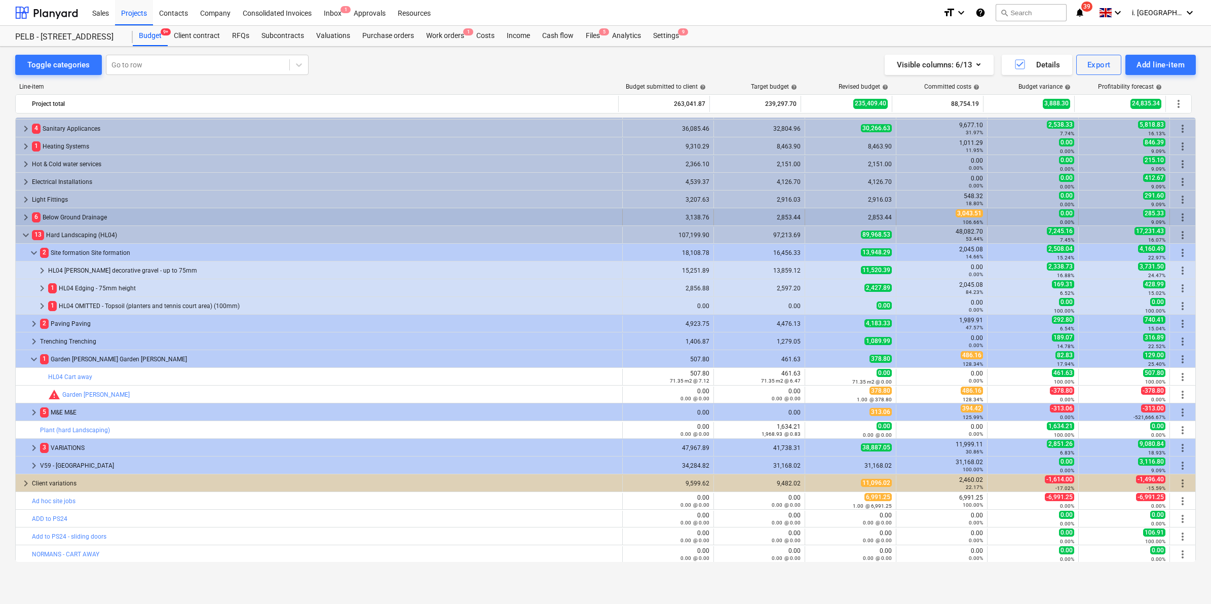
click at [20, 216] on span "keyboard_arrow_right" at bounding box center [26, 217] width 12 height 12
